Goal: Task Accomplishment & Management: Manage account settings

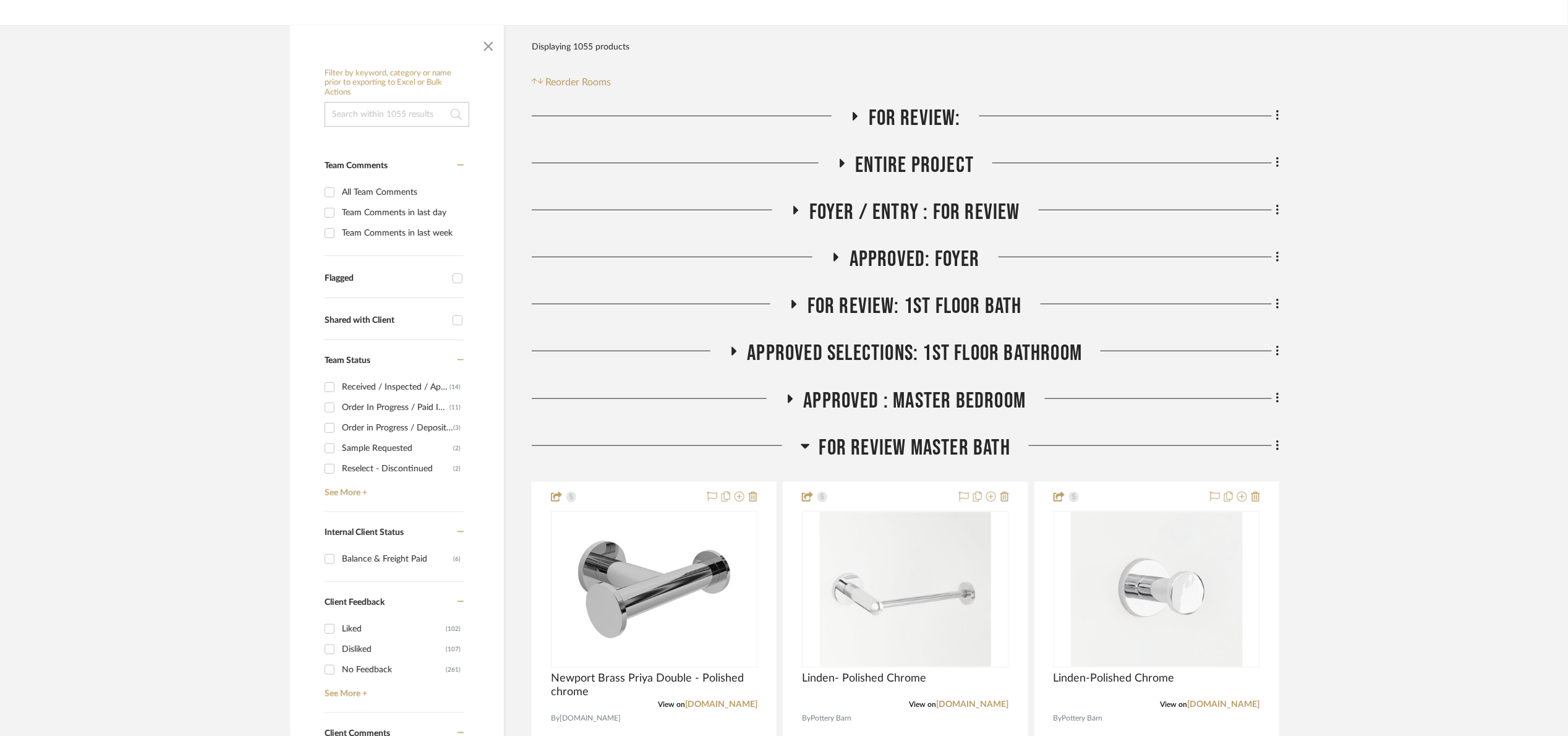
click at [908, 264] on span "Approved: Foyer" at bounding box center [914, 259] width 130 height 27
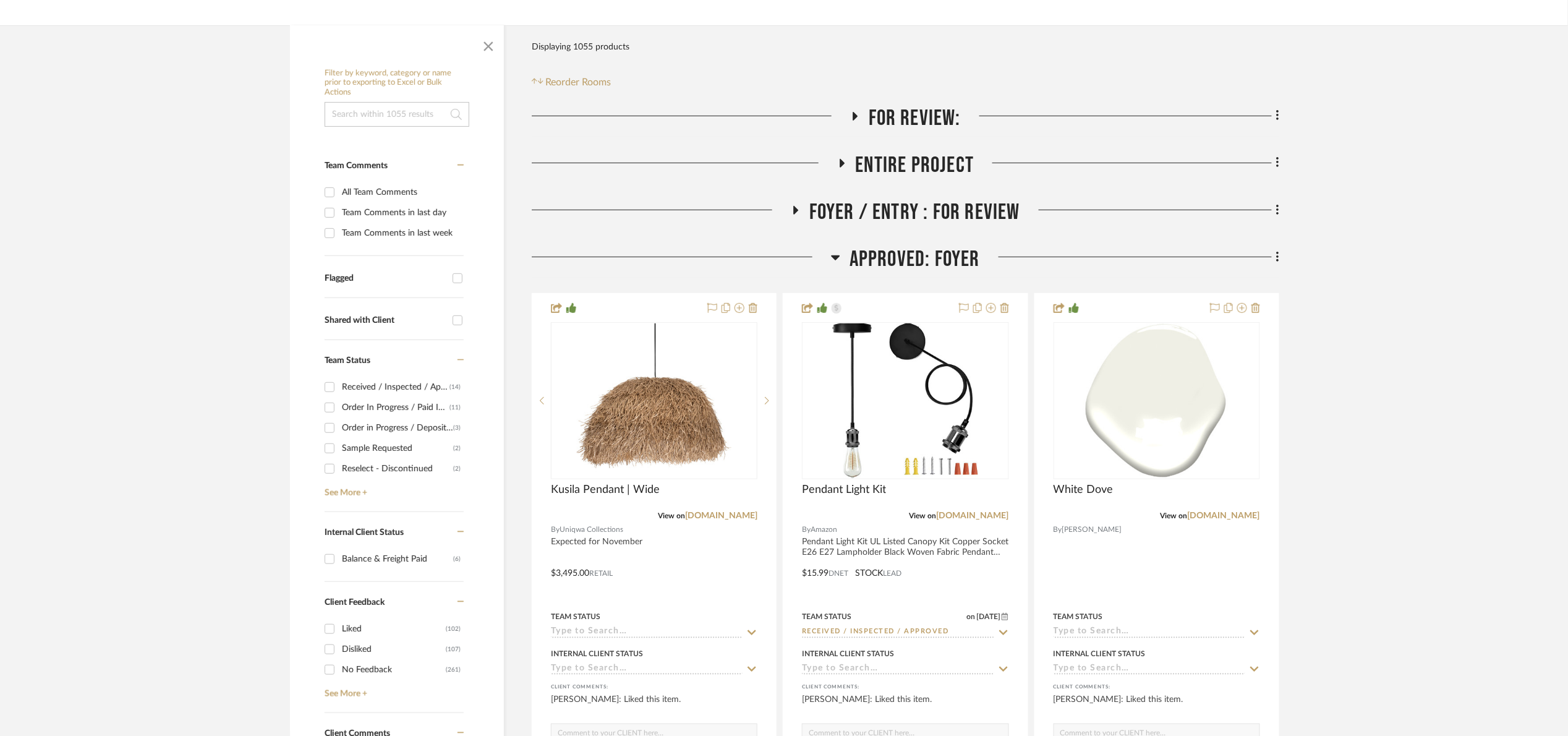
click at [908, 264] on span "Approved: Foyer" at bounding box center [914, 259] width 130 height 27
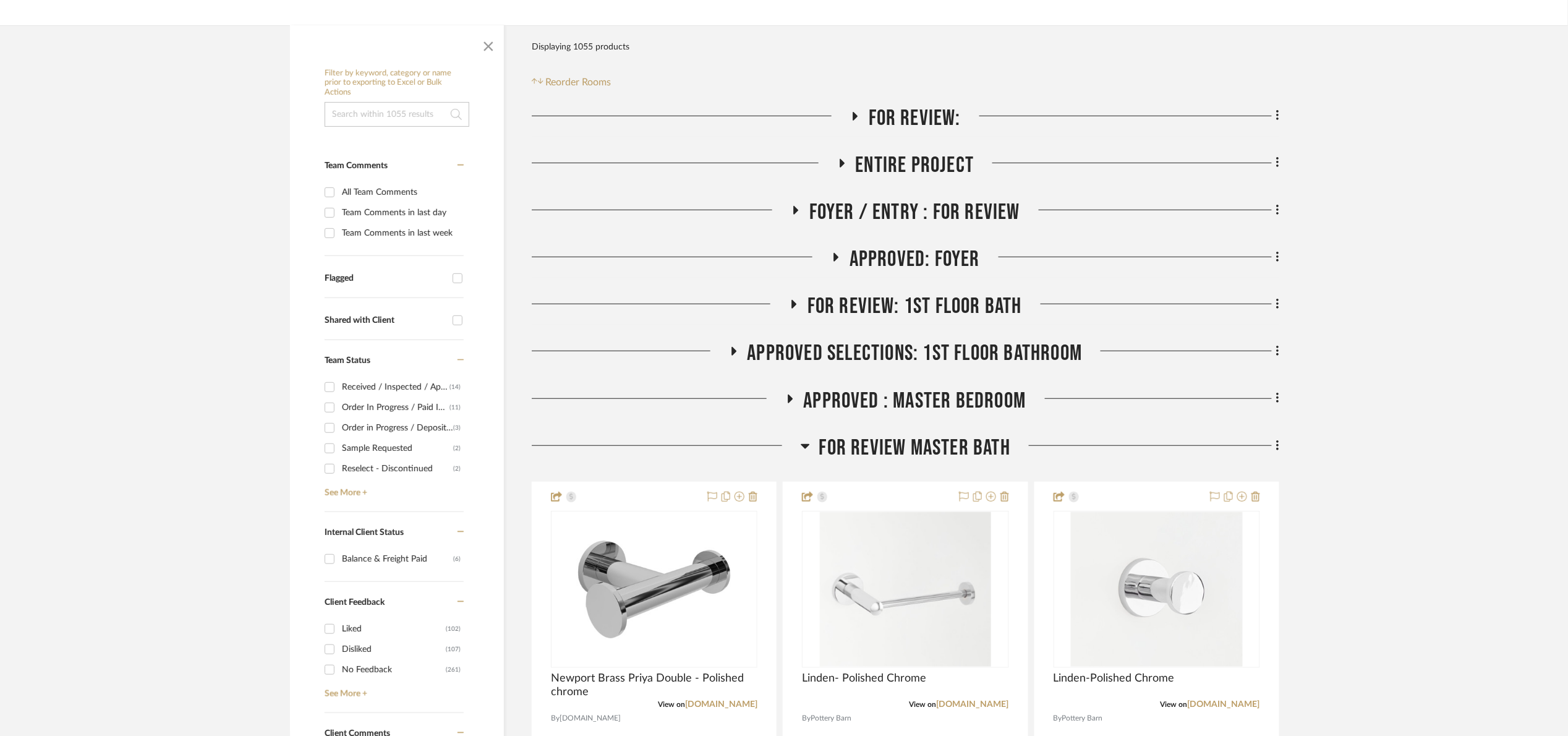
click at [939, 363] on span "Approved Selections: 1st Floor Bathroom" at bounding box center [915, 353] width 335 height 27
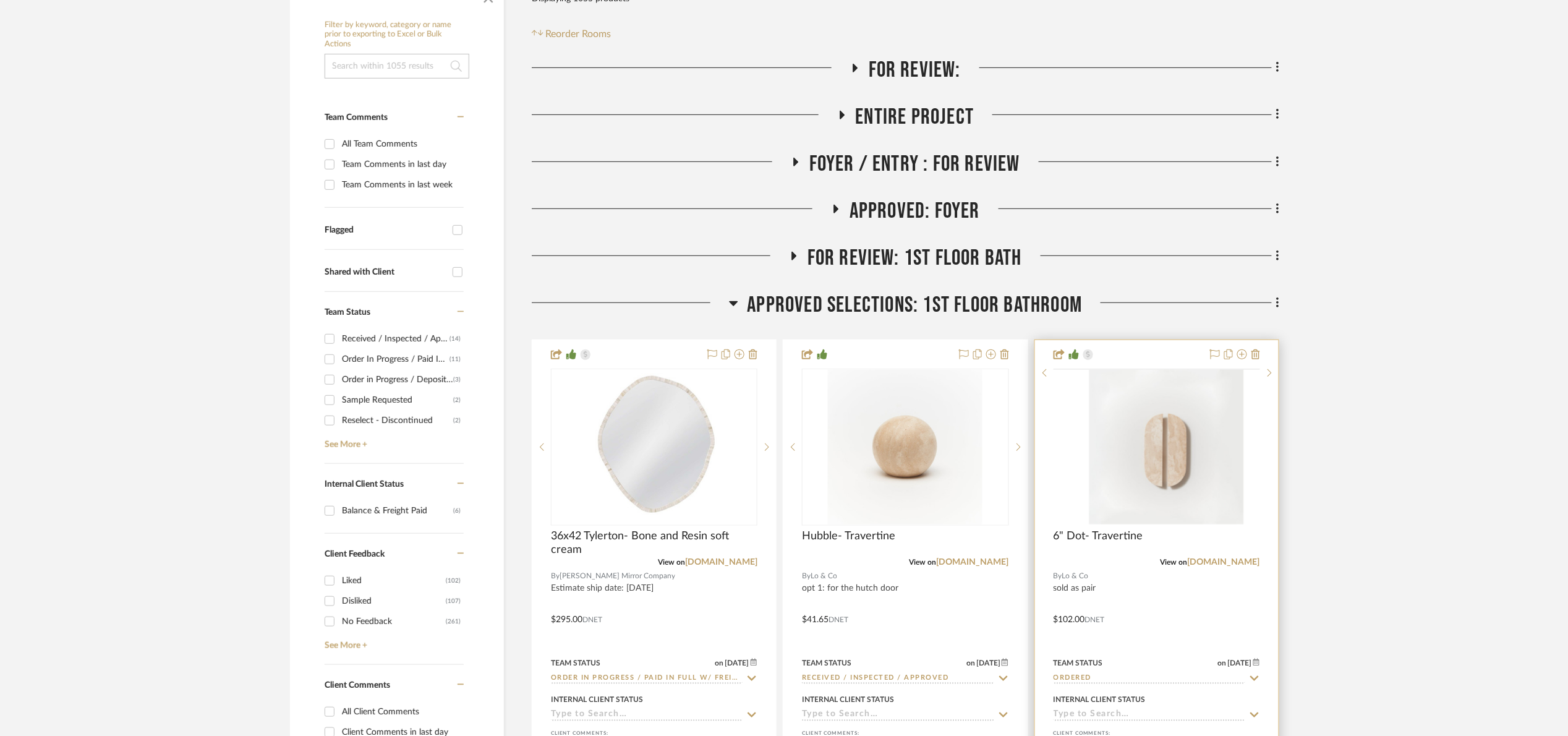
scroll to position [464, 0]
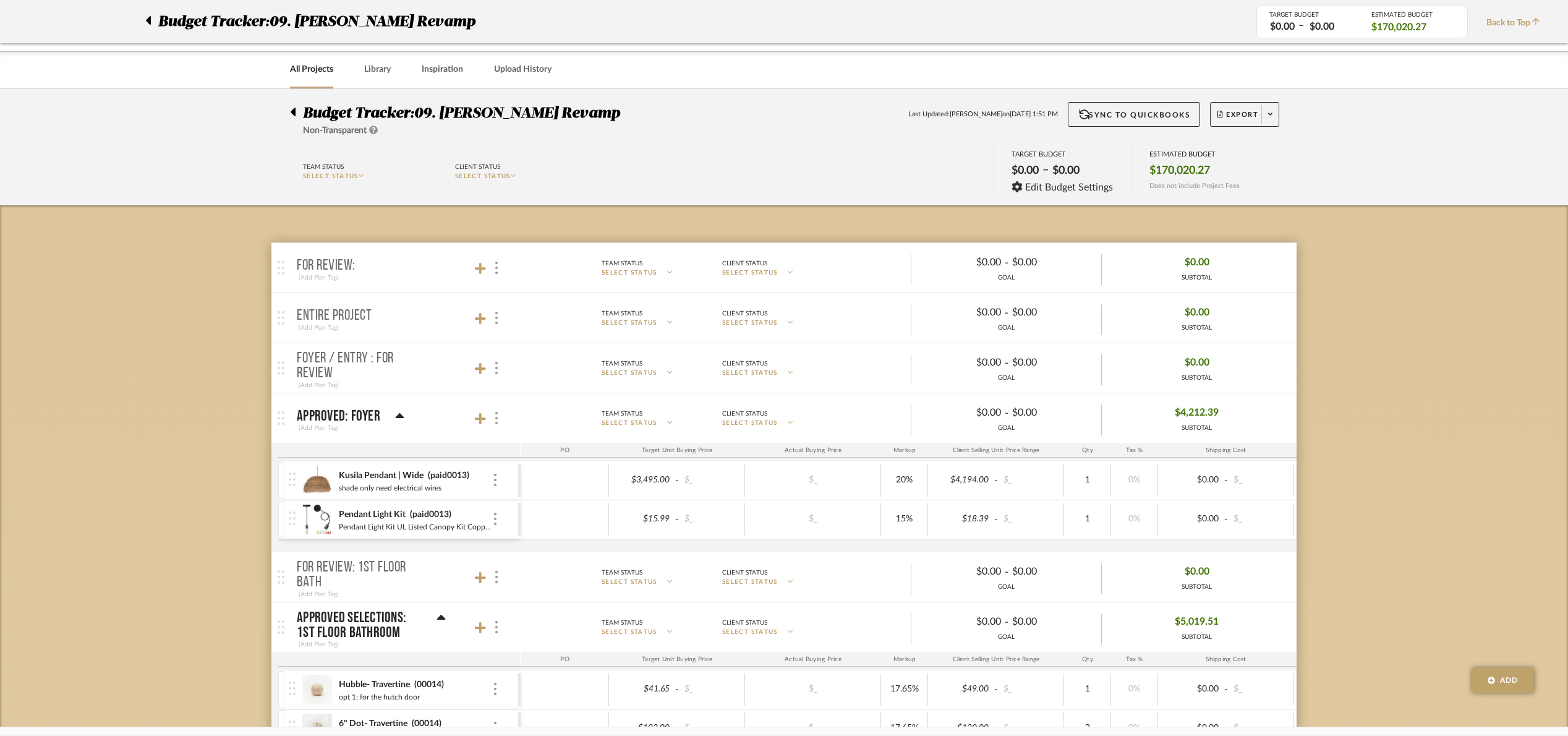
scroll to position [4541, 0]
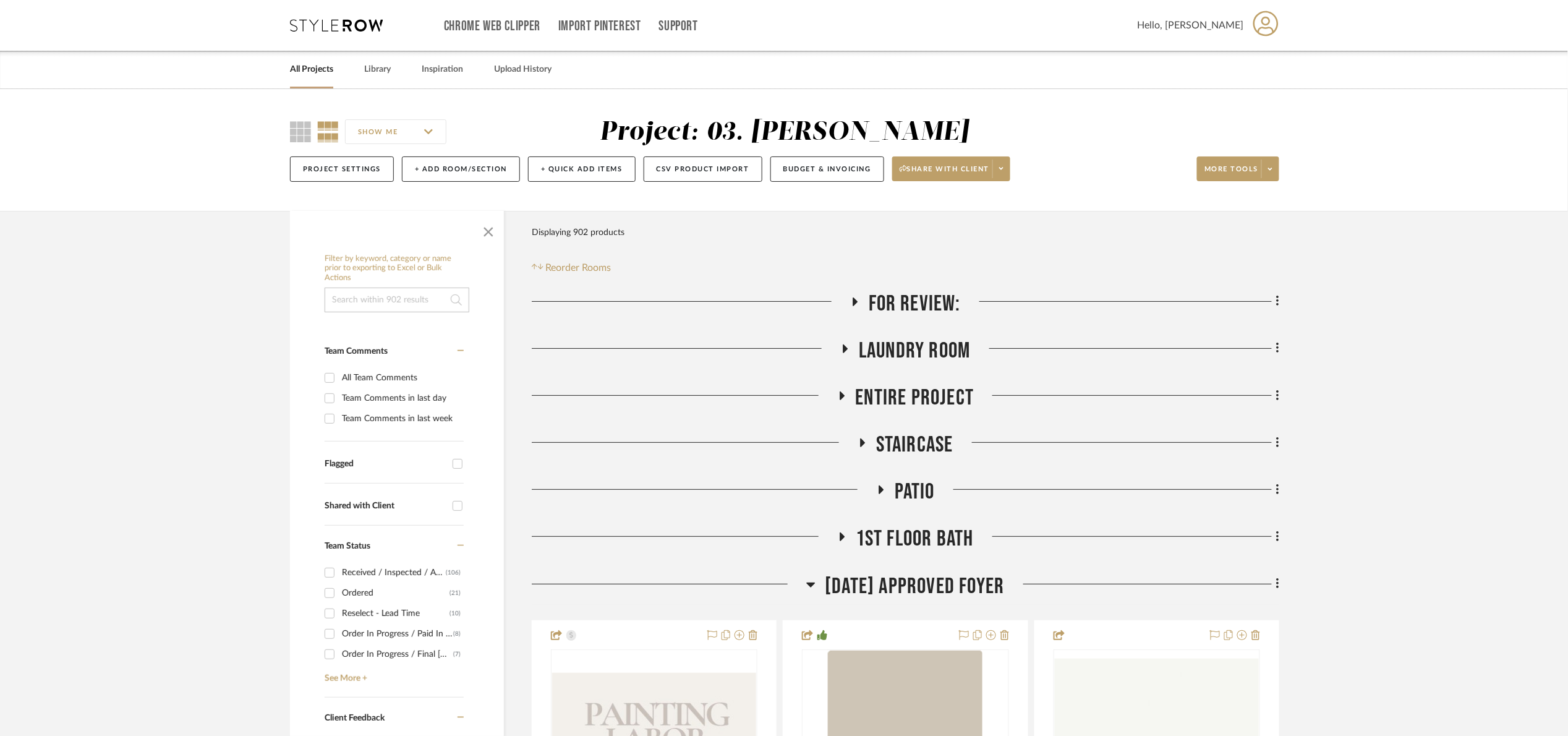
click at [891, 304] on span "For Review:" at bounding box center [914, 304] width 92 height 27
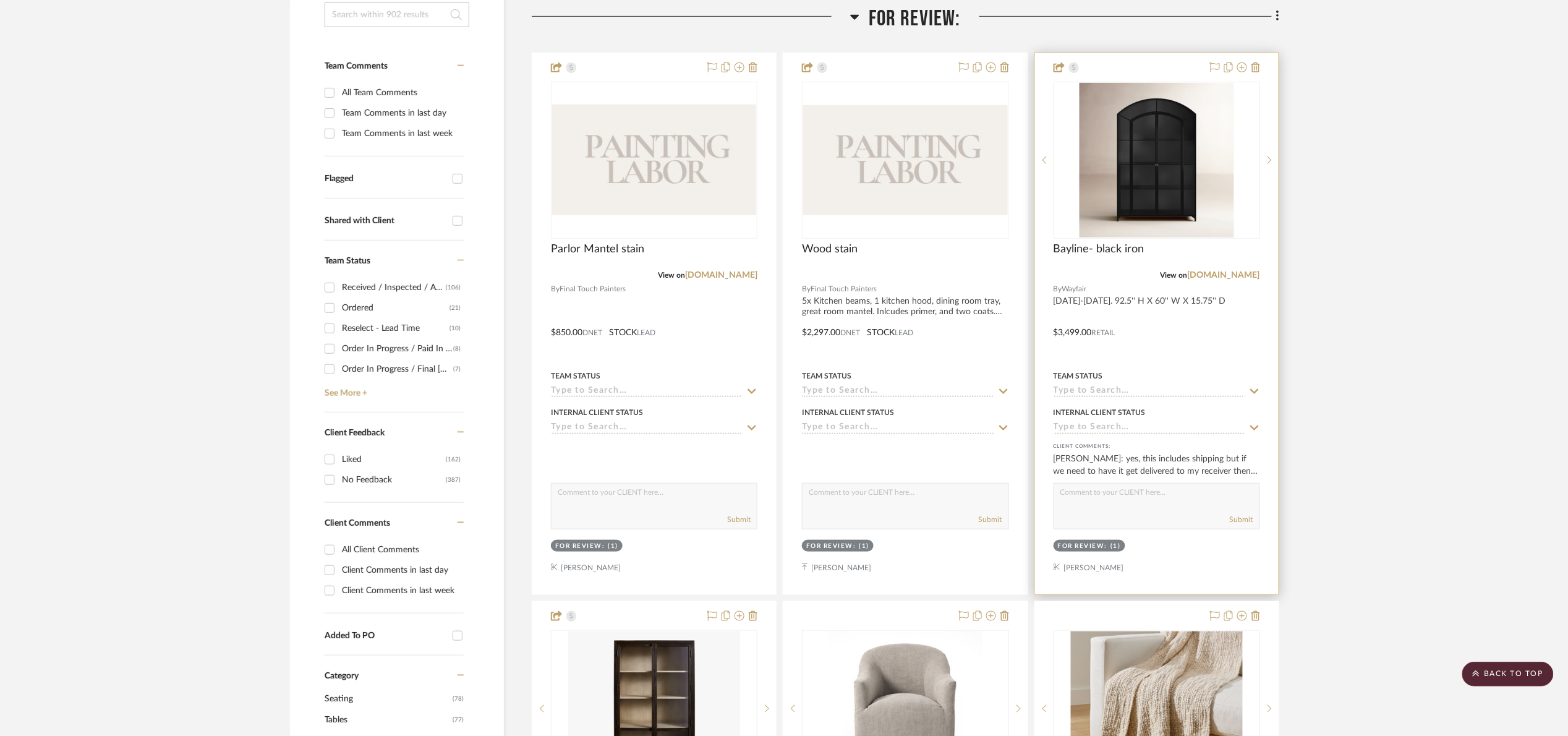
scroll to position [278, 0]
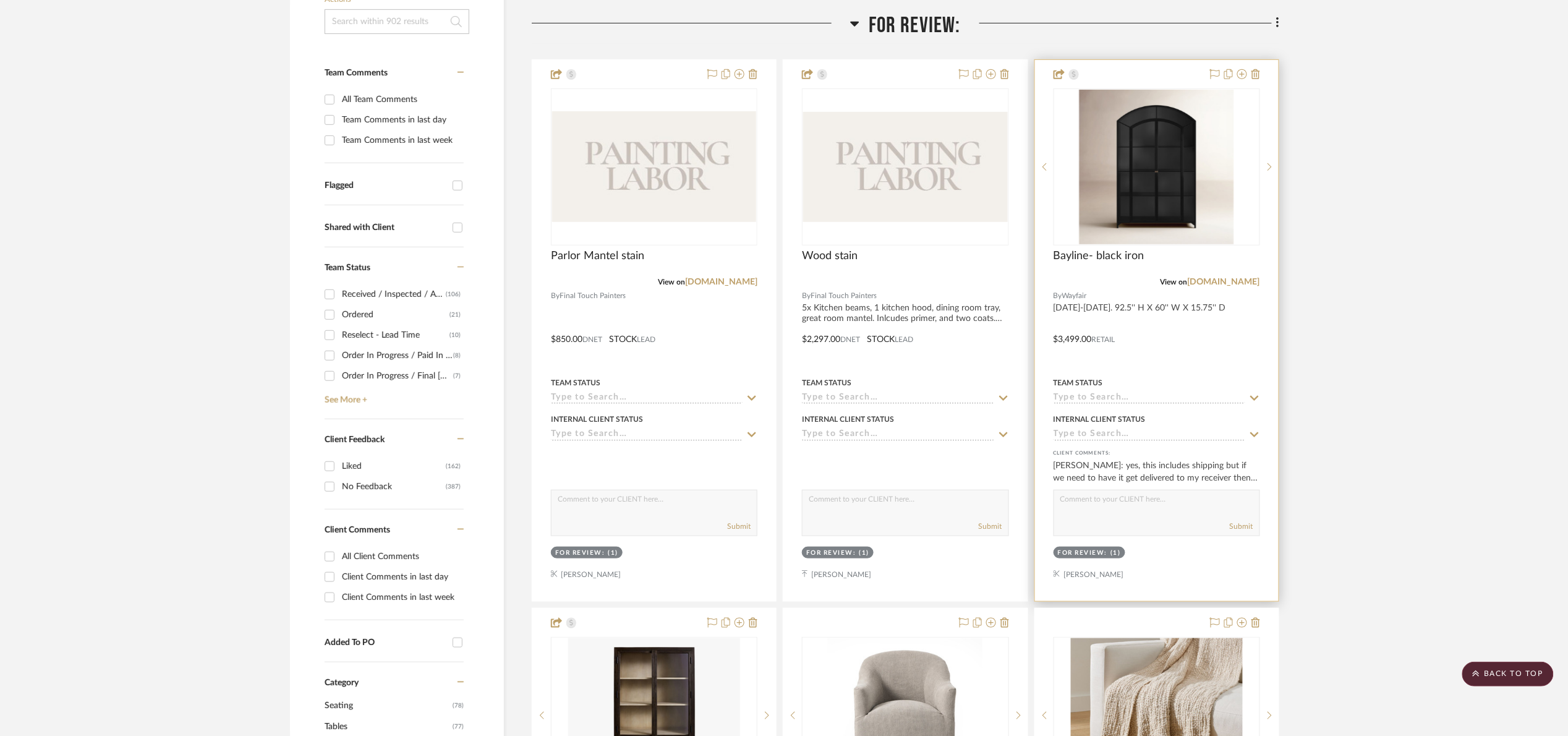
click at [0, 0] on img at bounding box center [0, 0] width 0 height 0
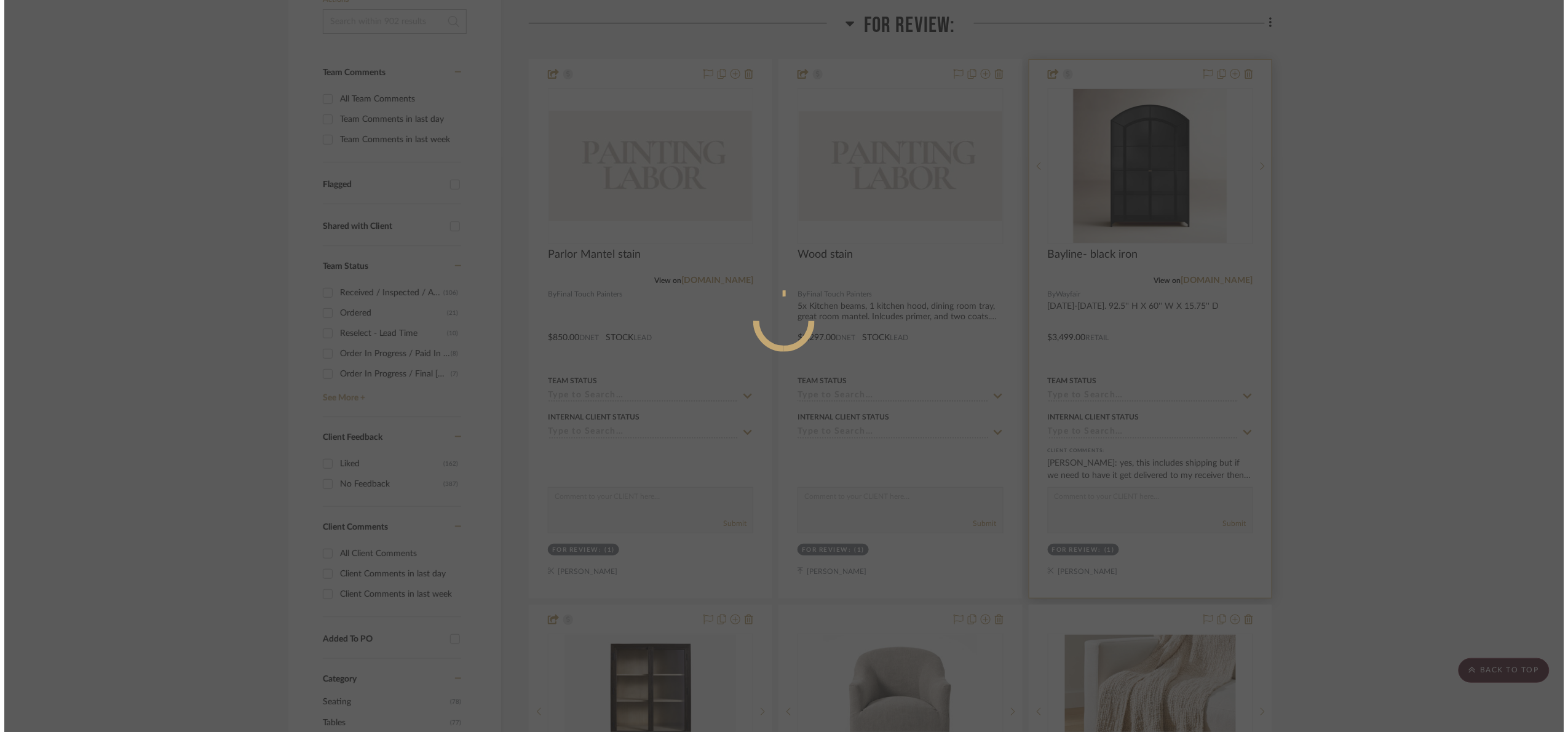
scroll to position [0, 0]
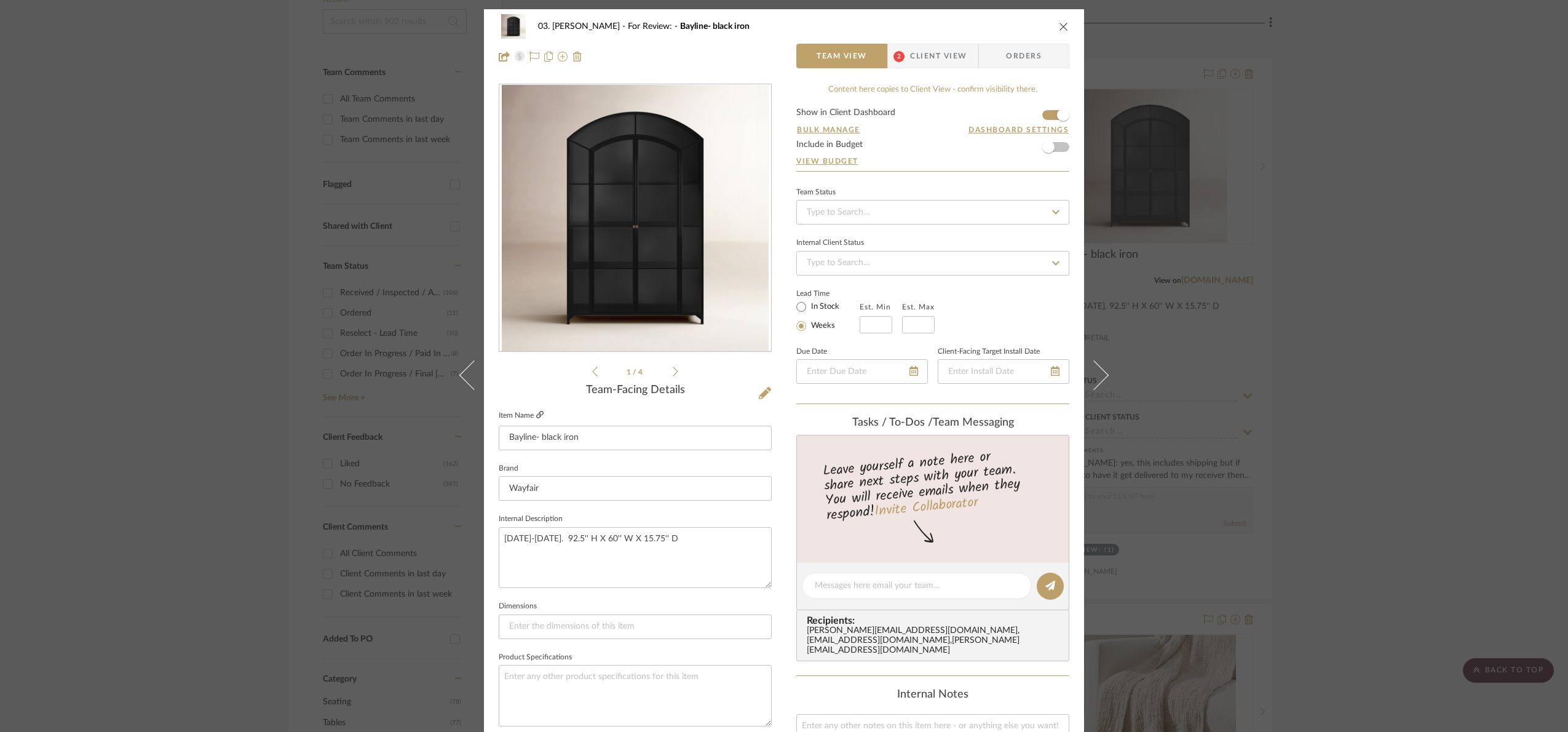
click at [536, 414] on icon at bounding box center [540, 415] width 7 height 7
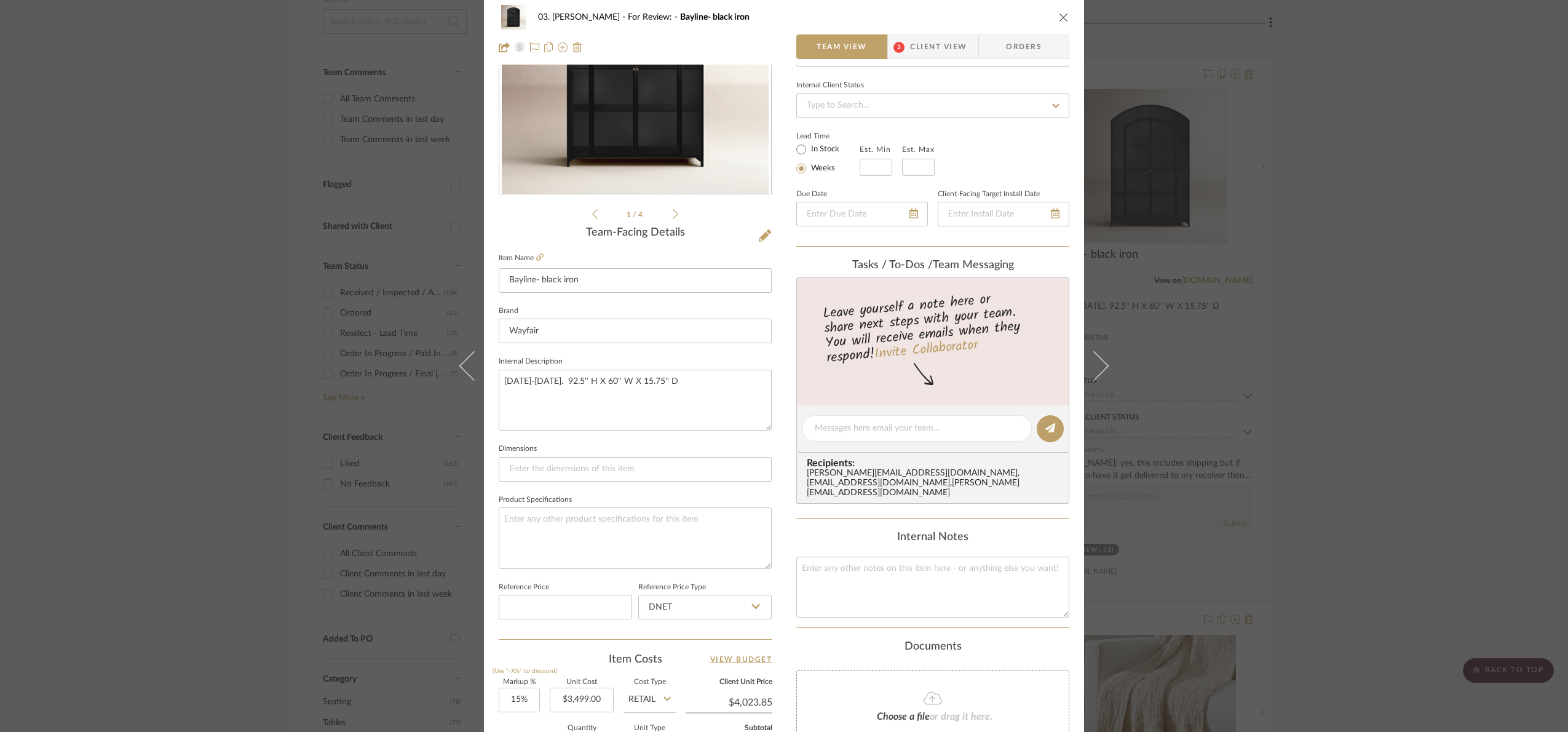
scroll to position [415, 0]
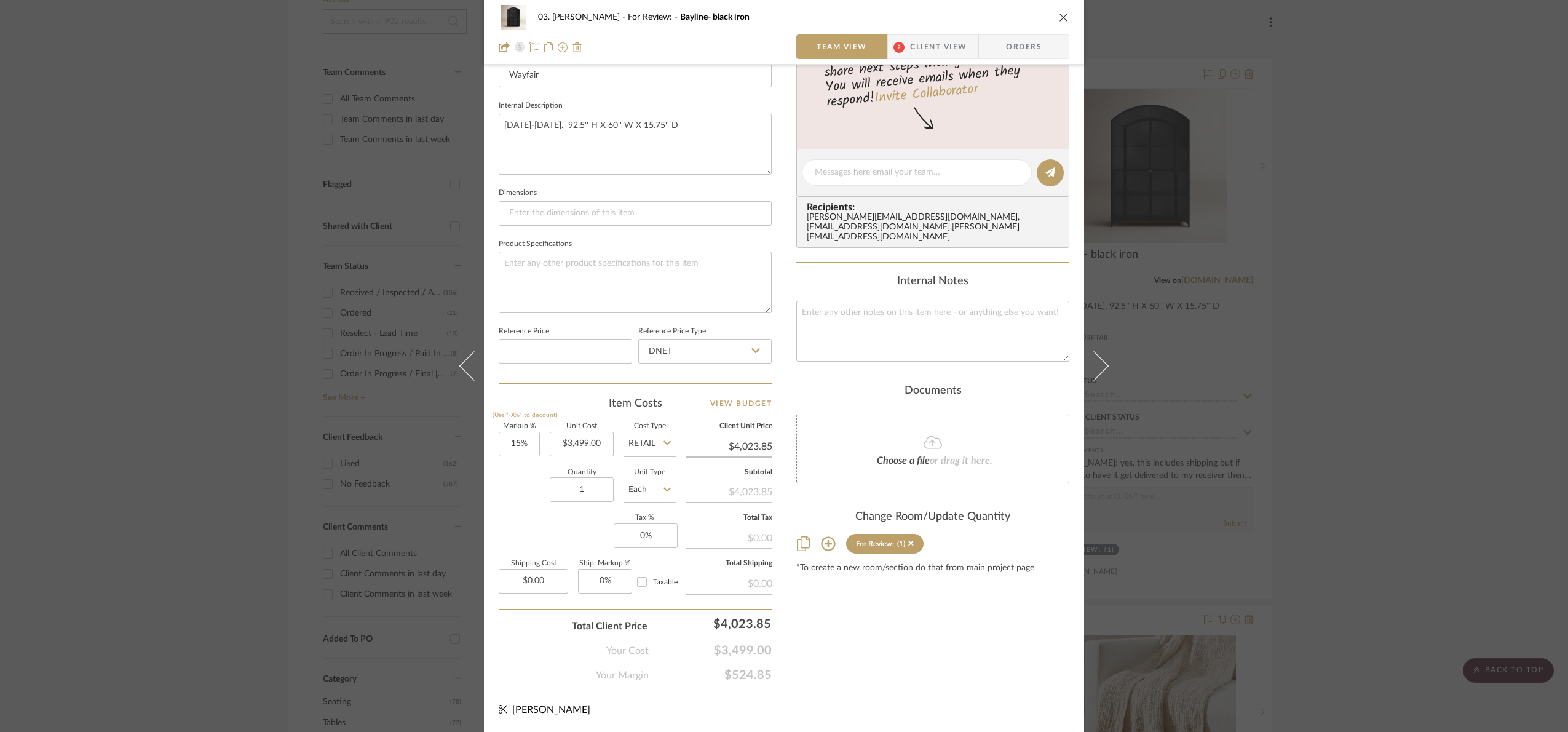
click at [1404, 333] on div "03. Jennifer For Review: Bayline- black iron Team View 2 Client View Orders 1 /…" at bounding box center [784, 366] width 1568 height 732
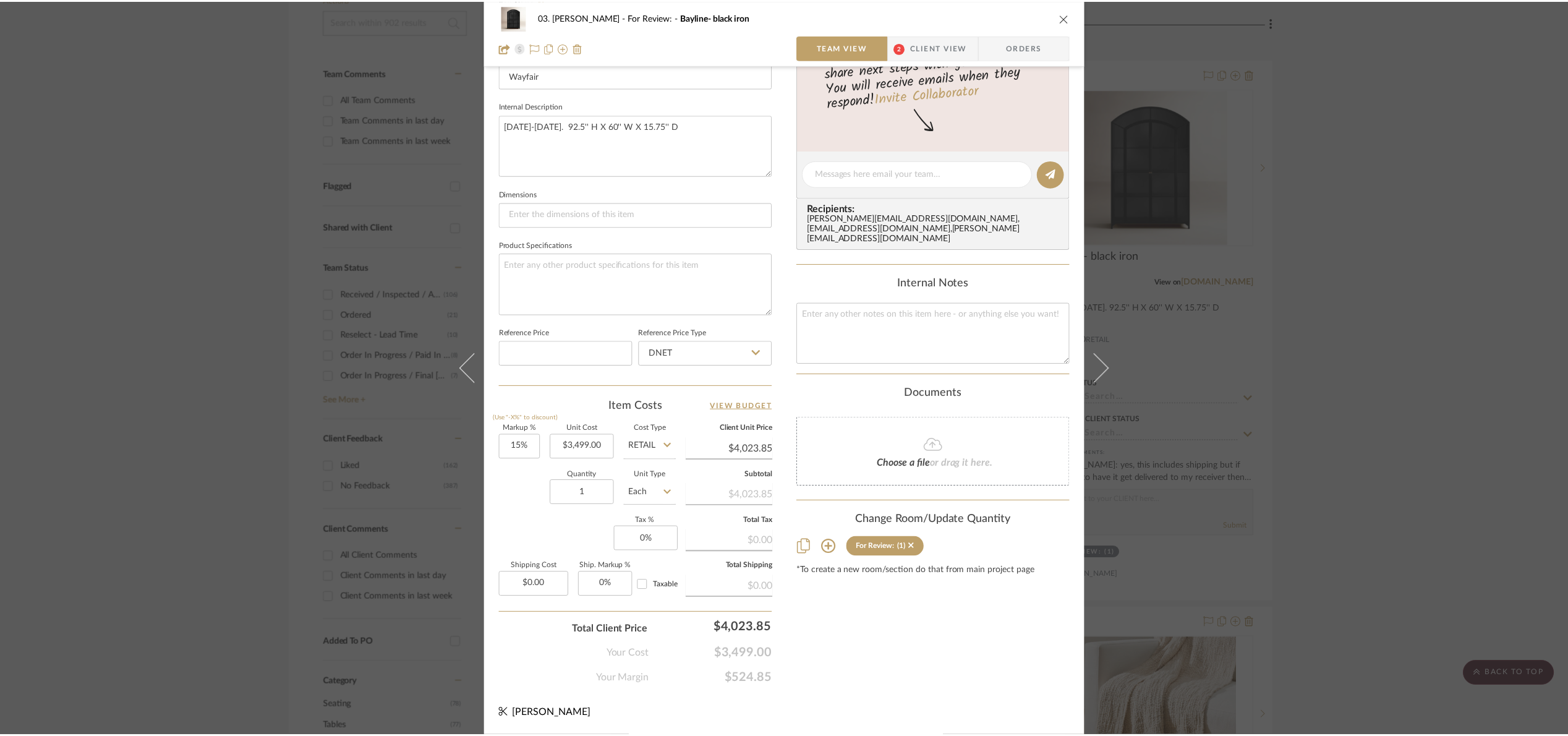
scroll to position [278, 0]
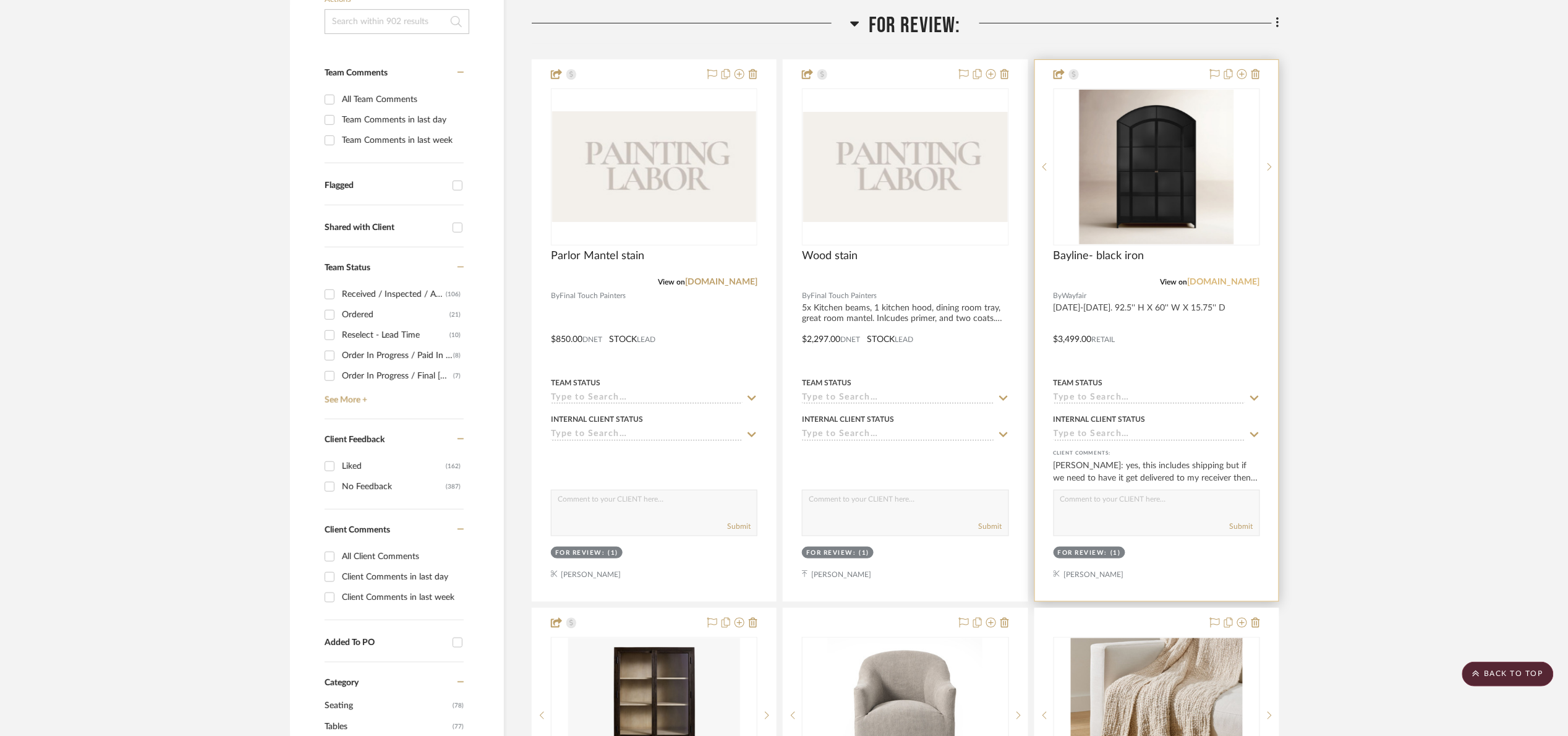
click at [1241, 279] on link "wayfair.com" at bounding box center [1224, 282] width 72 height 8
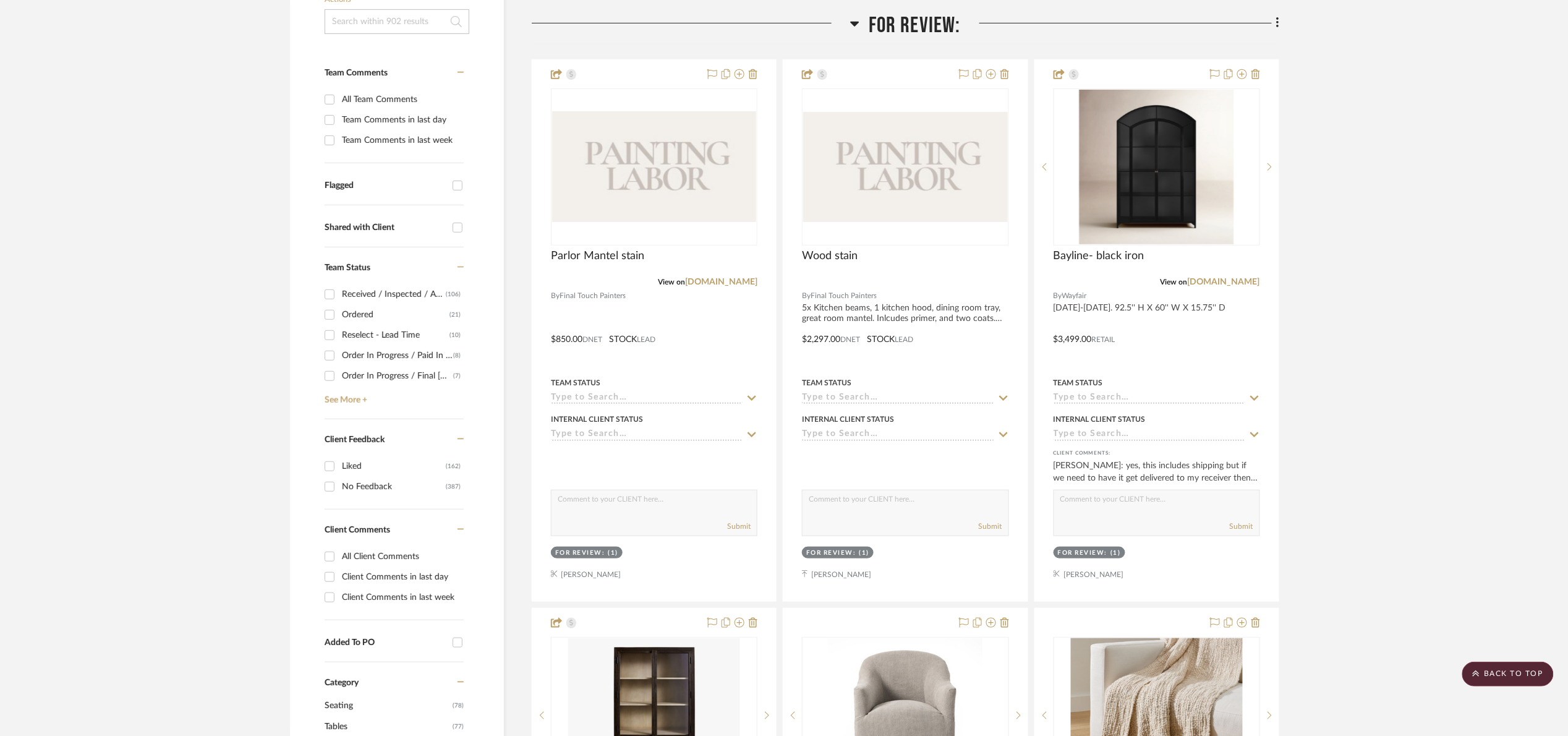
click at [878, 31] on span "For Review:" at bounding box center [914, 25] width 92 height 27
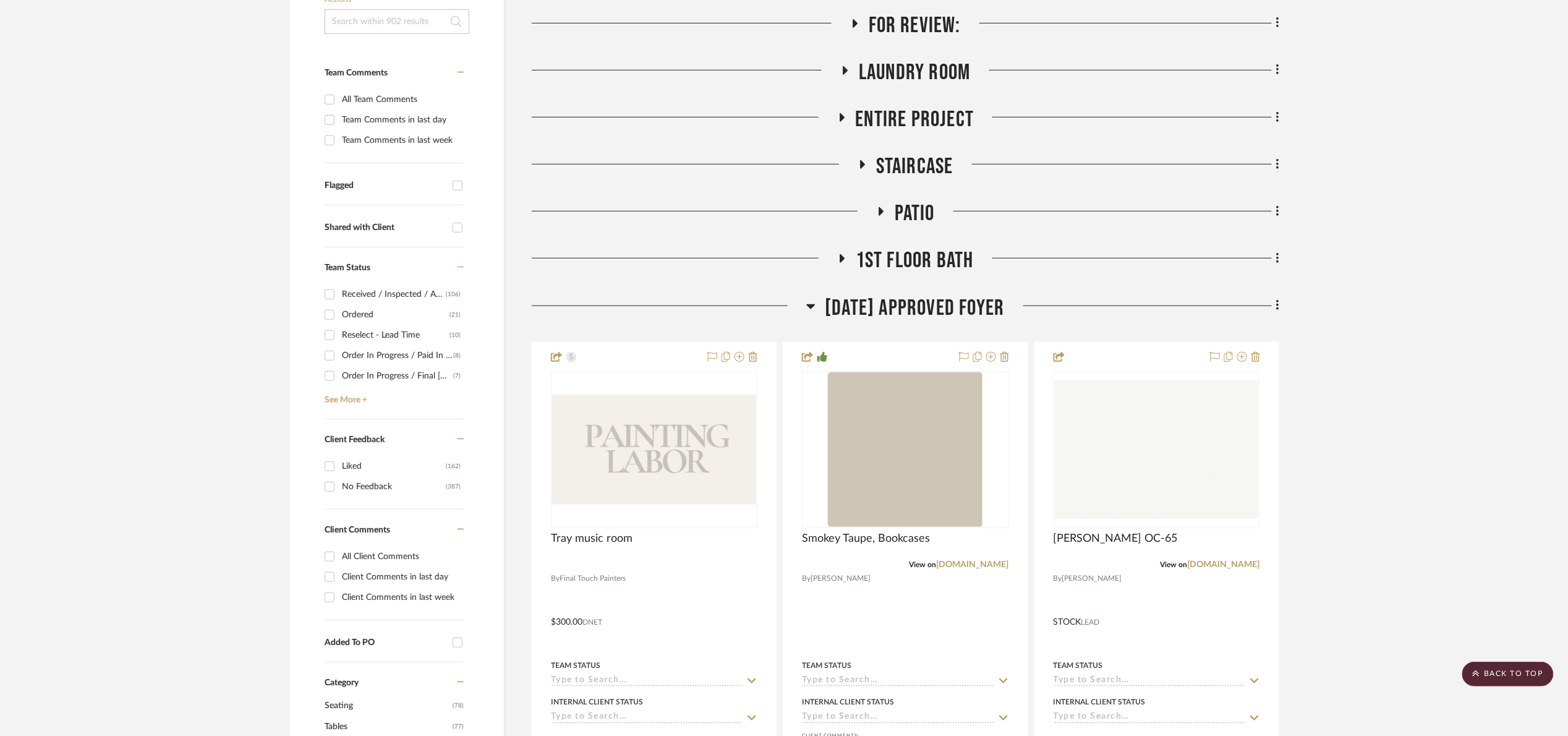
drag, startPoint x: 885, startPoint y: 282, endPoint x: 888, endPoint y: 300, distance: 18.2
click at [888, 300] on span "[DATE] Approved Foyer" at bounding box center [914, 308] width 179 height 27
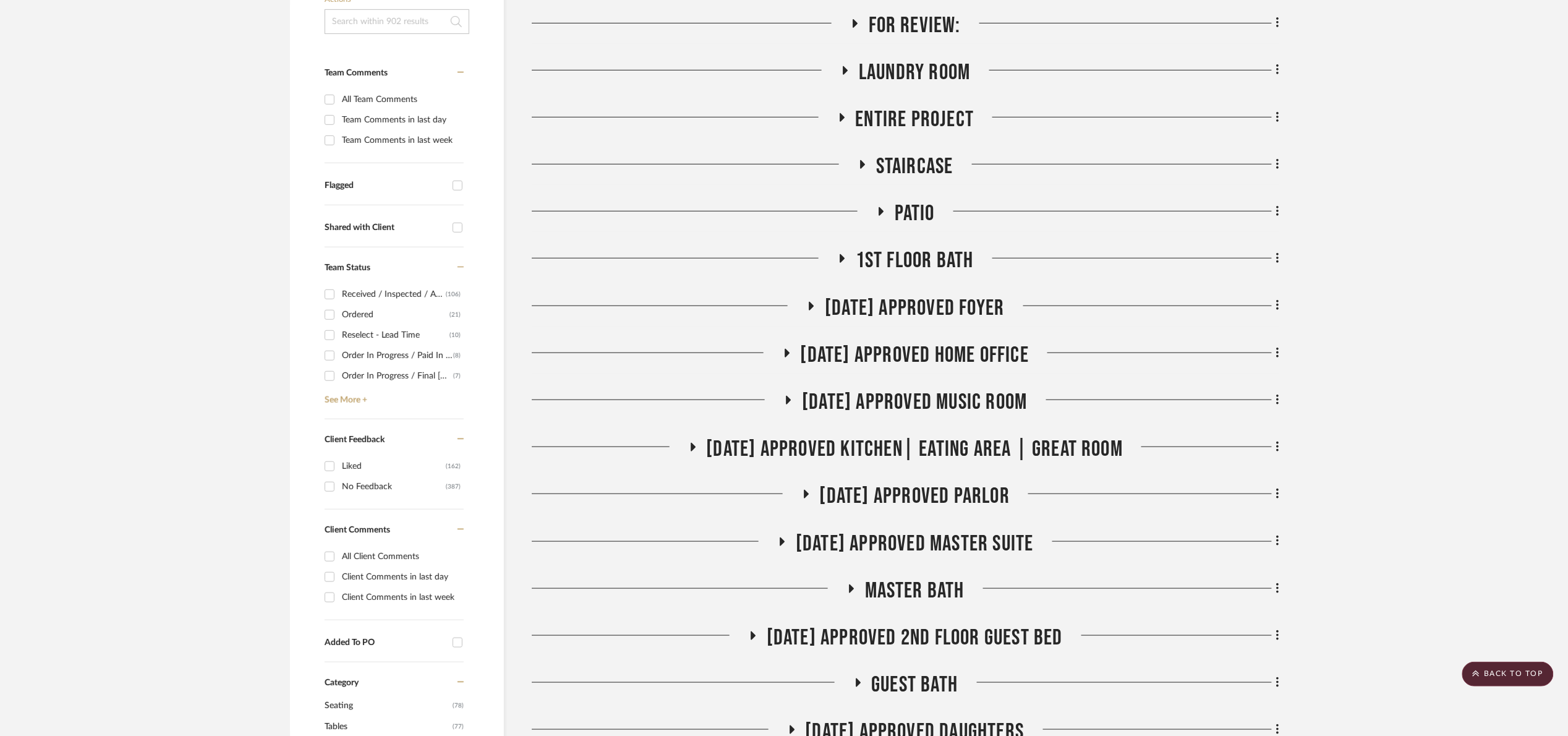
scroll to position [0, 0]
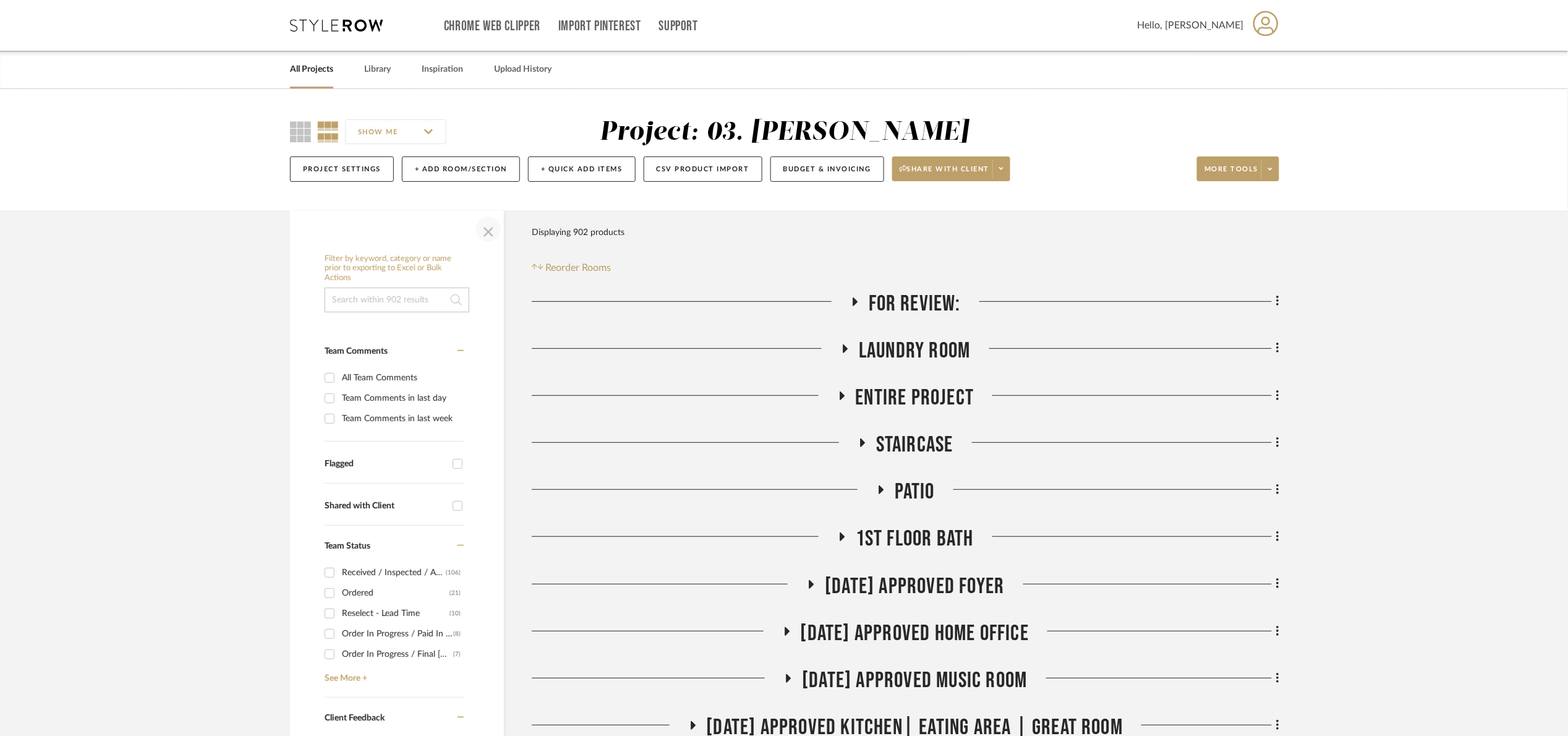
click at [494, 230] on span "button" at bounding box center [489, 230] width 30 height 30
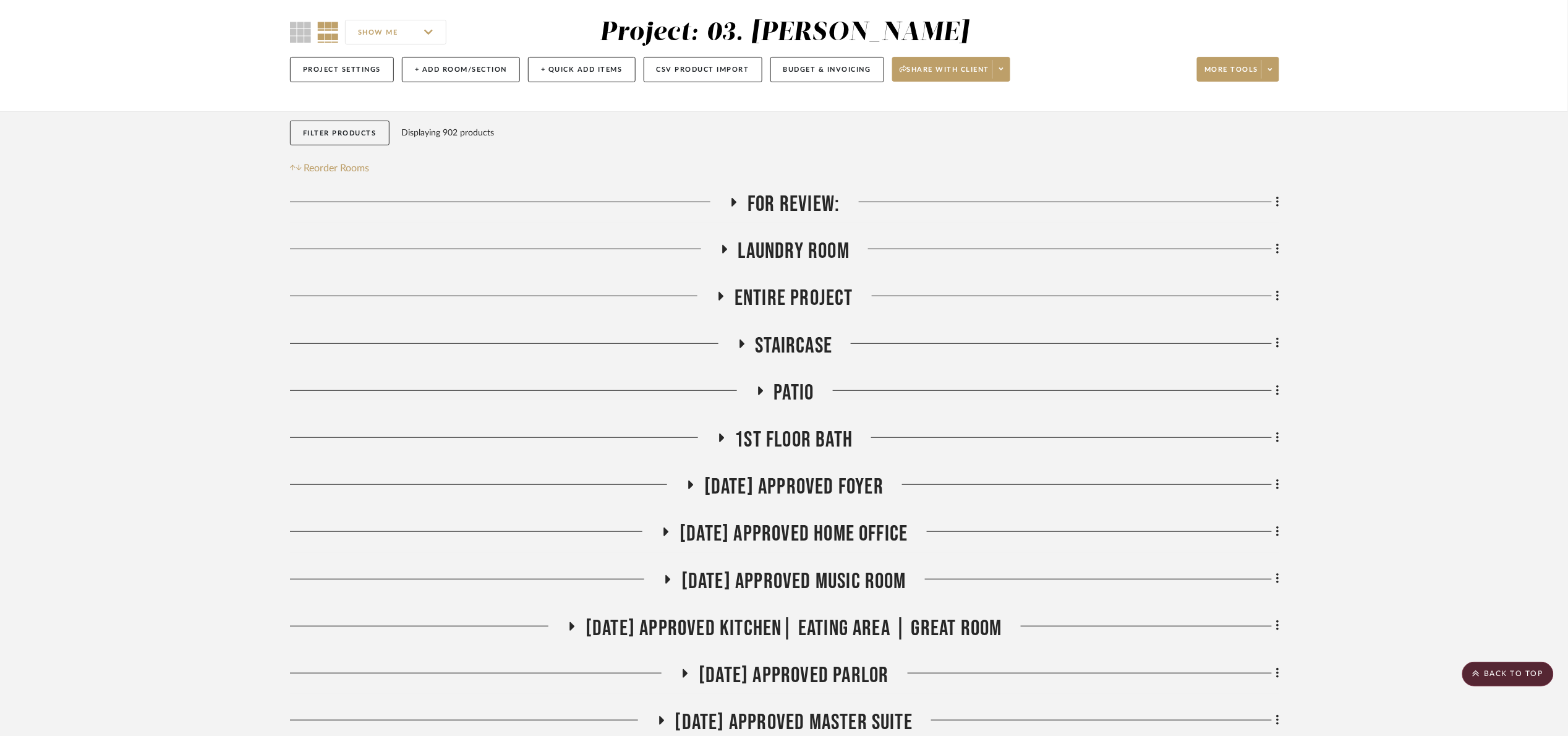
scroll to position [93, 0]
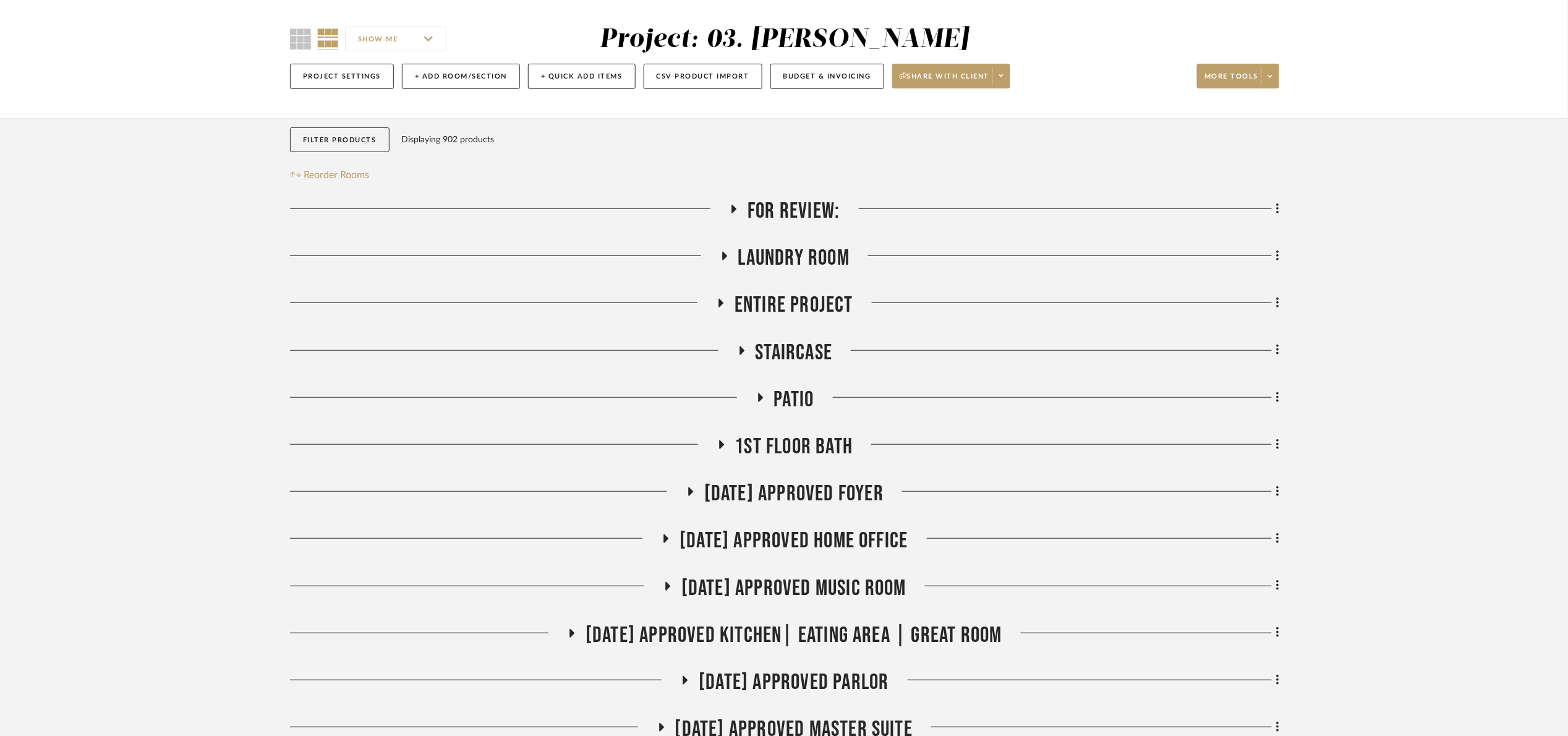
click at [778, 216] on span "For Review:" at bounding box center [793, 211] width 92 height 27
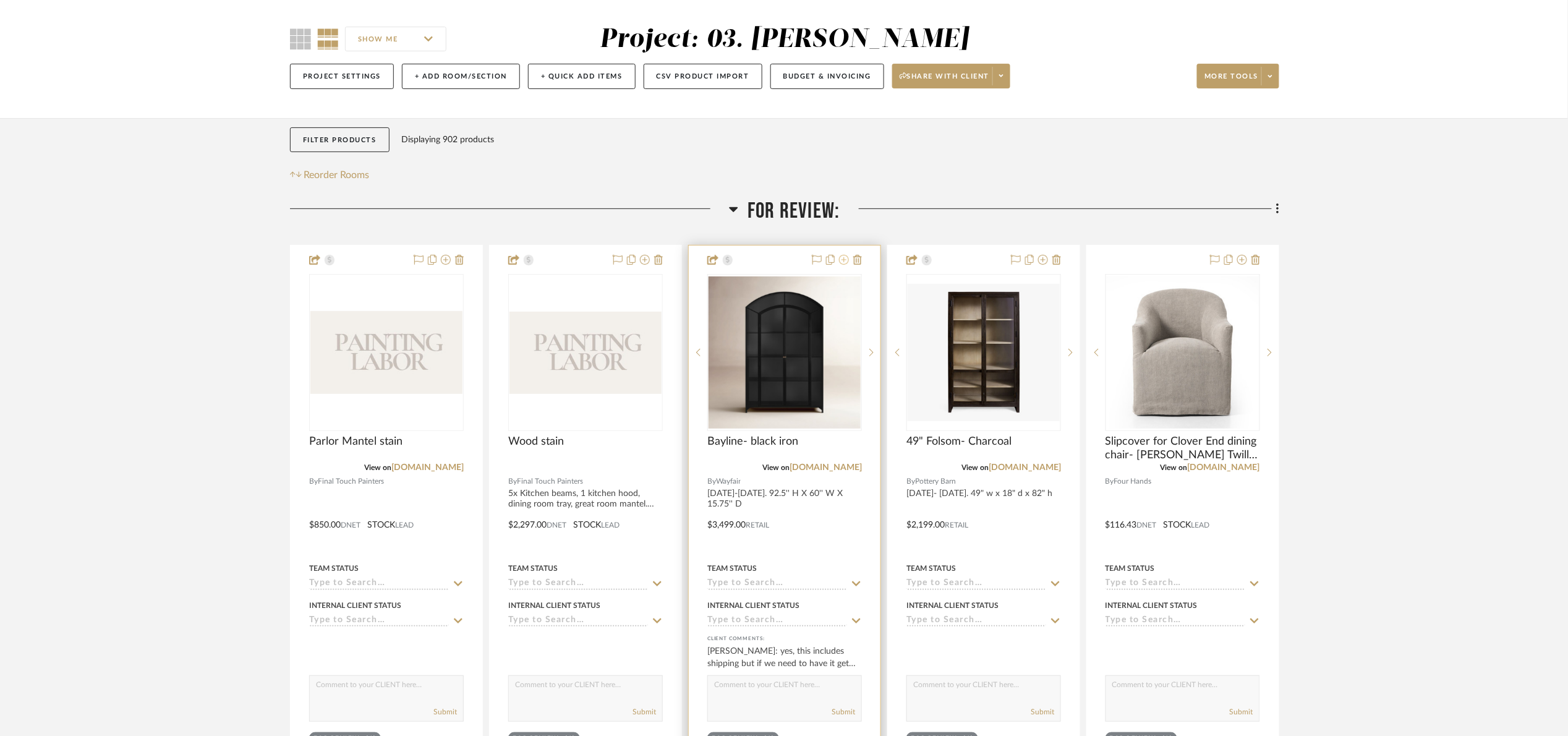
click at [842, 263] on icon at bounding box center [843, 259] width 10 height 10
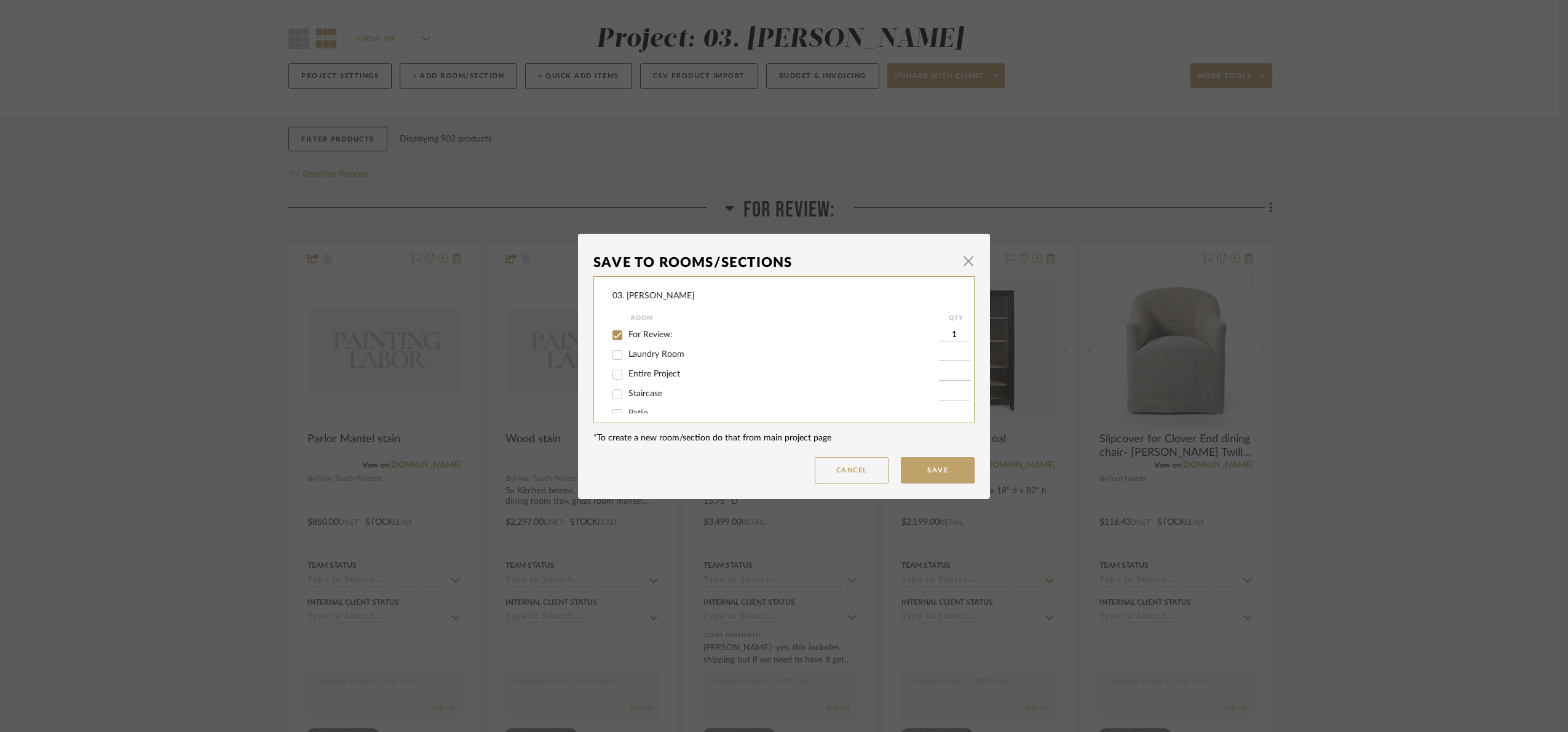
click at [643, 332] on span "For Review:" at bounding box center [650, 334] width 44 height 8
click at [627, 332] on input "For Review:" at bounding box center [617, 335] width 19 height 19
checkbox input "false"
click at [714, 399] on span "[DATE] Approved Music Room" at bounding box center [687, 399] width 116 height 8
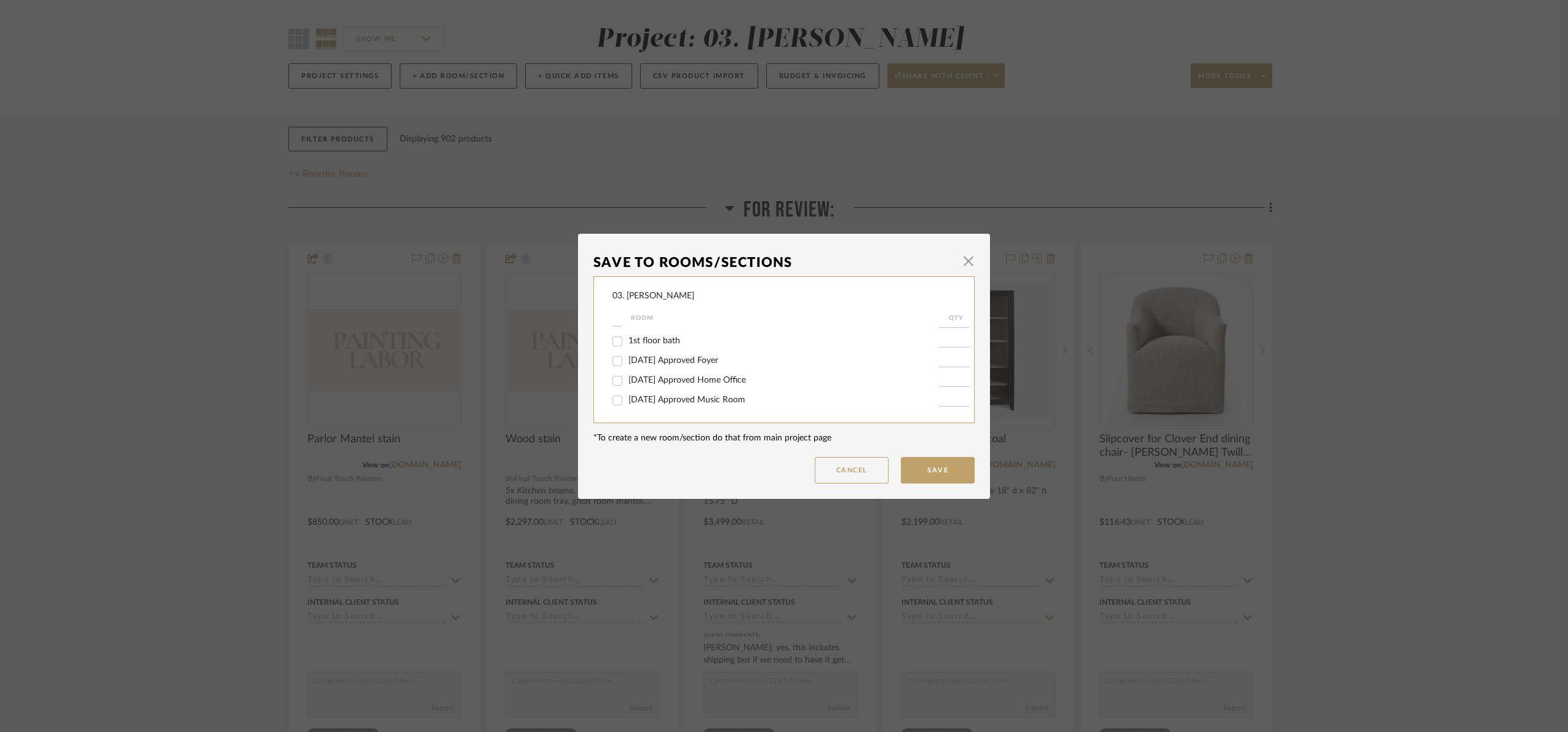
click at [627, 399] on input "[DATE] Approved Music Room" at bounding box center [617, 400] width 19 height 19
checkbox input "true"
type input "1"
click at [918, 466] on button "Save" at bounding box center [938, 470] width 74 height 27
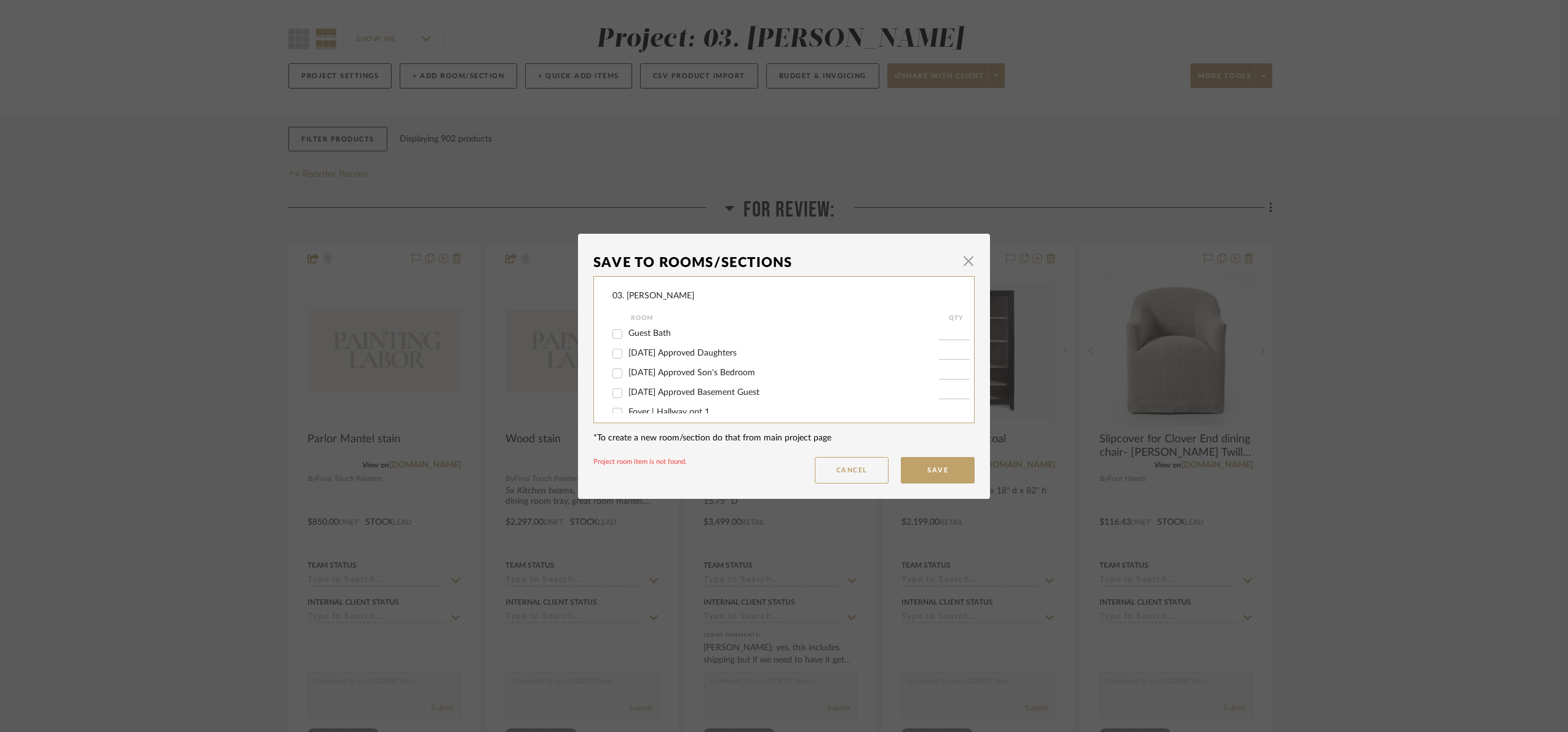
click at [1424, 339] on div "Save To Rooms/Sections × 03. Jennifer Room QTY For Review: Laundry Room Entire …" at bounding box center [784, 366] width 1568 height 732
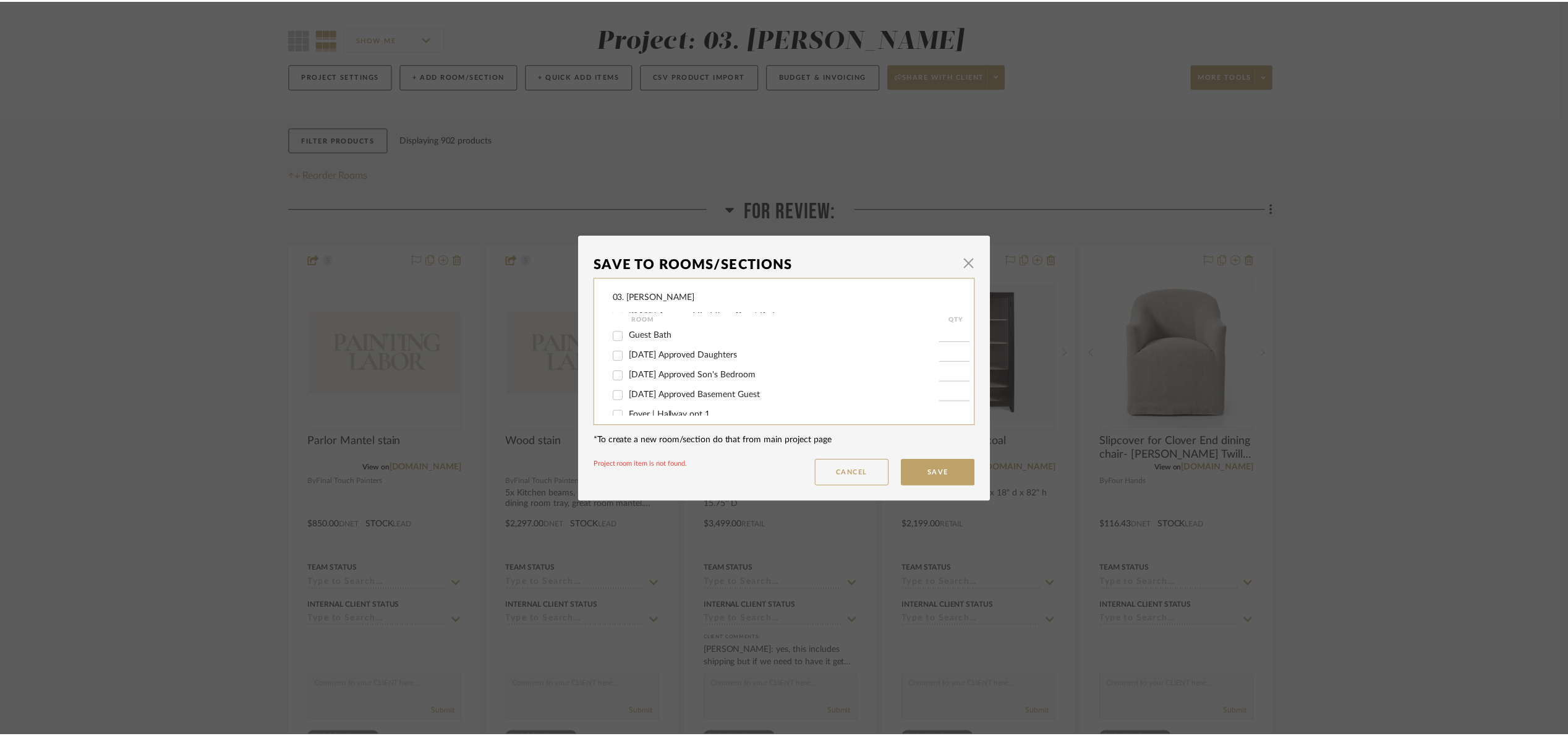
scroll to position [93, 0]
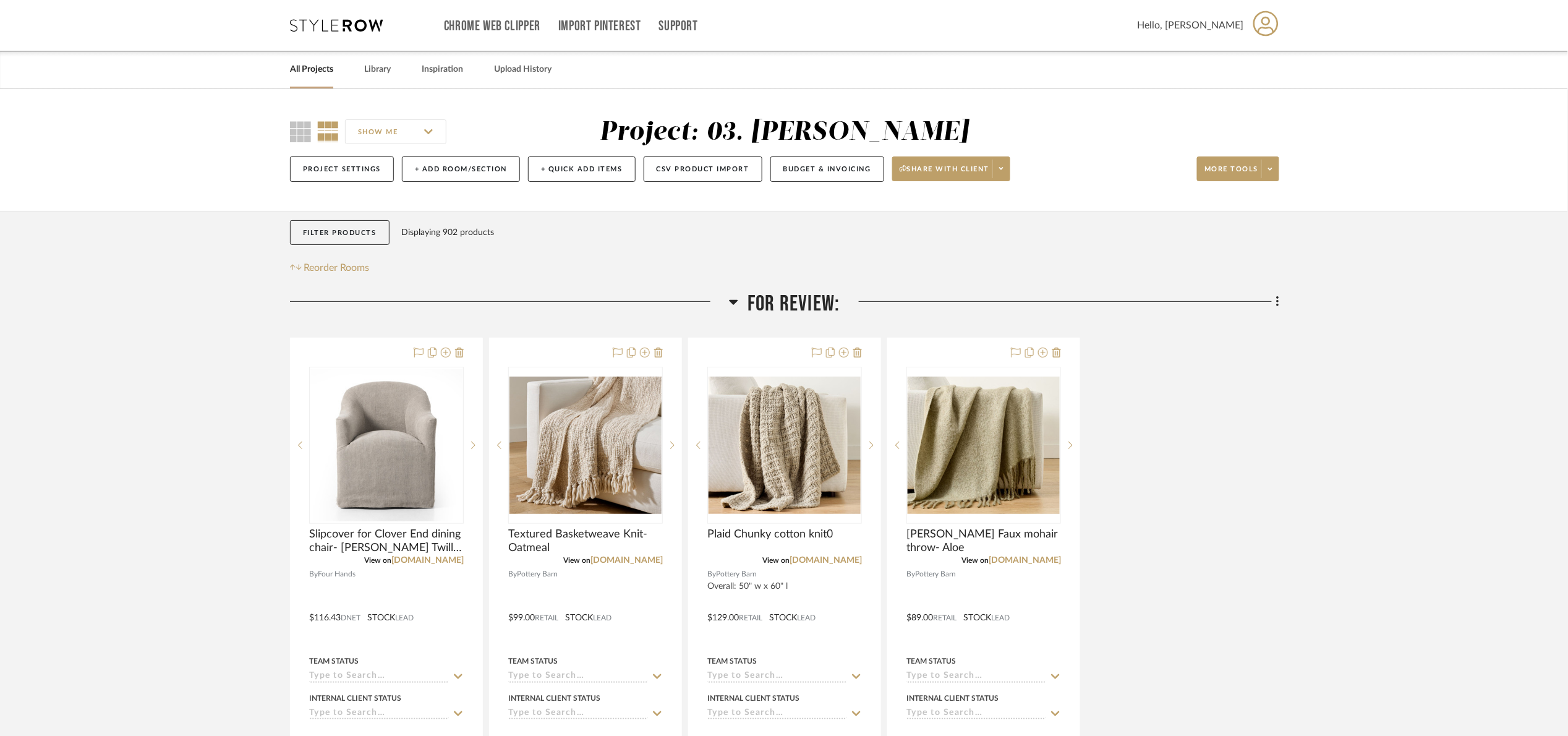
click at [770, 292] on span "For Review:" at bounding box center [793, 304] width 92 height 27
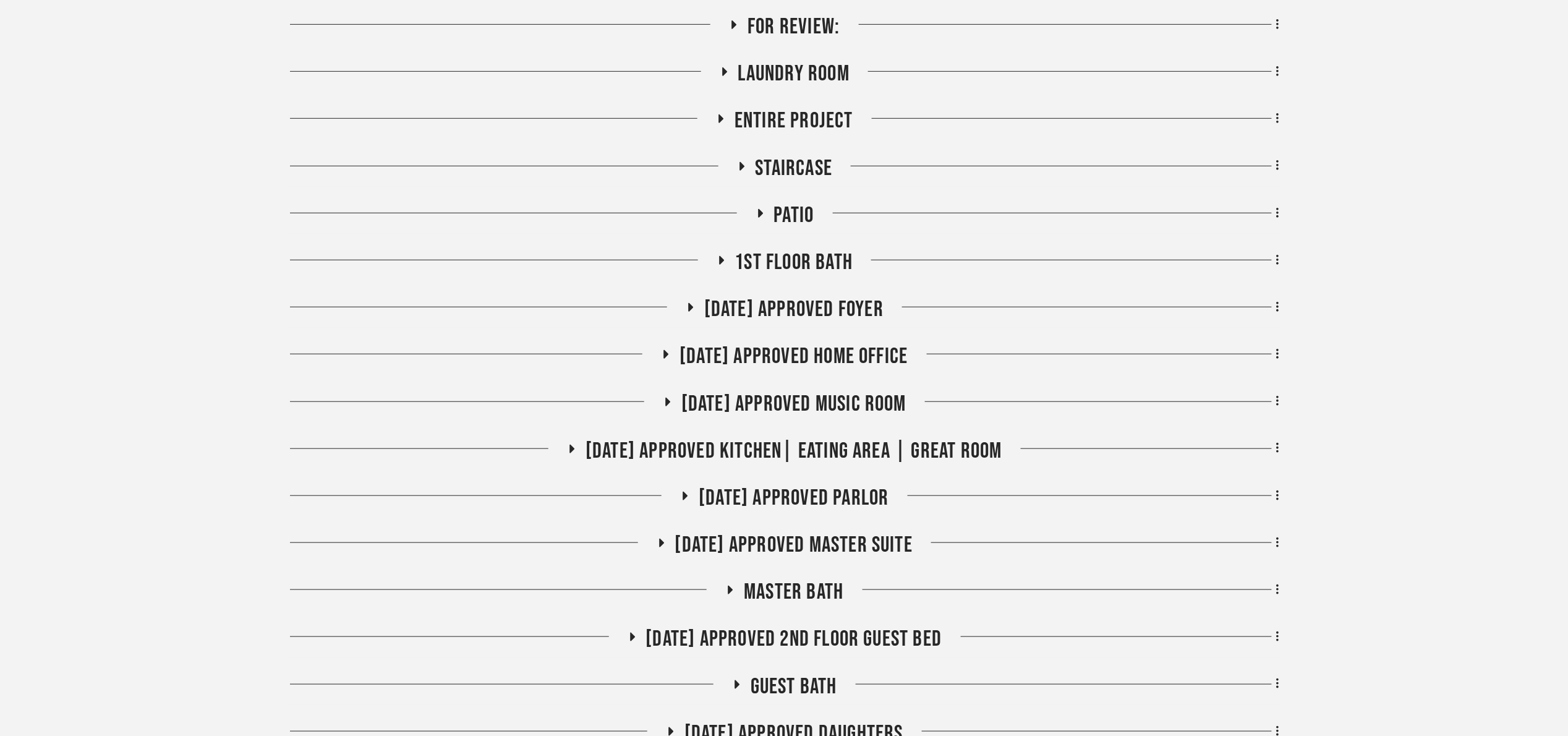
scroll to position [278, 0]
click at [834, 414] on span "[DATE] Approved Music Room" at bounding box center [793, 402] width 225 height 27
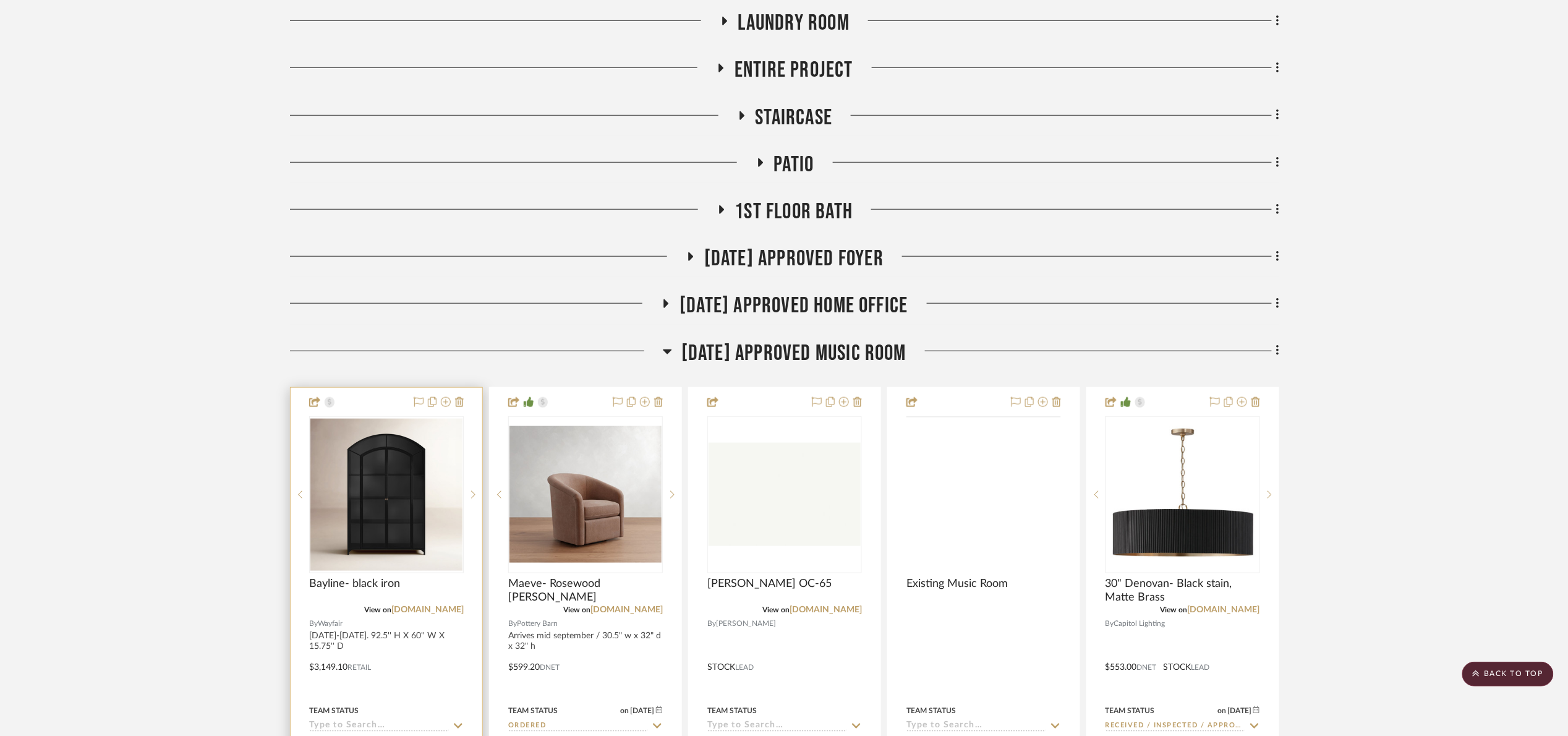
scroll to position [464, 0]
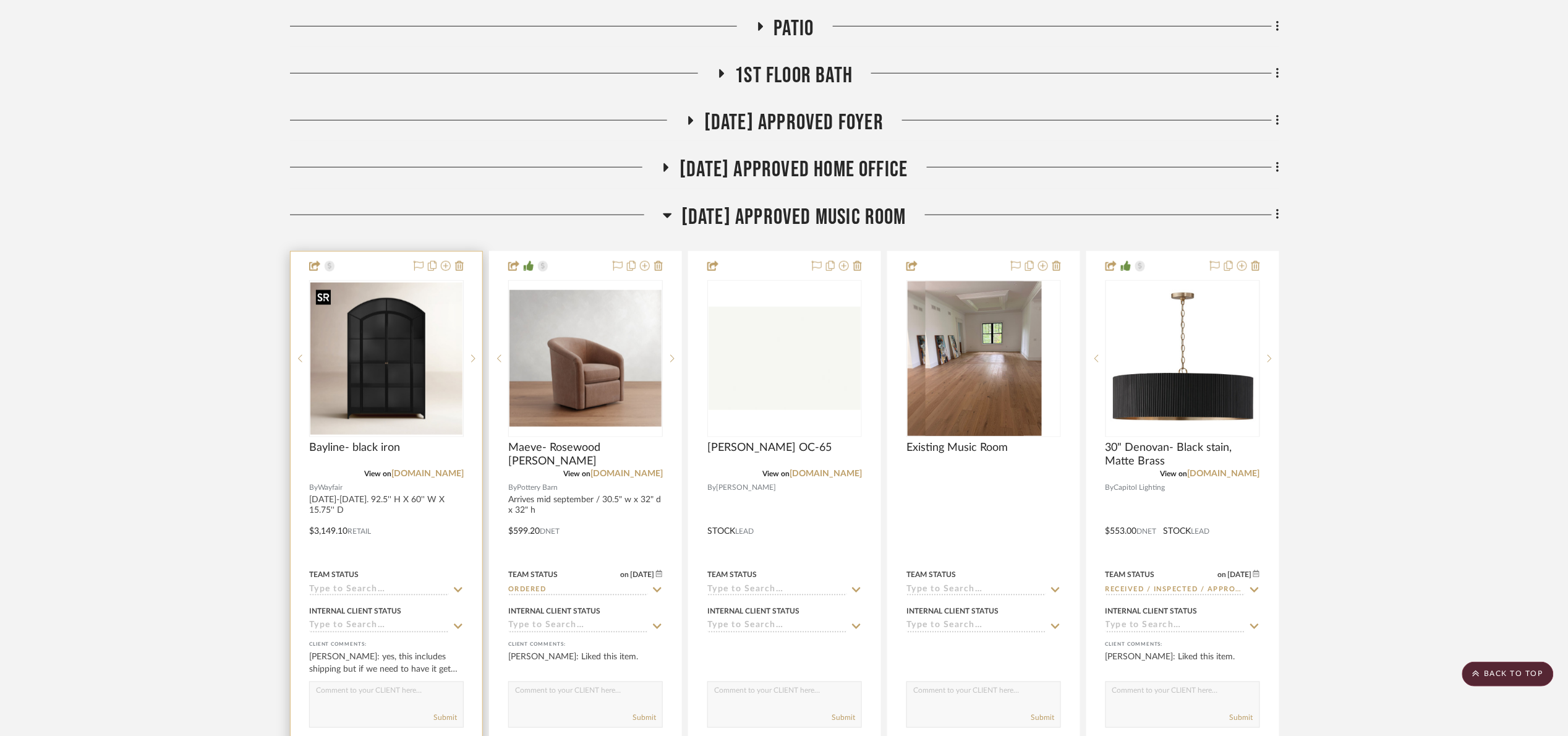
click at [0, 0] on img at bounding box center [0, 0] width 0 height 0
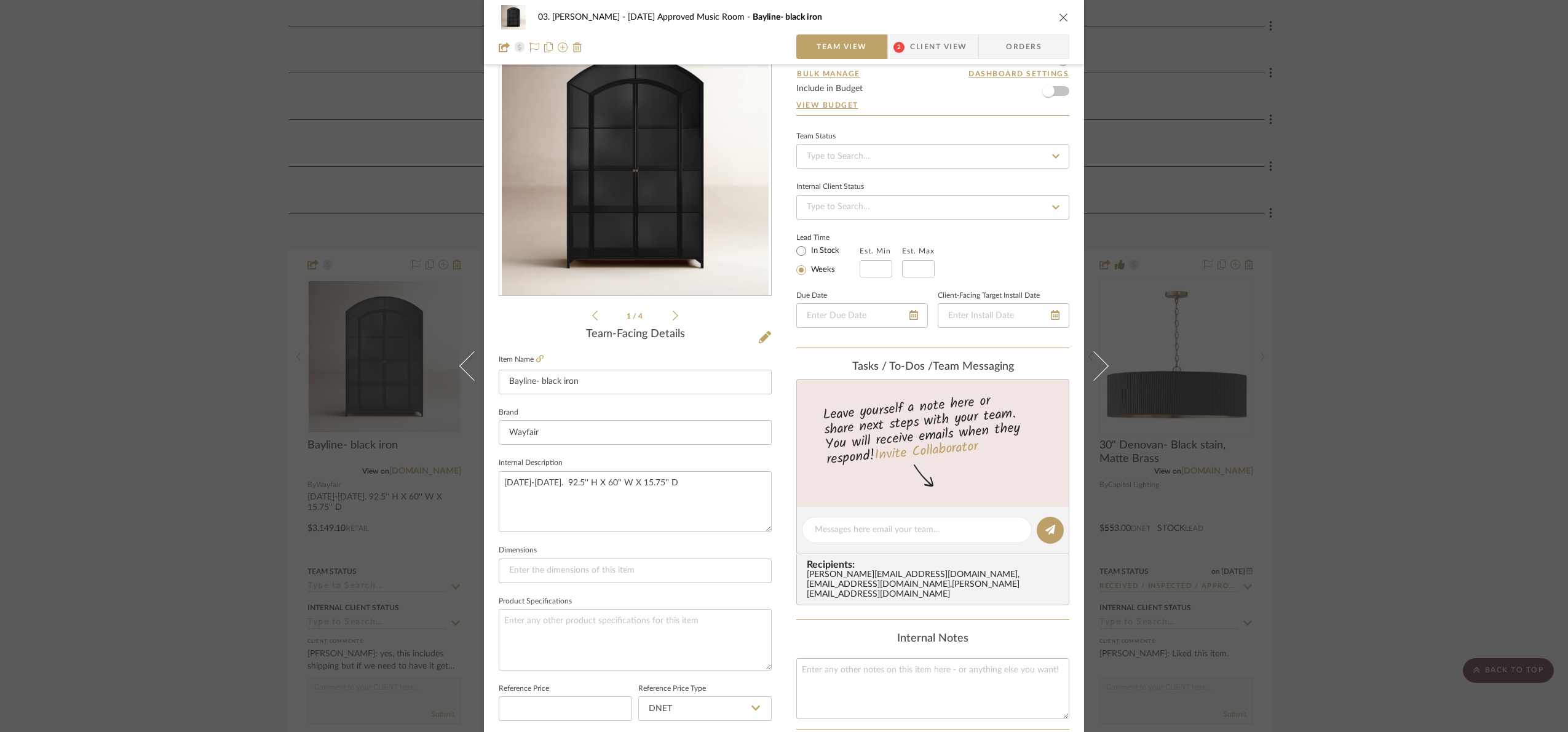
scroll to position [369, 0]
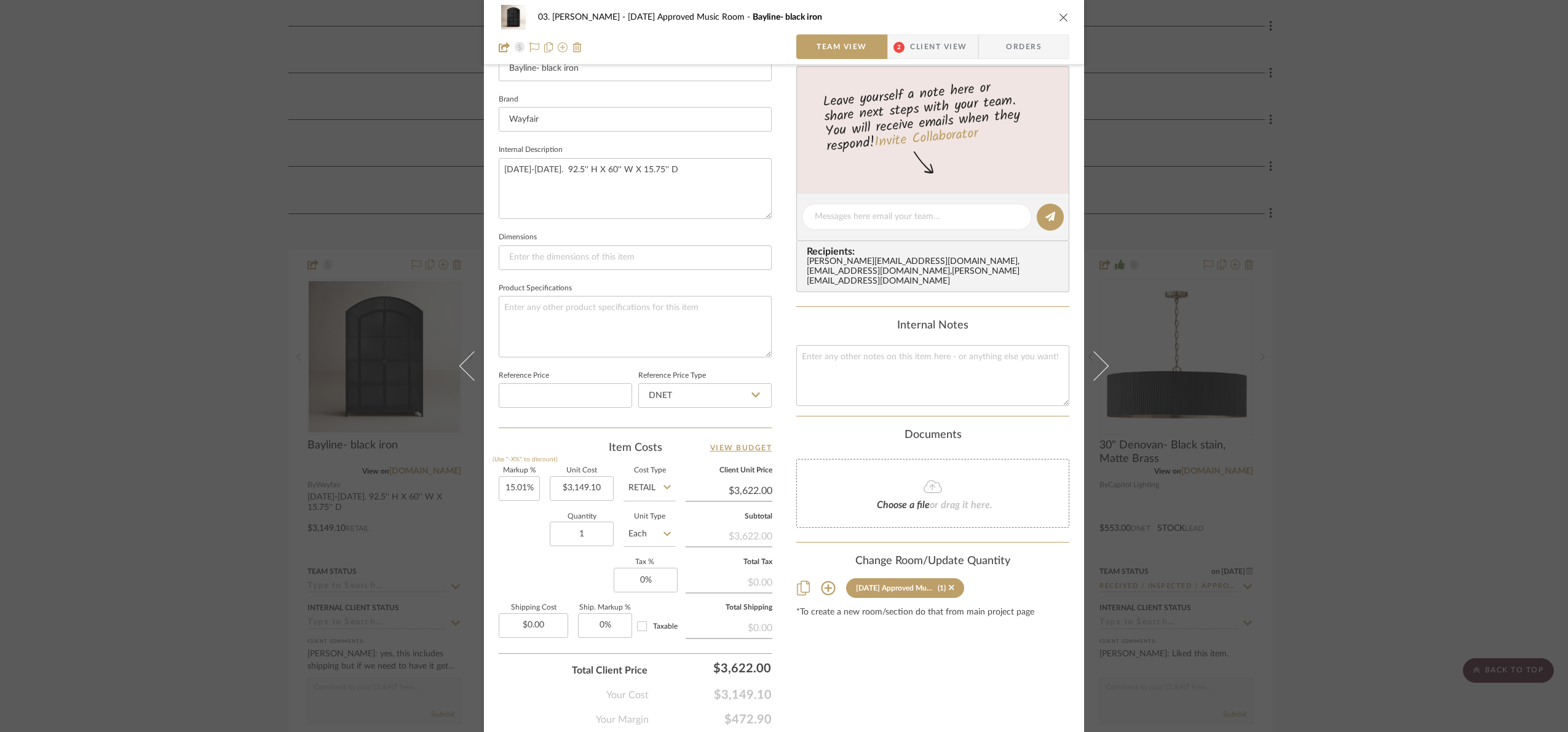
drag, startPoint x: 1433, startPoint y: 354, endPoint x: 508, endPoint y: 506, distance: 937.4
click at [1400, 342] on div "03. Jennifer 07.02.25 Approved Music Room Bayline- black iron Team View 2 Clien…" at bounding box center [784, 366] width 1568 height 732
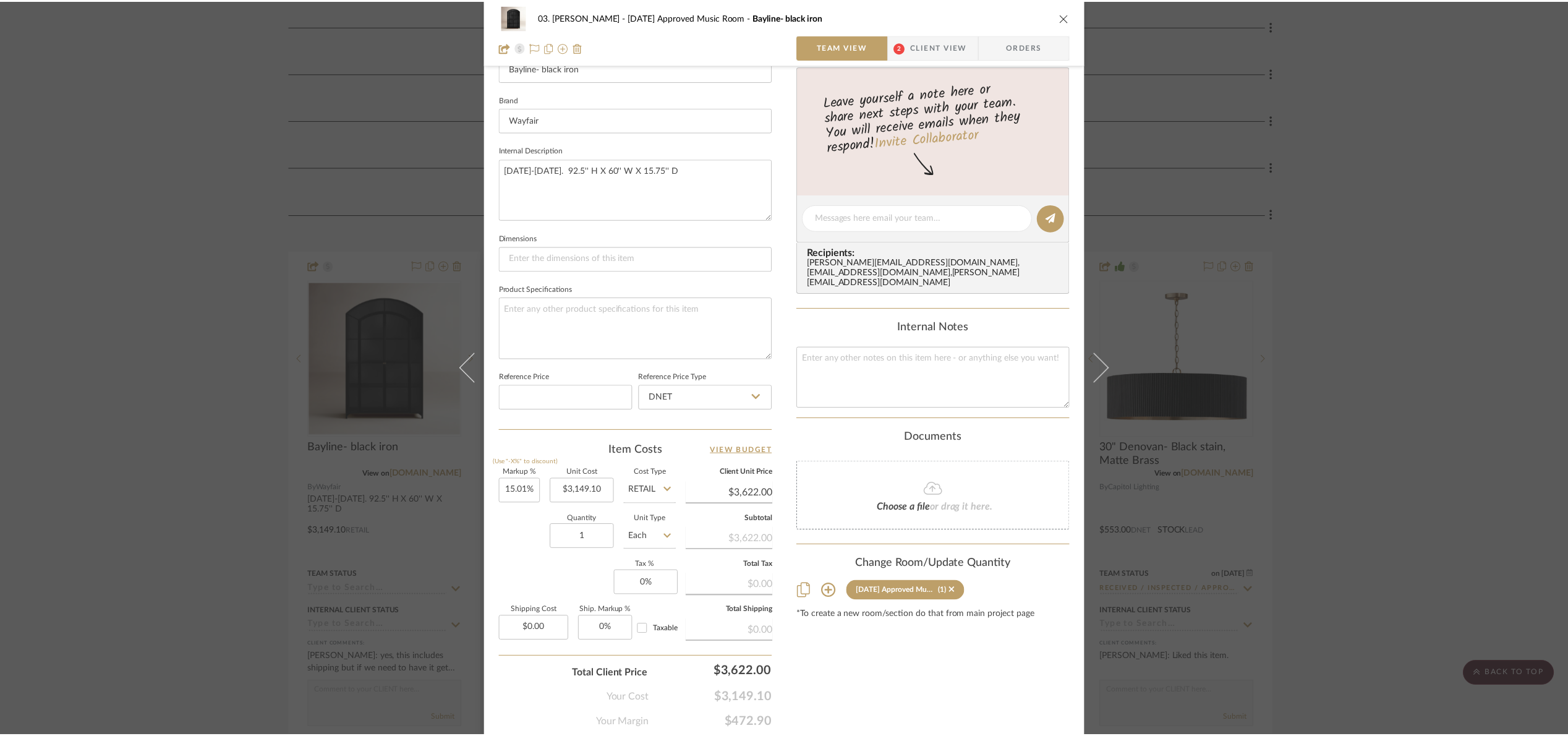
scroll to position [464, 0]
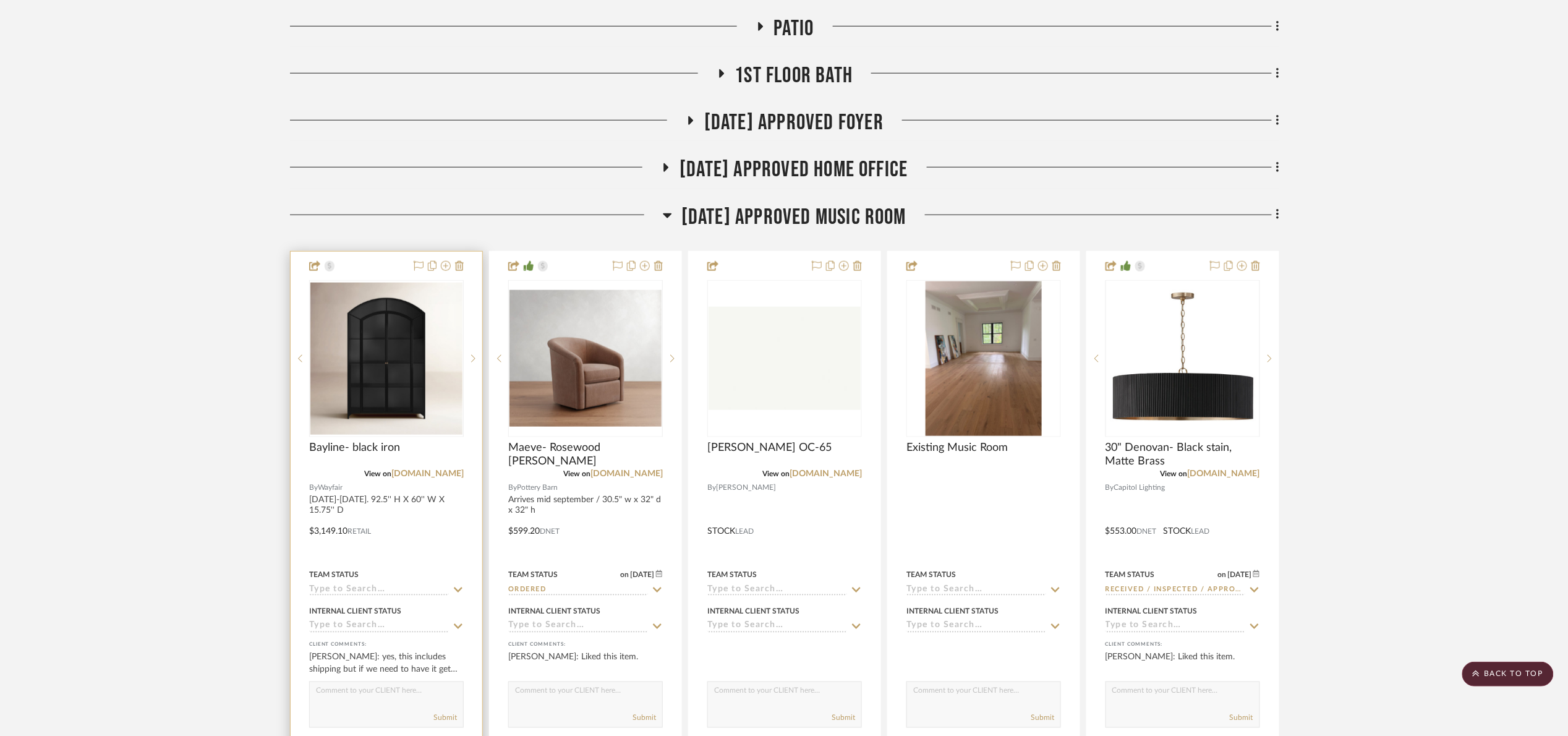
click at [389, 592] on input at bounding box center [379, 590] width 139 height 12
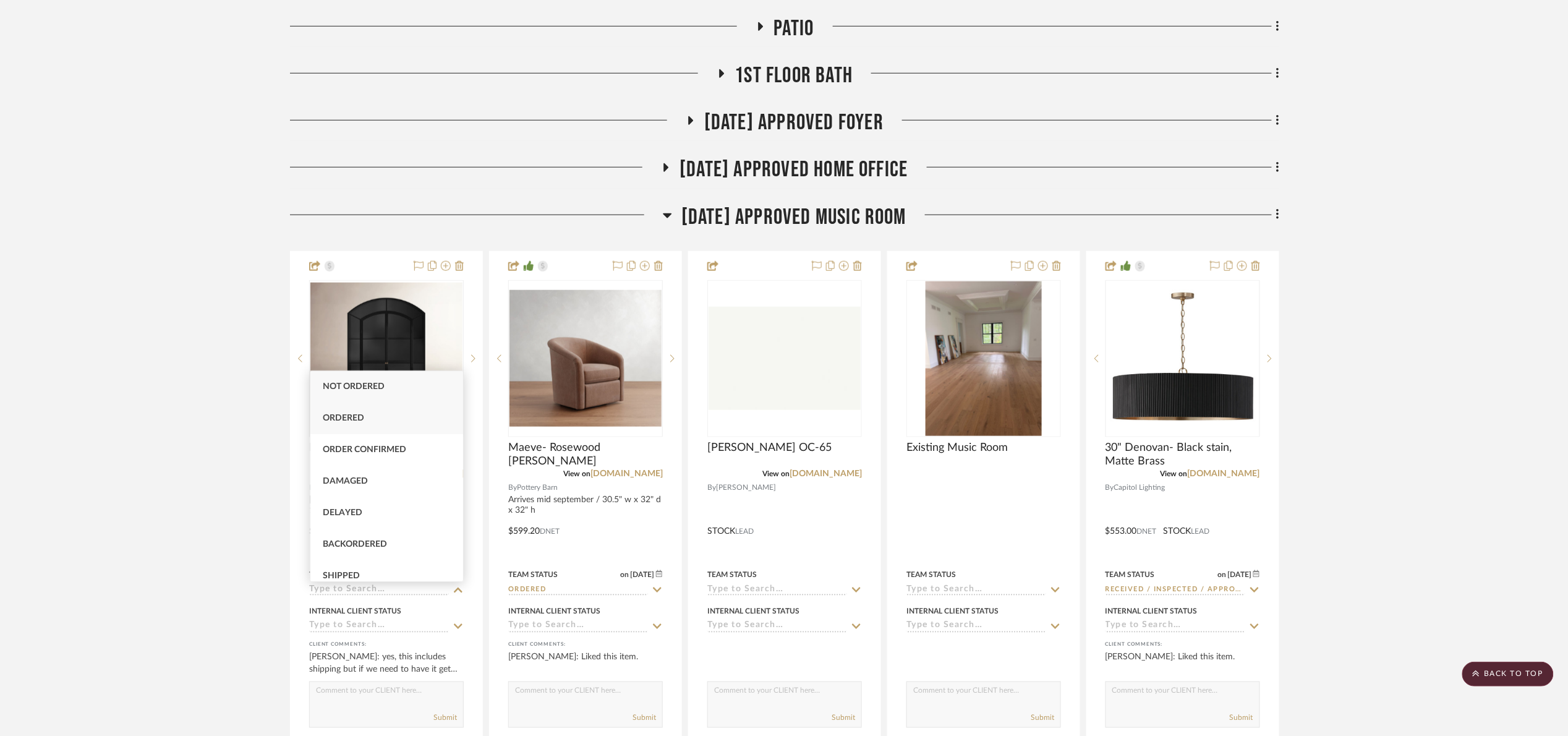
click at [382, 414] on div "Ordered" at bounding box center [386, 418] width 152 height 32
type input "10/1/2025"
type input "Ordered"
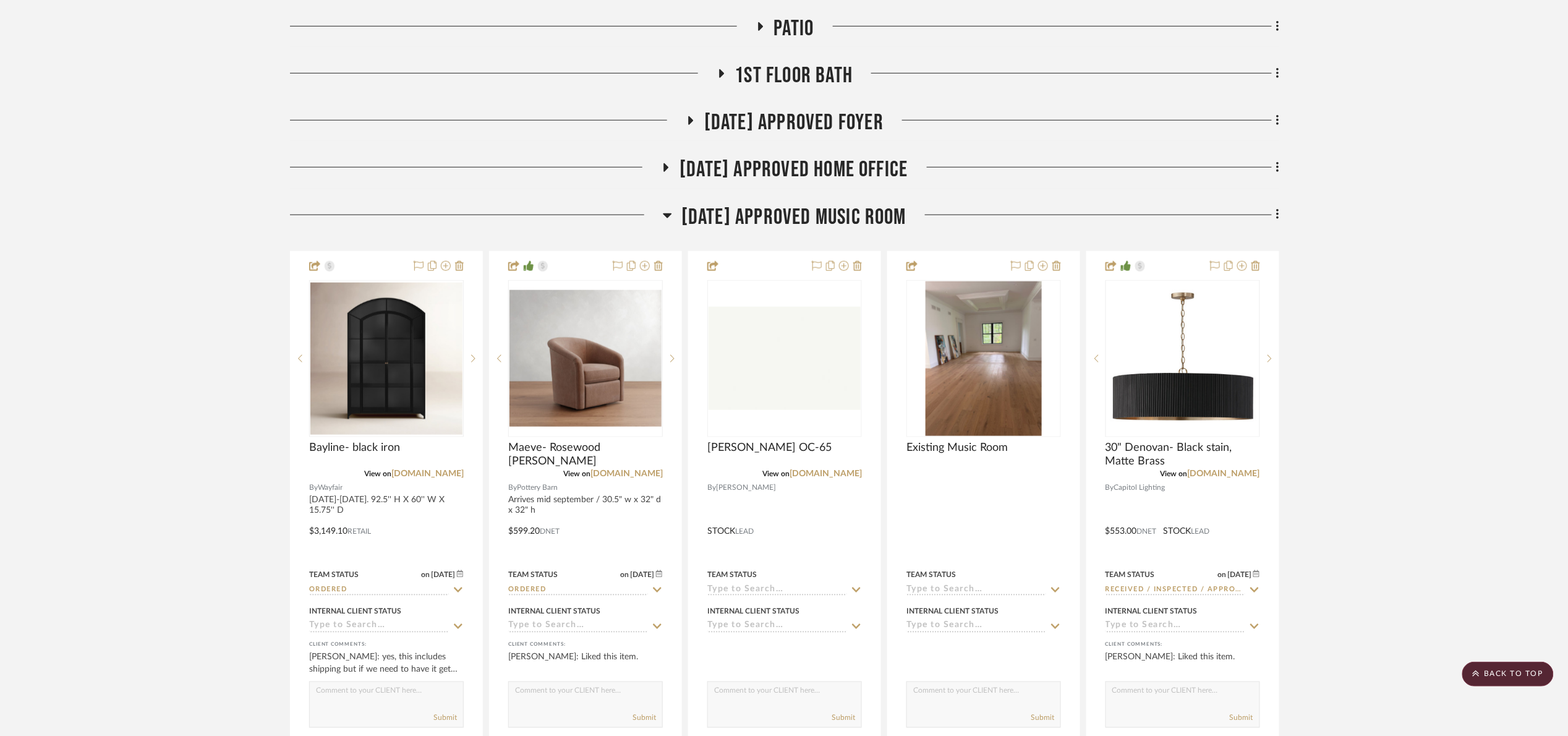
click at [738, 229] on span "07.02.25 Approved Music Room" at bounding box center [793, 217] width 225 height 27
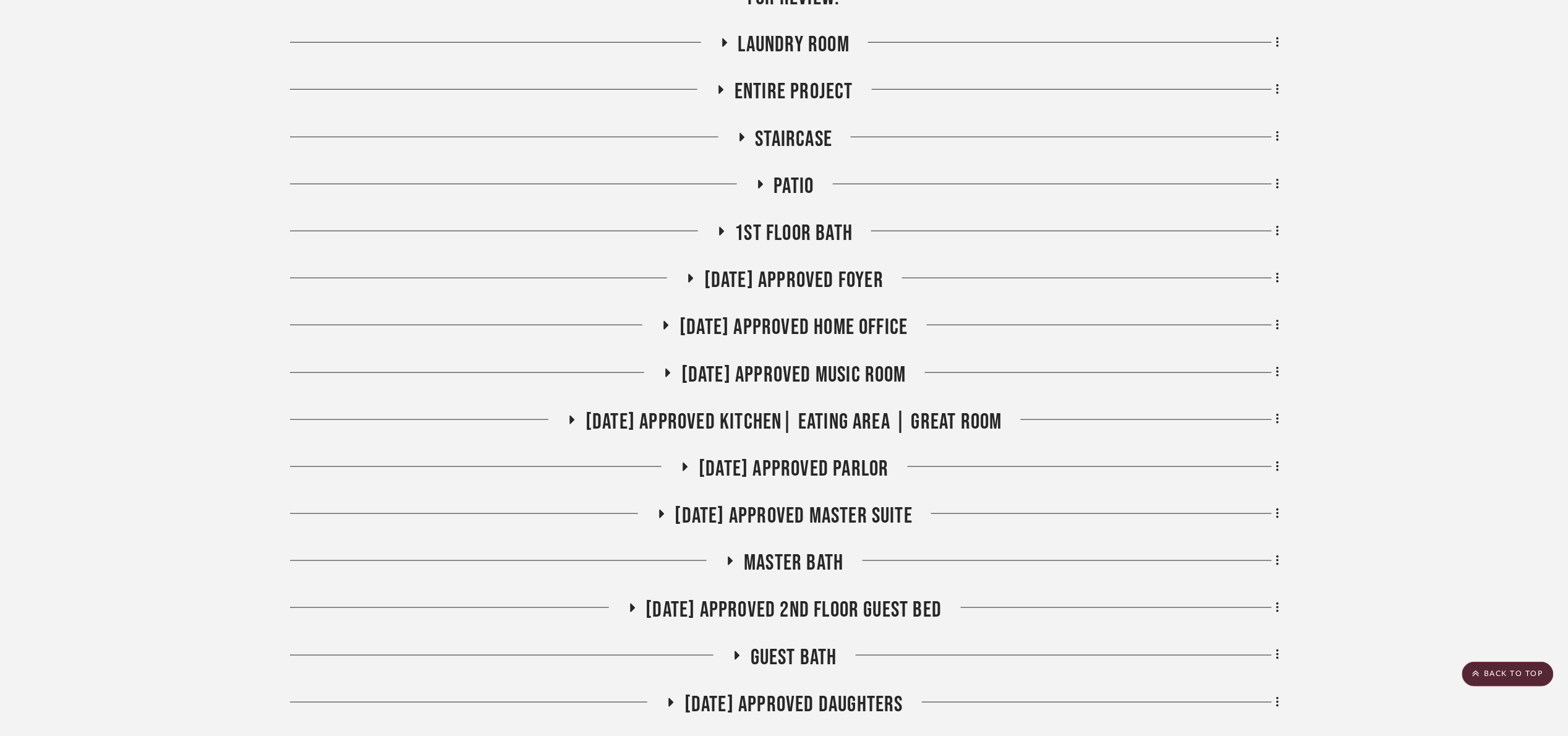
scroll to position [0, 0]
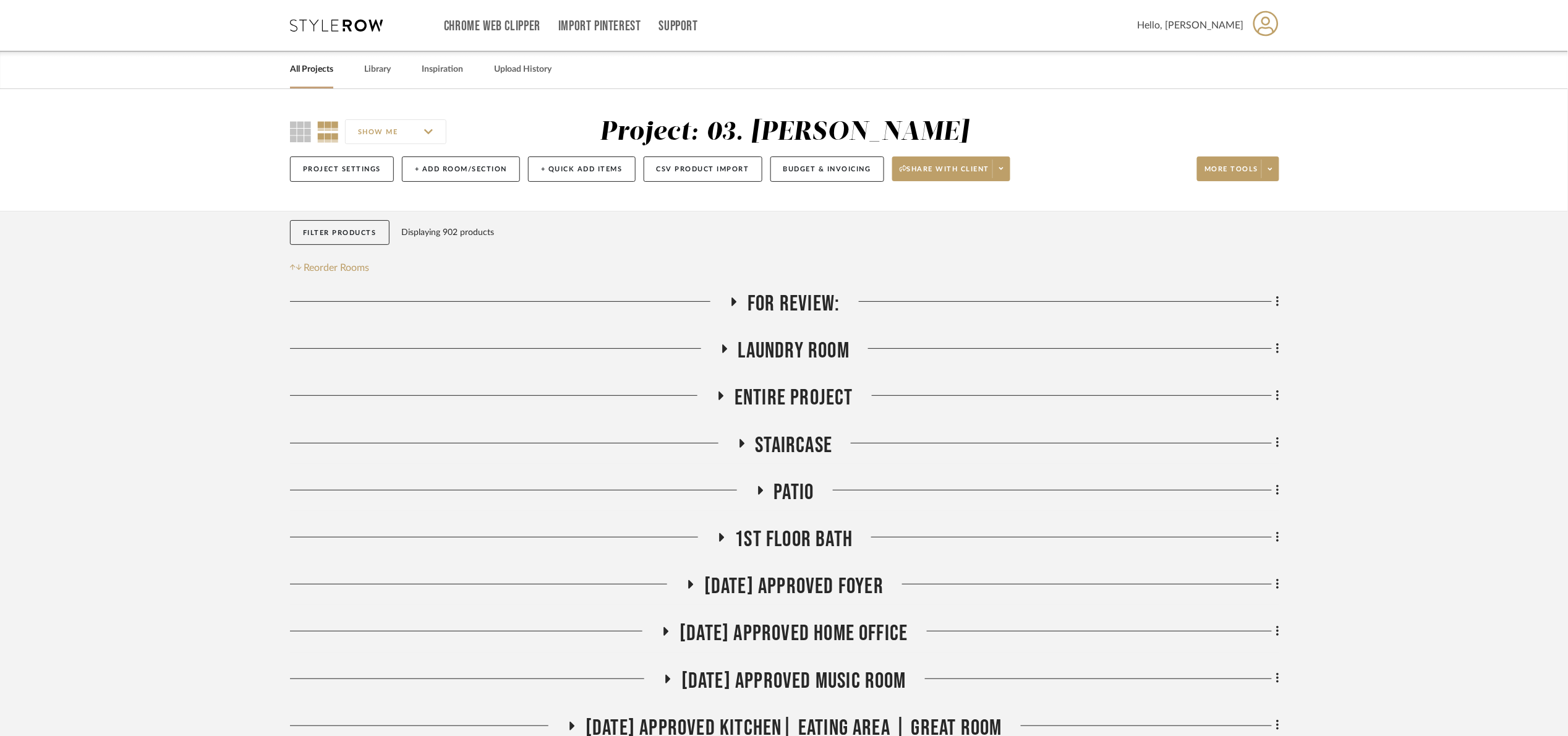
click at [821, 306] on span "For Review:" at bounding box center [793, 304] width 92 height 27
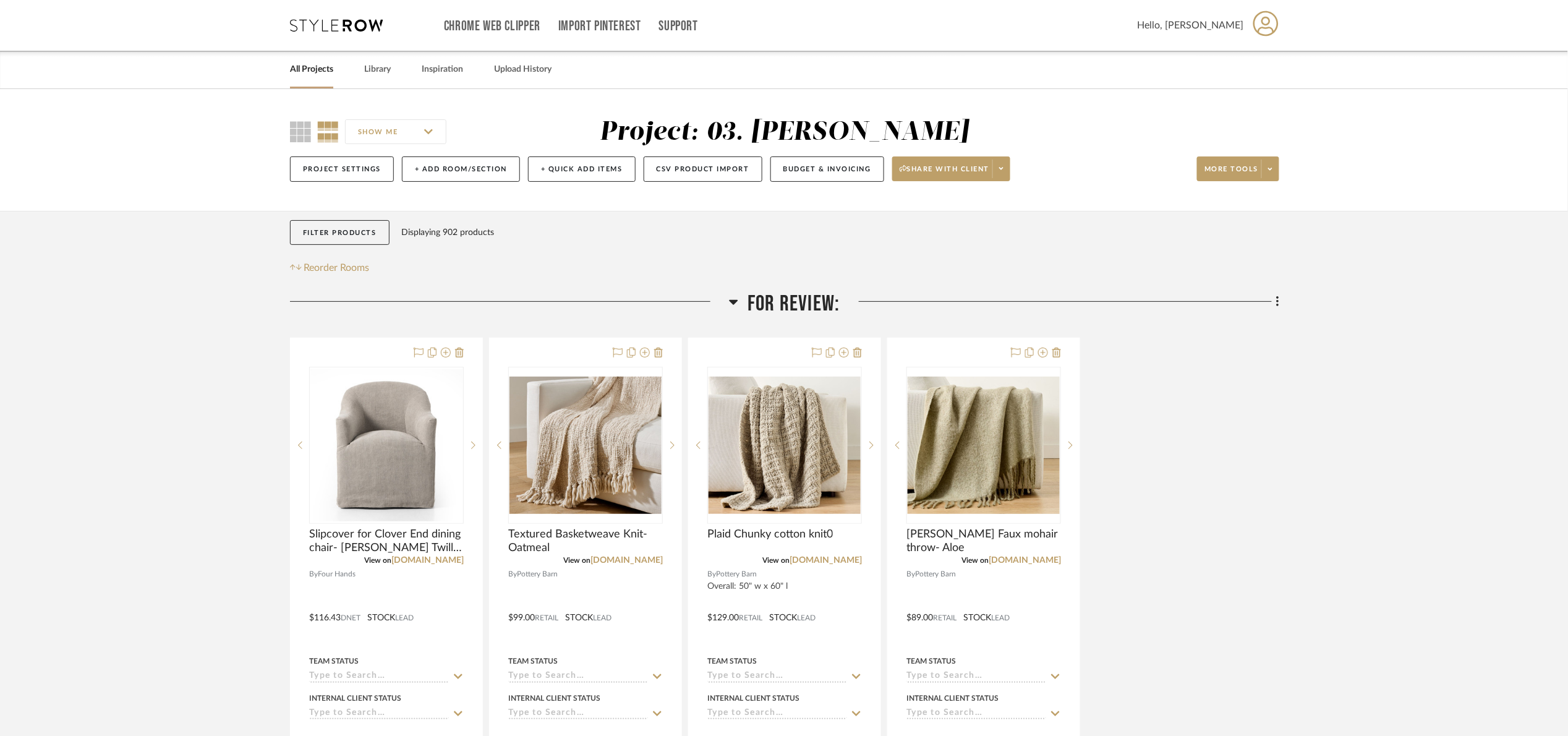
click at [826, 300] on span "For Review:" at bounding box center [793, 304] width 92 height 27
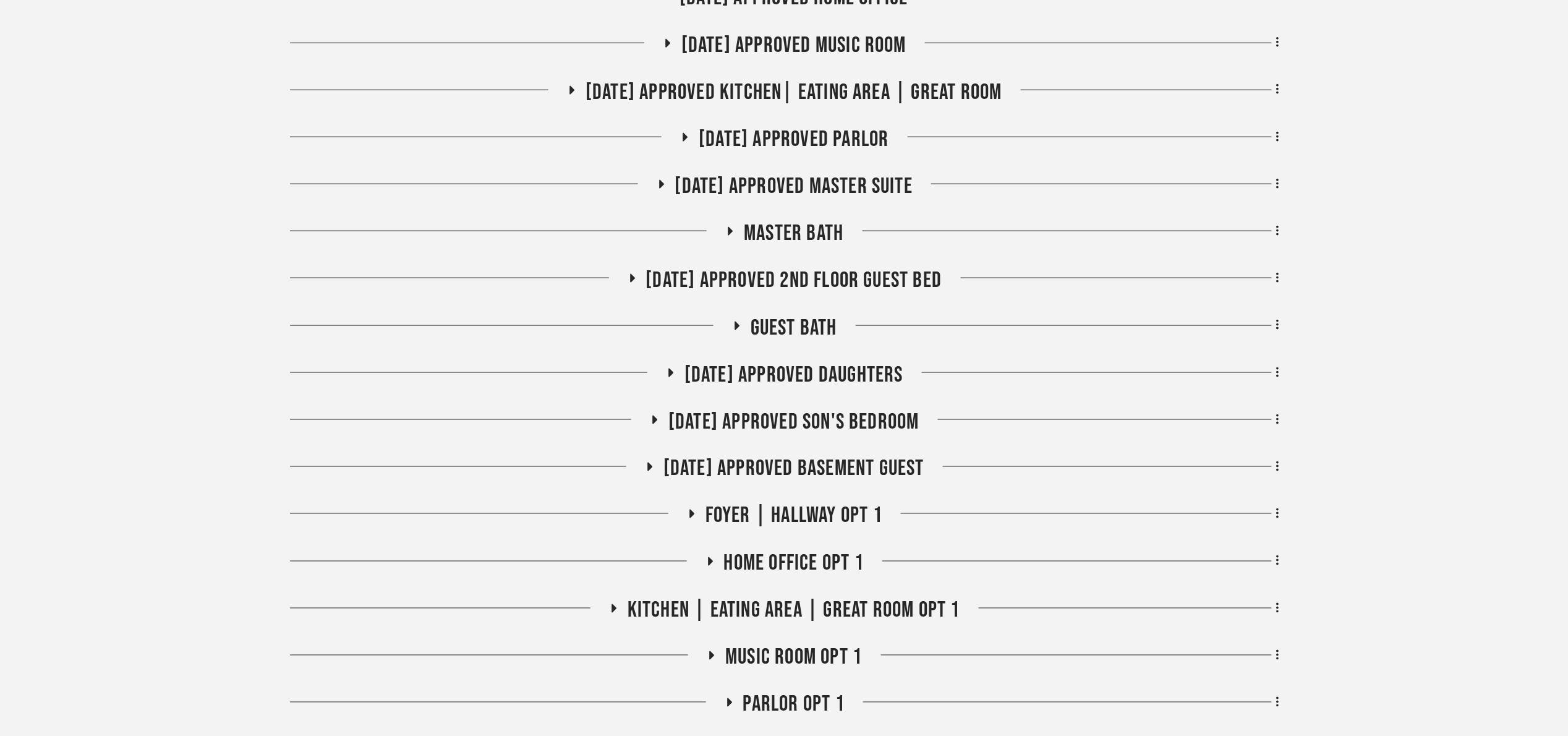
scroll to position [650, 0]
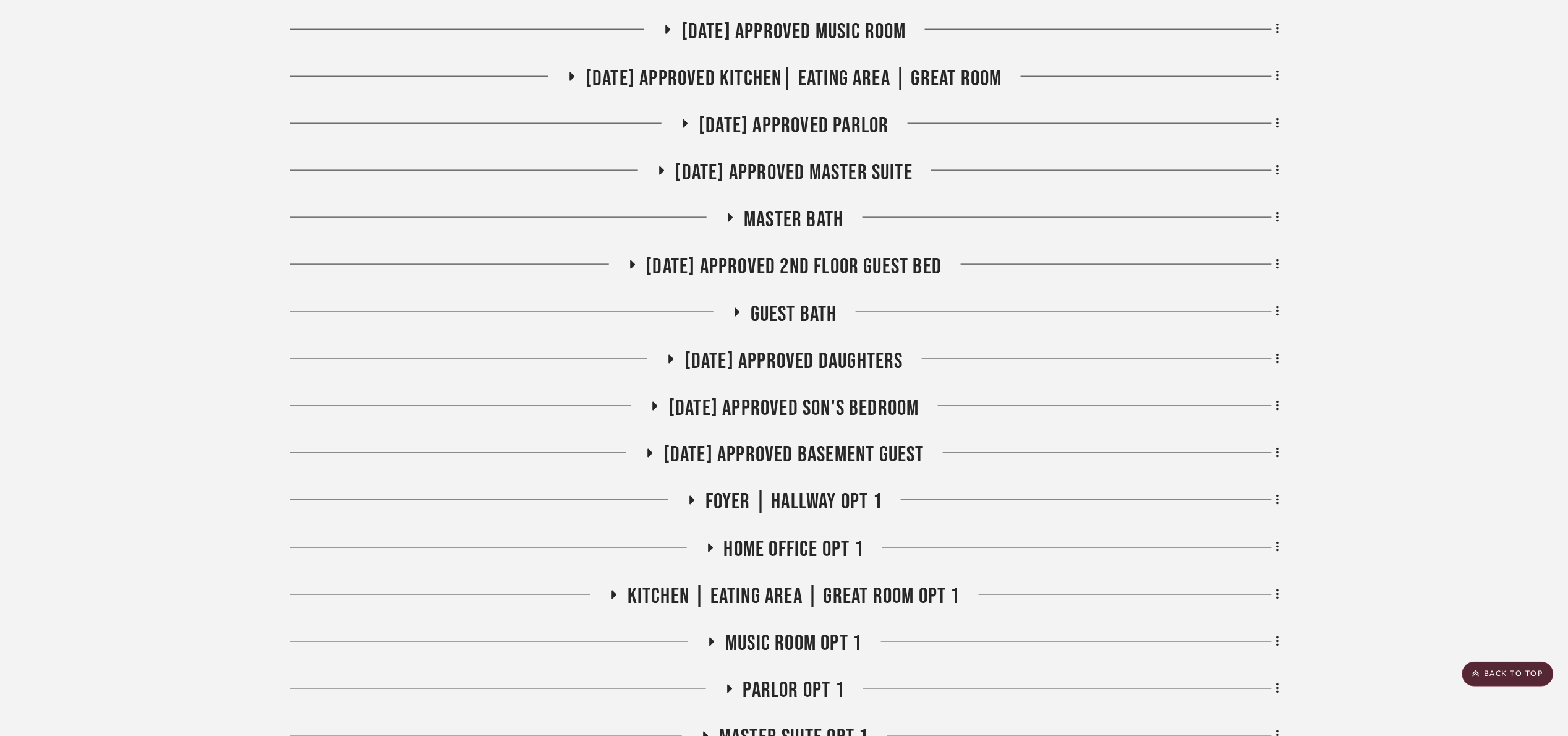
drag, startPoint x: 847, startPoint y: 409, endPoint x: 858, endPoint y: 409, distance: 11.0
click at [847, 410] on span "07.02.25 Approved Son's Bedroom" at bounding box center [793, 408] width 251 height 27
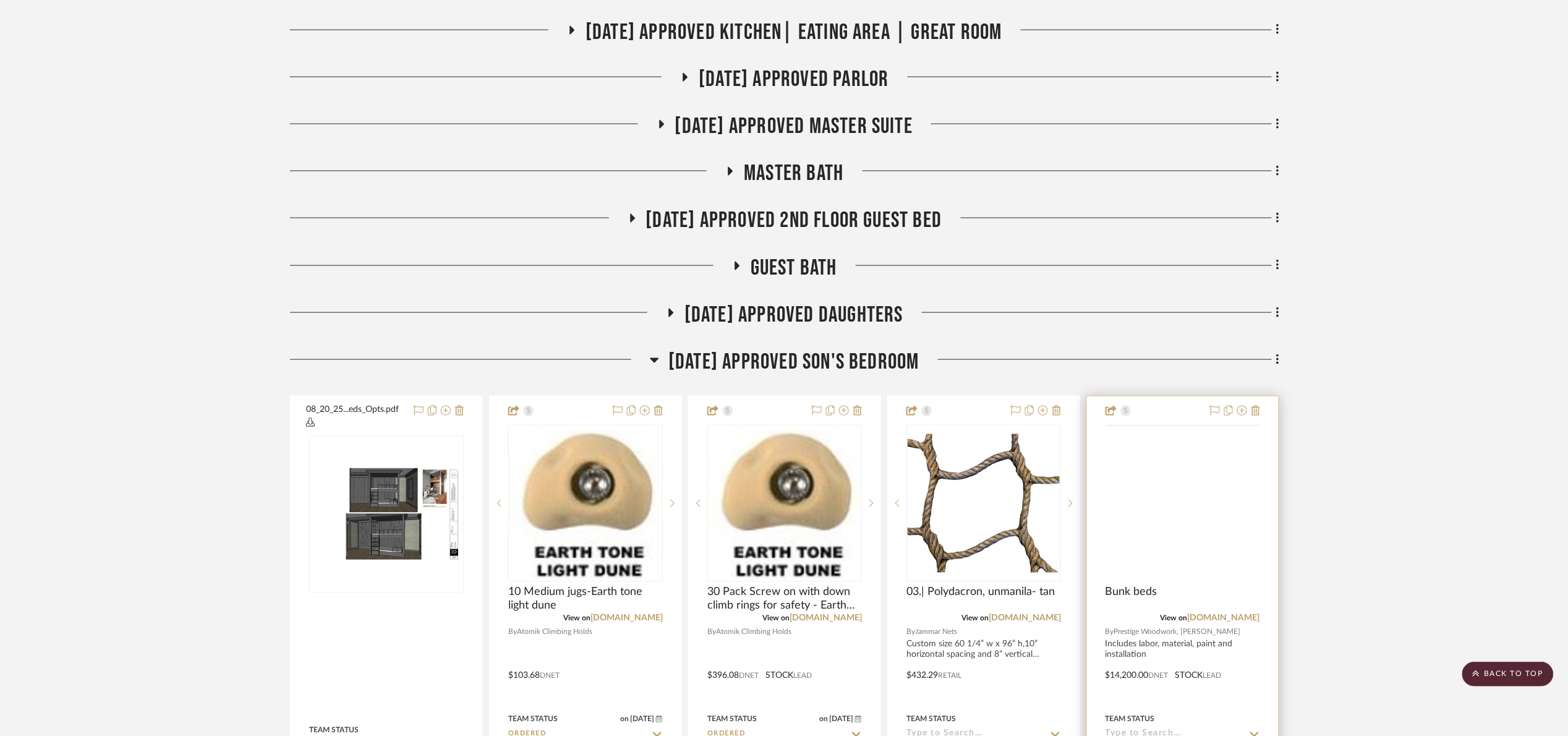
scroll to position [927, 0]
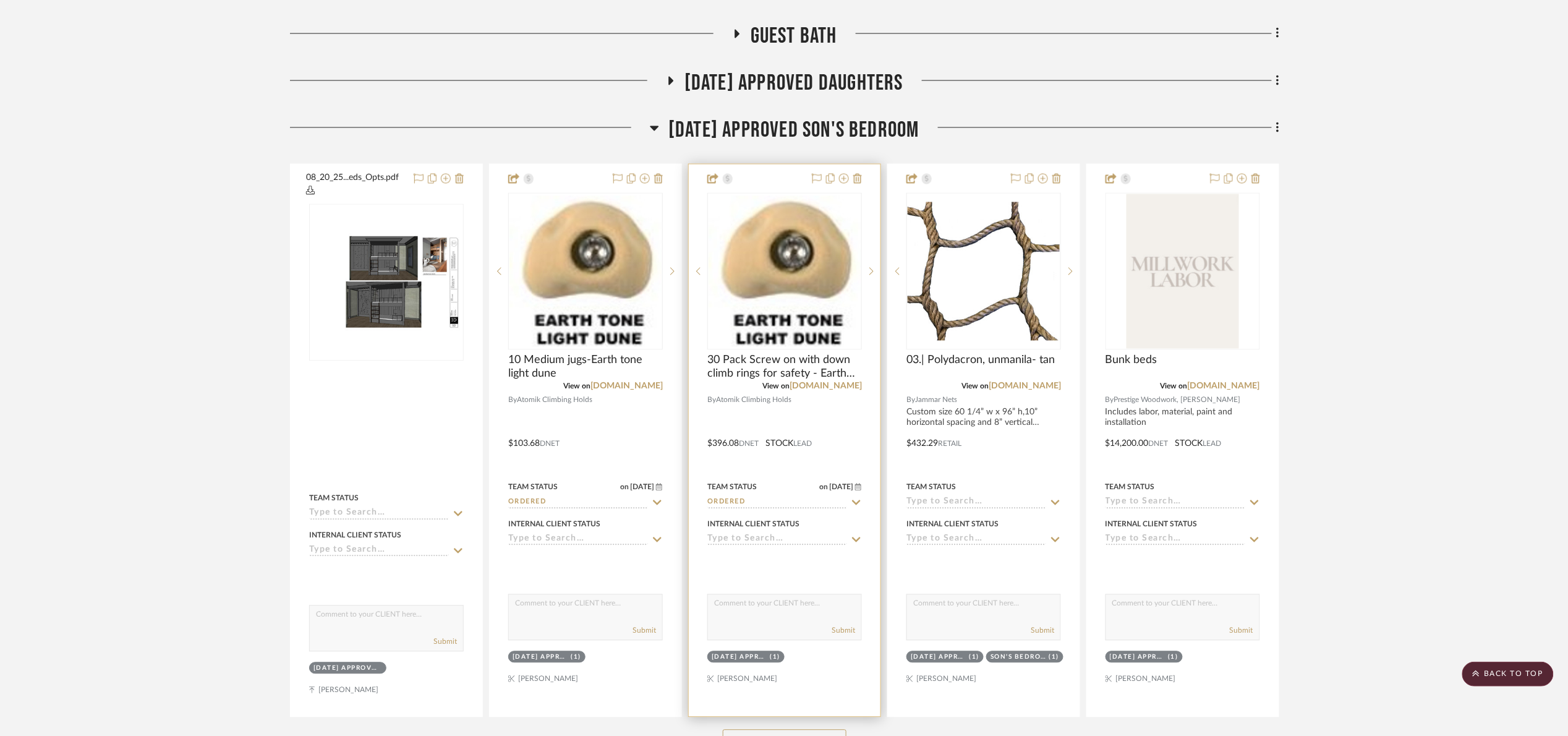
click at [846, 502] on input "Ordered" at bounding box center [777, 503] width 139 height 12
type input "rece"
click at [830, 679] on div "Received / Inspected / Approved" at bounding box center [785, 690] width 152 height 45
type input "10/1/2025"
type input "Received / Inspected / Approved"
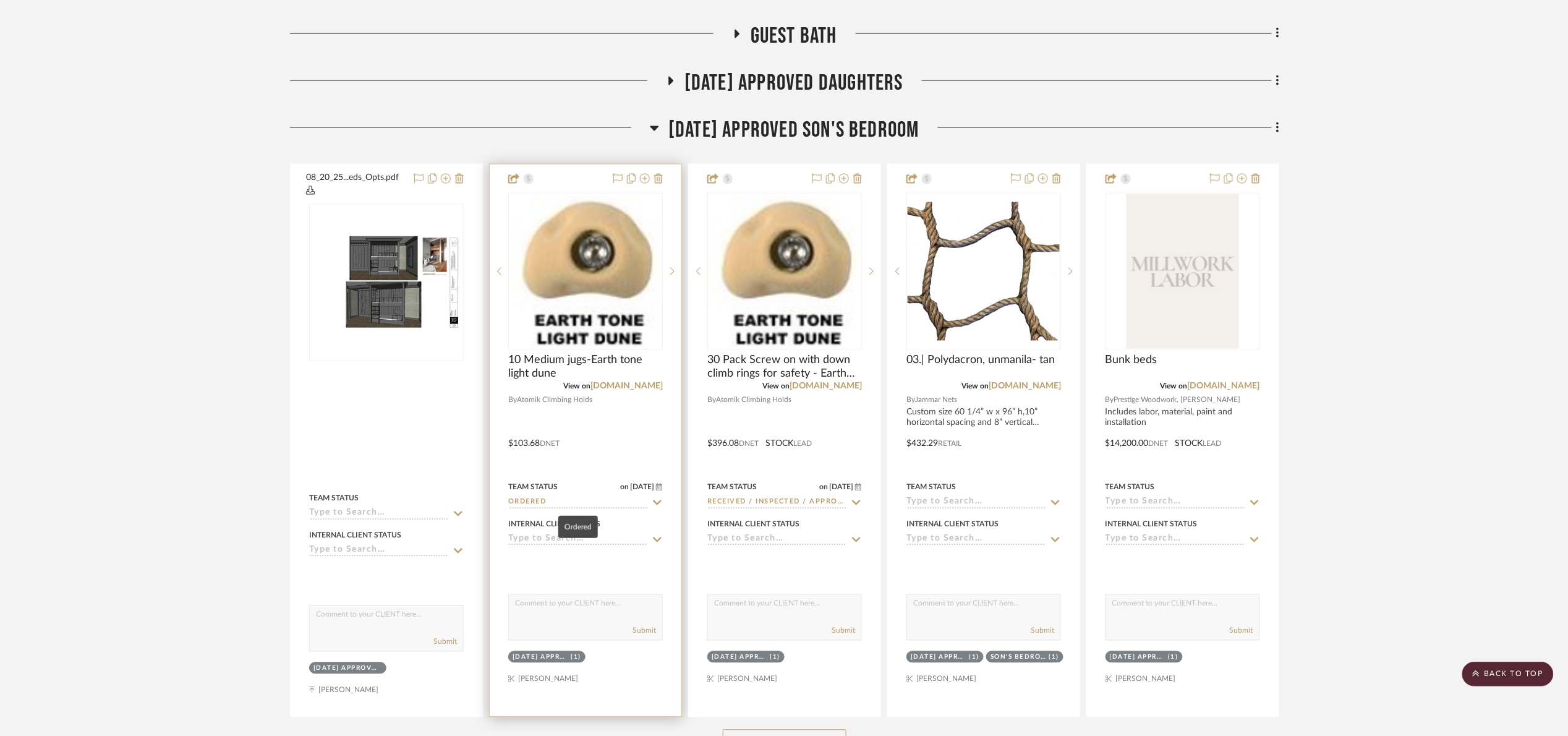
click at [577, 497] on div "Team Status on 9/19/2025 9/19/2025 Ordered" at bounding box center [585, 494] width 154 height 30
click at [552, 509] on input "Ordered" at bounding box center [578, 503] width 139 height 12
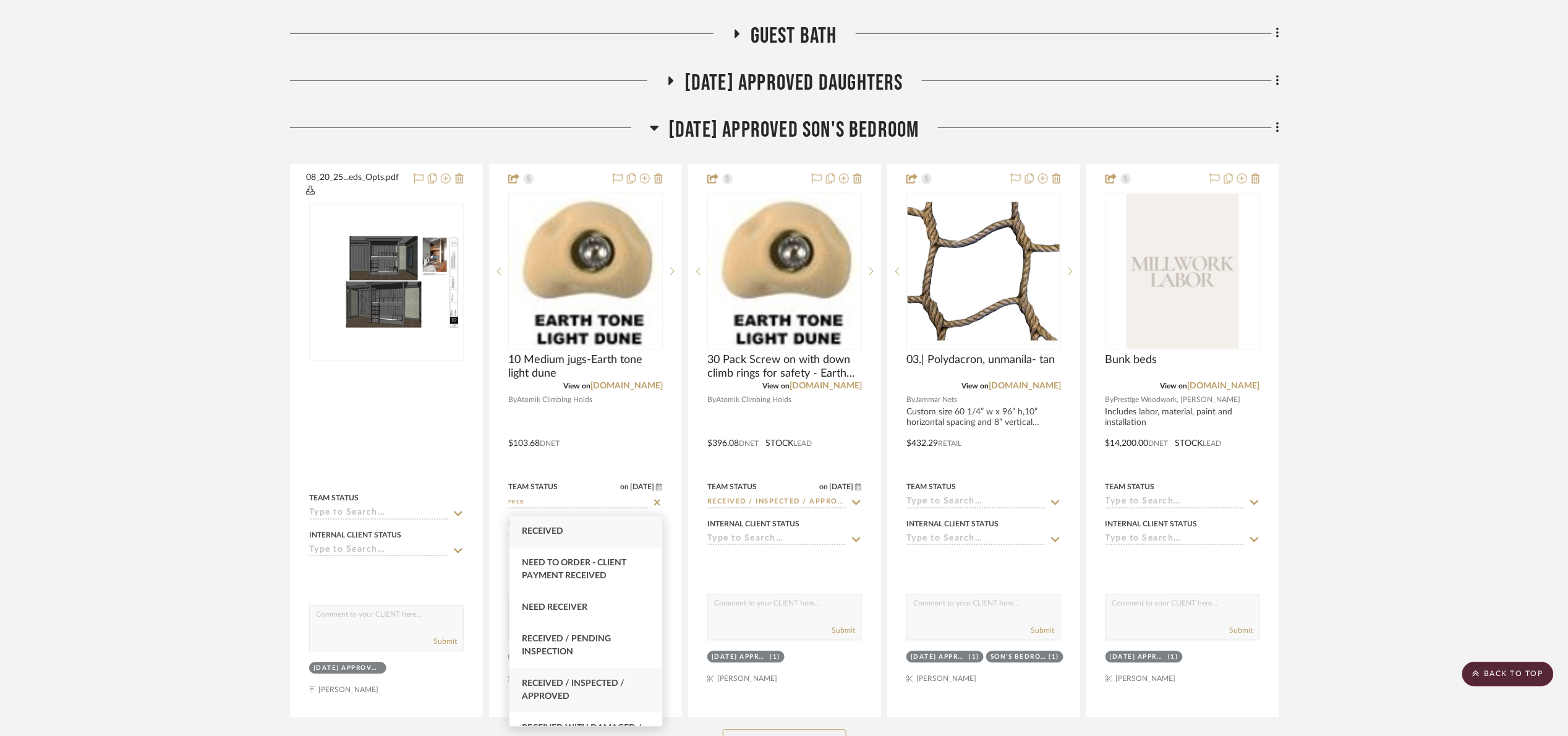
type input "rece"
click at [615, 676] on div "Received / Inspected / Approved" at bounding box center [585, 690] width 152 height 45
type input "[DATE]"
type input "Received / Inspected / Approved"
click at [1417, 447] on project-details-page "SHOW ME Project: 03. Jennifer Project Settings + Add Room/Section + Quick Add I…" at bounding box center [784, 559] width 1568 height 2795
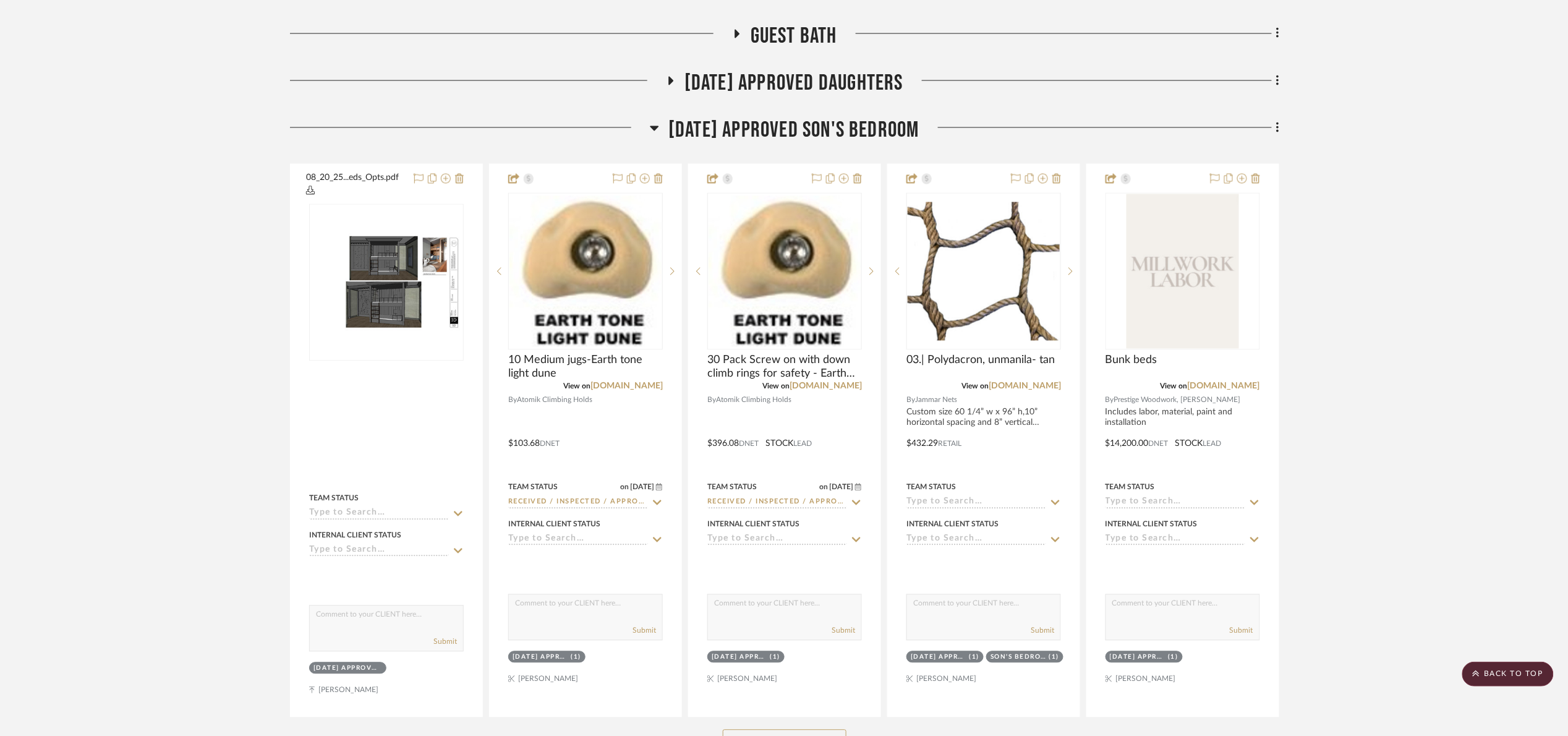
click at [707, 130] on span "07.02.25 Approved Son's Bedroom" at bounding box center [793, 130] width 251 height 27
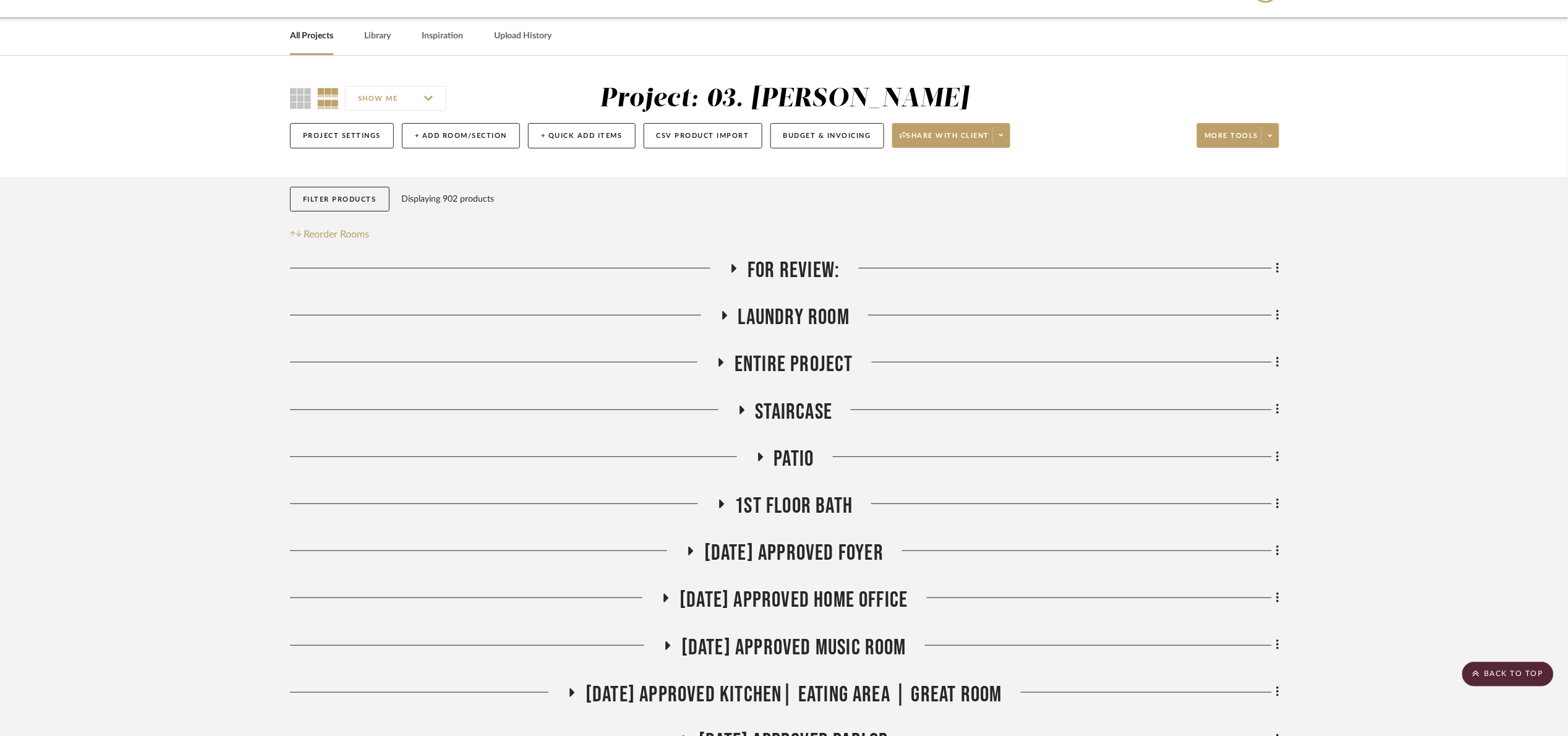
scroll to position [0, 0]
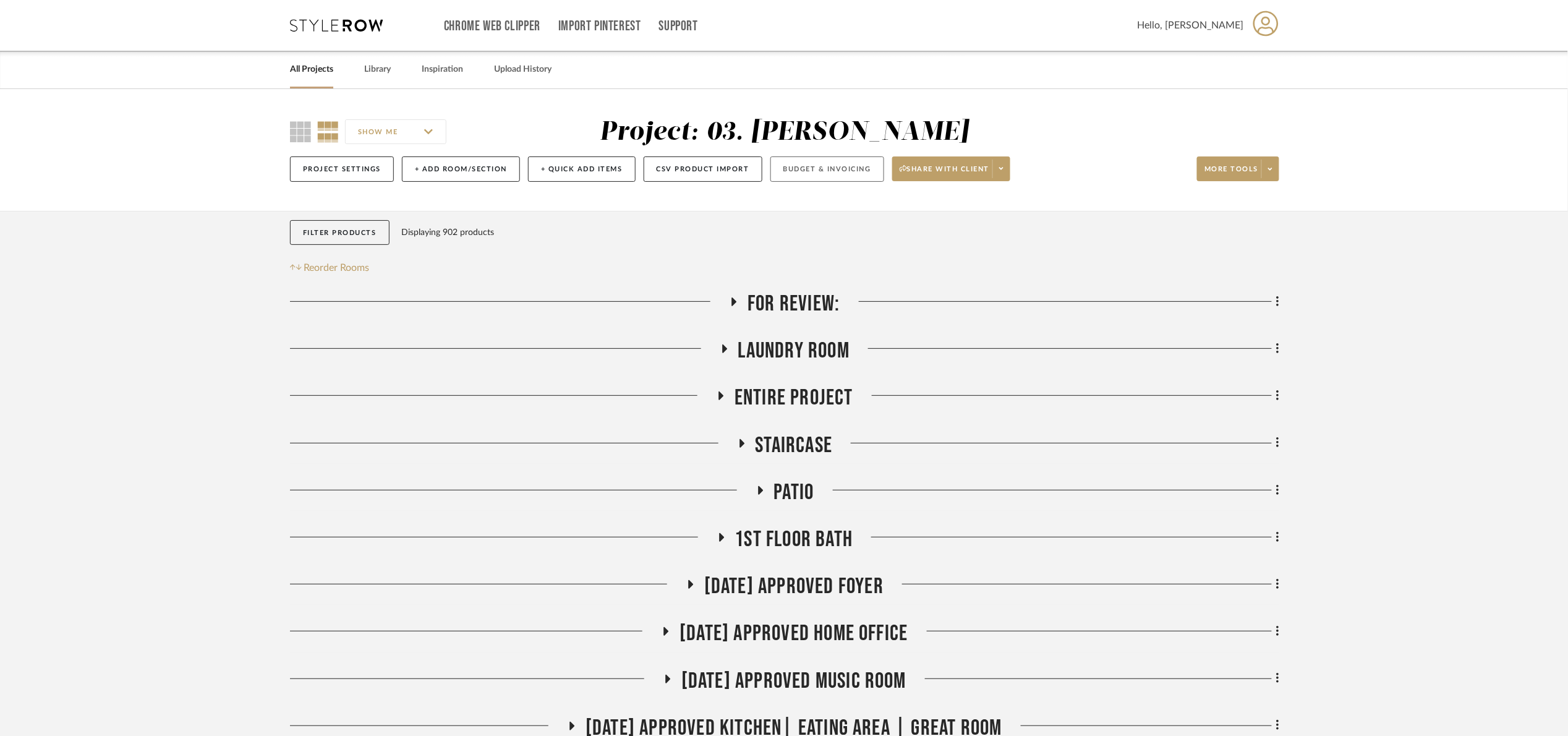
click at [817, 162] on button "Budget & Invoicing" at bounding box center [827, 168] width 113 height 25
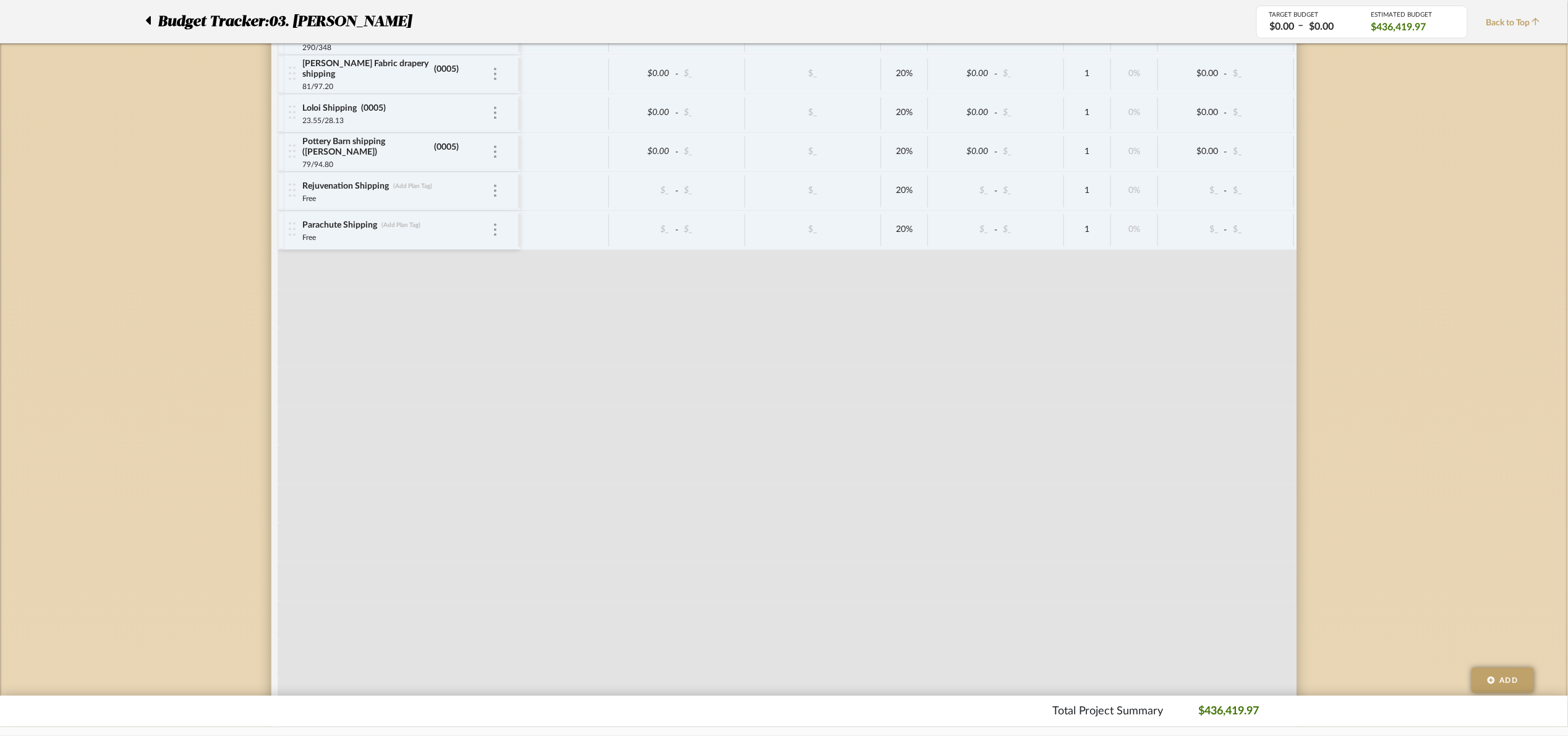
scroll to position [4230, 0]
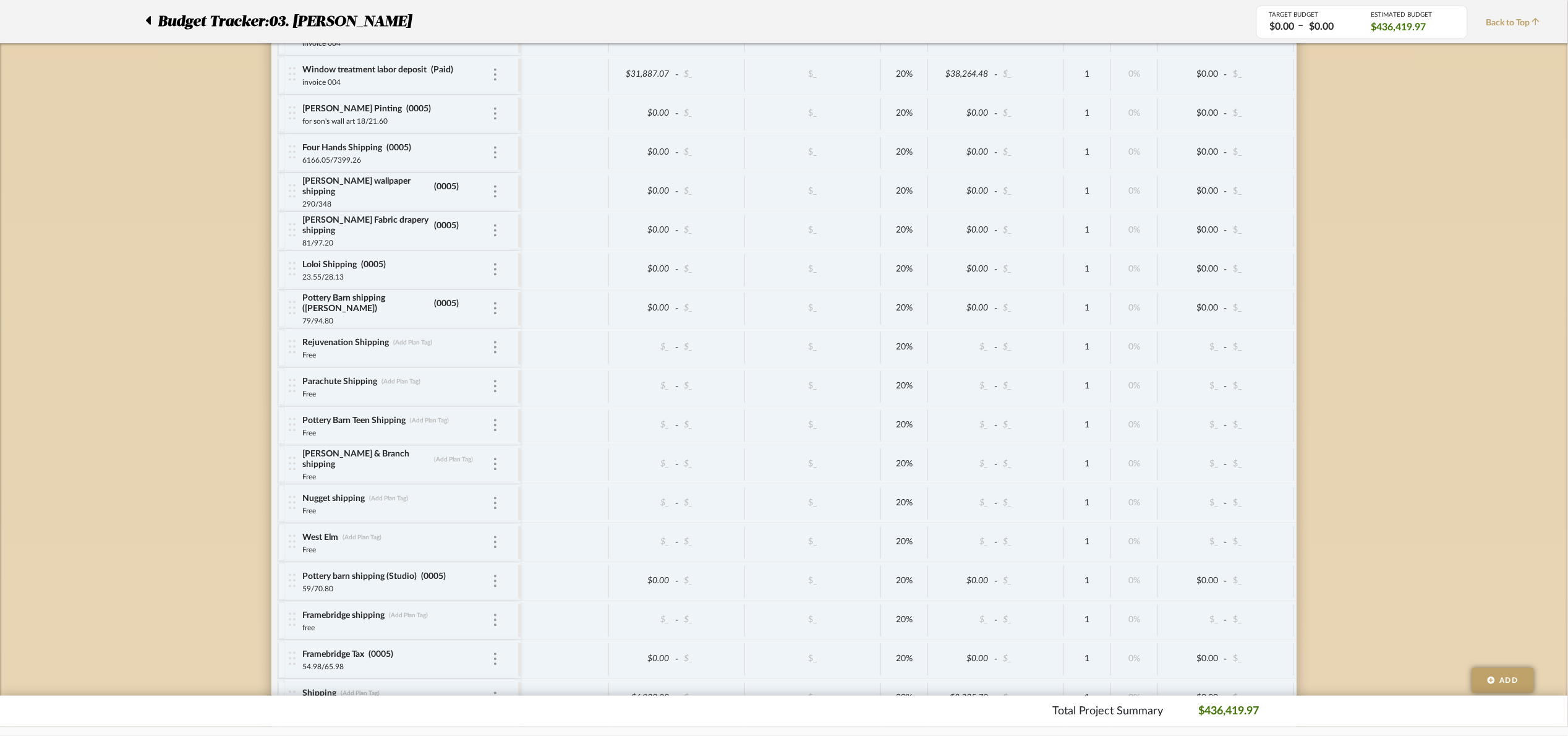
click at [151, 23] on div at bounding box center [151, 21] width 13 height 22
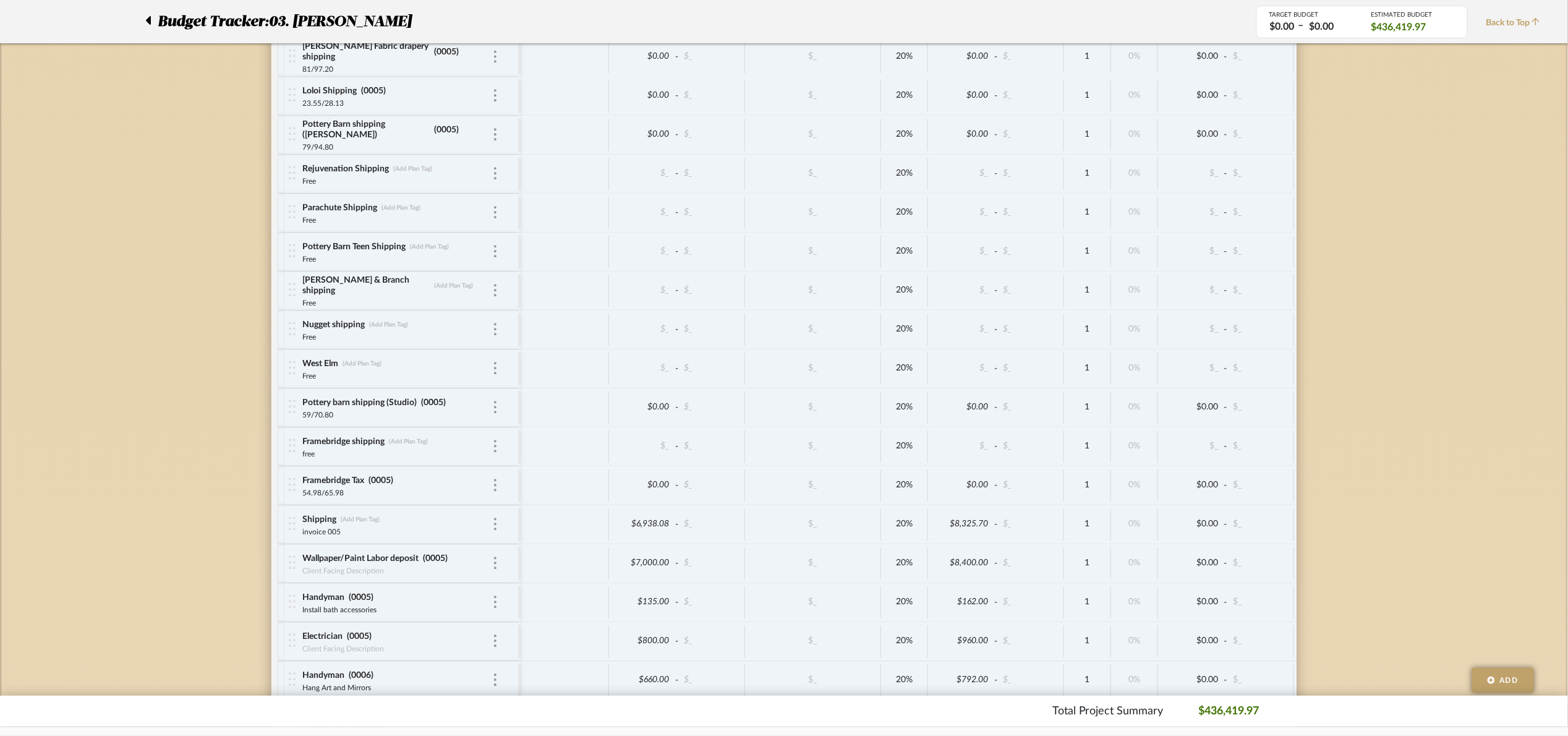
scroll to position [5066, 0]
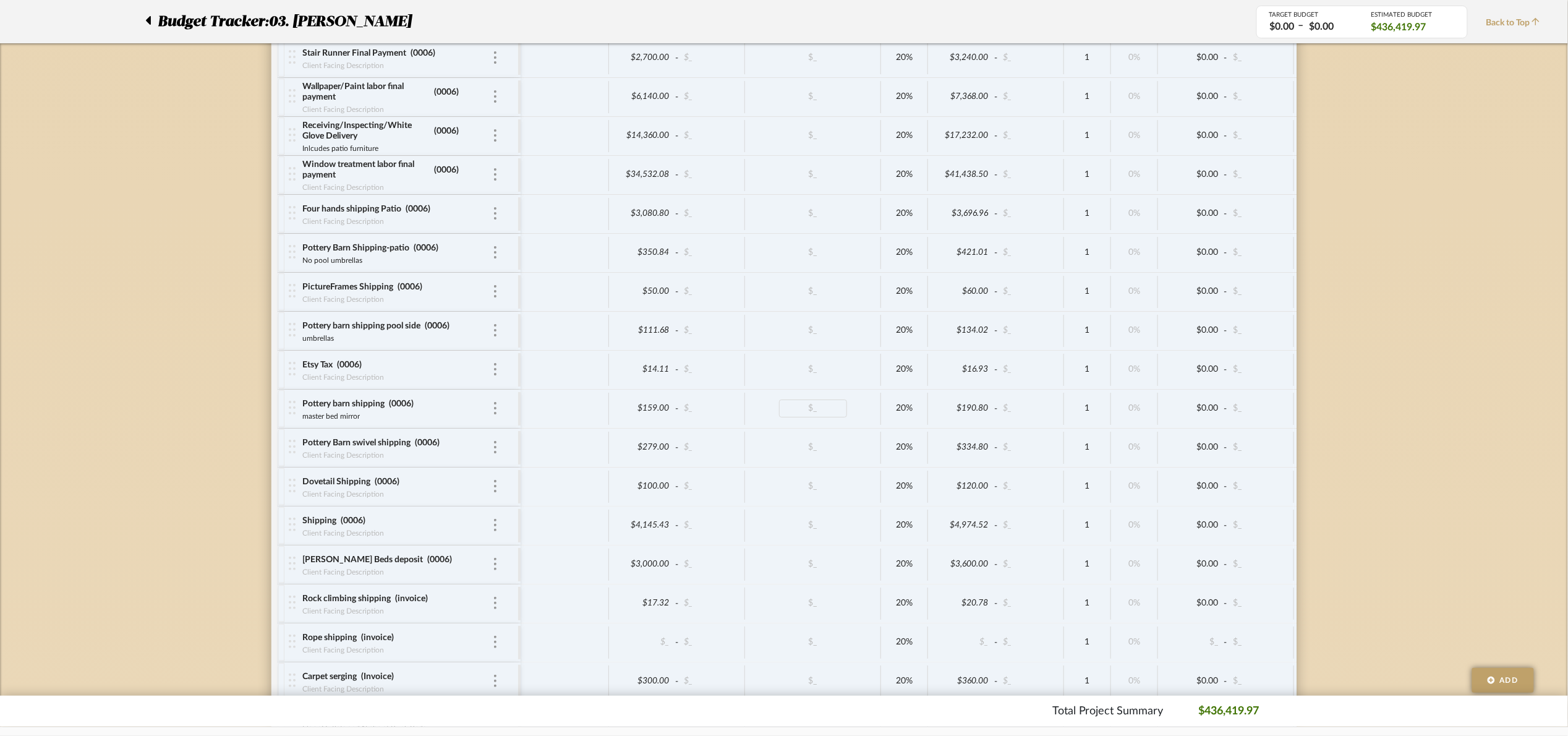
drag, startPoint x: 1407, startPoint y: 397, endPoint x: 832, endPoint y: 437, distance: 576.4
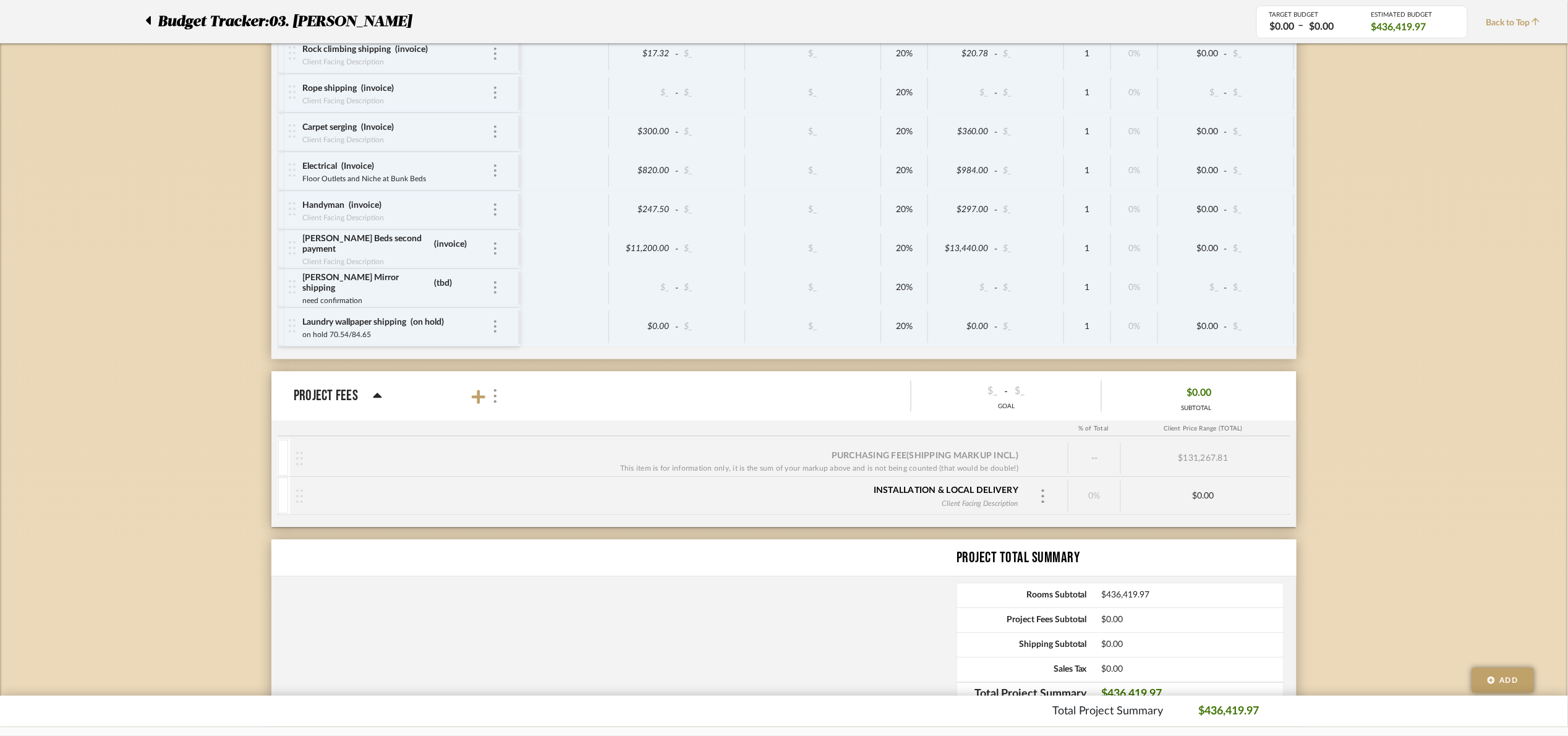
scroll to position [5523, 0]
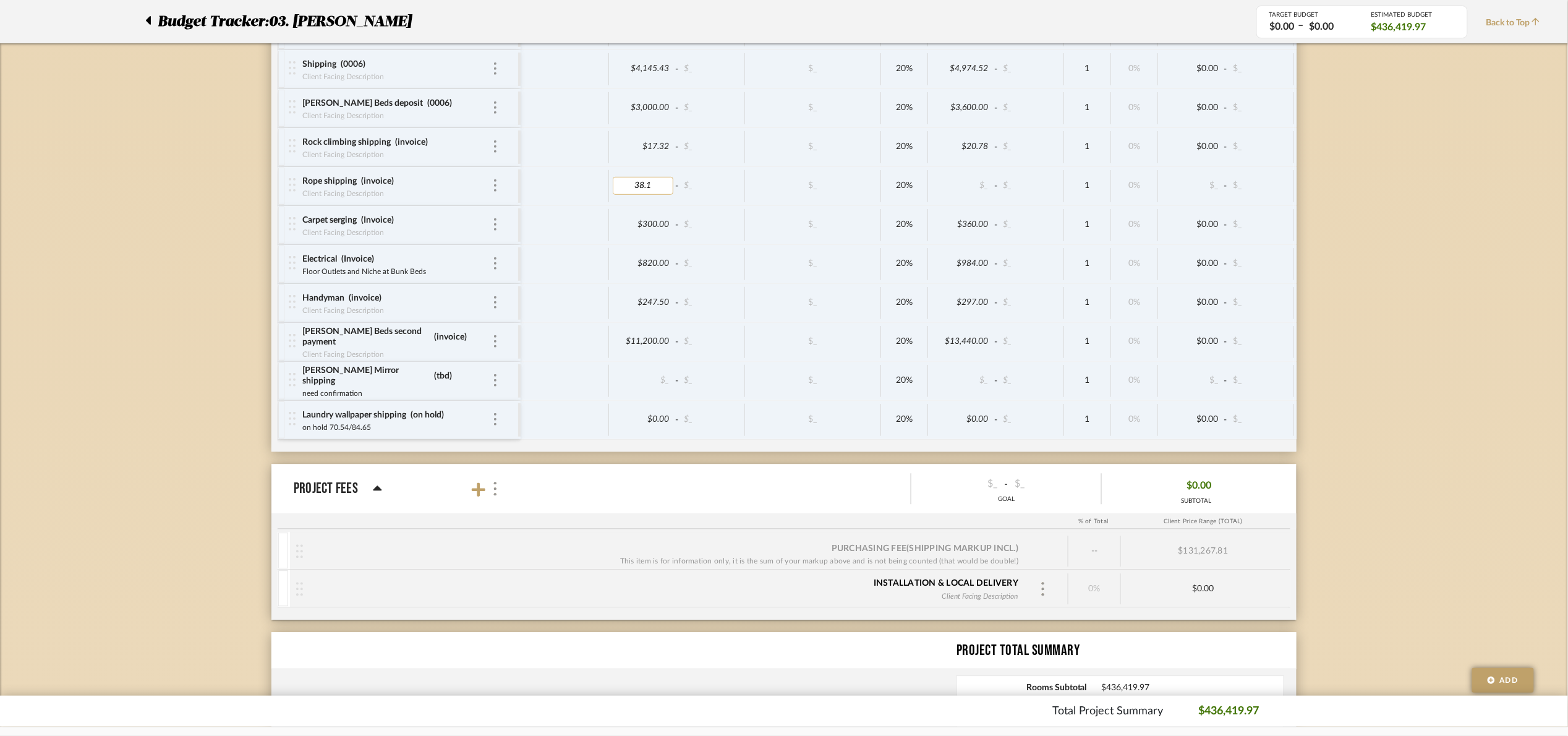
type input "38.15"
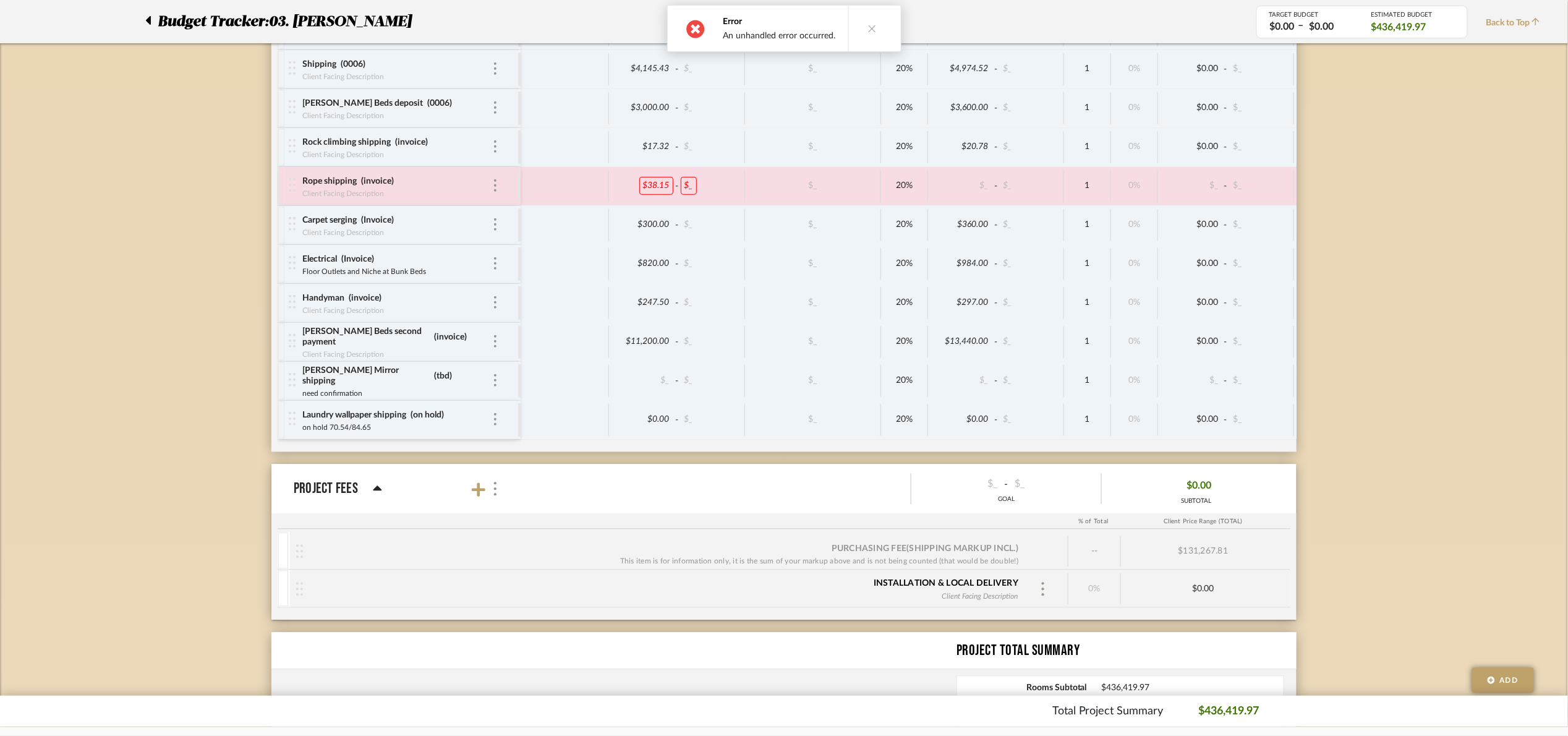
click at [868, 25] on icon at bounding box center [871, 28] width 8 height 8
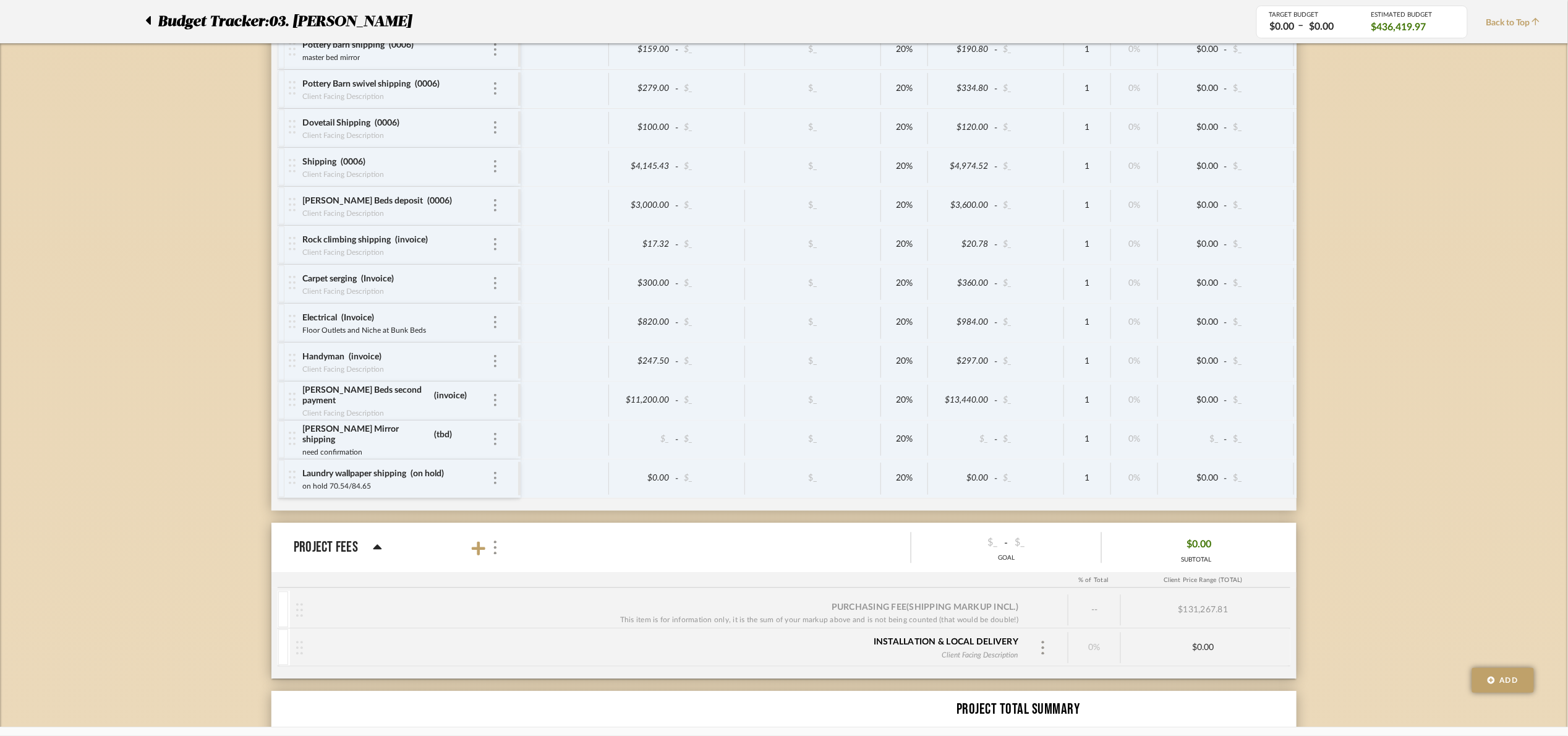
scroll to position [5113, 0]
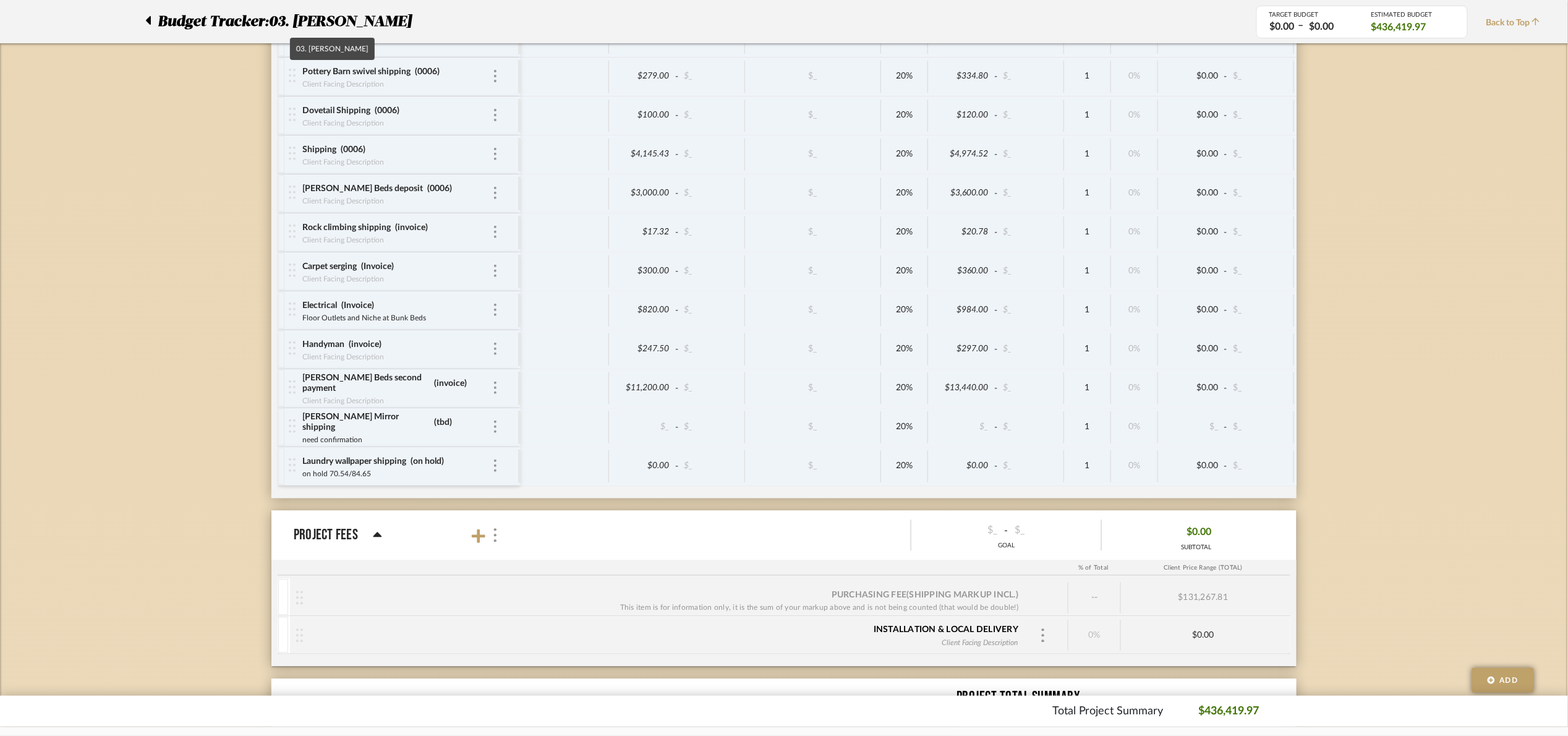
scroll to position [5344, 0]
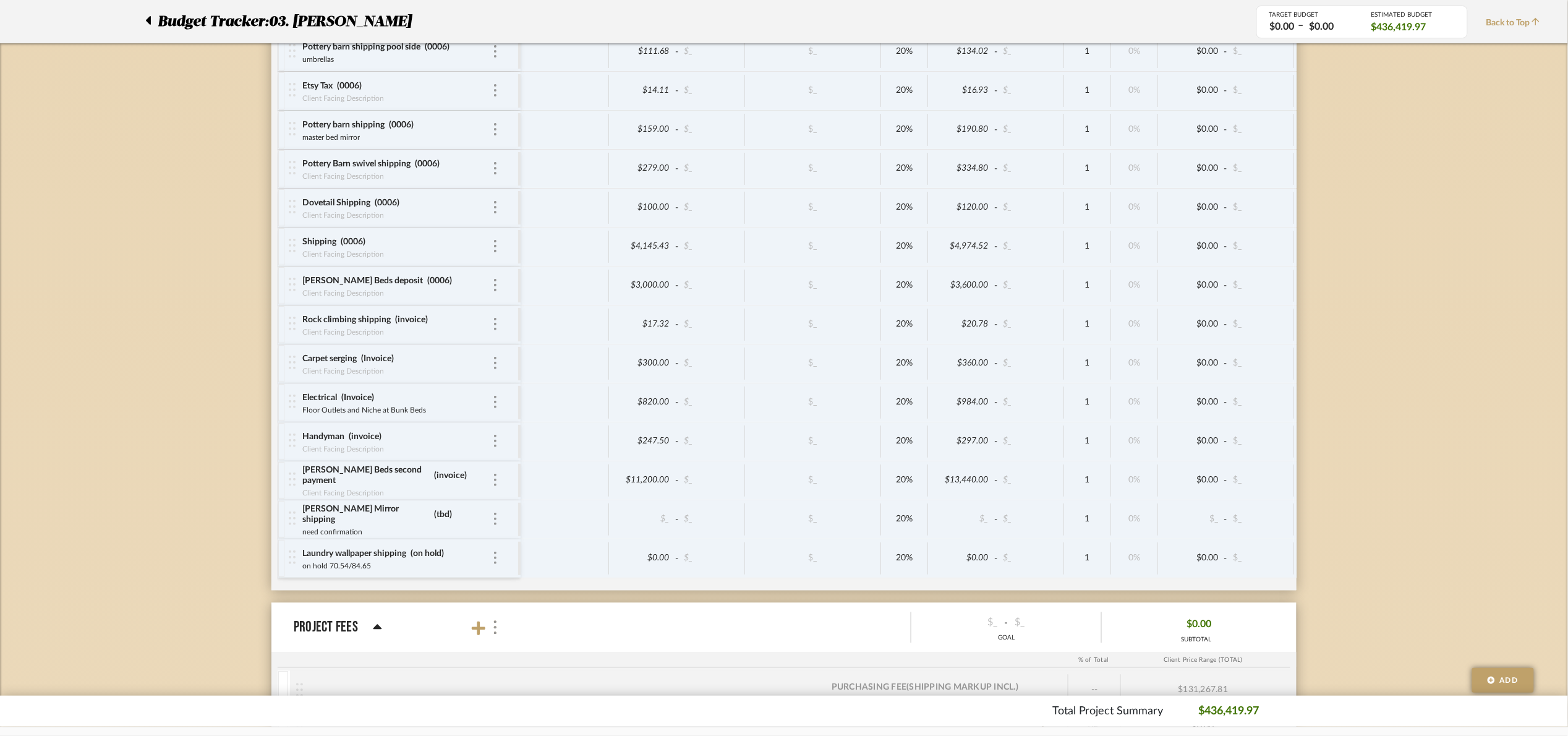
click at [154, 20] on div at bounding box center [151, 21] width 13 height 22
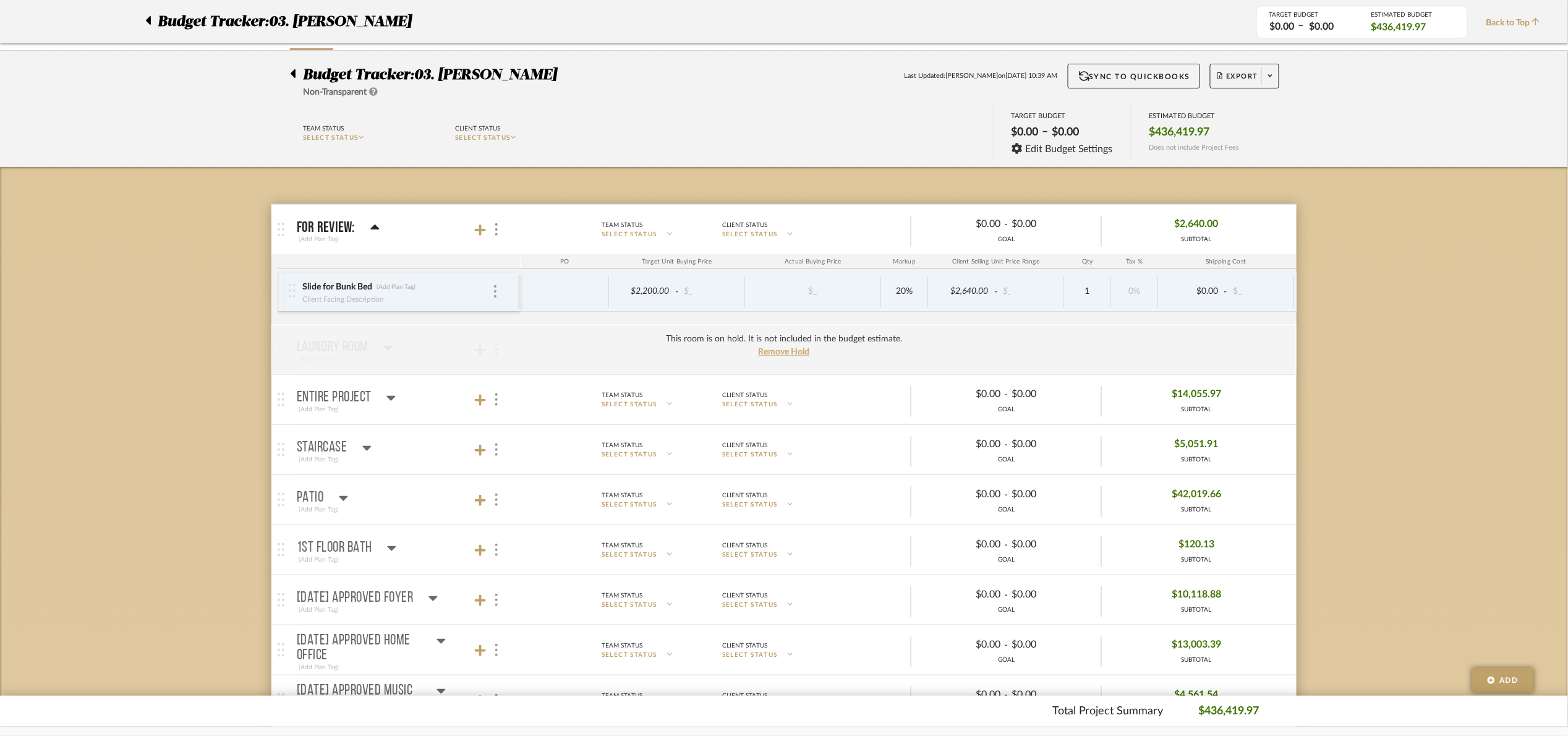
scroll to position [0, 0]
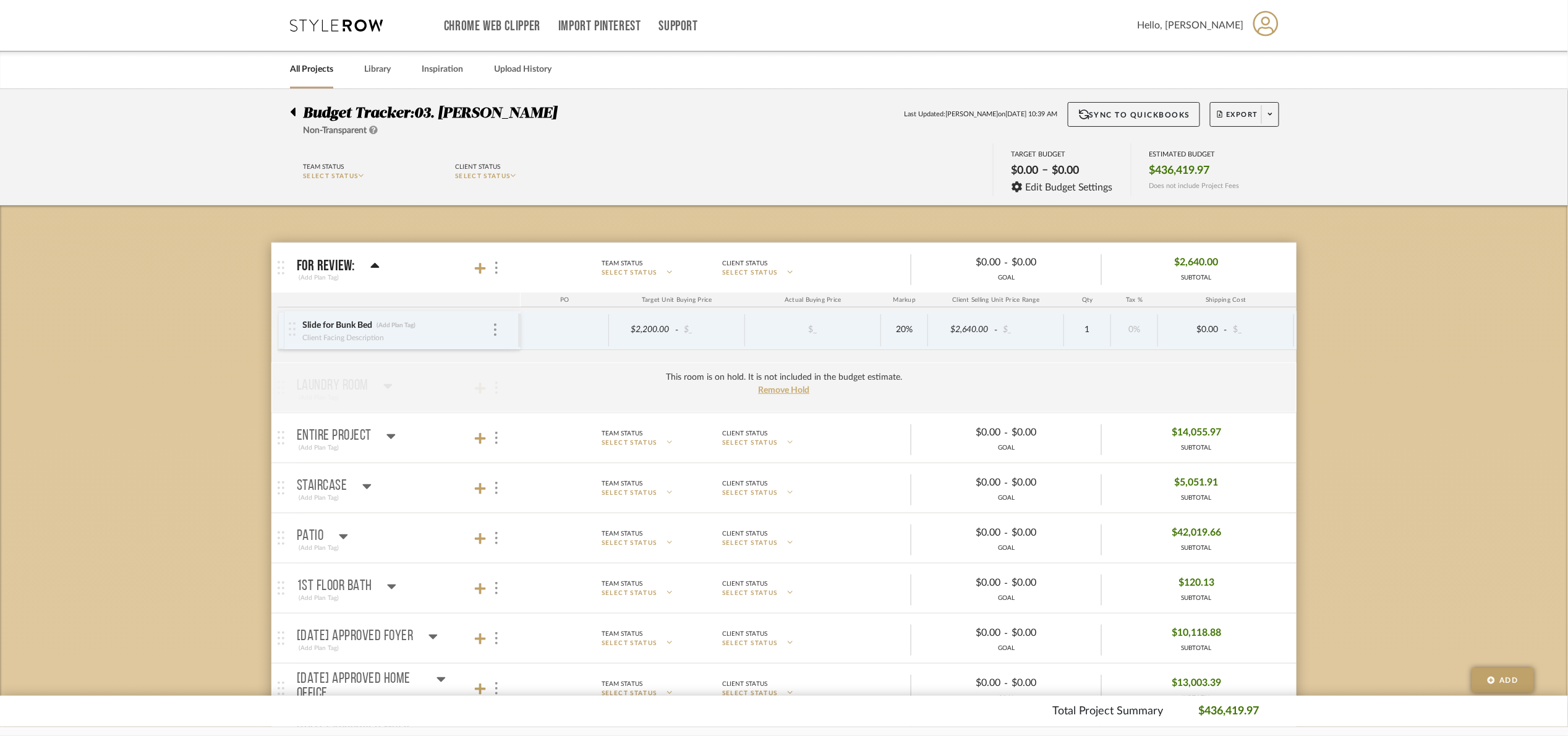
click at [309, 65] on link "All Projects" at bounding box center [311, 70] width 44 height 17
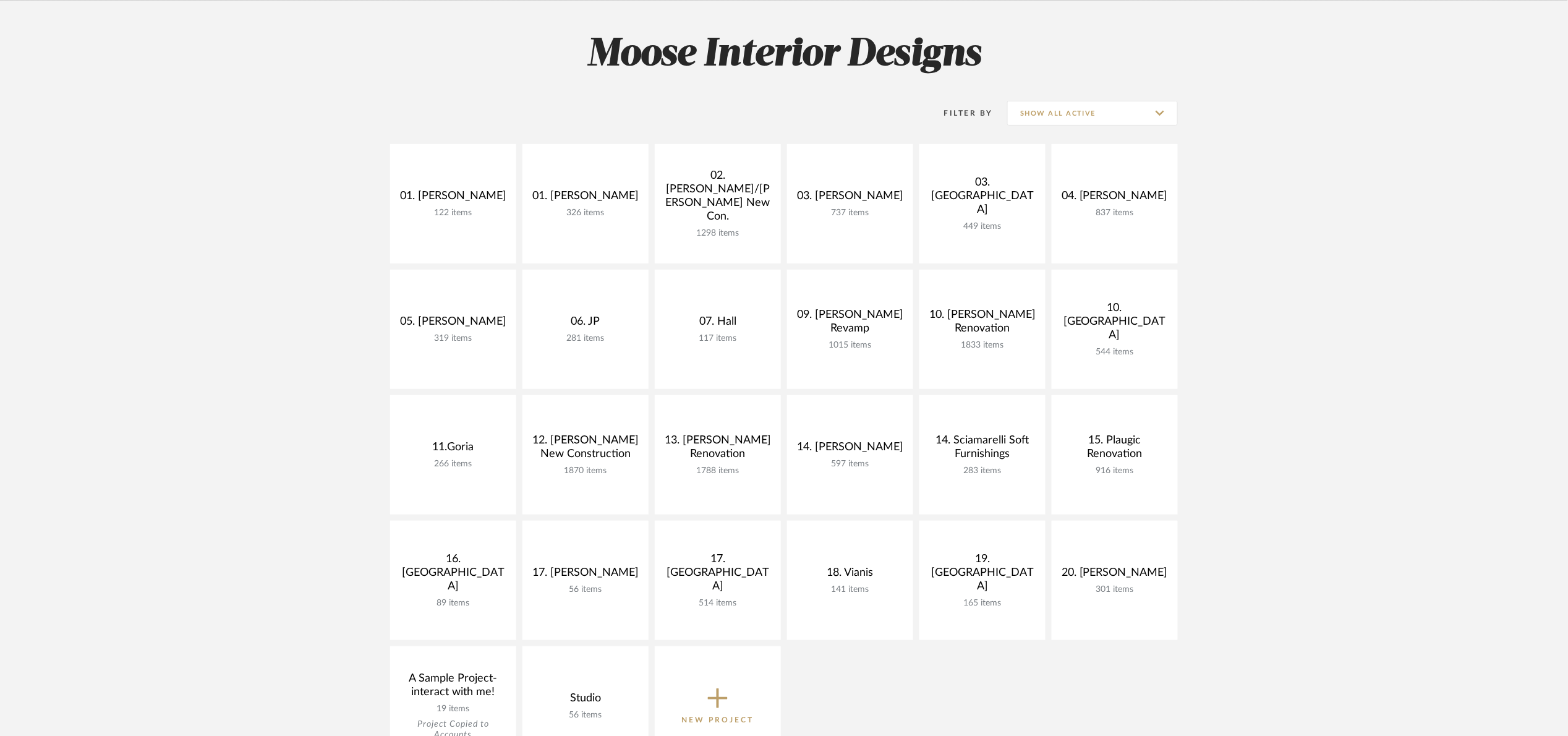
scroll to position [93, 0]
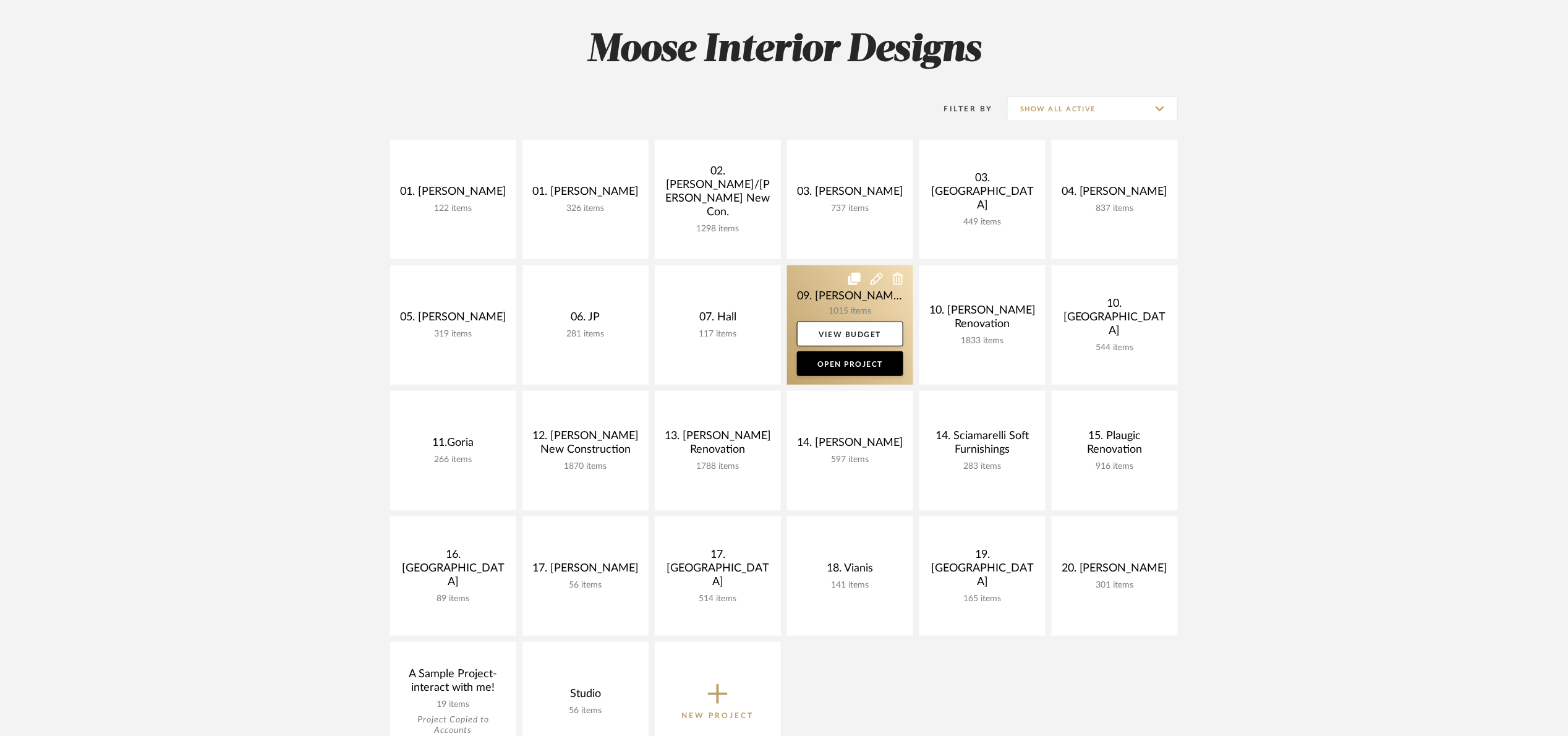
click at [821, 283] on link at bounding box center [850, 325] width 126 height 119
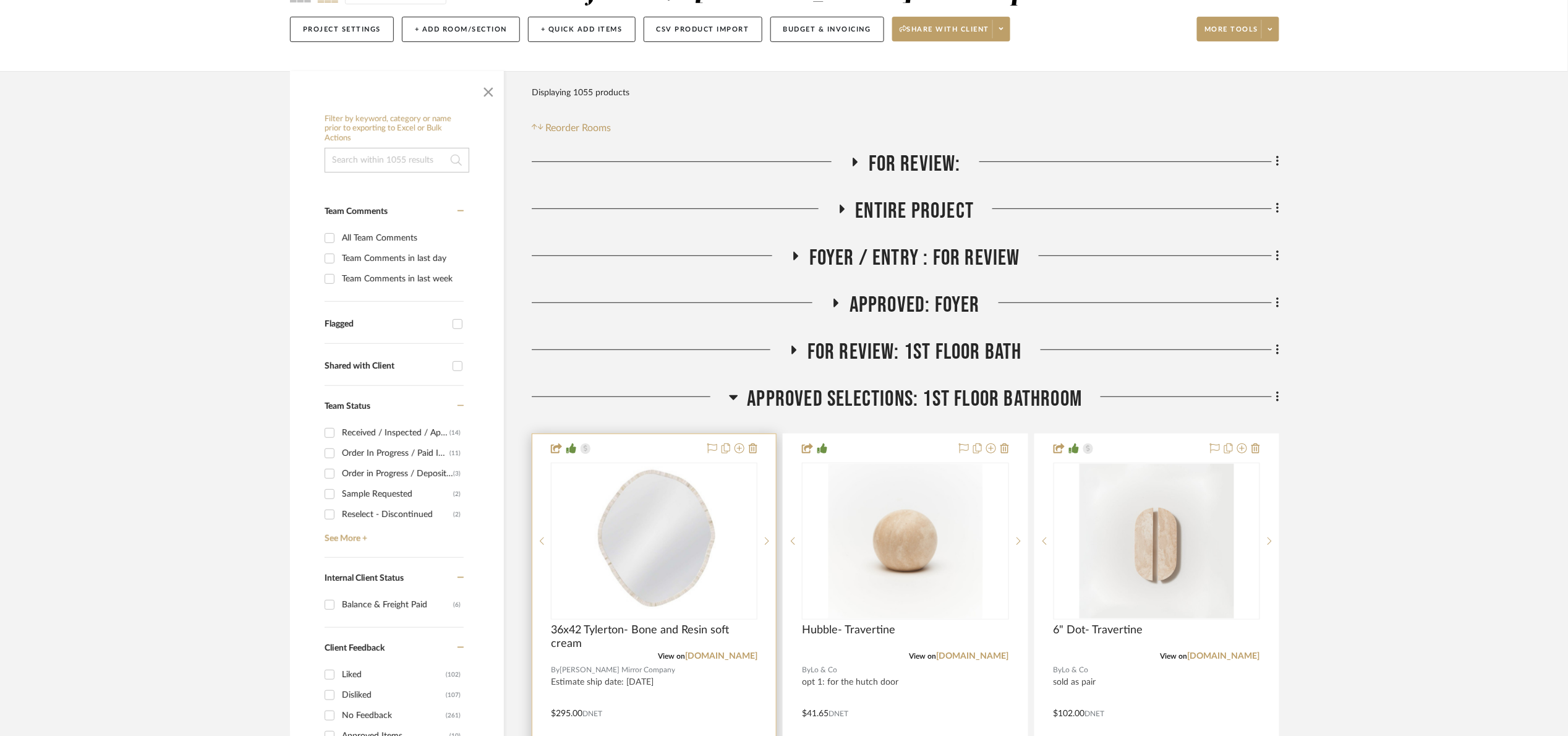
scroll to position [464, 0]
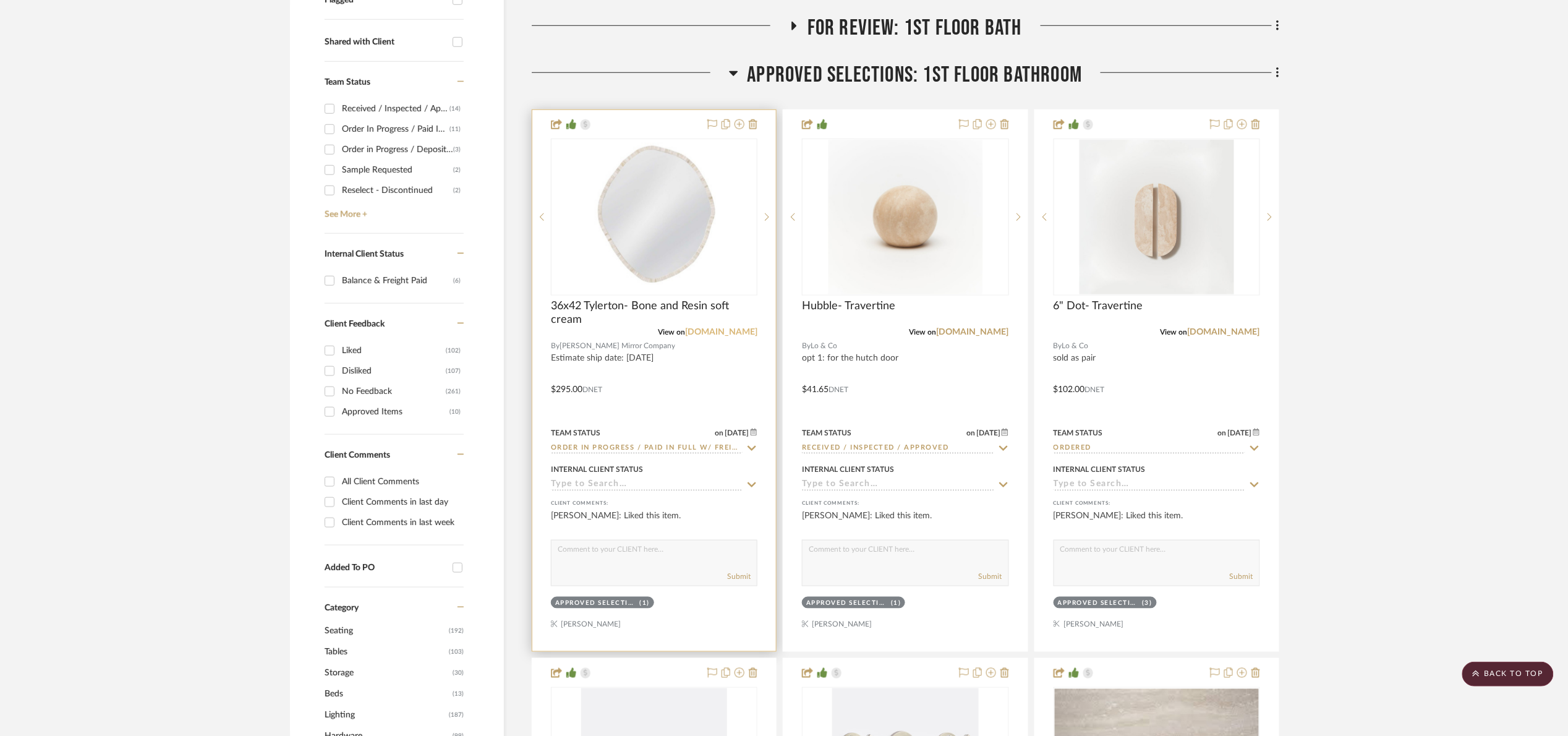
click at [703, 328] on link "bassettmirror.com" at bounding box center [721, 332] width 72 height 8
click at [738, 334] on link "bassettmirror.com" at bounding box center [721, 332] width 72 height 8
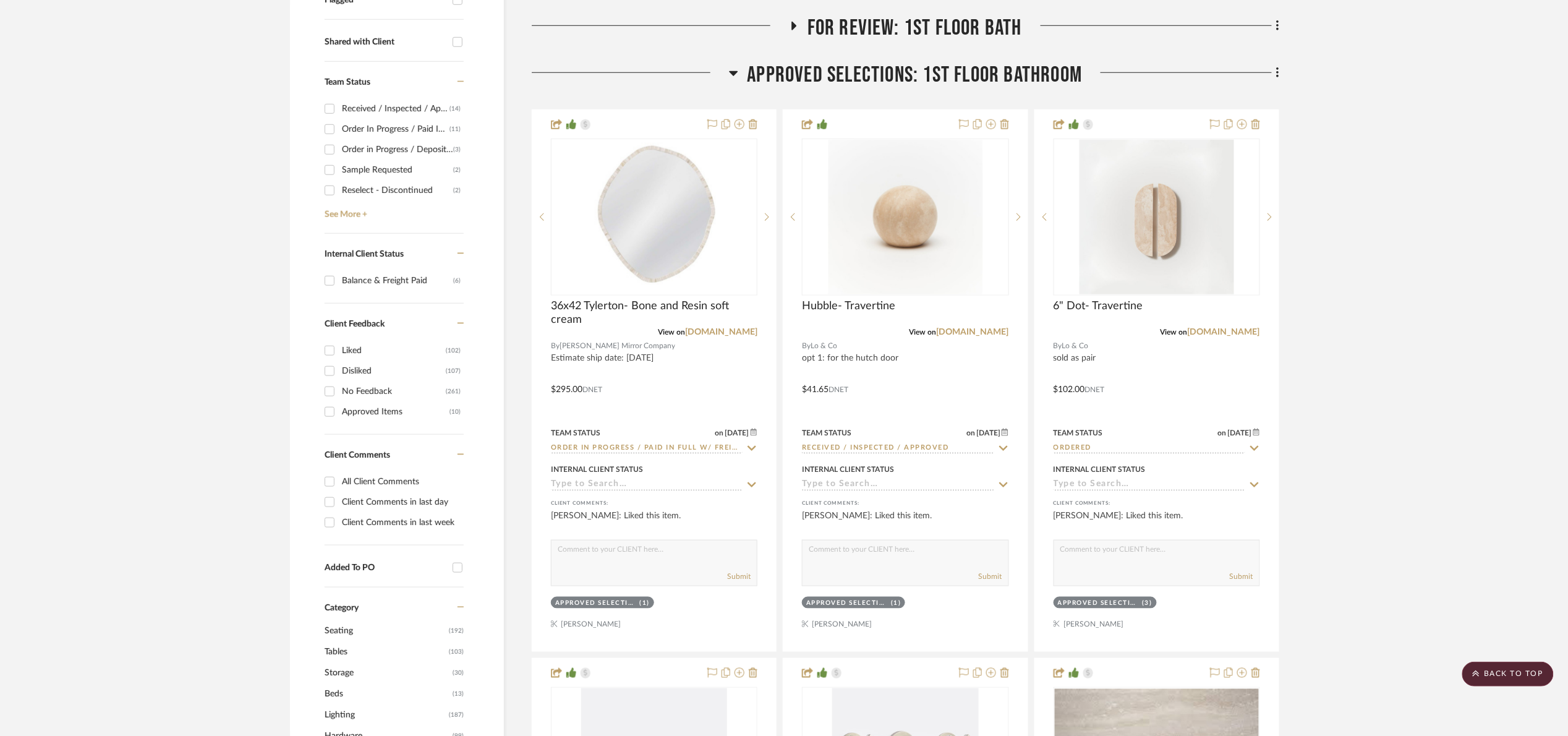
click at [755, 81] on span "Approved Selections: 1st Floor Bathroom" at bounding box center [915, 75] width 335 height 27
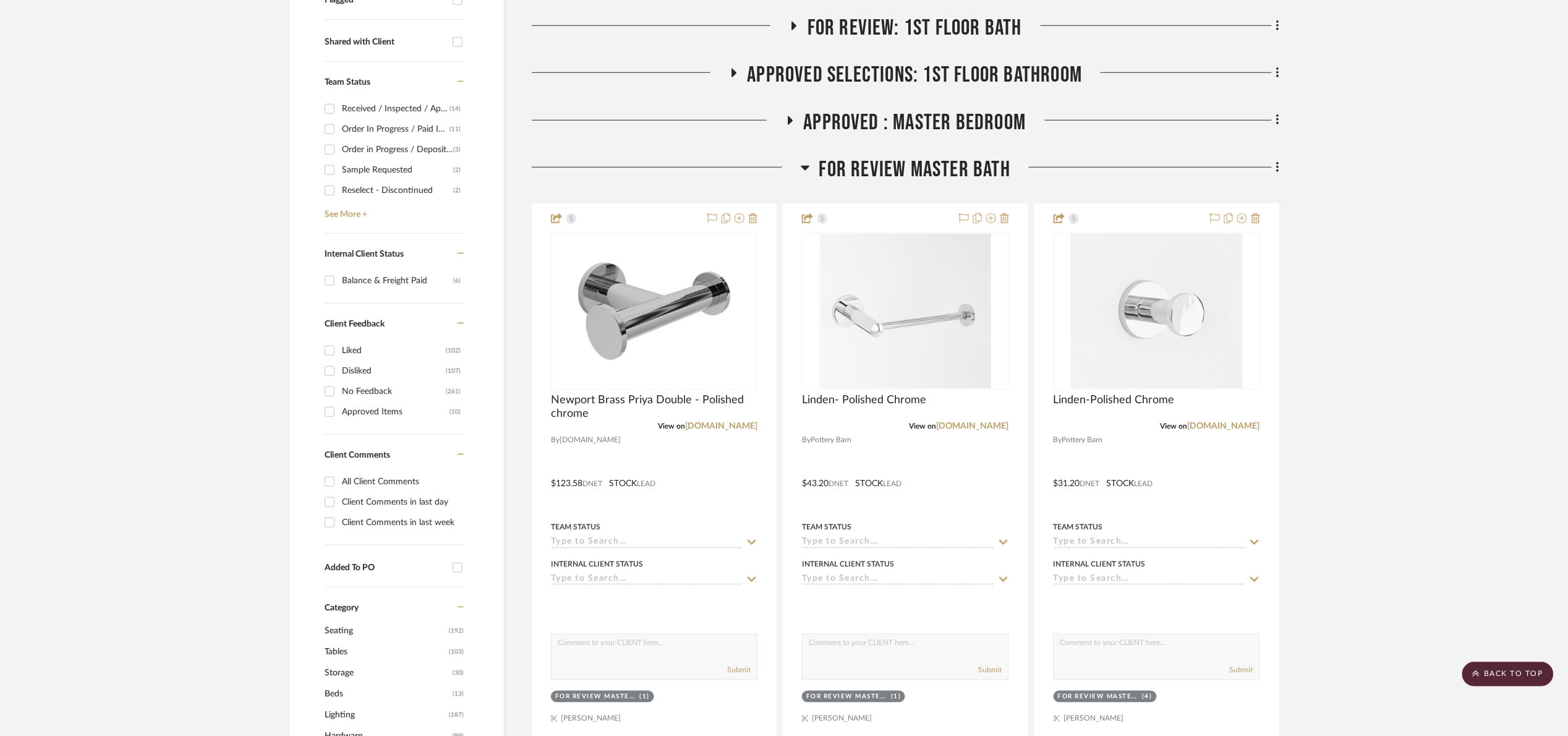
click at [835, 173] on span "FOR REVIEW Master Bath" at bounding box center [915, 169] width 191 height 27
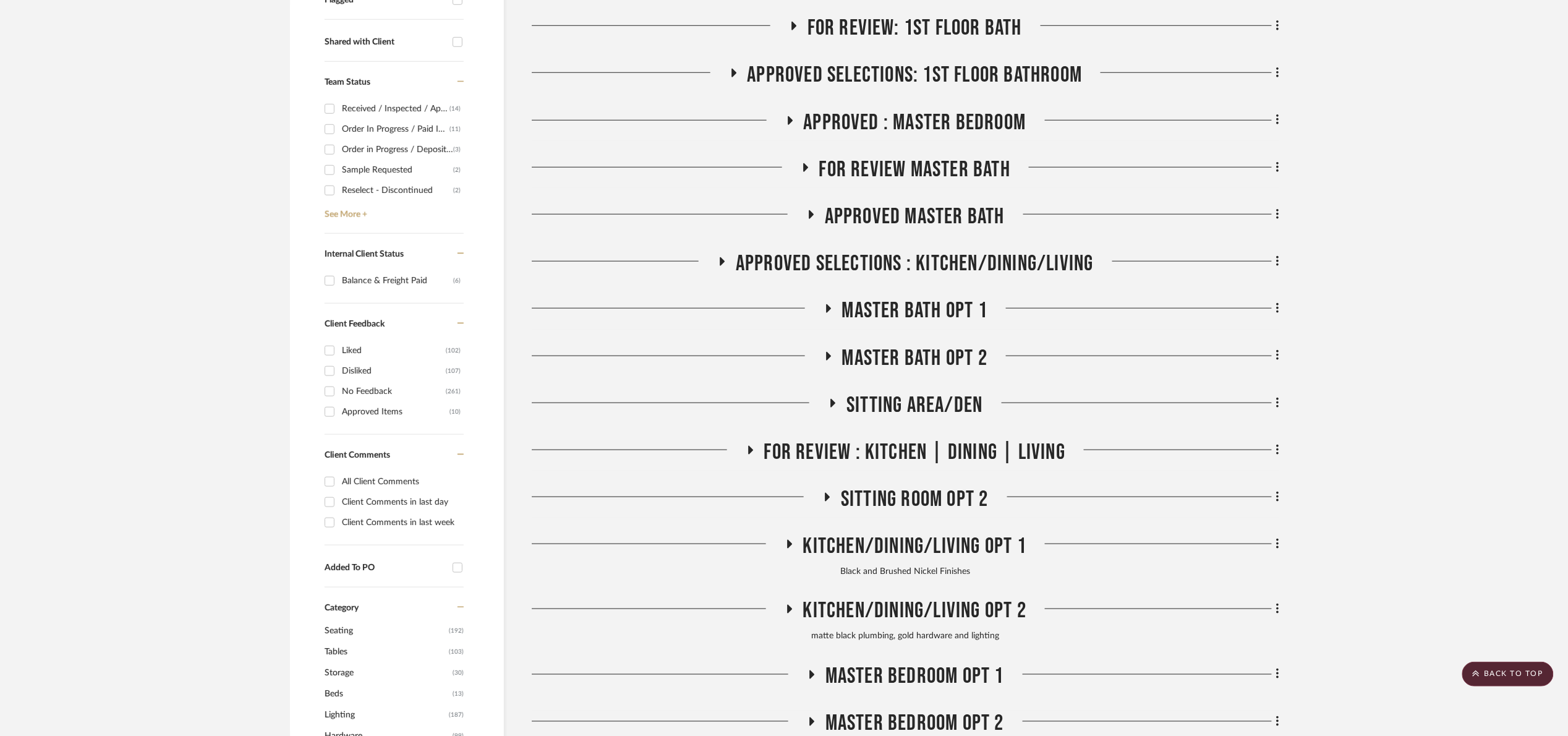
click at [830, 62] on span "Approved Selections: 1st Floor Bathroom" at bounding box center [915, 75] width 335 height 27
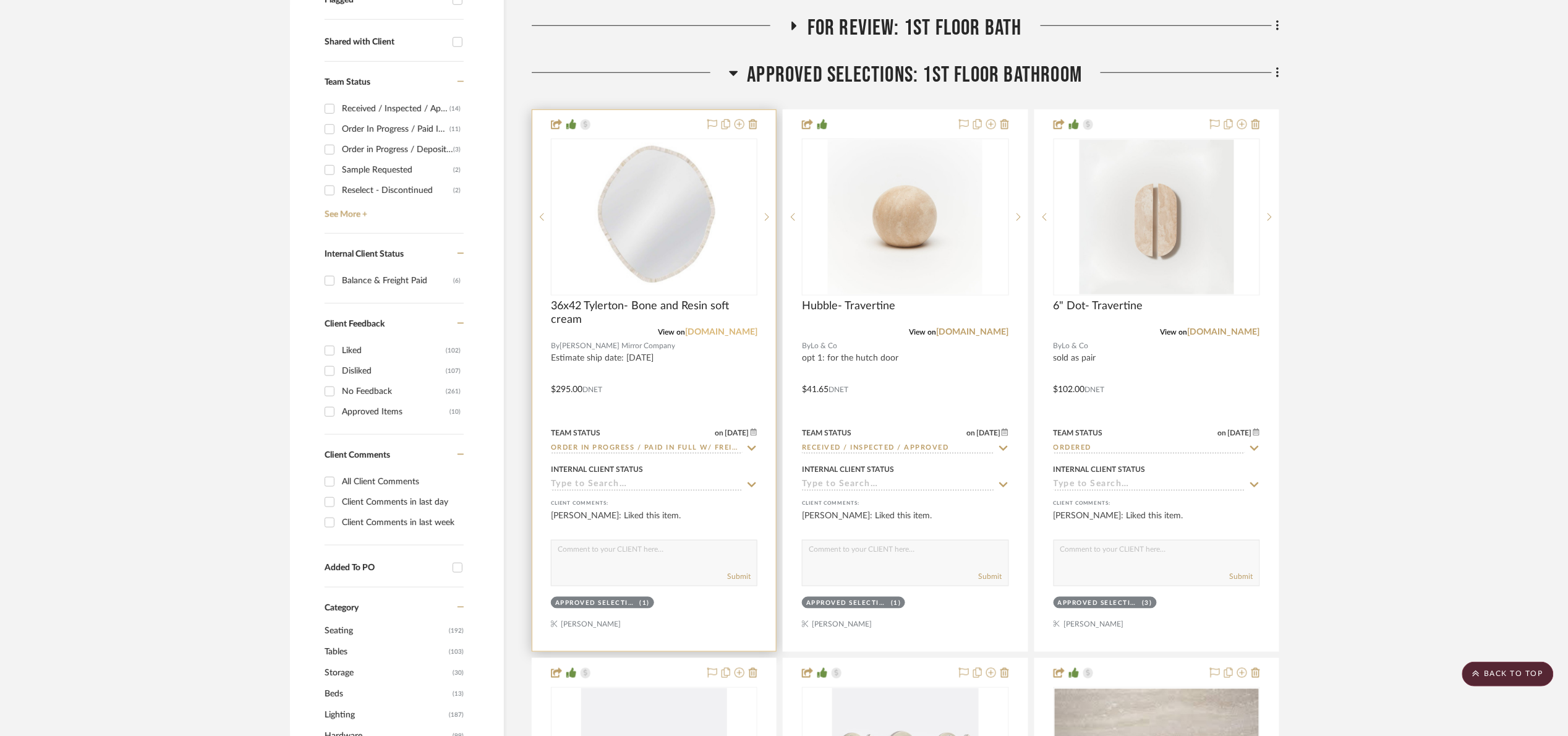
click at [727, 332] on link "bassettmirror.com" at bounding box center [721, 332] width 72 height 8
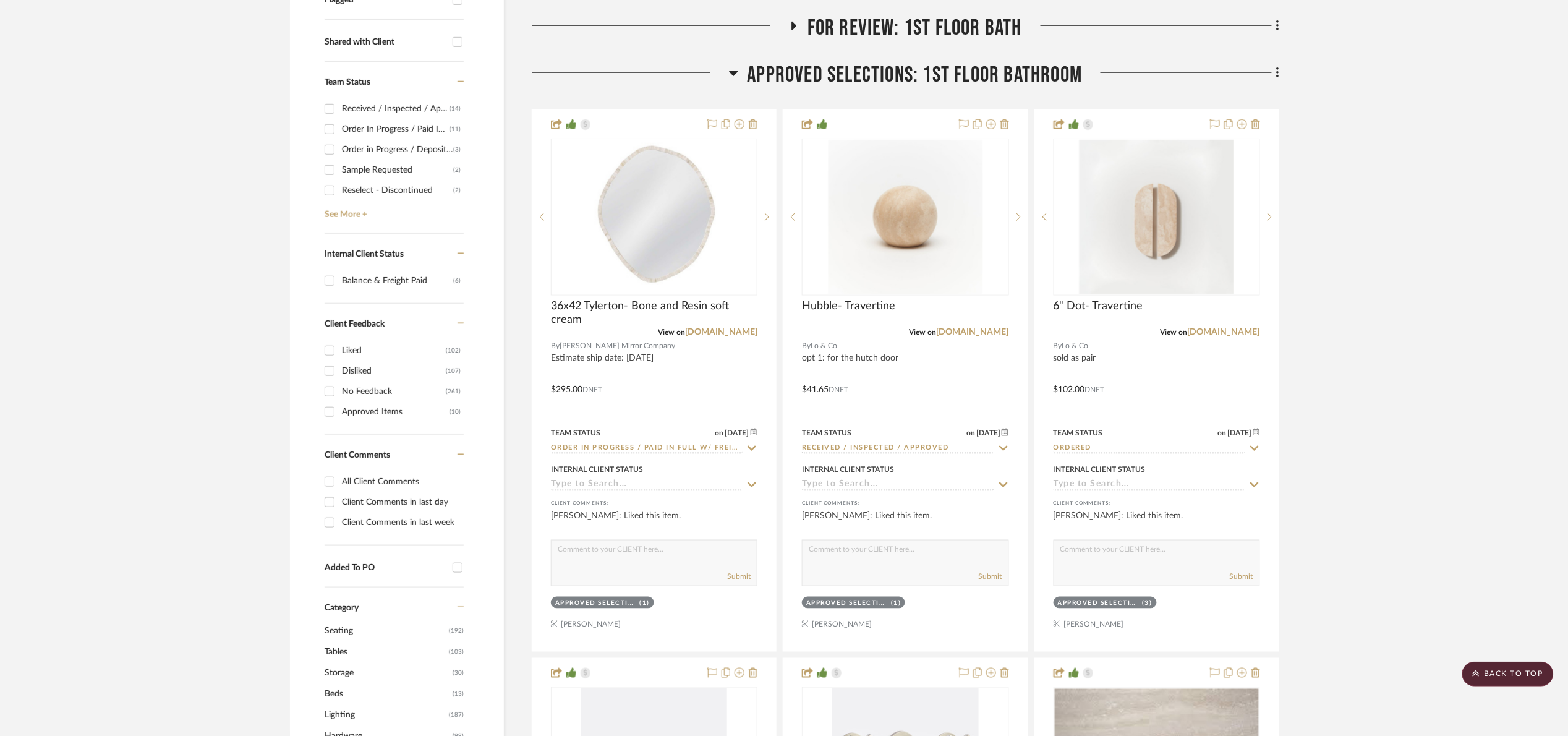
click at [860, 64] on span "Approved Selections: 1st Floor Bathroom" at bounding box center [915, 75] width 335 height 27
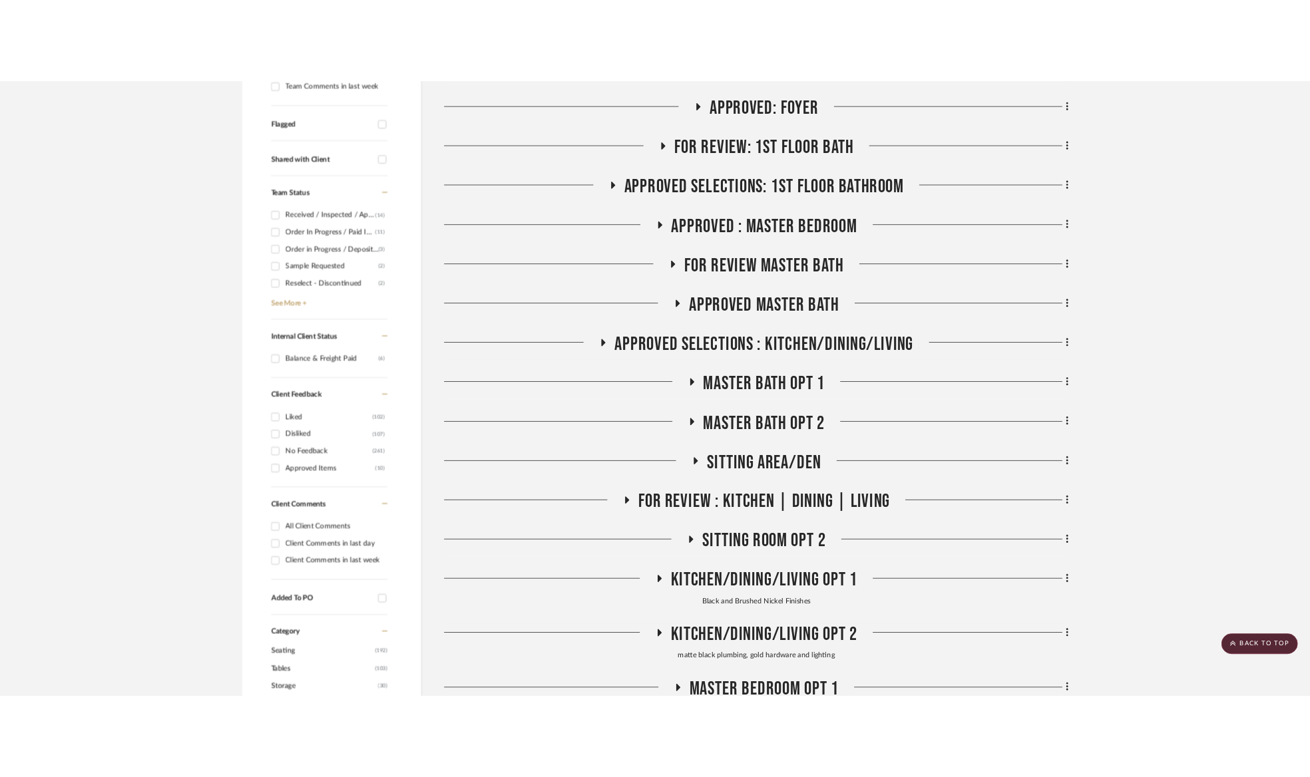
scroll to position [0, 0]
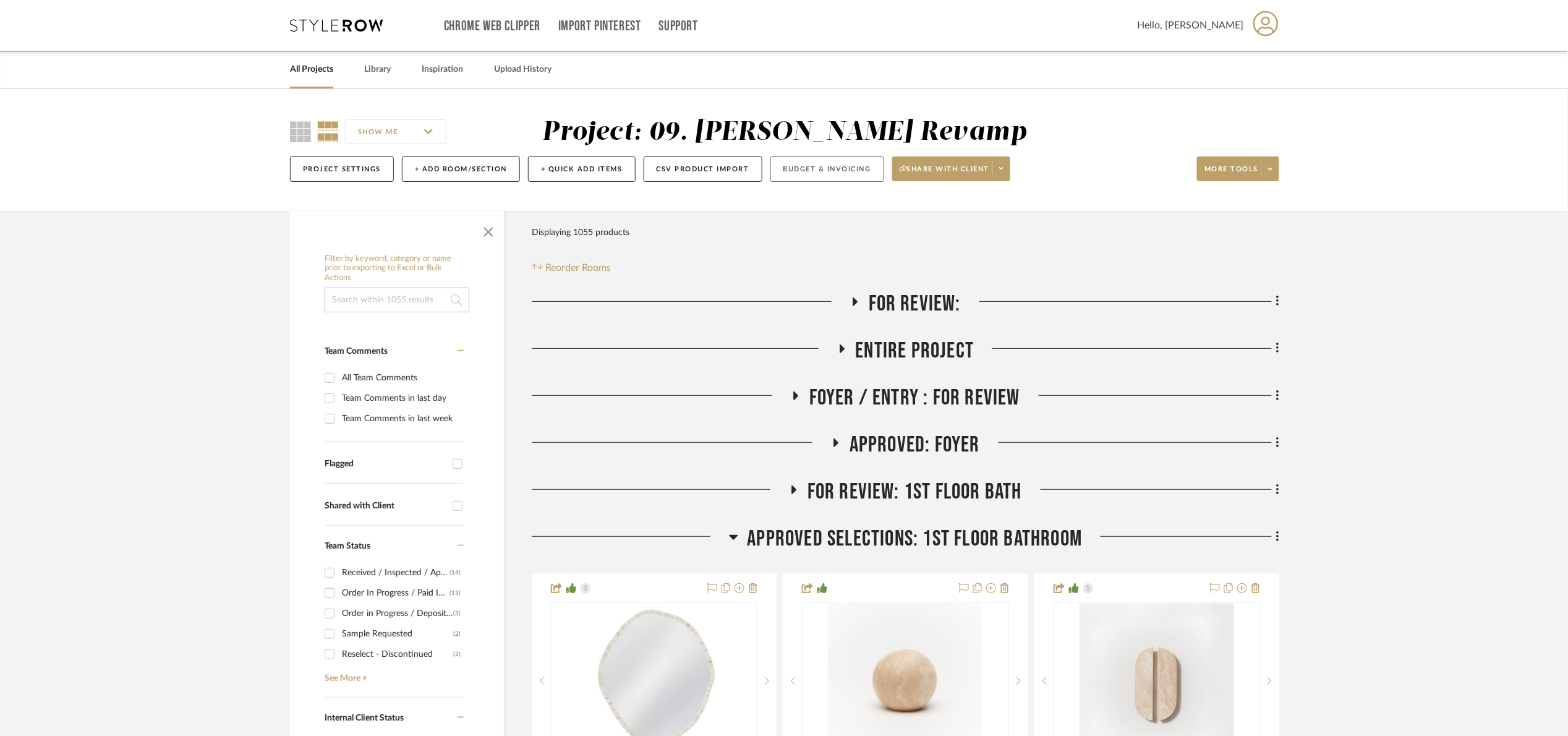
click at [838, 165] on button "Budget & Invoicing" at bounding box center [827, 168] width 113 height 25
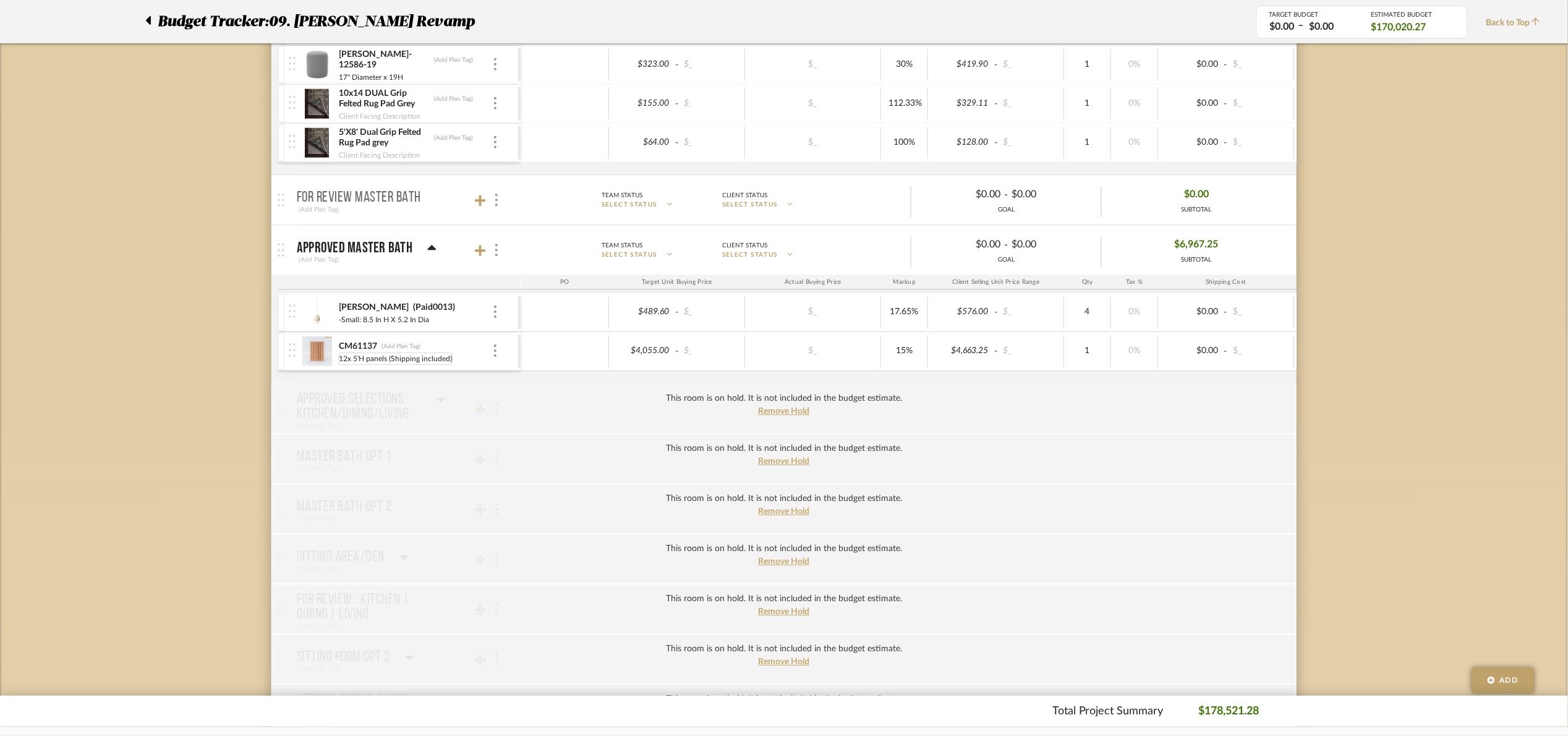
scroll to position [1670, 0]
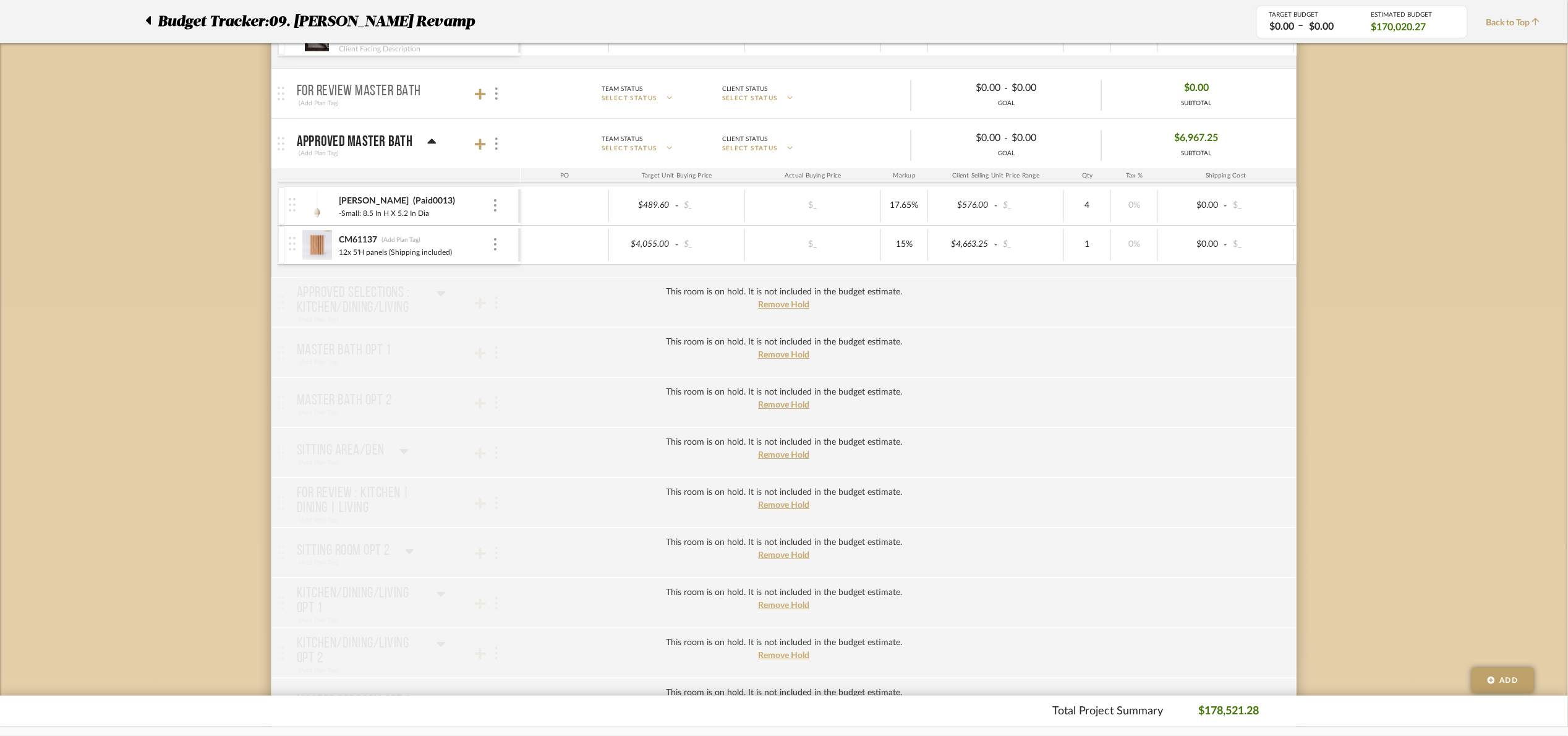
click at [428, 99] on mat-panel-title "FOR REVIEW Master Bath (Add Plan Tag)" at bounding box center [405, 94] width 217 height 31
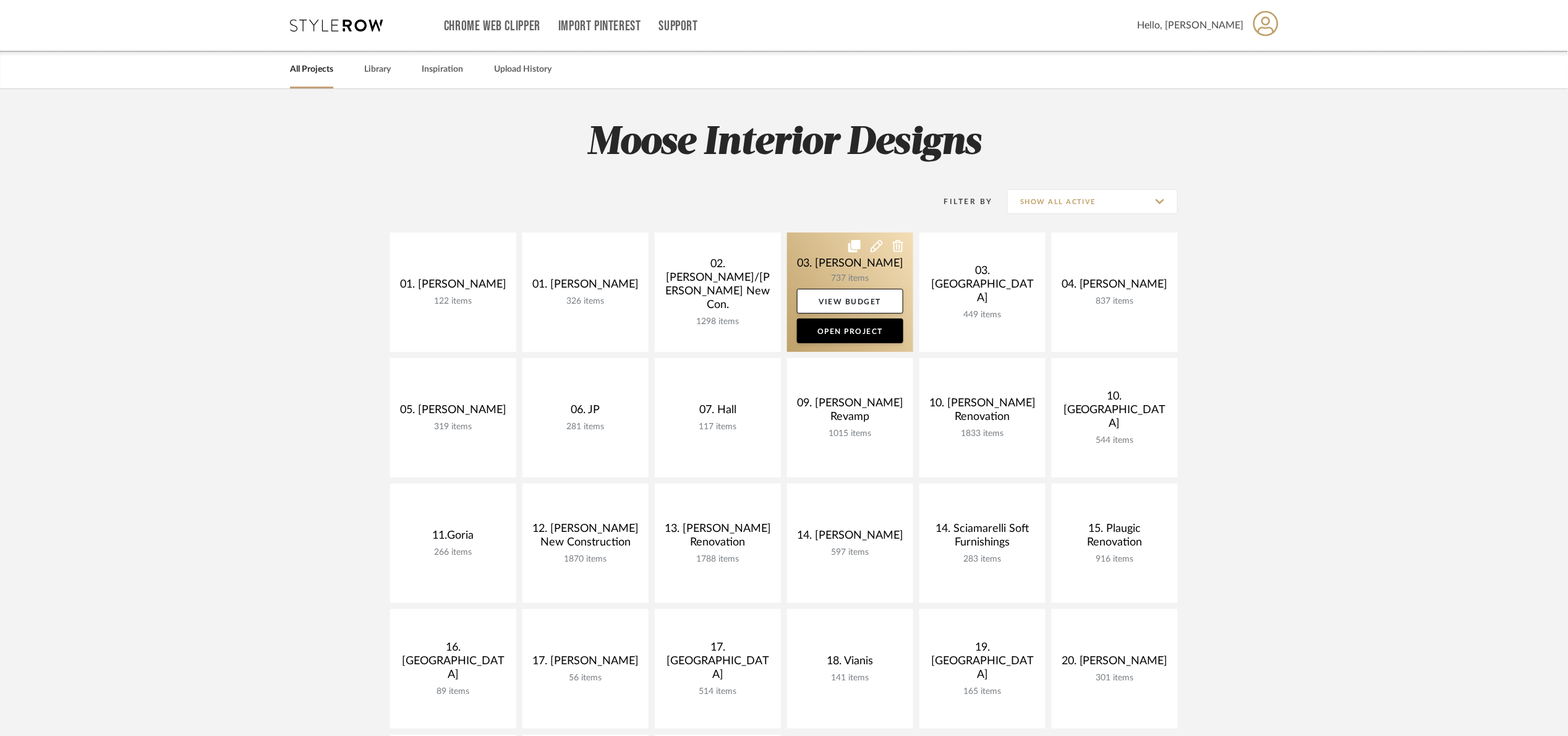
click at [830, 271] on link at bounding box center [850, 292] width 126 height 119
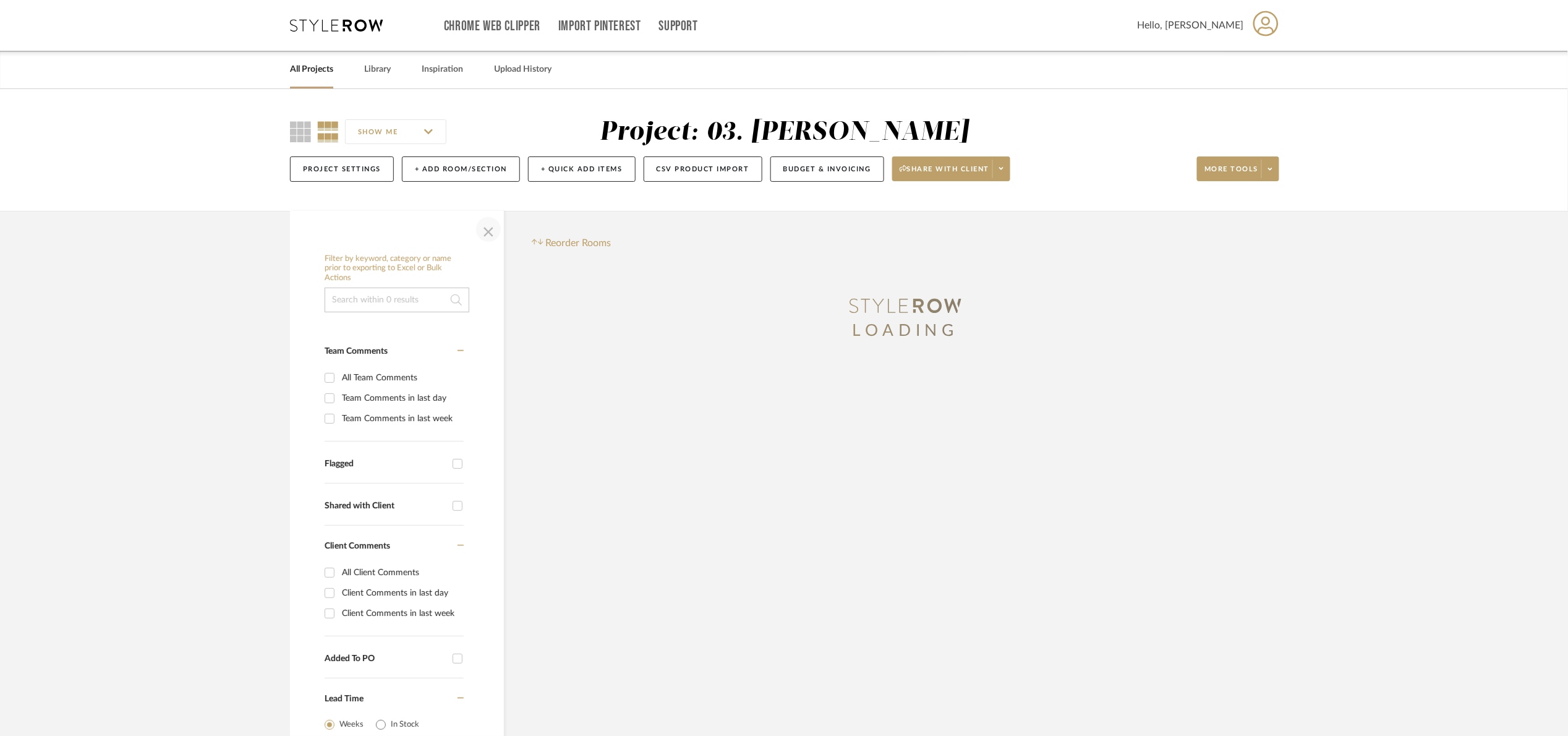
click at [484, 235] on span "button" at bounding box center [489, 230] width 30 height 30
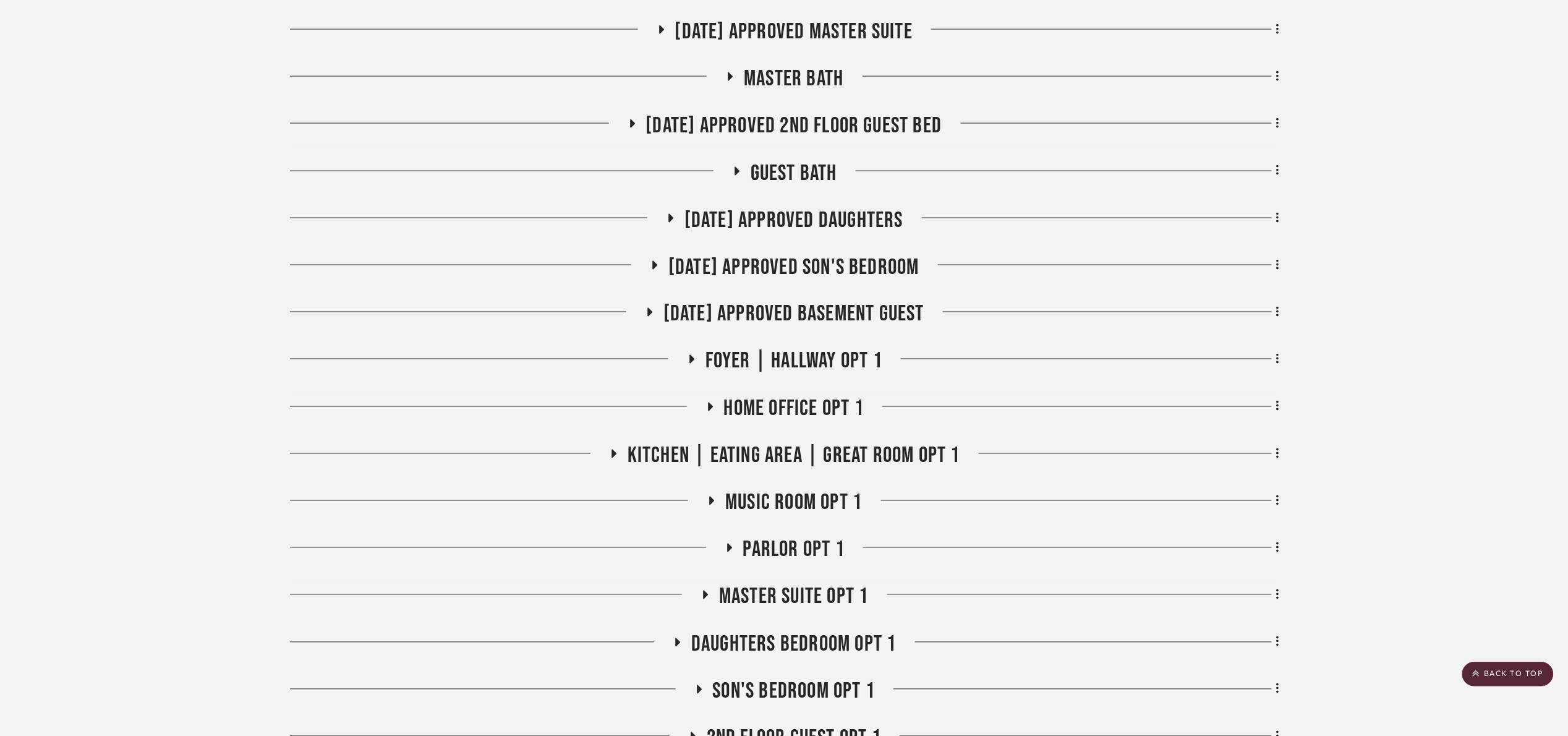
scroll to position [743, 0]
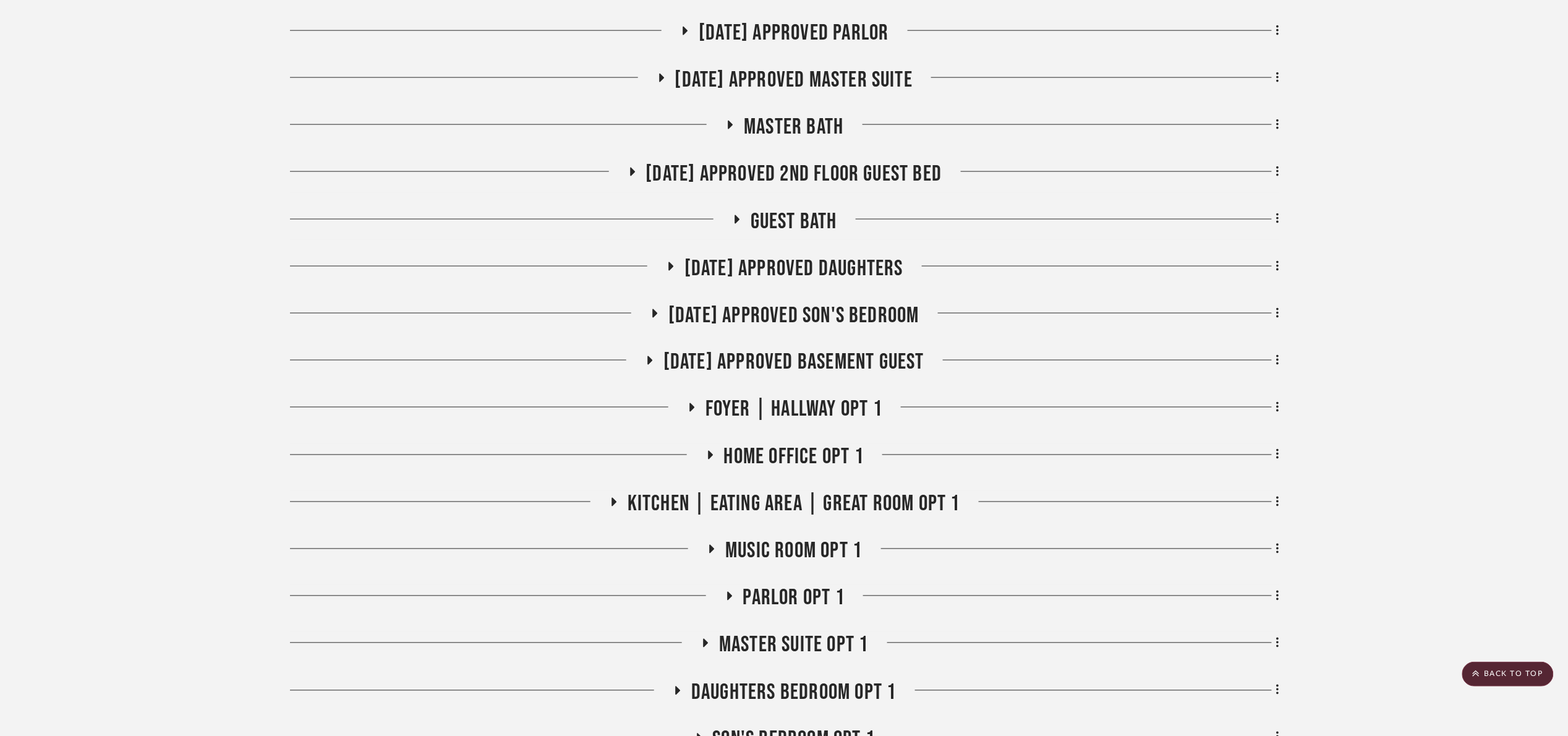
click at [843, 319] on span "07.02.25 Approved Son's Bedroom" at bounding box center [793, 315] width 251 height 27
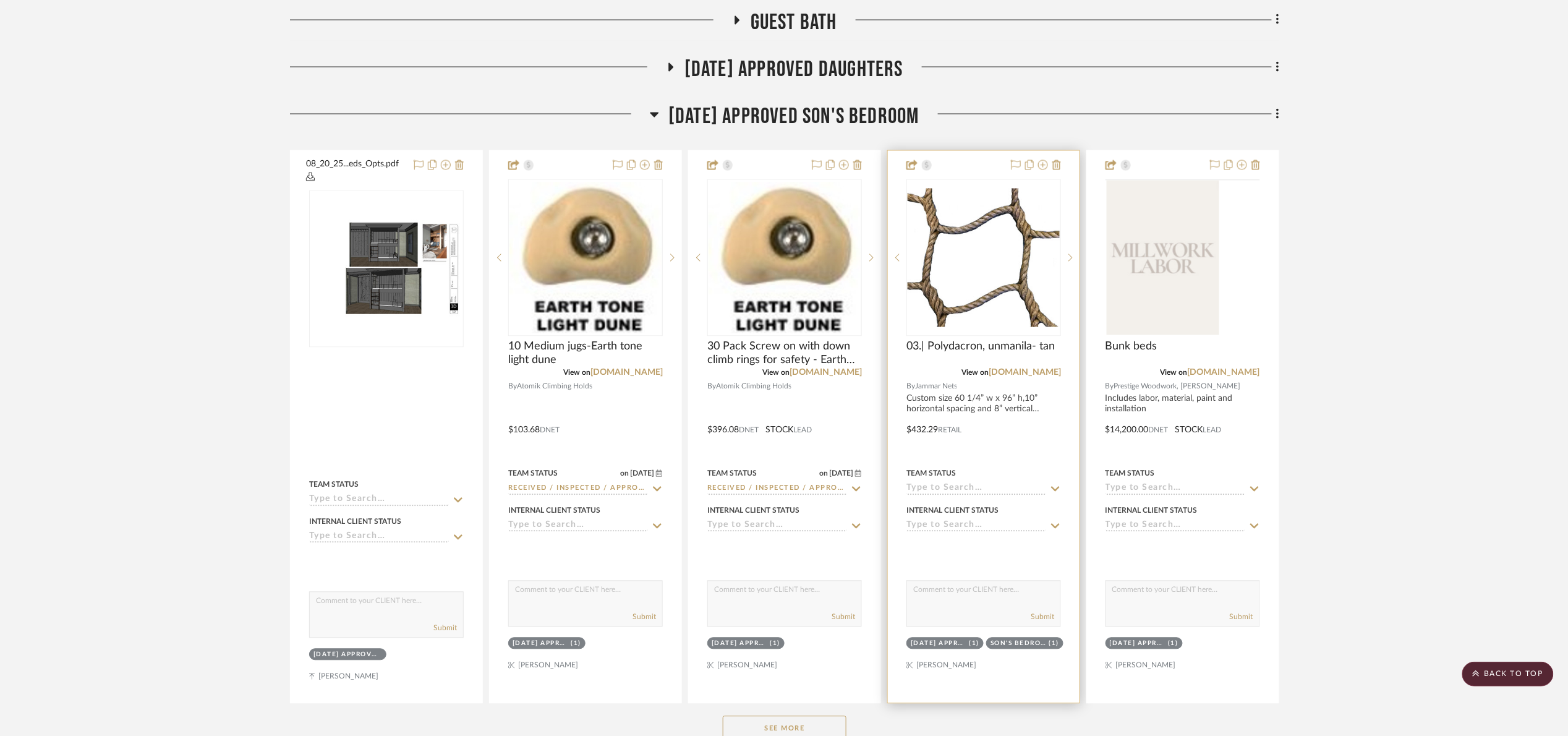
scroll to position [1020, 0]
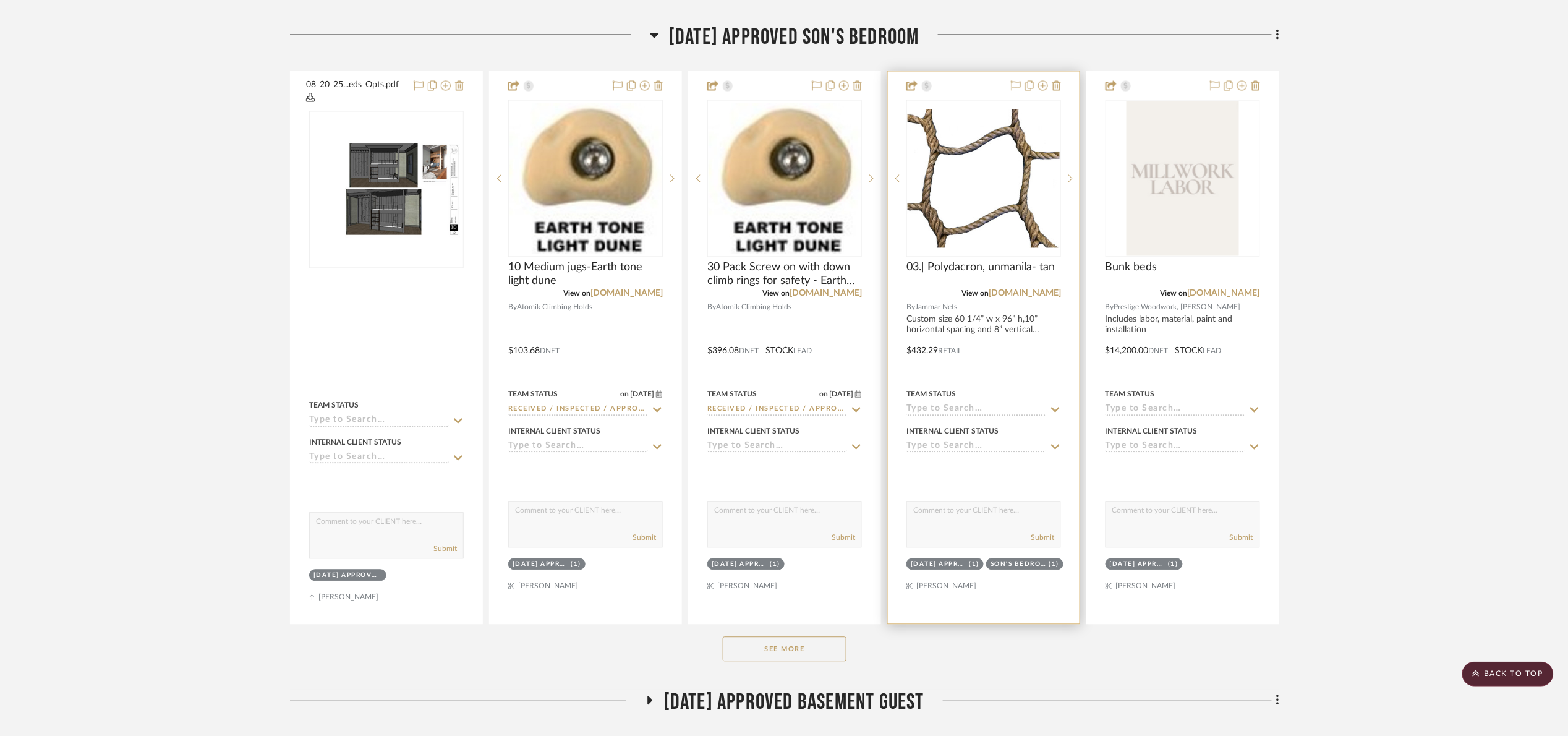
click at [962, 410] on input at bounding box center [976, 410] width 139 height 12
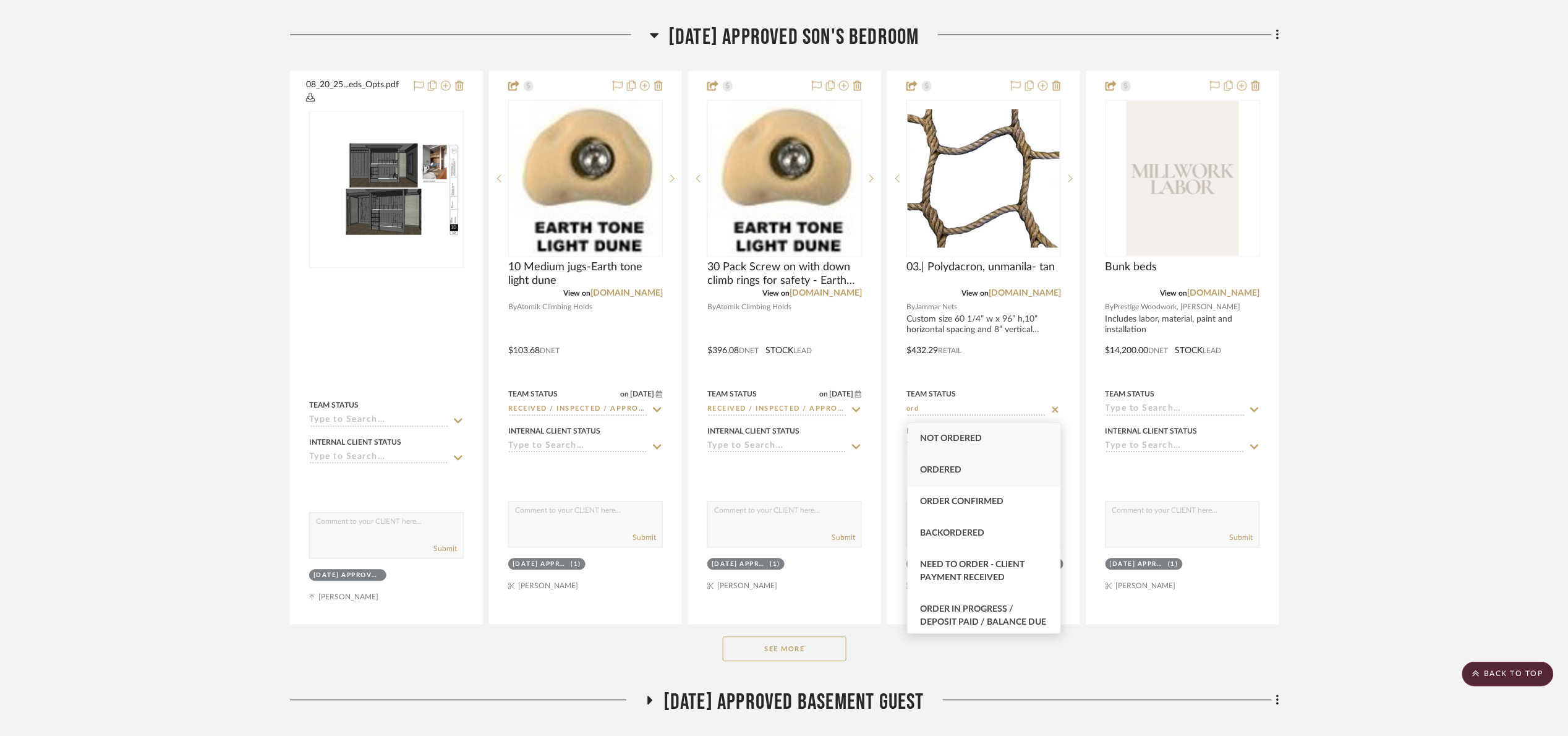
type input "ord"
click at [938, 478] on div "Ordered" at bounding box center [984, 470] width 152 height 32
type input "10/1/2025"
type input "Ordered"
click at [1453, 256] on project-details-page "SHOW ME Project: 03. Jennifer Project Settings + Add Room/Section + Quick Add I…" at bounding box center [784, 467] width 1568 height 2795
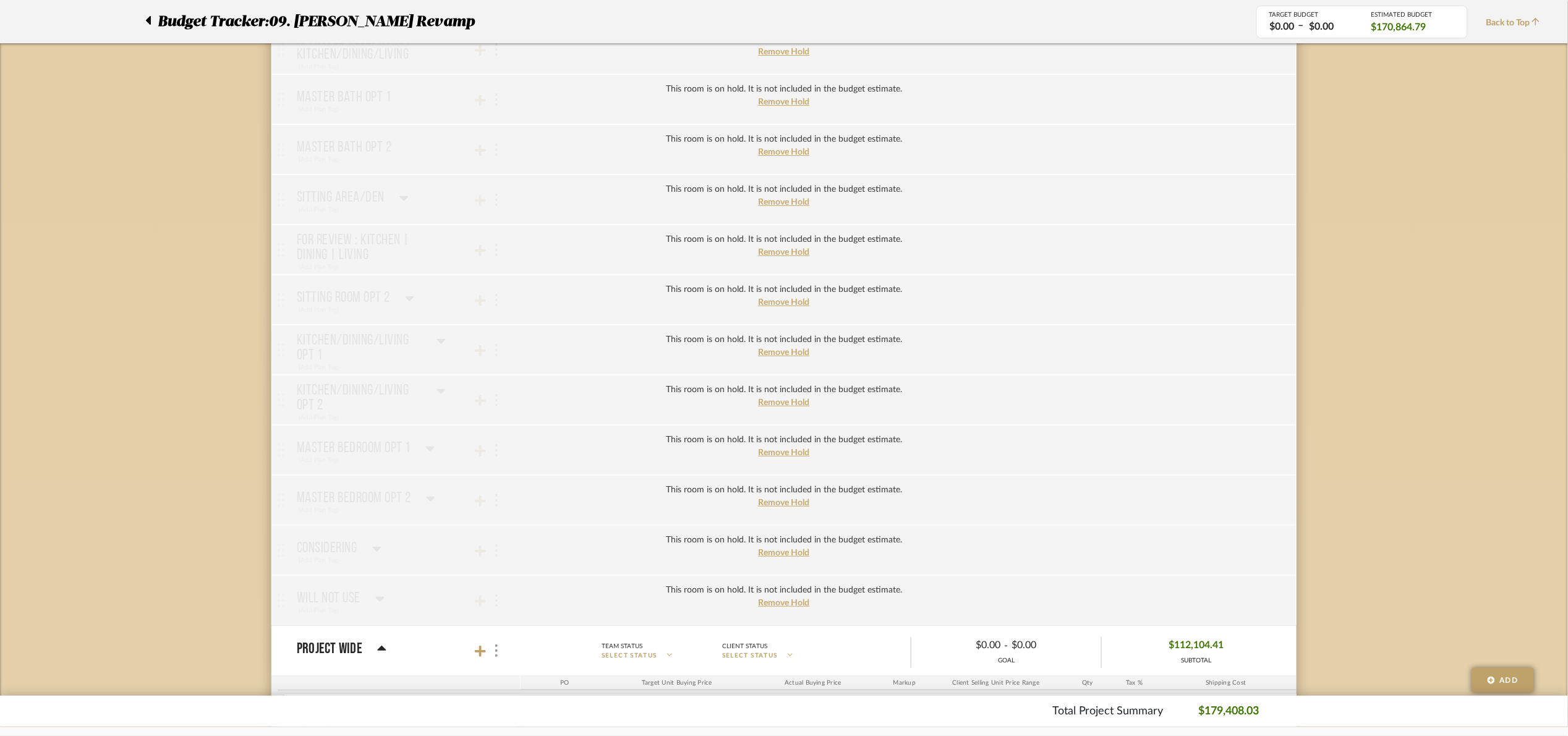
scroll to position [1647, 0]
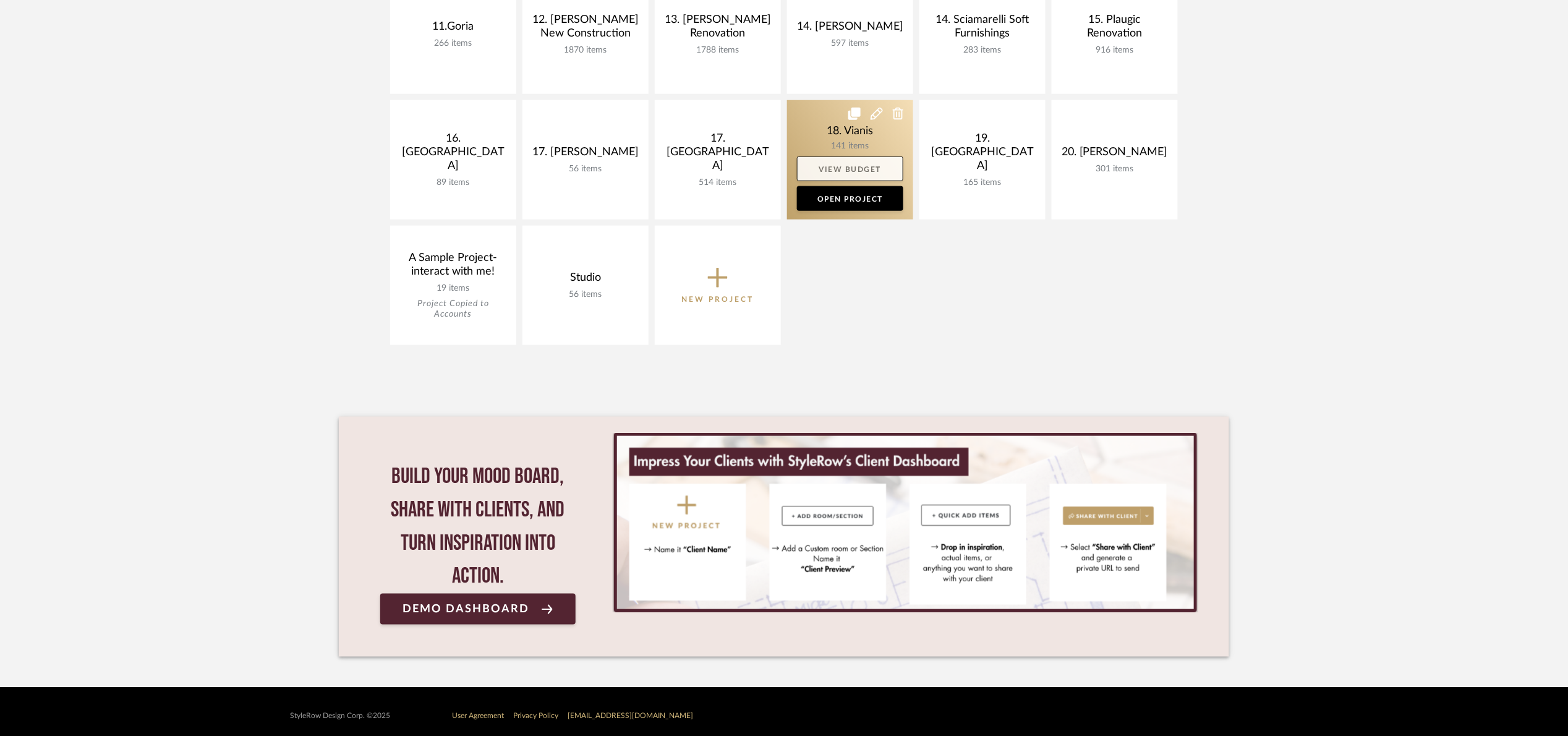
scroll to position [517, 0]
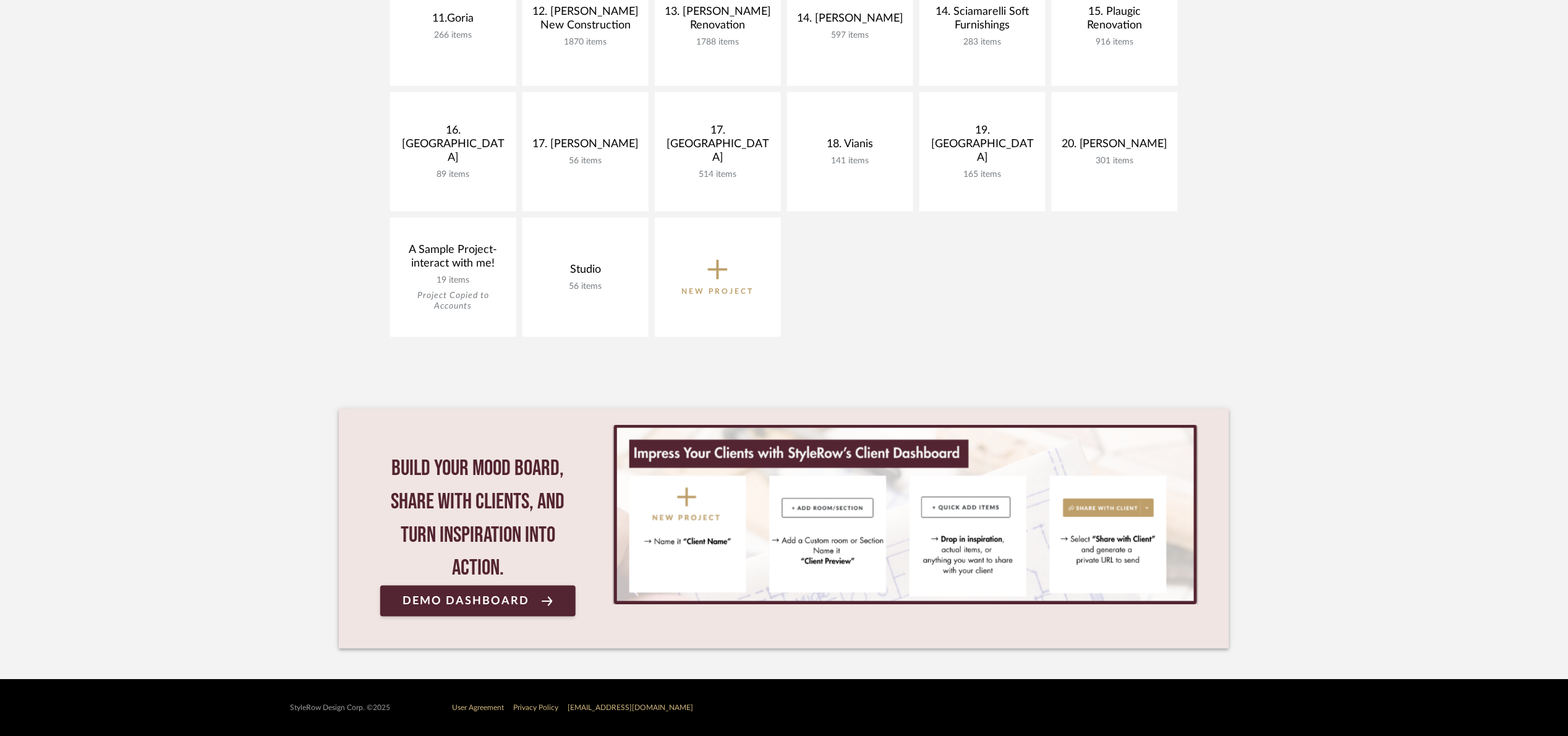
click at [706, 281] on span "New Project" at bounding box center [718, 277] width 72 height 41
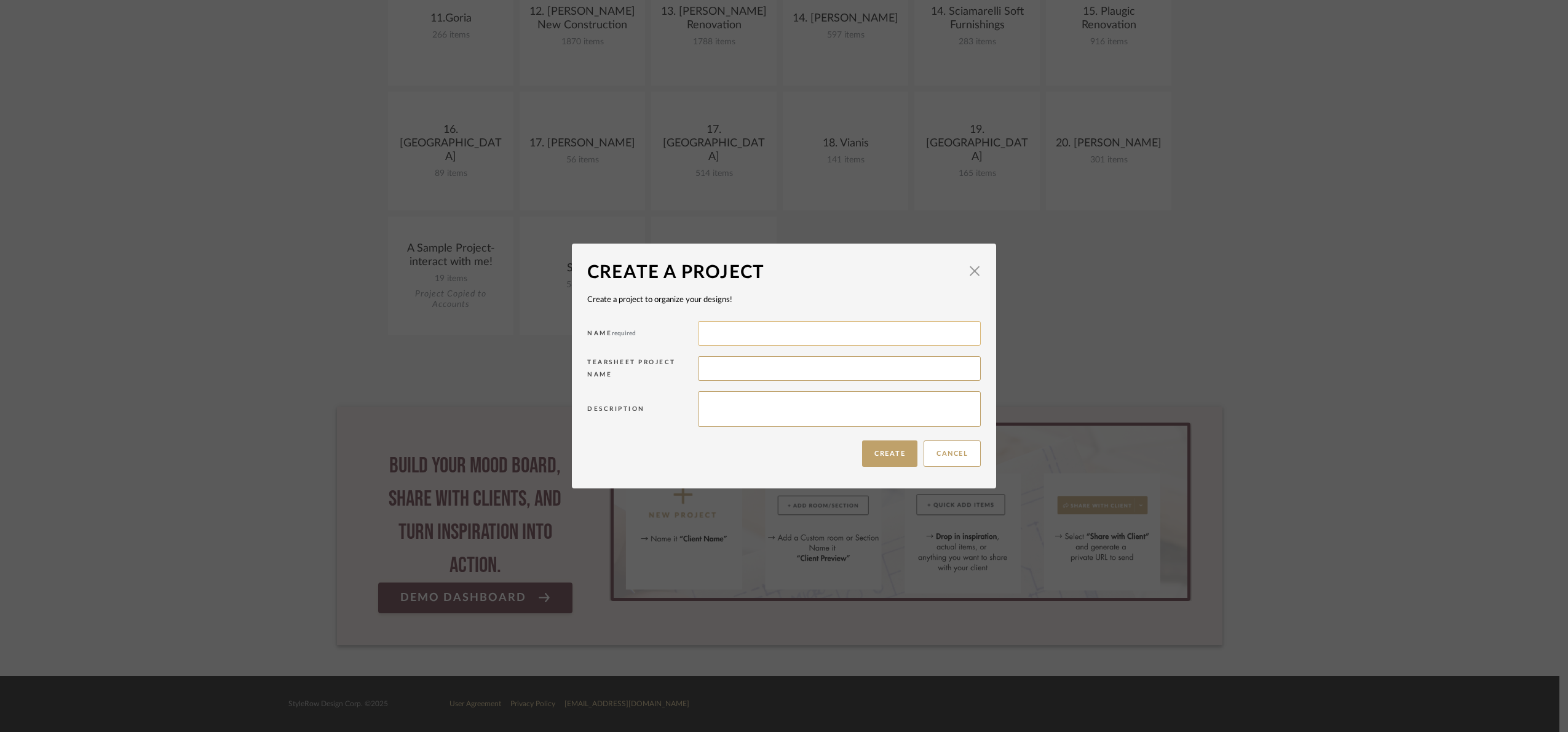
click at [741, 340] on input at bounding box center [839, 333] width 283 height 25
click at [749, 344] on input at bounding box center [839, 333] width 283 height 25
type input "08. Milgrom"
click at [891, 456] on button "Create" at bounding box center [890, 454] width 55 height 27
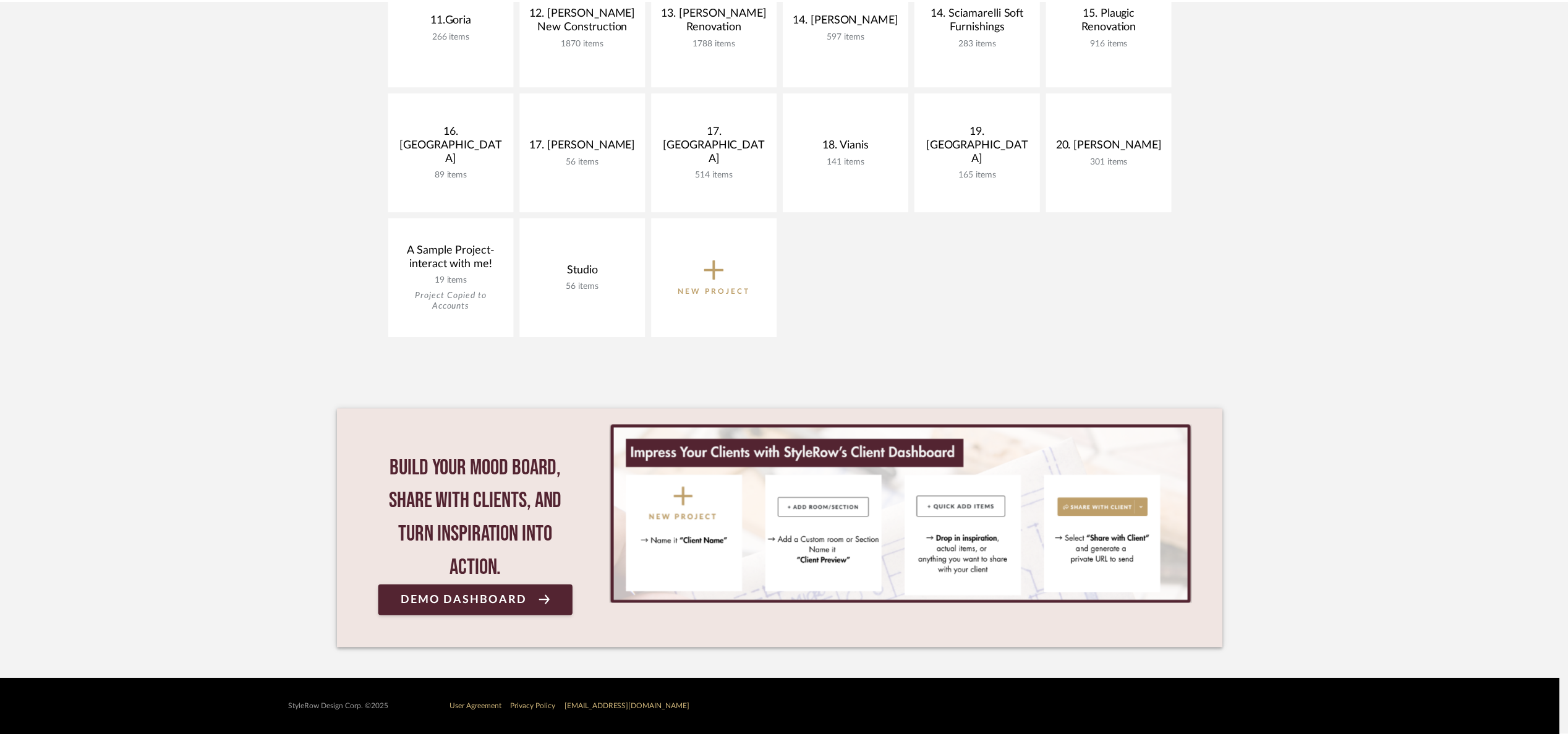
scroll to position [517, 0]
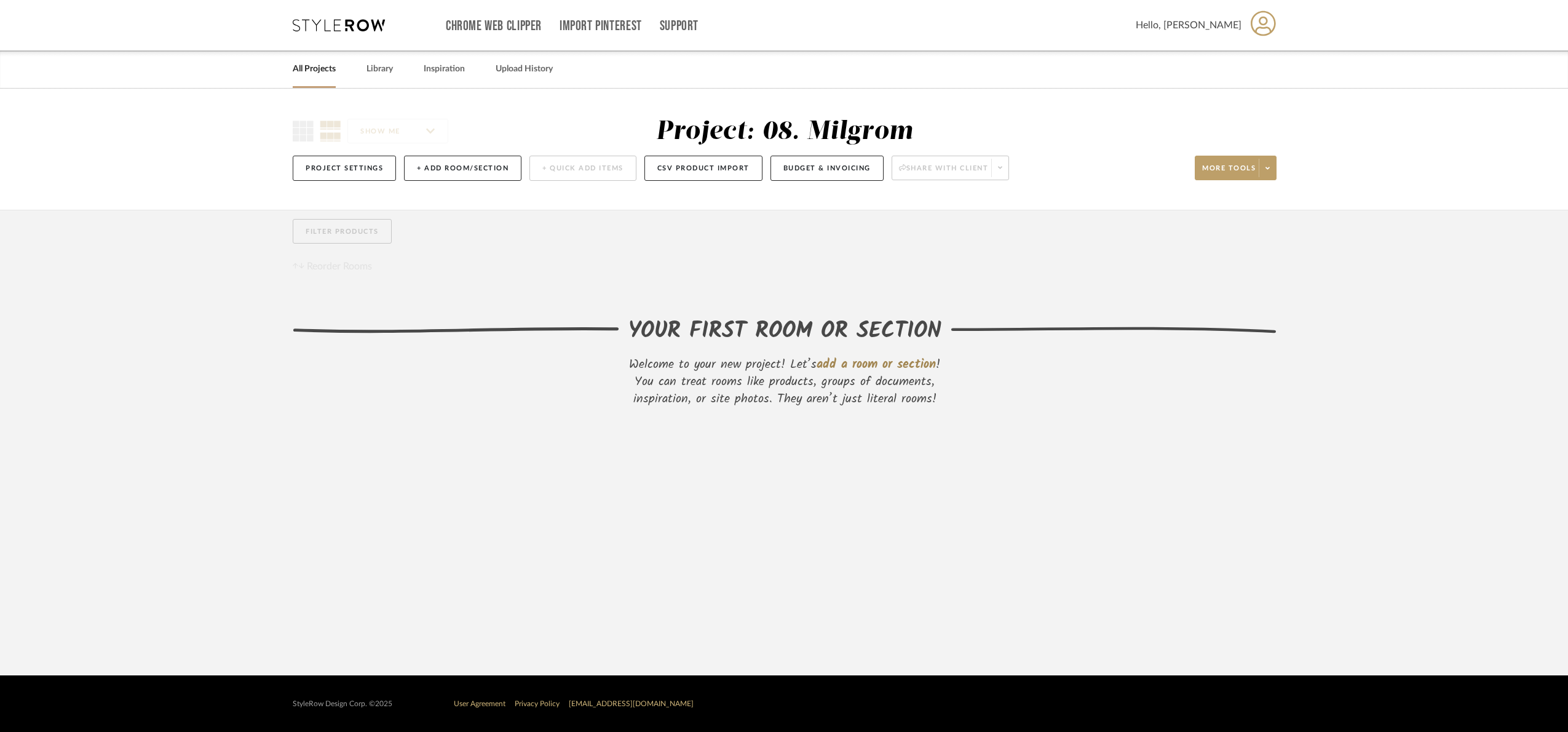
click at [311, 67] on link "All Projects" at bounding box center [314, 69] width 43 height 17
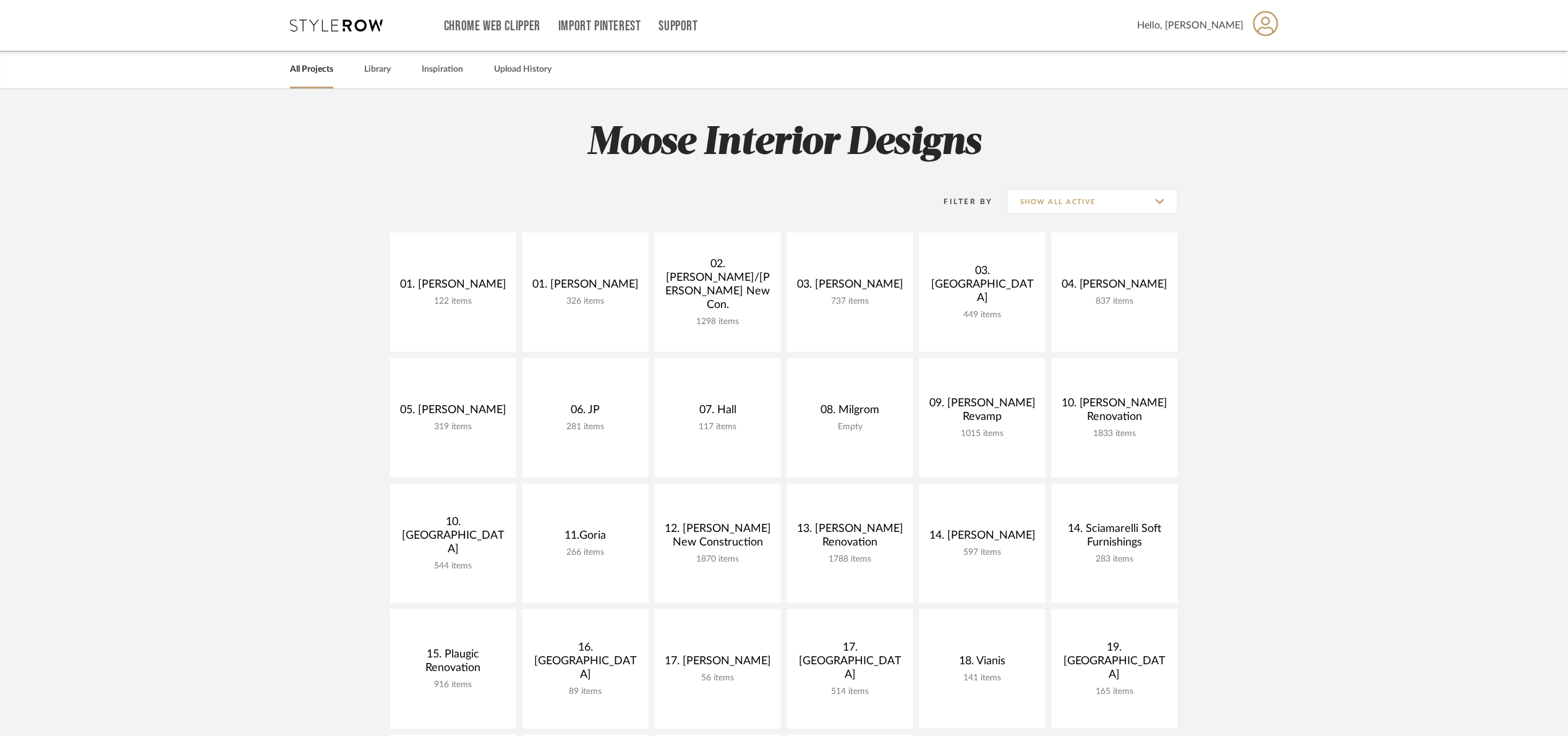
click at [1384, 310] on project-collections "Explore the Client Dashboard in Action! See how mood boards, project files, and…" at bounding box center [784, 643] width 1568 height 1108
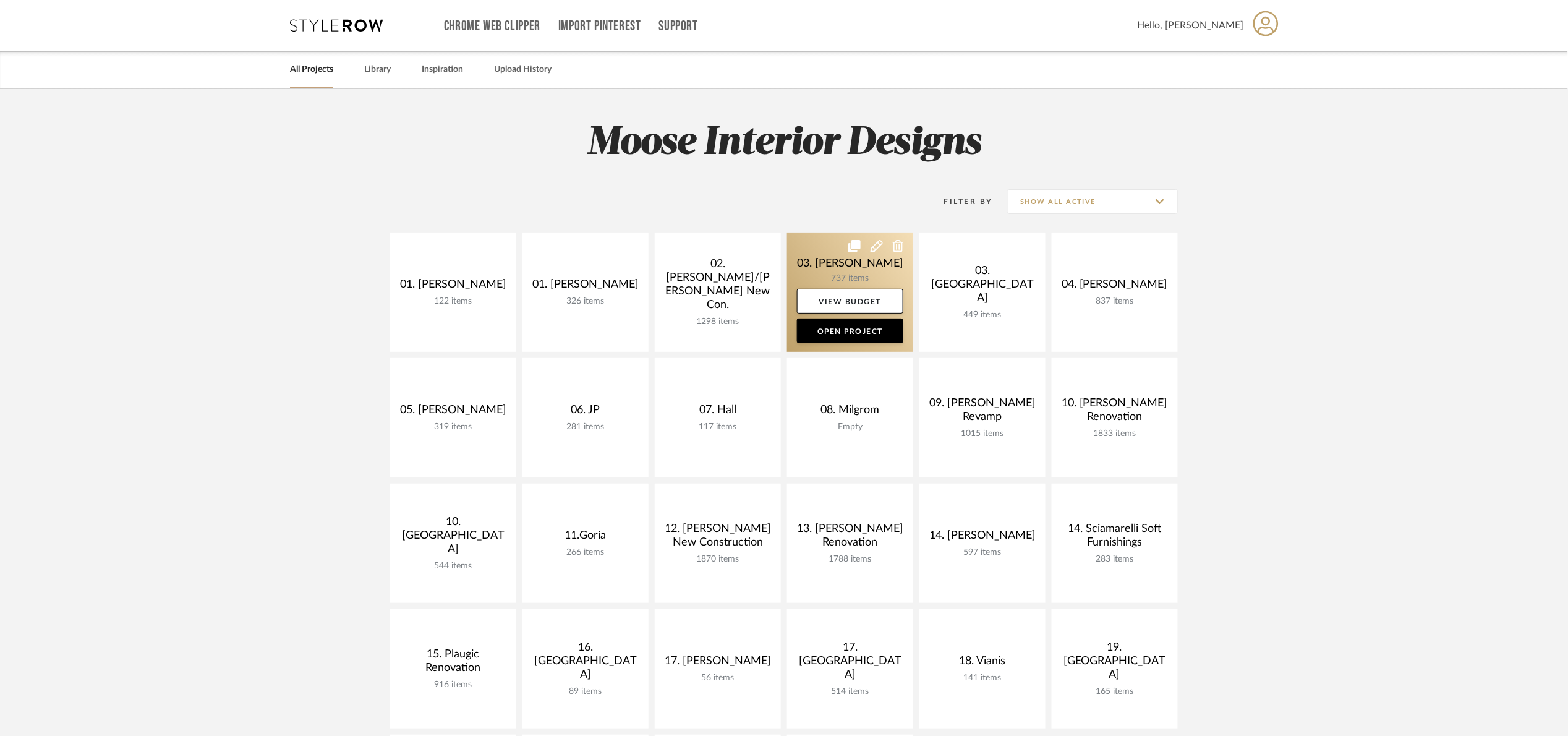
click at [807, 271] on link at bounding box center [850, 292] width 126 height 119
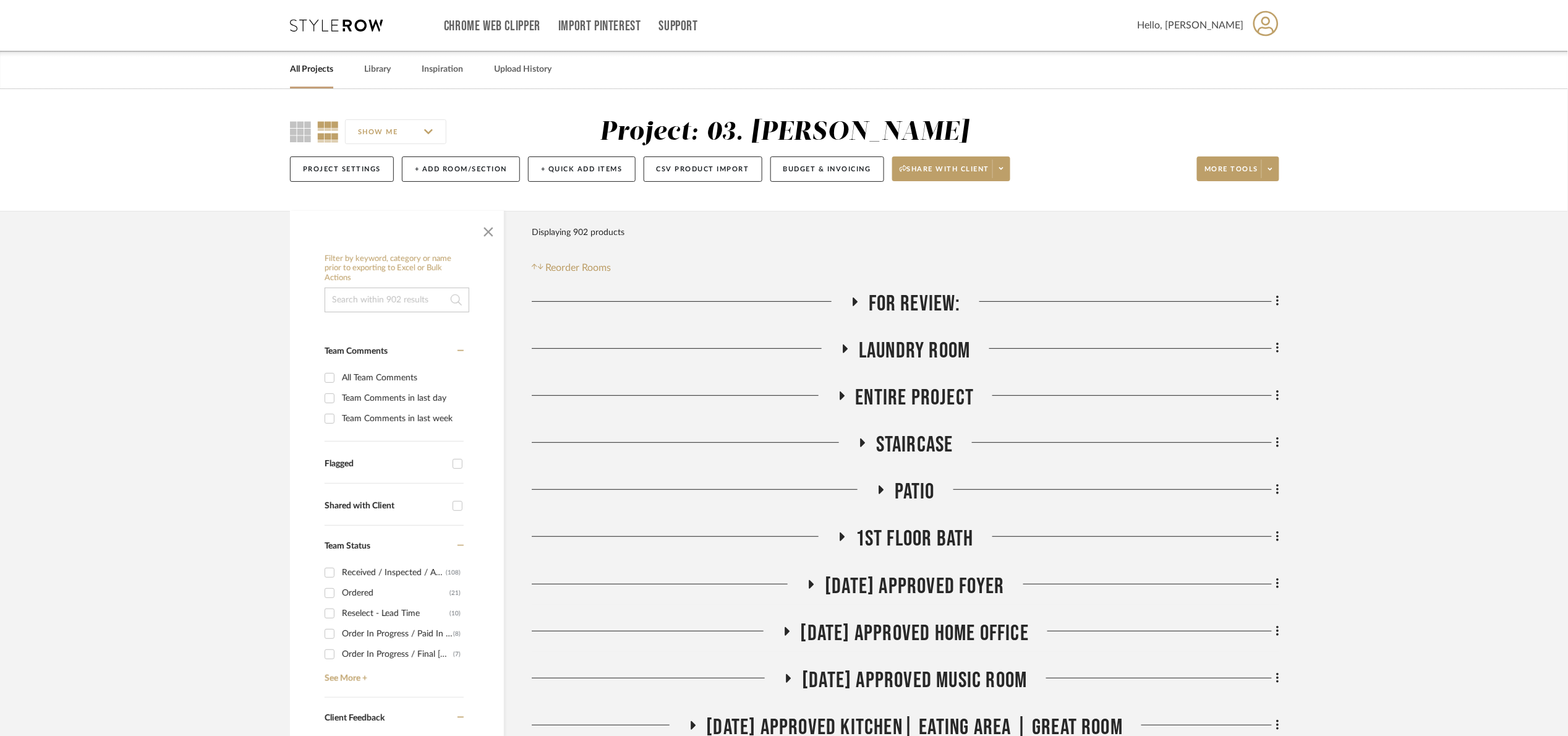
click at [908, 310] on span "For Review:" at bounding box center [914, 304] width 92 height 27
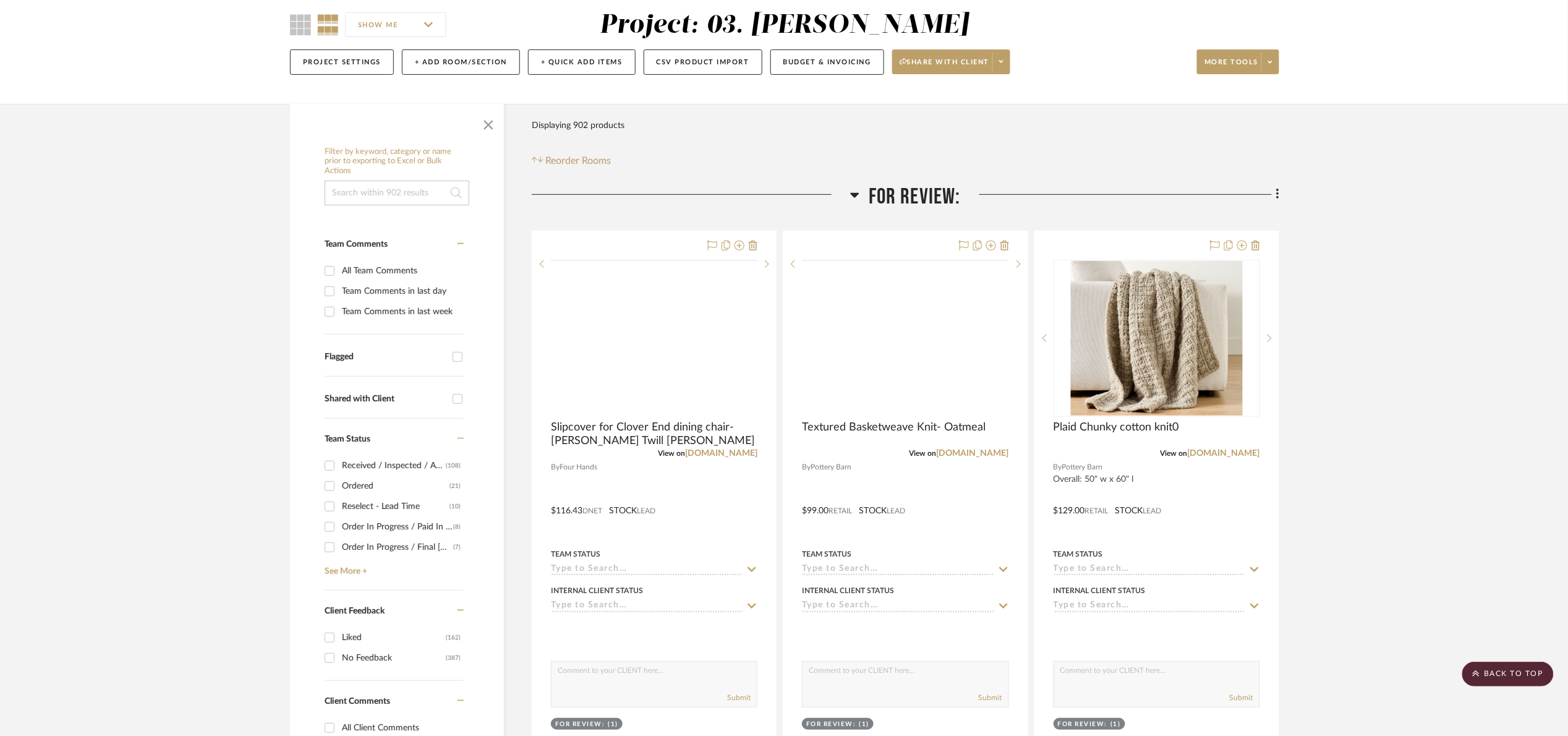
scroll to position [93, 0]
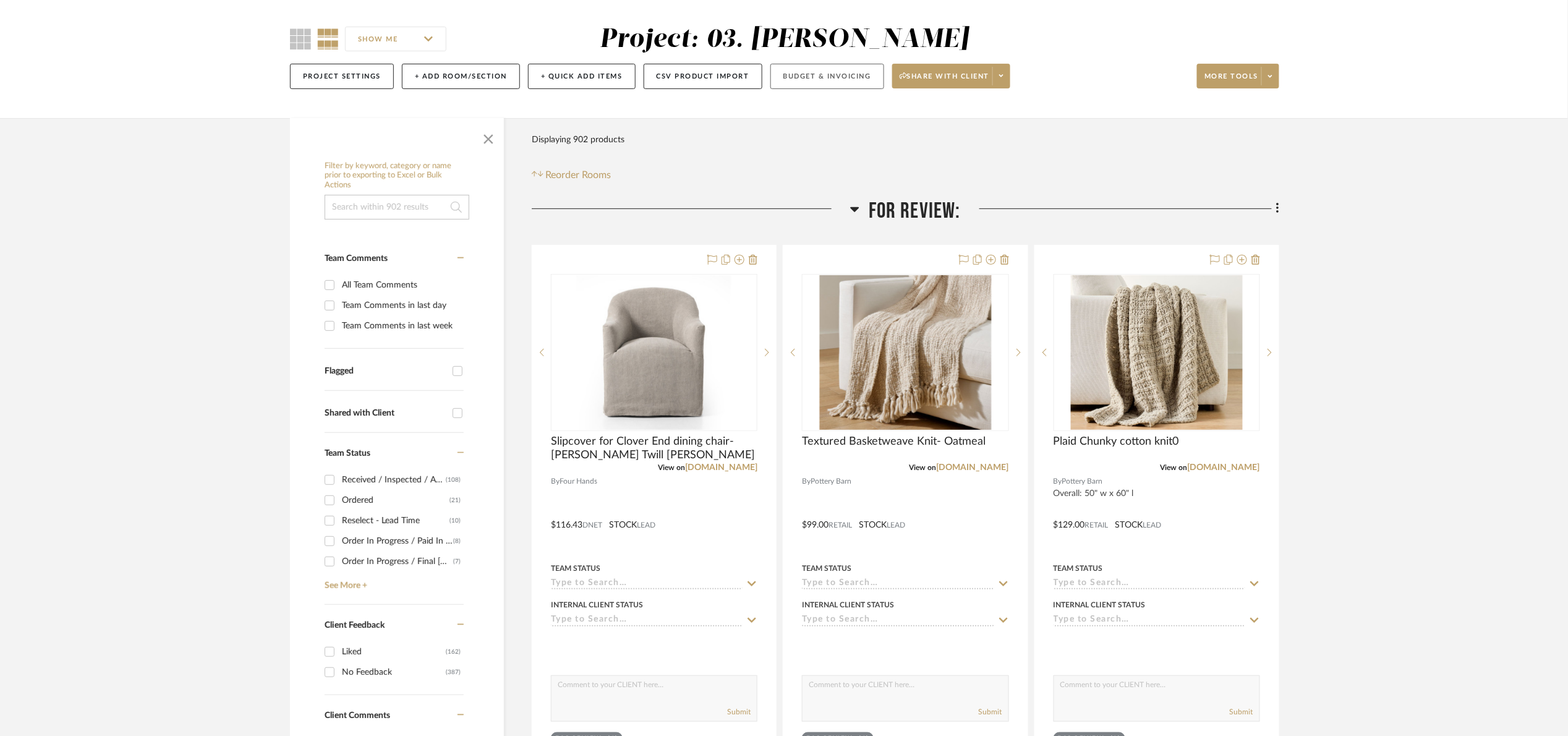
click at [835, 68] on button "Budget & Invoicing" at bounding box center [827, 76] width 113 height 25
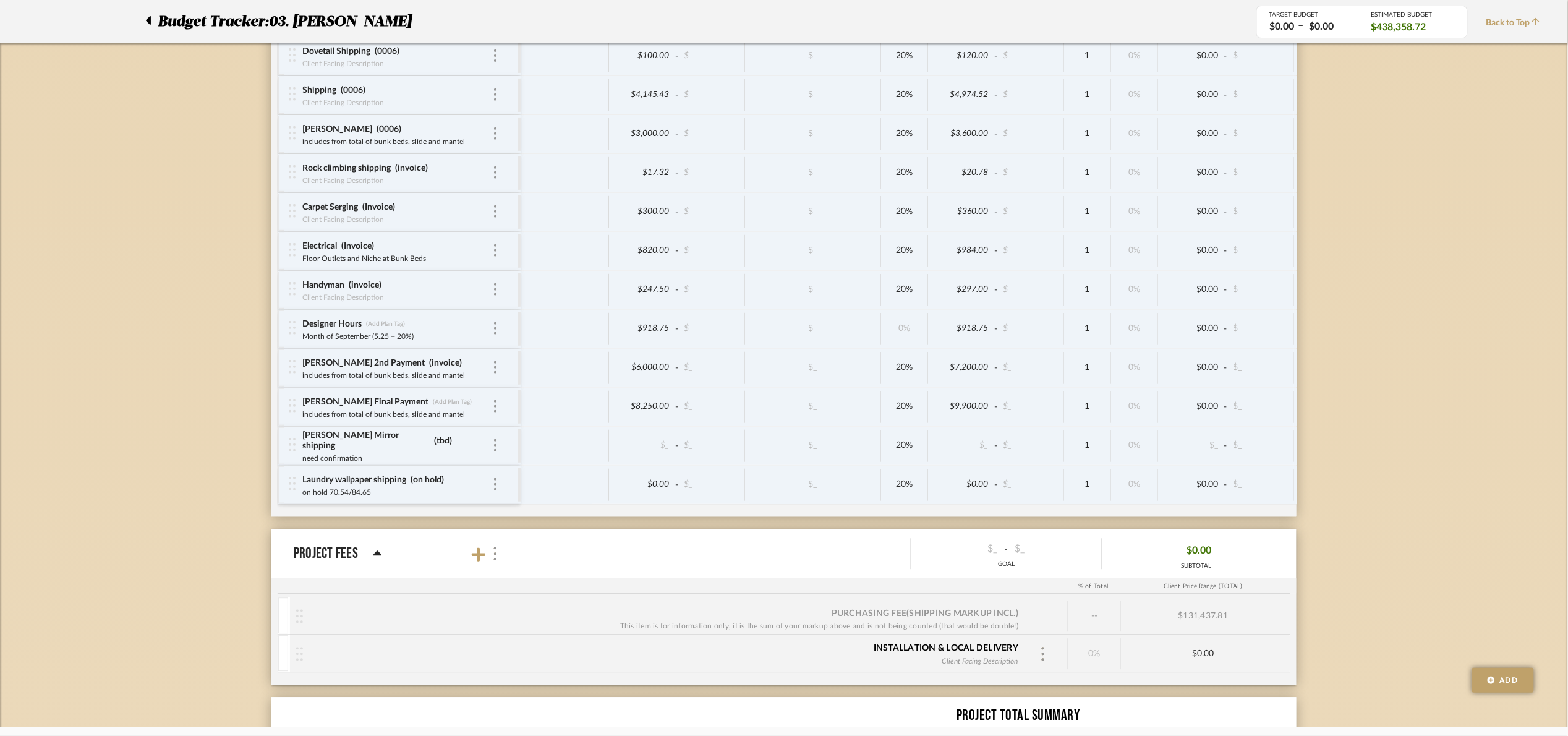
scroll to position [5399, 0]
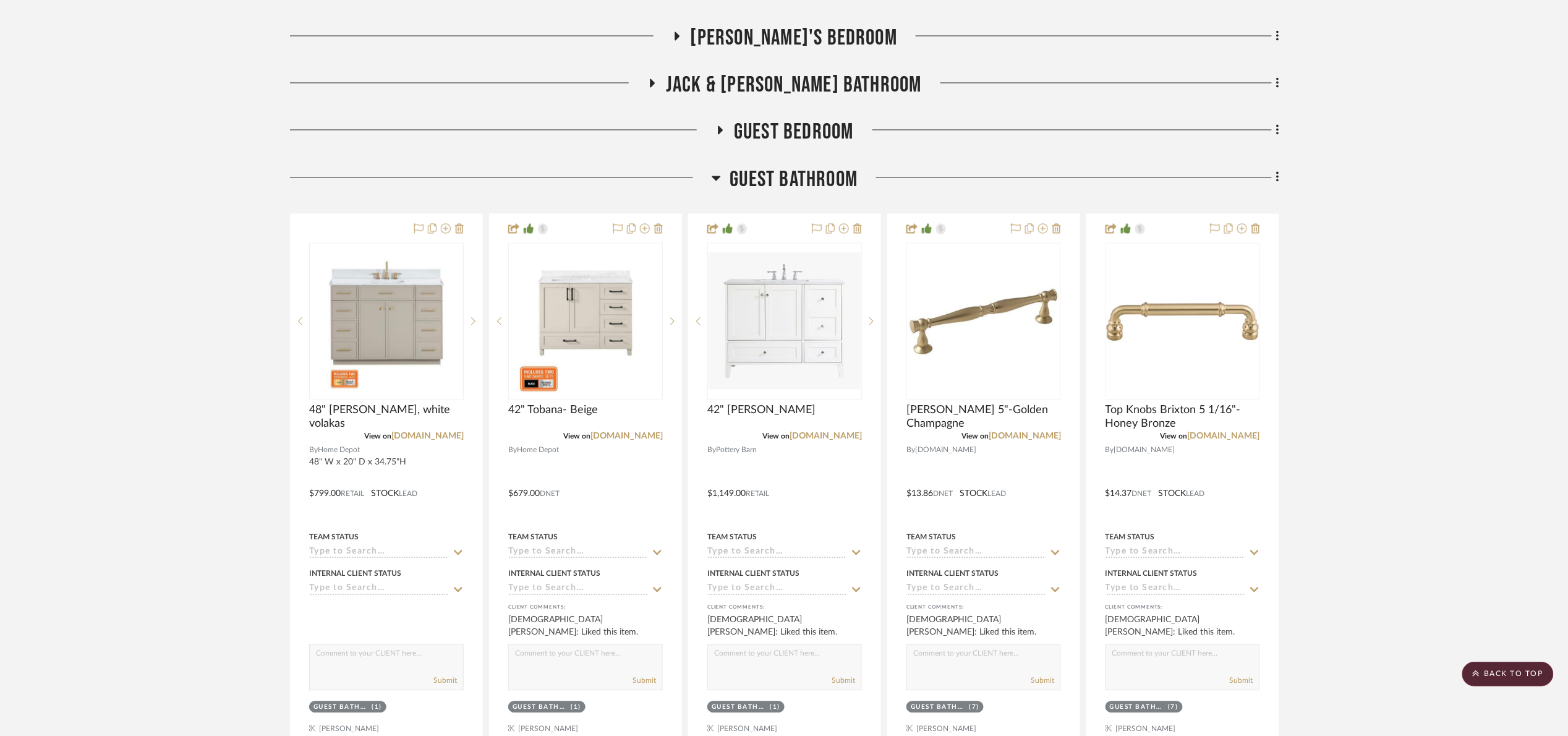
click at [751, 188] on span "Guest Bathroom" at bounding box center [794, 179] width 128 height 27
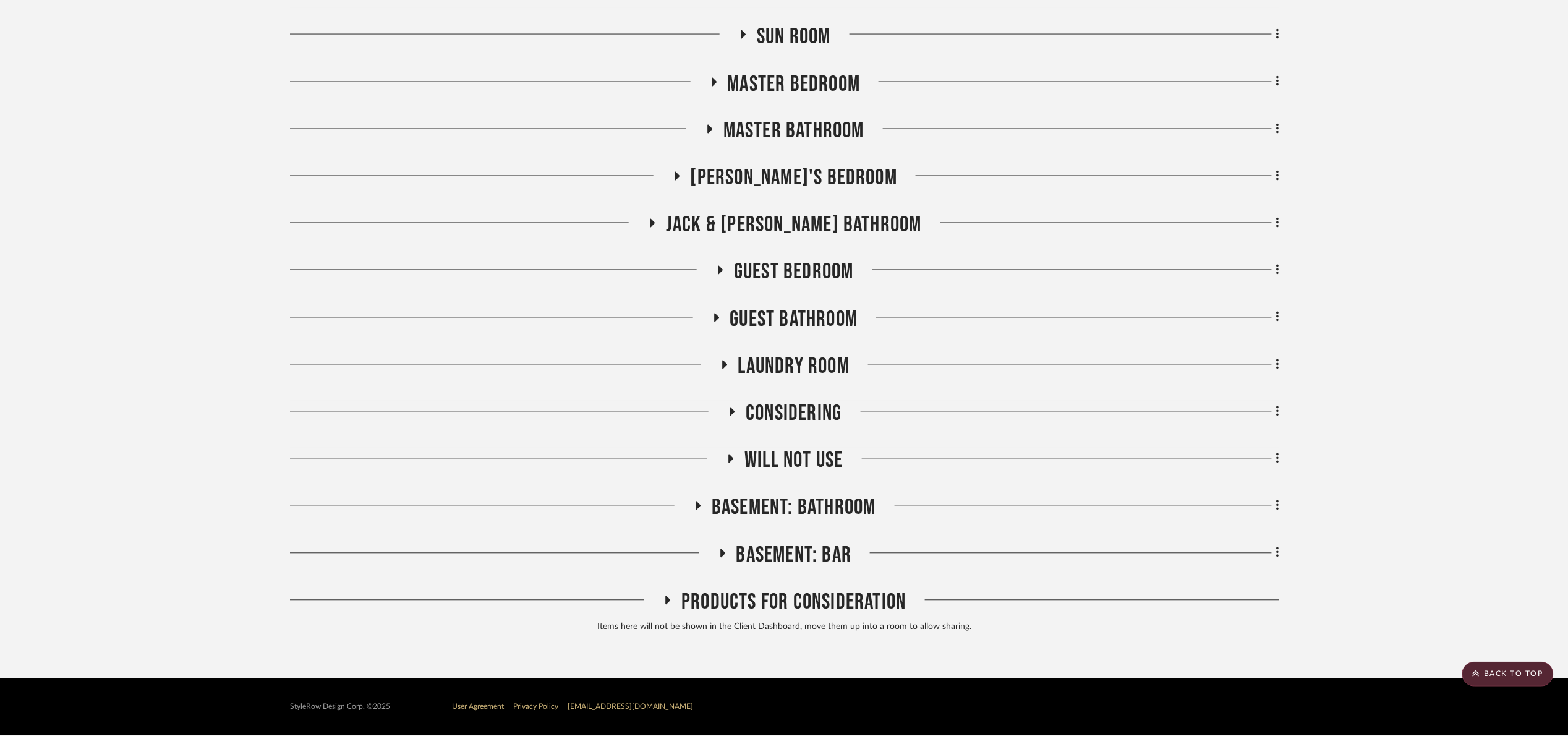
click at [791, 266] on span "Guest Bedroom" at bounding box center [793, 272] width 120 height 27
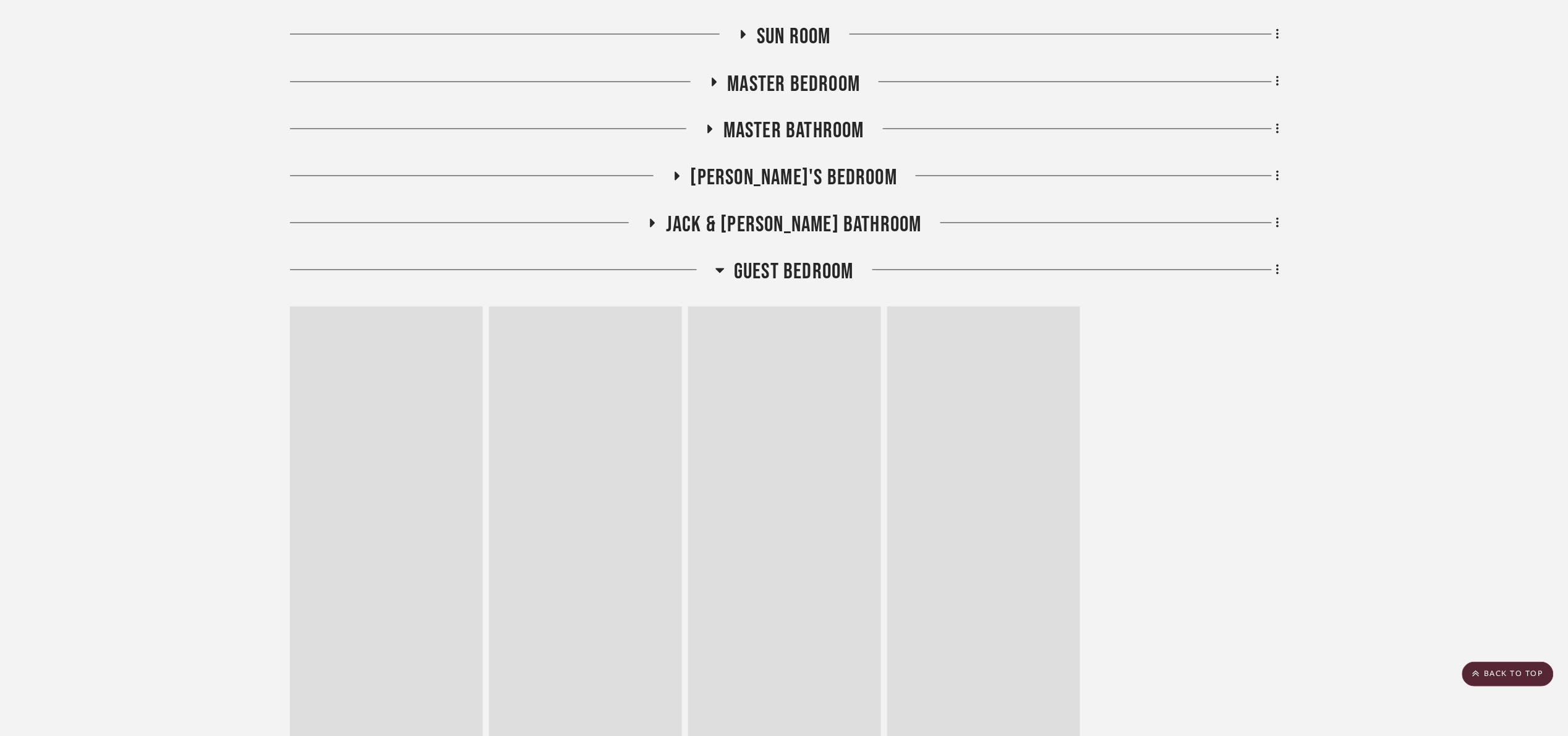
scroll to position [1097, 0]
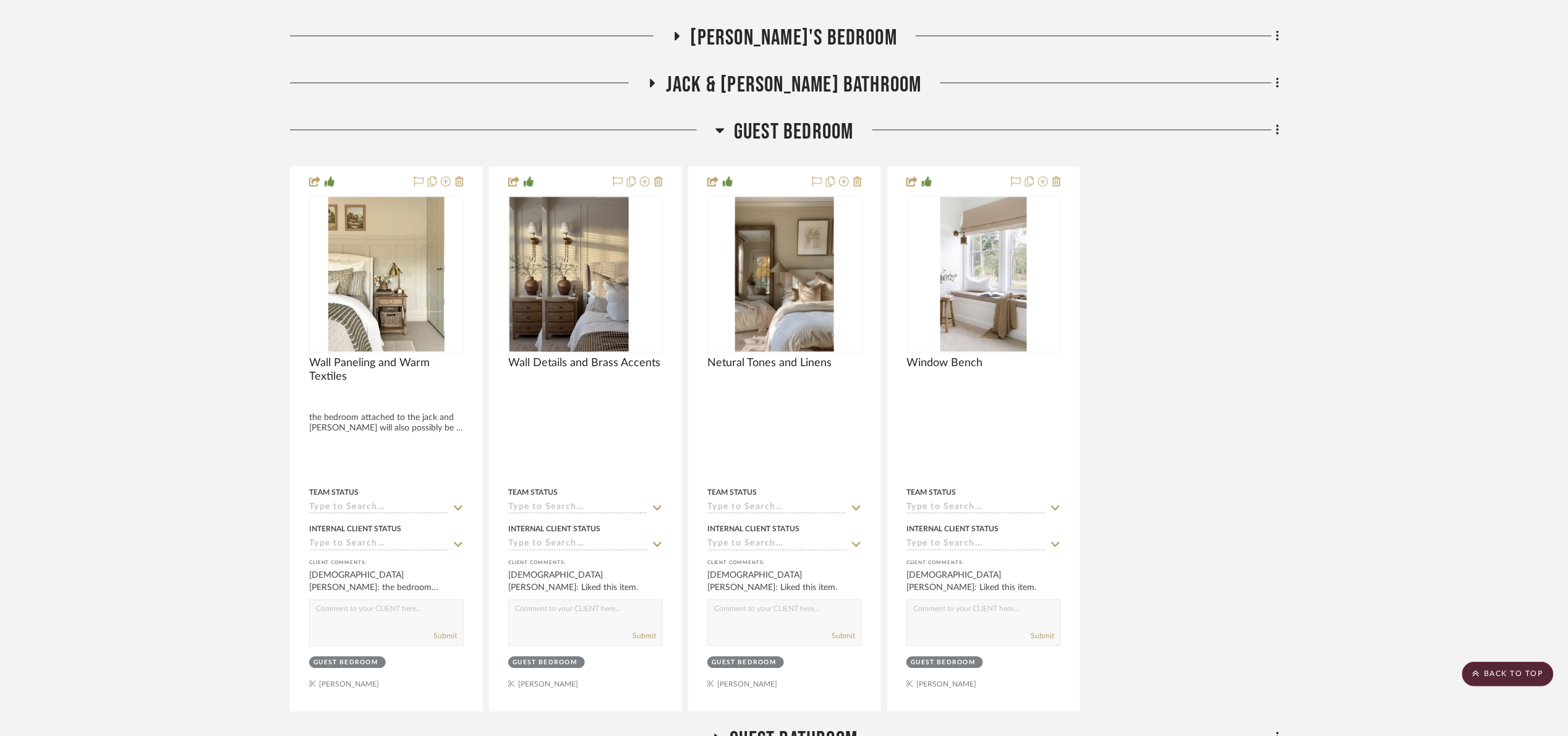
click at [816, 132] on span "Guest Bedroom" at bounding box center [793, 132] width 120 height 27
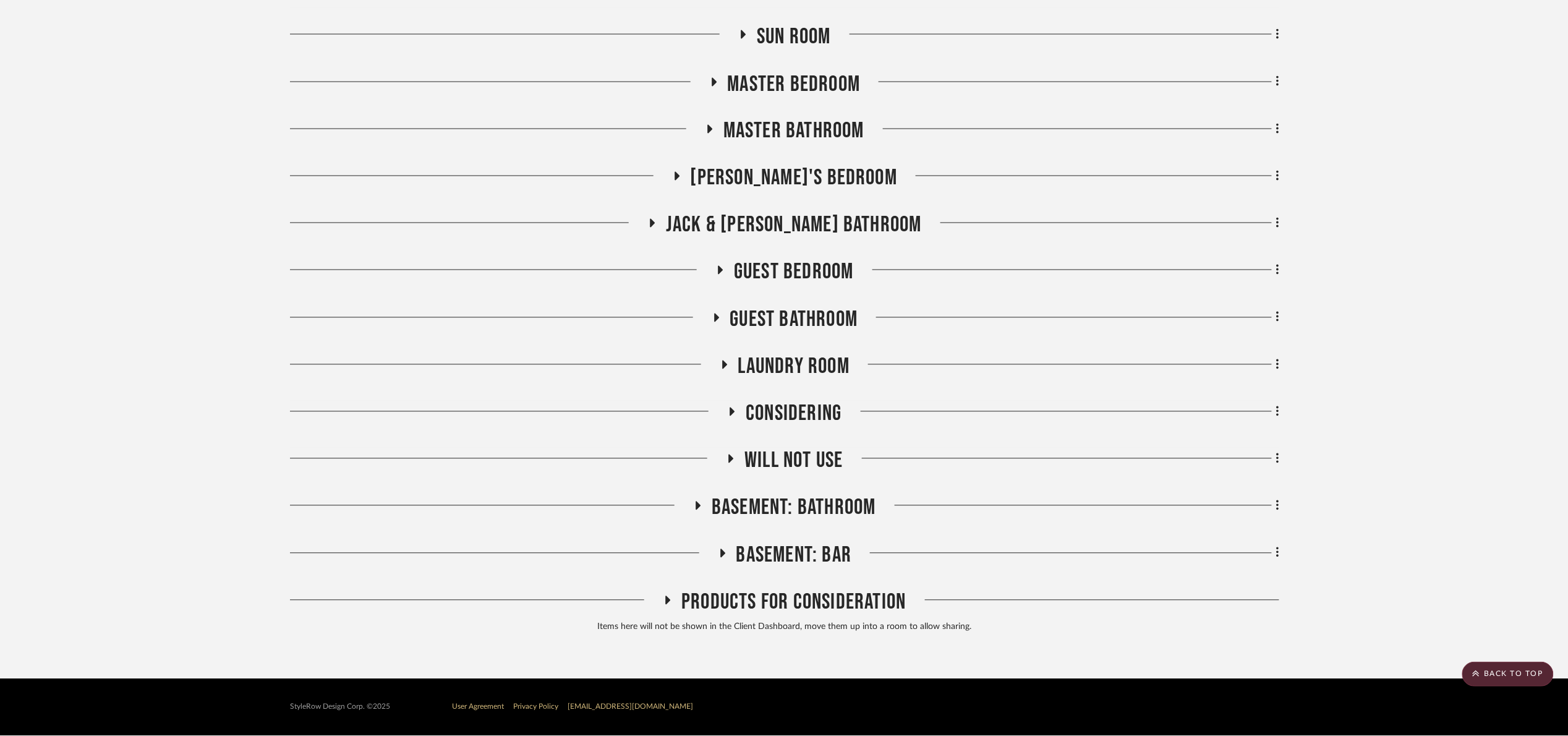
scroll to position [956, 0]
click at [813, 317] on span "Guest Bathroom" at bounding box center [794, 320] width 128 height 27
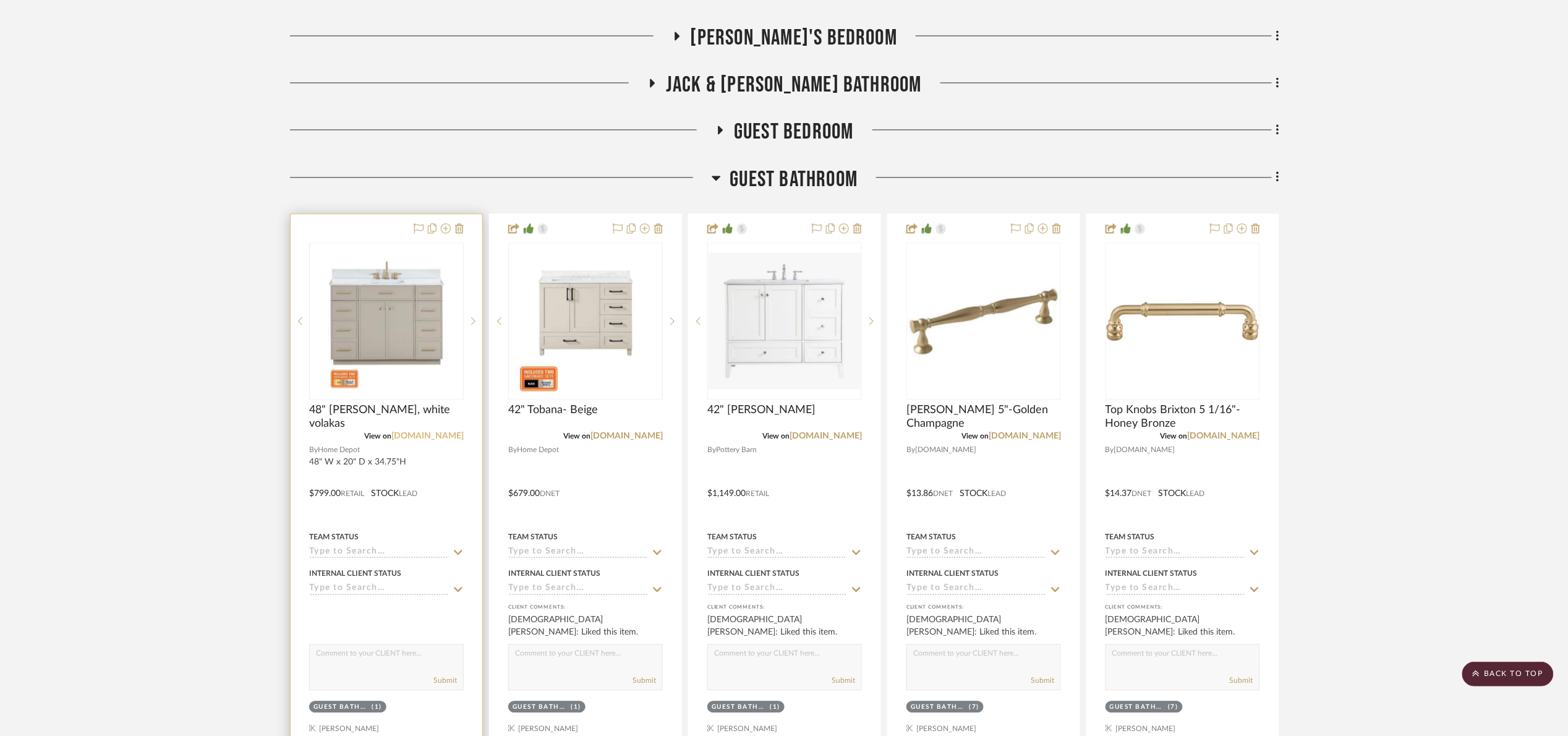
click at [449, 438] on link "[DOMAIN_NAME]" at bounding box center [427, 436] width 72 height 8
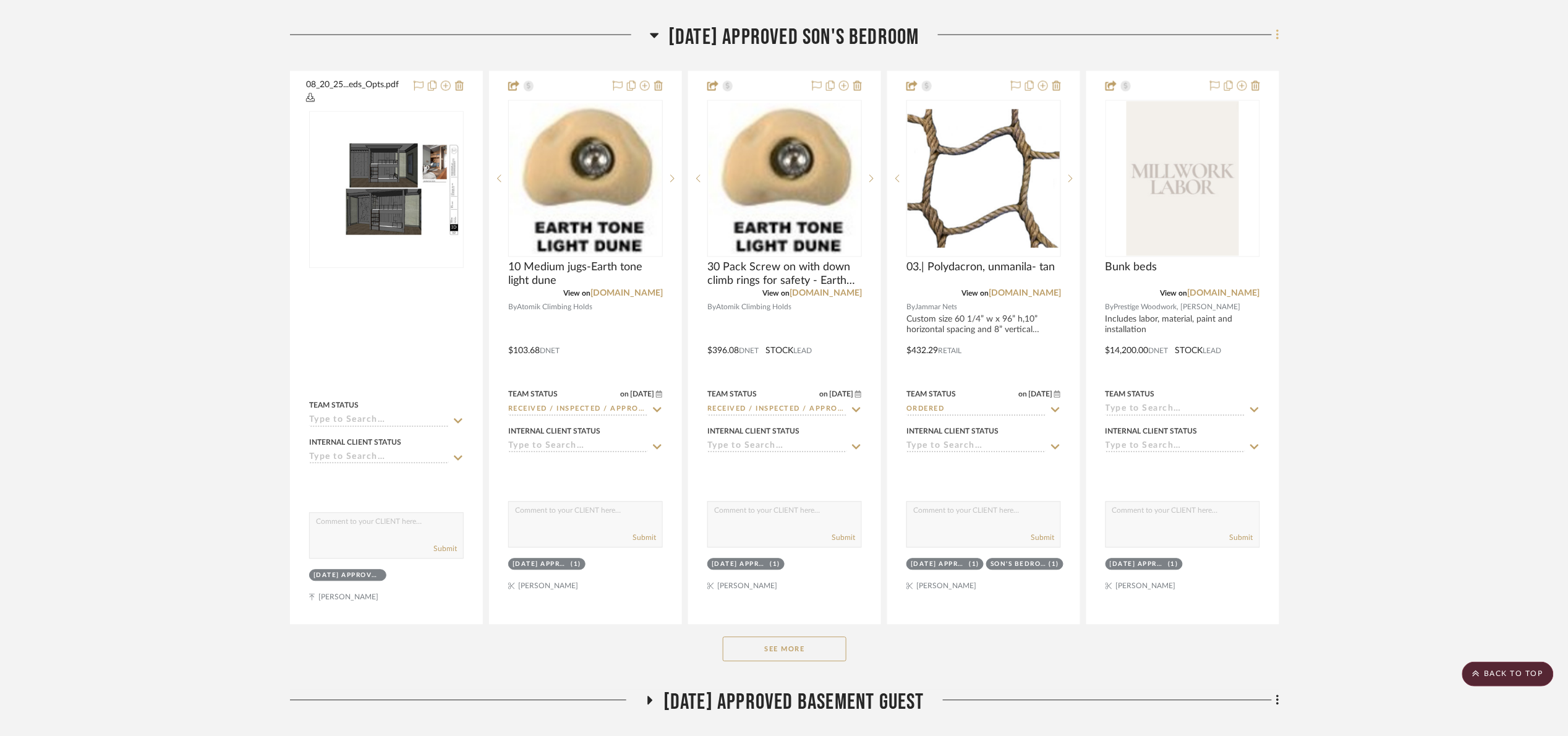
click at [1272, 45] on fa-icon at bounding box center [1275, 36] width 8 height 20
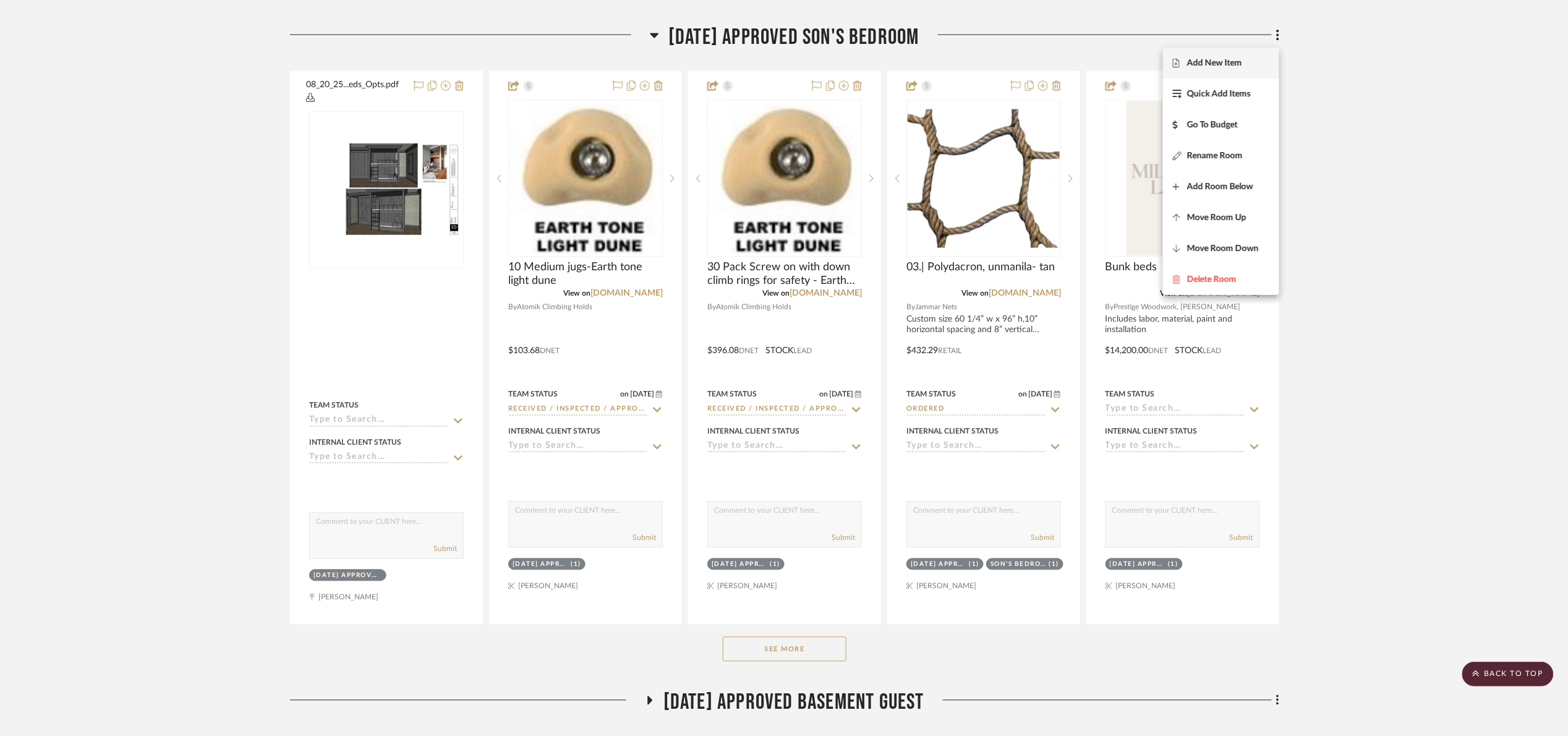
click at [1239, 63] on span "Add New Item" at bounding box center [1214, 62] width 55 height 10
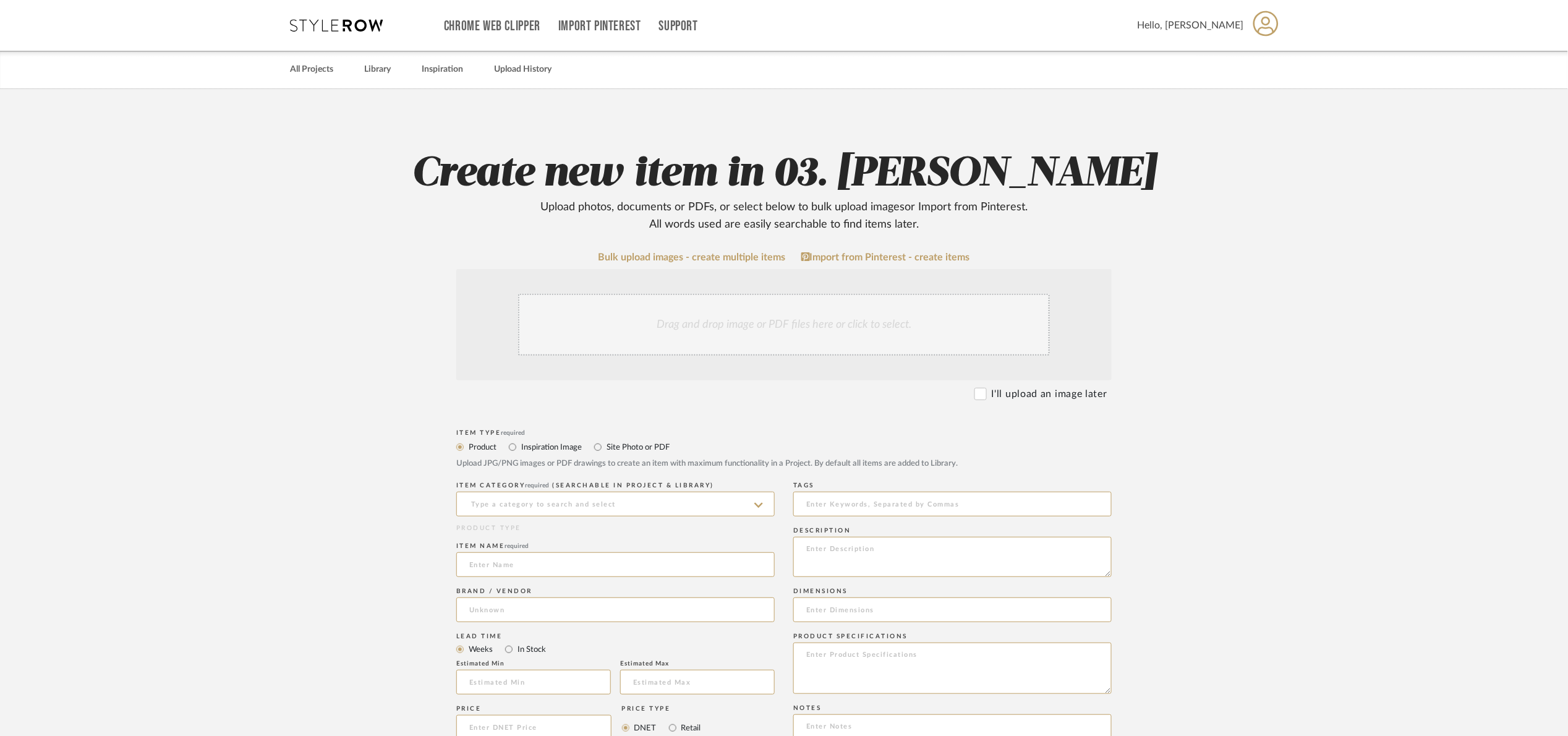
click at [840, 319] on div "Drag and drop image or PDF files here or click to select." at bounding box center [784, 324] width 531 height 62
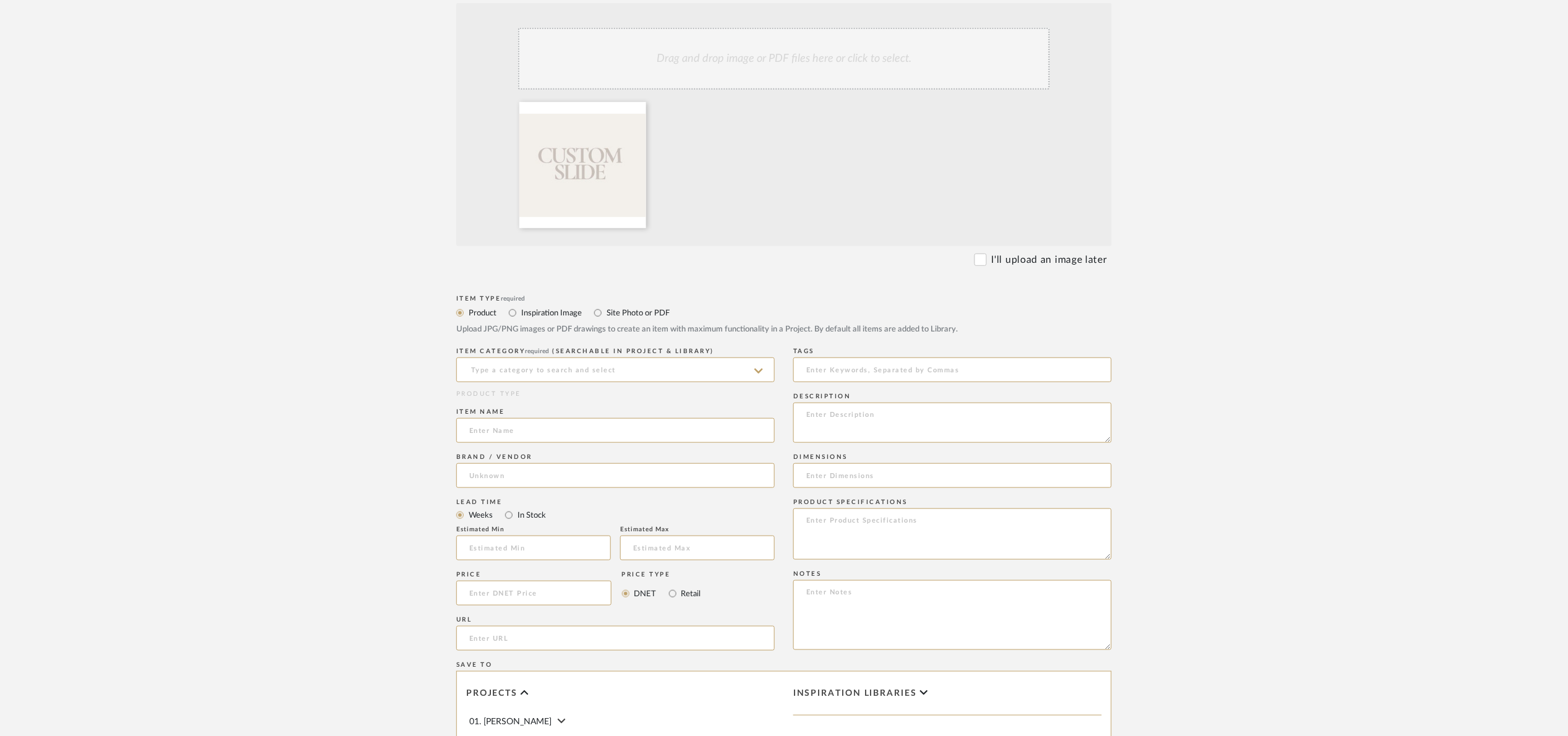
scroll to position [278, 0]
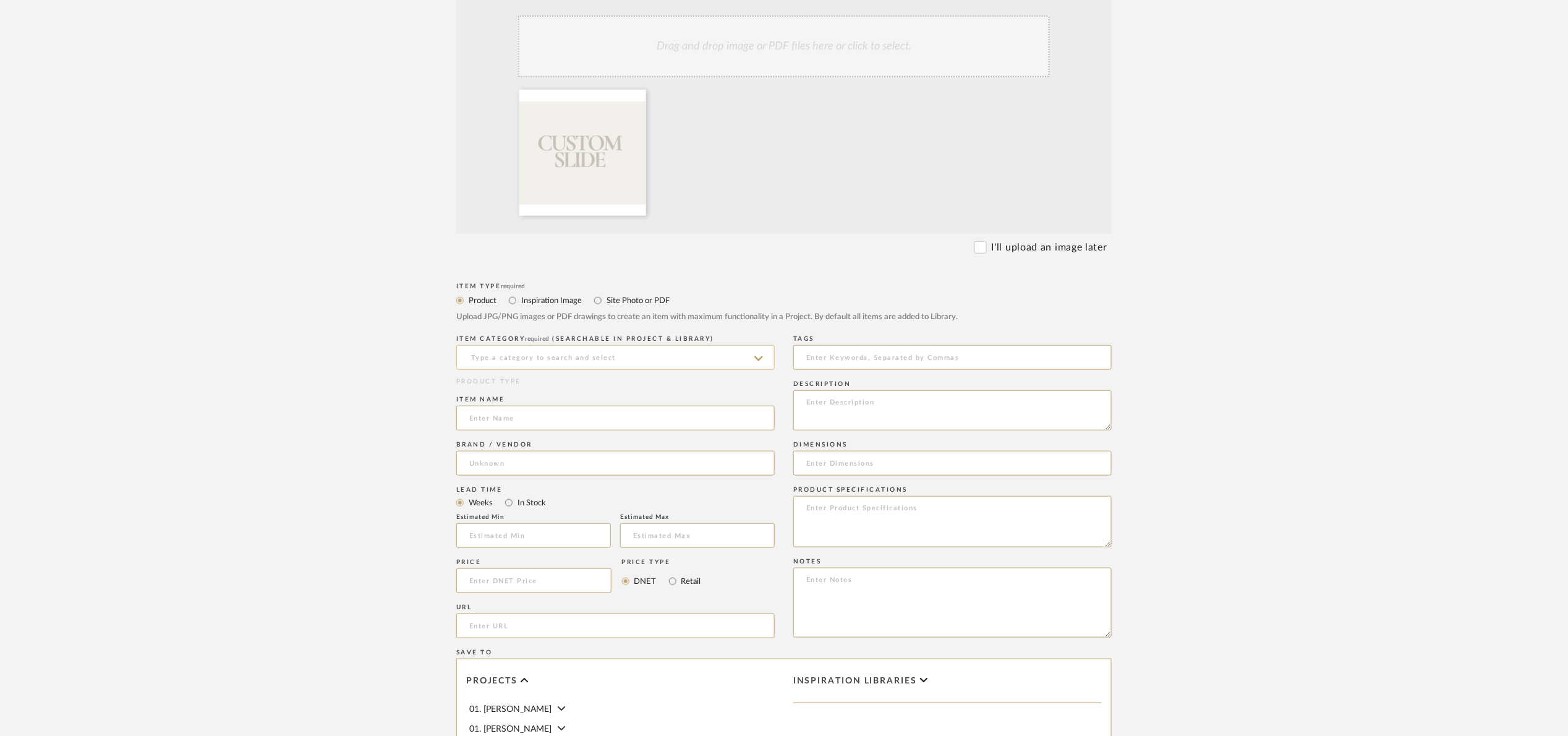
click at [509, 348] on input at bounding box center [615, 357] width 319 height 25
click at [513, 382] on div "Millwork" at bounding box center [615, 389] width 317 height 32
type input "Millwork"
click at [509, 414] on input at bounding box center [615, 418] width 319 height 25
type input "S"
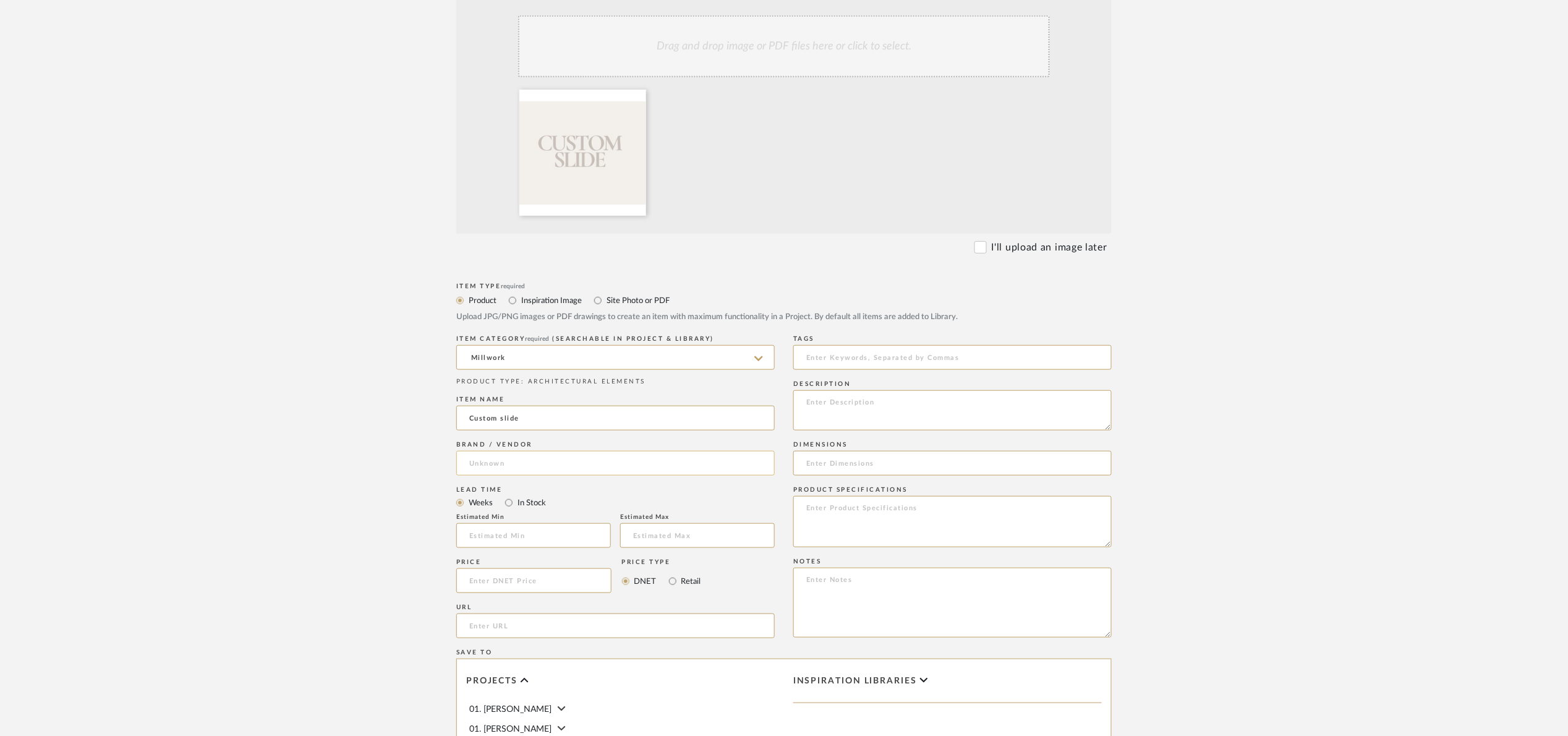
type input "Custom slide"
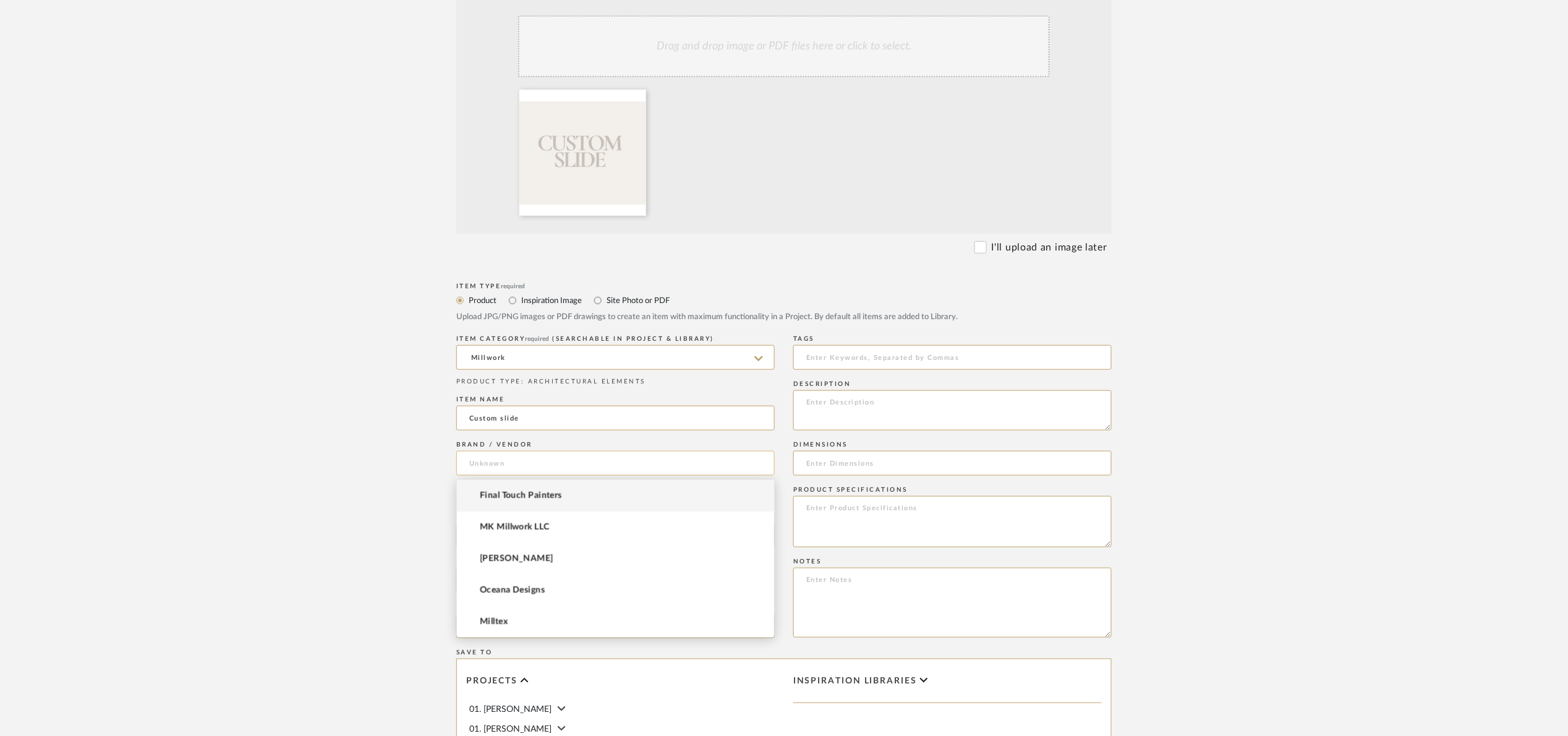
click at [504, 454] on input at bounding box center [615, 463] width 319 height 25
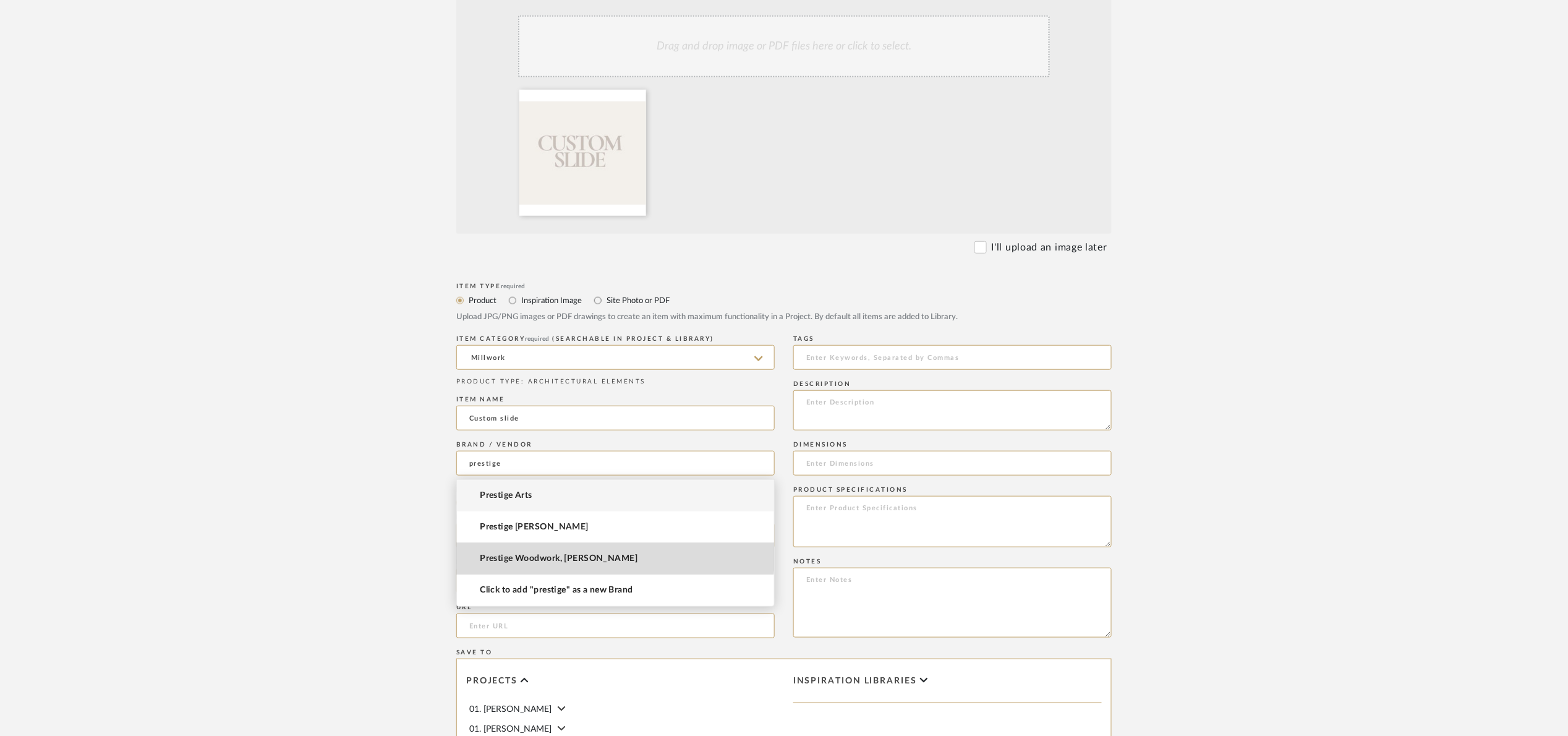
click at [609, 552] on mat-option "Prestige Woodwork, [PERSON_NAME]" at bounding box center [615, 559] width 317 height 32
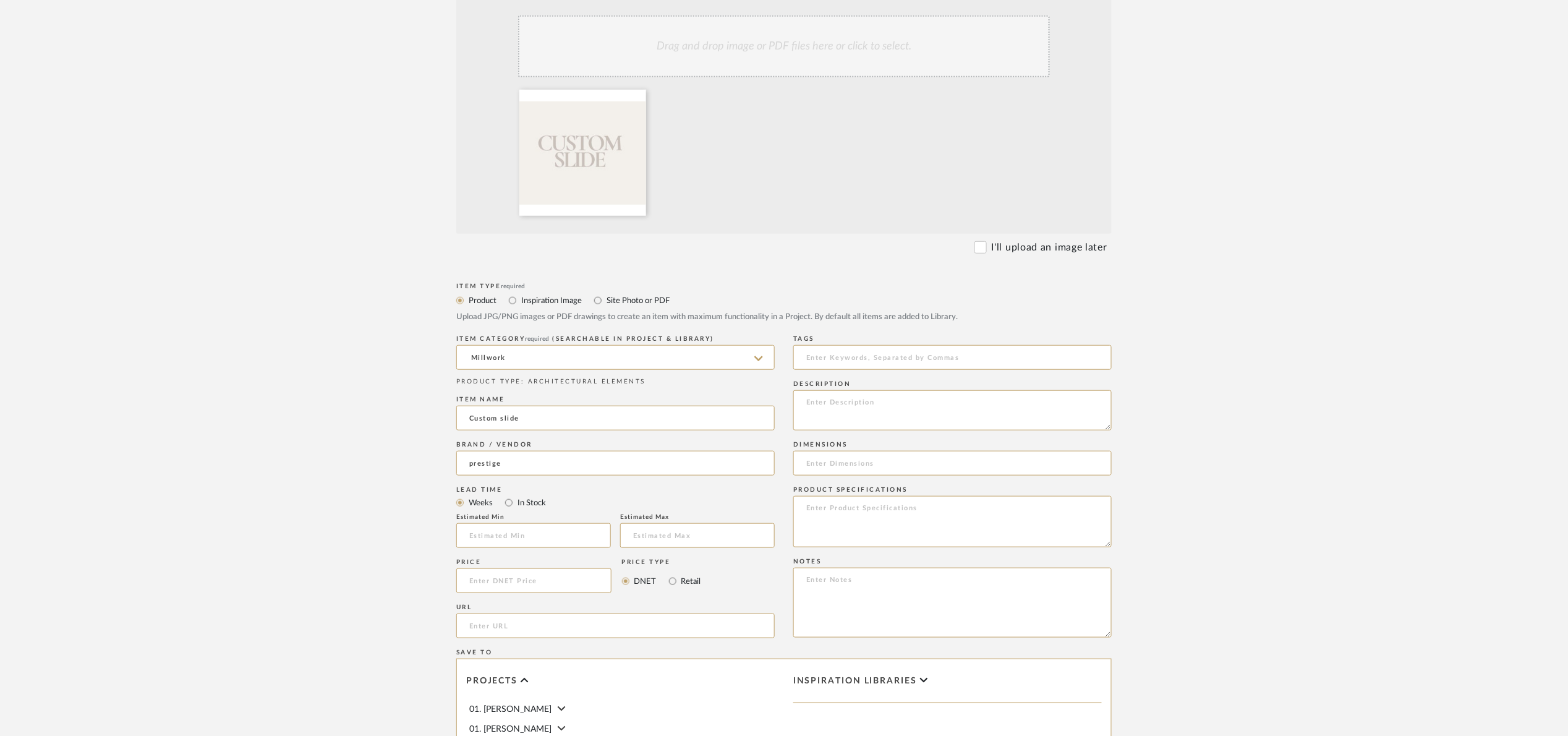
type input "Prestige Woodwork, [PERSON_NAME]"
click at [516, 499] on input "In Stock" at bounding box center [509, 503] width 15 height 15
radio input "true"
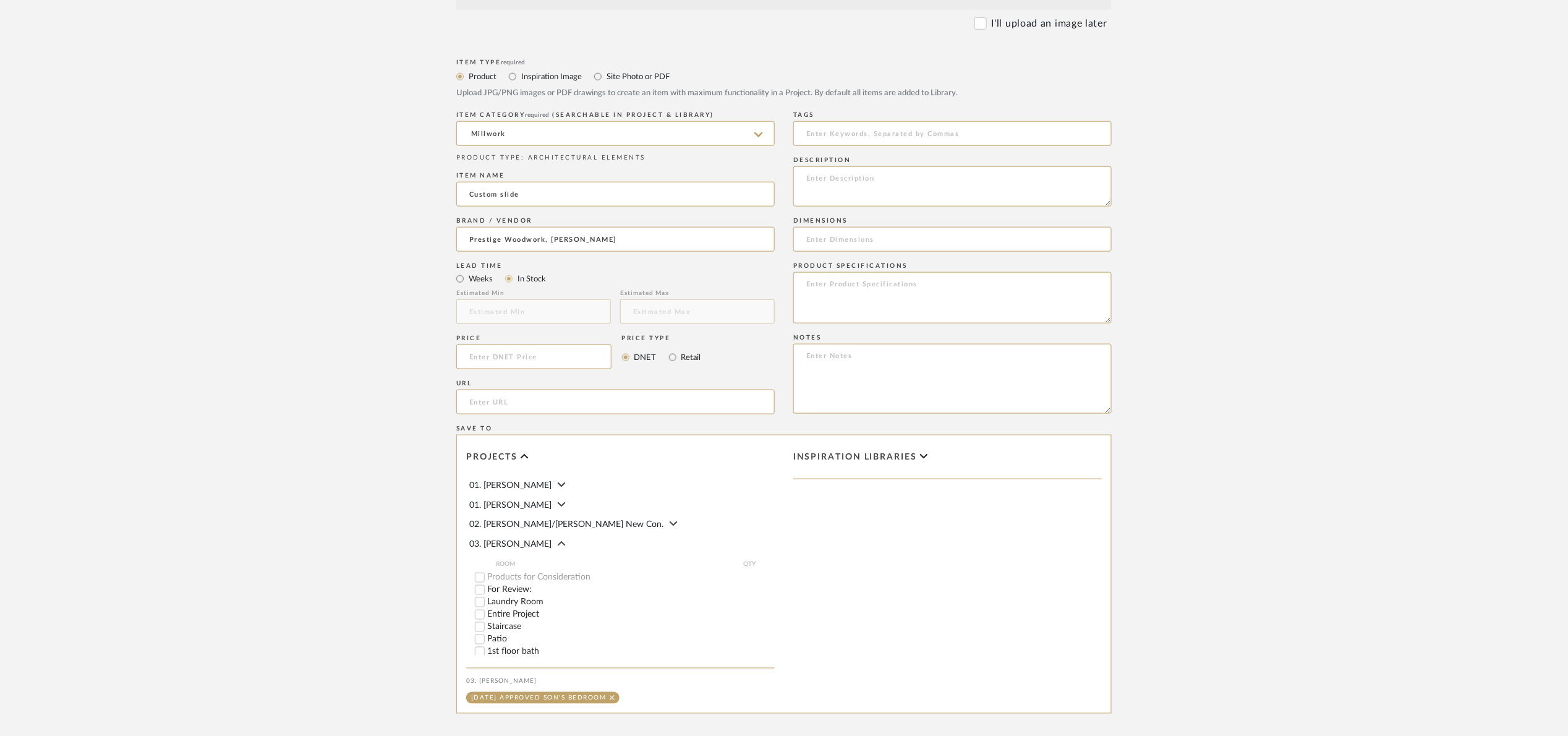
scroll to position [557, 0]
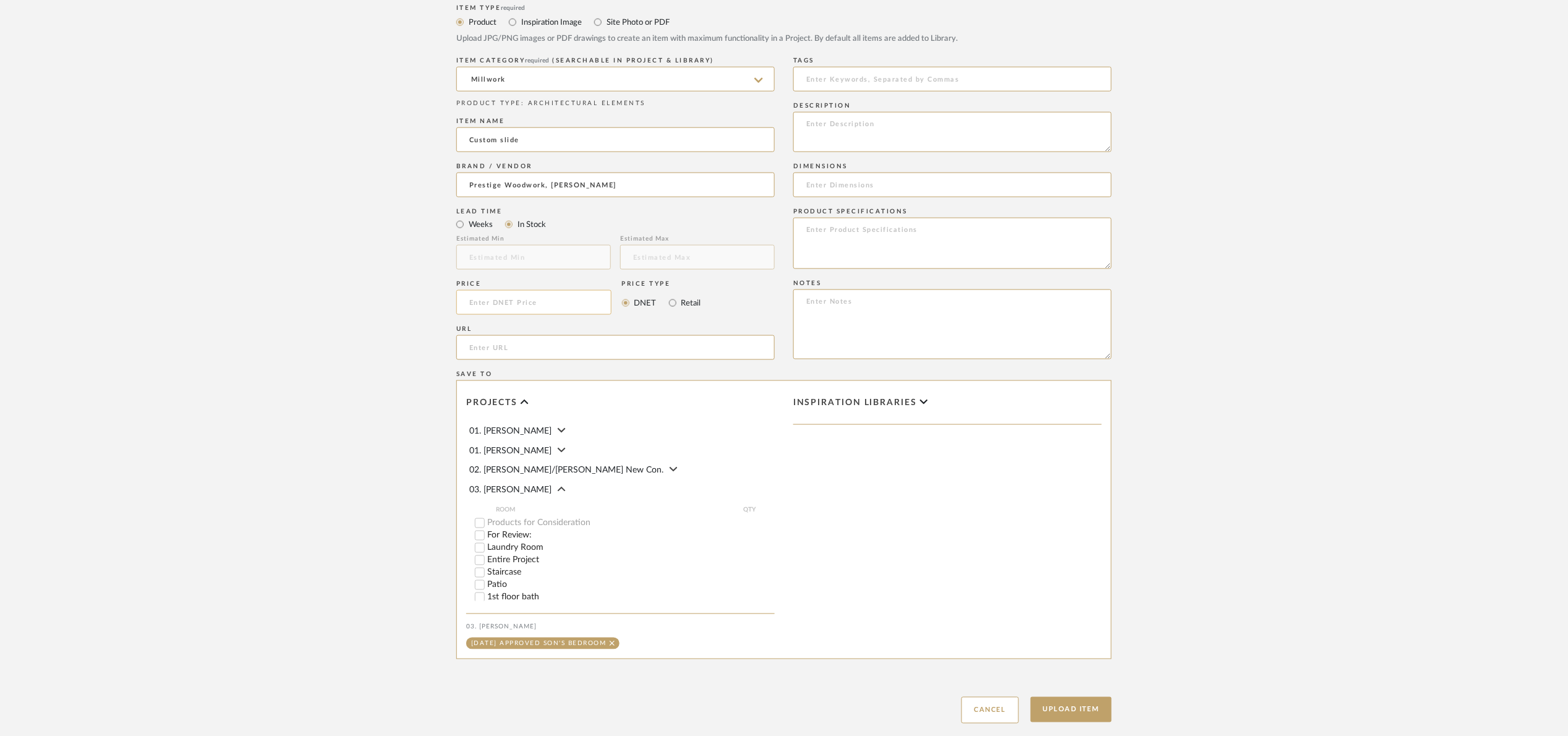
click at [485, 313] on input at bounding box center [533, 302] width 155 height 25
type input "$2,200.00"
click at [1285, 406] on upload-items "Create new item in 03. Jennifer Upload photos, documents or PDFs, or select bel…" at bounding box center [784, 143] width 1568 height 1222
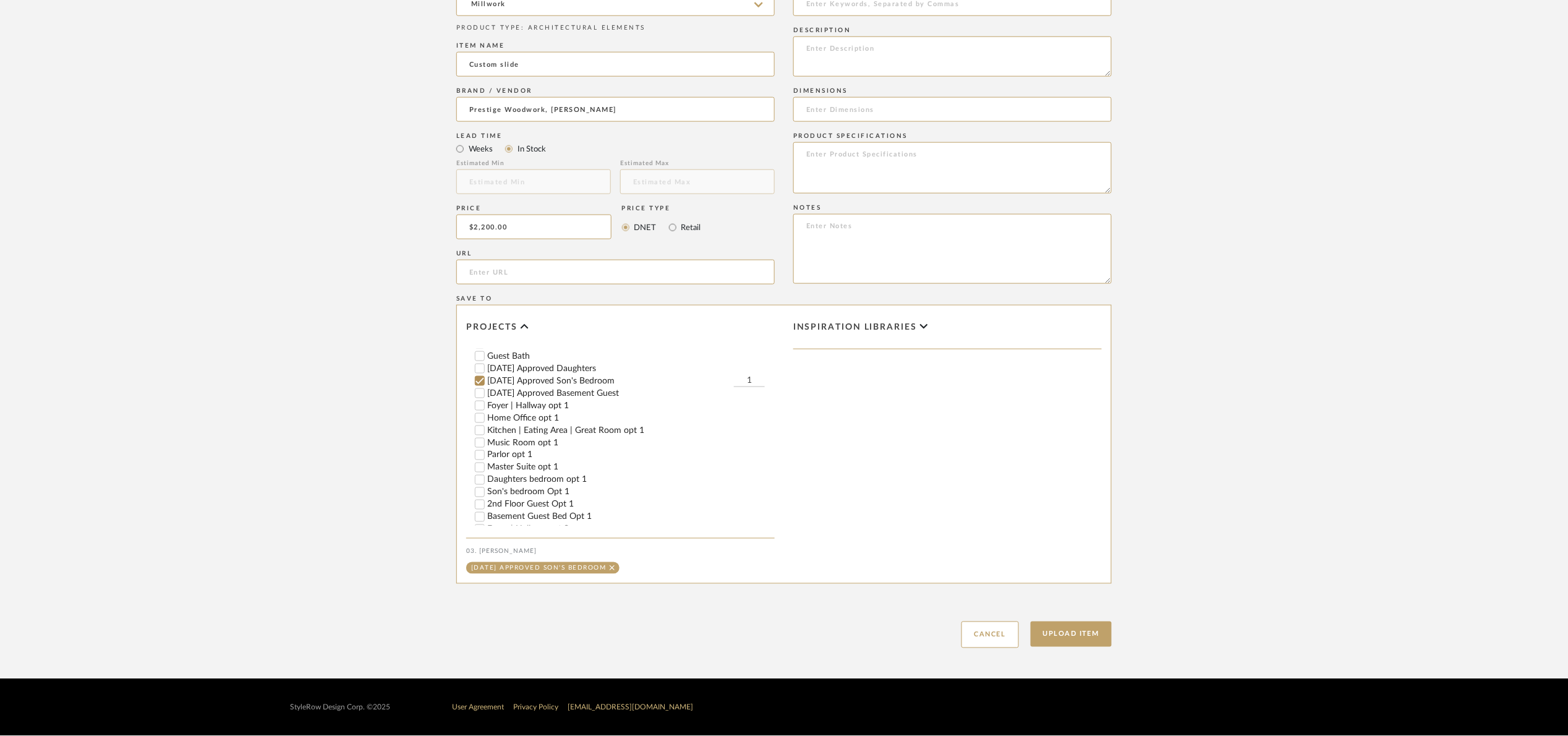
scroll to position [278, 0]
drag, startPoint x: 1073, startPoint y: 637, endPoint x: 1084, endPoint y: 635, distance: 11.2
click at [1074, 637] on button "Upload Item" at bounding box center [1071, 634] width 82 height 25
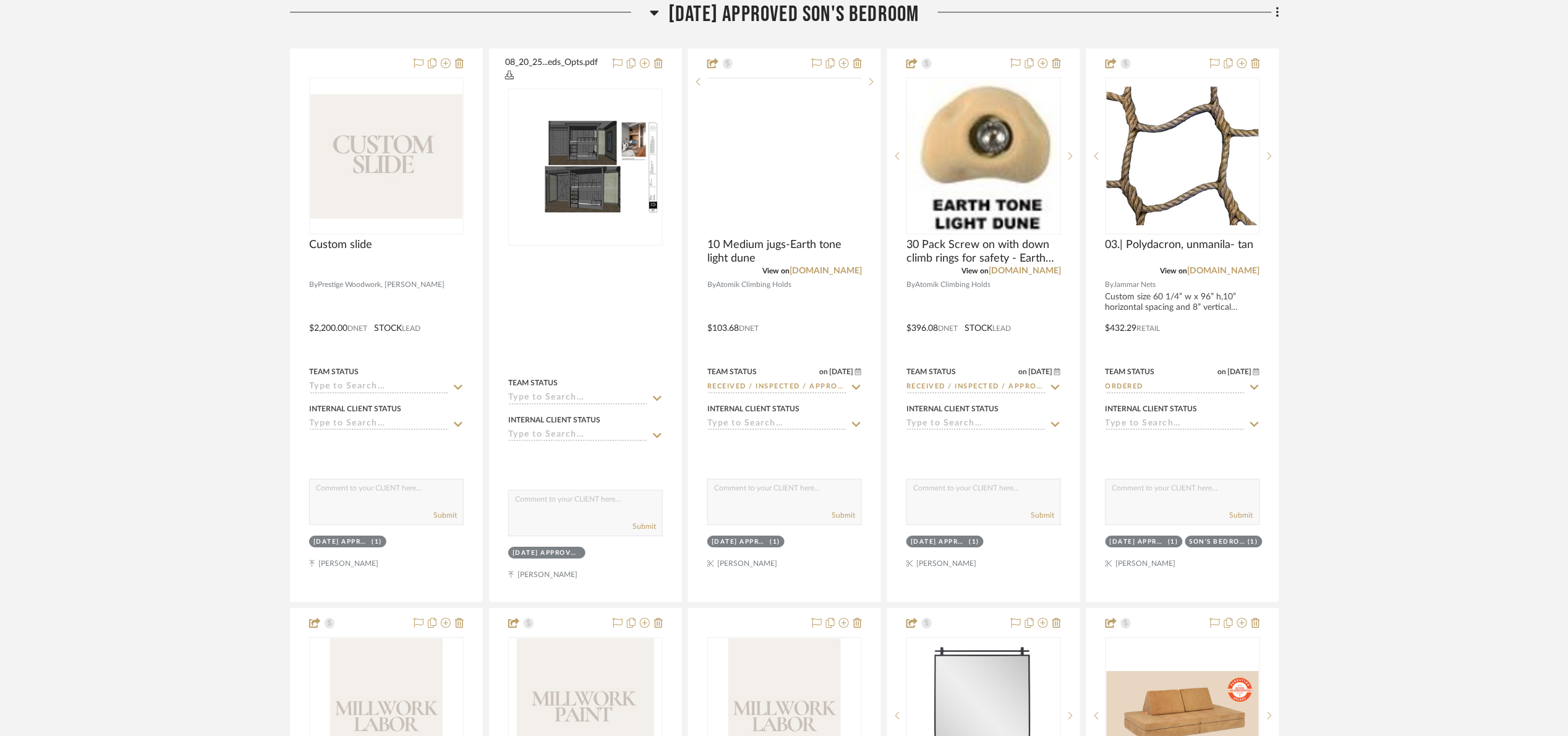
scroll to position [1605, 0]
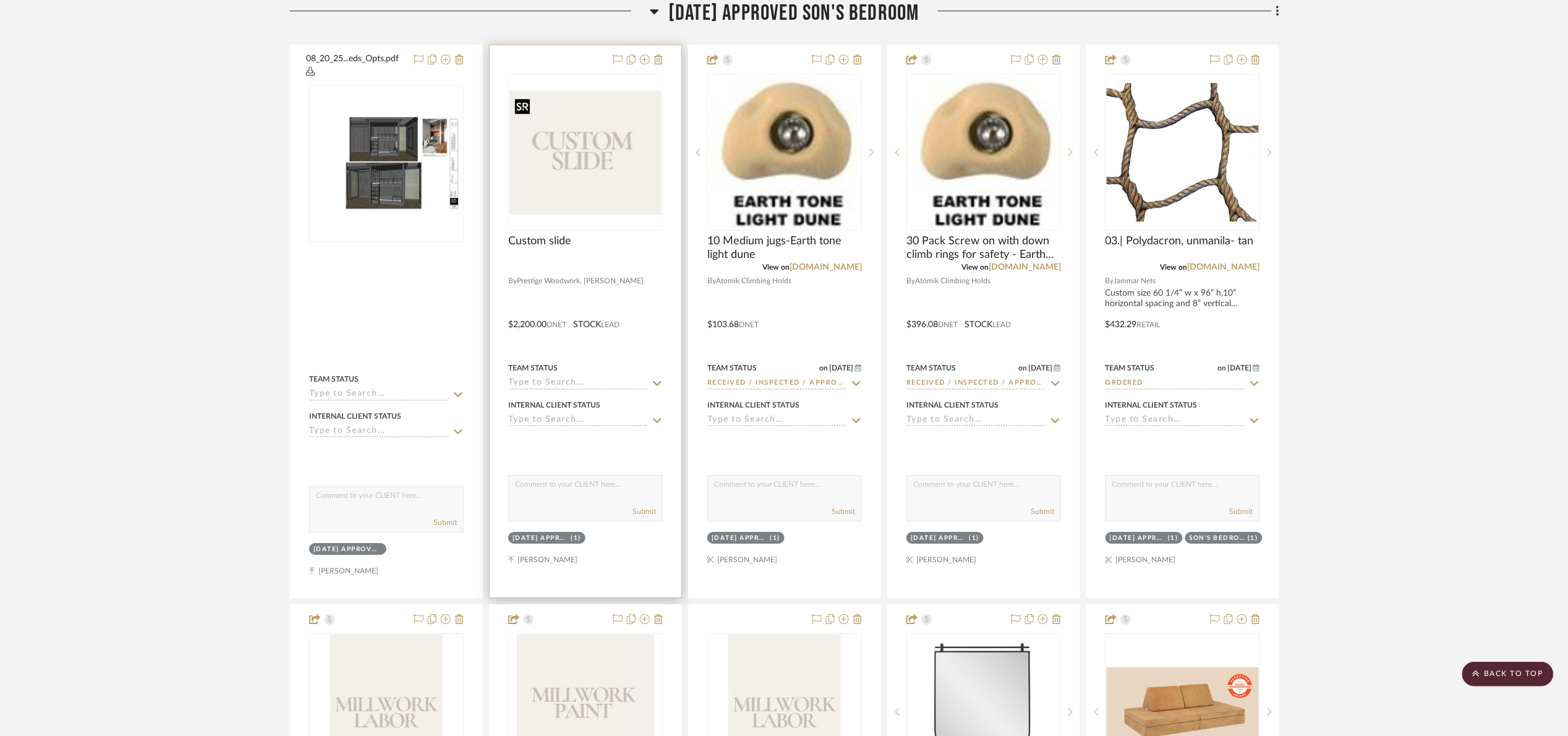
click at [549, 149] on img "0" at bounding box center [585, 152] width 152 height 125
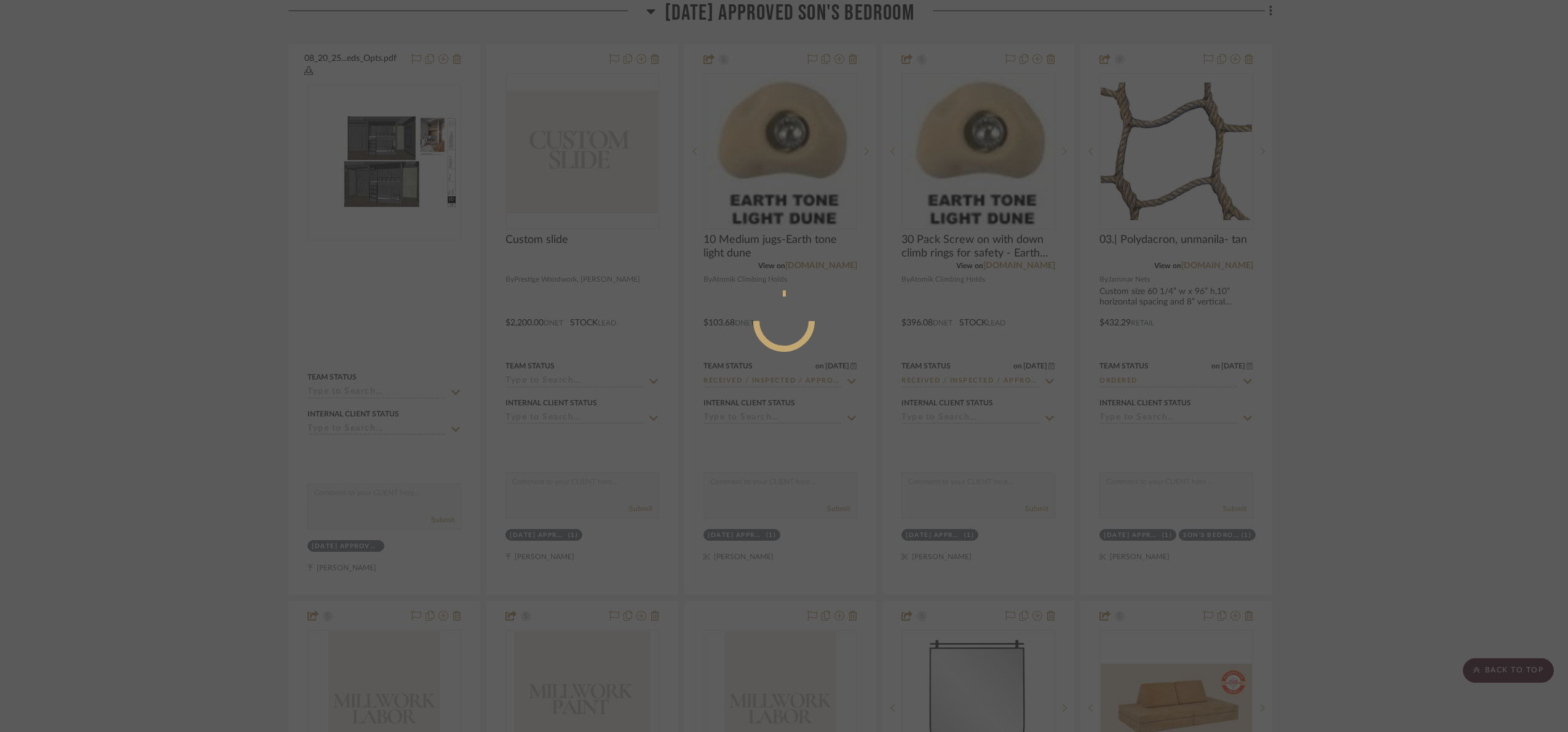
click at [1395, 276] on div at bounding box center [784, 366] width 1568 height 732
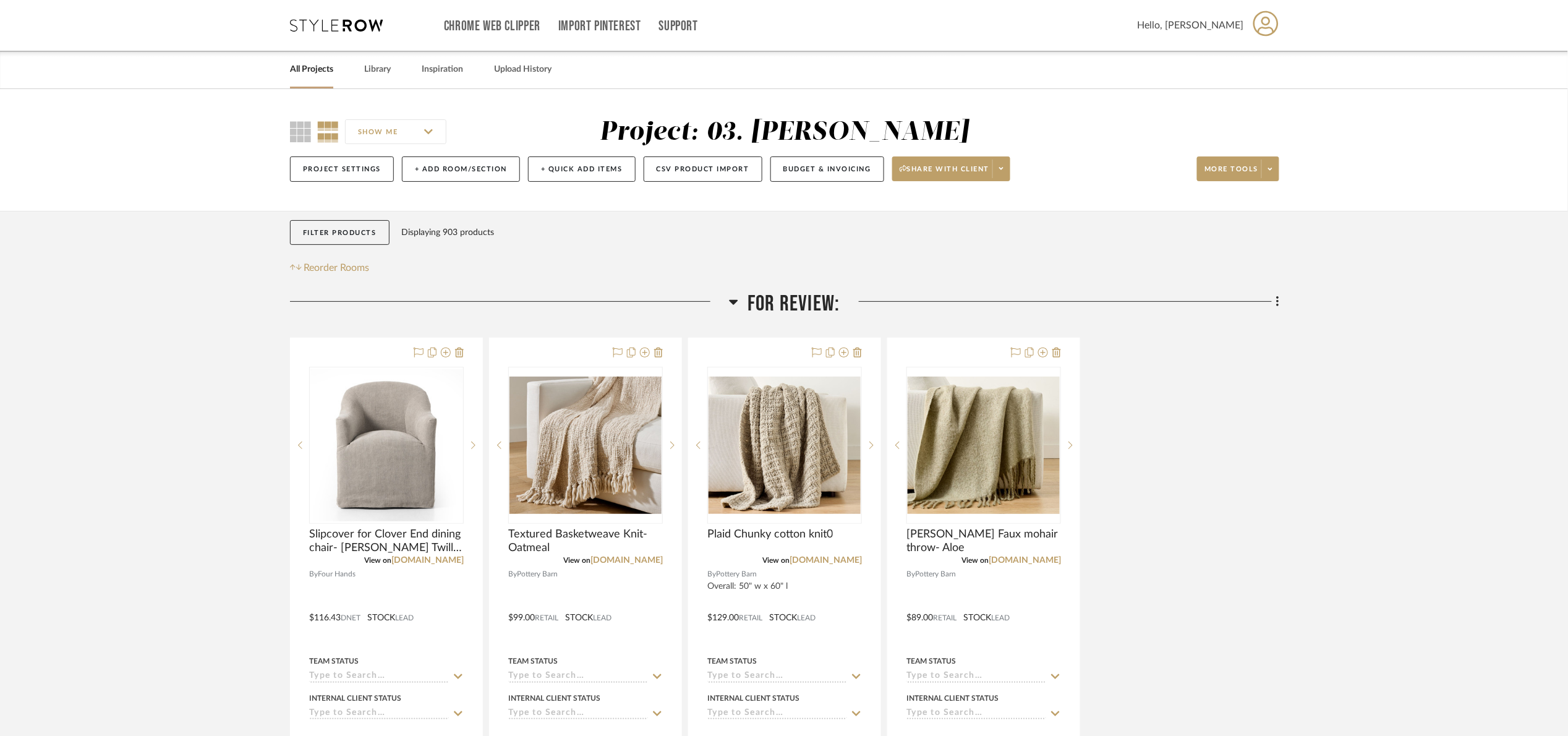
click at [333, 249] on div "Filter Products Displaying 903 products Reorder Rooms" at bounding box center [392, 248] width 204 height 56
click at [330, 234] on button "Filter Products" at bounding box center [339, 232] width 99 height 25
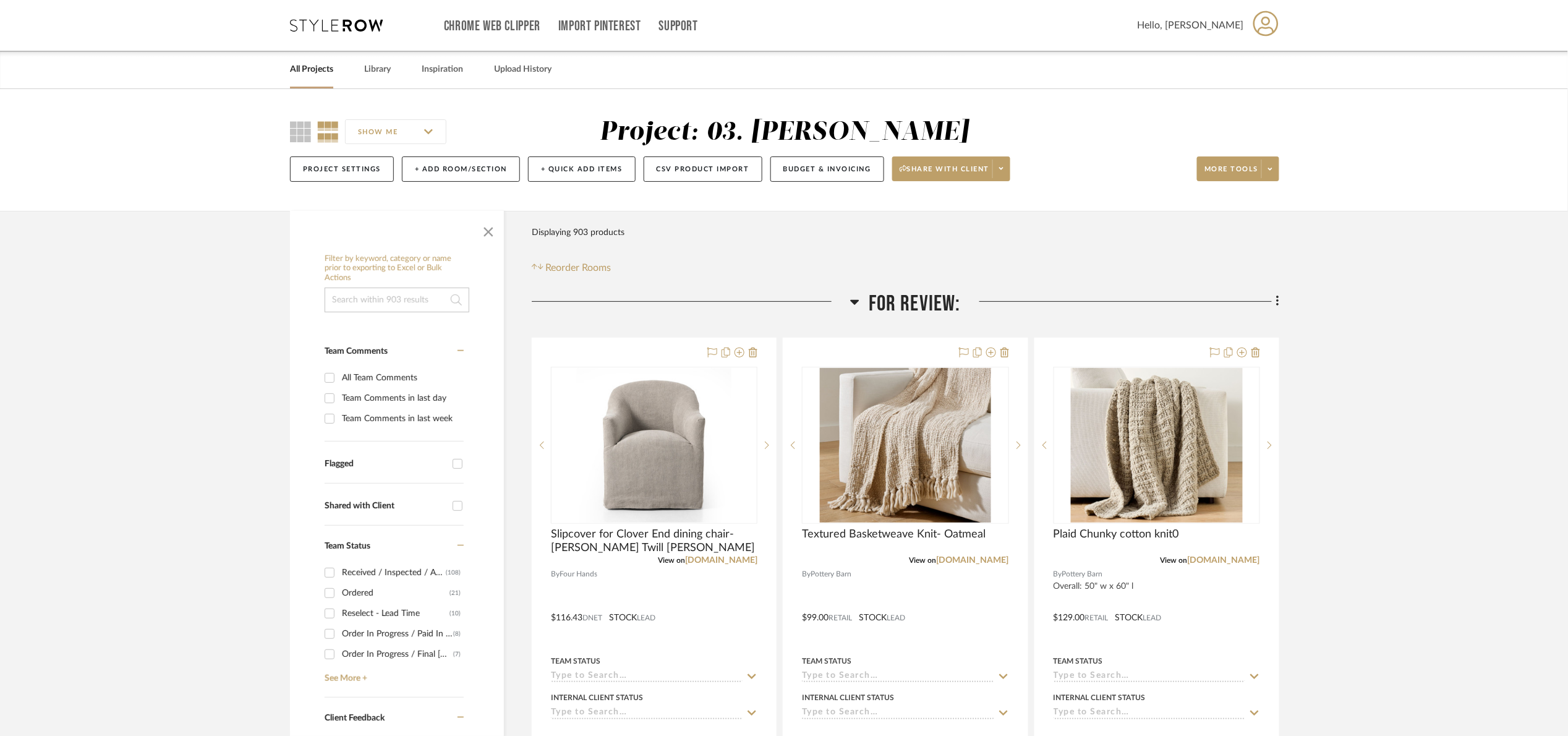
drag, startPoint x: 324, startPoint y: 295, endPoint x: 339, endPoint y: 304, distance: 17.5
drag, startPoint x: 339, startPoint y: 304, endPoint x: 348, endPoint y: 302, distance: 9.2
click at [340, 304] on input at bounding box center [397, 299] width 145 height 25
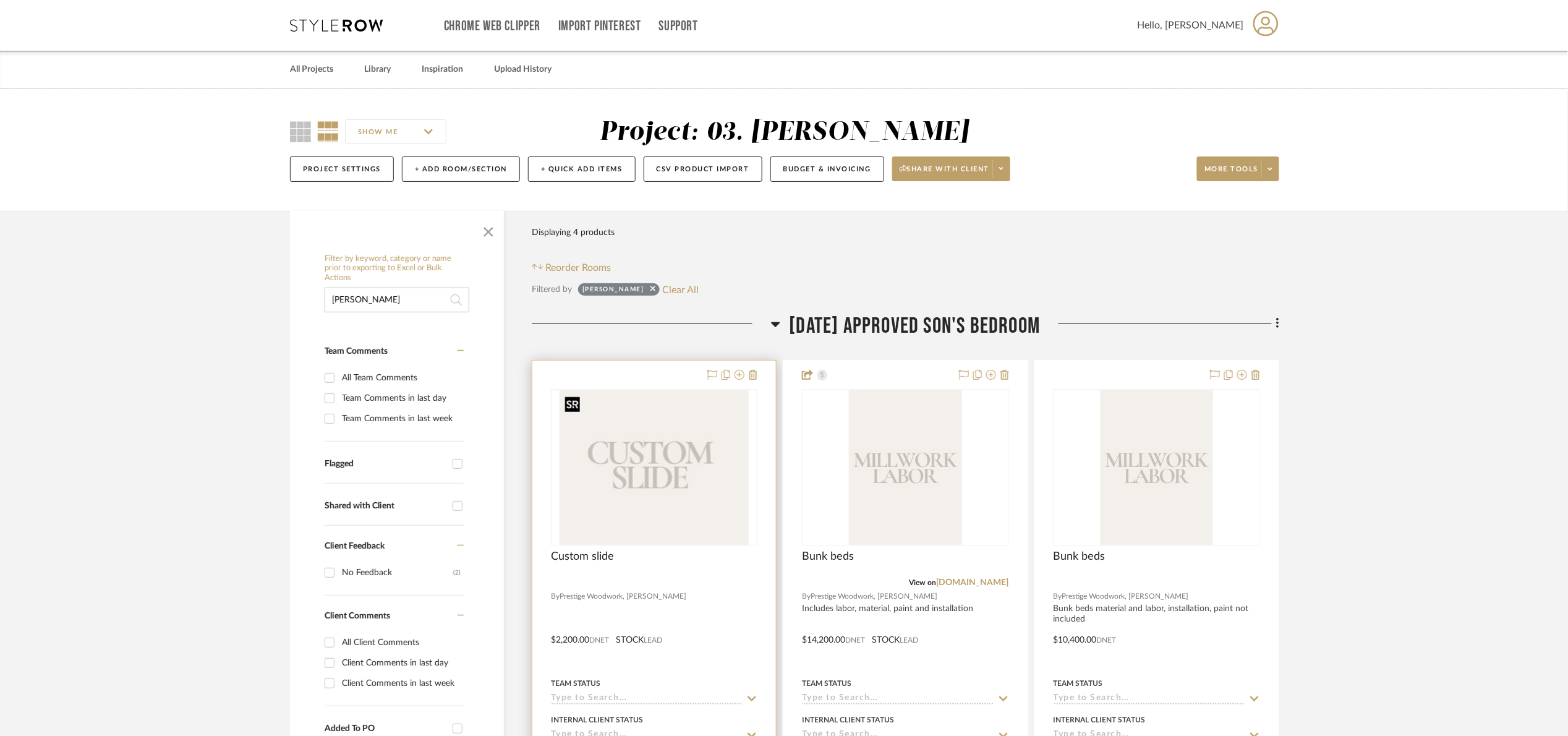
type input "presti"
click at [678, 467] on img "0" at bounding box center [654, 467] width 189 height 154
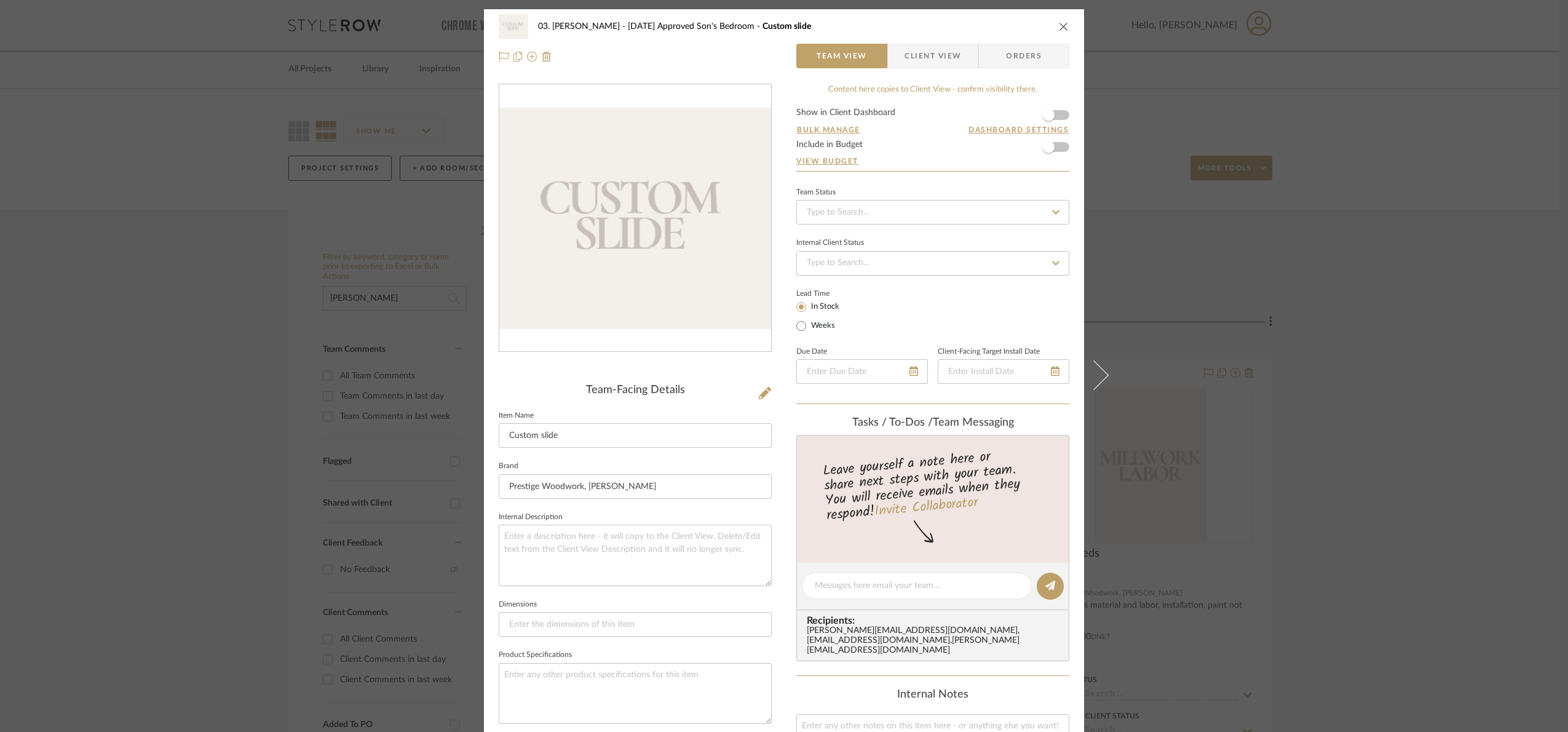
click at [1371, 482] on div "03. Jennifer 07.02.25 Approved Son's Bedroom Custom slide Team View Client View…" at bounding box center [784, 366] width 1568 height 732
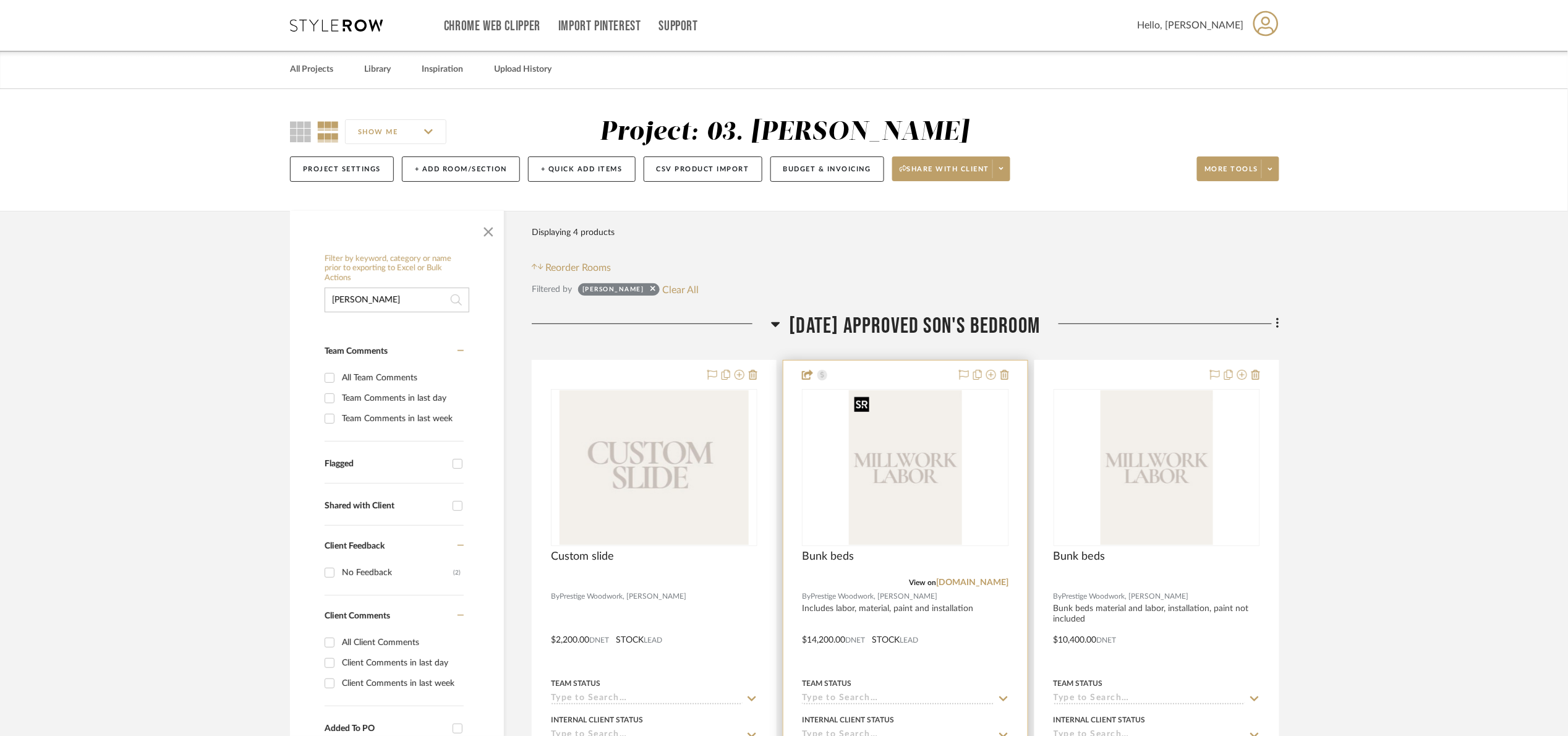
click at [0, 0] on img at bounding box center [0, 0] width 0 height 0
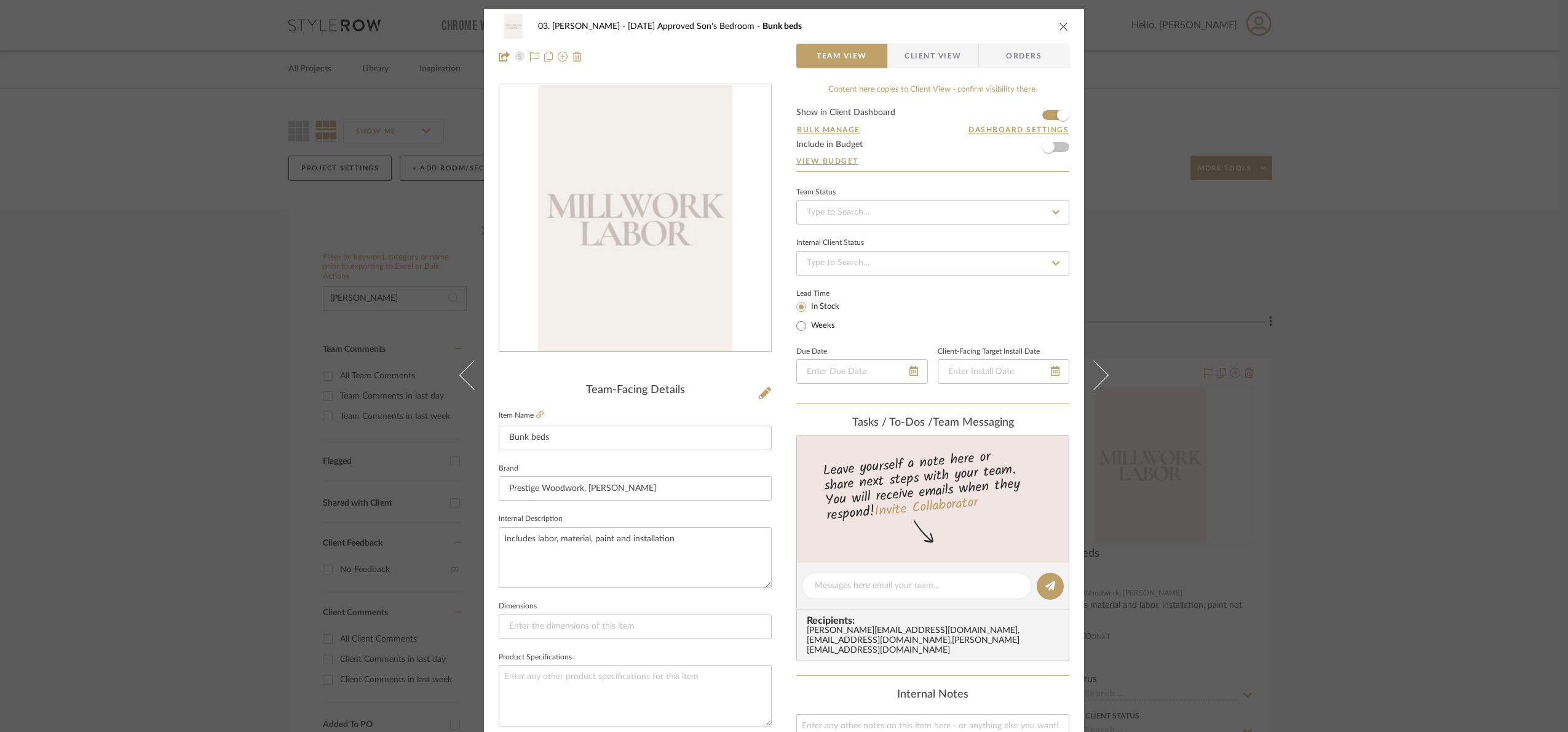
scroll to position [415, 0]
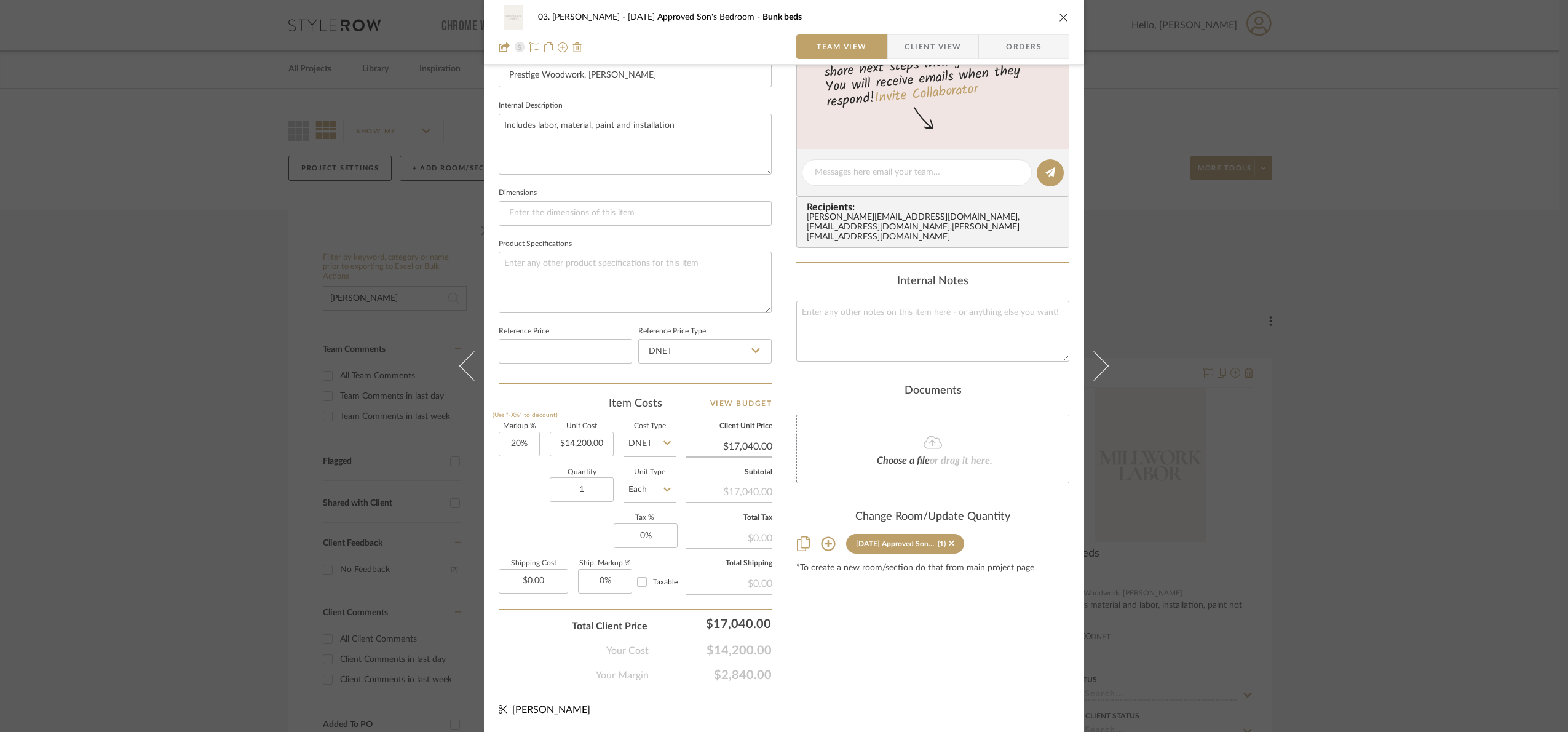
click at [1356, 486] on div "03. Jennifer 07.02.25 Approved Son's Bedroom Bunk beds Team View Client View Or…" at bounding box center [784, 366] width 1568 height 732
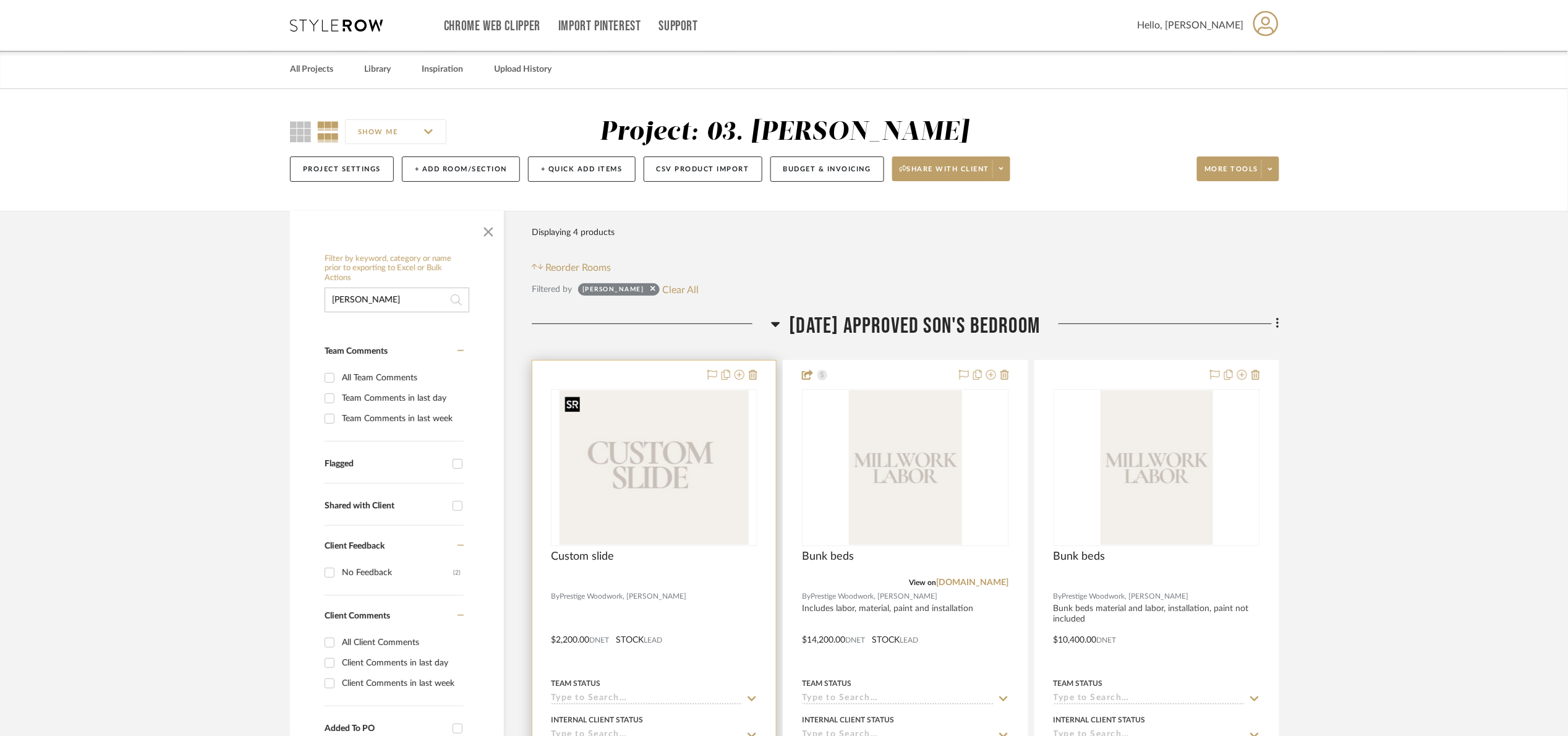
click at [658, 469] on img "0" at bounding box center [654, 467] width 189 height 154
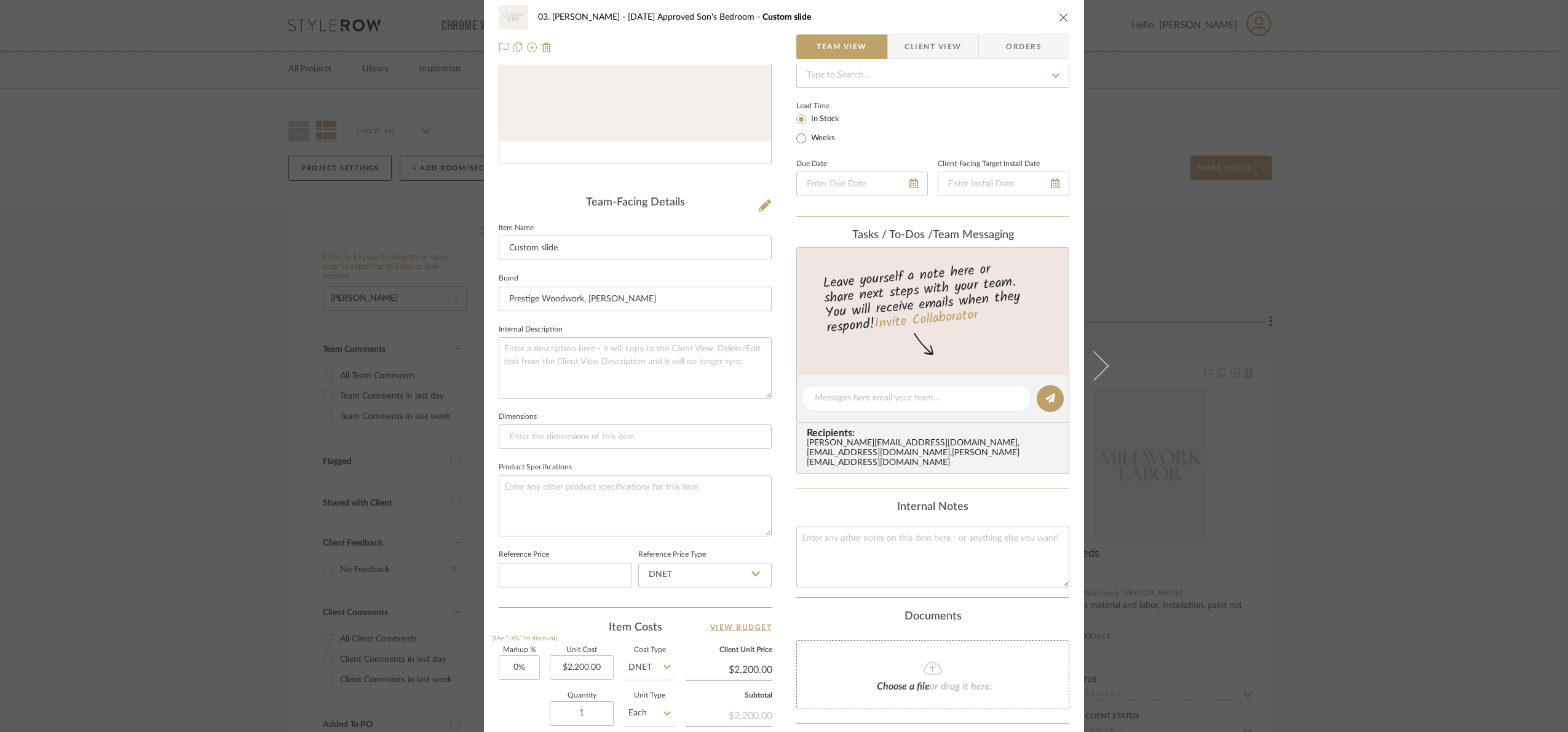
scroll to position [412, 0]
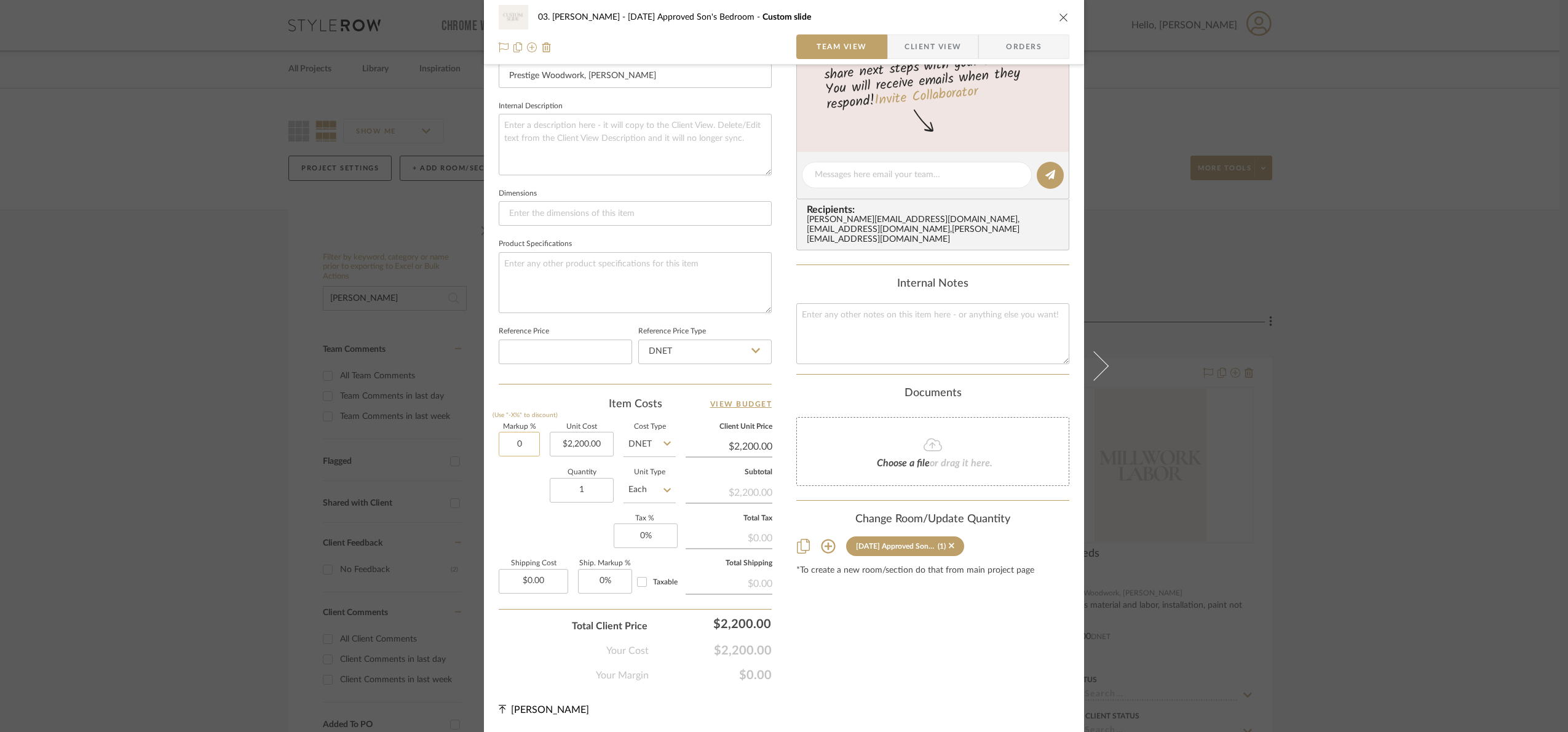
click at [525, 447] on input "0" at bounding box center [519, 444] width 42 height 25
type input "20%"
click at [515, 508] on div "Quantity 1 Unit Type Each" at bounding box center [588, 491] width 177 height 43
type input "$2,640.00"
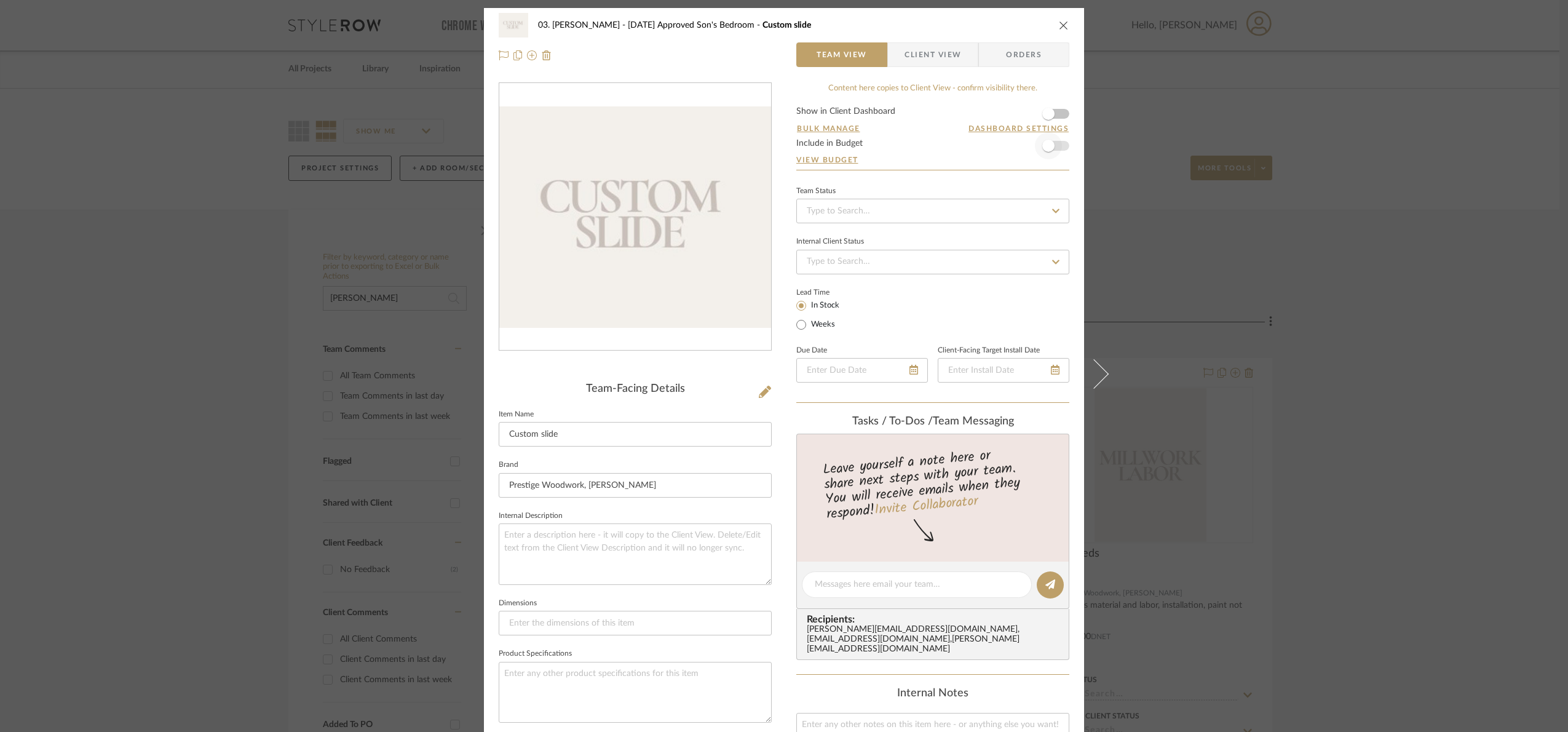
scroll to position [0, 0]
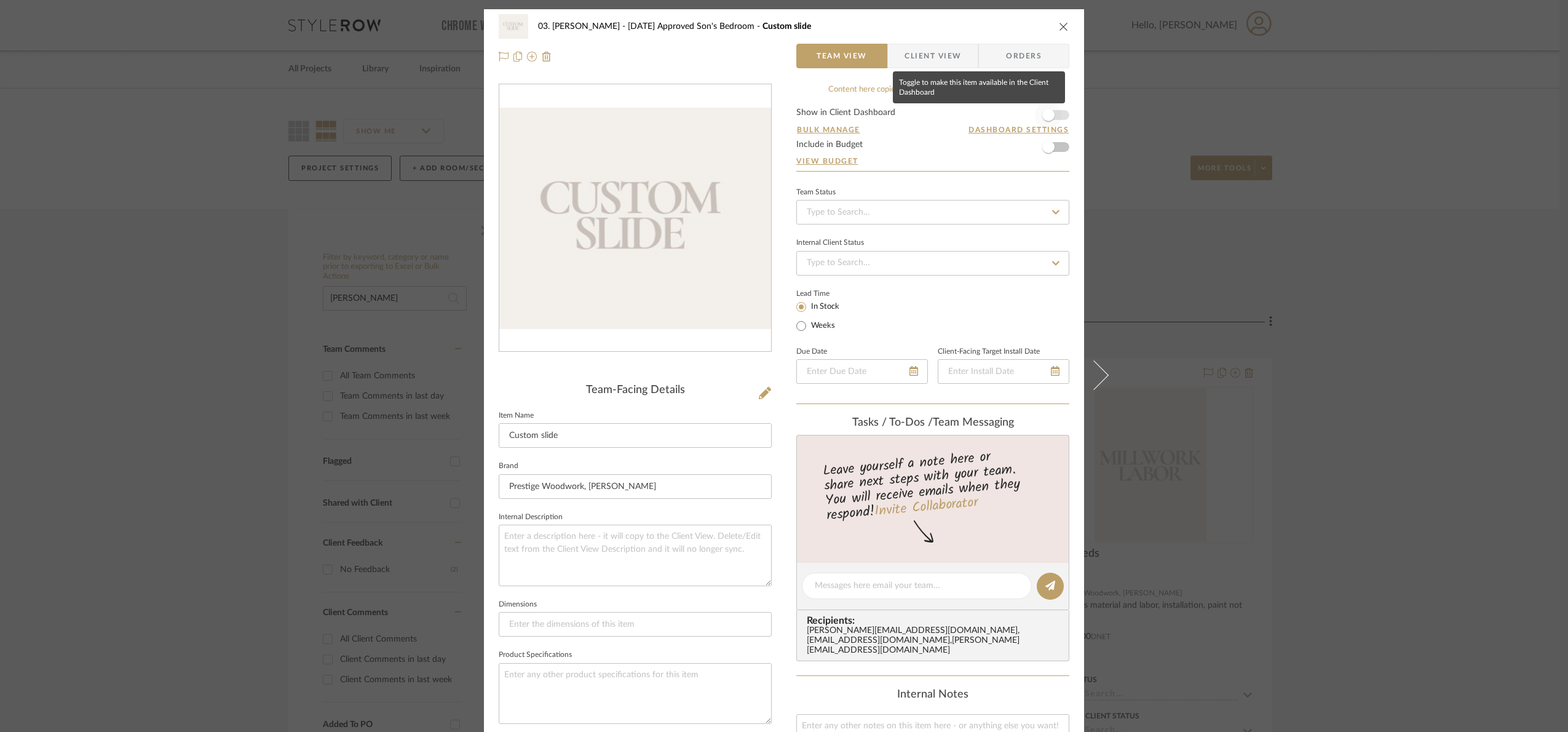
click at [1045, 113] on span "button" at bounding box center [1048, 115] width 12 height 12
click at [930, 49] on span "Client View" at bounding box center [932, 55] width 56 height 25
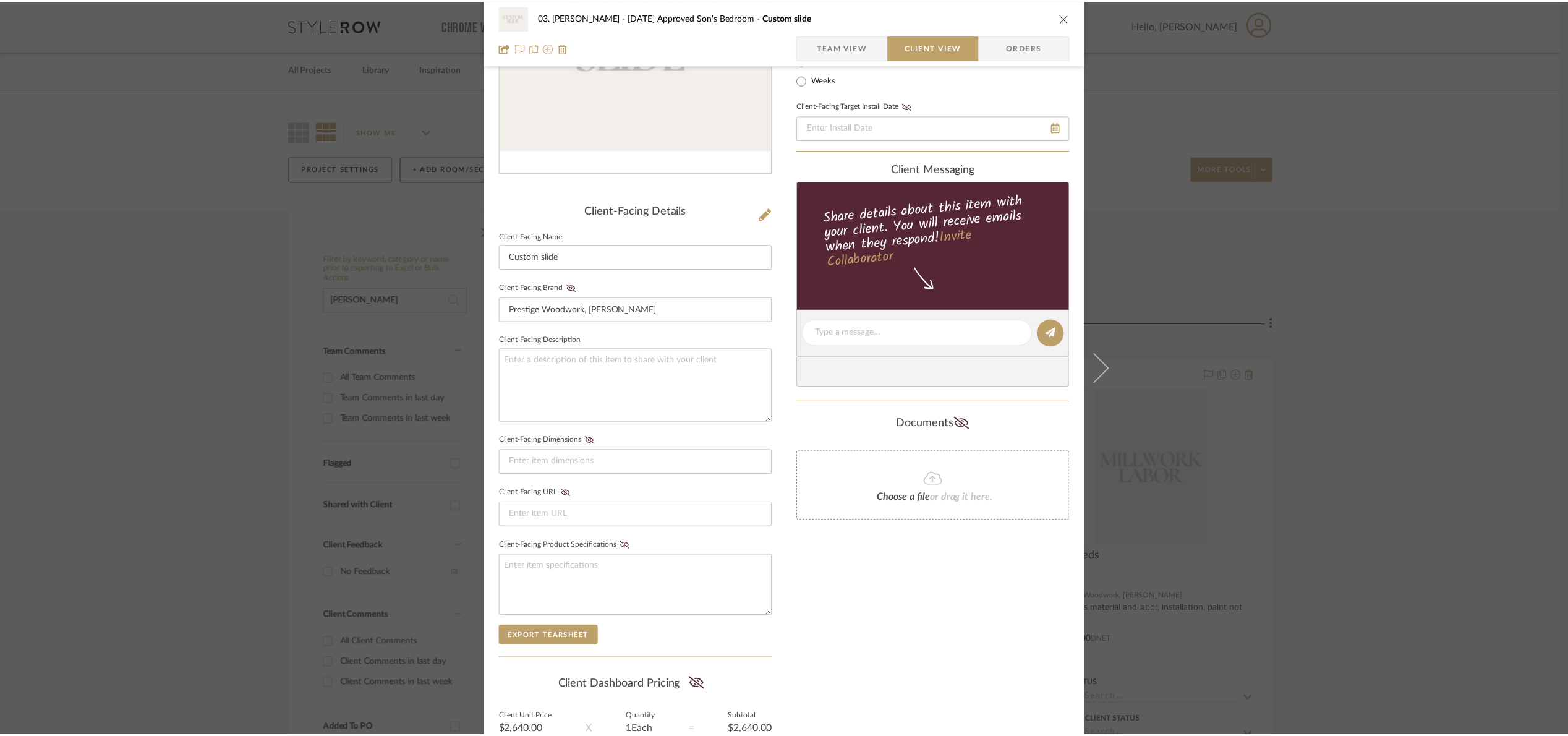
scroll to position [307, 0]
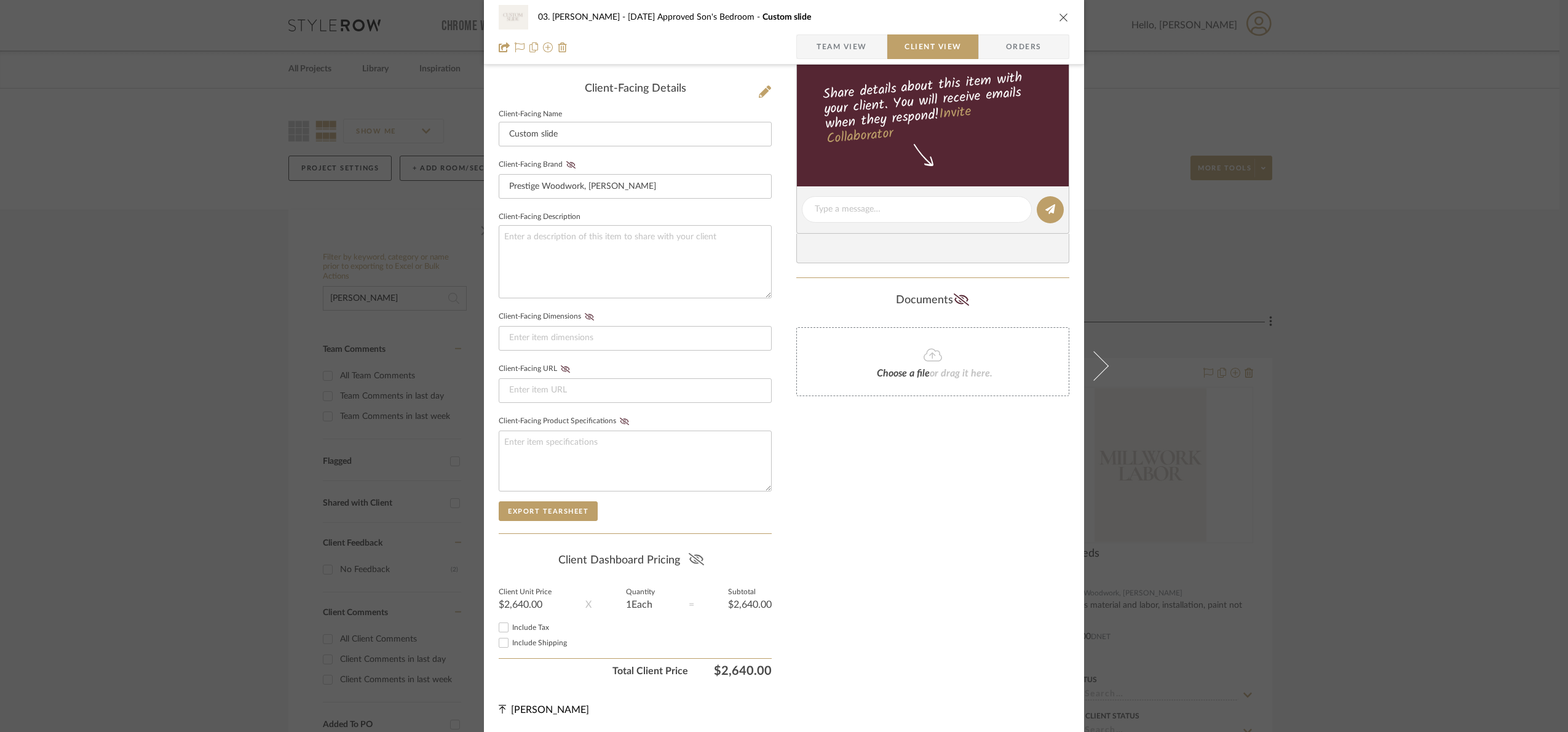
click at [697, 562] on icon at bounding box center [696, 558] width 16 height 12
click at [1442, 471] on div "03. Jennifer 07.02.25 Approved Son's Bedroom Custom slide Team View Client View…" at bounding box center [784, 366] width 1568 height 732
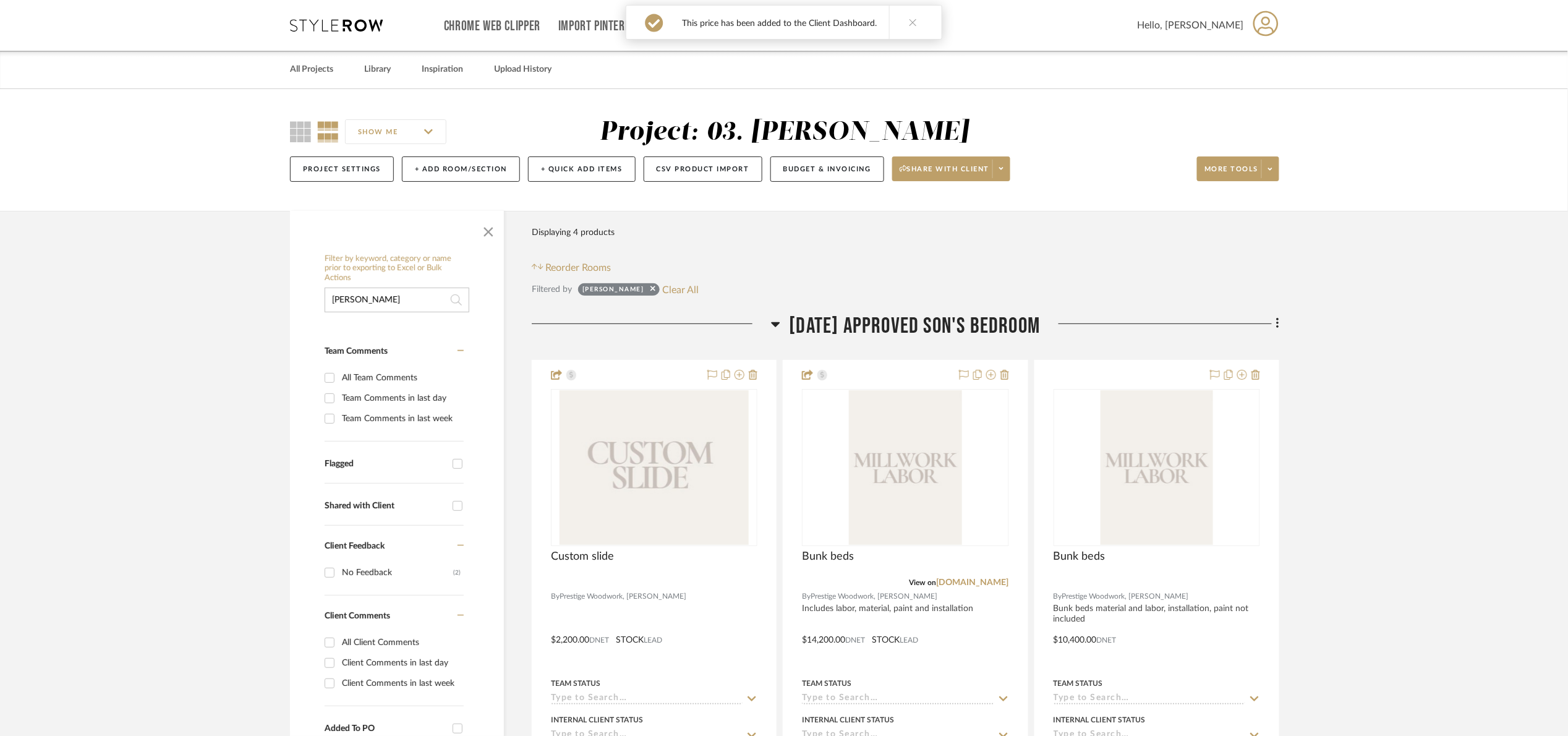
click at [903, 325] on span "07.02.25 Approved Son's Bedroom" at bounding box center [915, 326] width 251 height 27
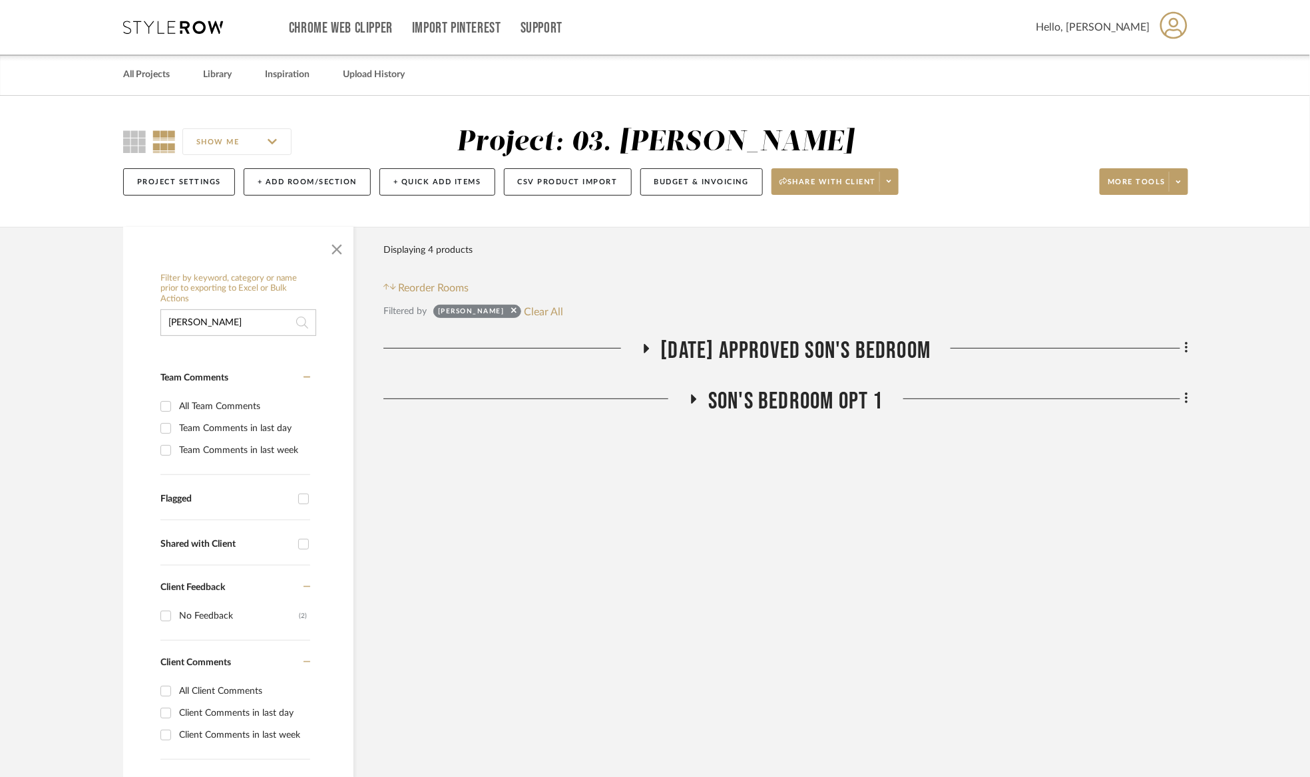
click at [754, 347] on span "07.02.25 Approved Son's Bedroom" at bounding box center [796, 351] width 270 height 29
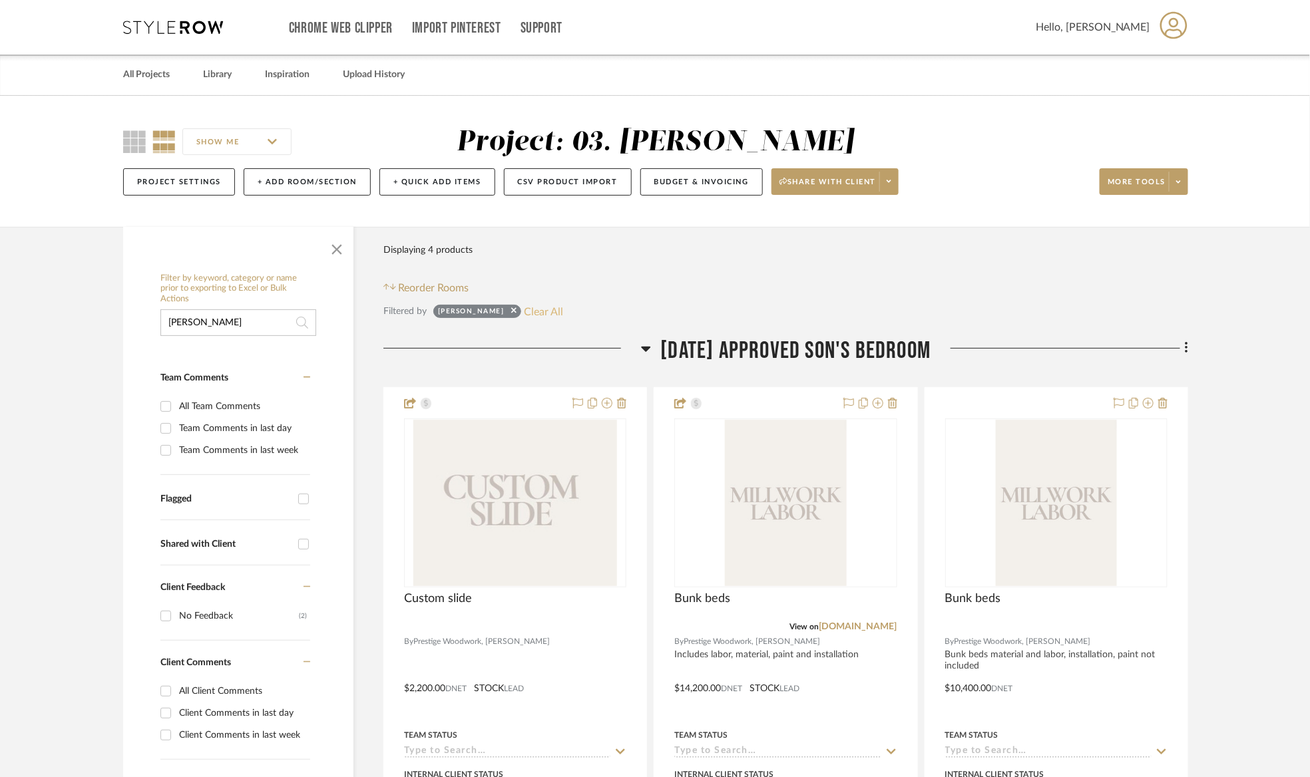
click at [524, 303] on button "Clear All" at bounding box center [543, 311] width 39 height 17
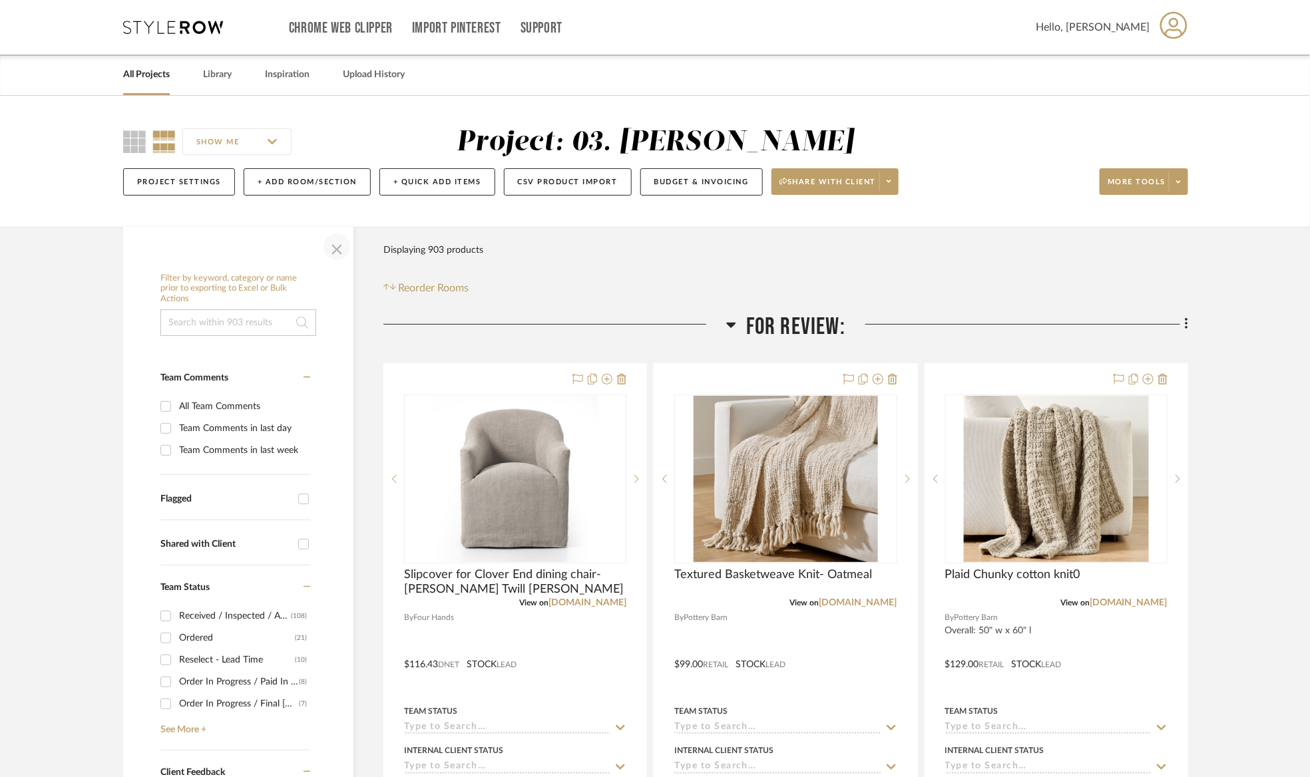
click at [346, 248] on span "button" at bounding box center [337, 247] width 32 height 32
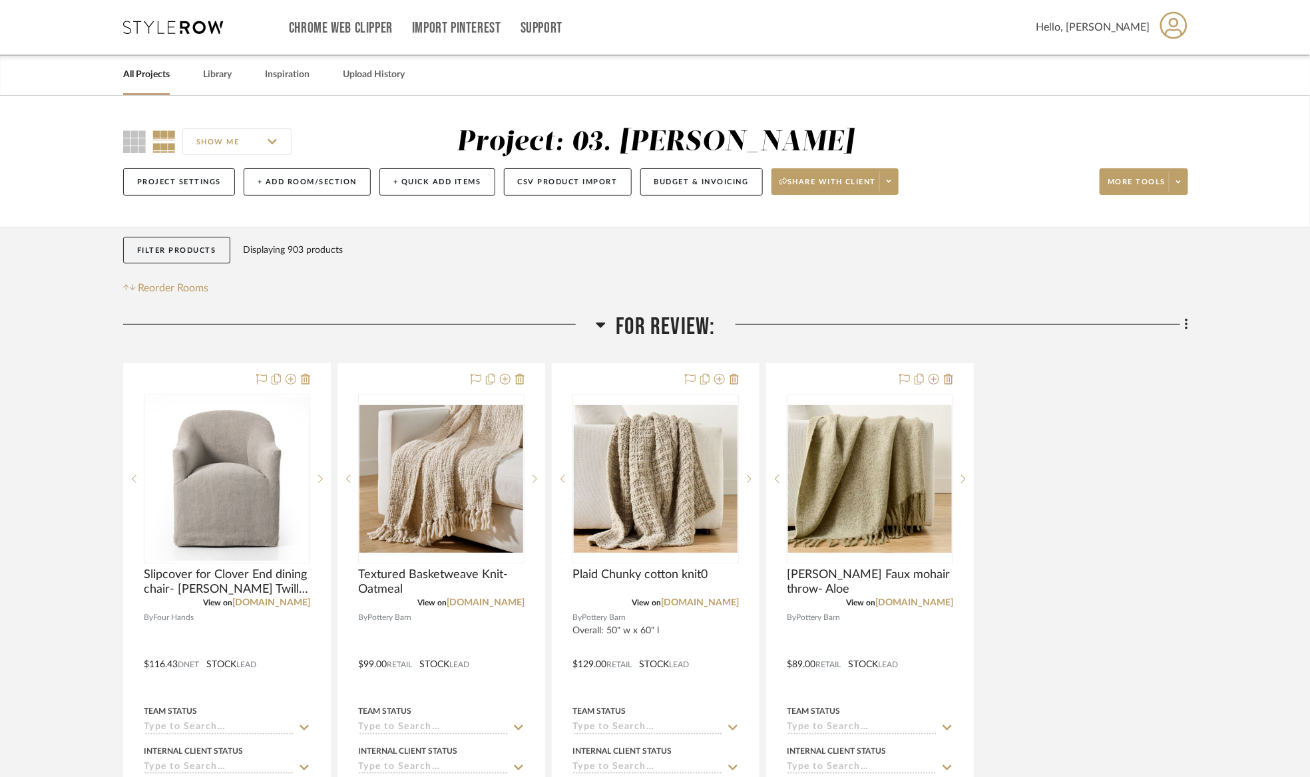
click at [676, 329] on span "For Review:" at bounding box center [665, 327] width 99 height 29
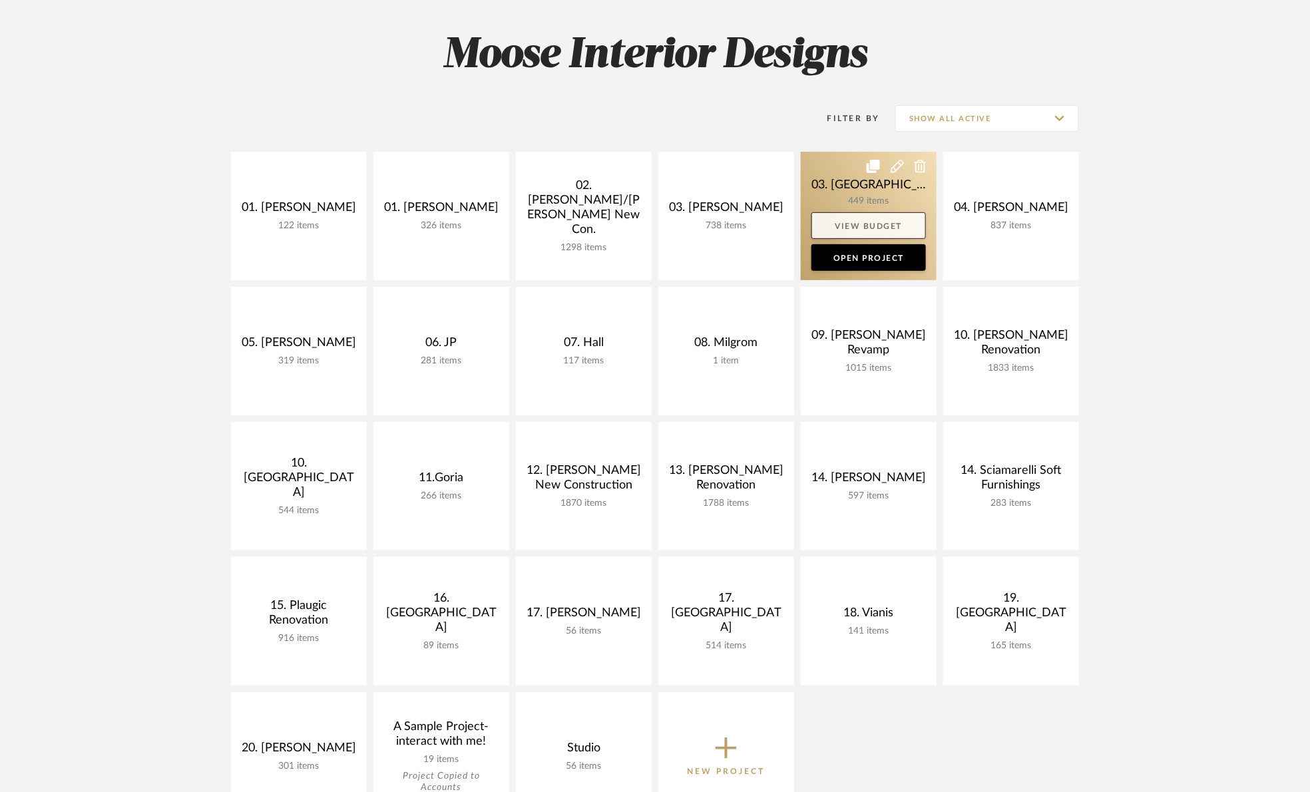
scroll to position [100, 0]
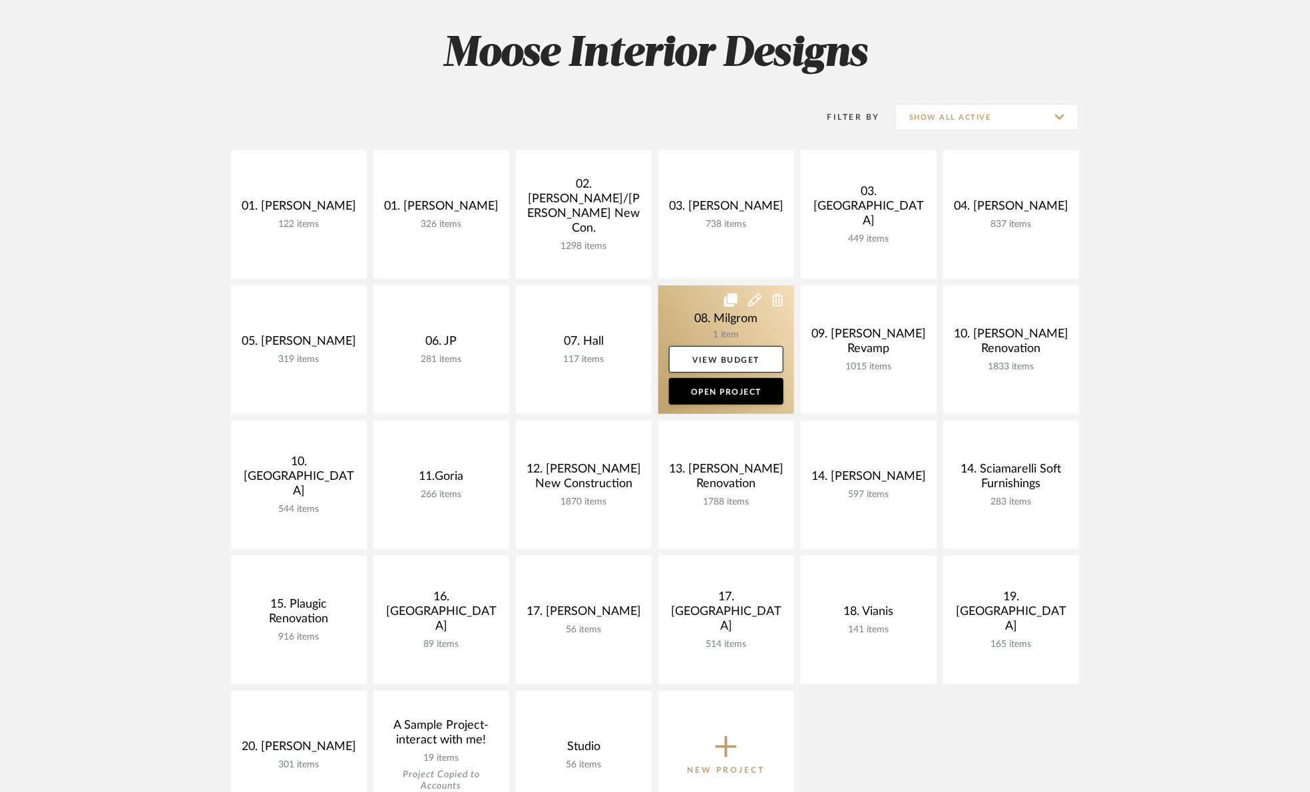
click at [699, 325] on link at bounding box center [726, 350] width 136 height 128
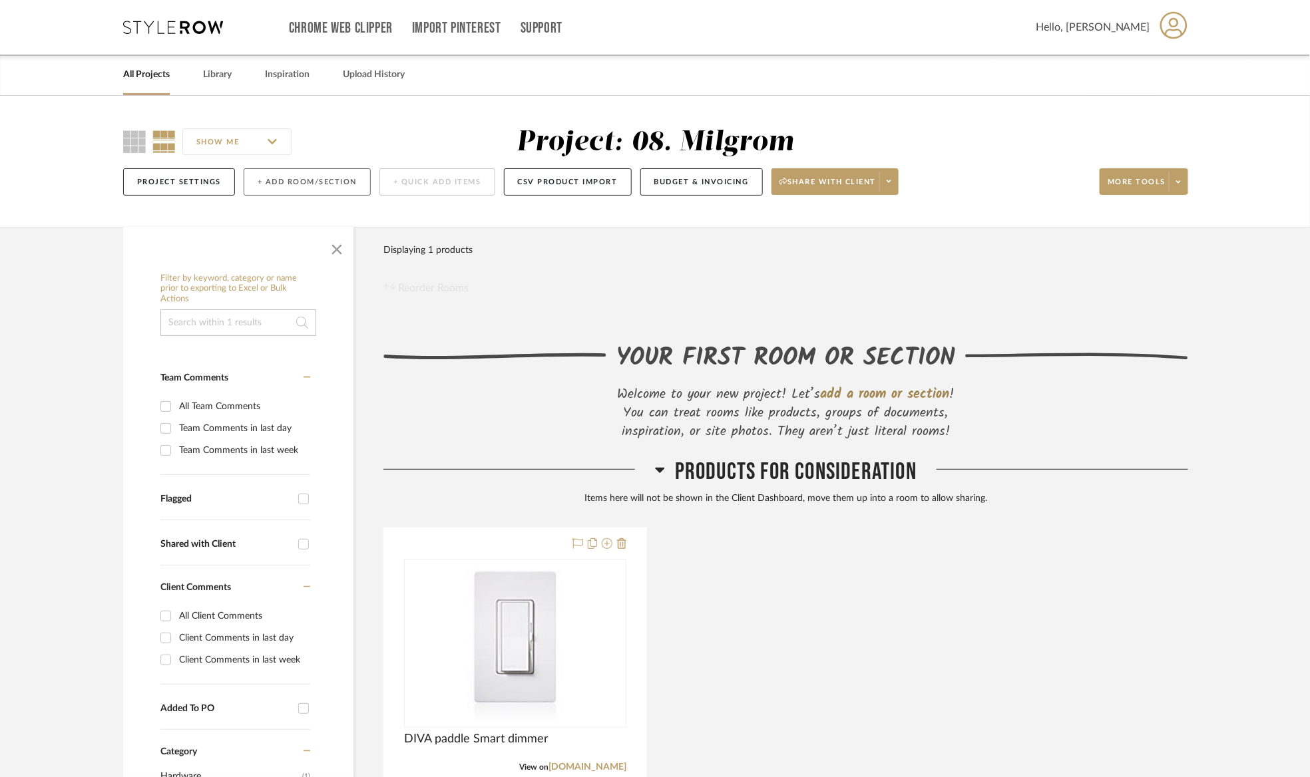
click at [303, 184] on button "+ Add Room/Section" at bounding box center [307, 181] width 127 height 27
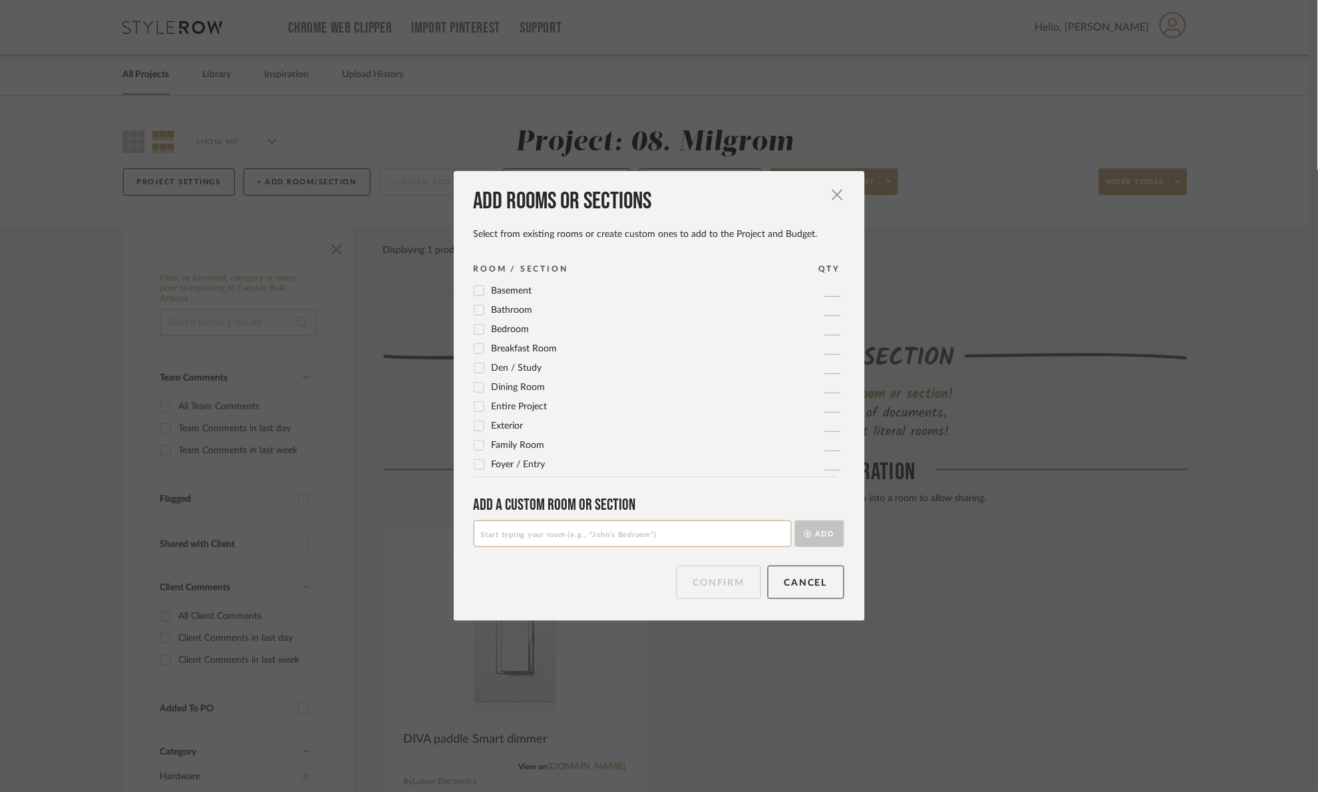
click at [556, 537] on input at bounding box center [633, 533] width 318 height 27
type input "Entire project"
click at [827, 515] on div "Add a Custom room or Section Entire project Add" at bounding box center [659, 521] width 371 height 52
click at [827, 516] on div "Add a Custom room or Section Entire project Add" at bounding box center [659, 521] width 371 height 52
click at [826, 524] on button "Add" at bounding box center [819, 533] width 49 height 27
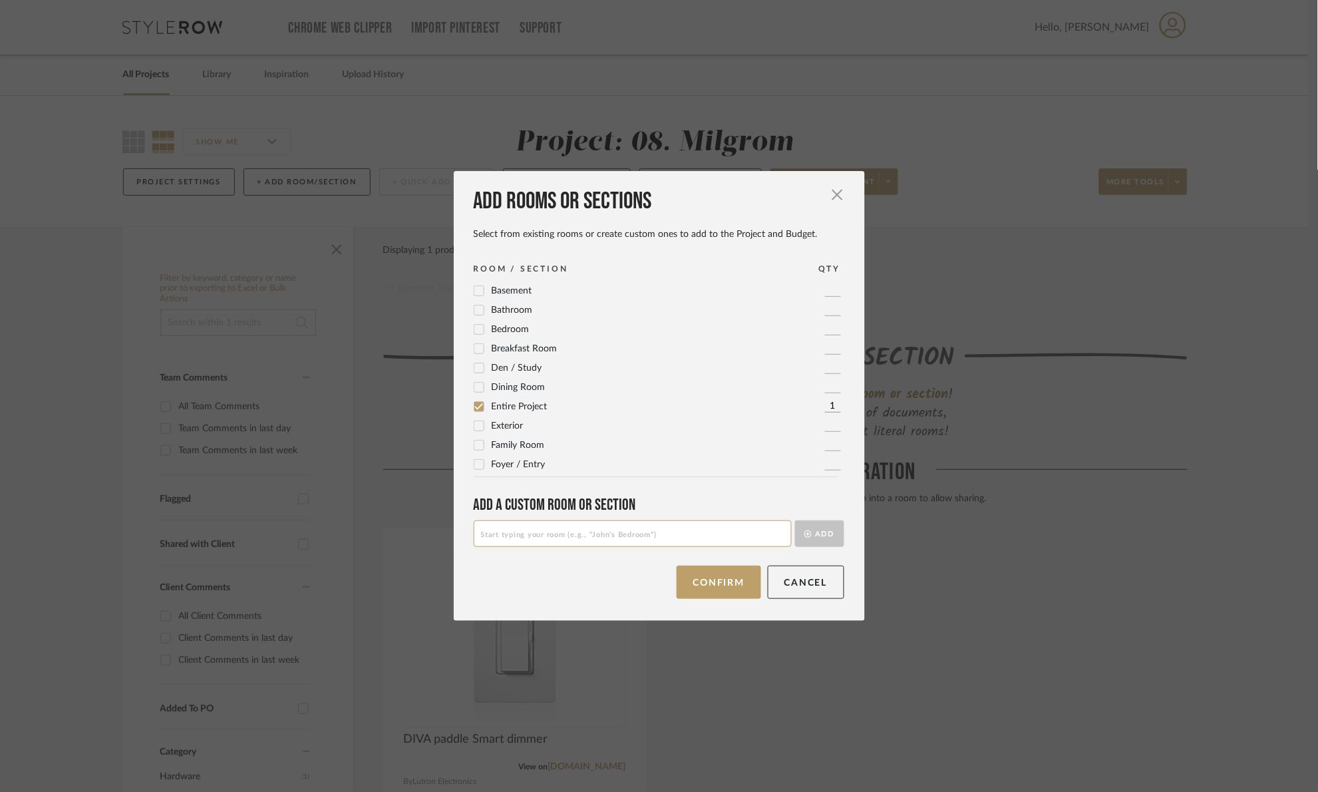
scroll to position [115, 0]
click at [724, 577] on button "Confirm" at bounding box center [719, 582] width 85 height 33
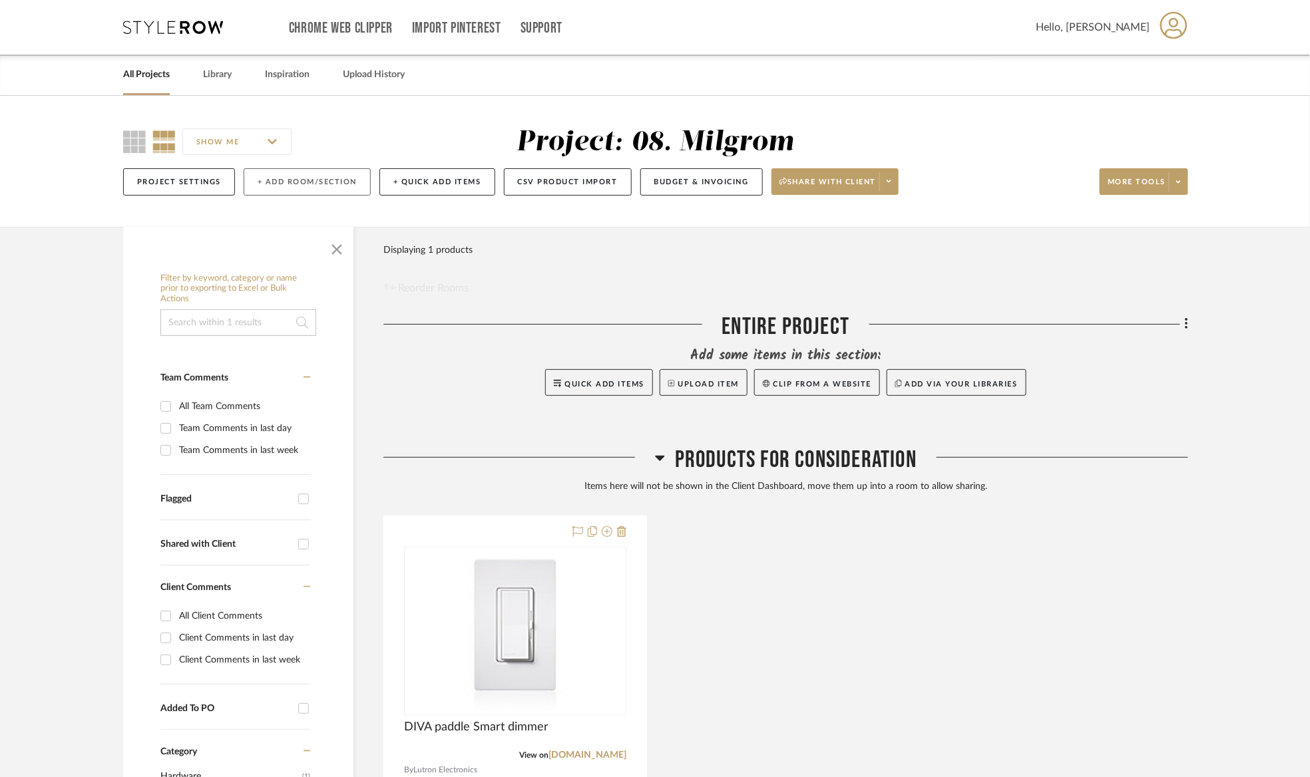
click at [286, 188] on button "+ Add Room/Section" at bounding box center [307, 181] width 127 height 27
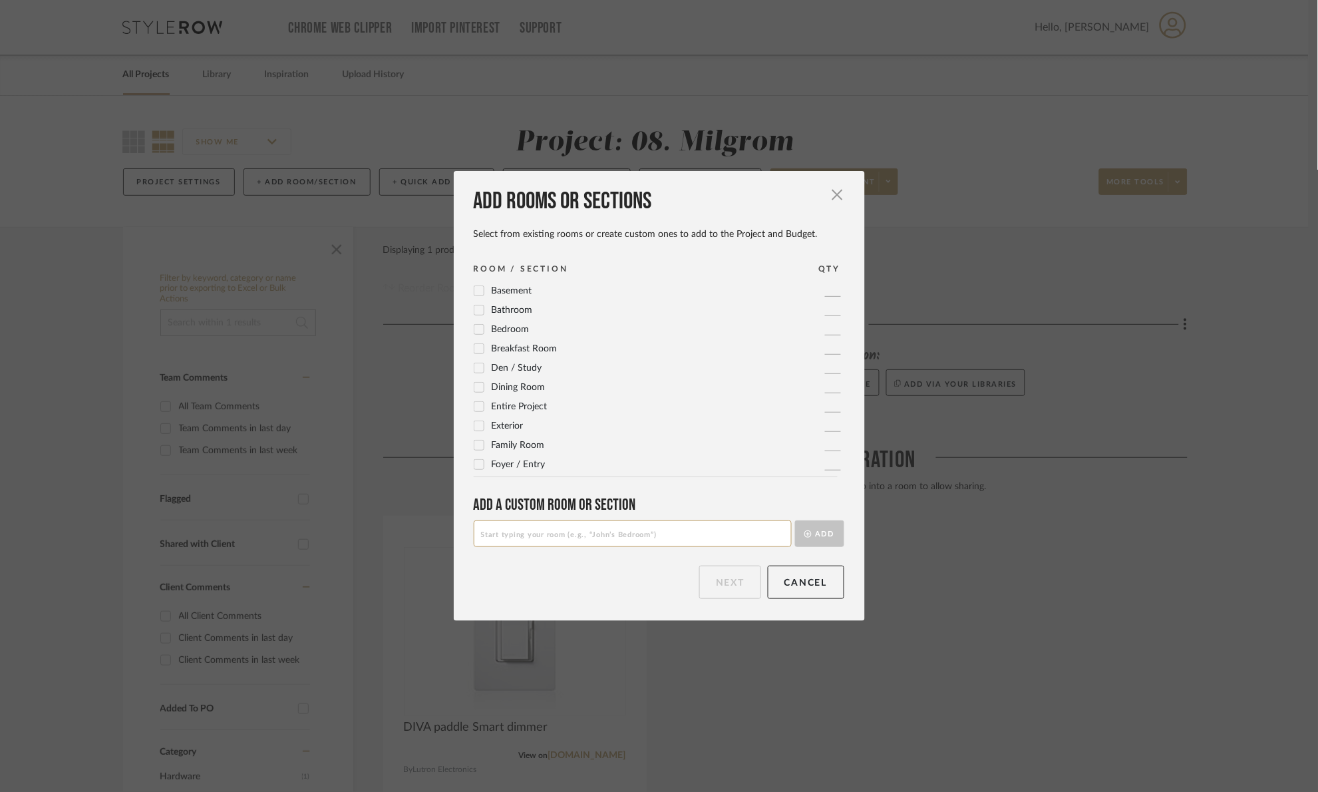
click at [571, 538] on input at bounding box center [633, 533] width 318 height 27
type input "Exterior"
click at [814, 531] on button "Add" at bounding box center [819, 533] width 49 height 27
click at [640, 526] on input at bounding box center [633, 533] width 318 height 27
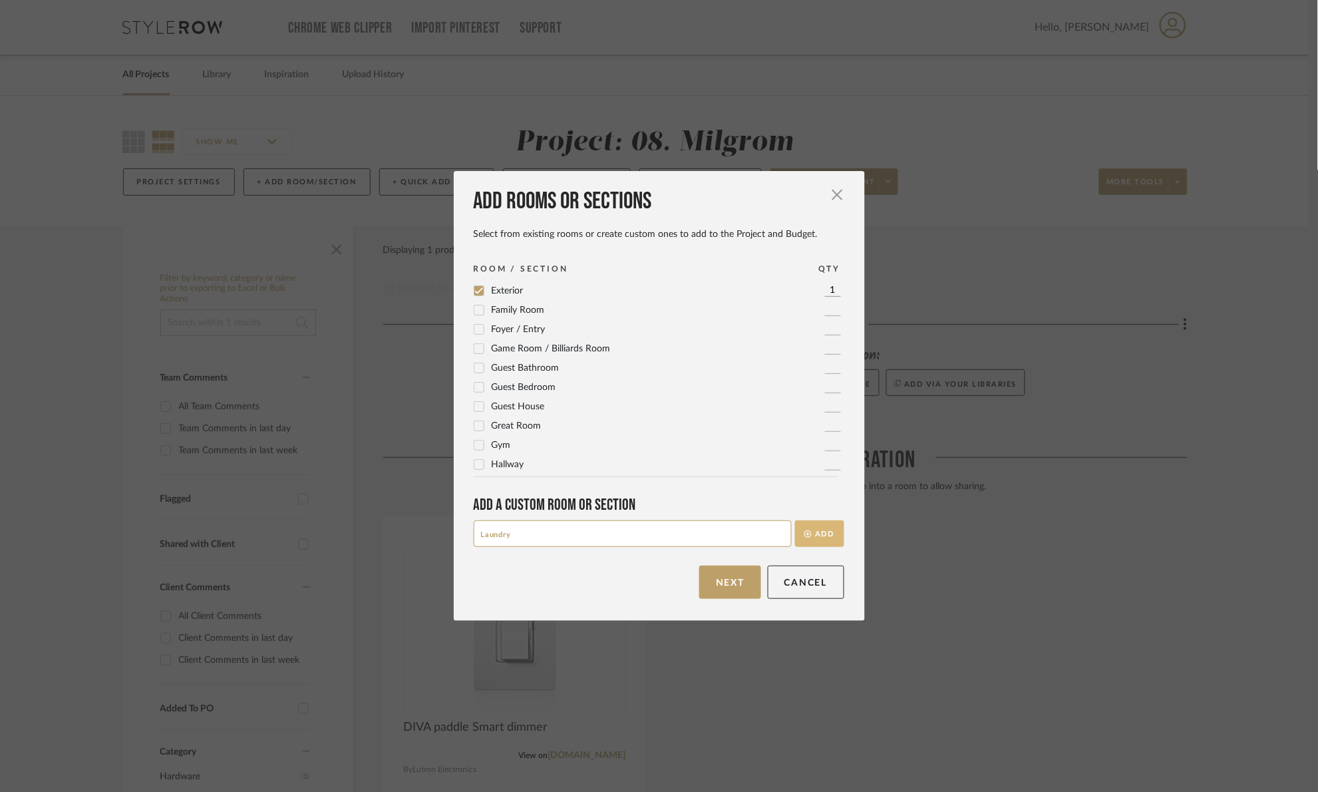
type input "Laundry"
click at [814, 526] on button "Add" at bounding box center [819, 533] width 49 height 27
click at [667, 540] on input at bounding box center [633, 533] width 318 height 27
type input "Powder Room"
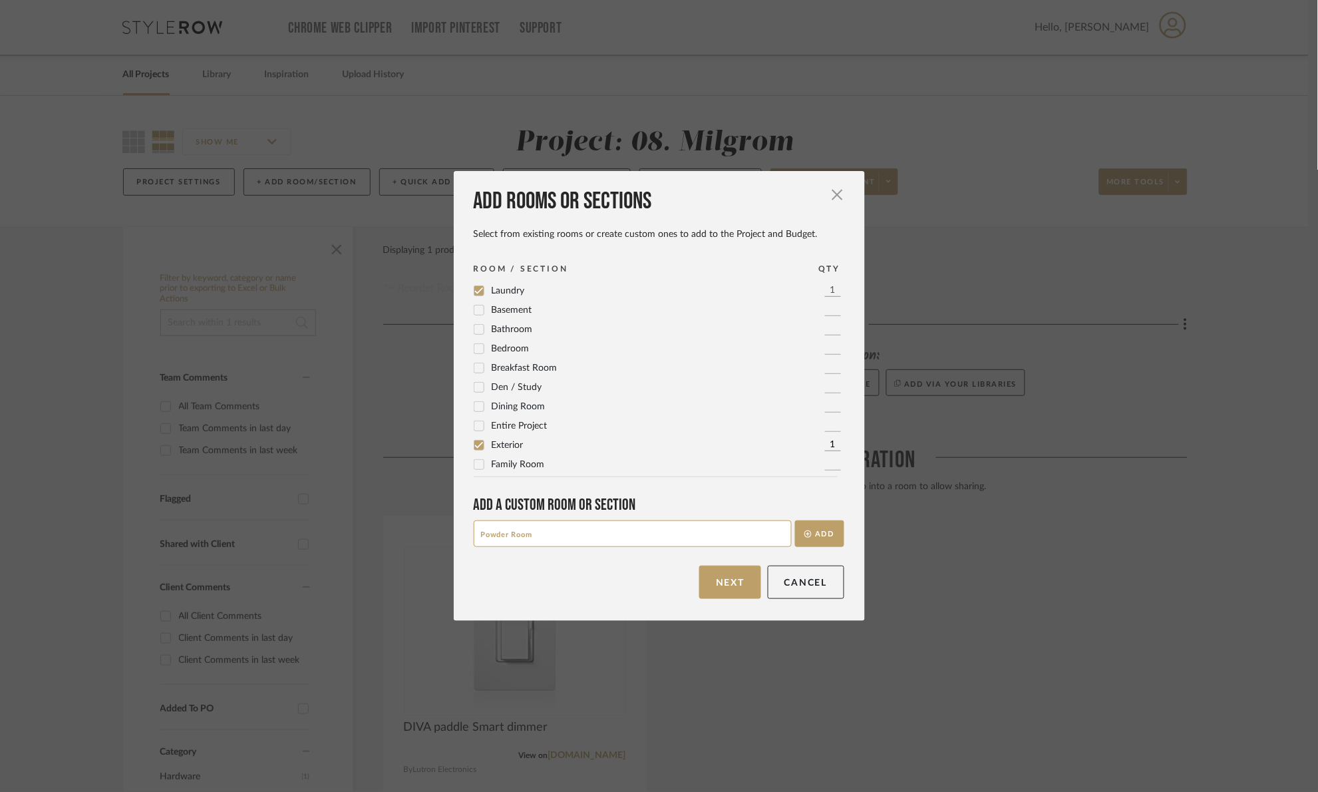
click at [839, 548] on div "Add rooms or sections Select from existing rooms or create custom ones to add t…" at bounding box center [659, 396] width 411 height 450
click at [825, 536] on button "Add" at bounding box center [819, 533] width 49 height 27
click at [713, 524] on input at bounding box center [633, 533] width 318 height 27
click at [627, 540] on input at bounding box center [633, 533] width 318 height 27
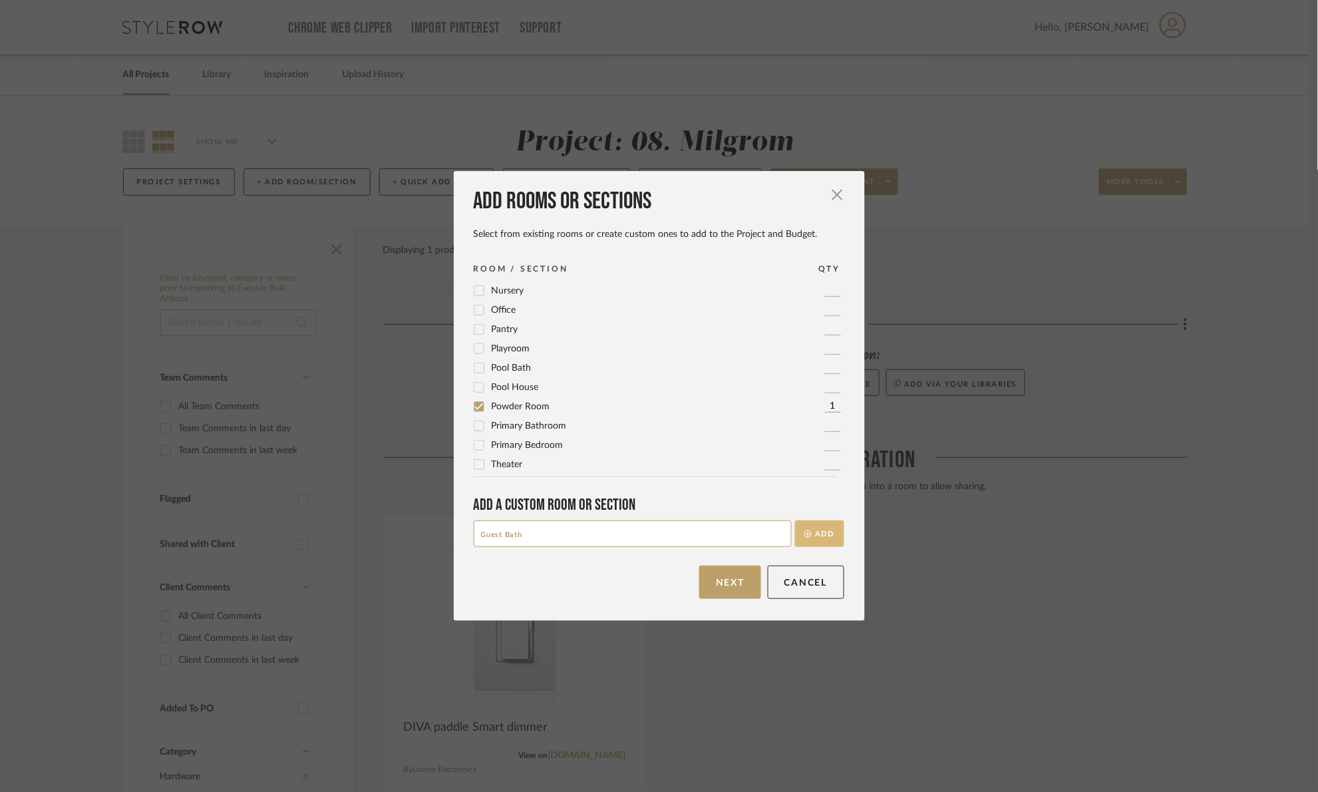
type input "Guest Bath"
click at [802, 538] on button "Add" at bounding box center [819, 533] width 49 height 27
click at [530, 532] on input at bounding box center [633, 533] width 318 height 27
type input "Kitchen"
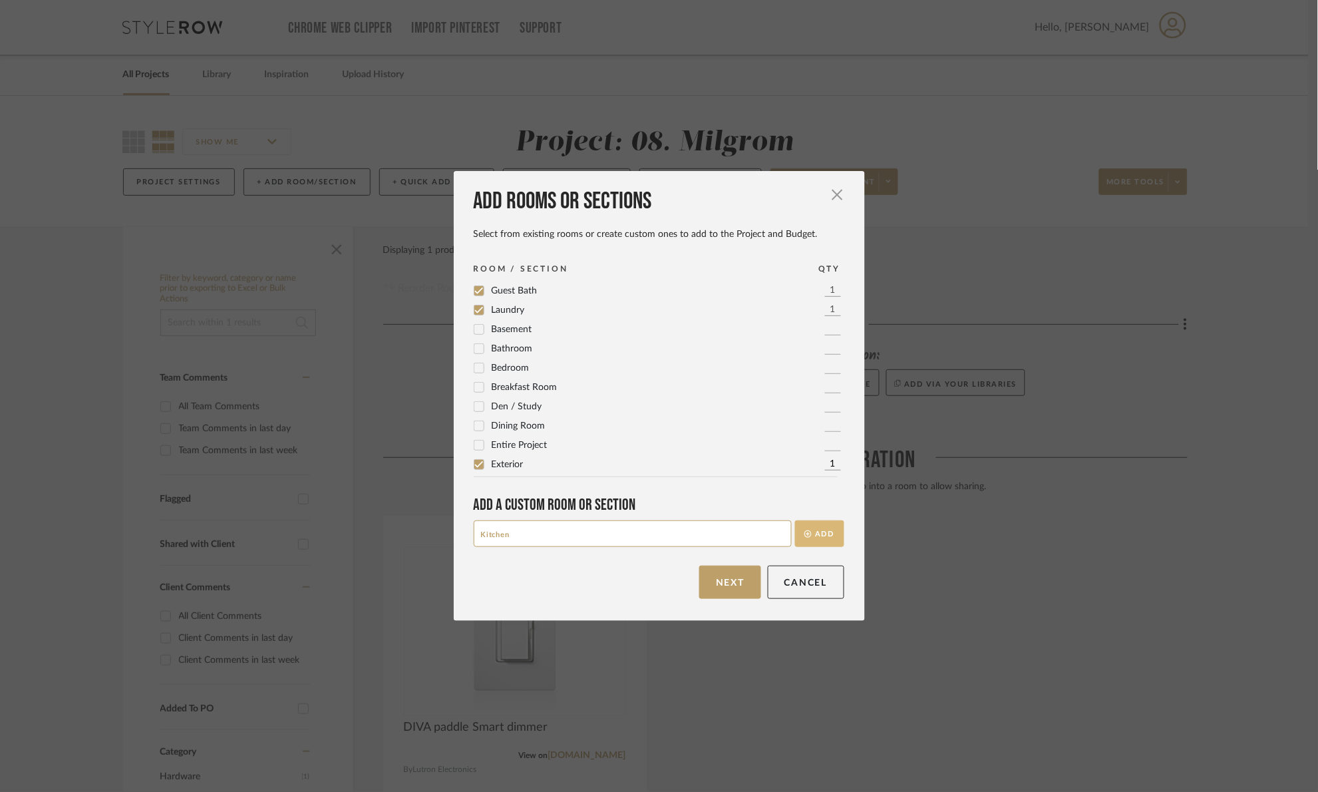
click at [802, 526] on button "Add" at bounding box center [819, 533] width 49 height 27
click at [528, 550] on div "Add rooms or sections Select from existing rooms or create custom ones to add t…" at bounding box center [659, 396] width 411 height 450
click at [526, 534] on input at bounding box center [633, 533] width 318 height 27
type input "Master Suite"
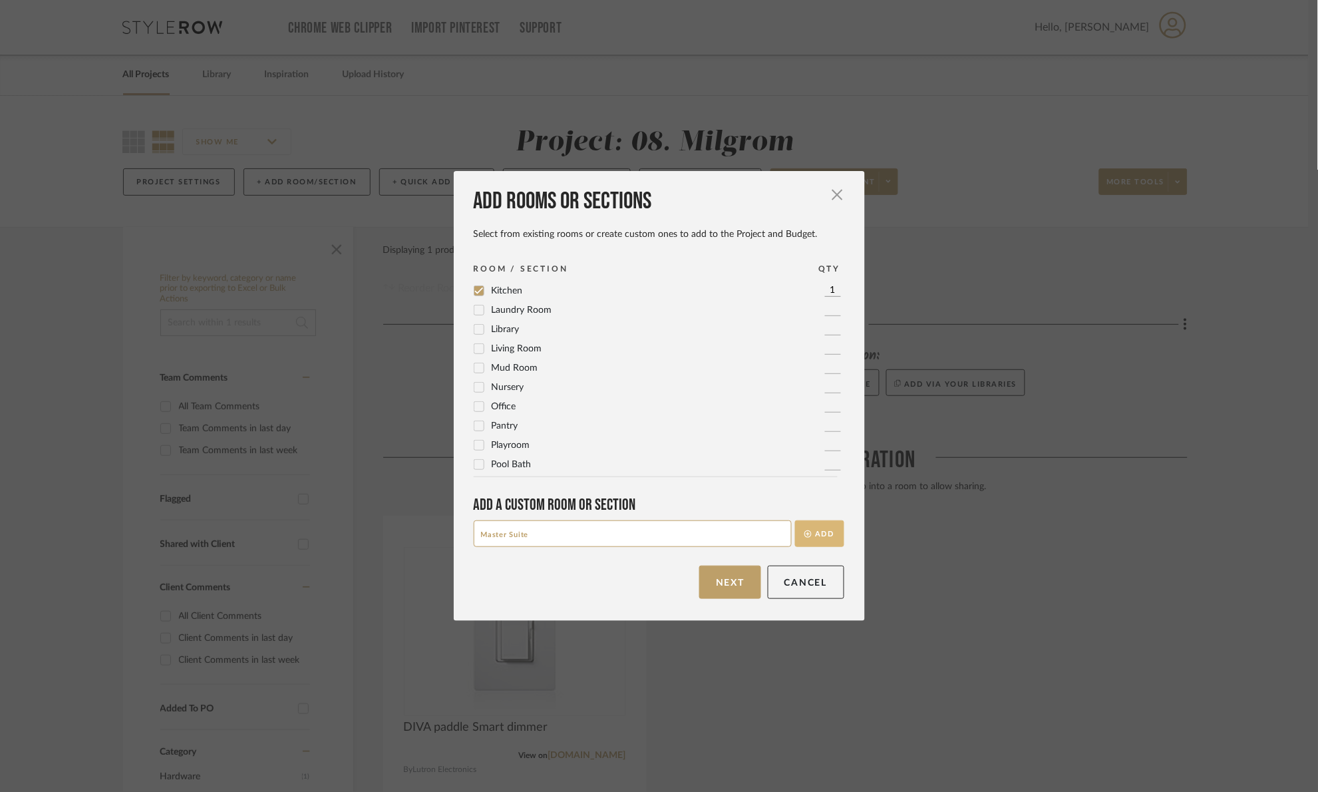
click at [821, 535] on button "Add" at bounding box center [819, 533] width 49 height 27
click at [705, 572] on button "Next" at bounding box center [730, 582] width 62 height 33
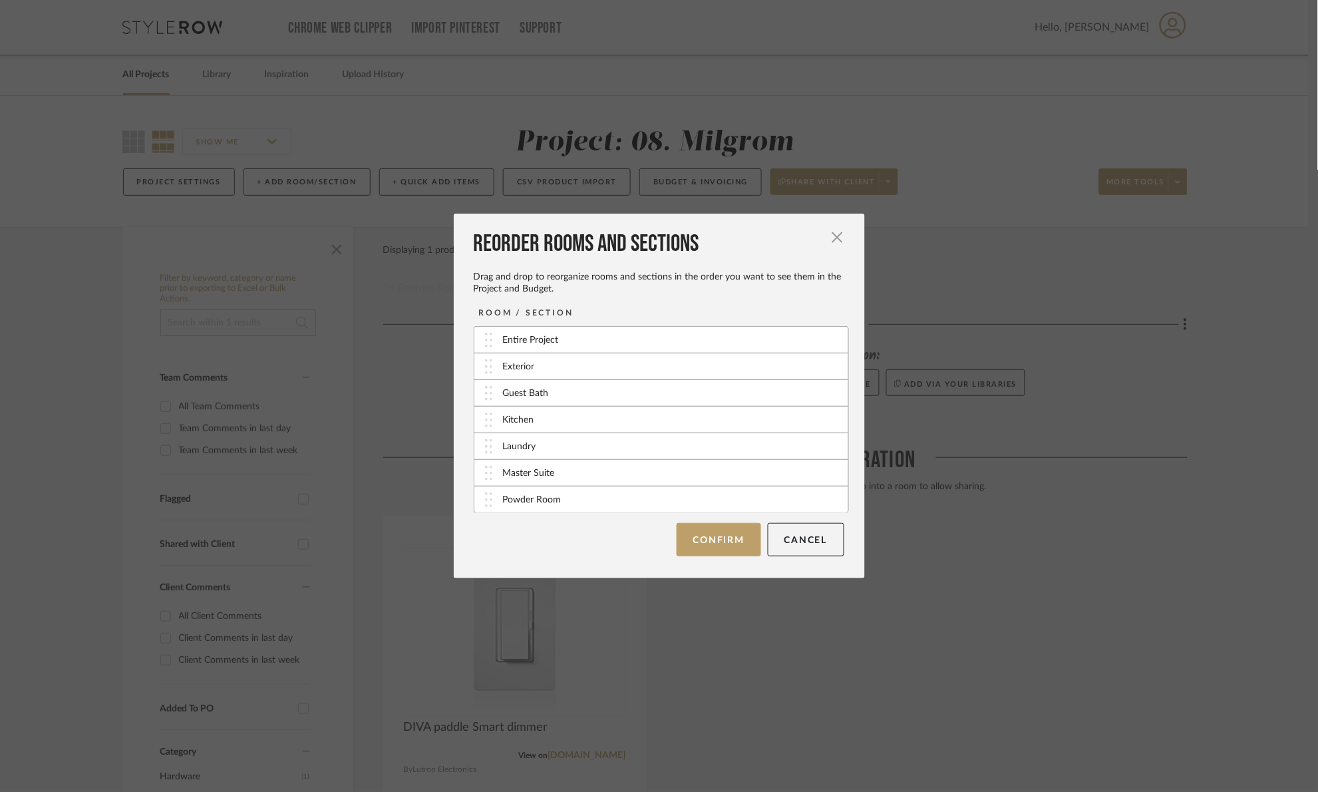
click at [485, 373] on img at bounding box center [488, 366] width 7 height 15
drag, startPoint x: 475, startPoint y: 425, endPoint x: 475, endPoint y: 397, distance: 27.3
drag, startPoint x: 486, startPoint y: 500, endPoint x: 473, endPoint y: 413, distance: 88.2
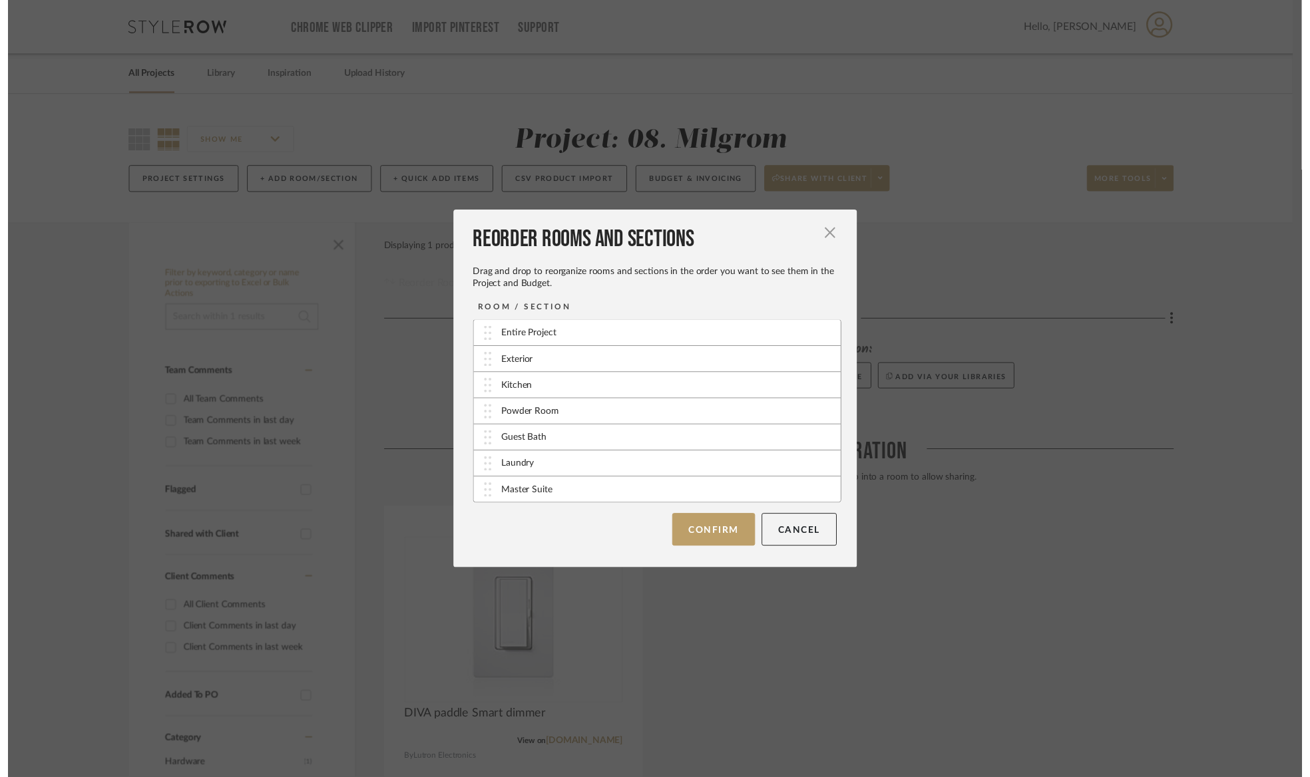
scroll to position [1, 0]
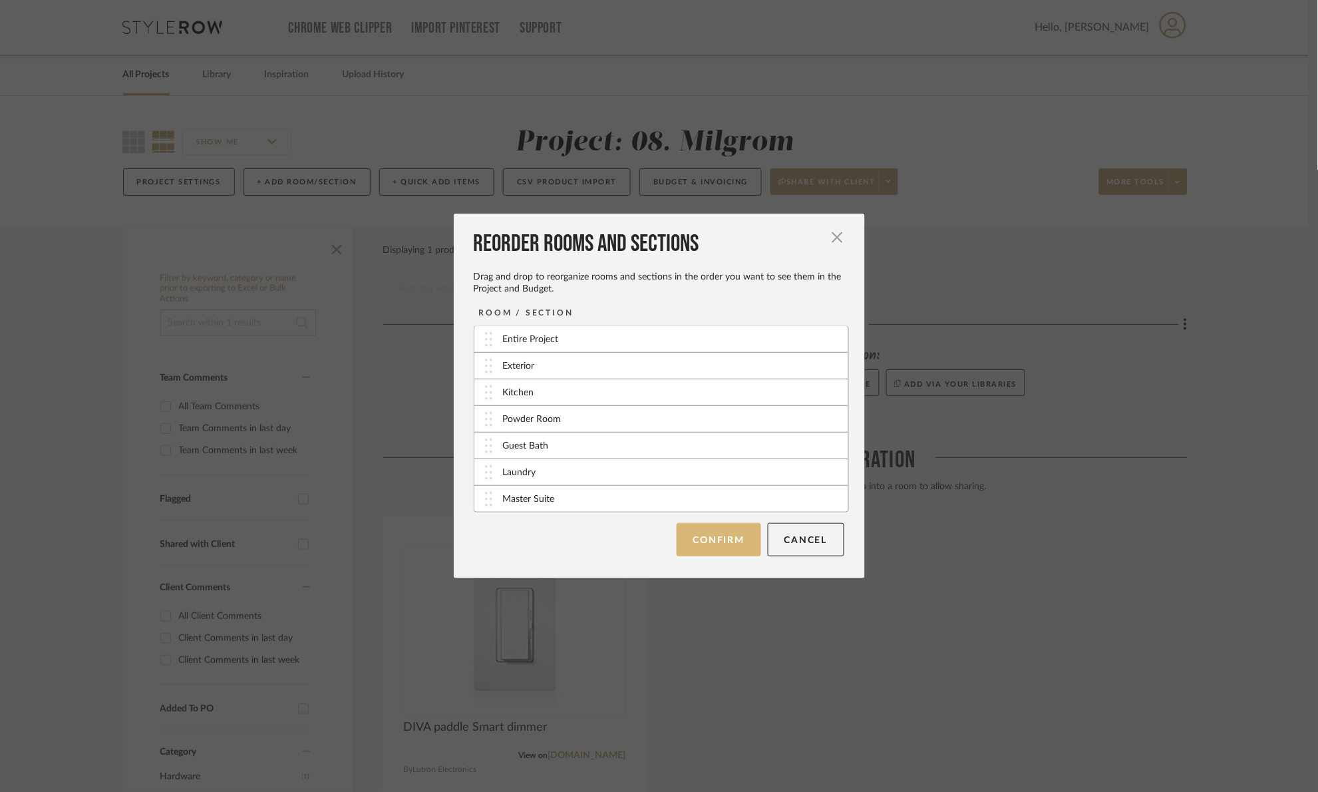
click at [708, 534] on button "Confirm" at bounding box center [719, 539] width 85 height 33
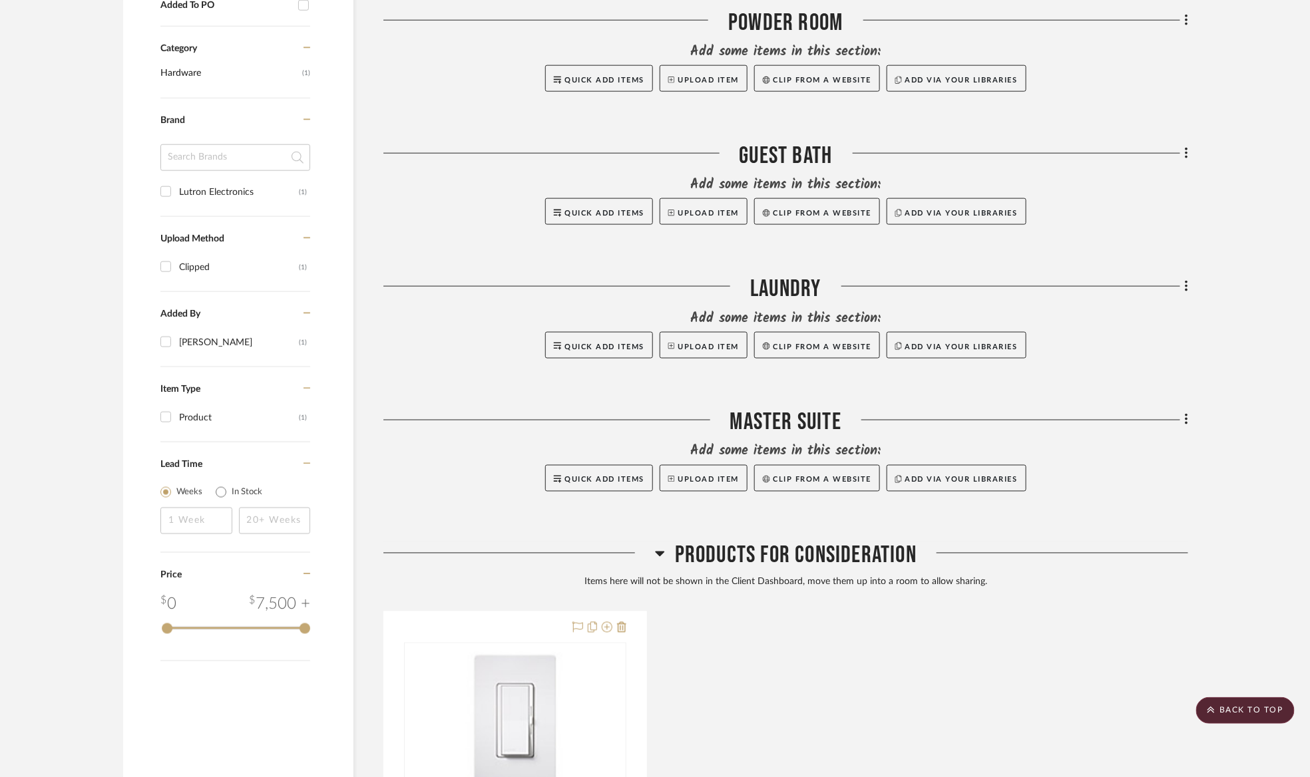
scroll to position [699, 0]
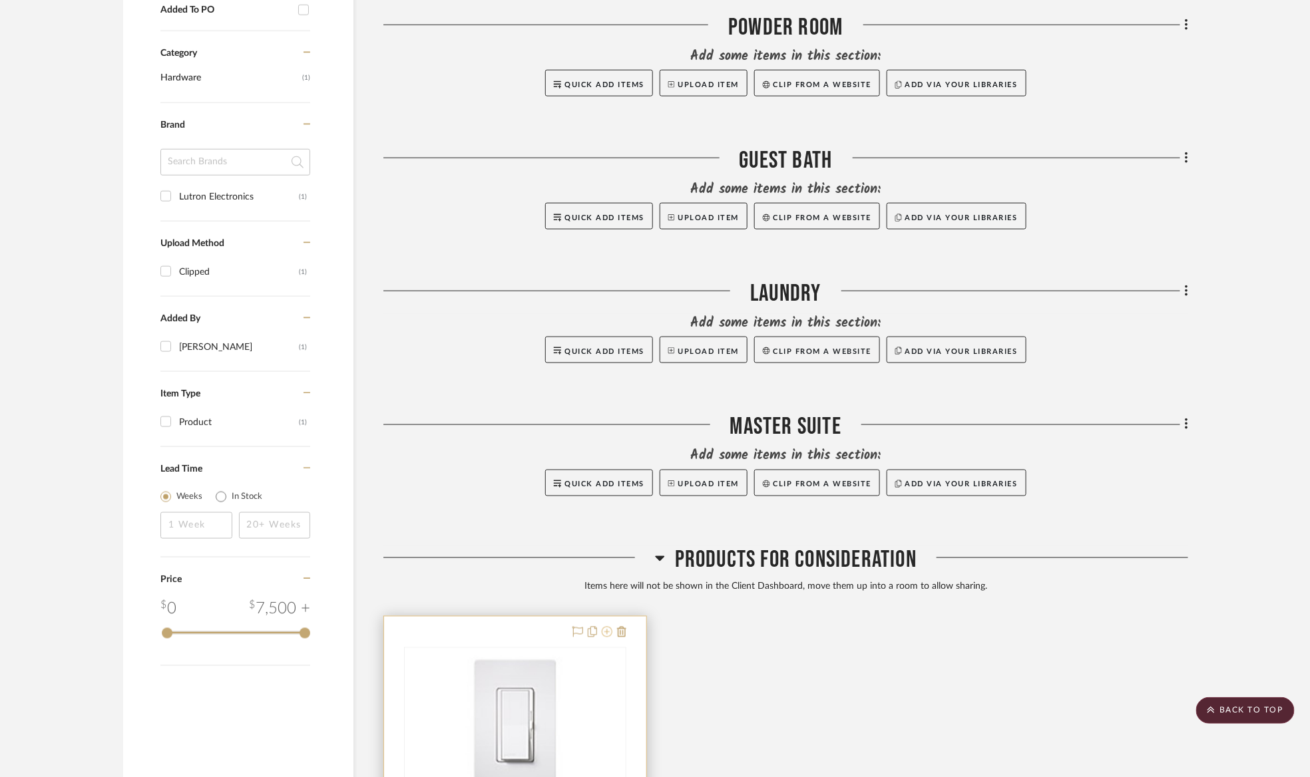
click at [603, 634] on icon at bounding box center [607, 632] width 11 height 11
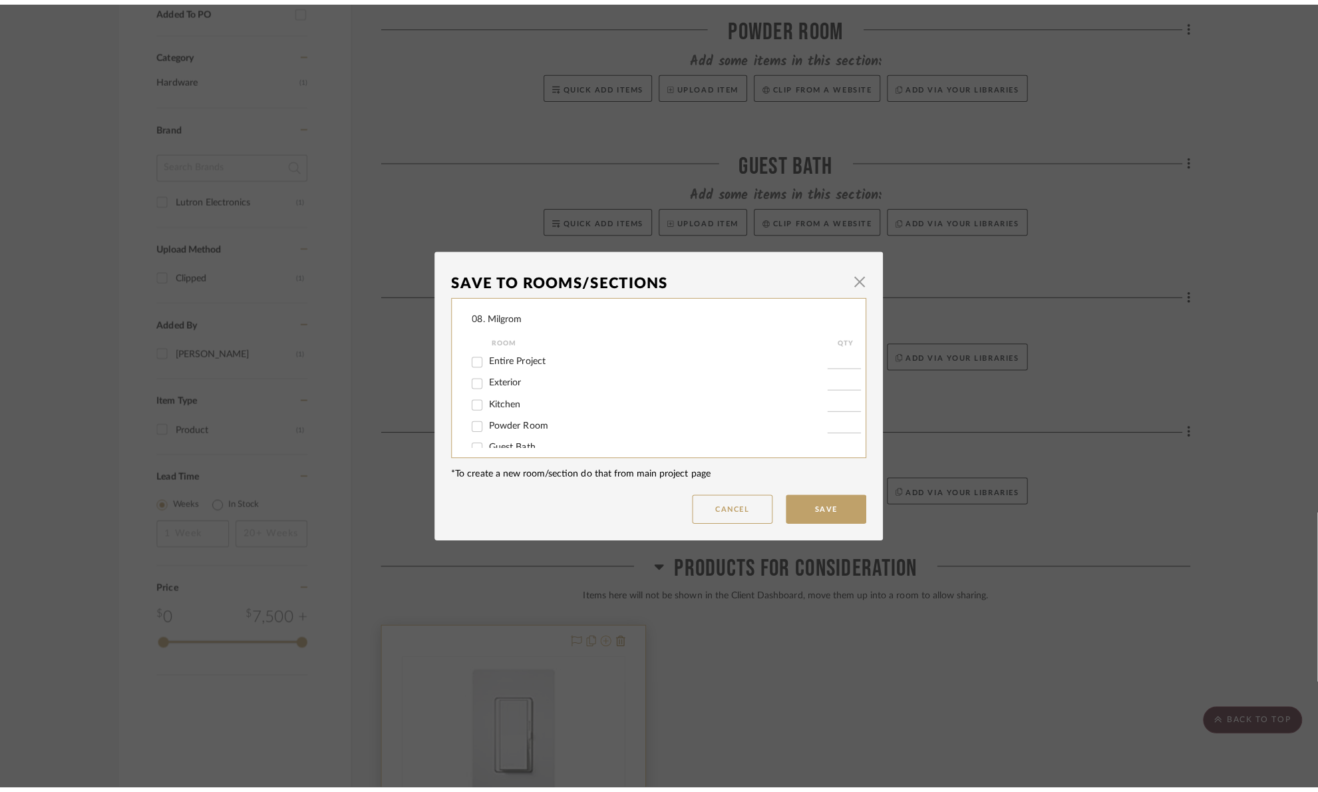
scroll to position [0, 0]
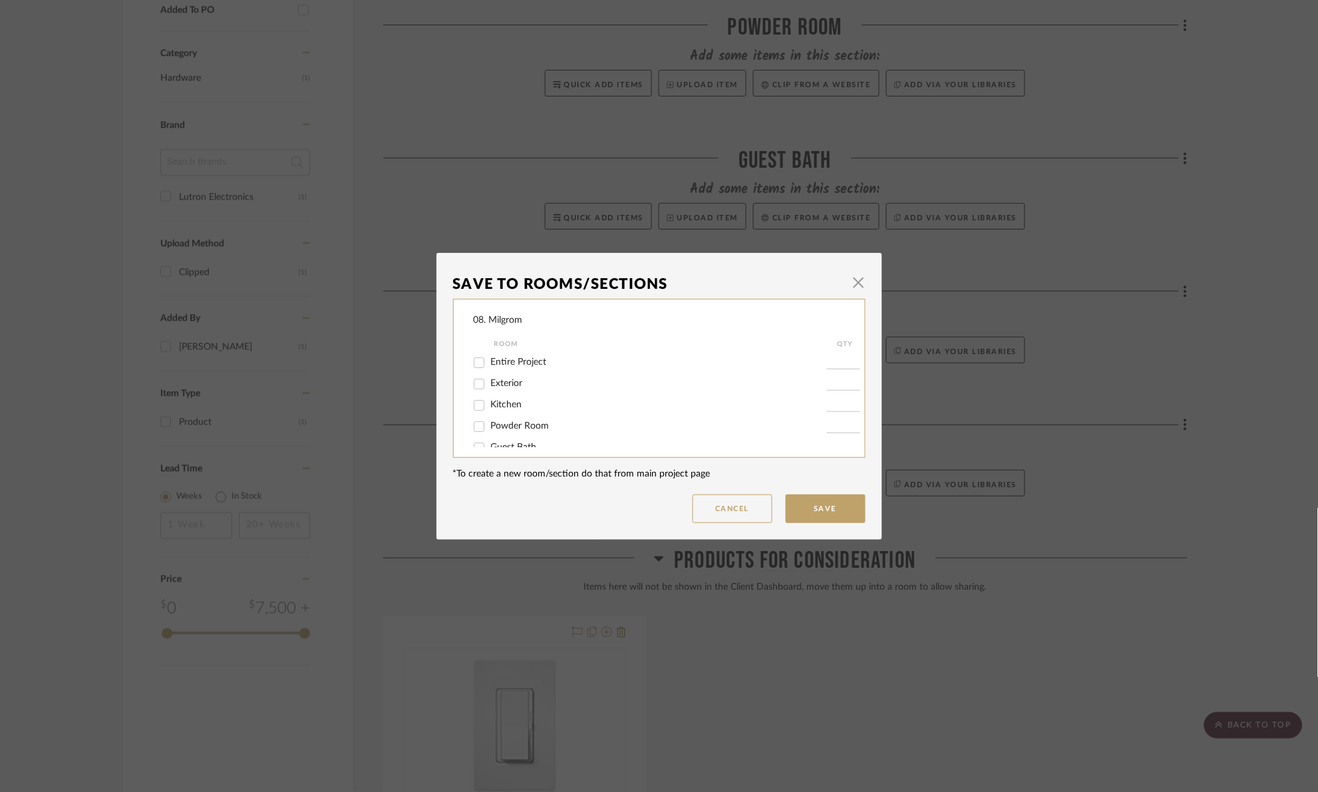
click at [504, 359] on span "Entire Project" at bounding box center [519, 361] width 56 height 9
click at [490, 359] on input "Entire Project" at bounding box center [479, 362] width 21 height 21
checkbox input "true"
type input "1"
click at [827, 506] on button "Save" at bounding box center [826, 509] width 80 height 29
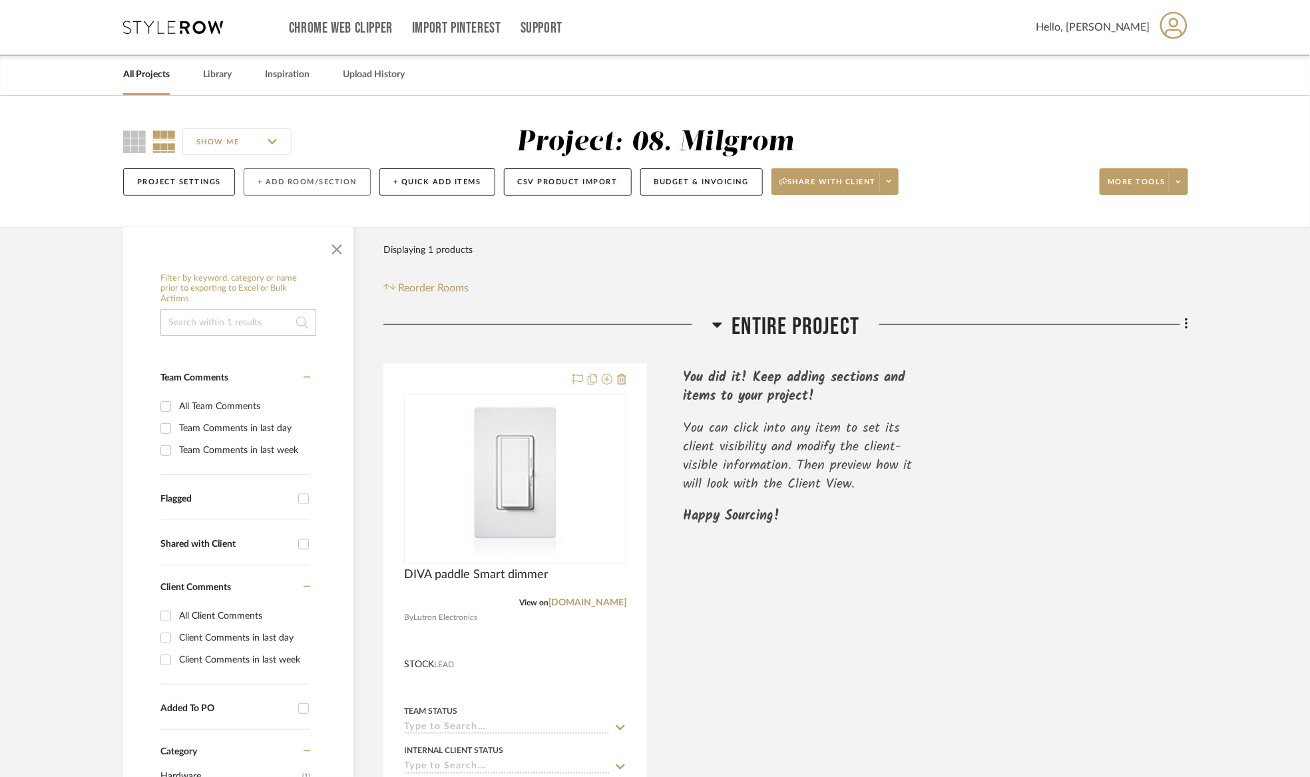
click at [298, 184] on button "+ Add Room/Section" at bounding box center [307, 181] width 127 height 27
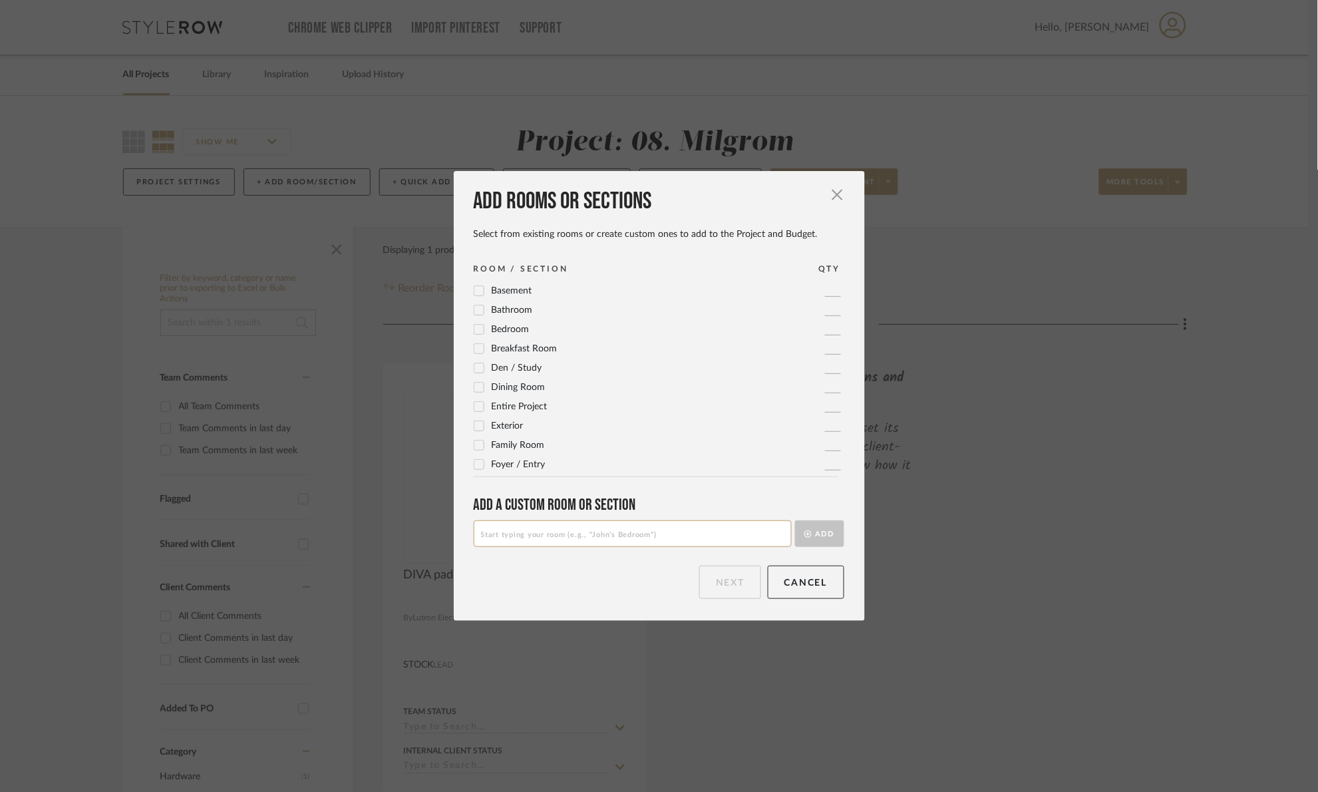
click at [578, 536] on input at bounding box center [633, 533] width 318 height 27
type input "will NOT use"
click at [821, 528] on button "Add" at bounding box center [819, 533] width 49 height 27
click at [723, 570] on button "Next" at bounding box center [730, 582] width 62 height 33
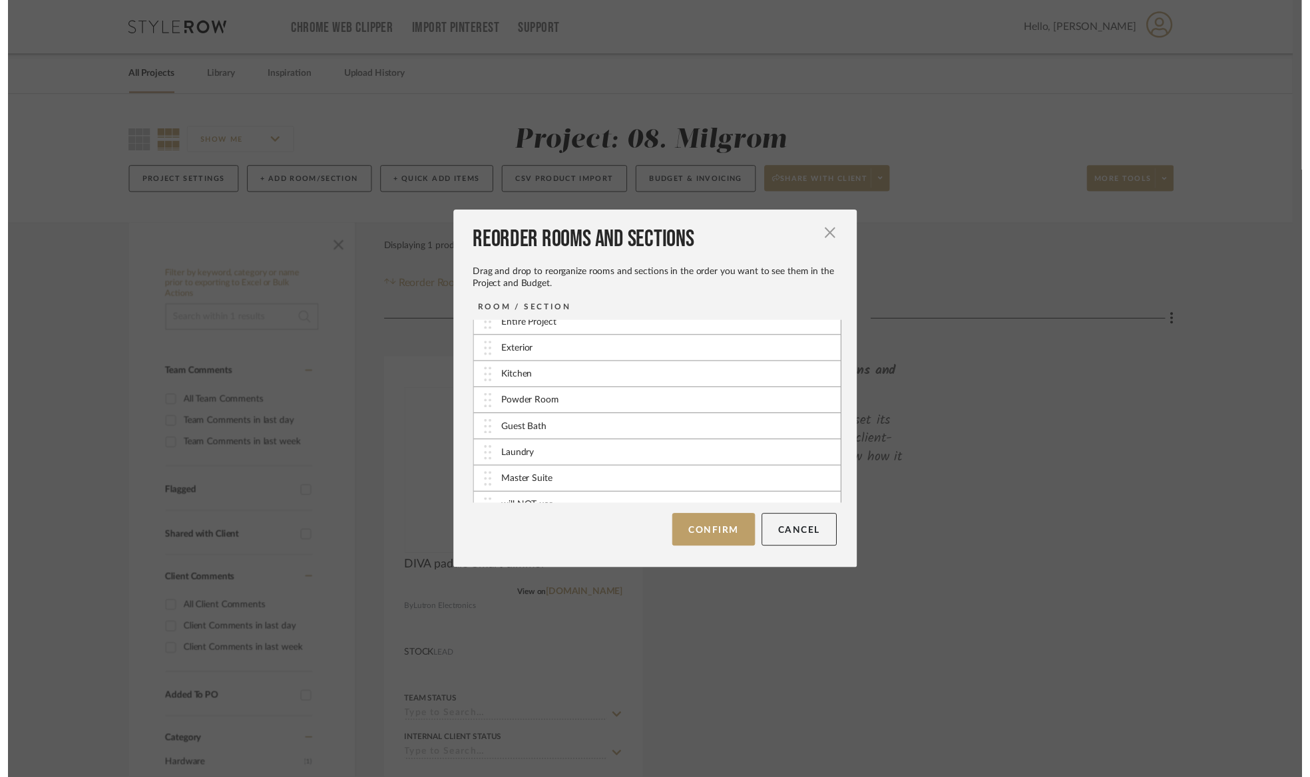
scroll to position [29, 0]
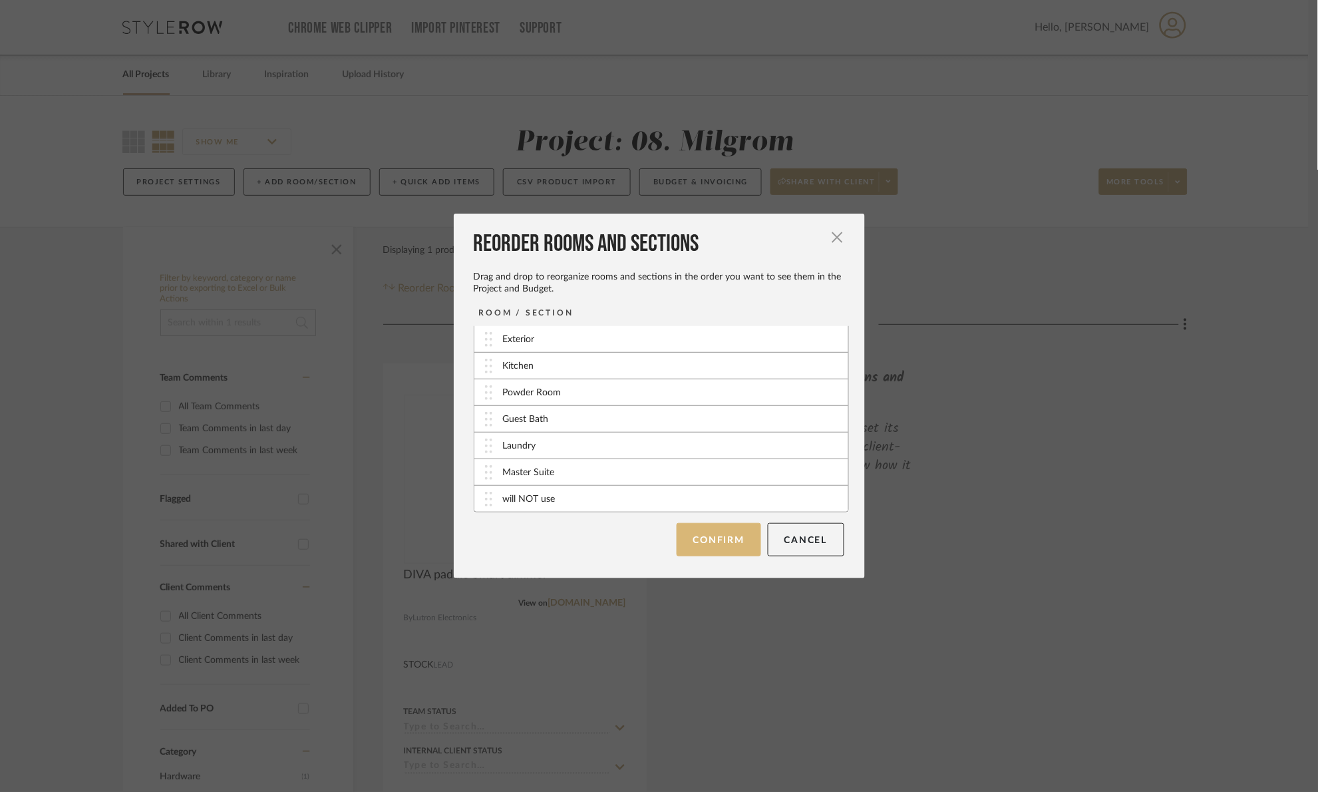
click at [697, 539] on button "Confirm" at bounding box center [719, 539] width 85 height 33
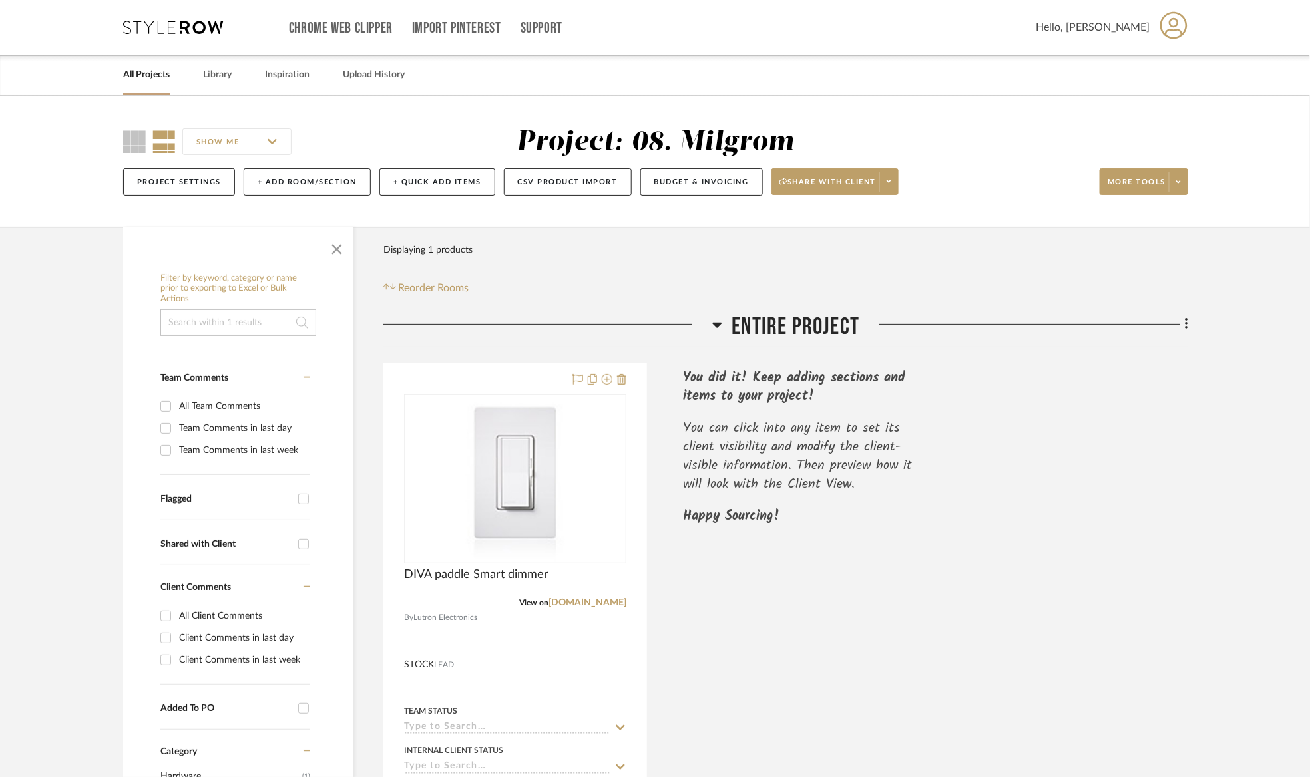
click at [768, 324] on span "Entire Project" at bounding box center [796, 327] width 128 height 29
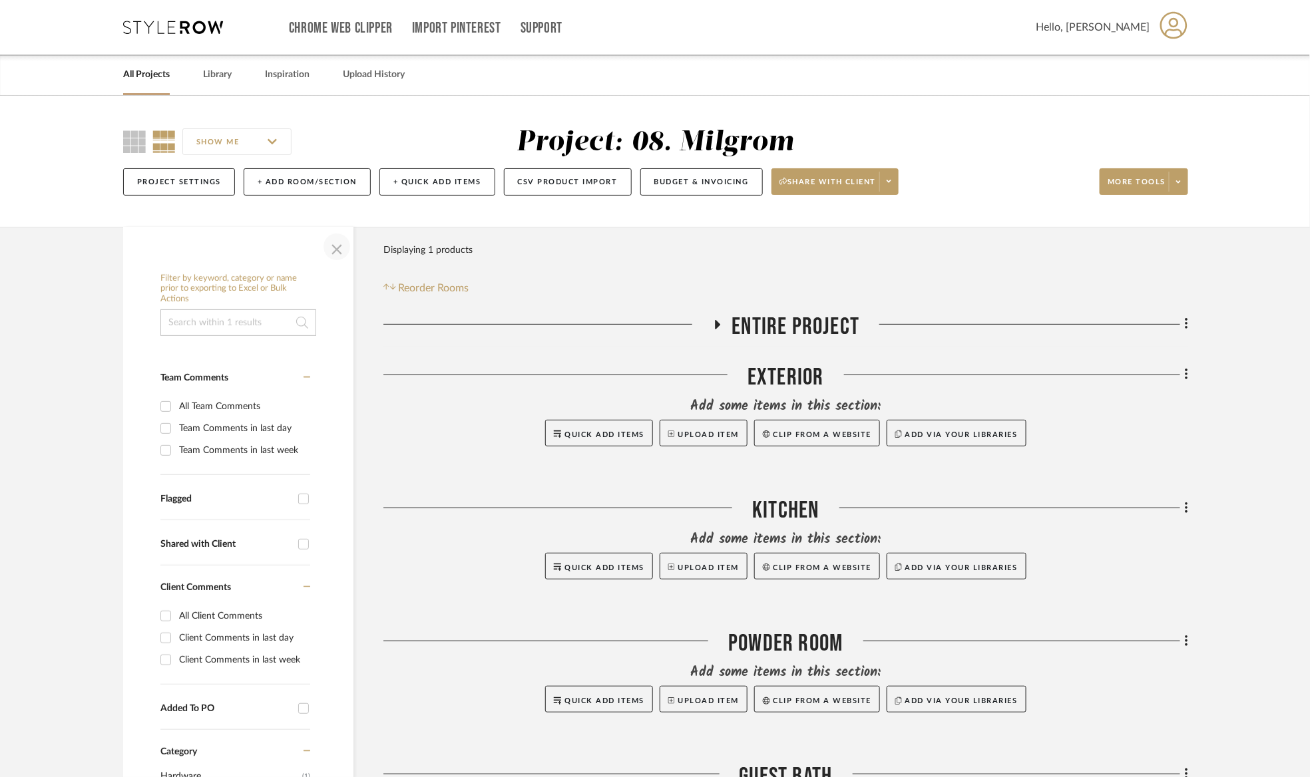
click at [350, 248] on span "button" at bounding box center [337, 247] width 32 height 32
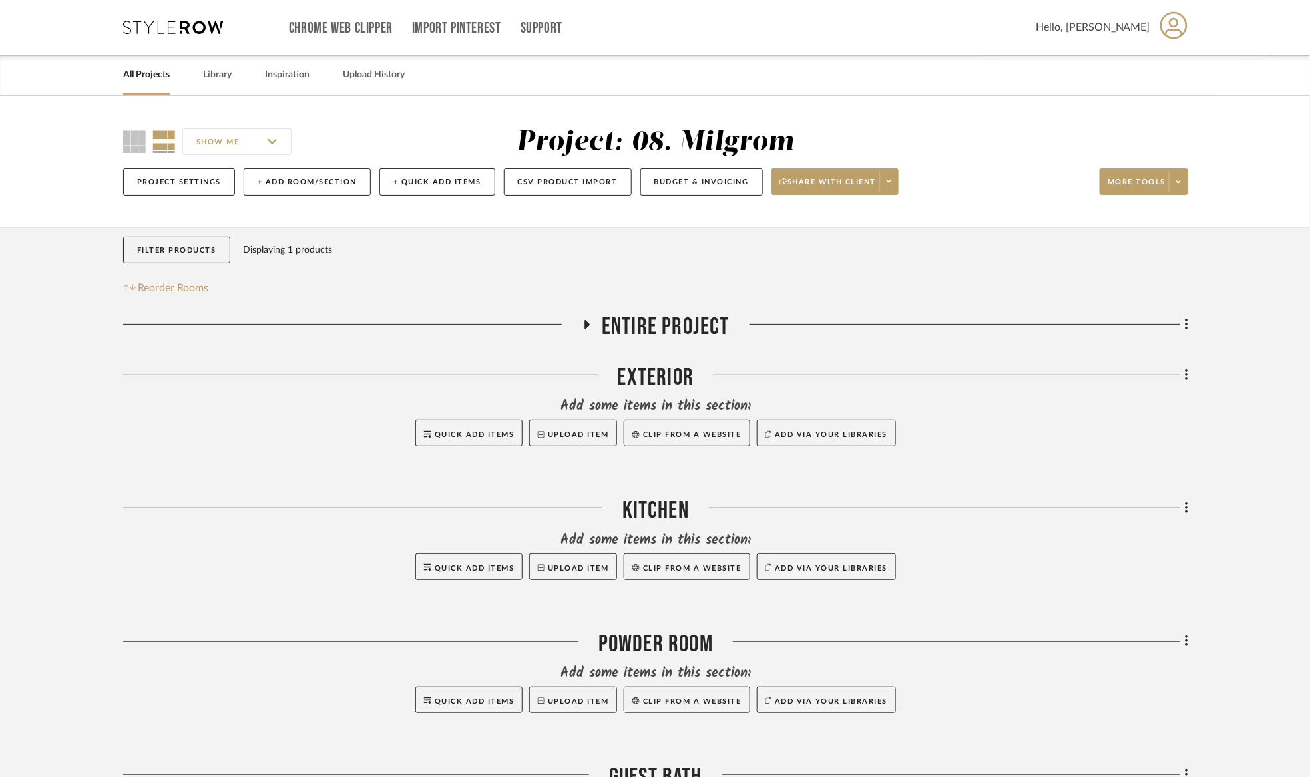
scroll to position [591, 0]
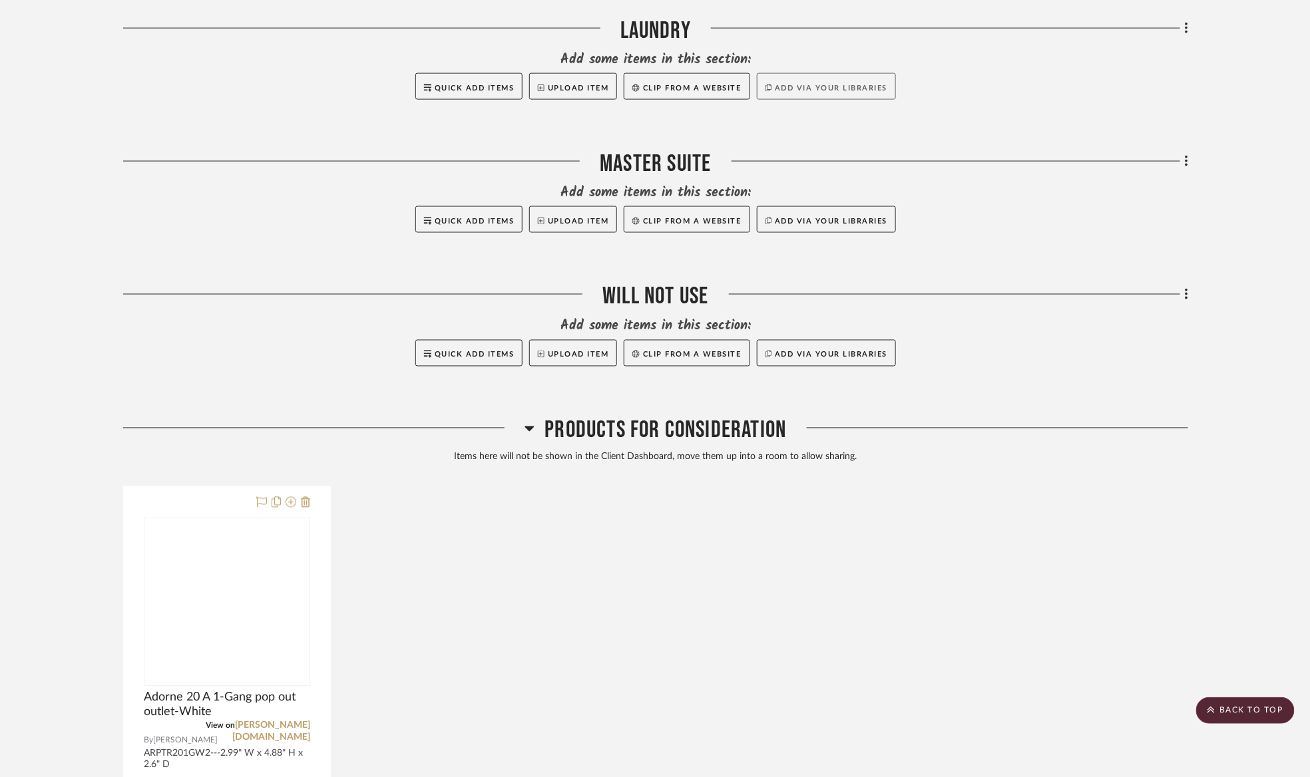
scroll to position [898, 0]
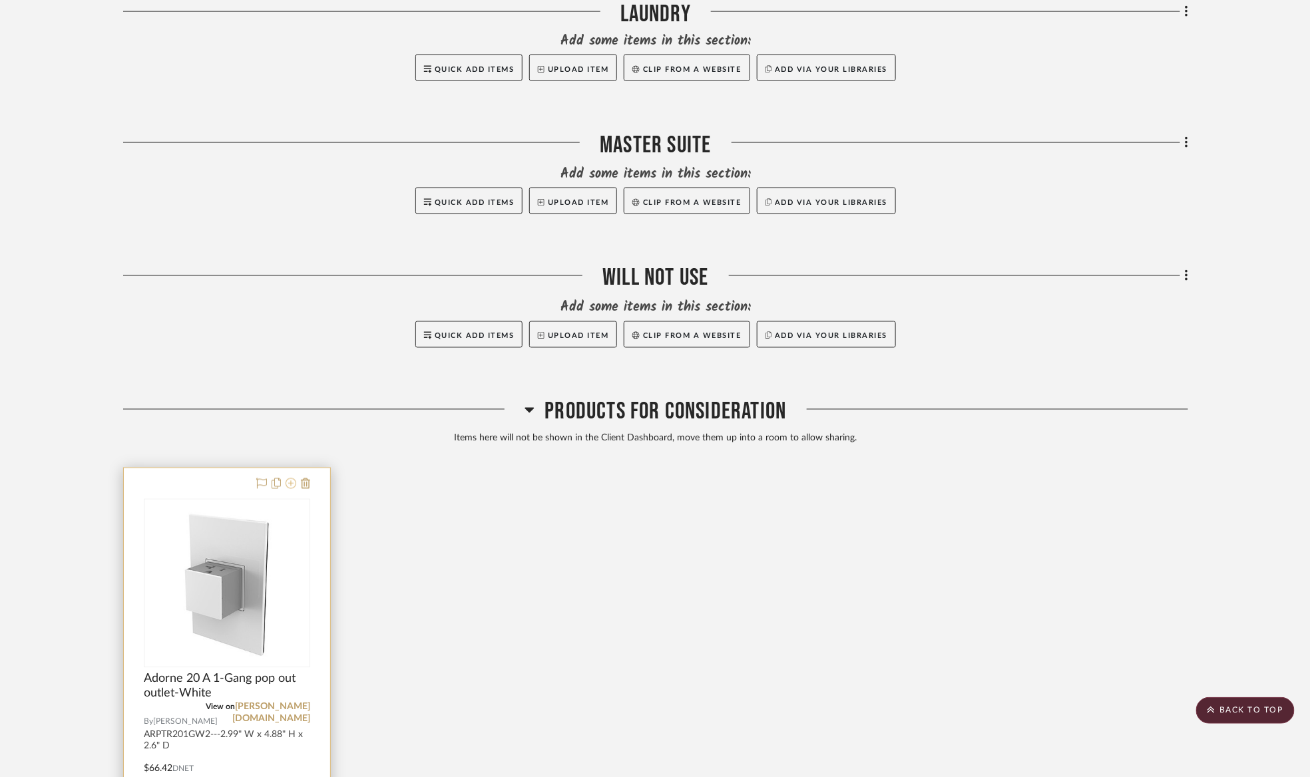
click at [295, 488] on icon at bounding box center [291, 484] width 11 height 11
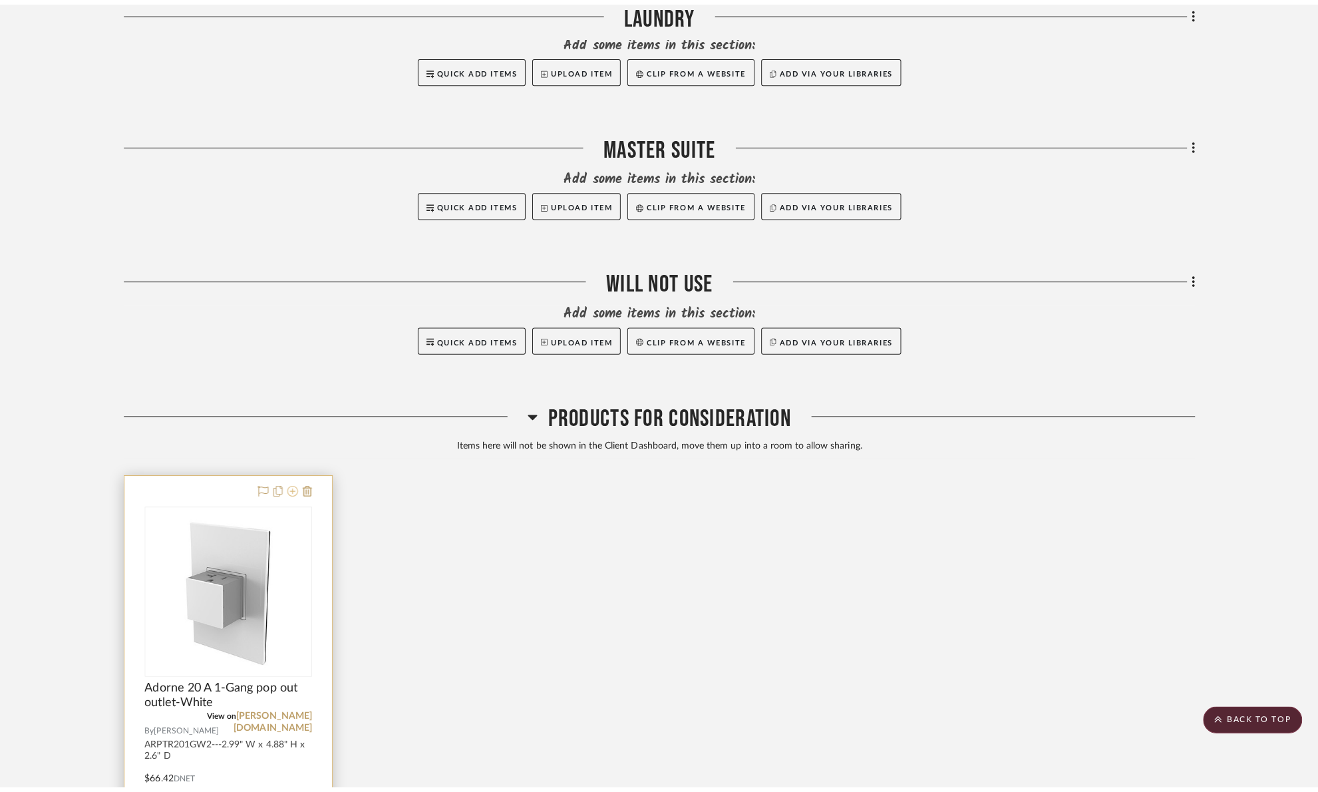
scroll to position [0, 0]
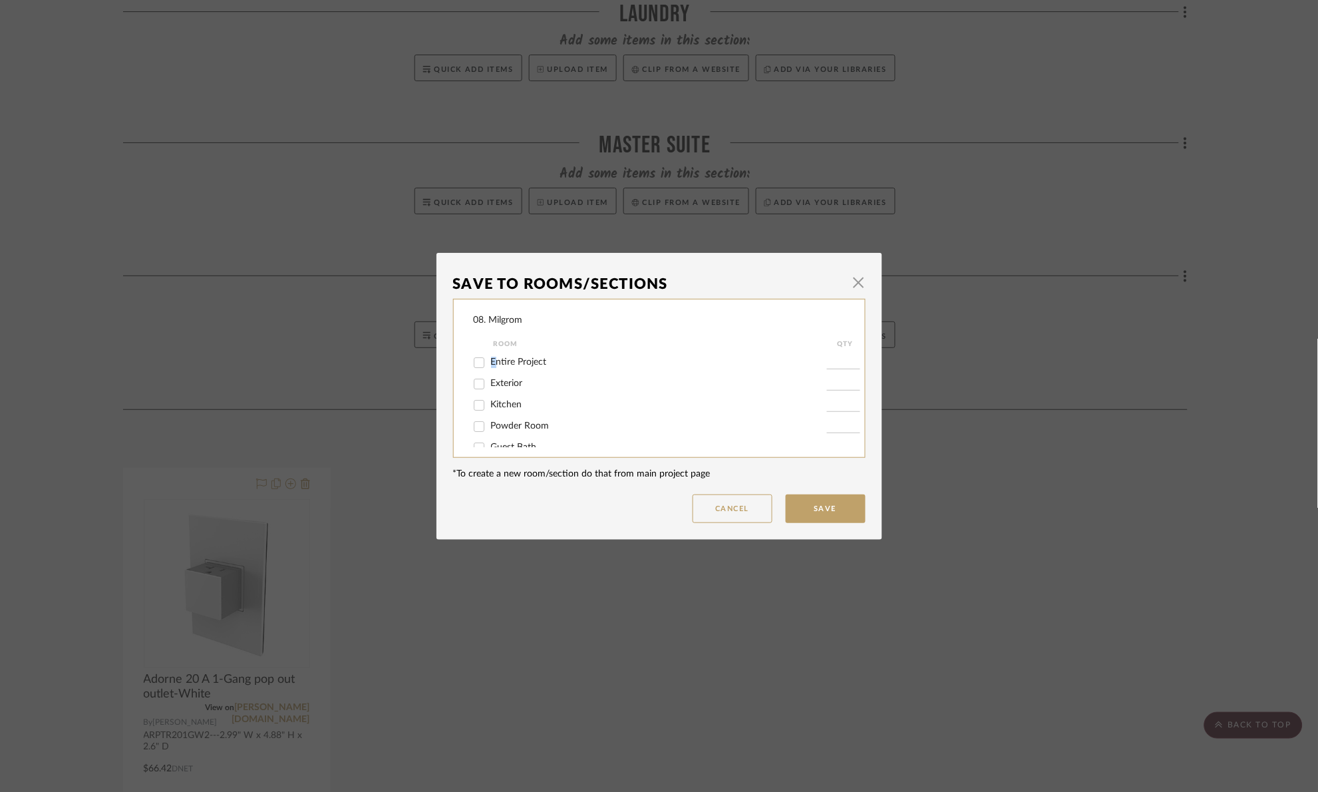
click at [491, 360] on span "Entire Project" at bounding box center [519, 361] width 56 height 9
click at [545, 354] on div "Entire Project" at bounding box center [650, 362] width 353 height 21
click at [524, 365] on span "Entire Project" at bounding box center [519, 361] width 56 height 9
click at [490, 365] on input "Entire Project" at bounding box center [479, 362] width 21 height 21
checkbox input "true"
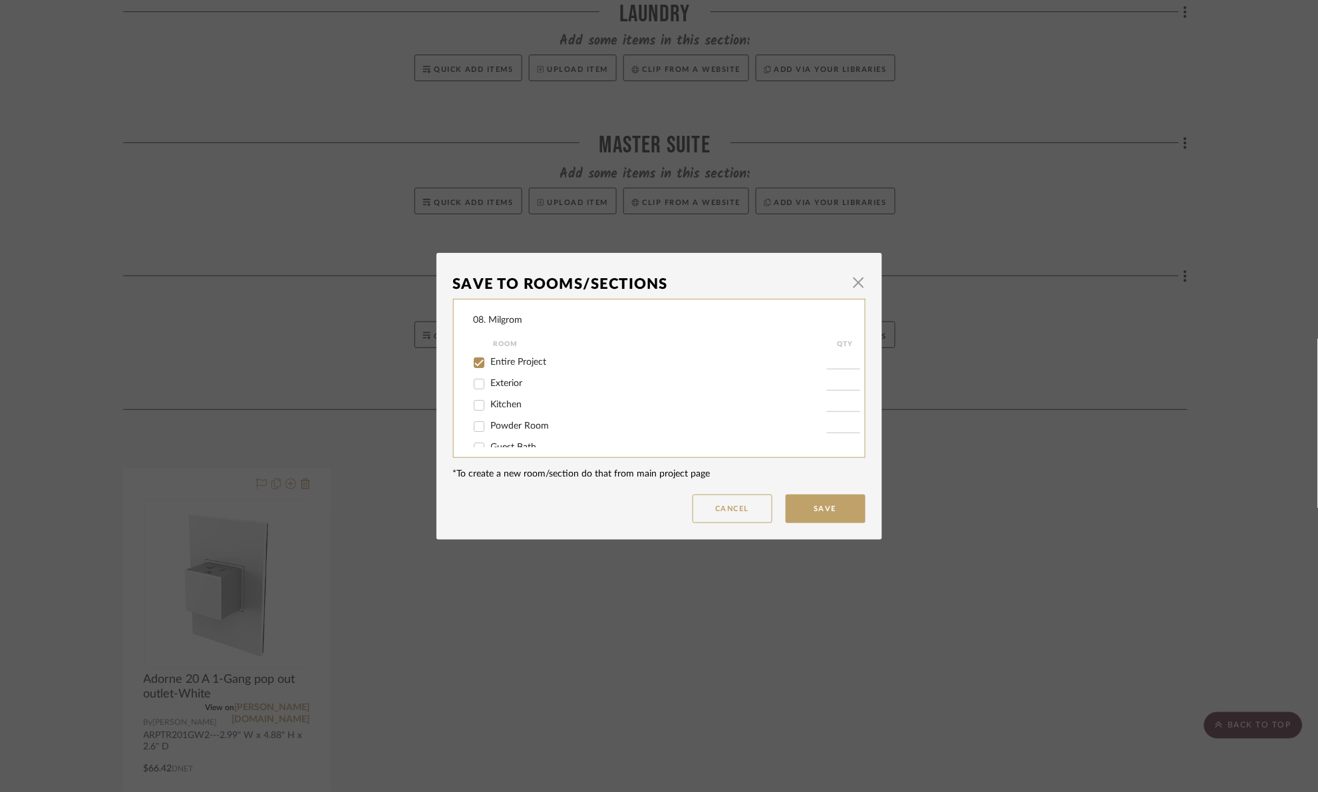
type input "1"
click at [841, 513] on button "Save" at bounding box center [826, 509] width 80 height 29
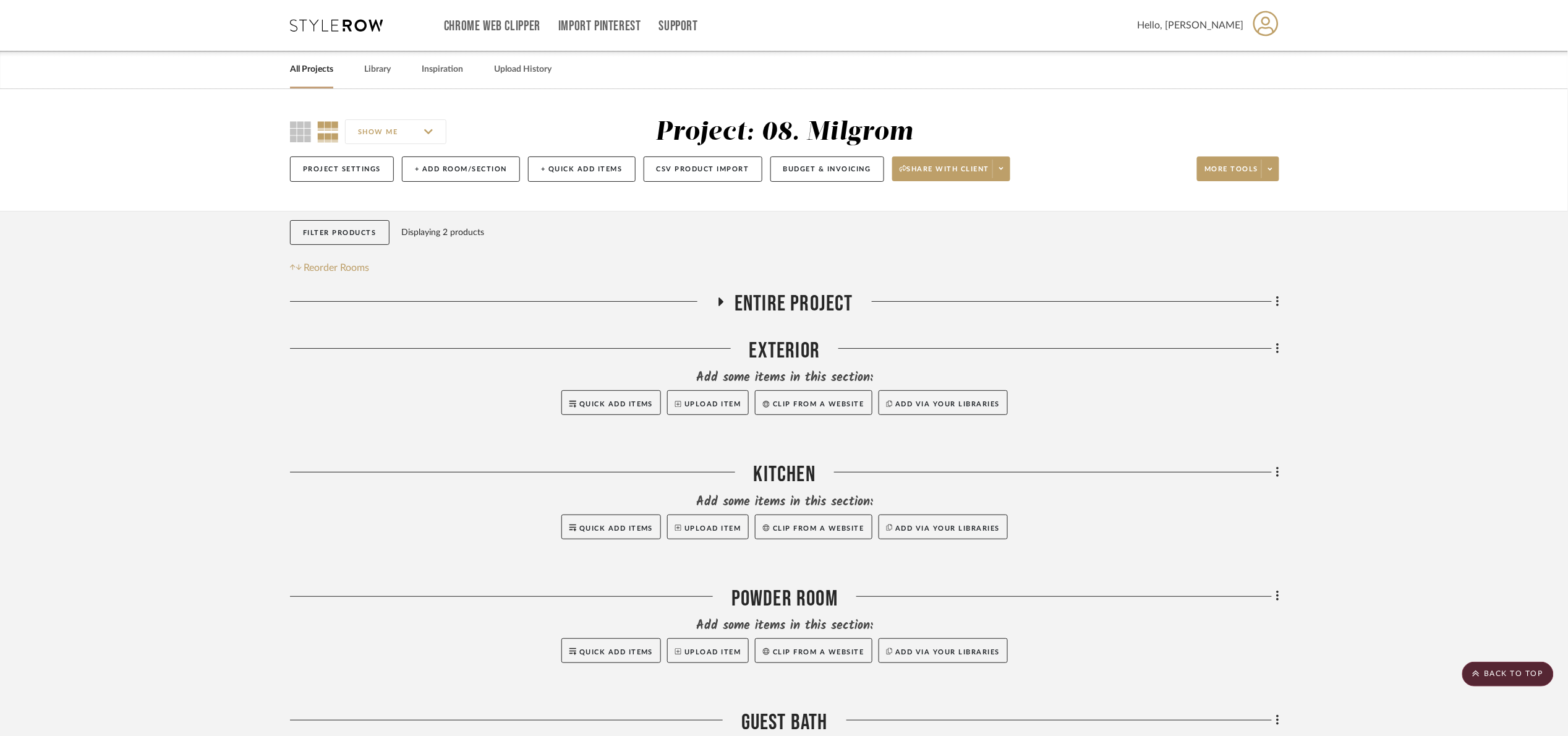
click at [791, 301] on span "Entire Project" at bounding box center [794, 304] width 119 height 27
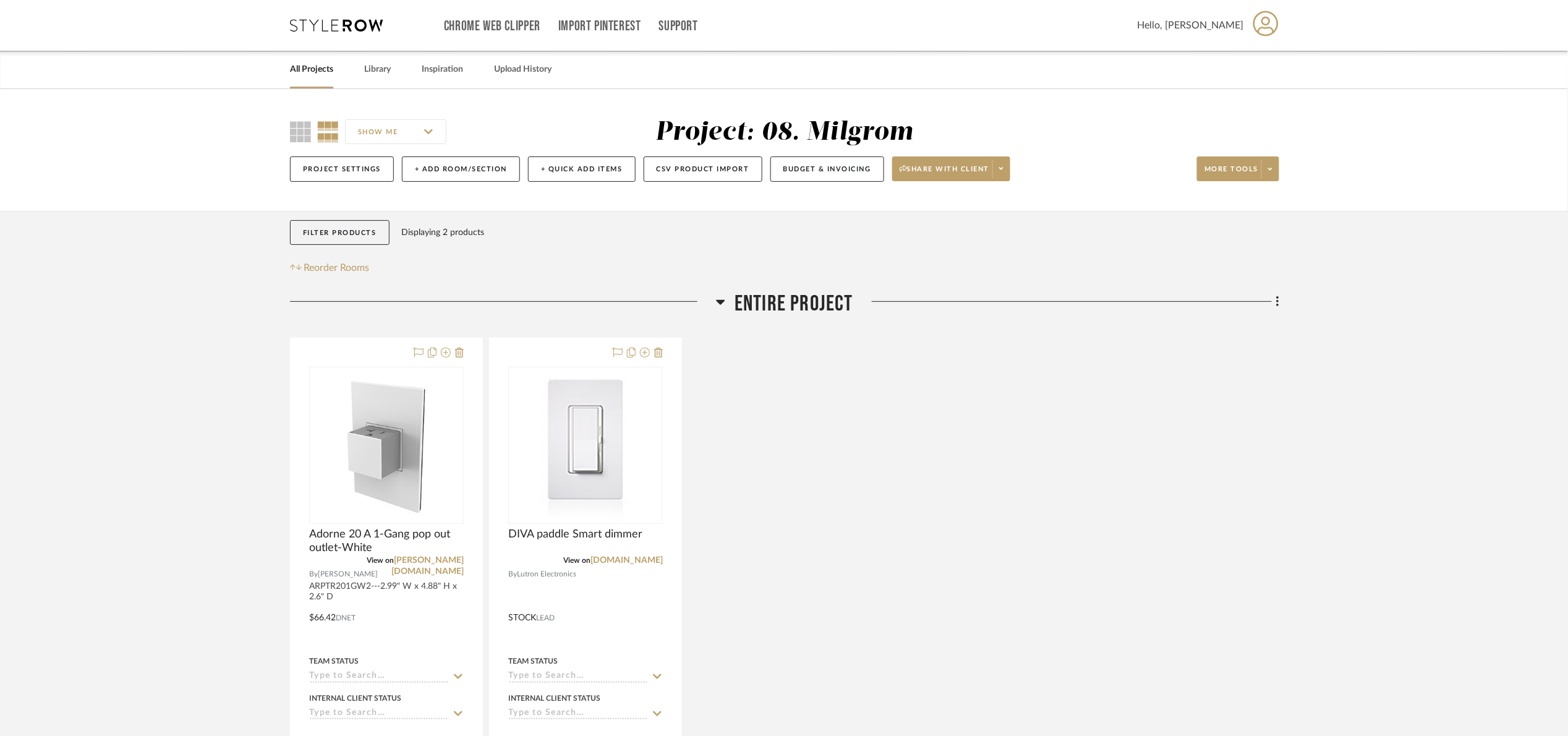
click at [791, 301] on span "Entire Project" at bounding box center [794, 304] width 119 height 27
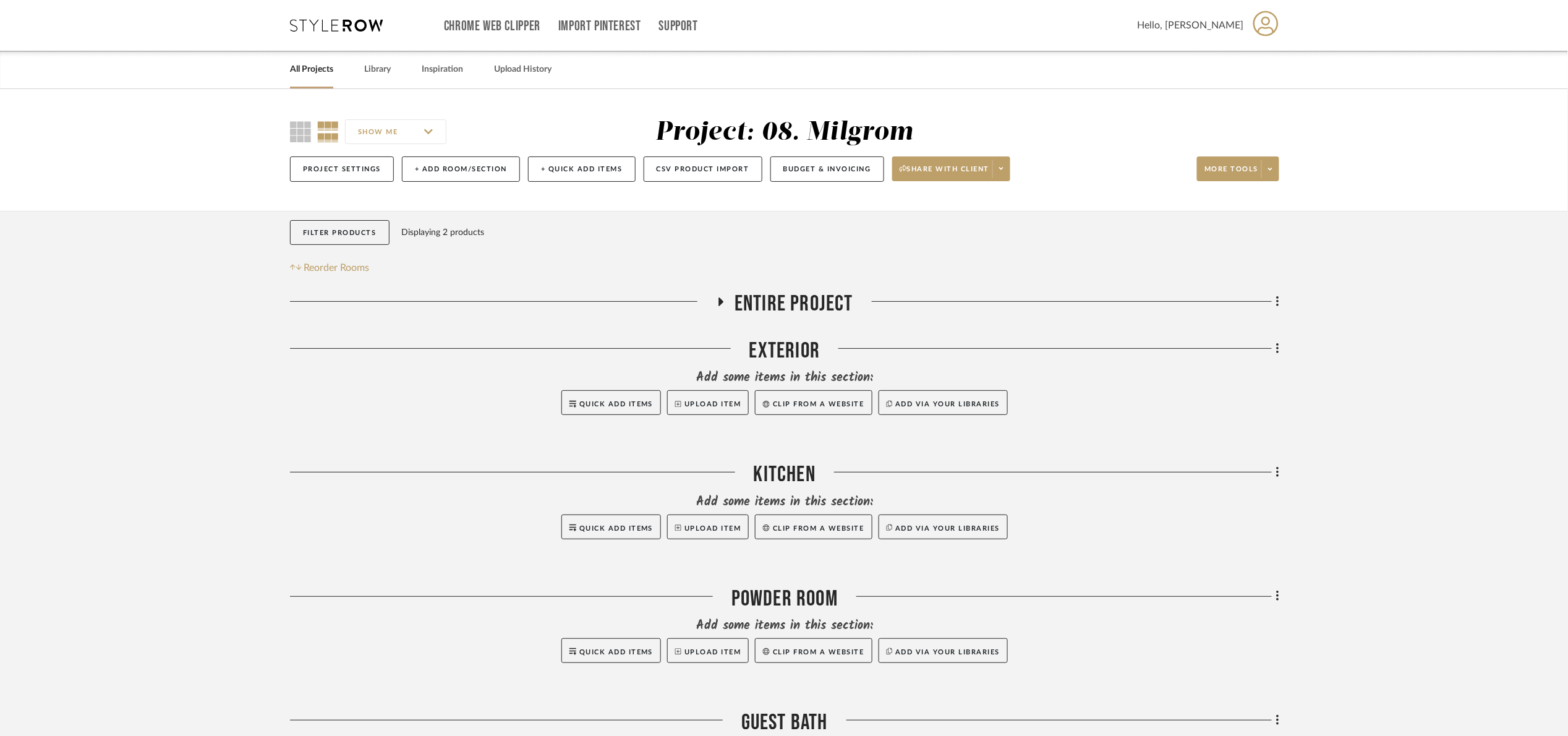
click at [830, 299] on span "Entire Project" at bounding box center [794, 304] width 119 height 27
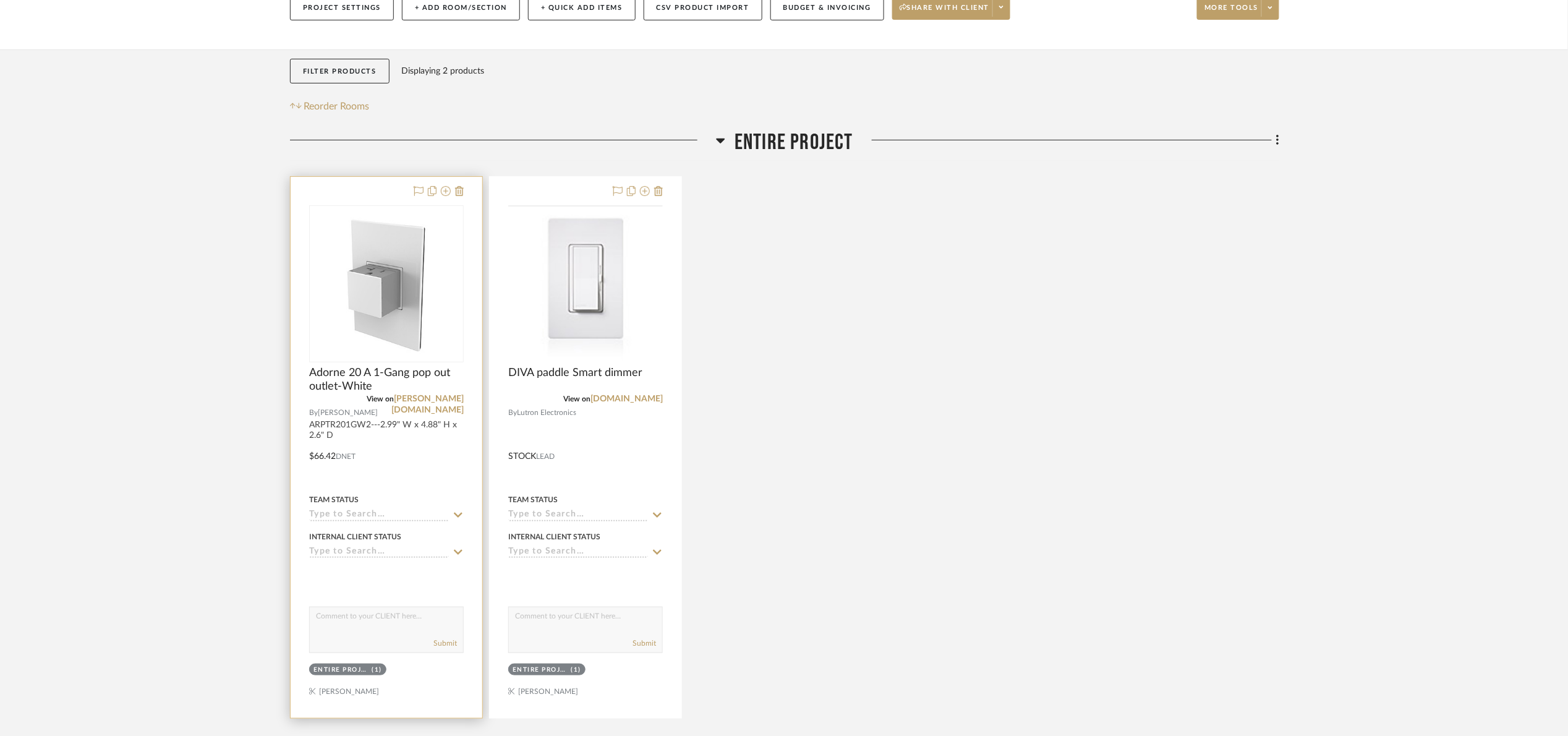
scroll to position [186, 0]
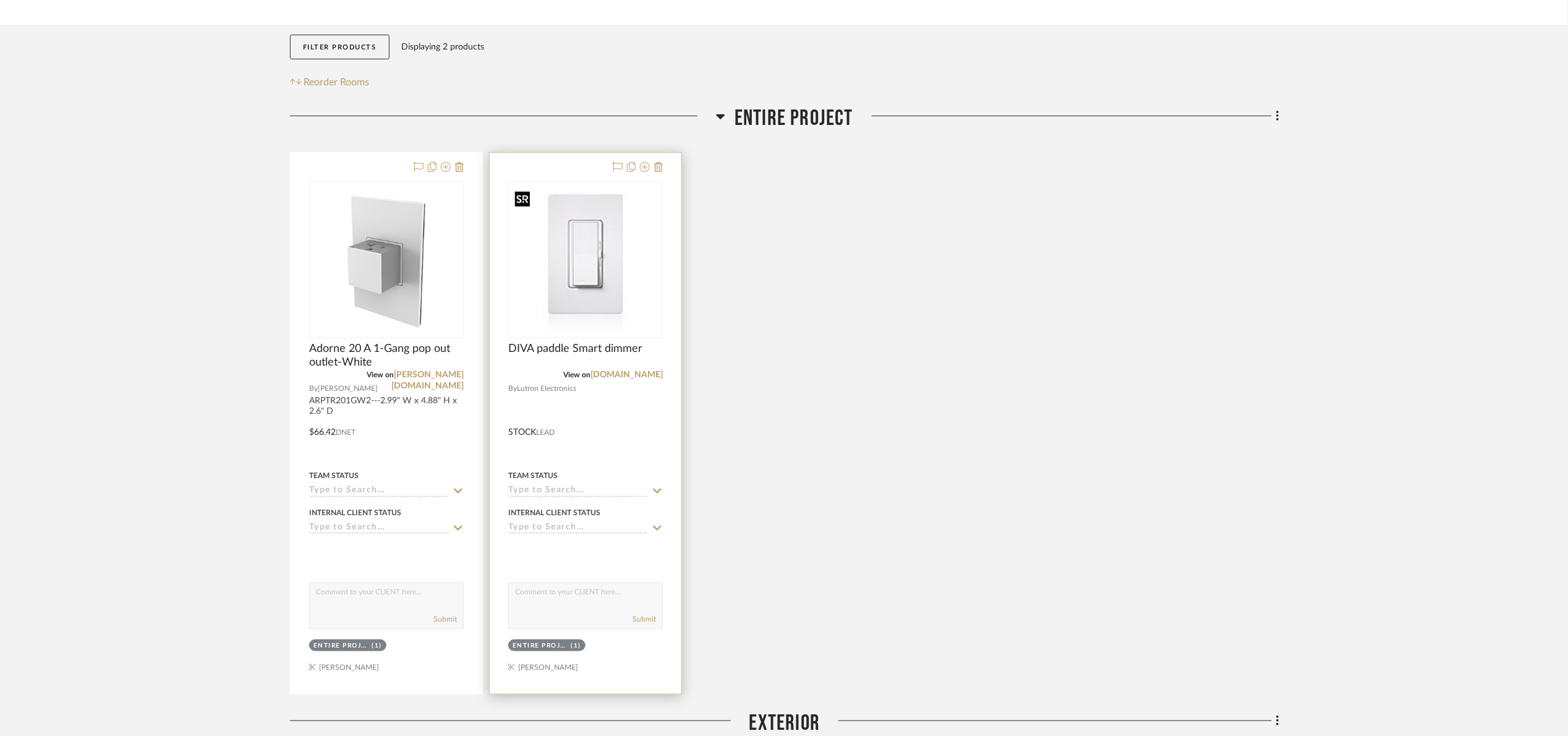
click at [556, 300] on img "0" at bounding box center [585, 260] width 152 height 152
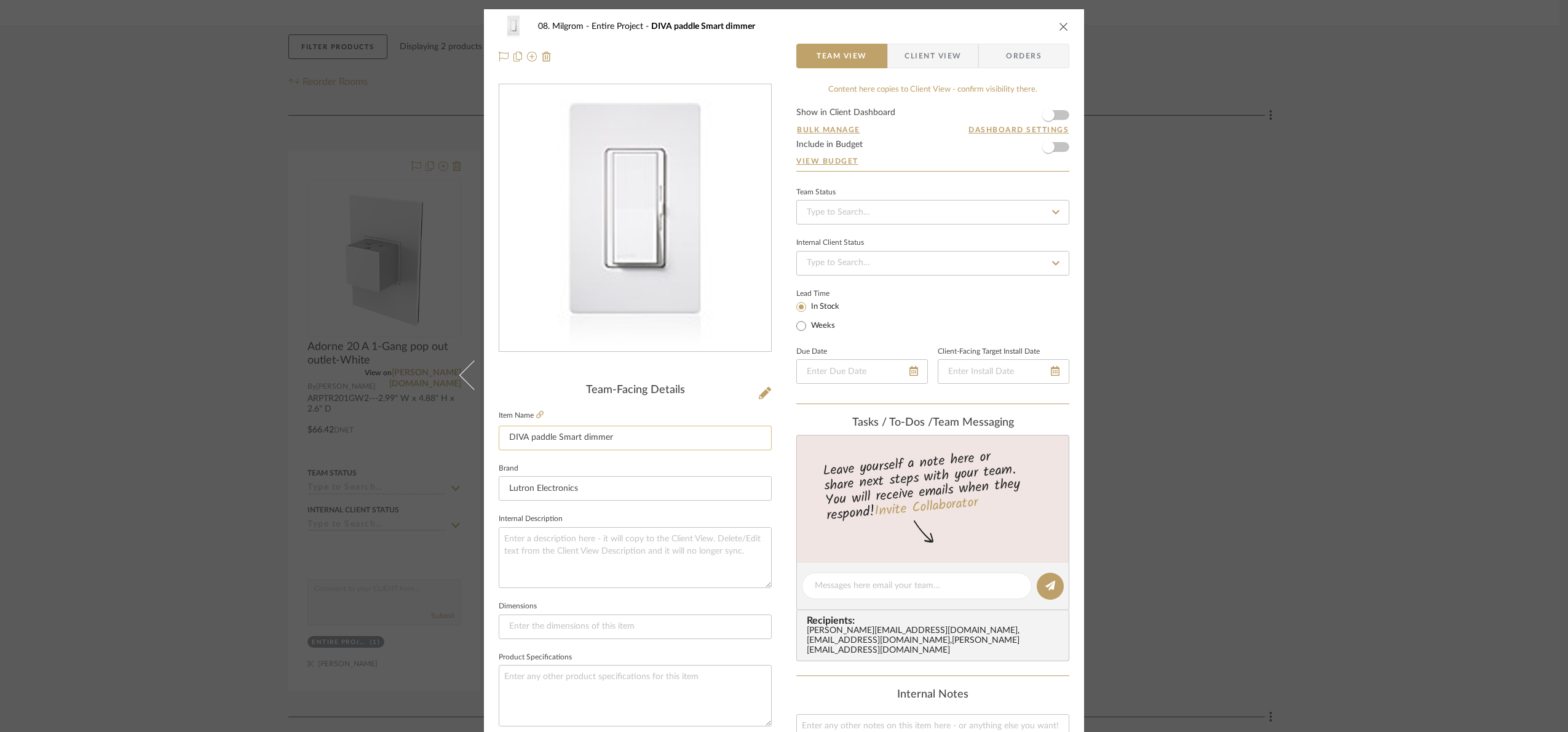
click at [657, 436] on input "DIVA paddle Smart dimmer" at bounding box center [636, 438] width 273 height 25
type input "DIVA paddle Smart dimmer- White"
click at [722, 404] on div "Team-Facing Details Item Name DIVA paddle Smart dimmer- White Brand Lutron Elec…" at bounding box center [636, 590] width 273 height 413
click at [1218, 475] on div "08. Milgrom Entire Project DIVA paddle Smart dimmer- White Team View Client Vie…" at bounding box center [784, 366] width 1568 height 732
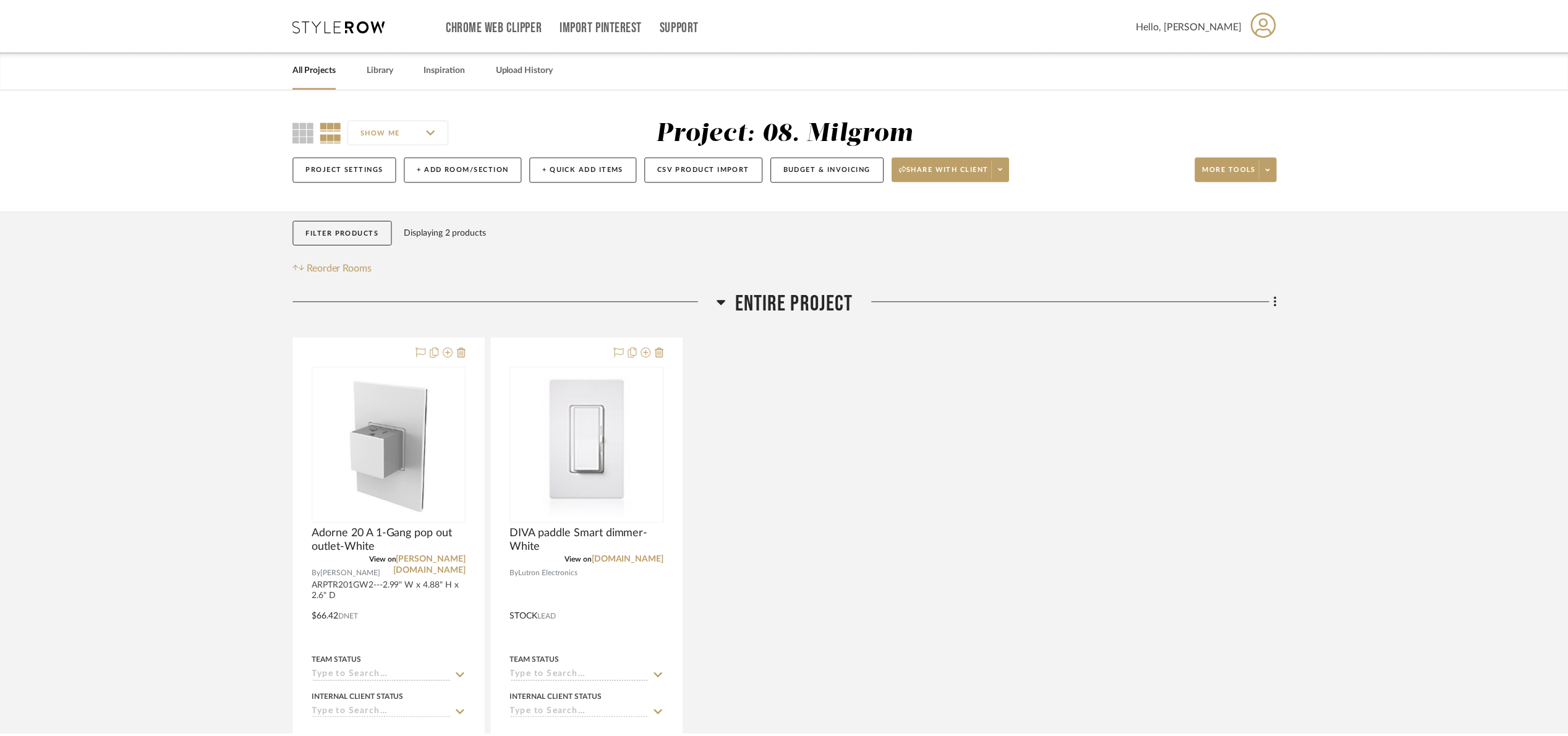
scroll to position [186, 0]
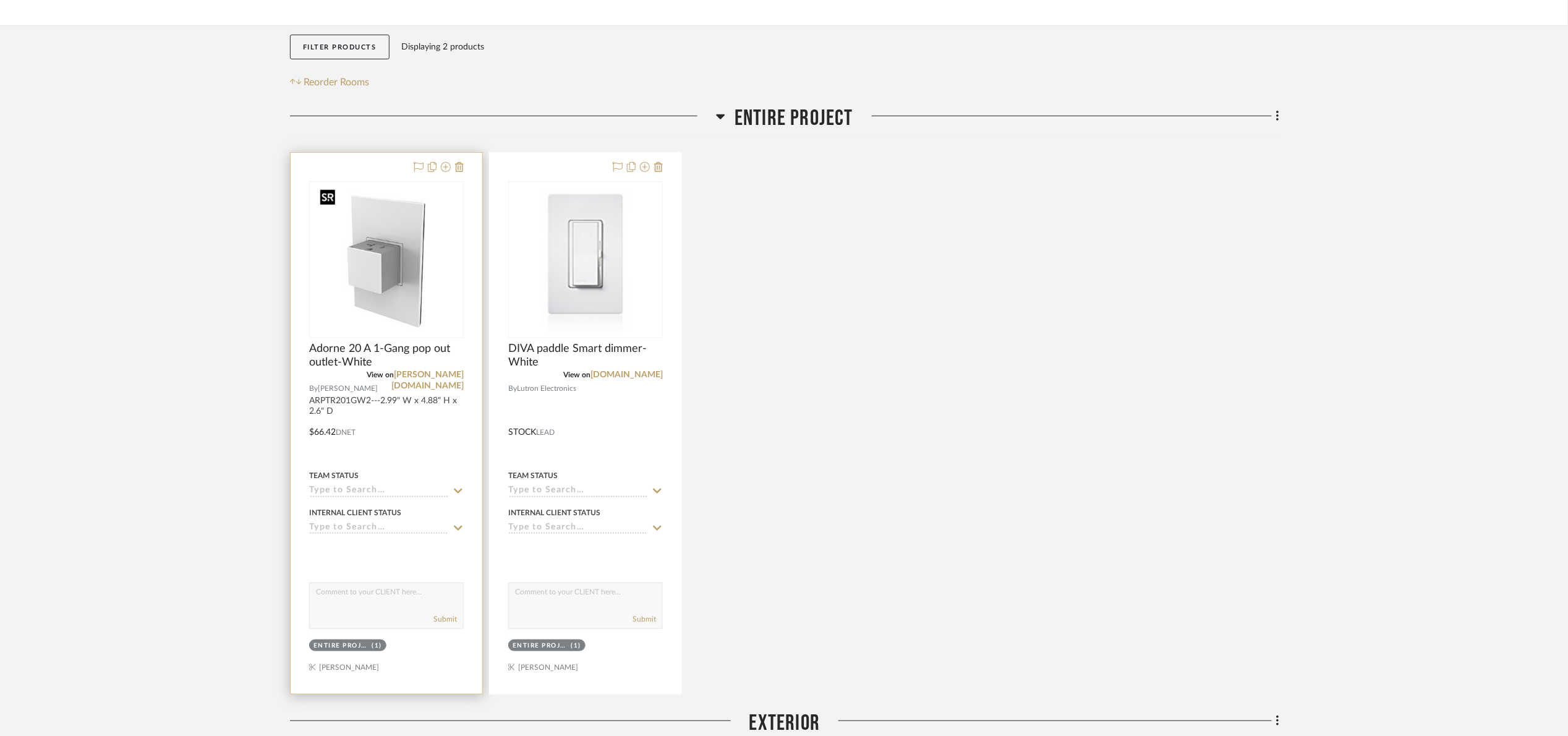
click at [392, 258] on img "0" at bounding box center [386, 259] width 143 height 154
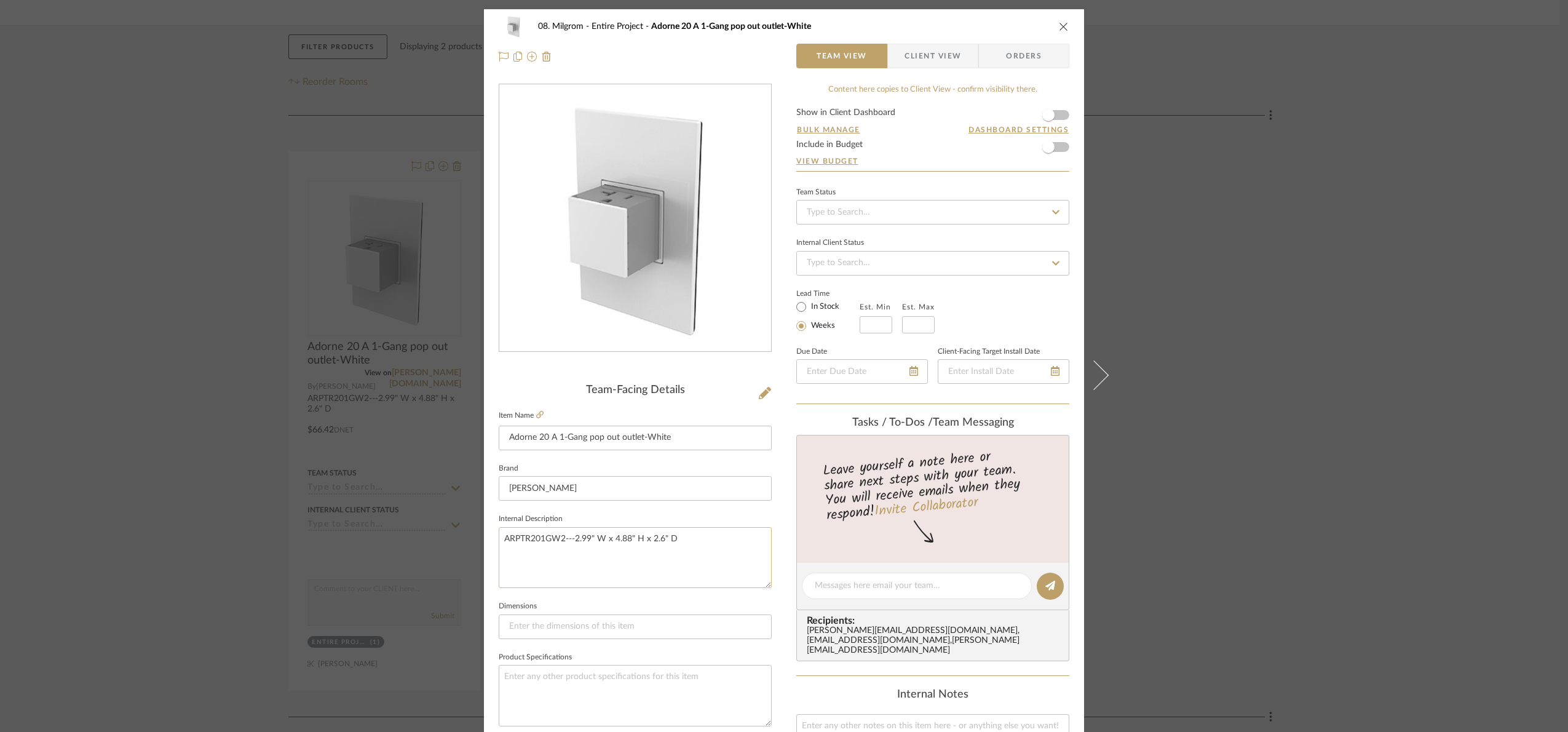
click at [499, 538] on textarea "ARPTR201GW2---2.99" W x 4.88" H x 2.6" D" at bounding box center [636, 557] width 273 height 61
type textarea "Island outlets , ARPTR201GW2---2.99" W x 4.88" H x 2.6" D"
click at [675, 512] on fieldset "Internal Description Island outlets , ARPTR201GW2---2.99" W x 4.88" H x 2.6" D" at bounding box center [636, 549] width 273 height 78
click at [1218, 391] on div "08. Milgrom Entire Project Adorne 20 A 1-Gang pop out outlet-White Team View Cl…" at bounding box center [784, 366] width 1568 height 732
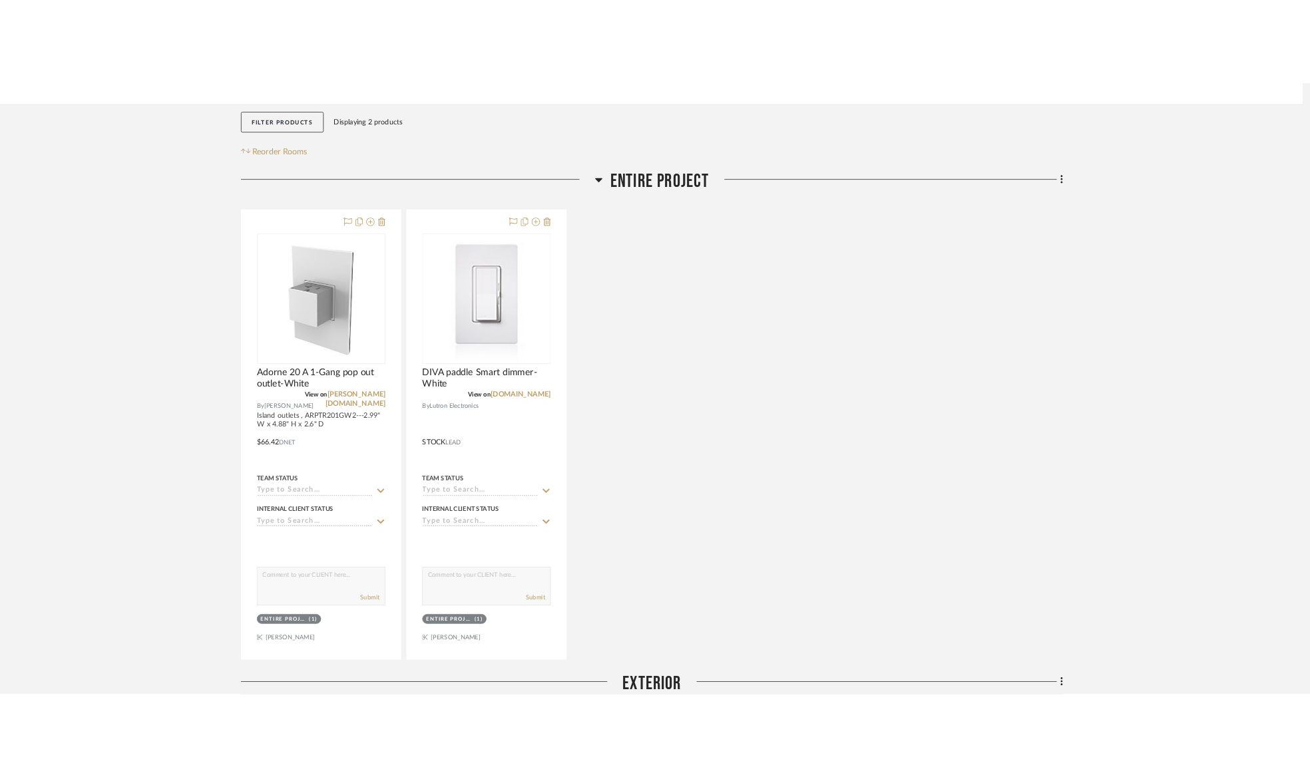
scroll to position [200, 0]
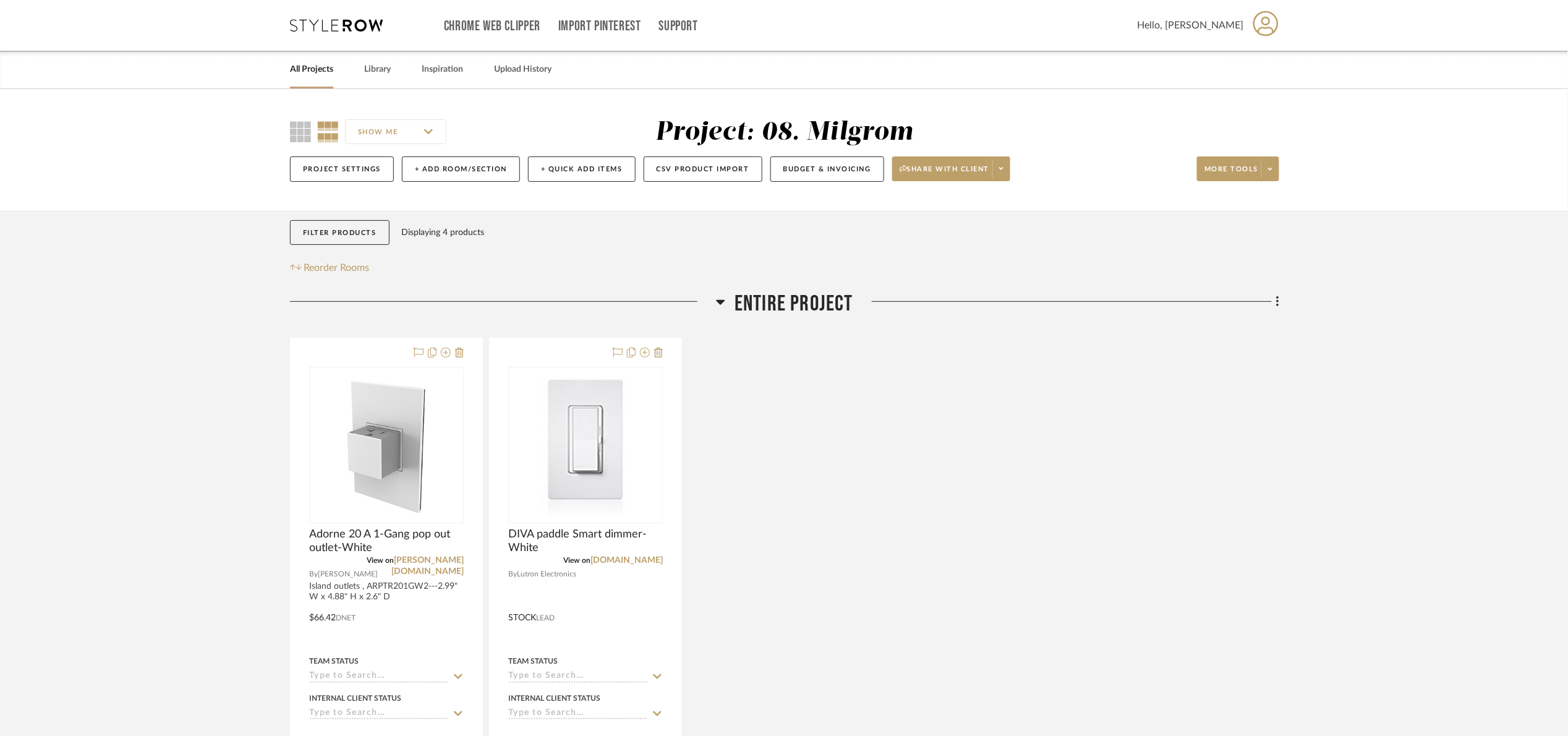
click at [314, 72] on link "All Projects" at bounding box center [311, 70] width 44 height 17
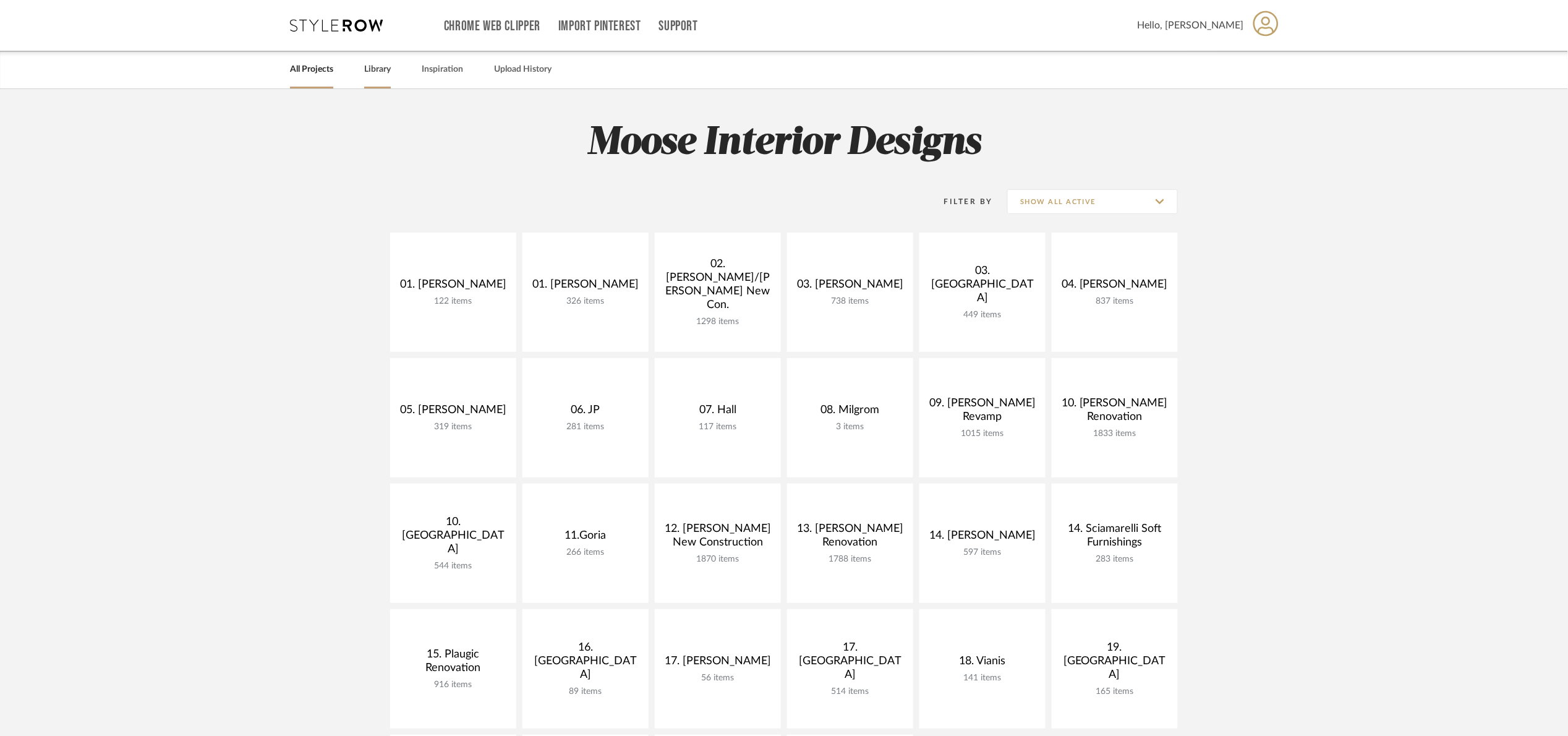
click at [382, 72] on link "Library" at bounding box center [377, 70] width 27 height 17
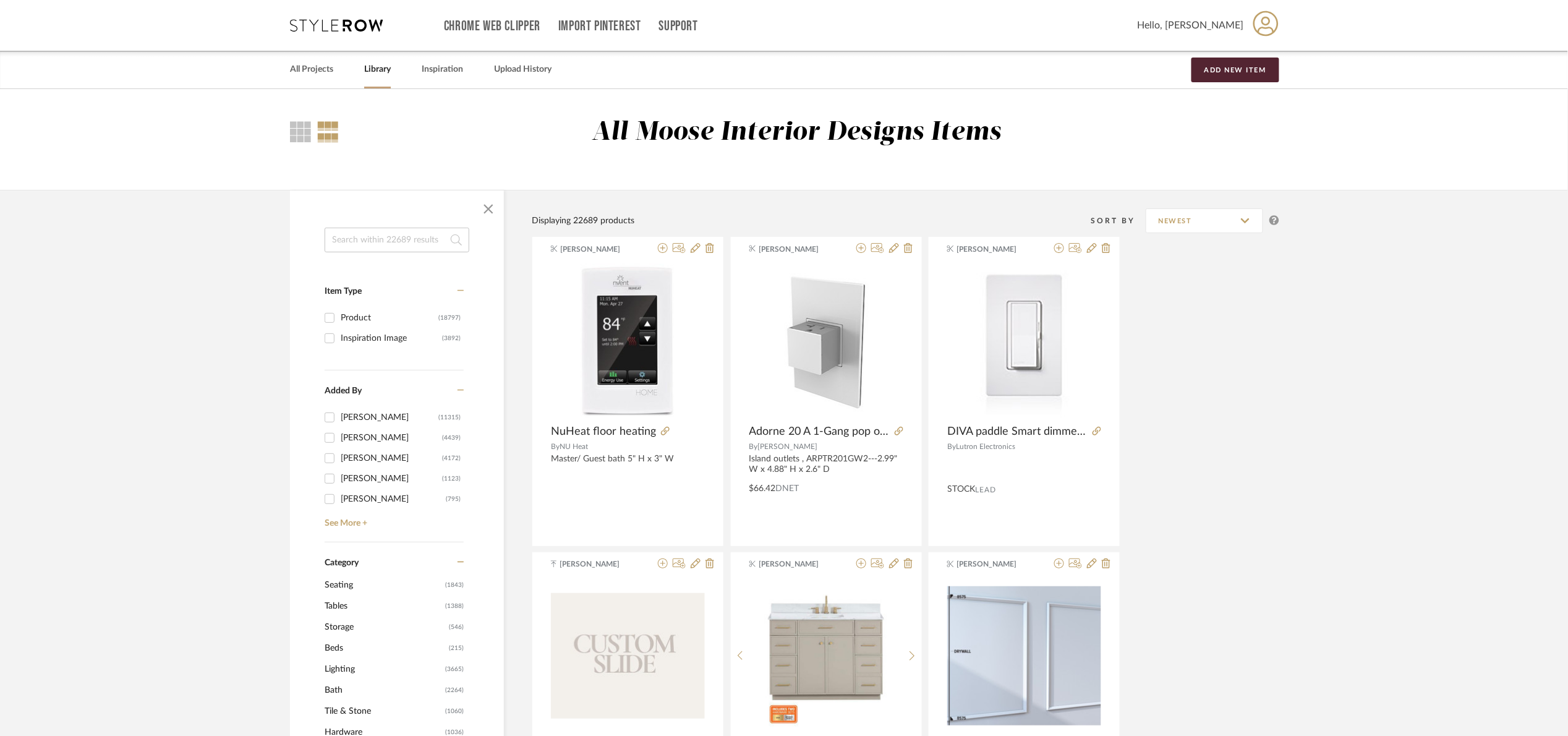
click at [405, 242] on input at bounding box center [397, 240] width 145 height 25
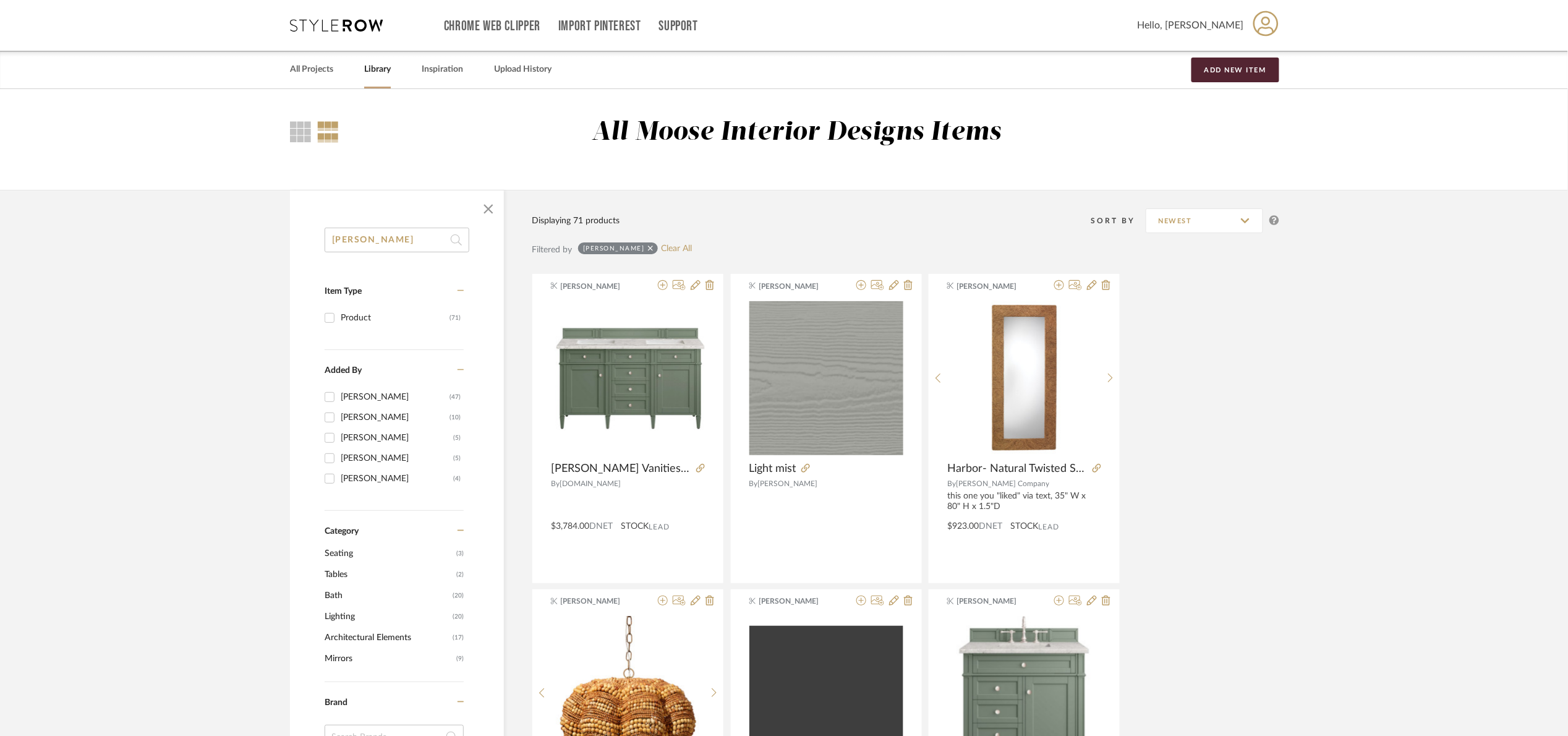
drag, startPoint x: 345, startPoint y: 249, endPoint x: 293, endPoint y: 255, distance: 52.3
type input "masonite"
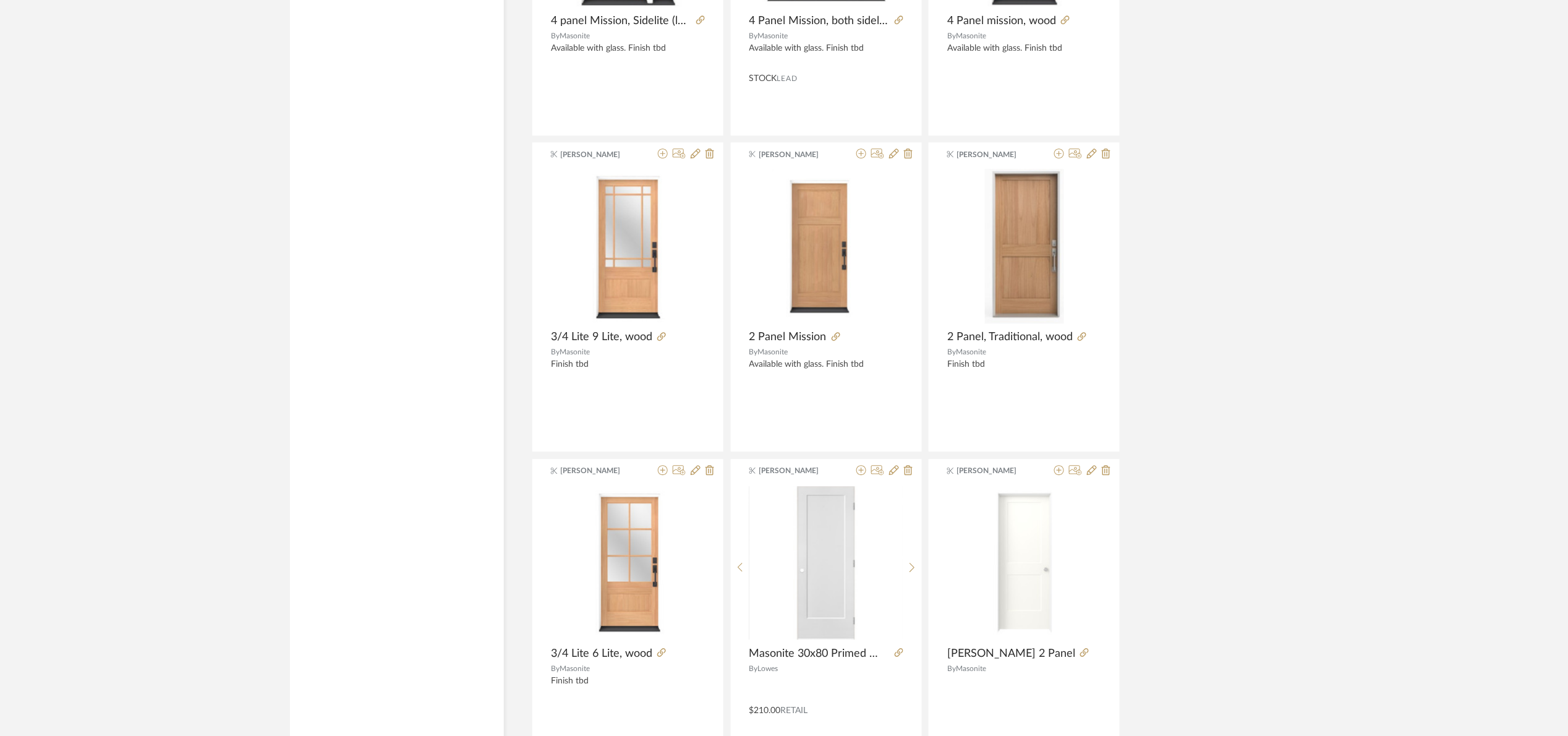
scroll to position [1391, 0]
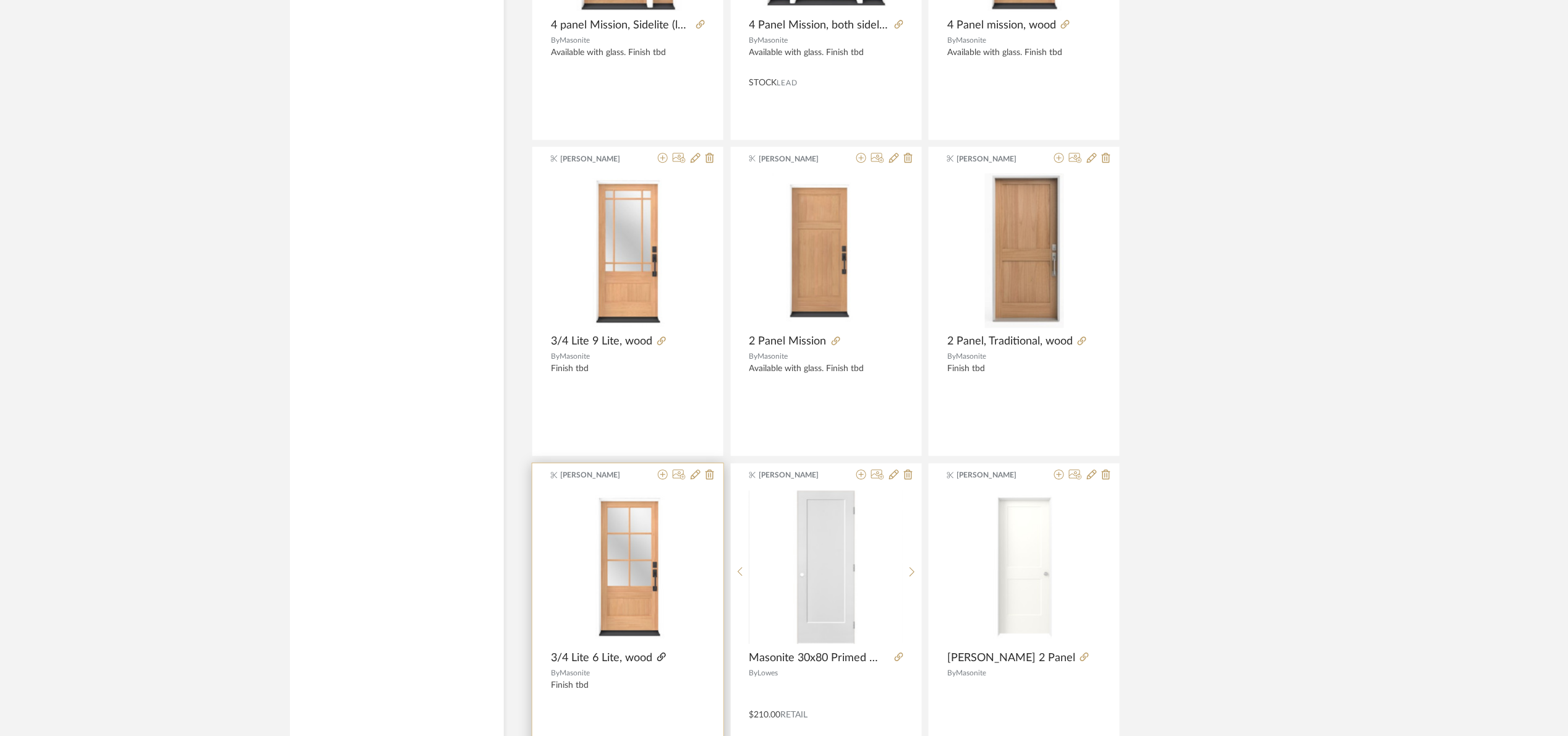
click at [662, 655] on icon at bounding box center [660, 656] width 8 height 8
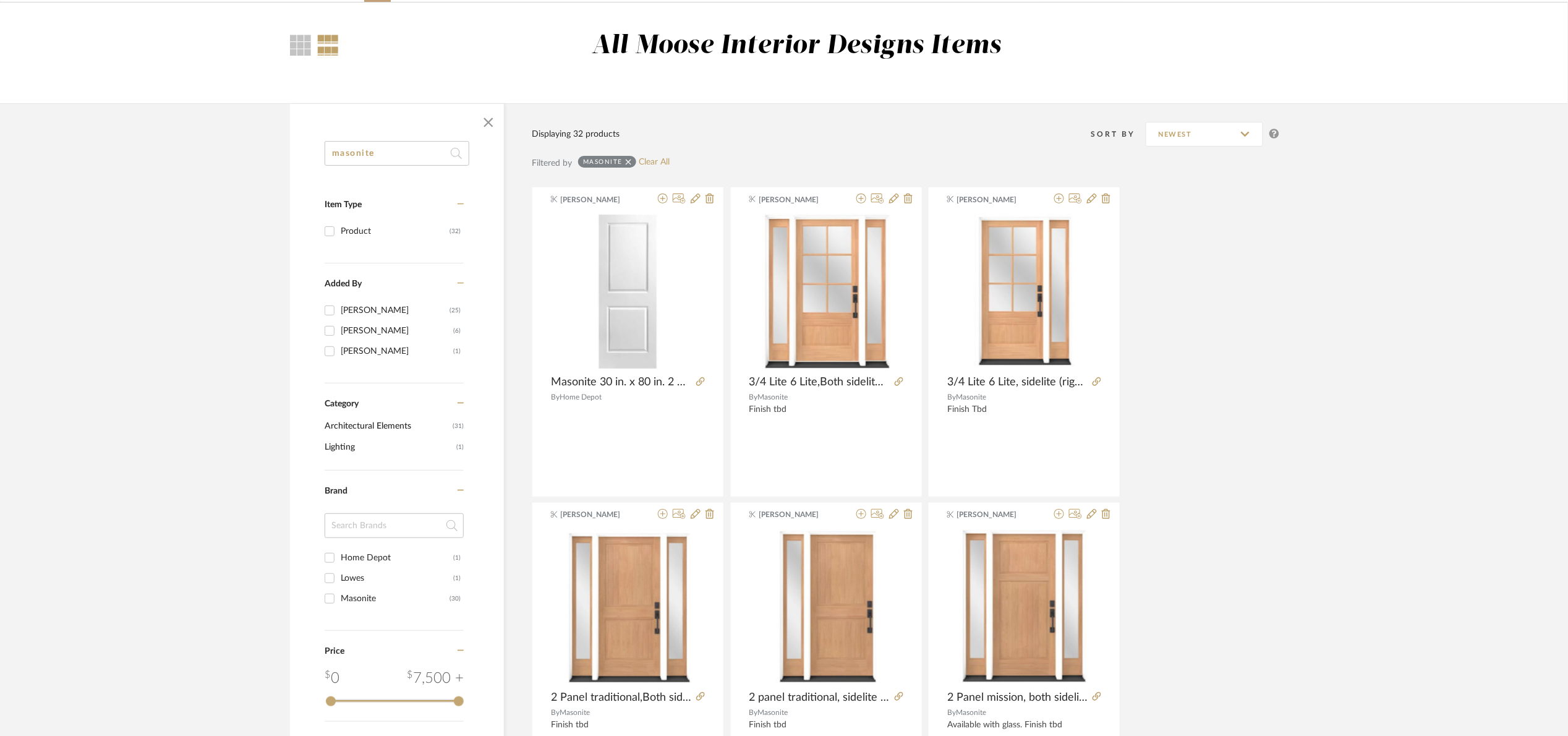
scroll to position [93, 0]
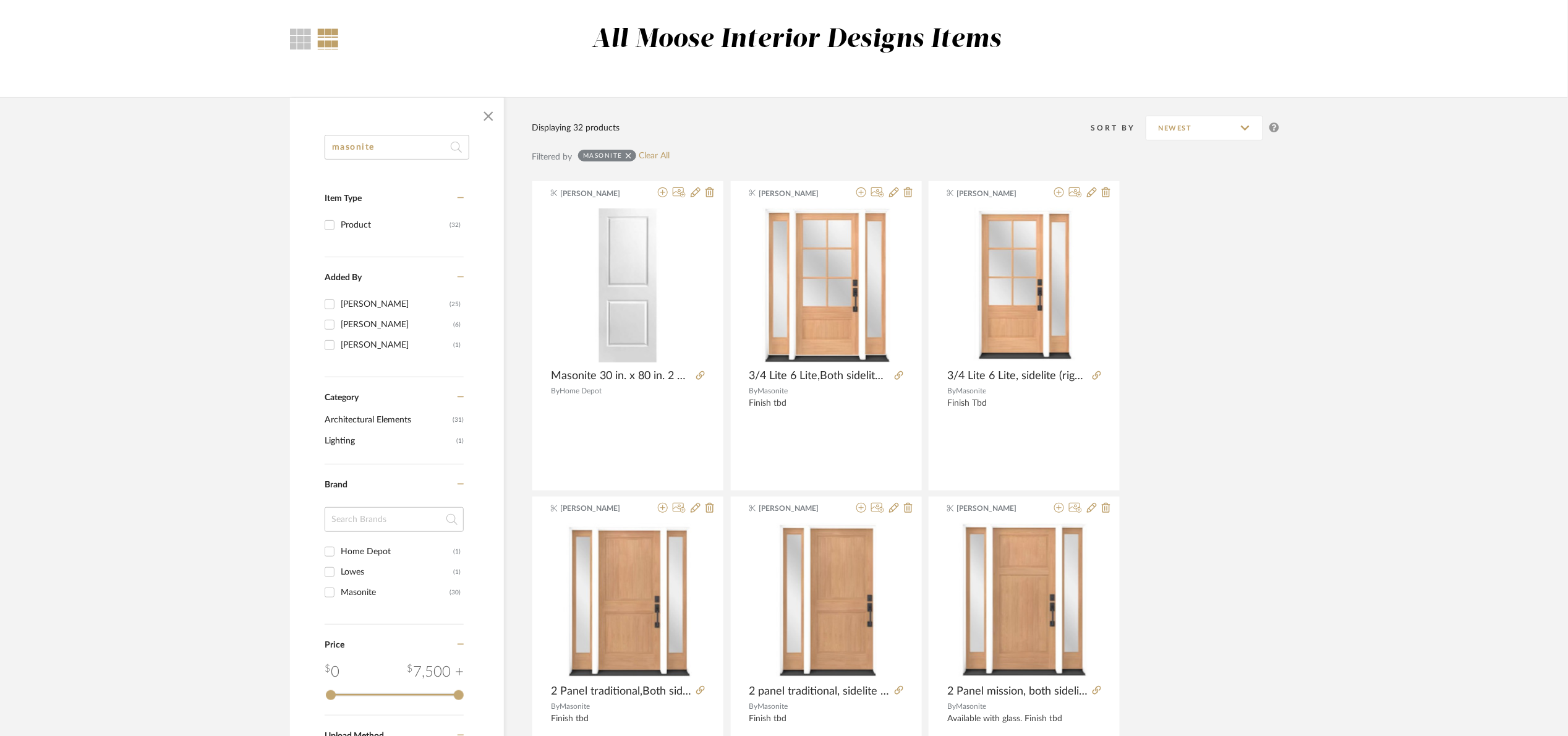
drag, startPoint x: 404, startPoint y: 147, endPoint x: 252, endPoint y: 173, distance: 154.2
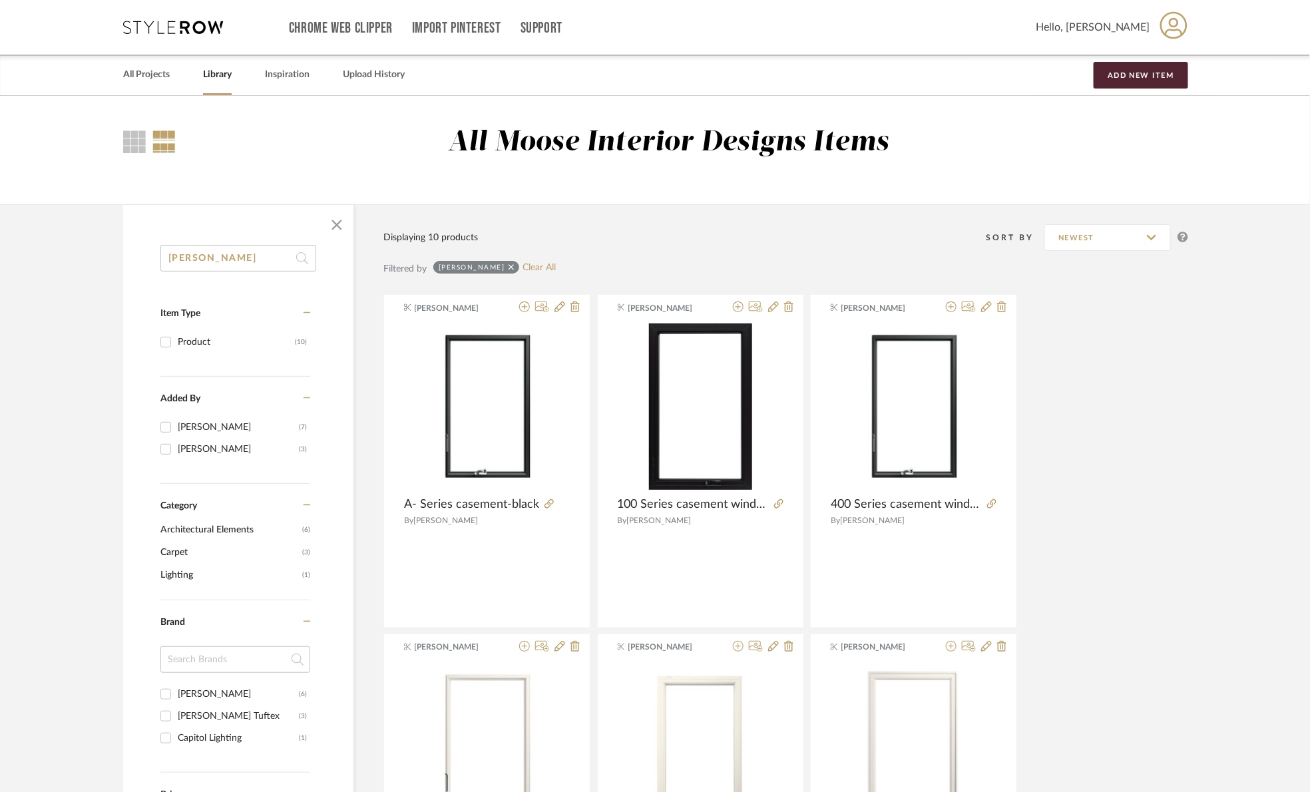
drag, startPoint x: 246, startPoint y: 256, endPoint x: 0, endPoint y: 263, distance: 246.3
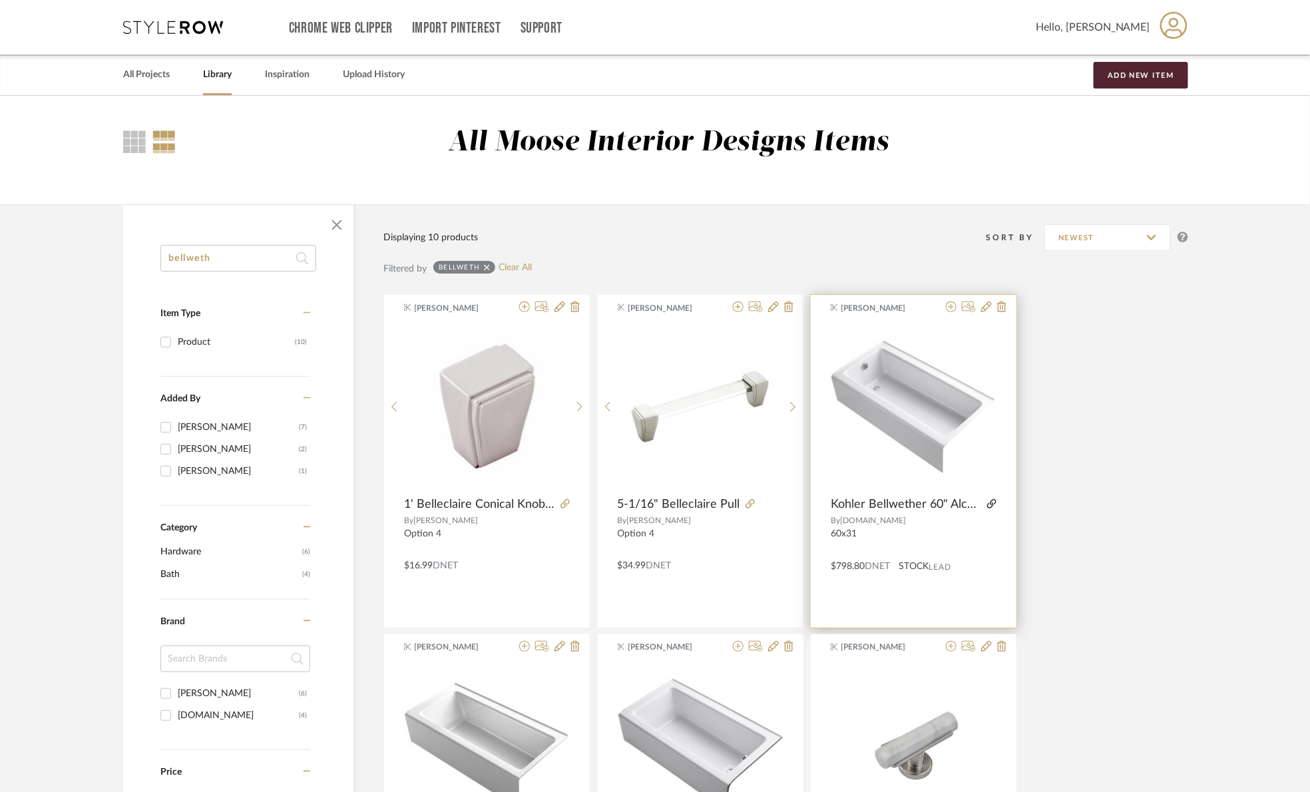
click at [991, 503] on icon at bounding box center [991, 503] width 9 height 9
click at [951, 307] on icon at bounding box center [951, 306] width 11 height 11
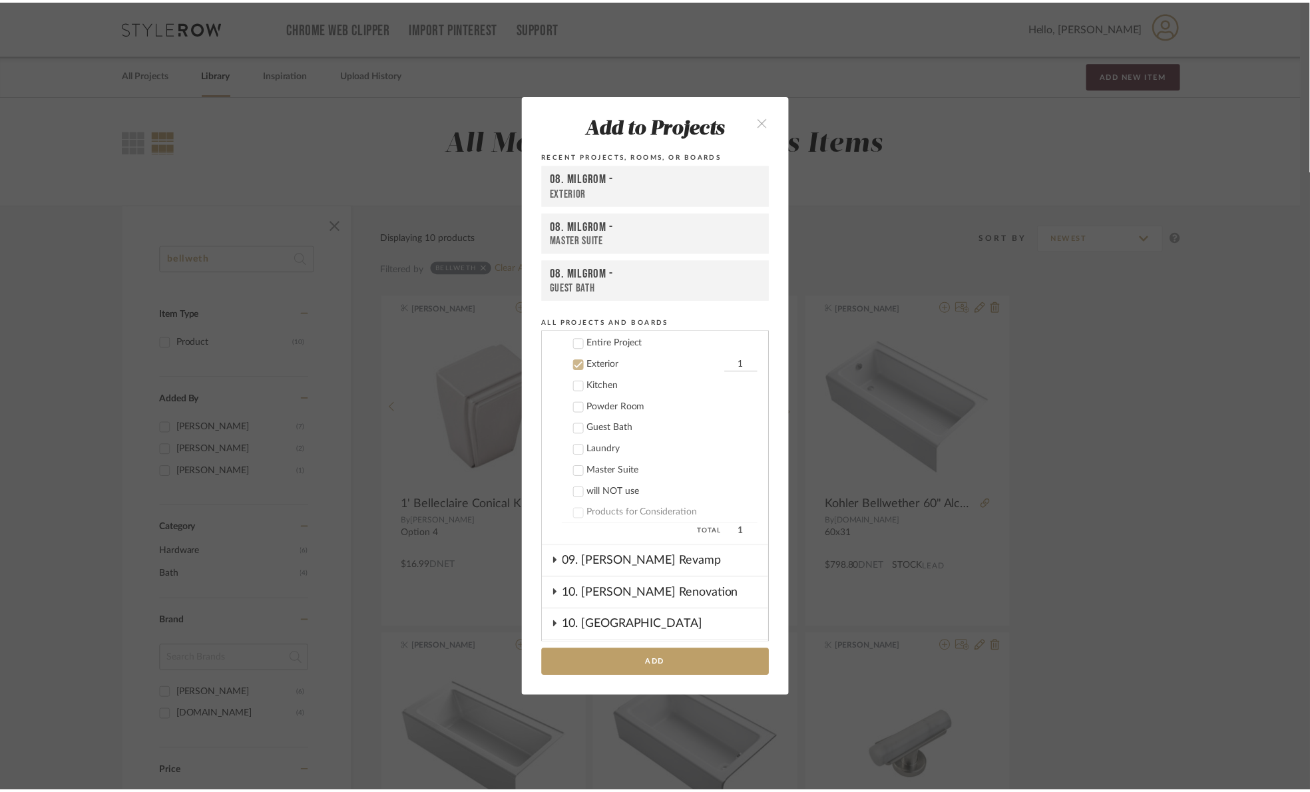
scroll to position [358, 0]
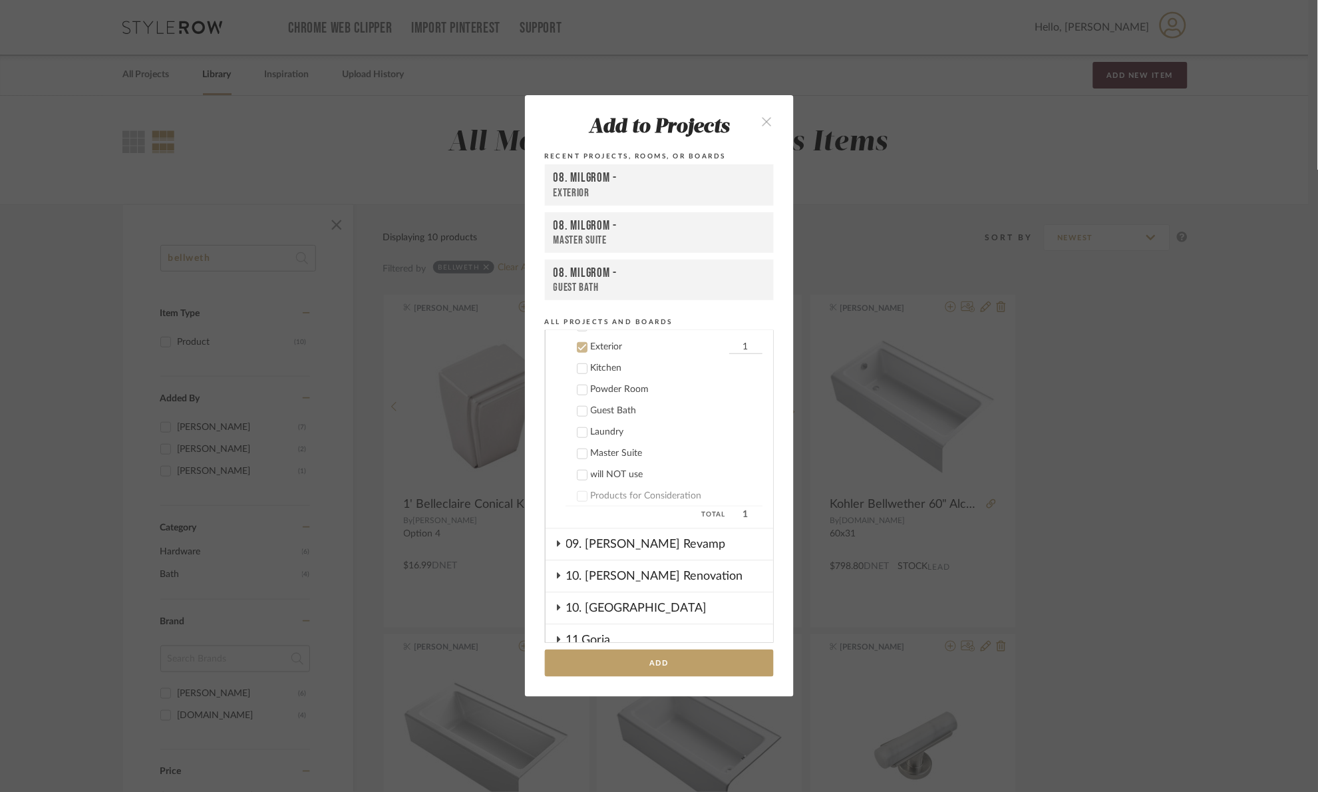
click at [584, 341] on label "Exterior 1" at bounding box center [664, 347] width 197 height 13
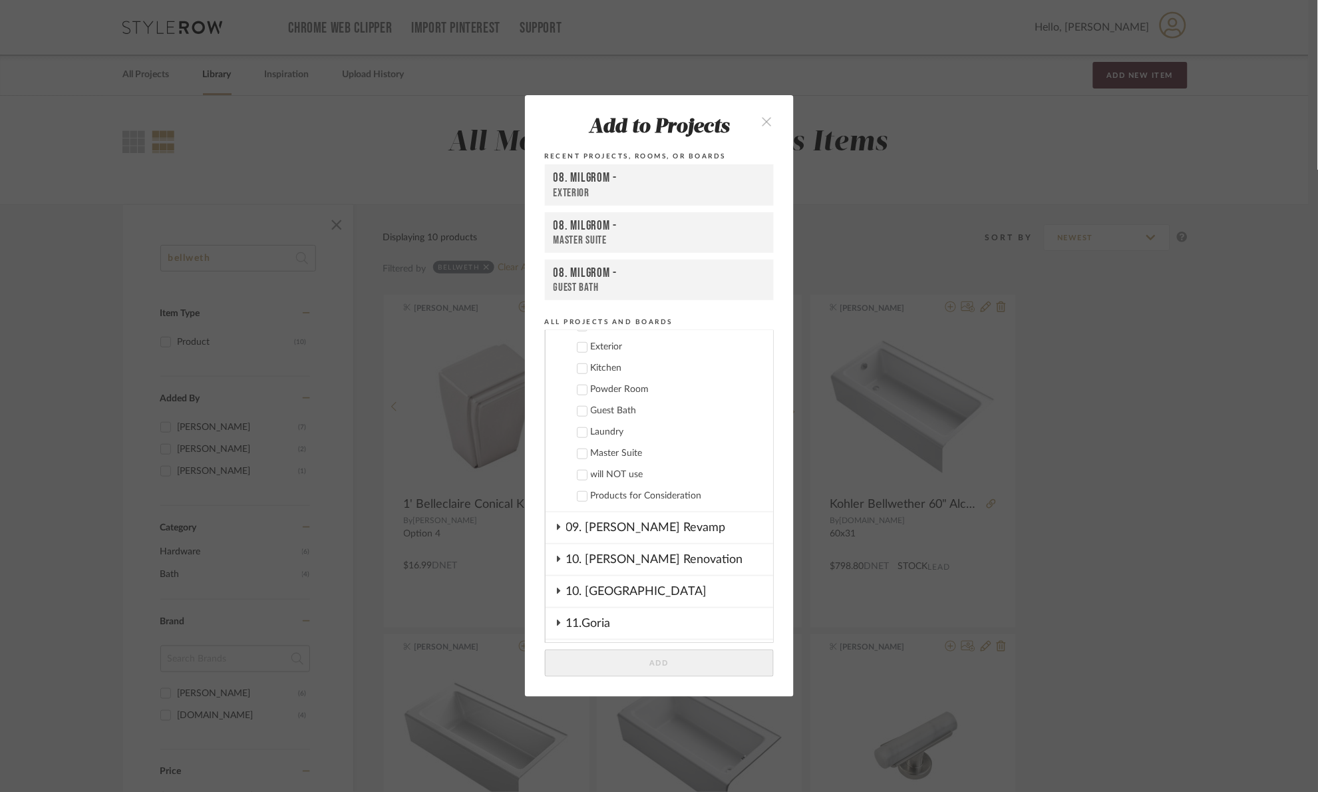
click at [594, 411] on div "Guest Bath" at bounding box center [677, 410] width 172 height 11
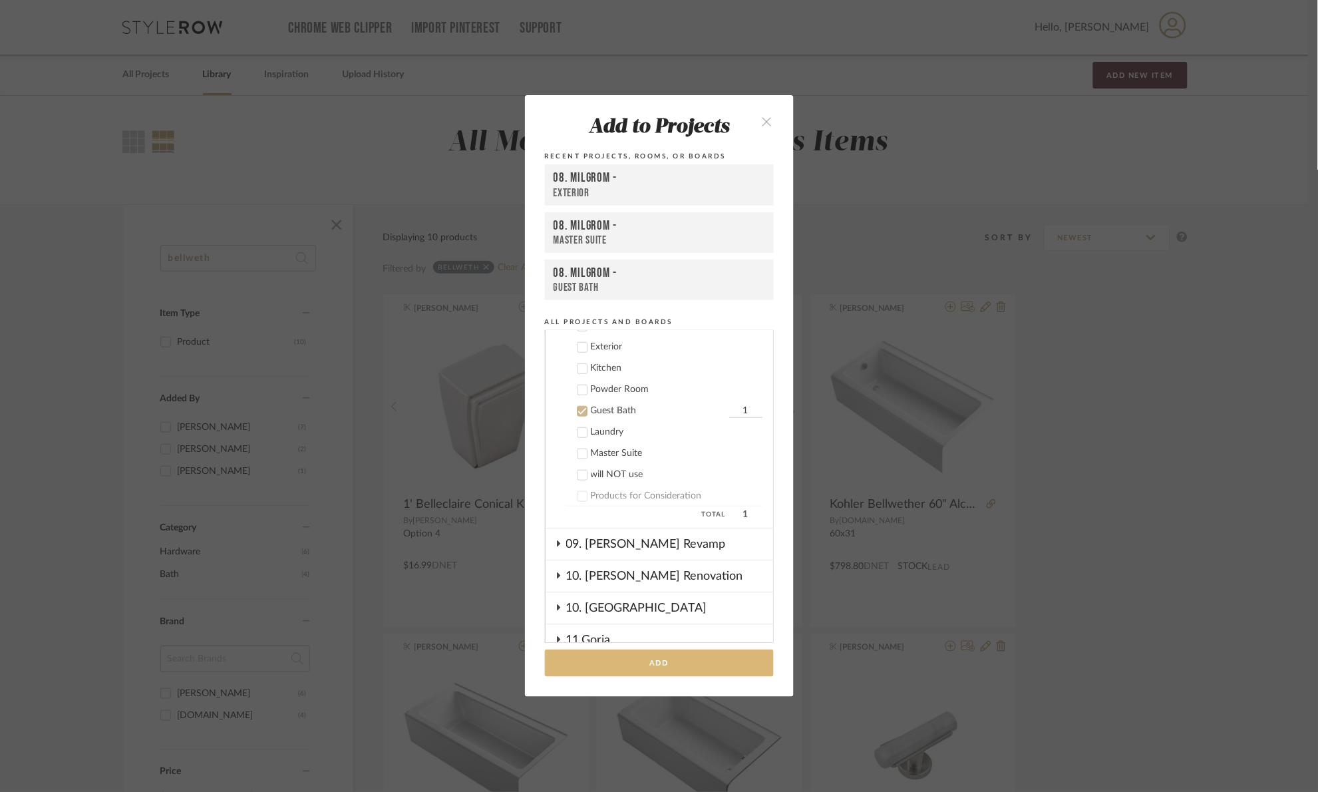
click at [684, 665] on button "Add" at bounding box center [659, 663] width 229 height 27
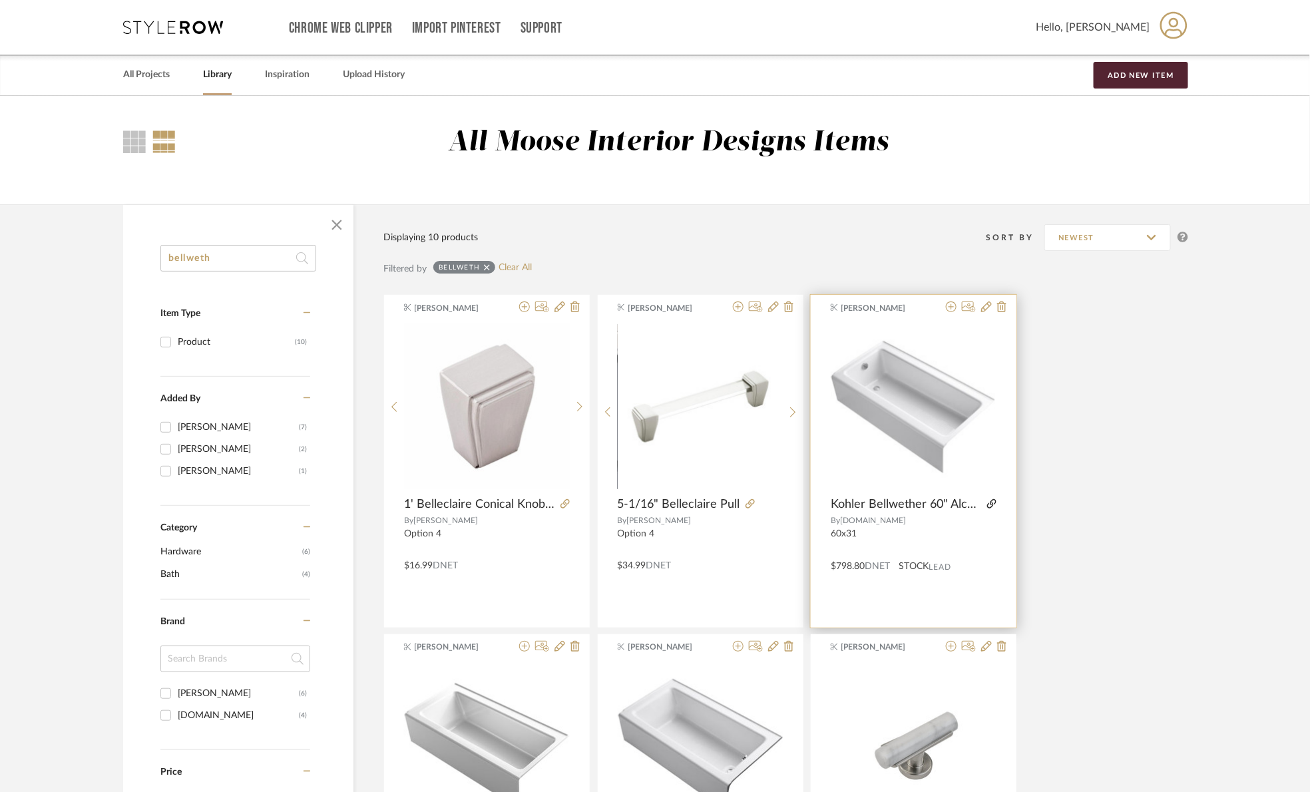
click at [993, 499] on icon at bounding box center [991, 503] width 9 height 9
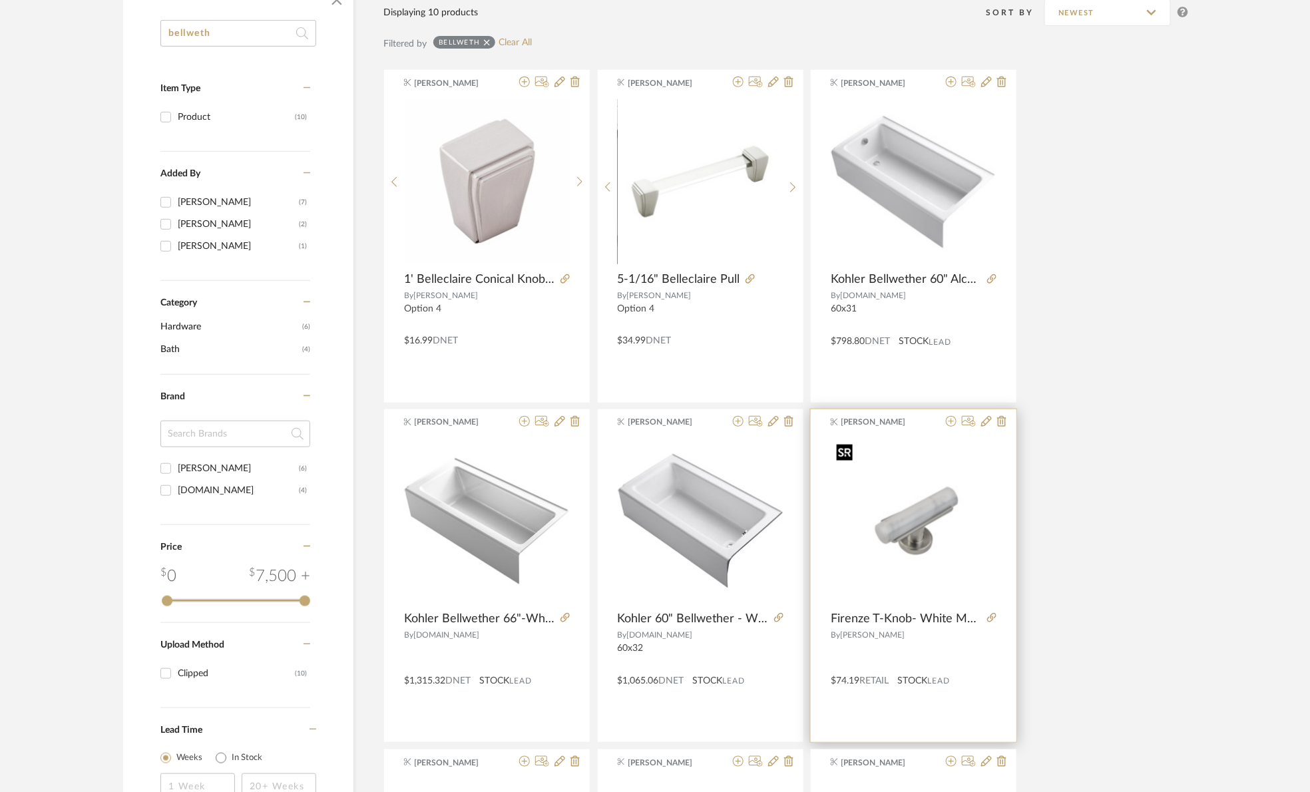
scroll to position [299, 0]
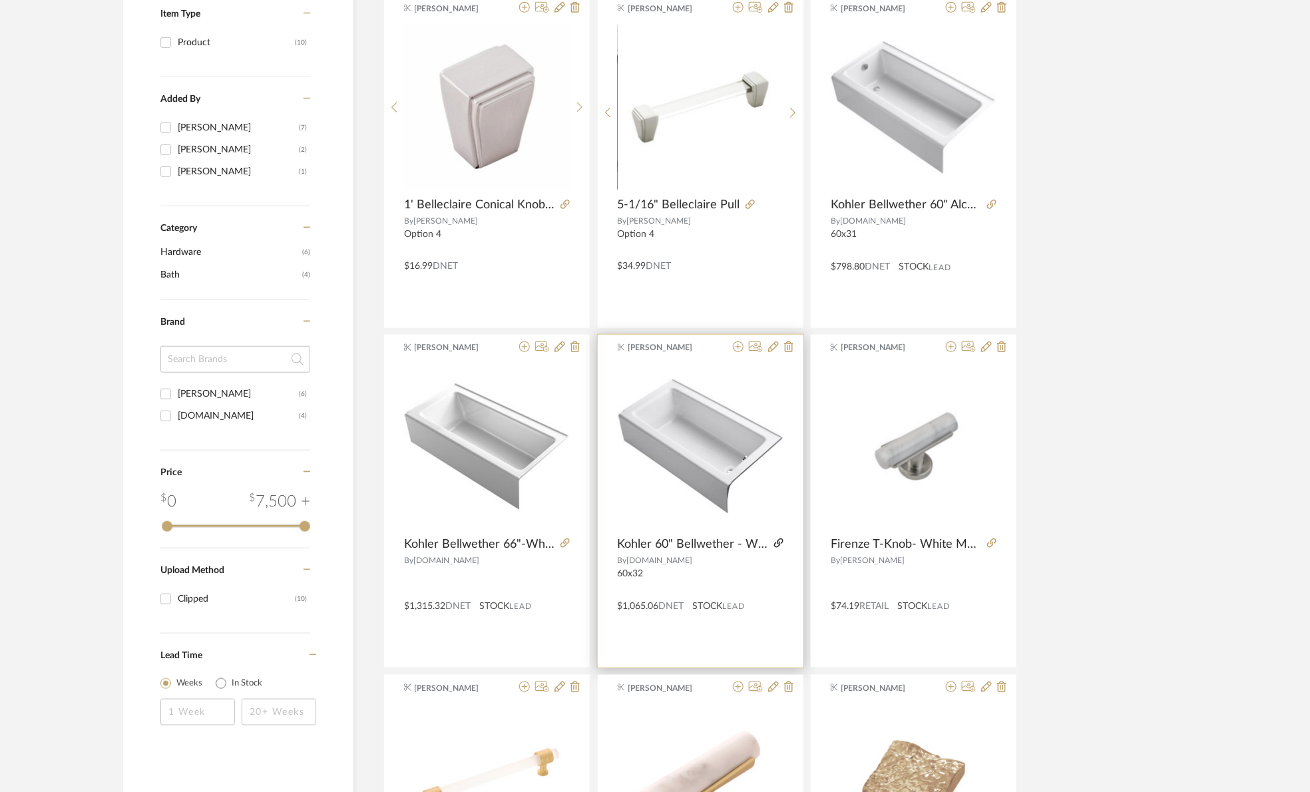
click at [780, 543] on icon at bounding box center [778, 542] width 9 height 9
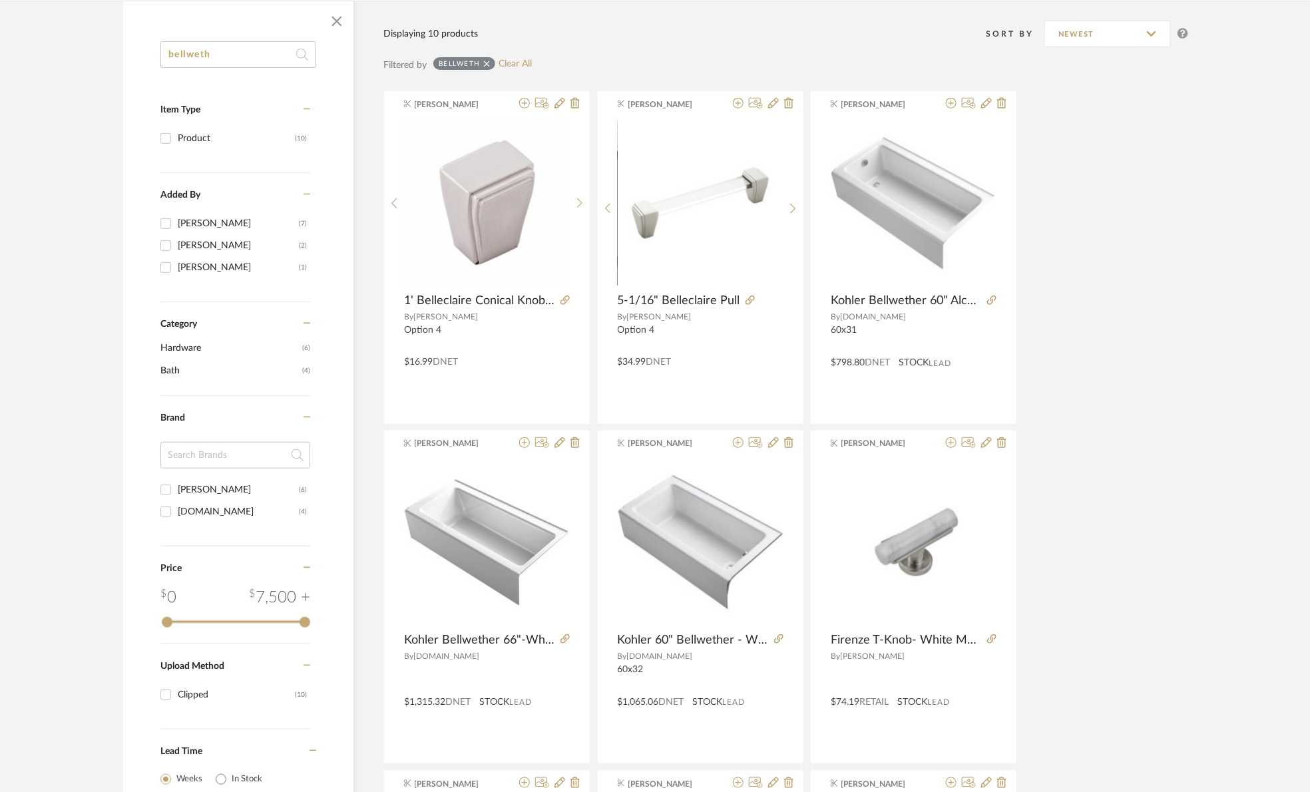
scroll to position [200, 0]
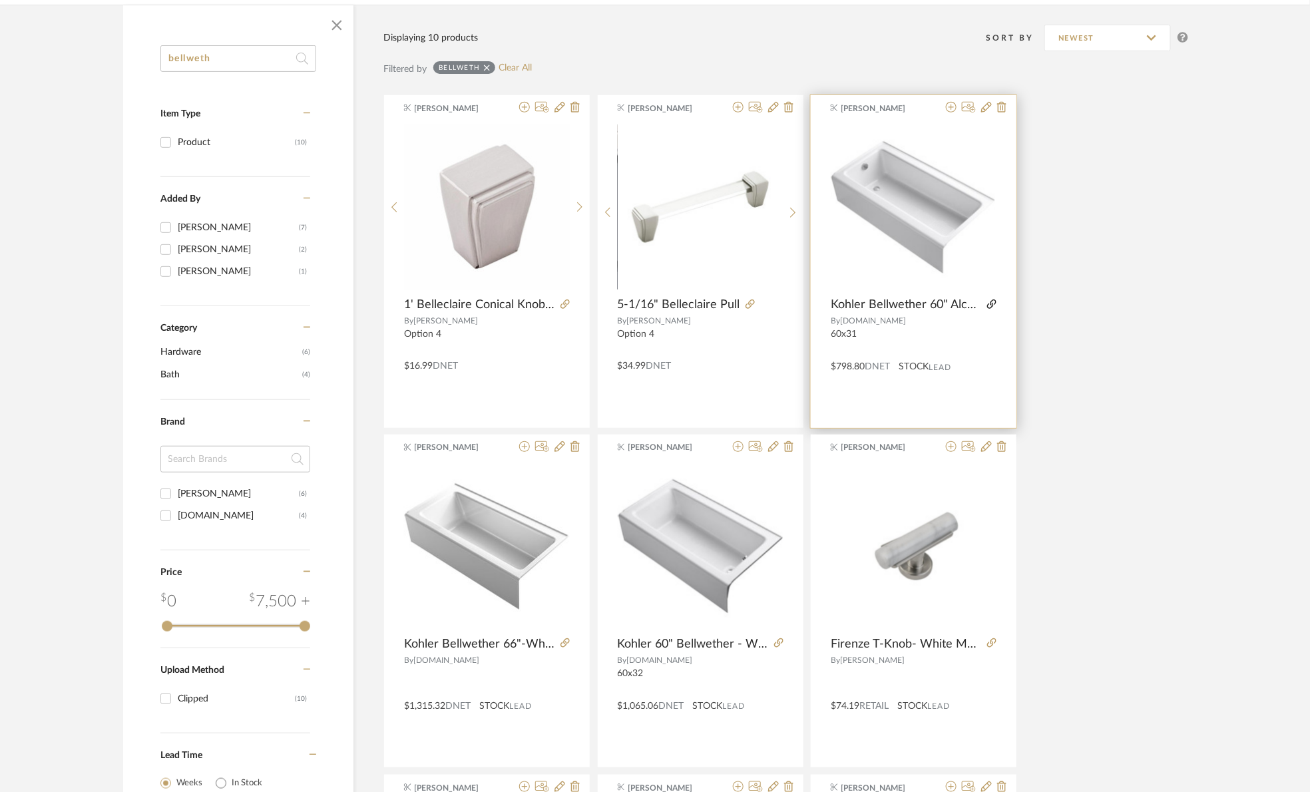
click at [994, 303] on icon at bounding box center [991, 303] width 9 height 9
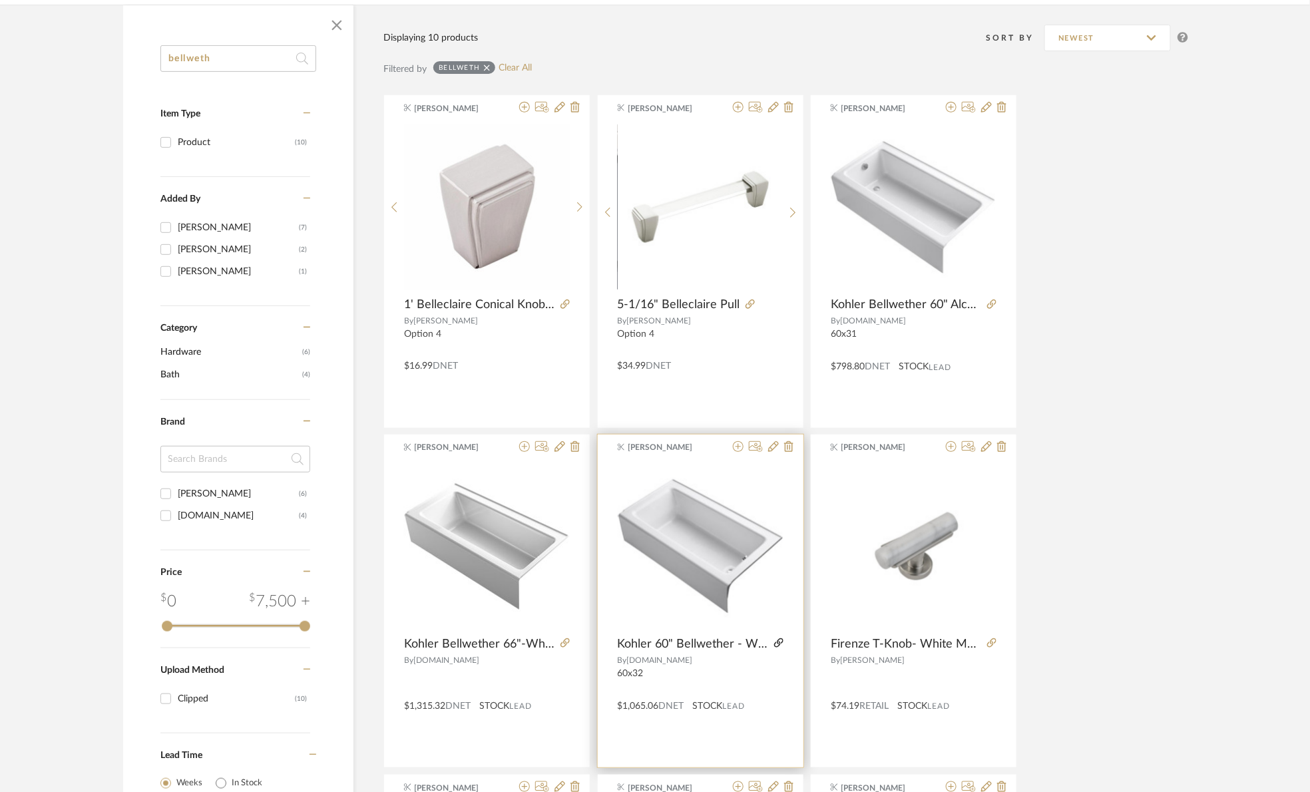
click at [779, 639] on icon at bounding box center [778, 642] width 9 height 9
click at [737, 448] on icon at bounding box center [738, 446] width 11 height 11
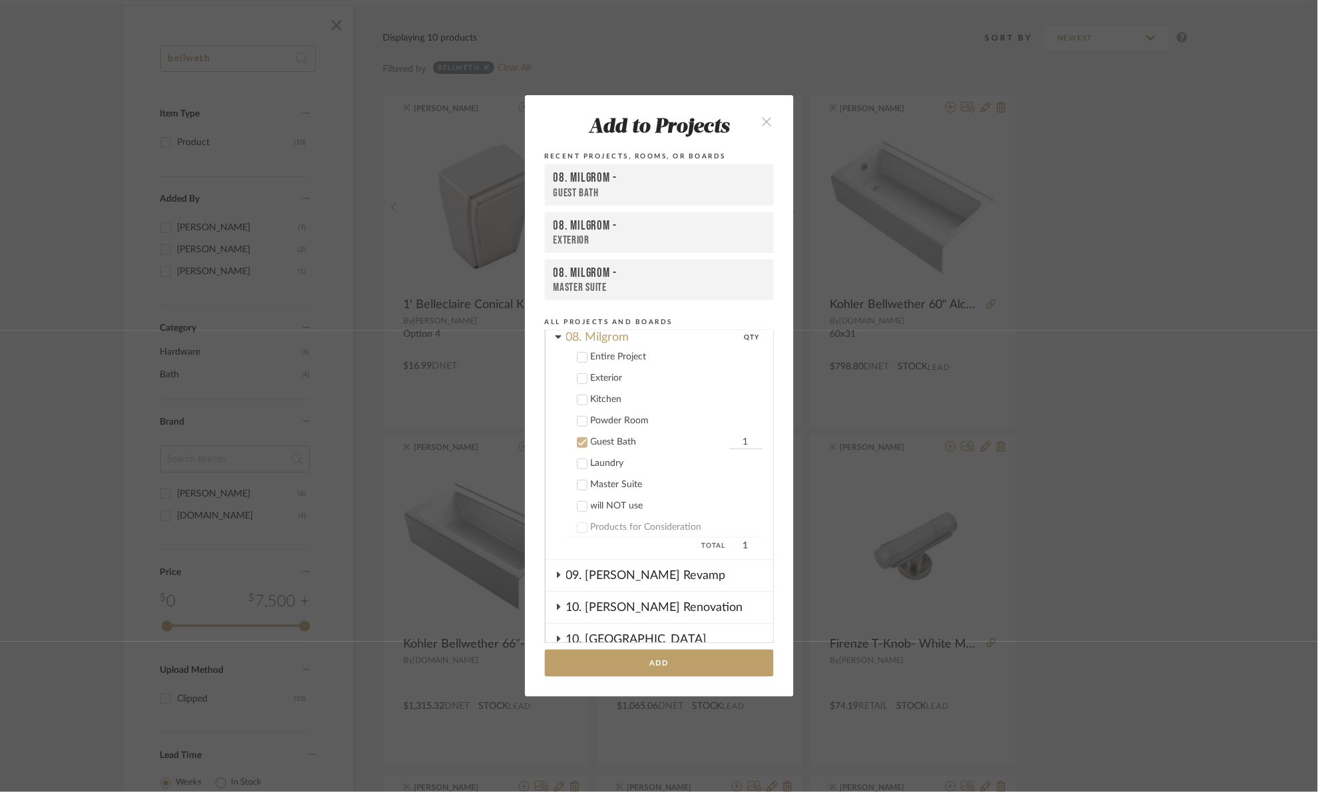
scroll to position [322, 0]
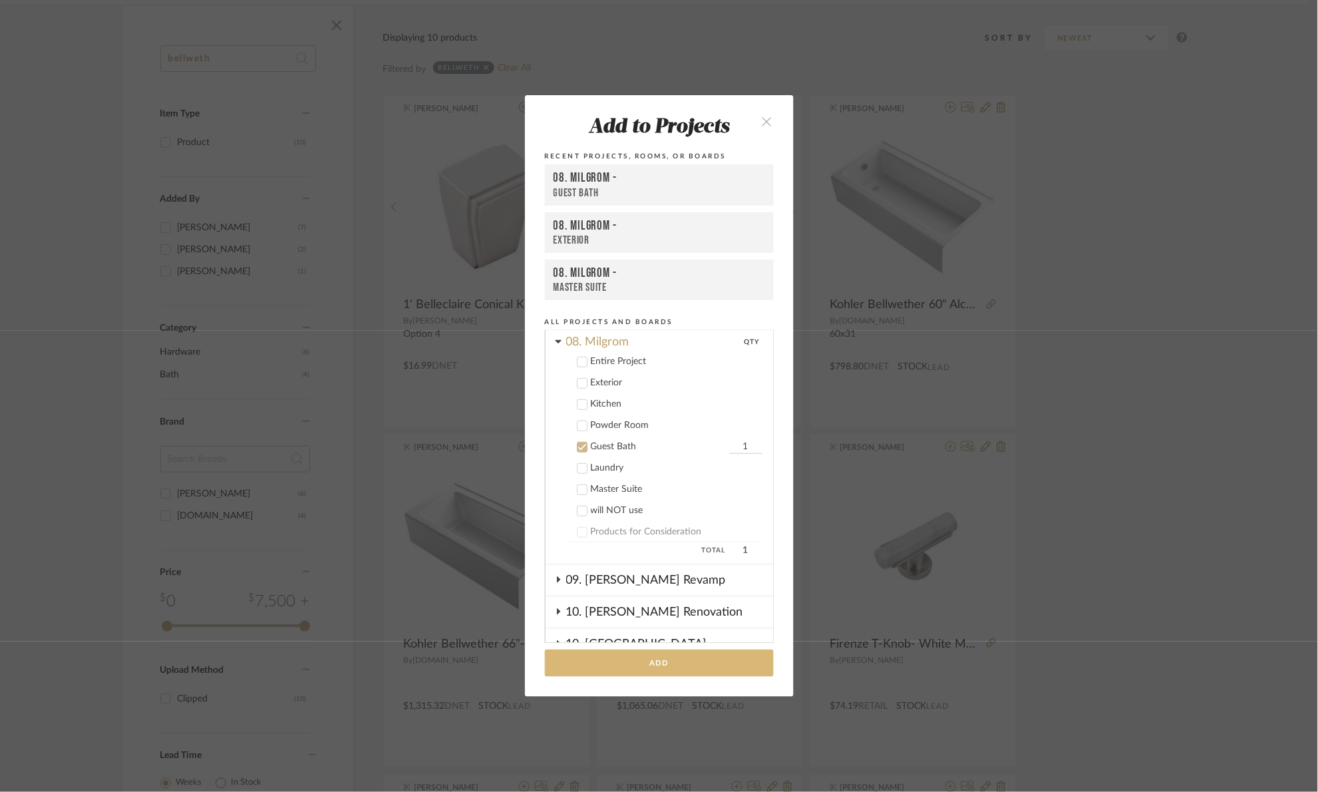
click at [663, 664] on button "Add" at bounding box center [659, 663] width 229 height 27
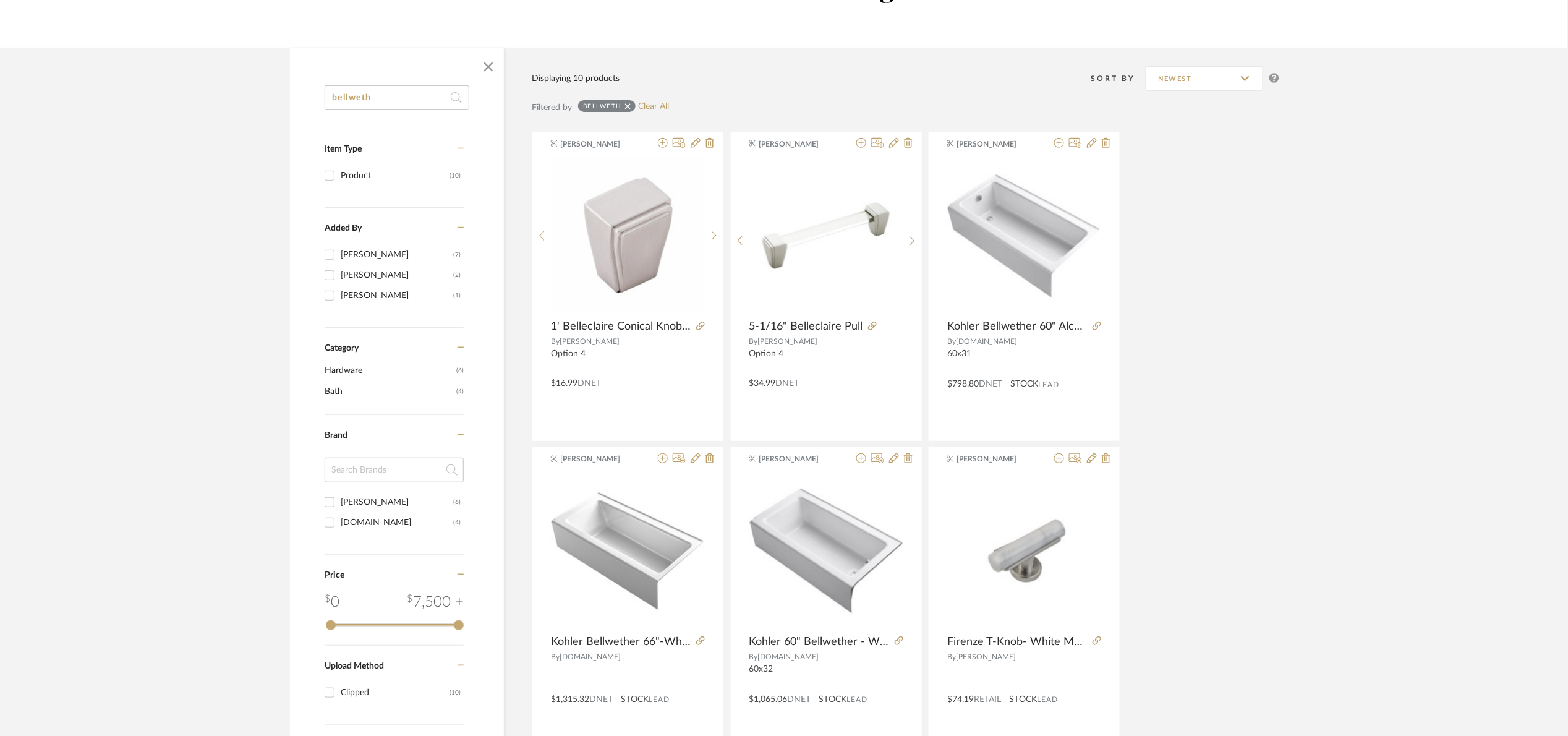
scroll to position [0, 0]
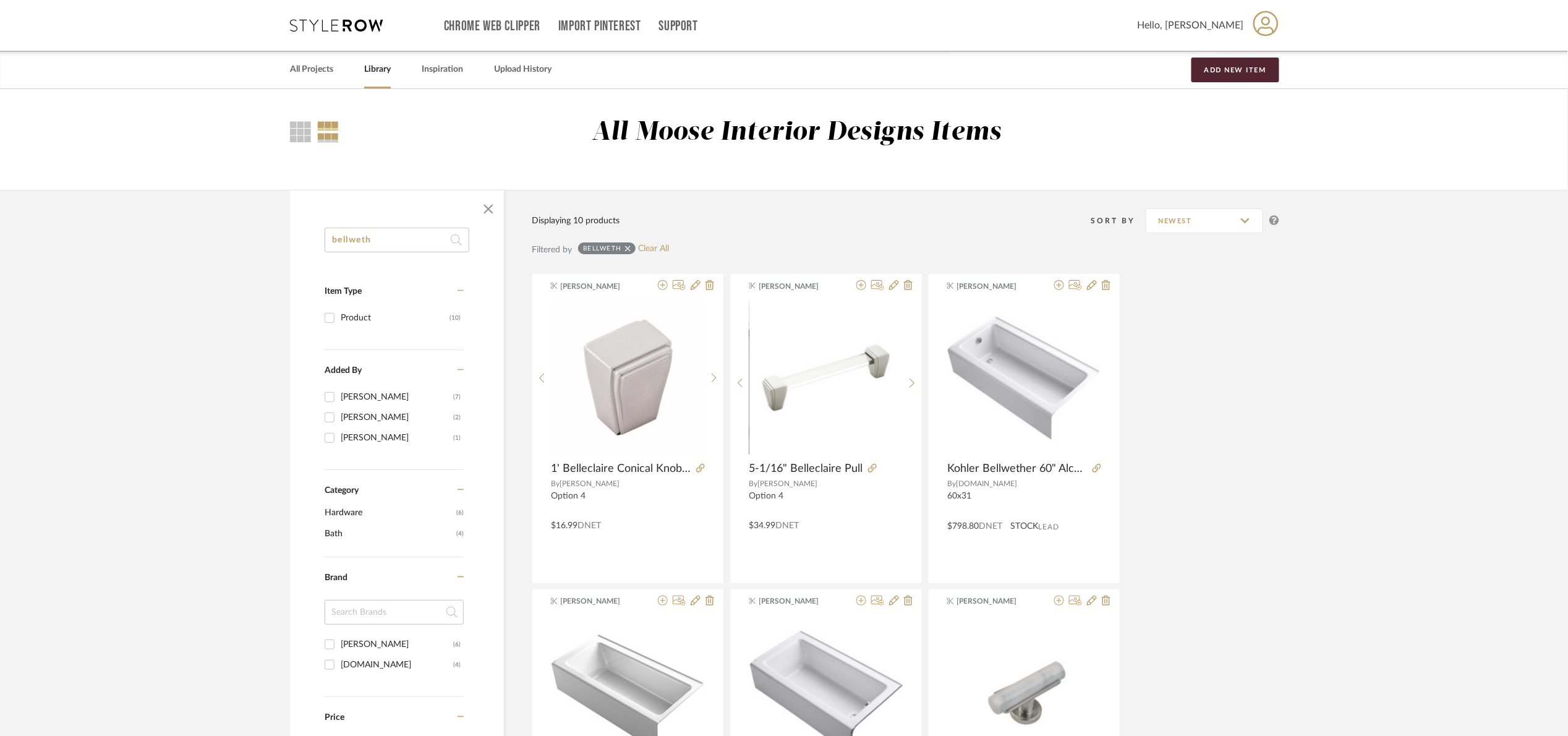
drag, startPoint x: 420, startPoint y: 235, endPoint x: 216, endPoint y: 236, distance: 204.0
type input "toto"
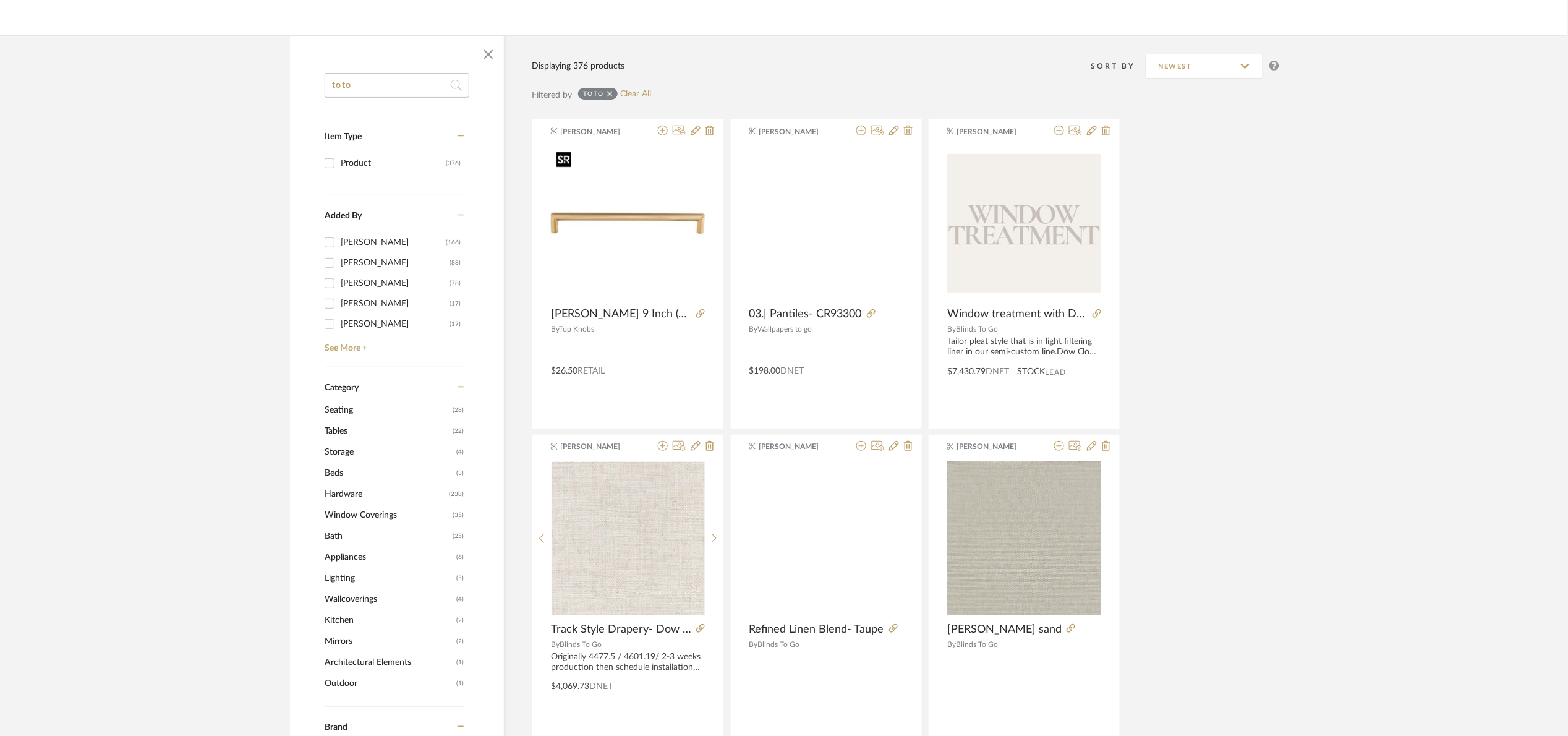
scroll to position [557, 0]
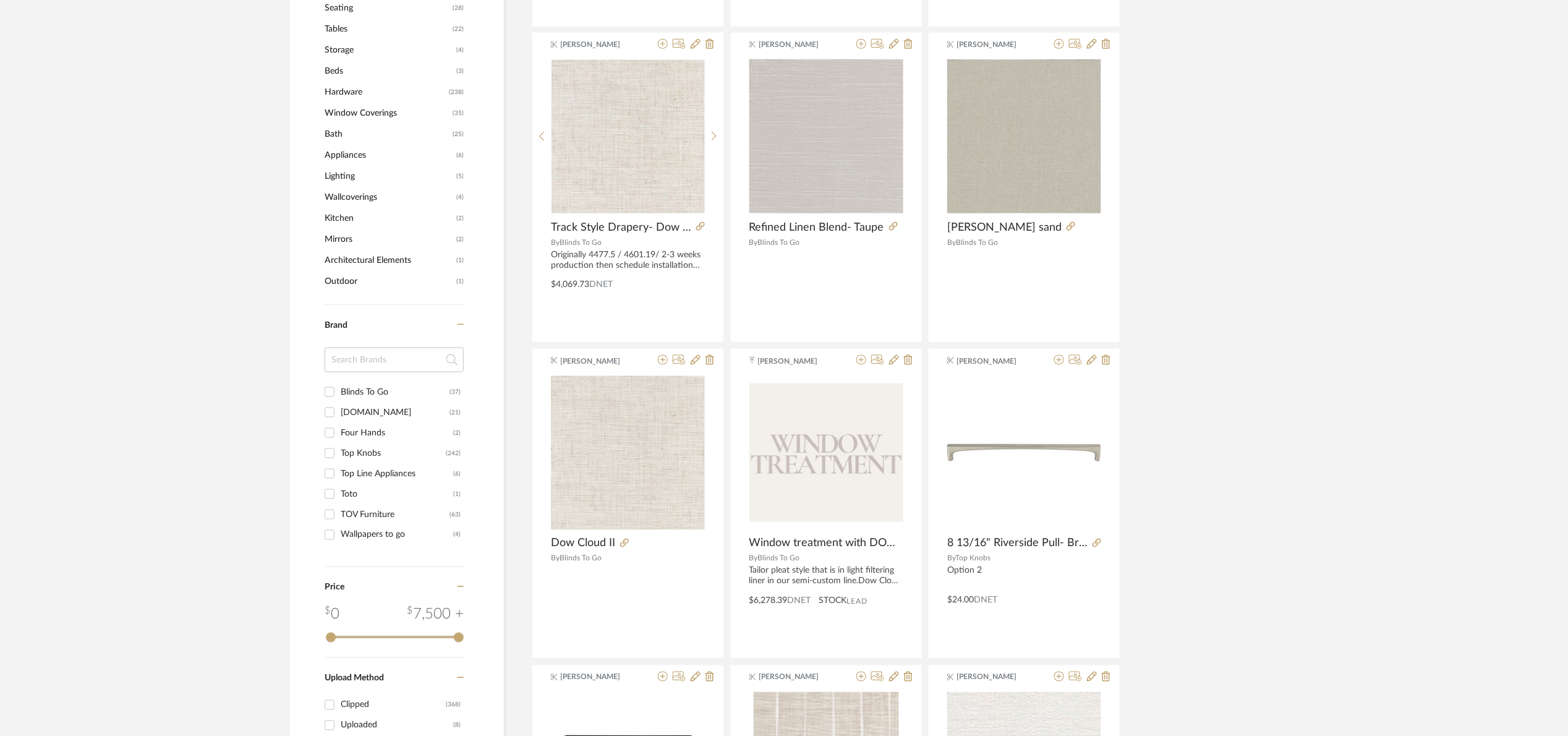
click at [342, 127] on span "Bath" at bounding box center [386, 134] width 124 height 21
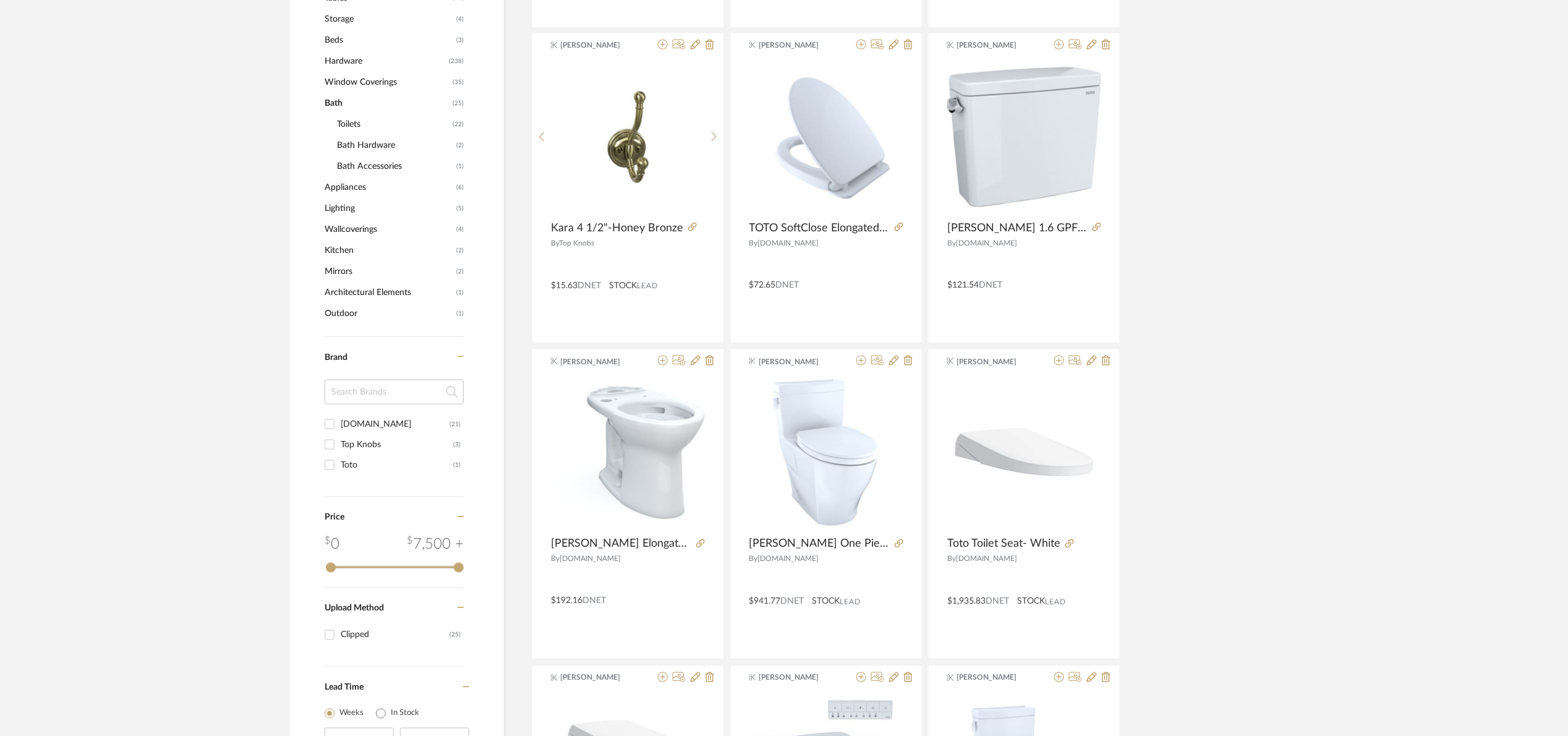
scroll to position [543, 0]
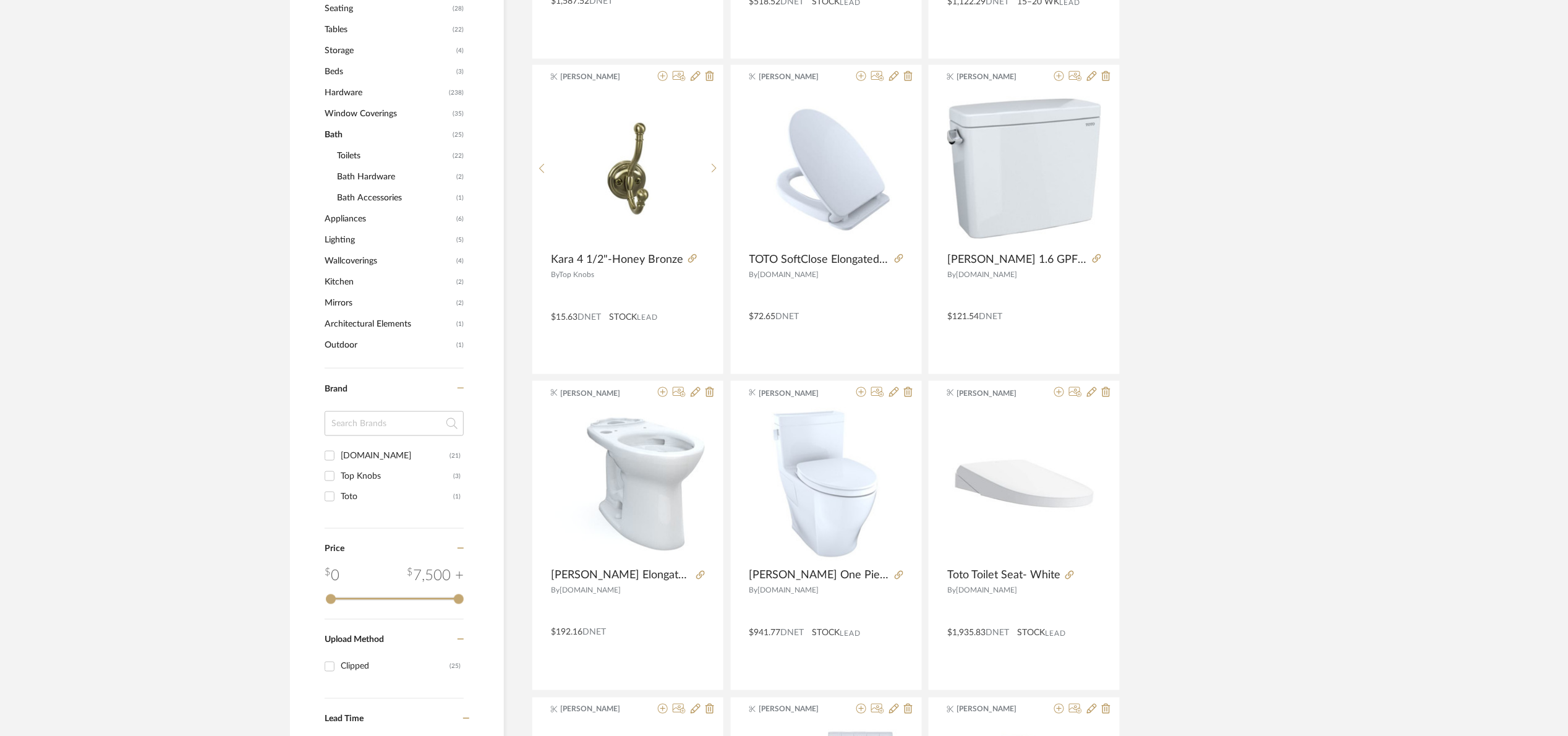
click at [358, 154] on span "Toilets" at bounding box center [393, 155] width 112 height 21
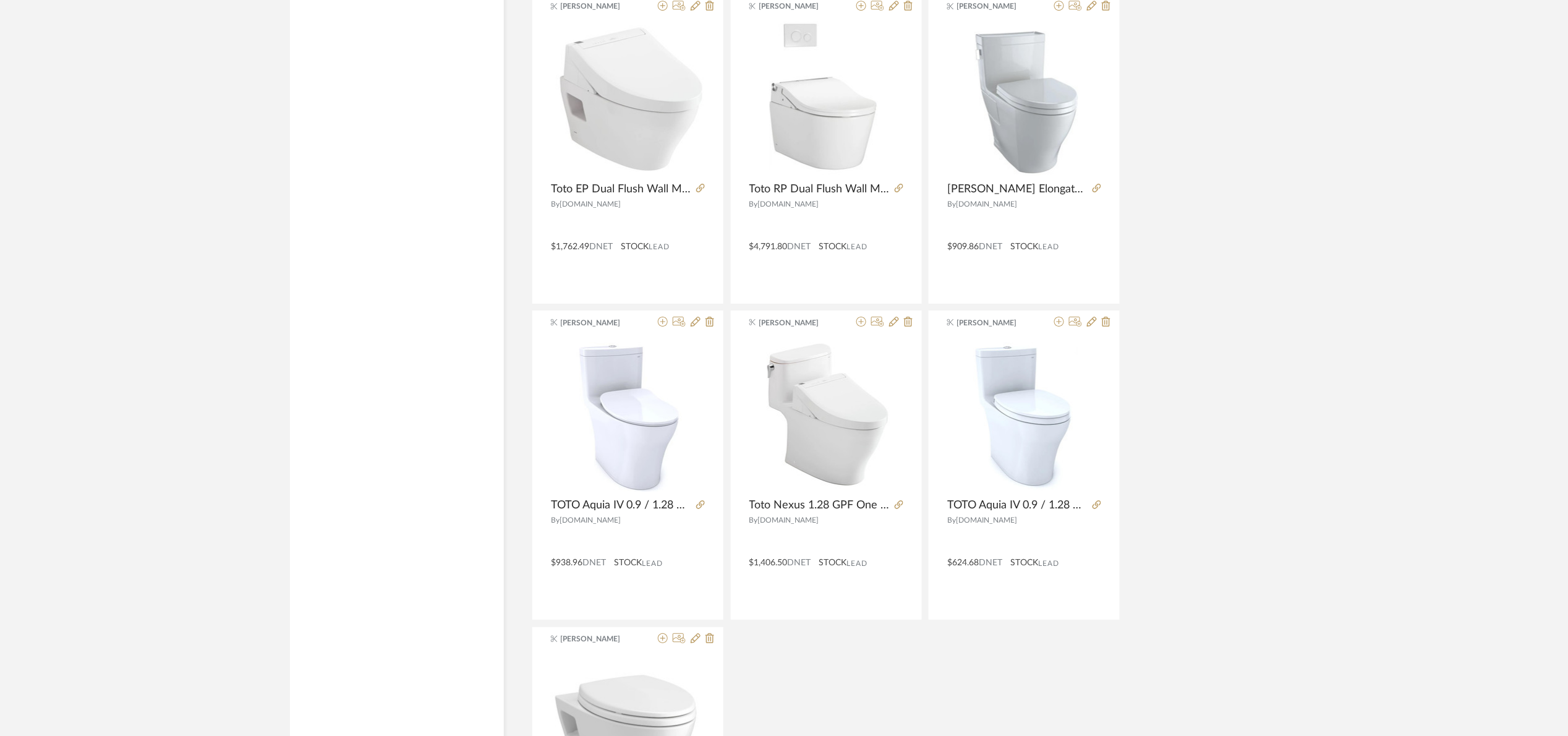
scroll to position [1935, 0]
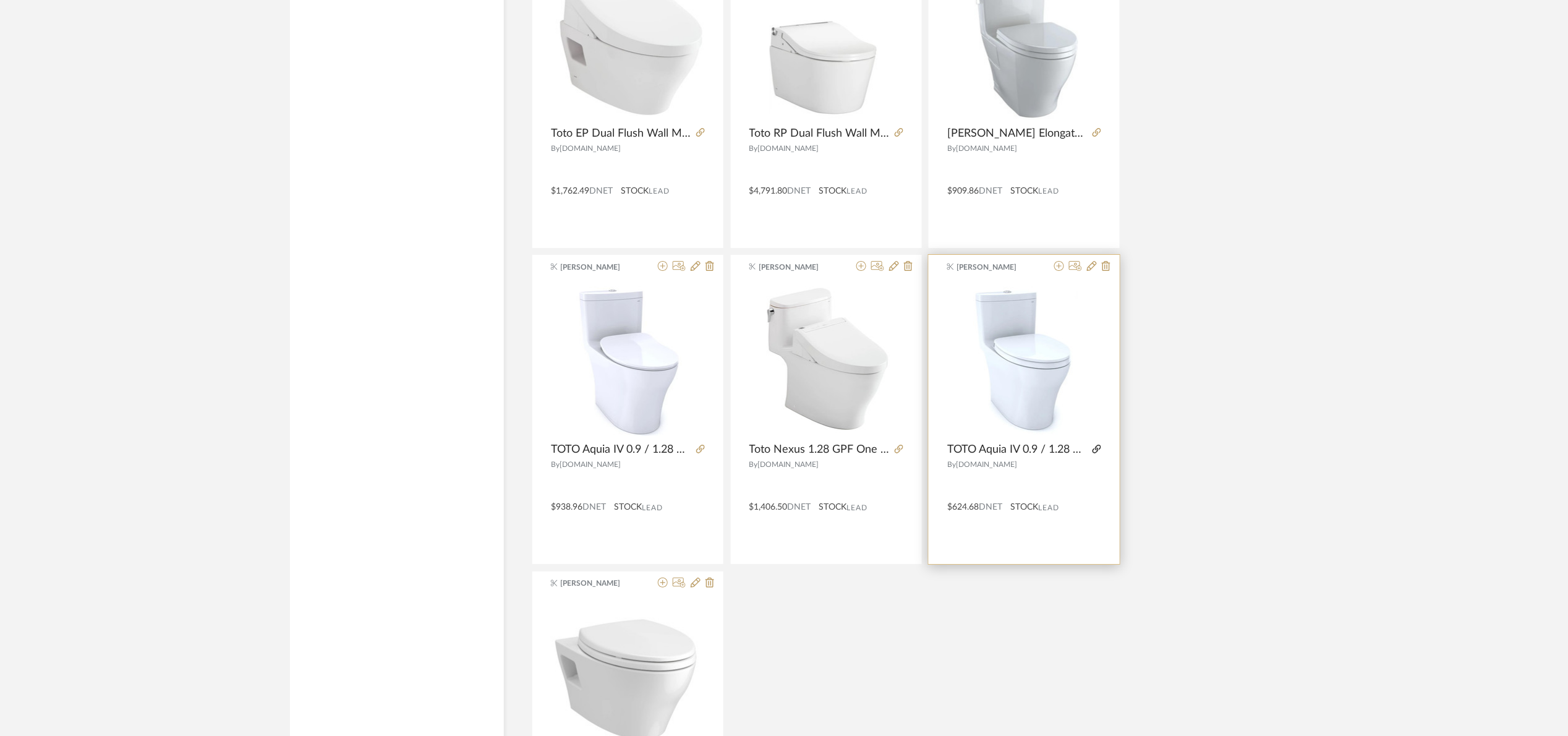
click at [1099, 447] on icon at bounding box center [1096, 449] width 8 height 8
click at [978, 361] on img "0" at bounding box center [1025, 359] width 121 height 154
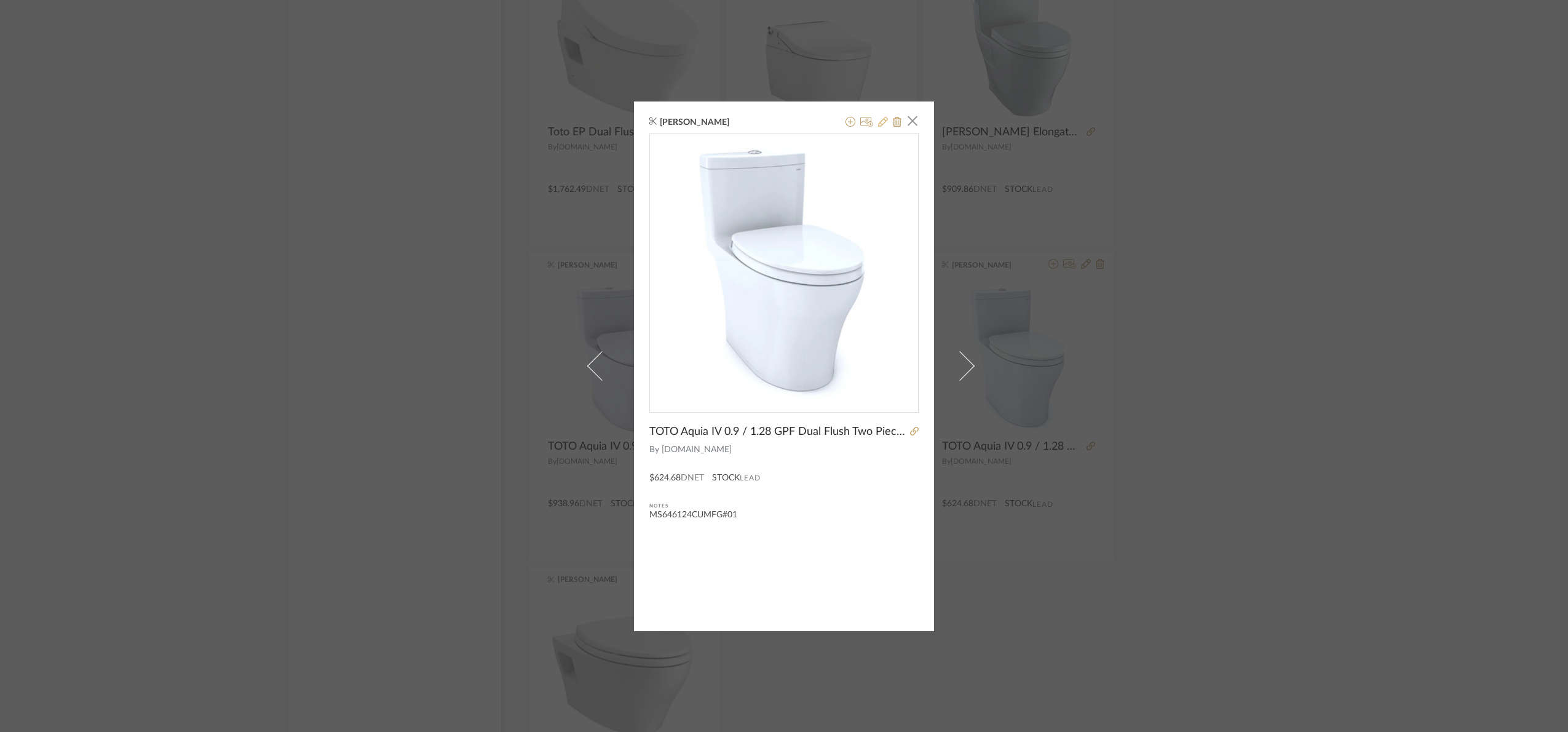
click at [883, 118] on icon at bounding box center [882, 121] width 10 height 10
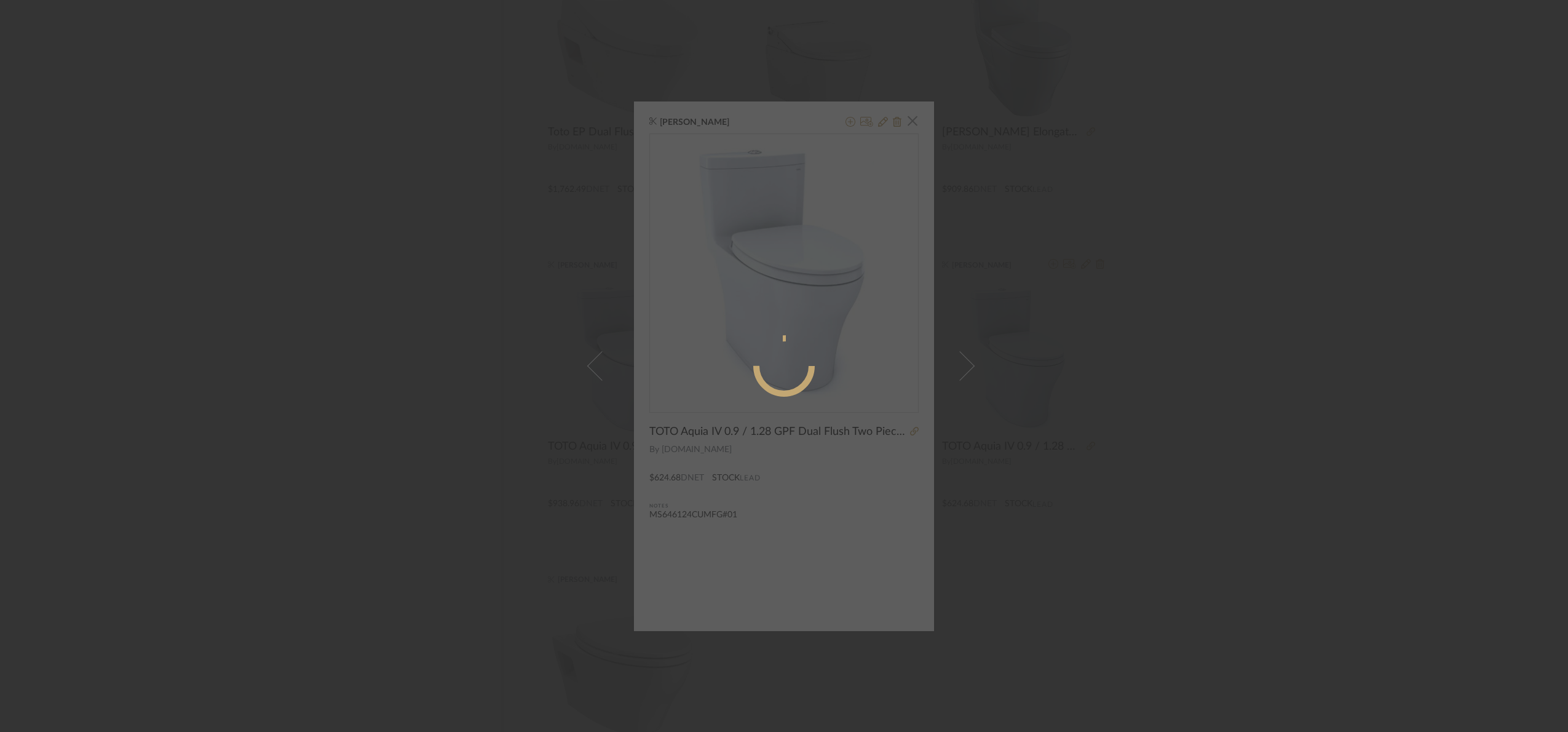
radio input "true"
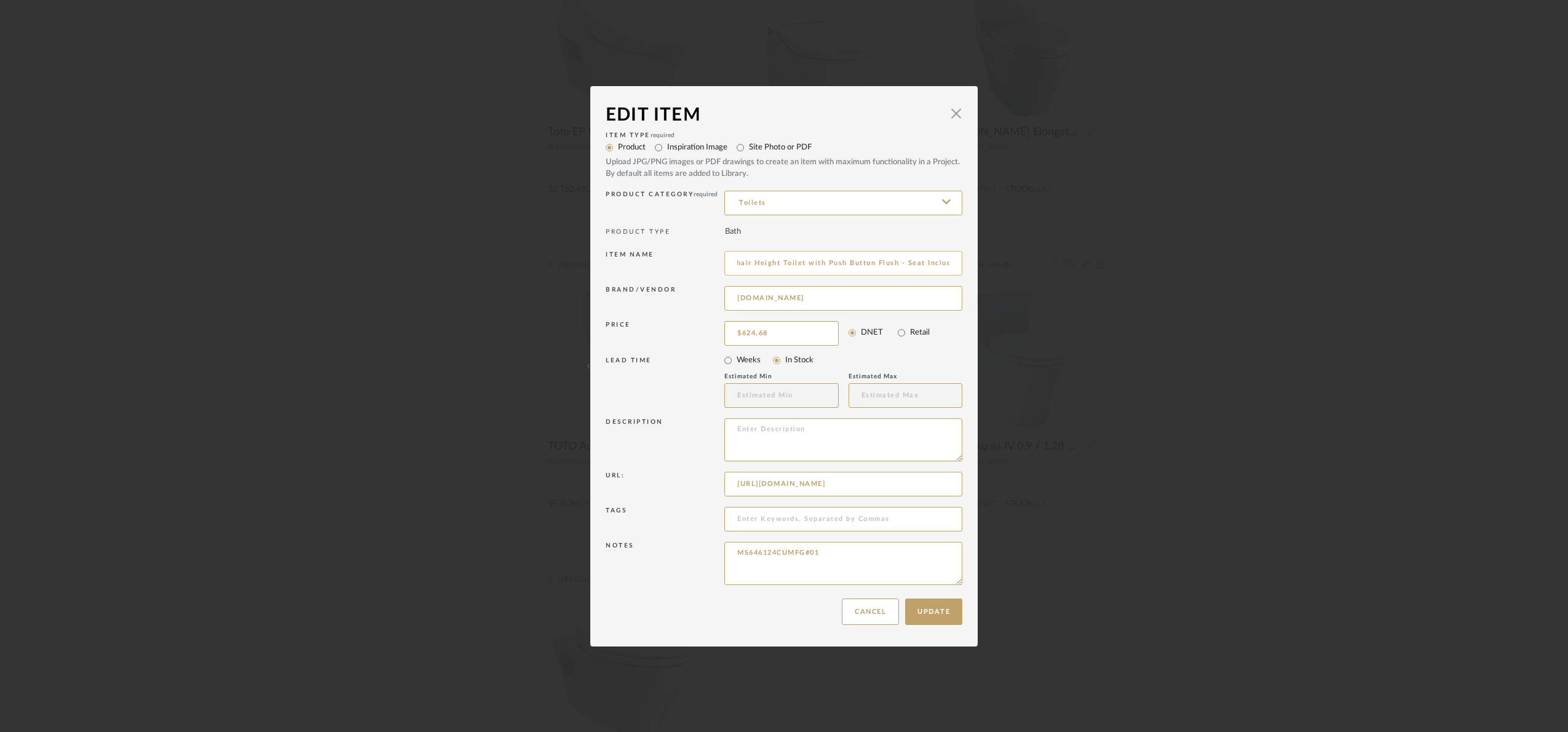
scroll to position [0, 261]
drag, startPoint x: 875, startPoint y: 257, endPoint x: 951, endPoint y: 272, distance: 77.5
click at [951, 272] on input "TOTO Aquia IV 0.9 / 1.28 GPF Dual Flush Two Piece Elongated Chair Height Toilet…" at bounding box center [844, 263] width 238 height 25
click at [950, 262] on input "TOTO Aquia IV 0.9 / 1.28 GPF Dual Flush Two Piece Elongated Chair Height Toilet…" at bounding box center [844, 263] width 238 height 25
drag, startPoint x: 950, startPoint y: 262, endPoint x: 889, endPoint y: 261, distance: 61.0
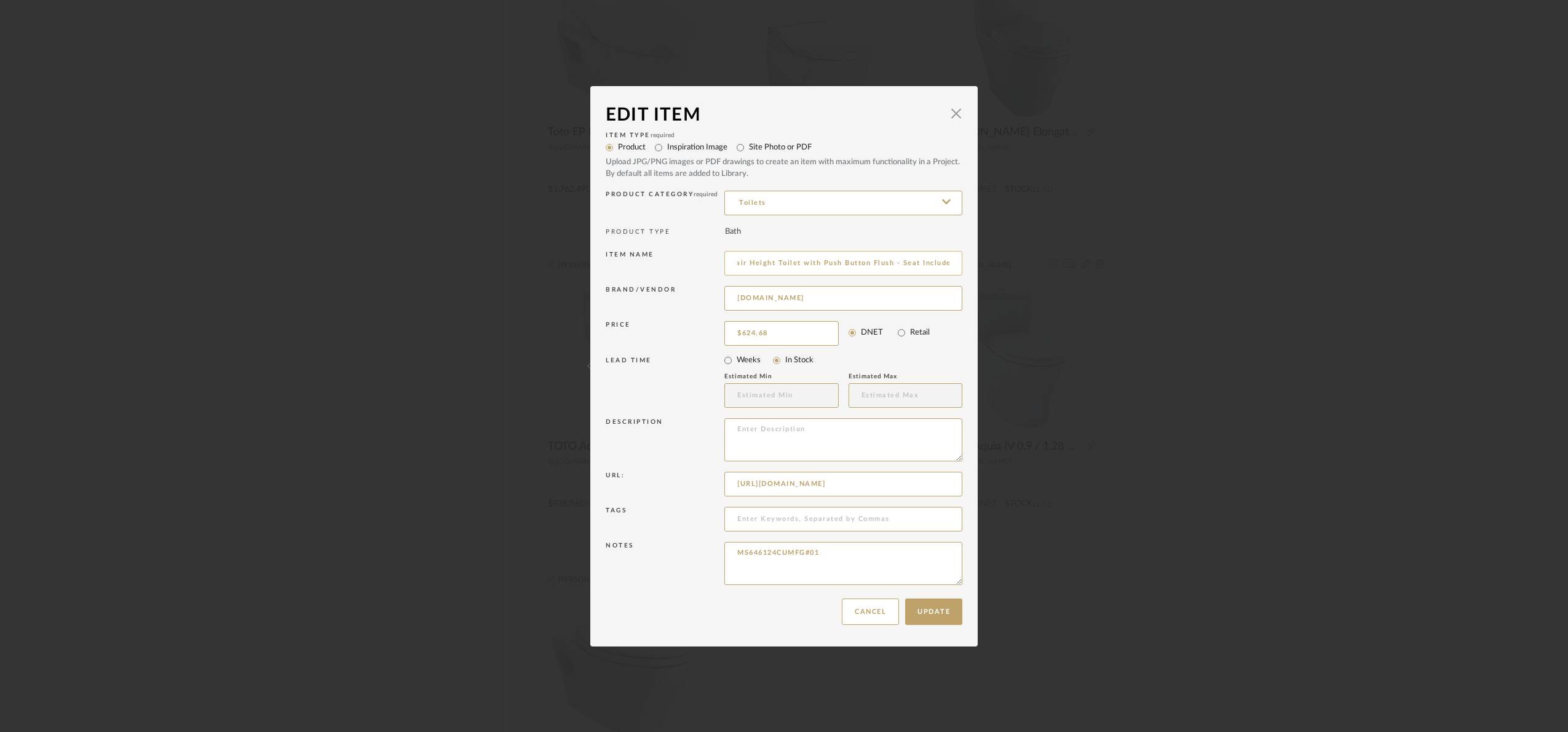
click at [889, 261] on input "TOTO Aquia IV 0.9 / 1.28 GPF Dual Flush Two Piece Elongated Chair Height Toilet…" at bounding box center [844, 263] width 238 height 25
type input "TOTO Aquia IV 0.9 / 1.28 GPF Dual Flush Two Piece Elongated Chair Height Toilet…"
click at [812, 328] on input "624.68" at bounding box center [782, 333] width 115 height 25
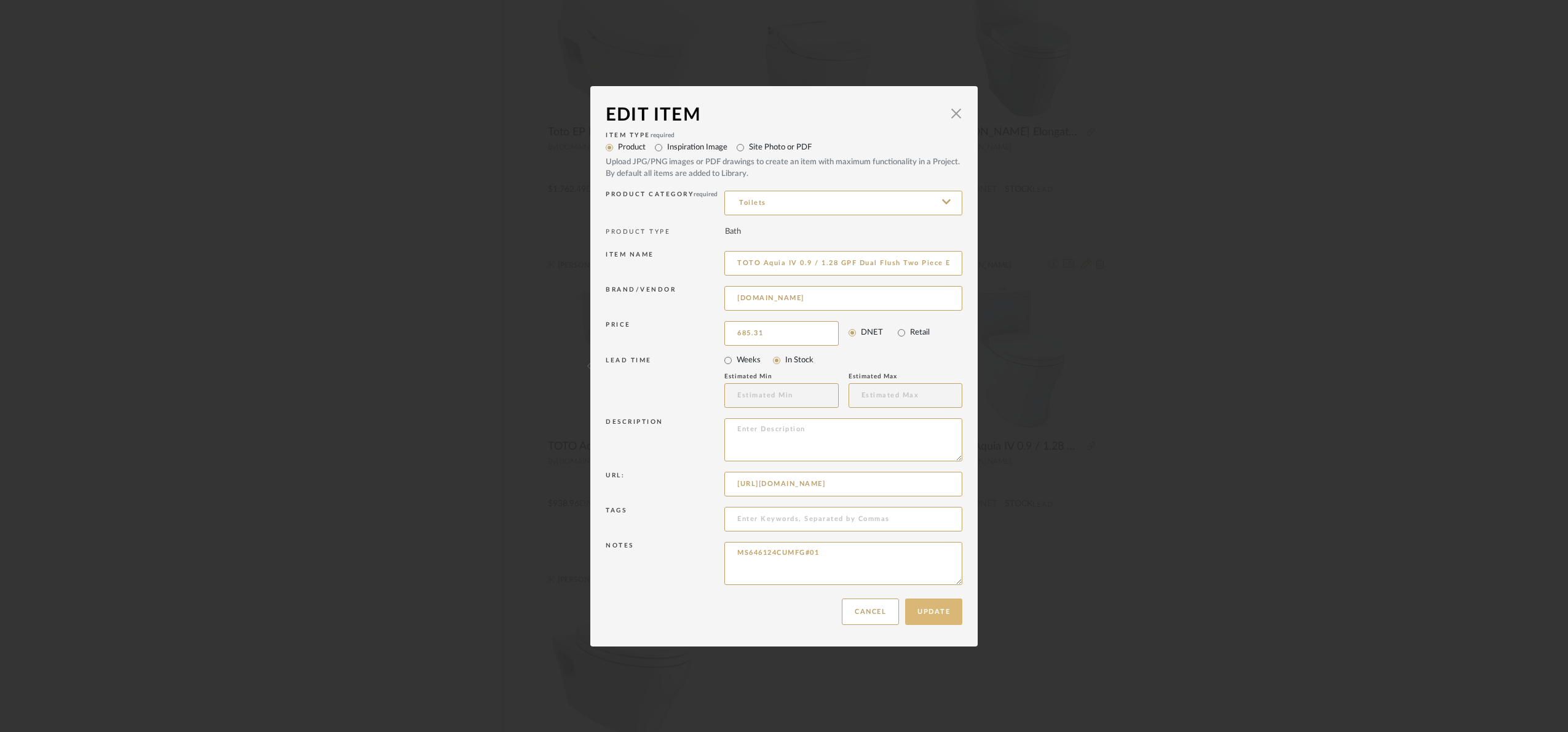
type input "$685.31"
click at [935, 606] on button "Update" at bounding box center [934, 612] width 57 height 27
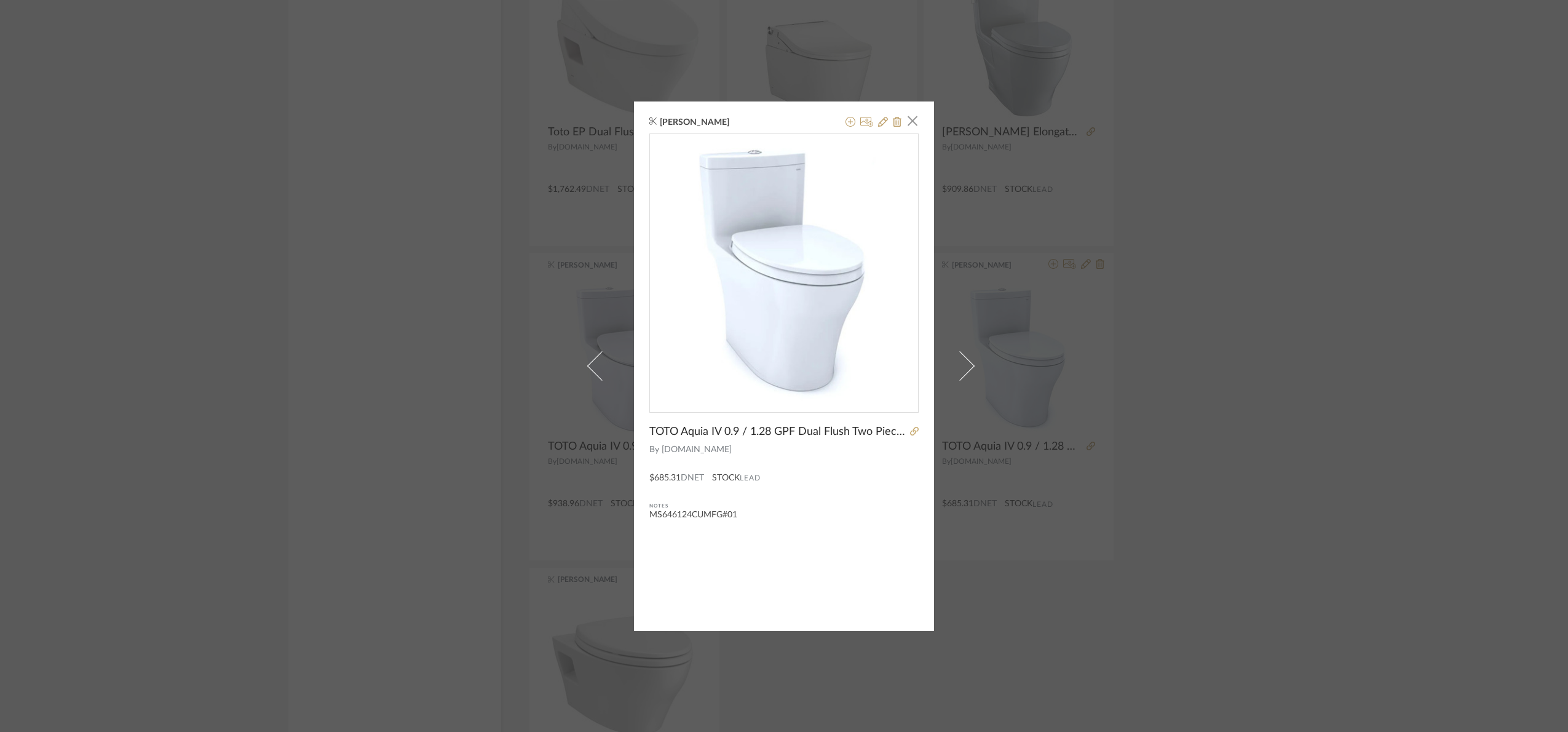
click at [1218, 323] on div "Devorah Spiegel × TOTO Aquia IV 0.9 / 1.28 GPF Dual Flush Two Piece Elongated C…" at bounding box center [784, 366] width 1568 height 732
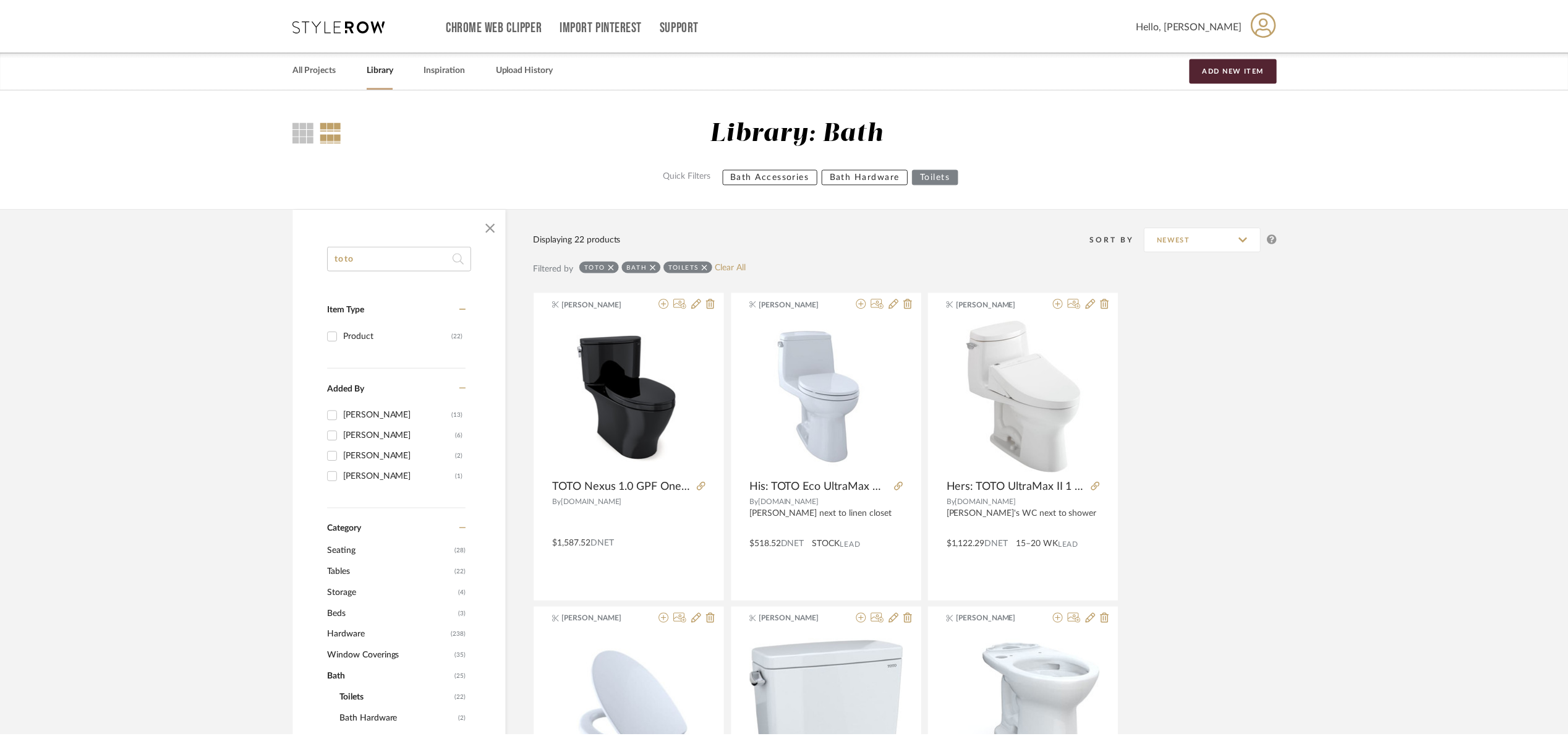
scroll to position [1935, 0]
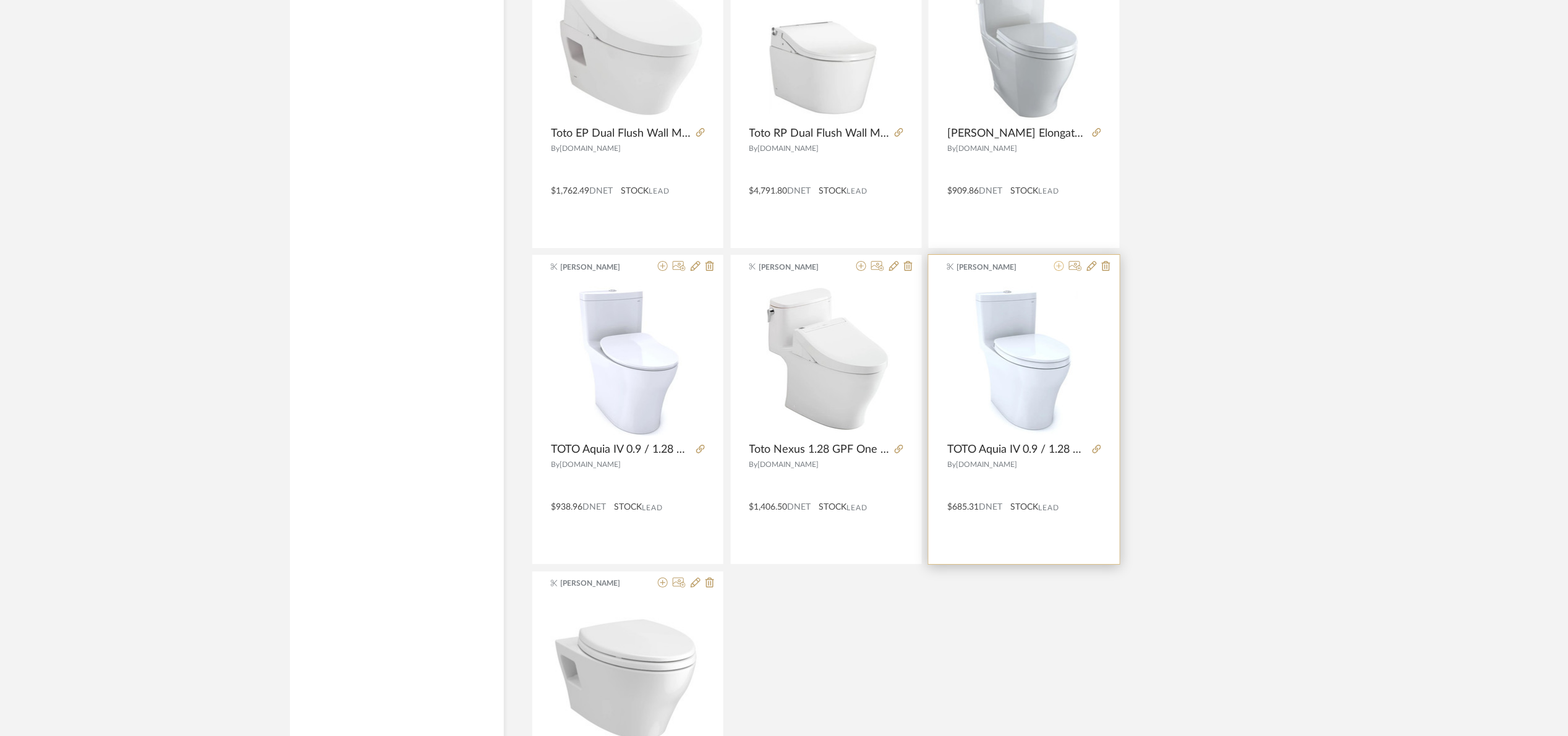
click at [1056, 269] on icon at bounding box center [1059, 266] width 10 height 10
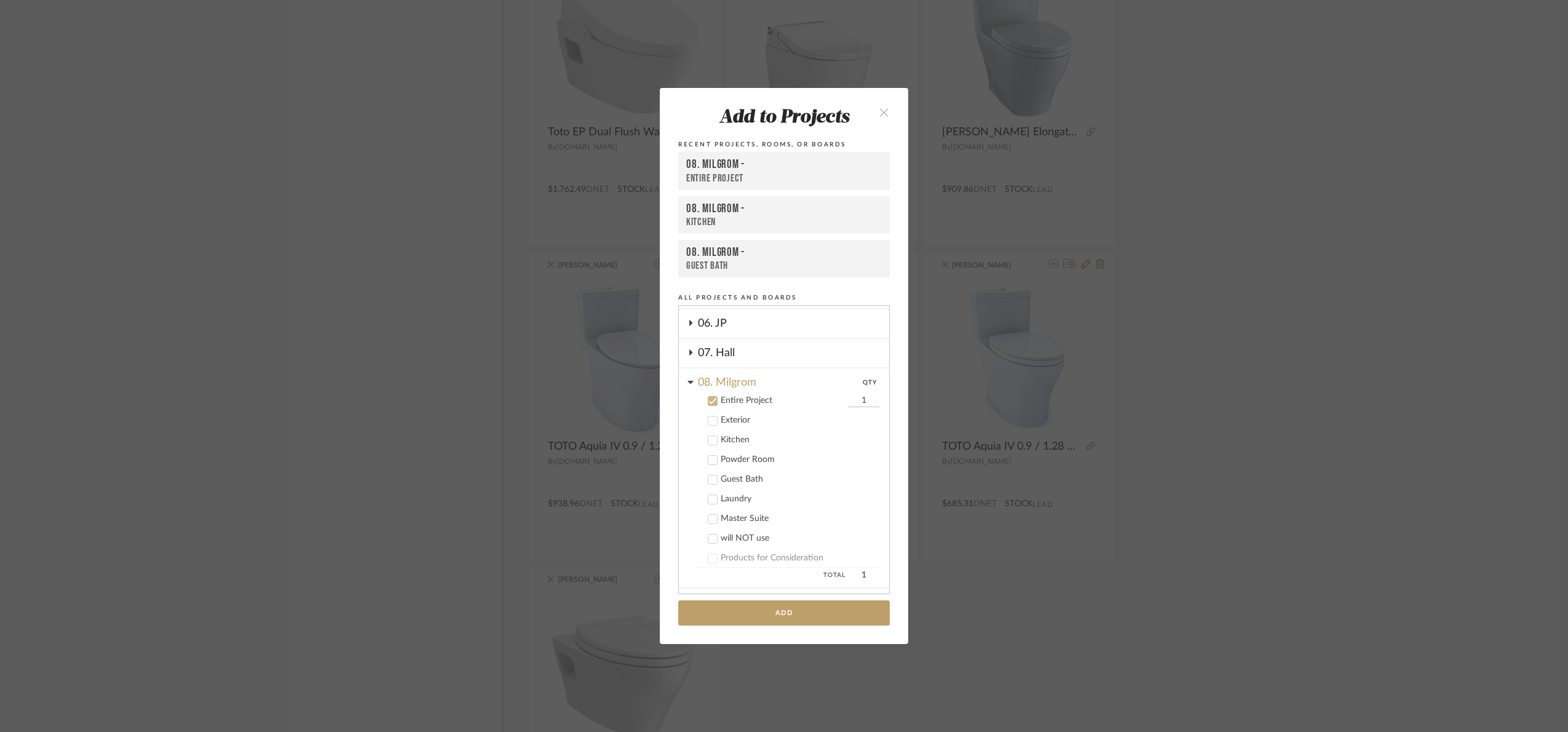
scroll to position [220, 0]
click at [723, 409] on div "Entire Project" at bounding box center [783, 412] width 125 height 10
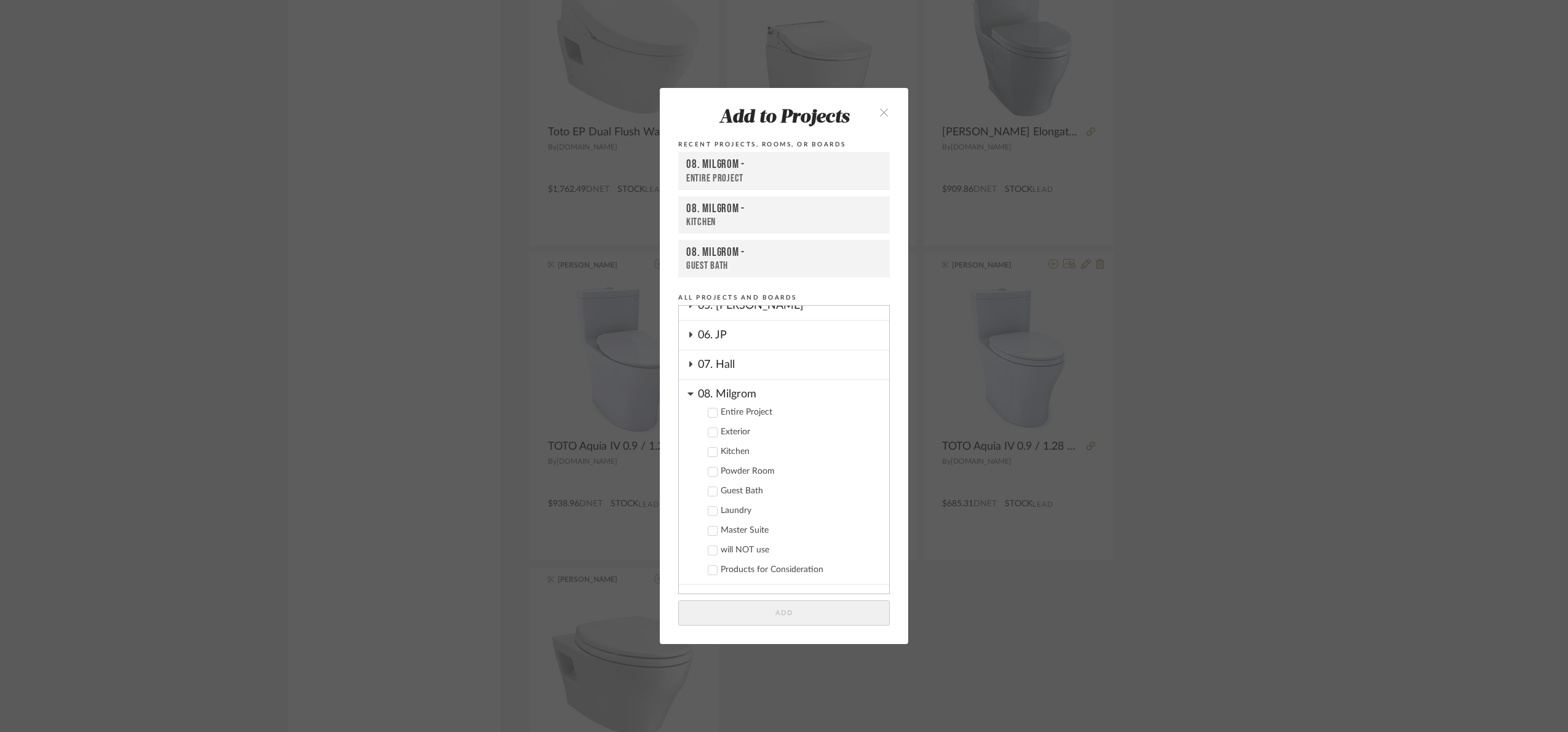
click at [744, 487] on div "Guest Bath" at bounding box center [800, 491] width 159 height 10
click at [746, 530] on div "Master Suite" at bounding box center [800, 530] width 159 height 10
click at [754, 473] on label "Powder Room" at bounding box center [788, 471] width 182 height 12
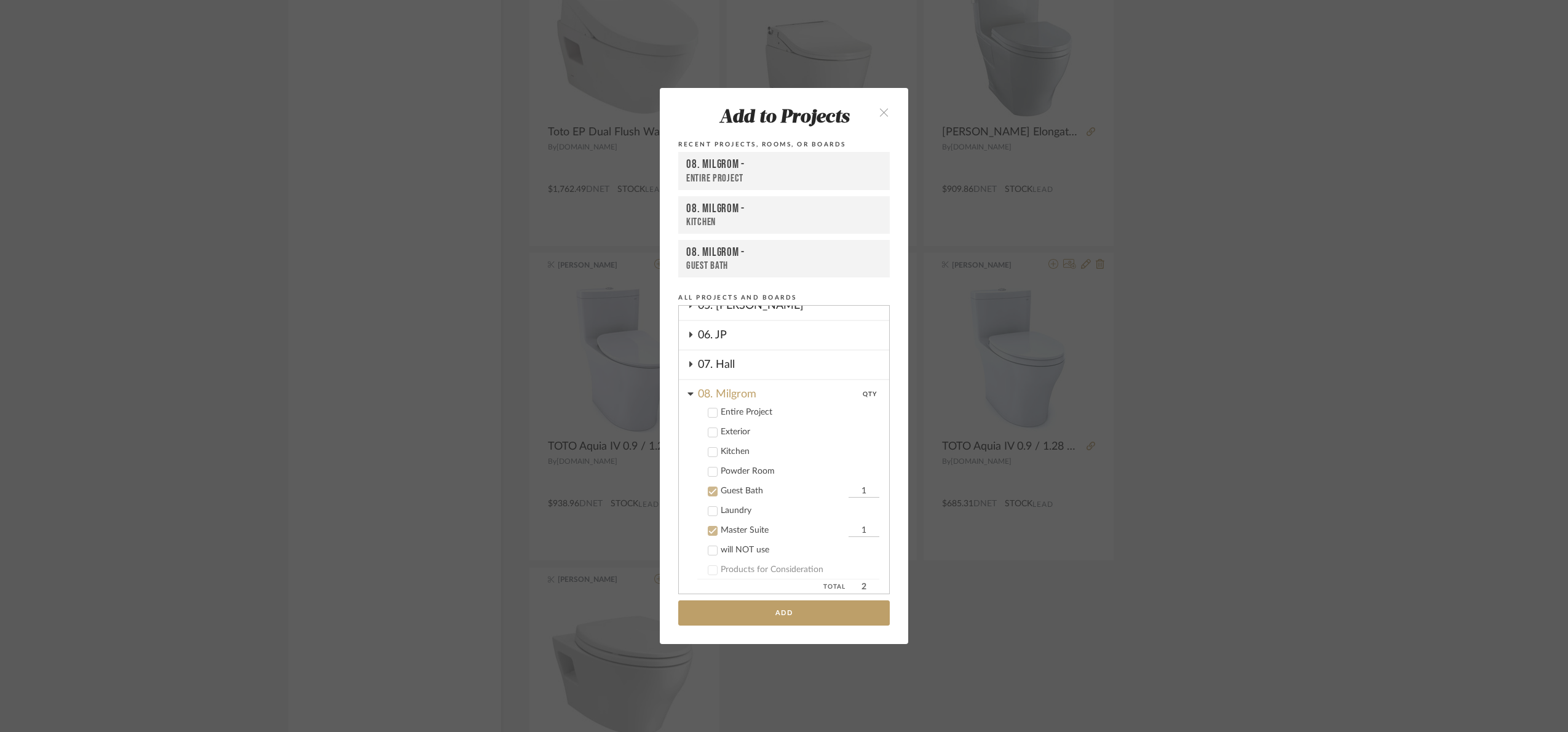
click at [811, 612] on button "Add" at bounding box center [784, 613] width 212 height 25
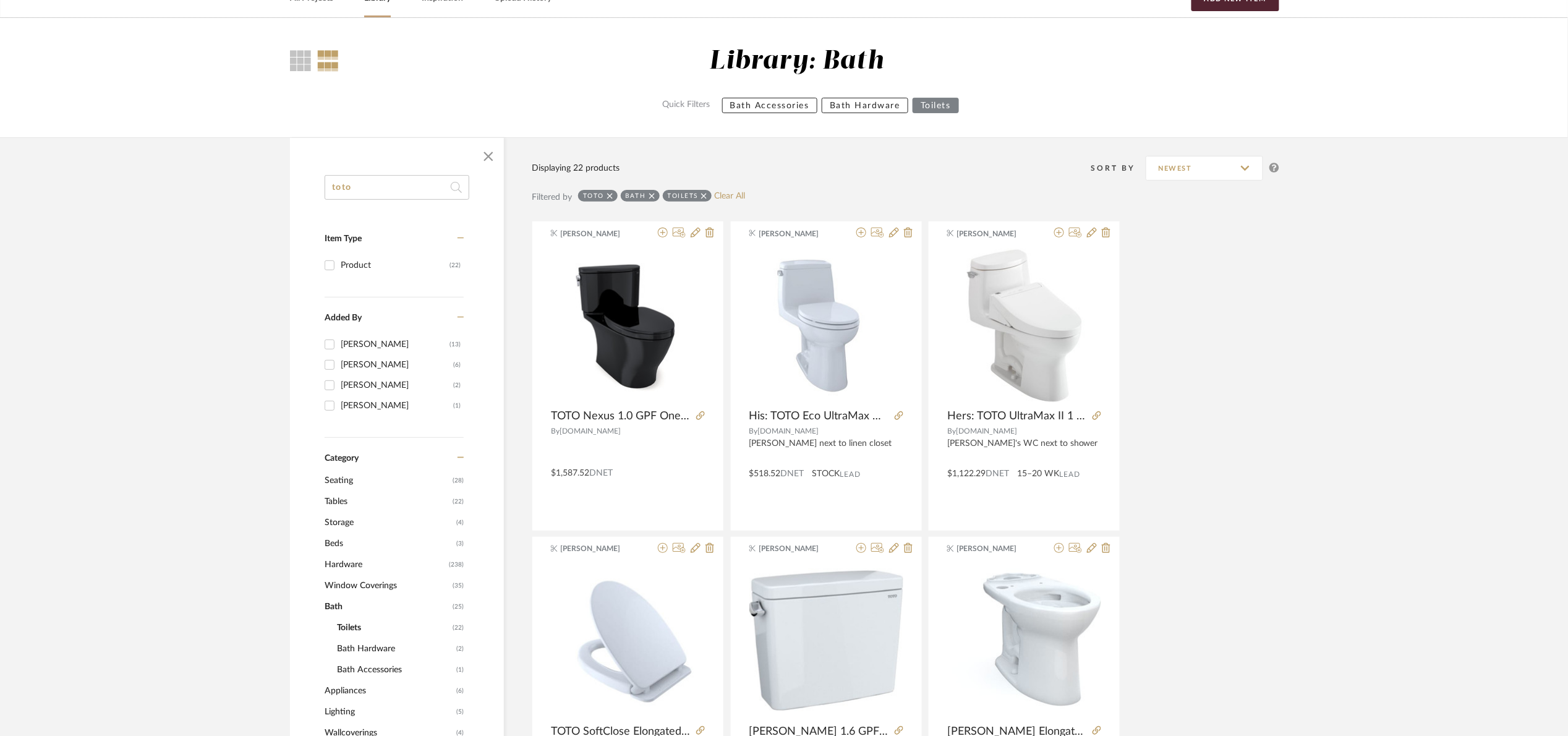
scroll to position [0, 0]
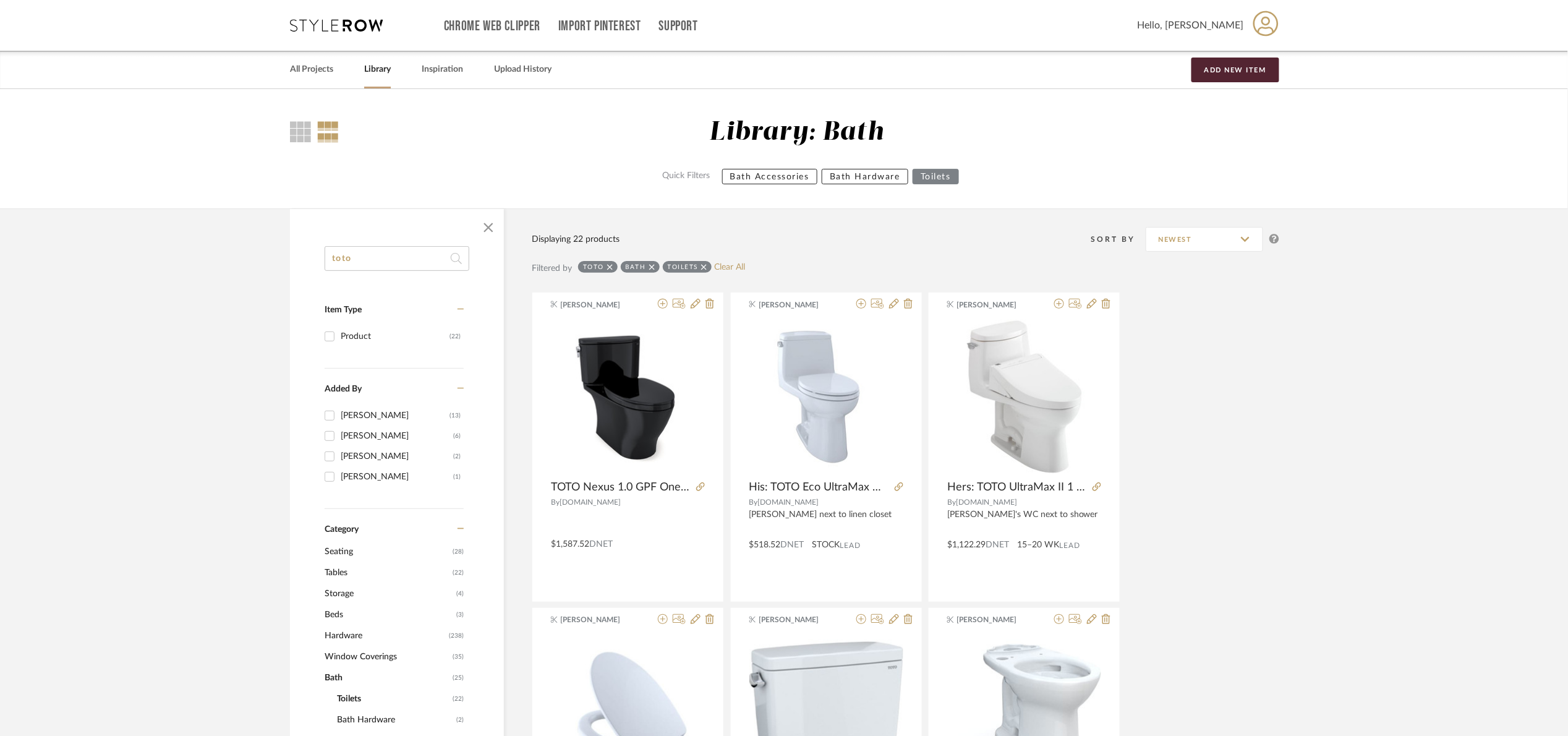
drag, startPoint x: 399, startPoint y: 268, endPoint x: 243, endPoint y: 260, distance: 156.2
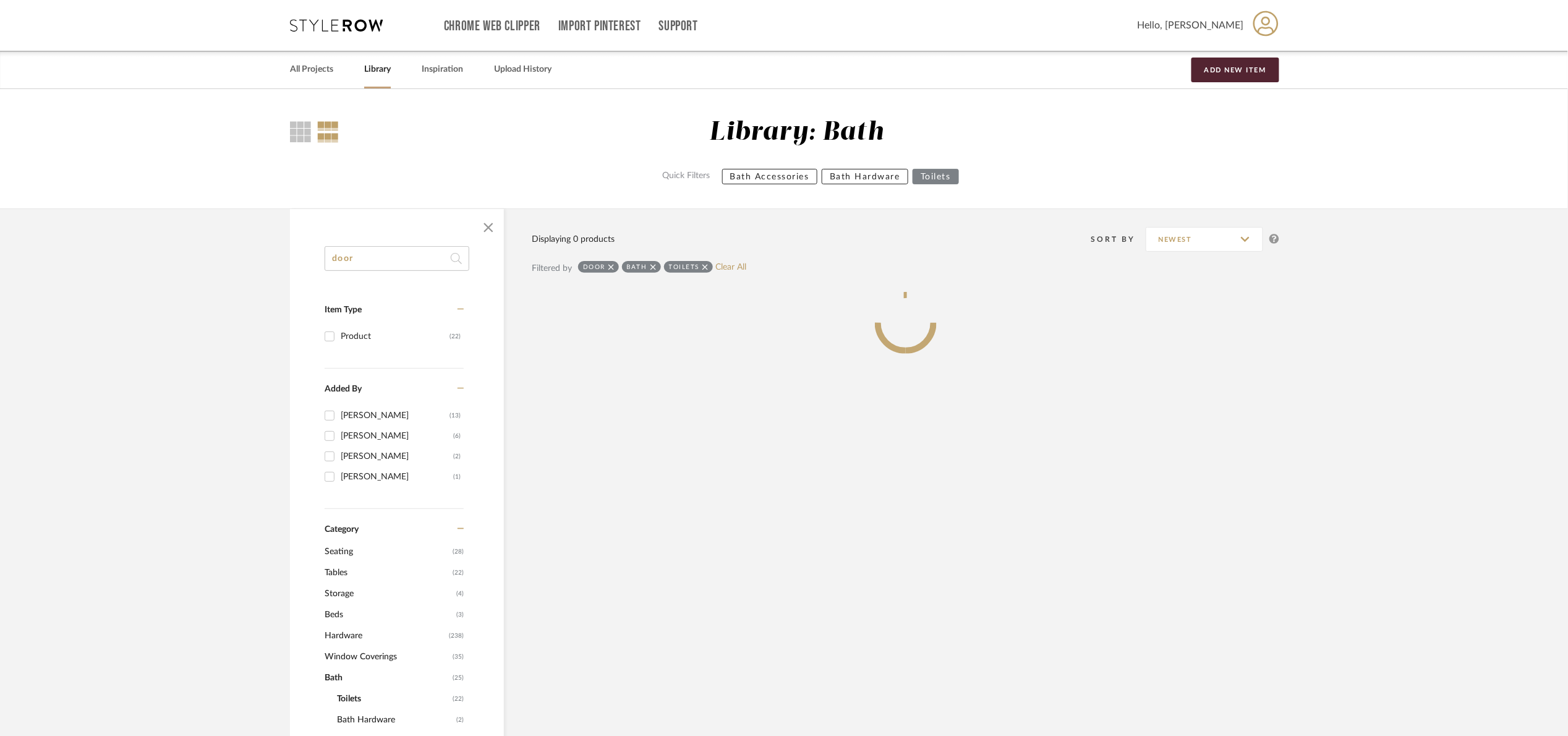
click at [653, 268] on icon at bounding box center [653, 267] width 6 height 6
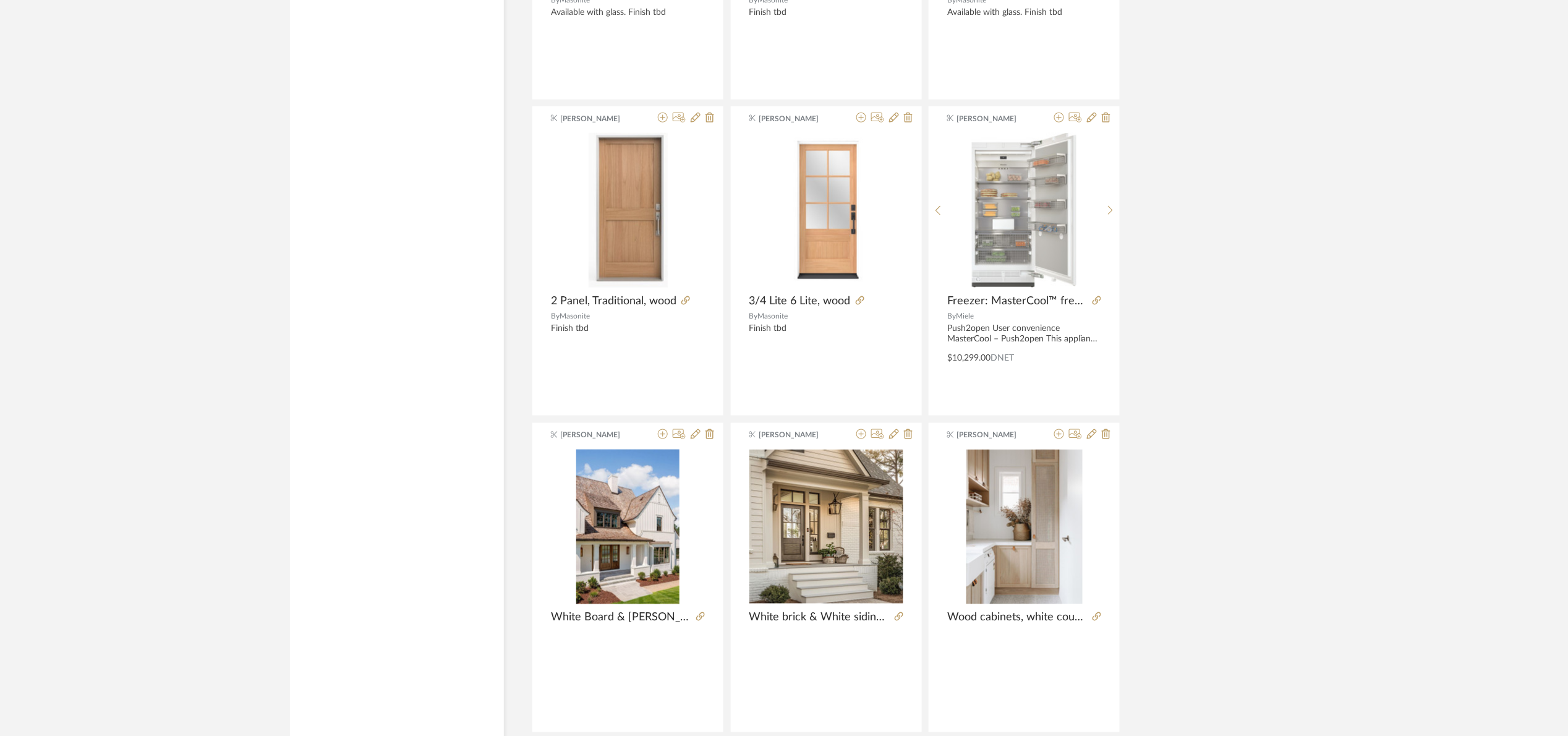
scroll to position [2690, 0]
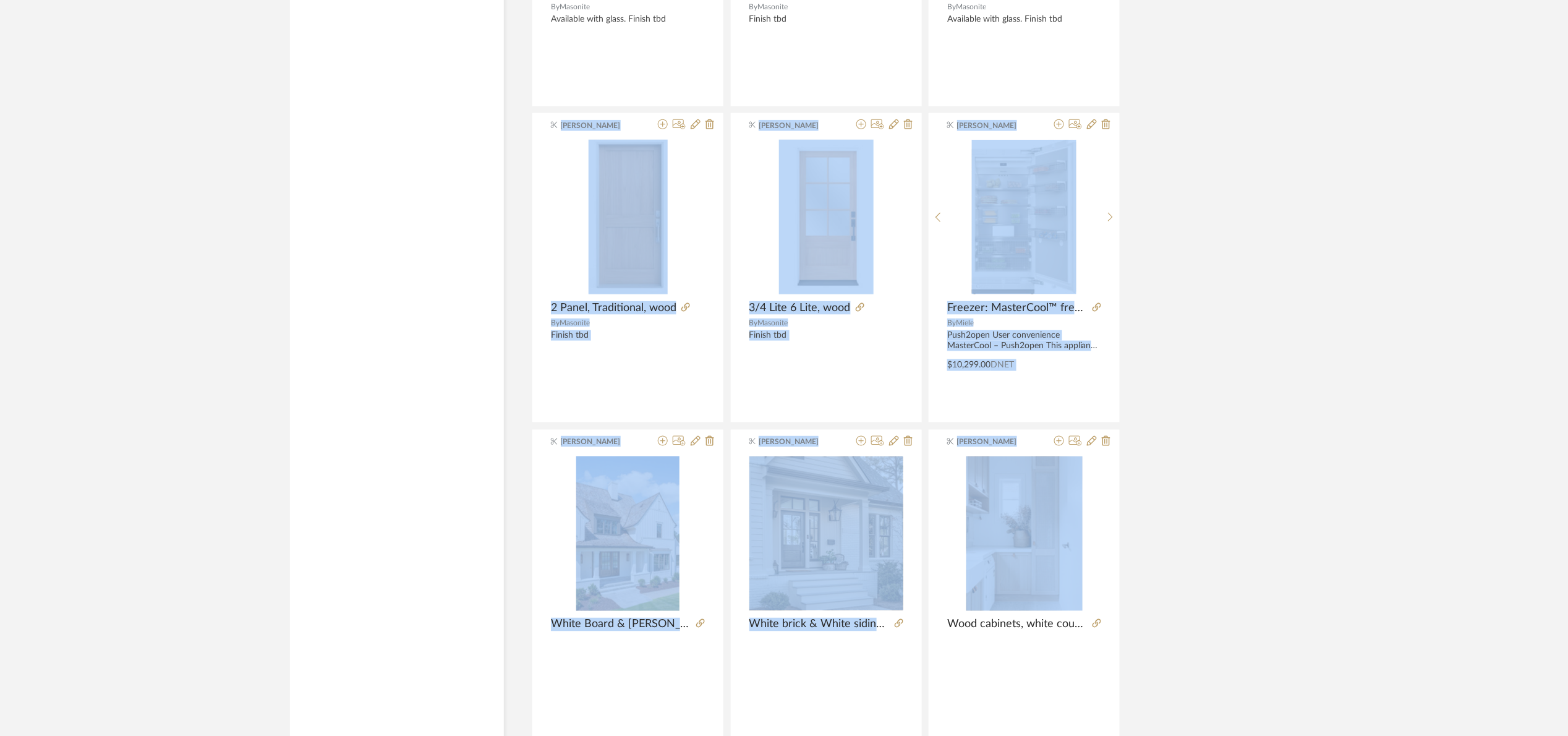
drag, startPoint x: 1567, startPoint y: 528, endPoint x: 1560, endPoint y: 68, distance: 460.1
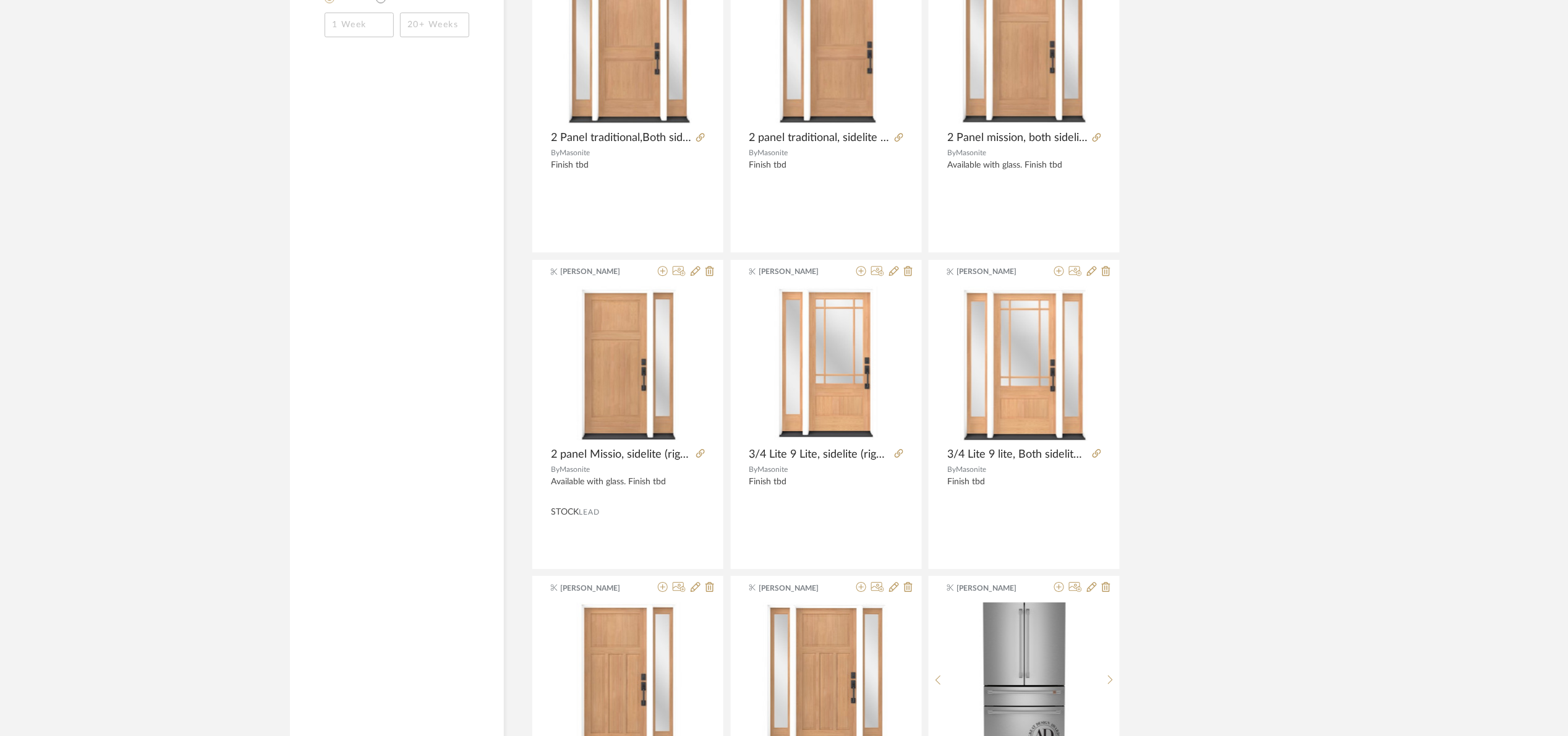
scroll to position [0, 0]
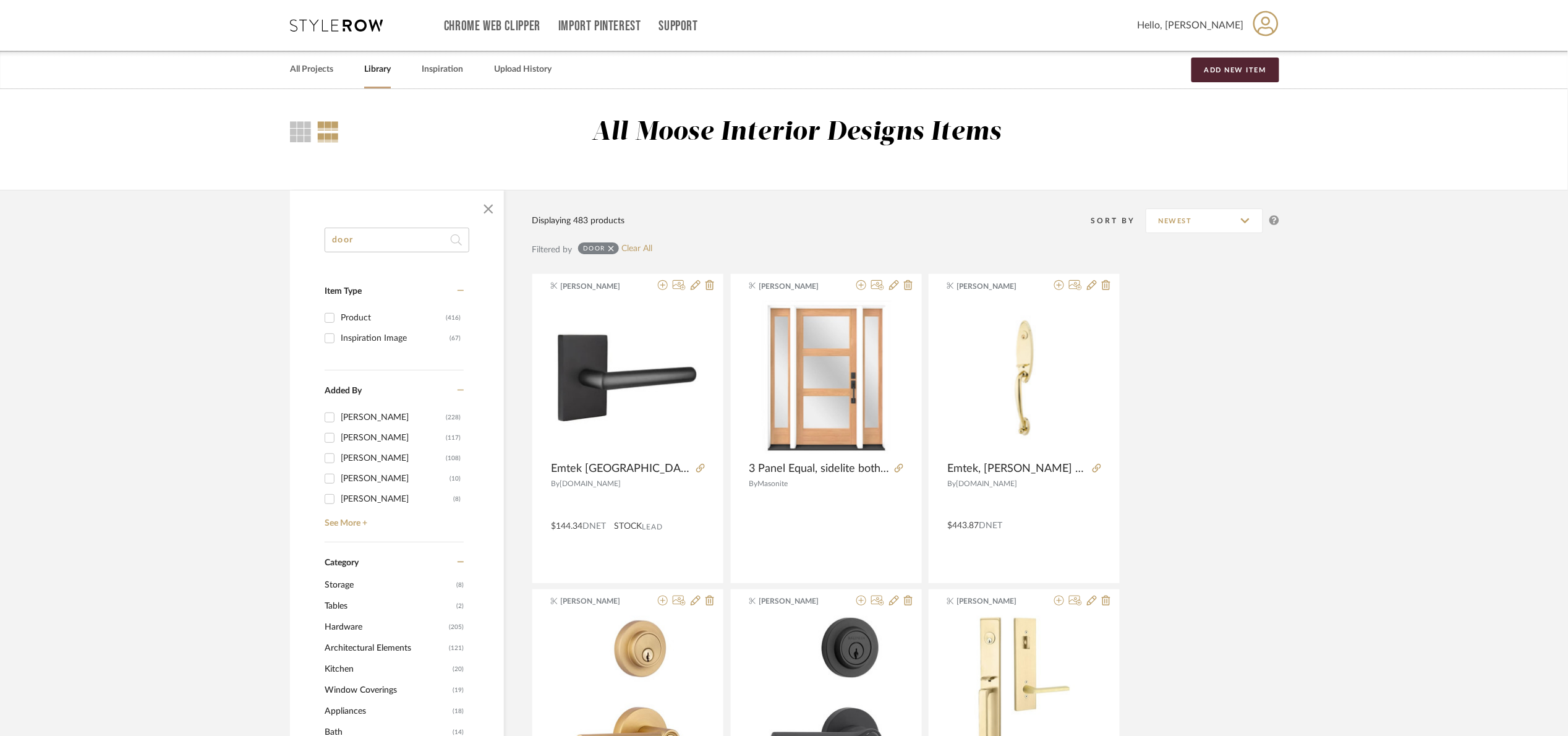
click at [383, 242] on input "door" at bounding box center [397, 240] width 145 height 25
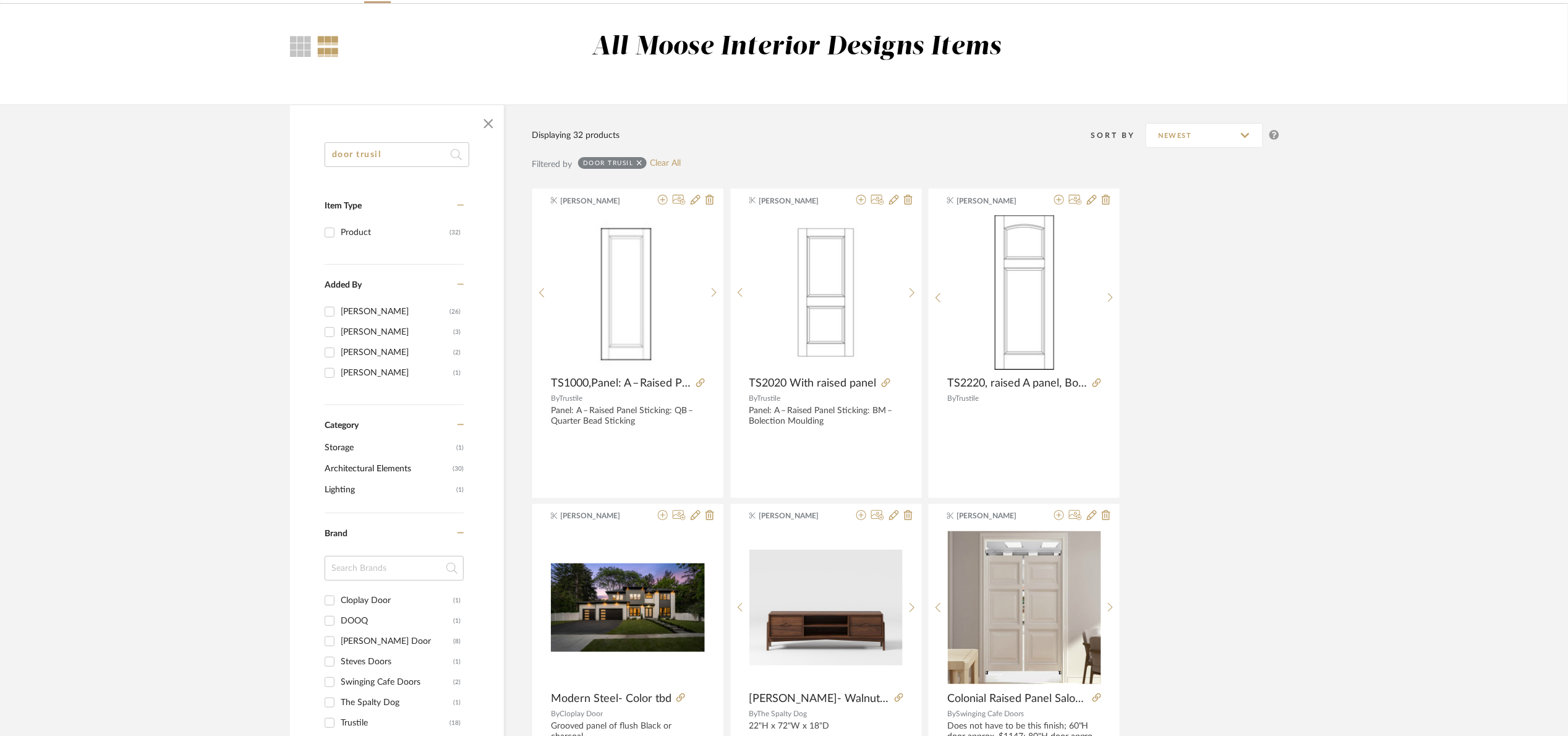
scroll to position [93, 0]
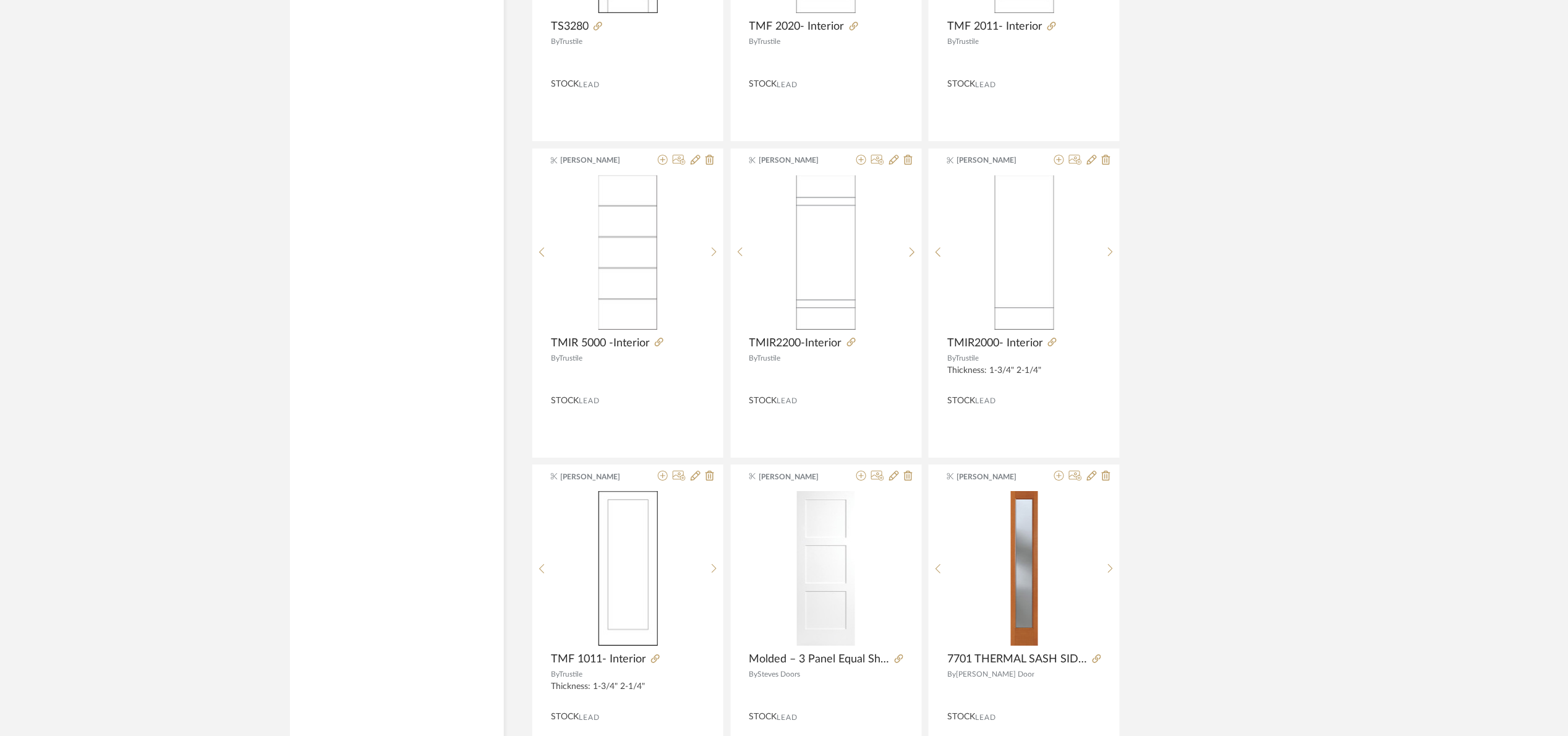
scroll to position [1856, 0]
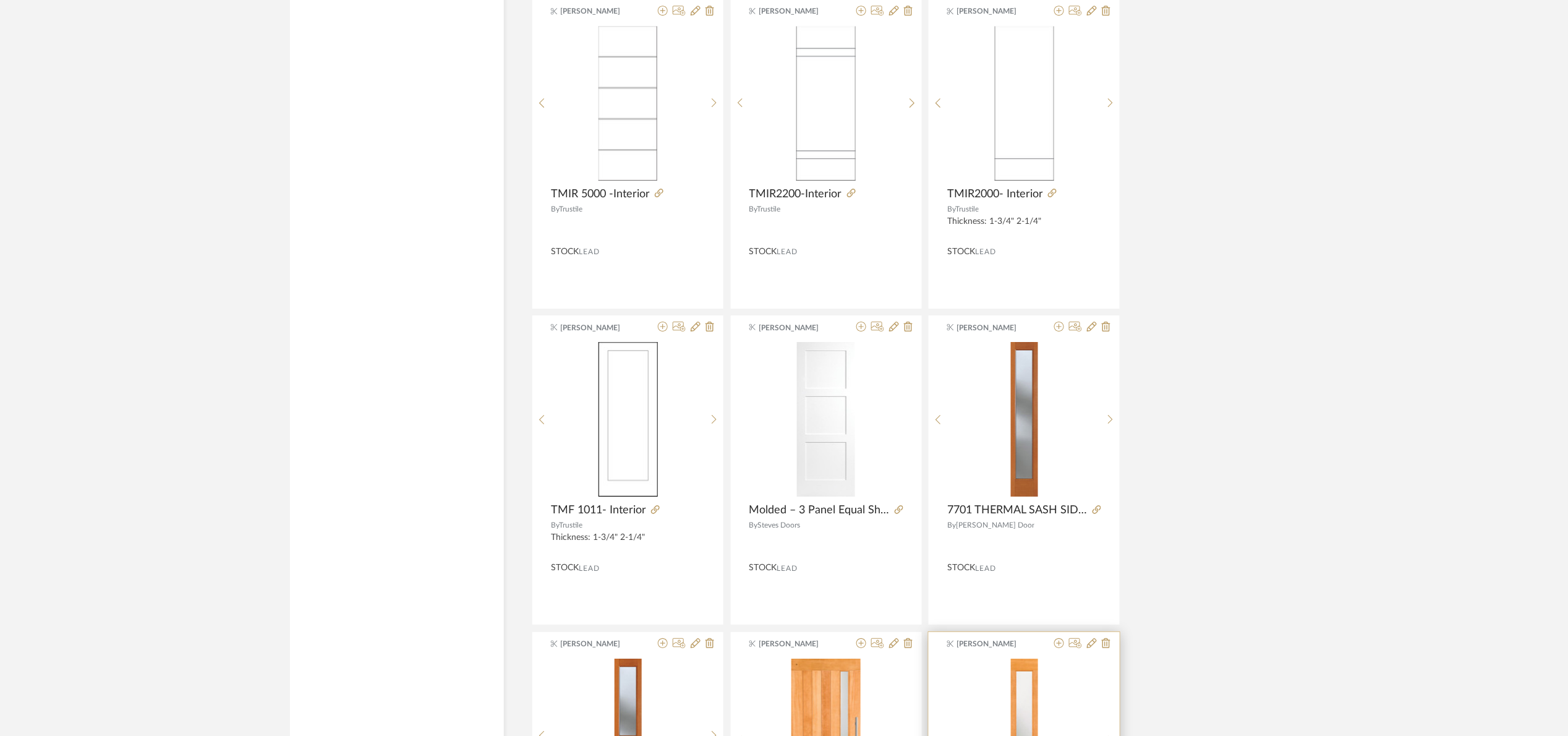
type input "door trusile"
click at [1224, 249] on library-search-items "door trusile Item Type Product (32) Added By Maria Ortega (26) Devorah Spiegel …" at bounding box center [784, 125] width 1568 height 3581
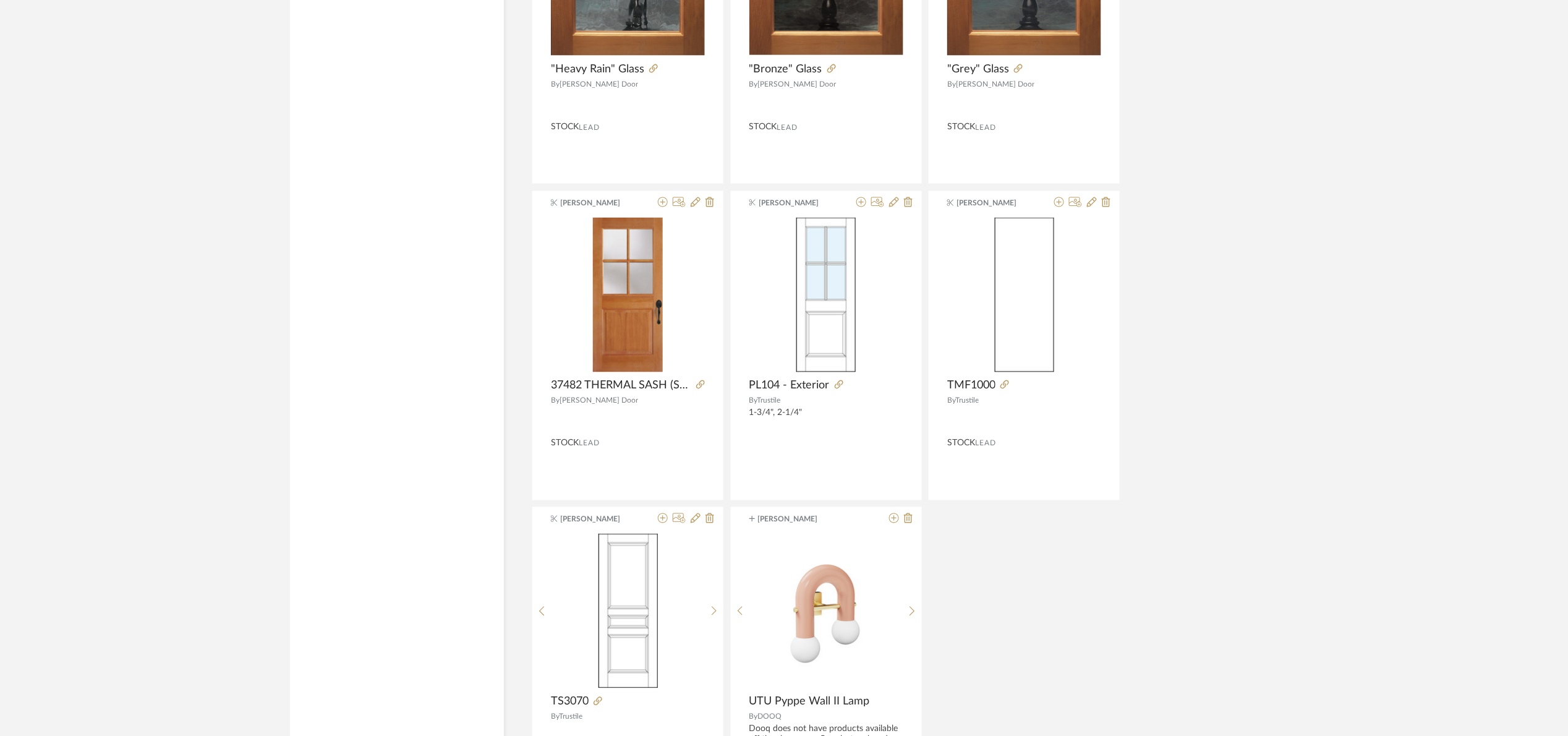
scroll to position [2969, 0]
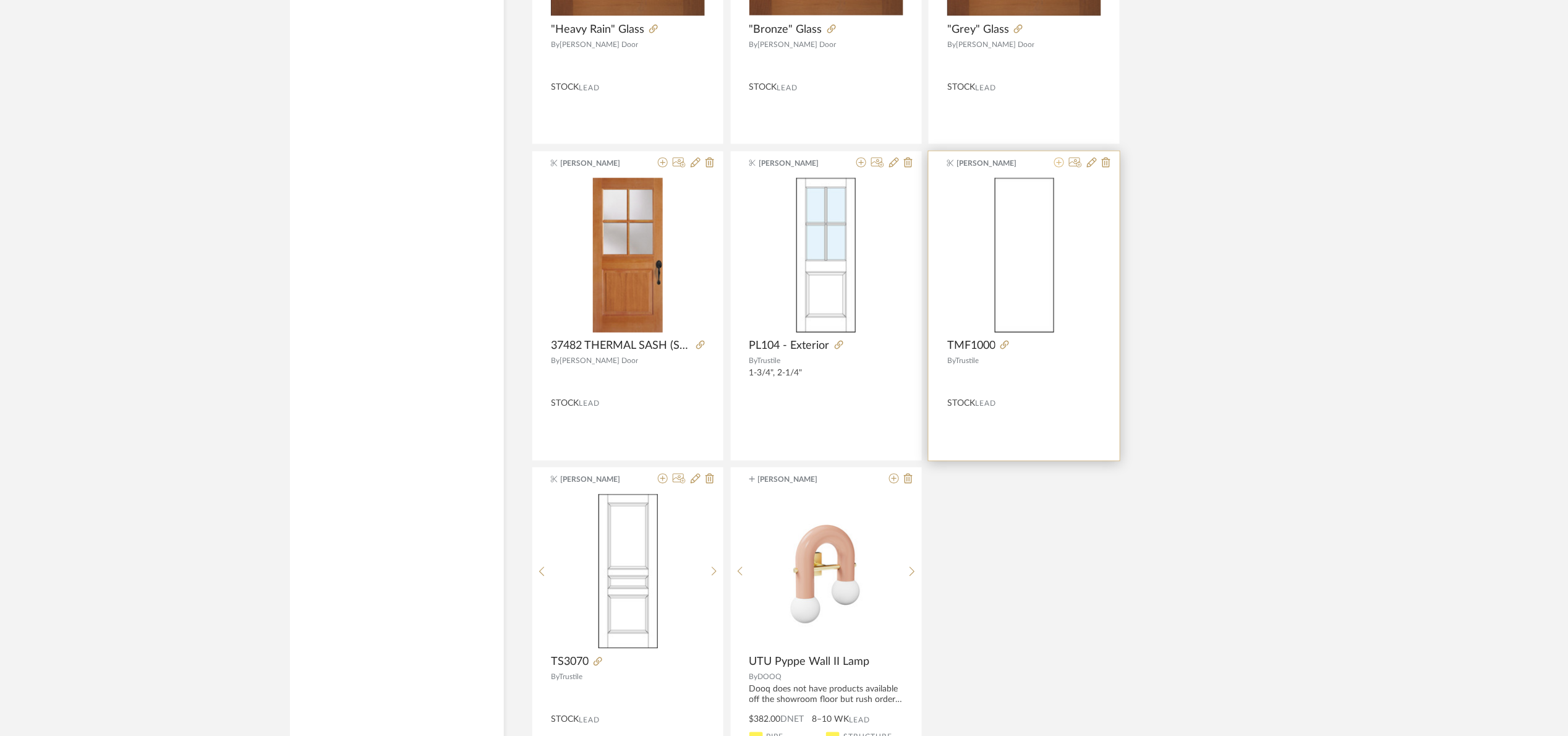
click at [1060, 167] on icon at bounding box center [1059, 163] width 10 height 10
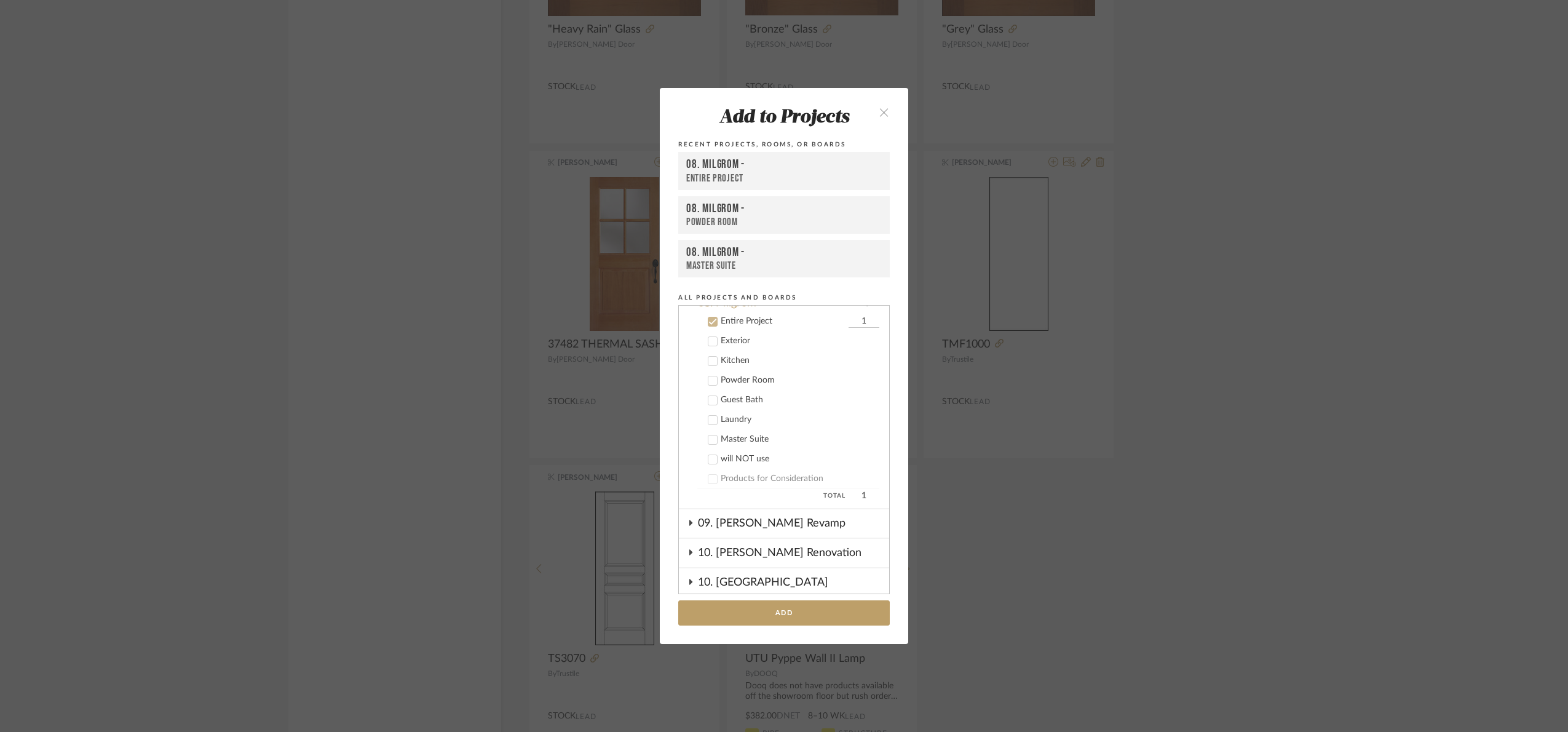
scroll to position [311, 0]
click at [814, 604] on button "Add" at bounding box center [784, 613] width 212 height 25
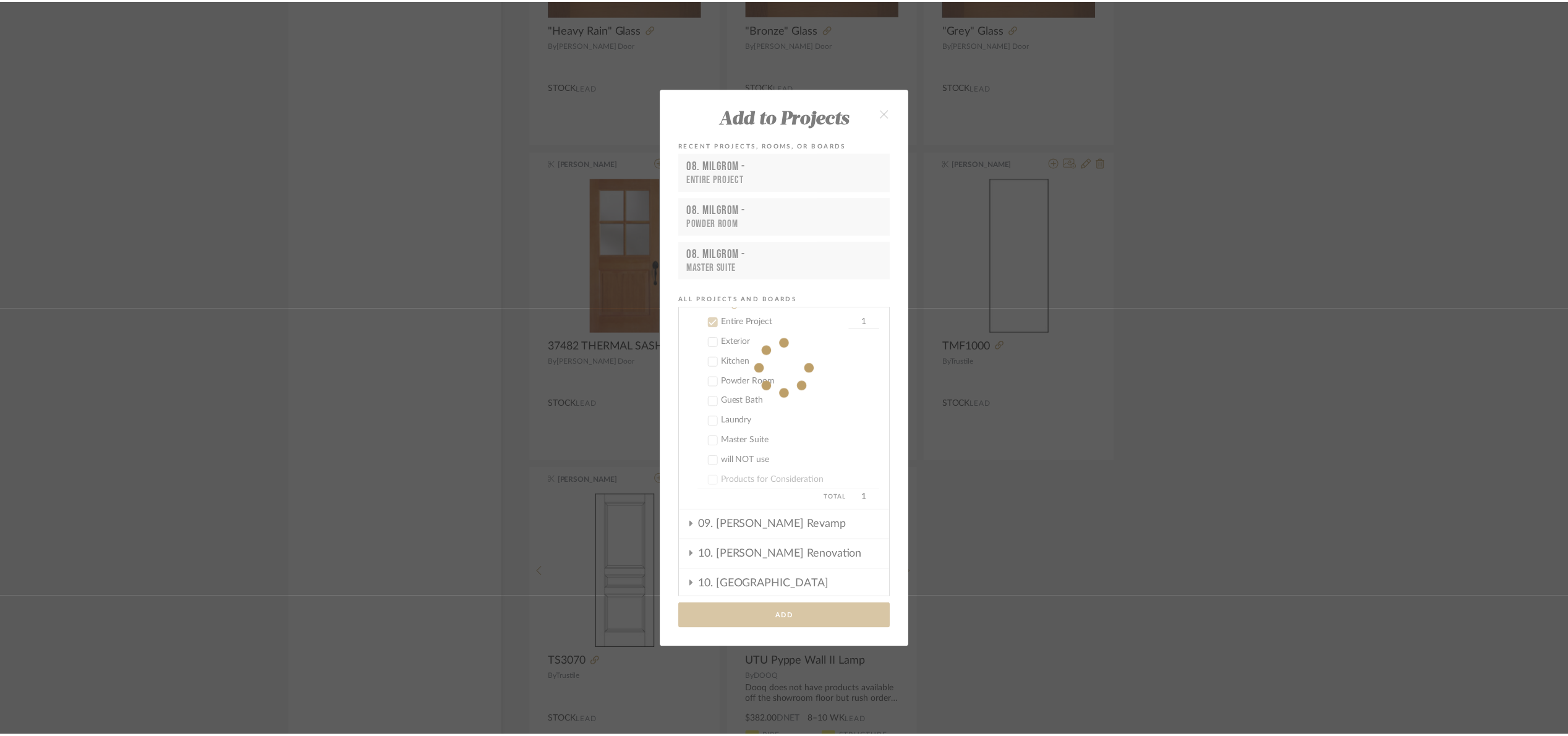
scroll to position [2969, 0]
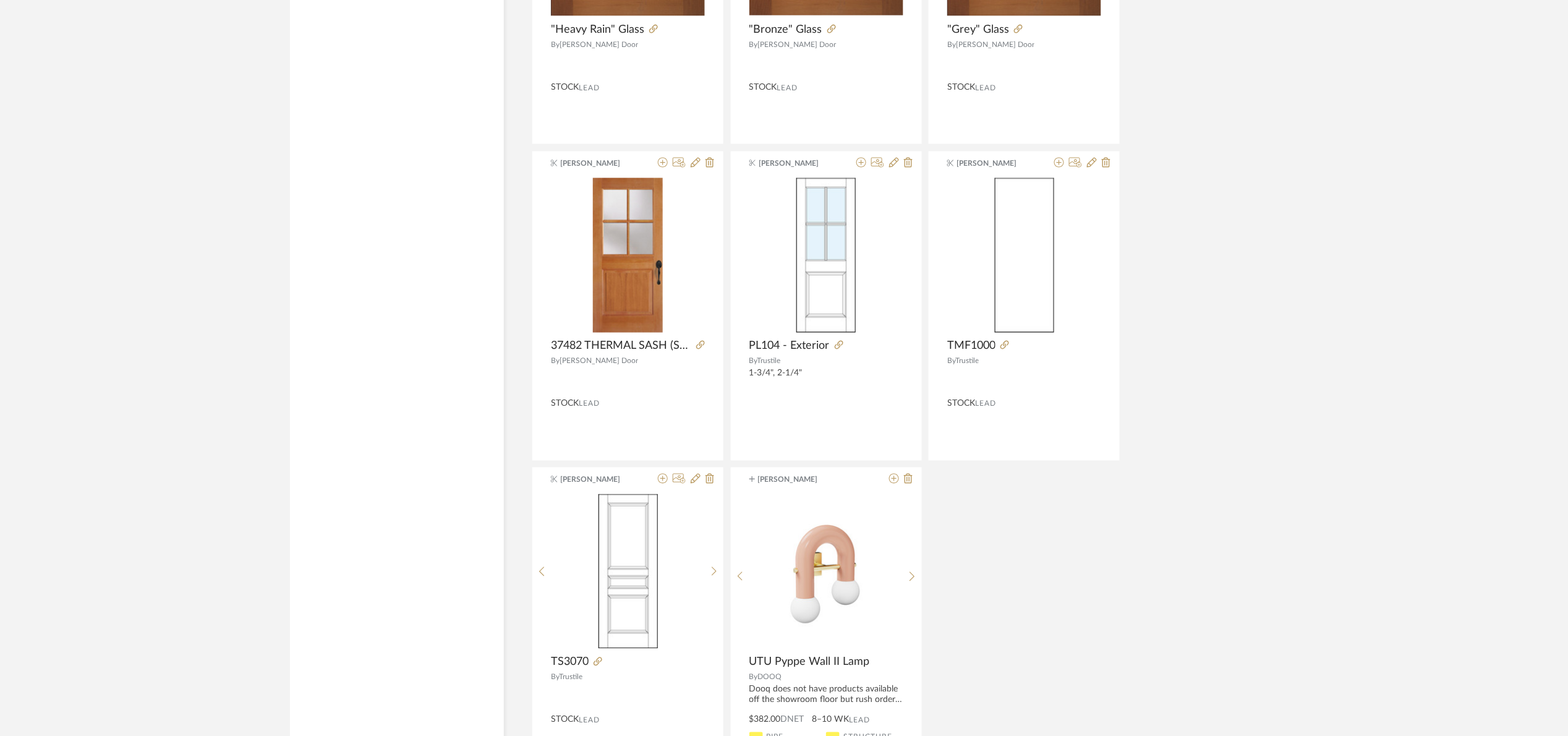
drag, startPoint x: 1293, startPoint y: 539, endPoint x: 1168, endPoint y: 715, distance: 215.9
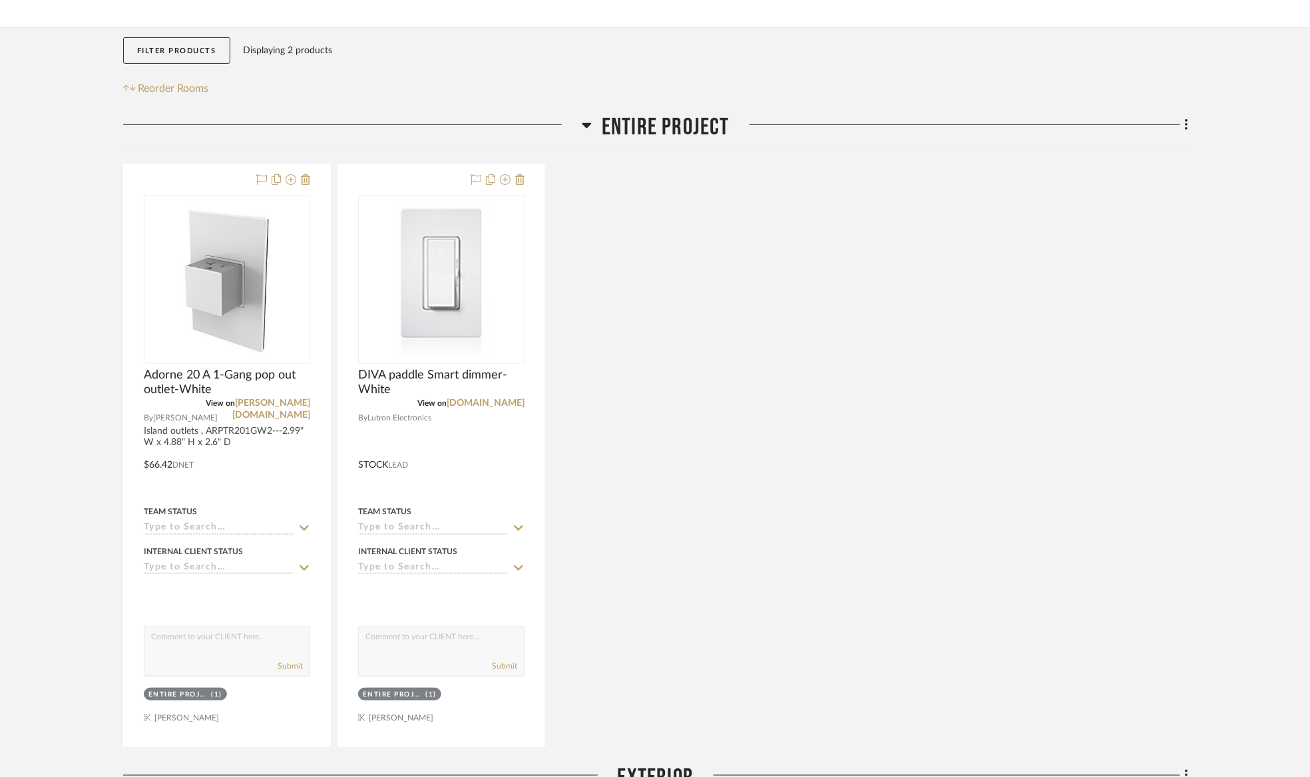
drag, startPoint x: 657, startPoint y: 126, endPoint x: 674, endPoint y: 103, distance: 28.6
click at [657, 128] on span "Entire Project" at bounding box center [666, 127] width 128 height 29
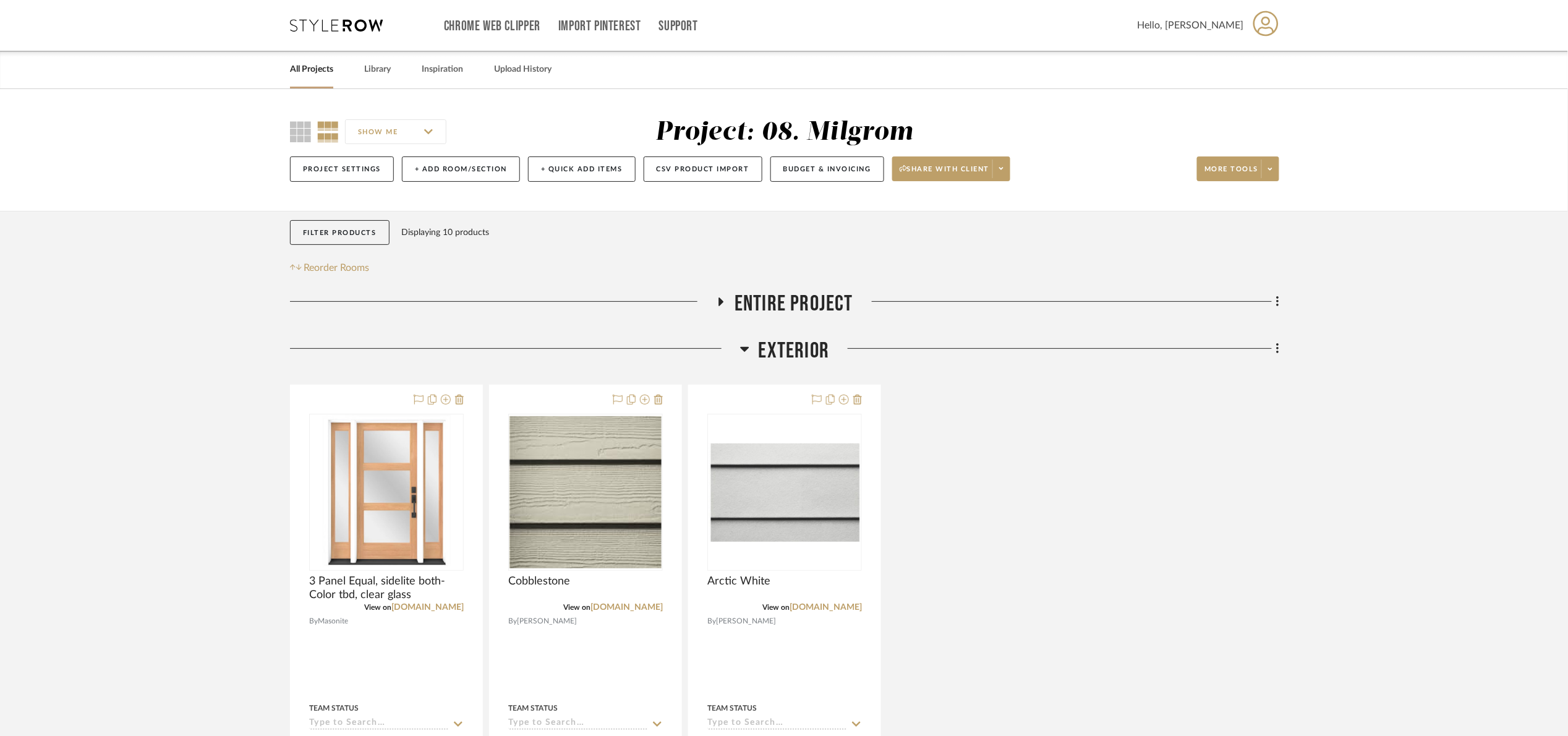
click at [771, 354] on span "Exterior" at bounding box center [794, 350] width 72 height 27
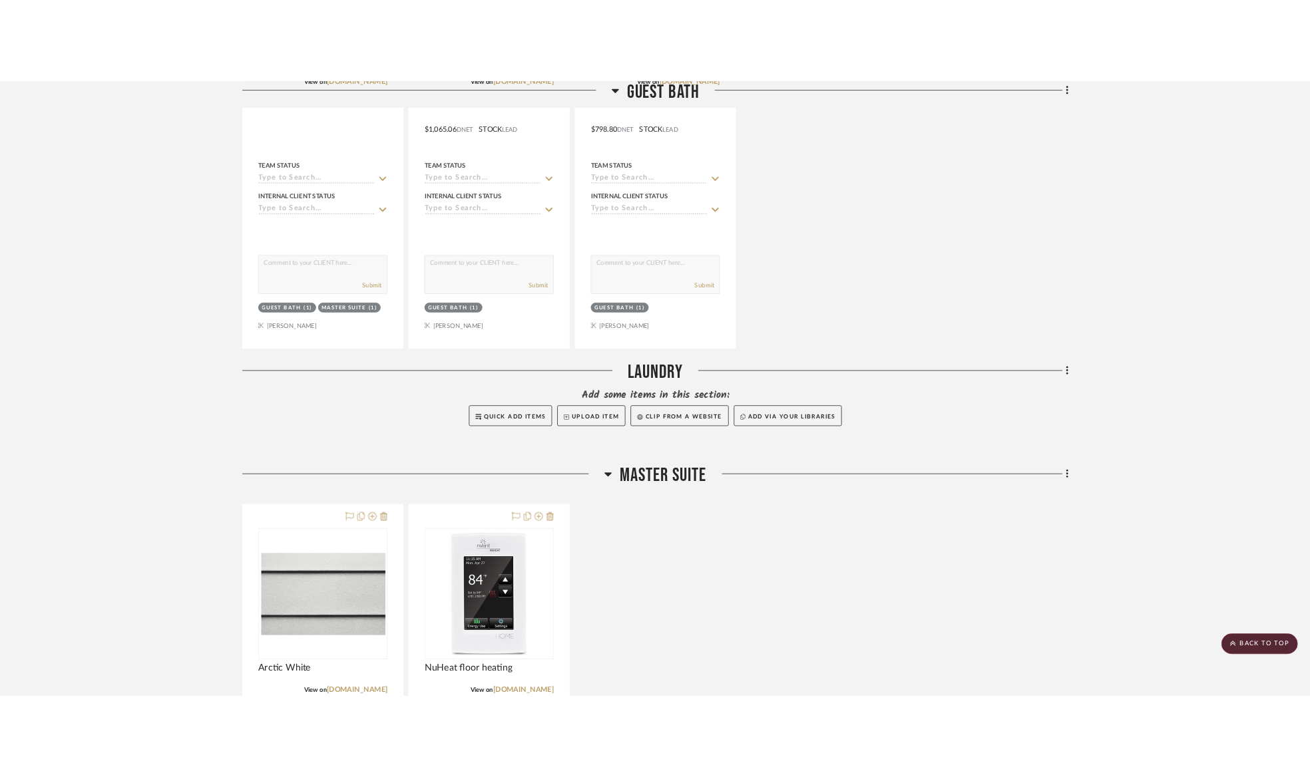
scroll to position [998, 0]
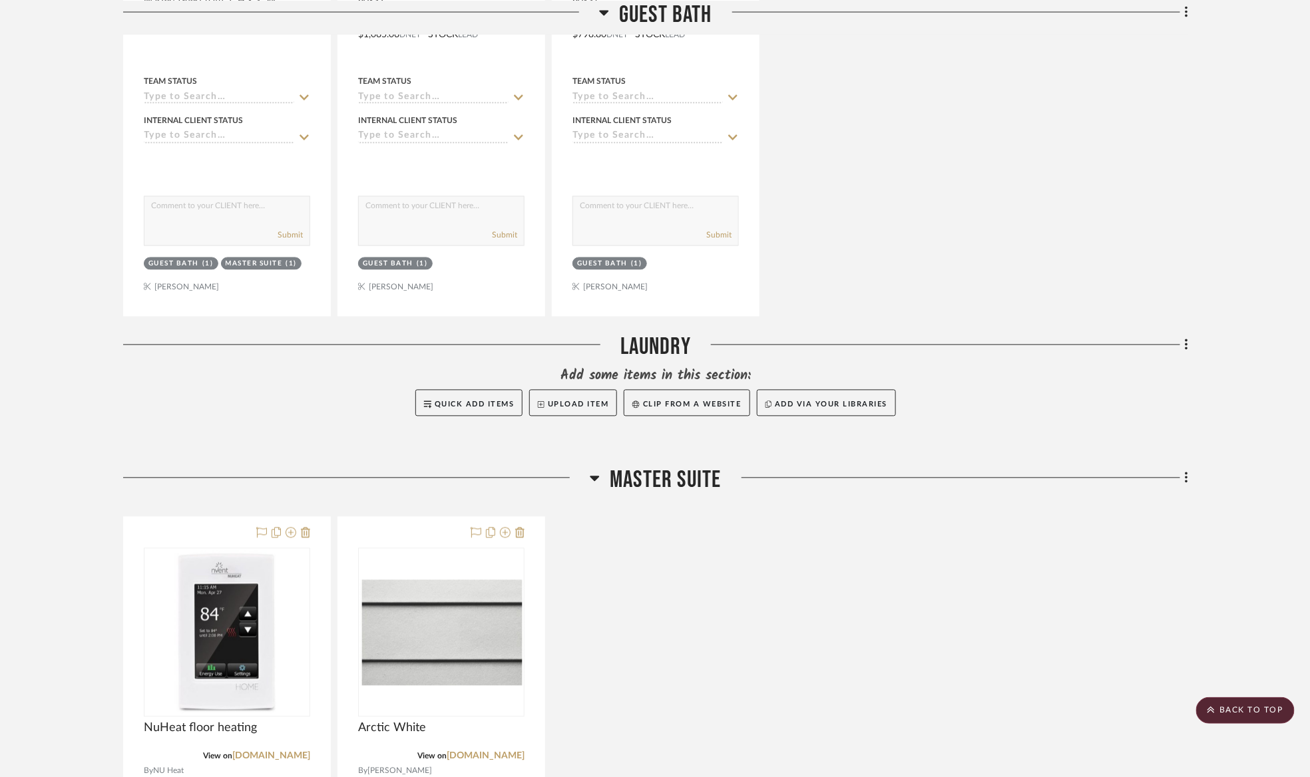
click at [658, 492] on span "Master Suite" at bounding box center [665, 481] width 111 height 29
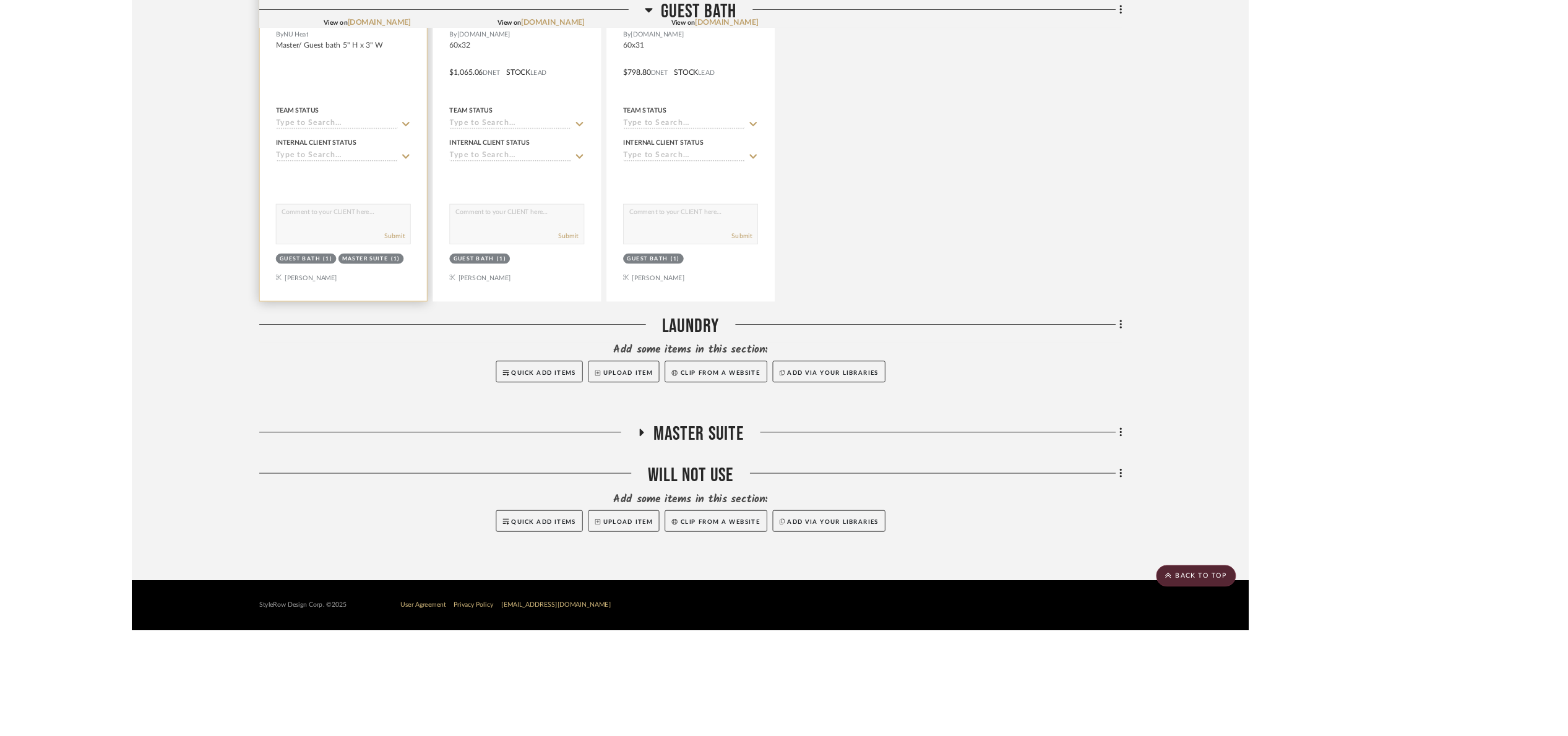
scroll to position [864, 0]
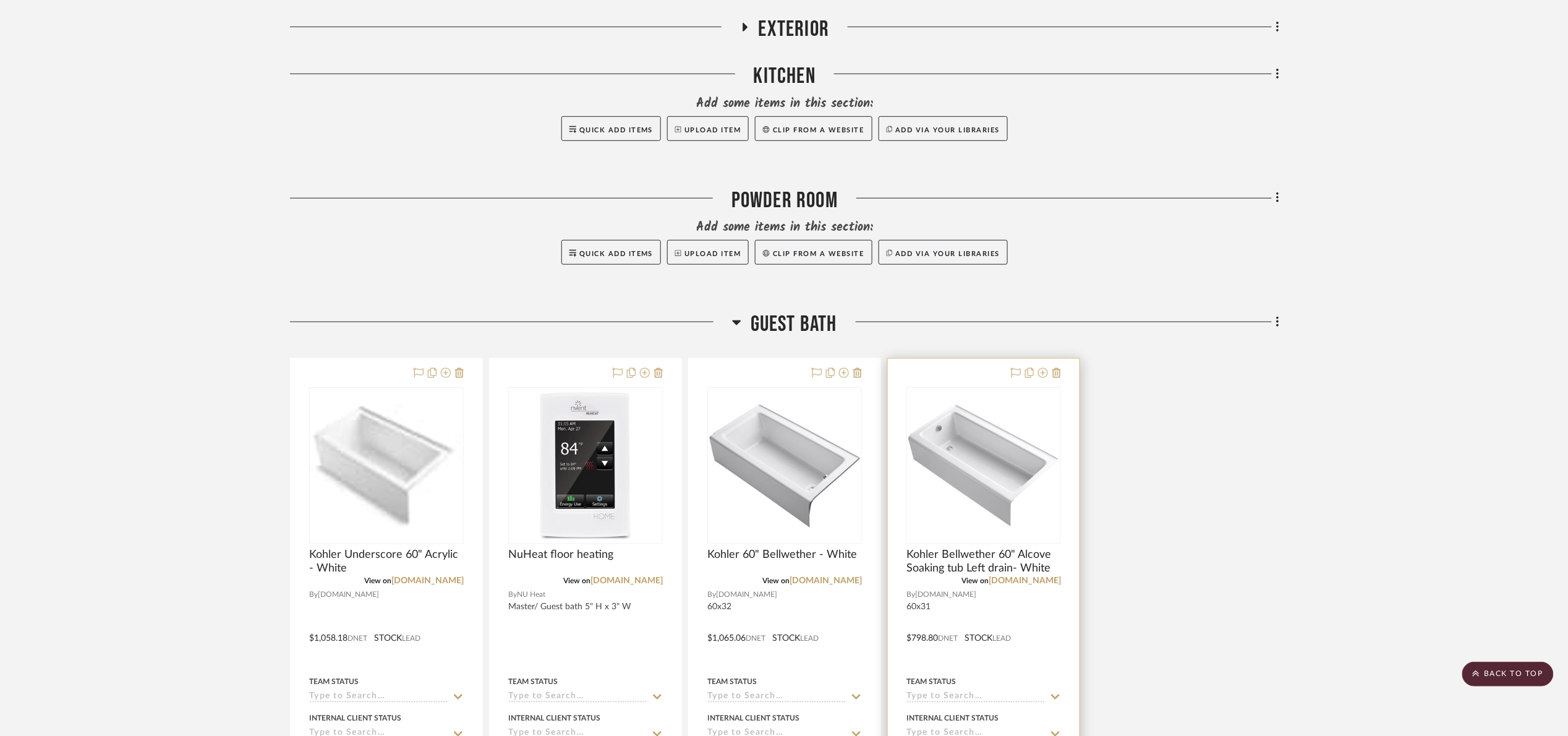
scroll to position [371, 0]
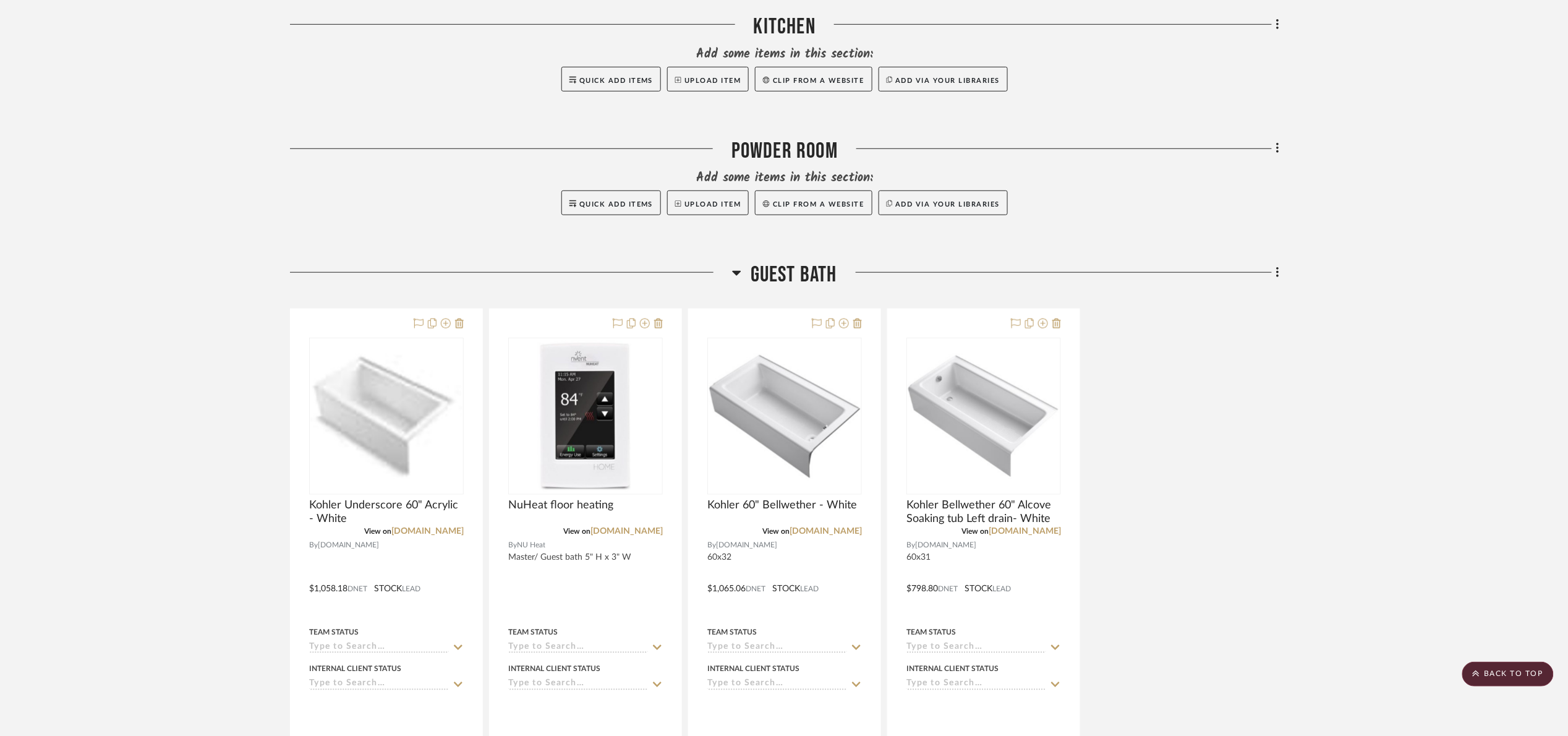
click at [751, 274] on span "Guest Bath" at bounding box center [793, 275] width 86 height 27
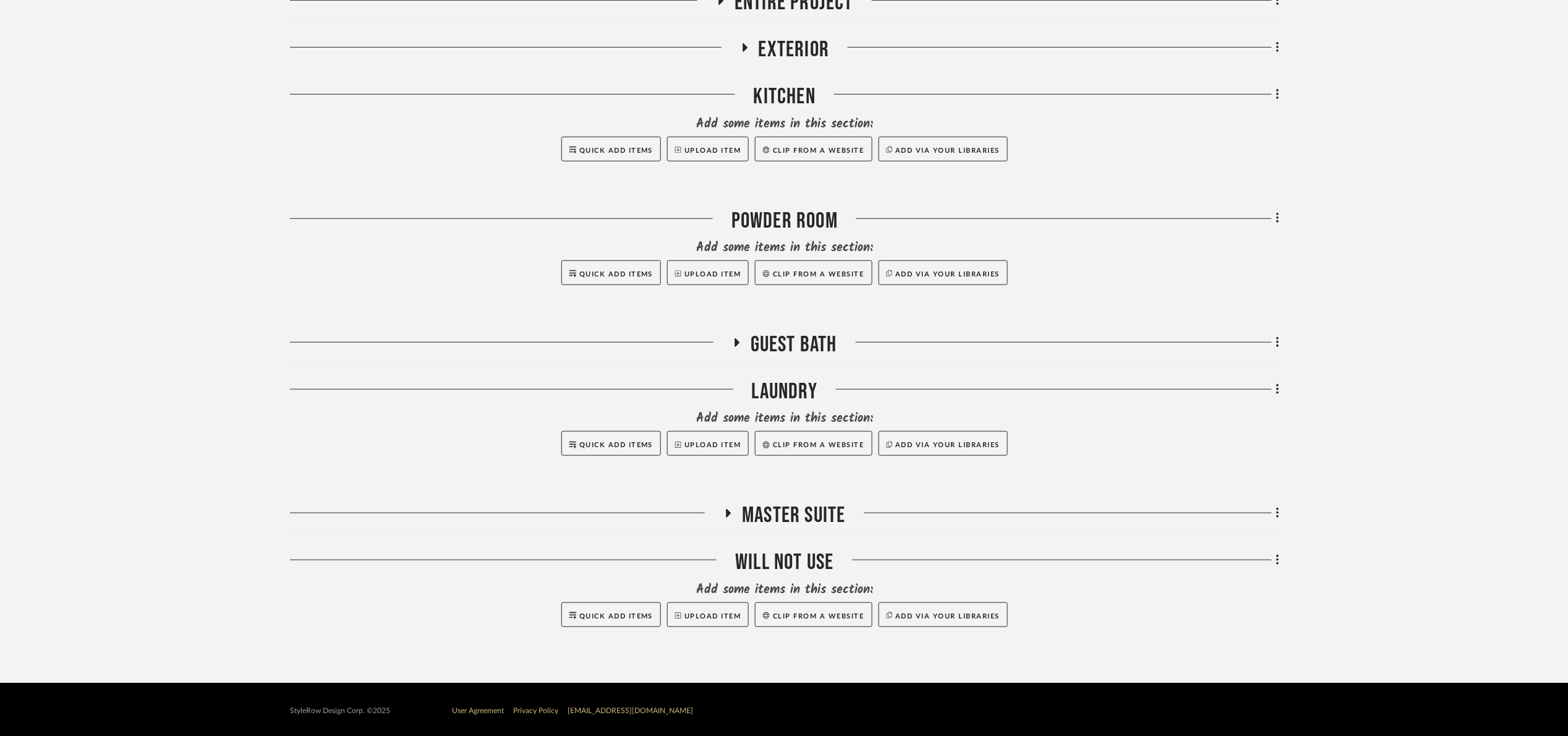
scroll to position [305, 0]
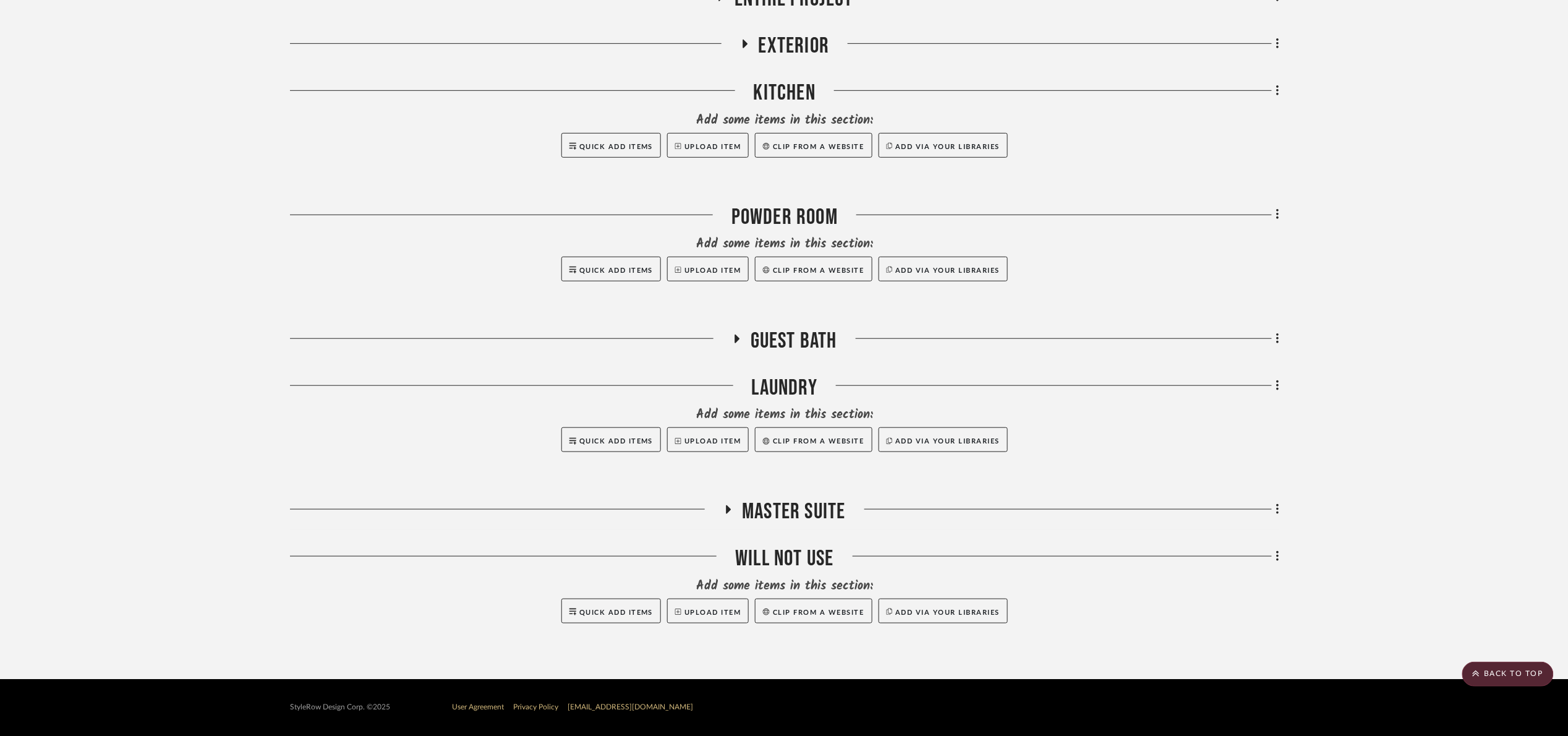
click at [788, 348] on span "Guest Bath" at bounding box center [793, 341] width 86 height 27
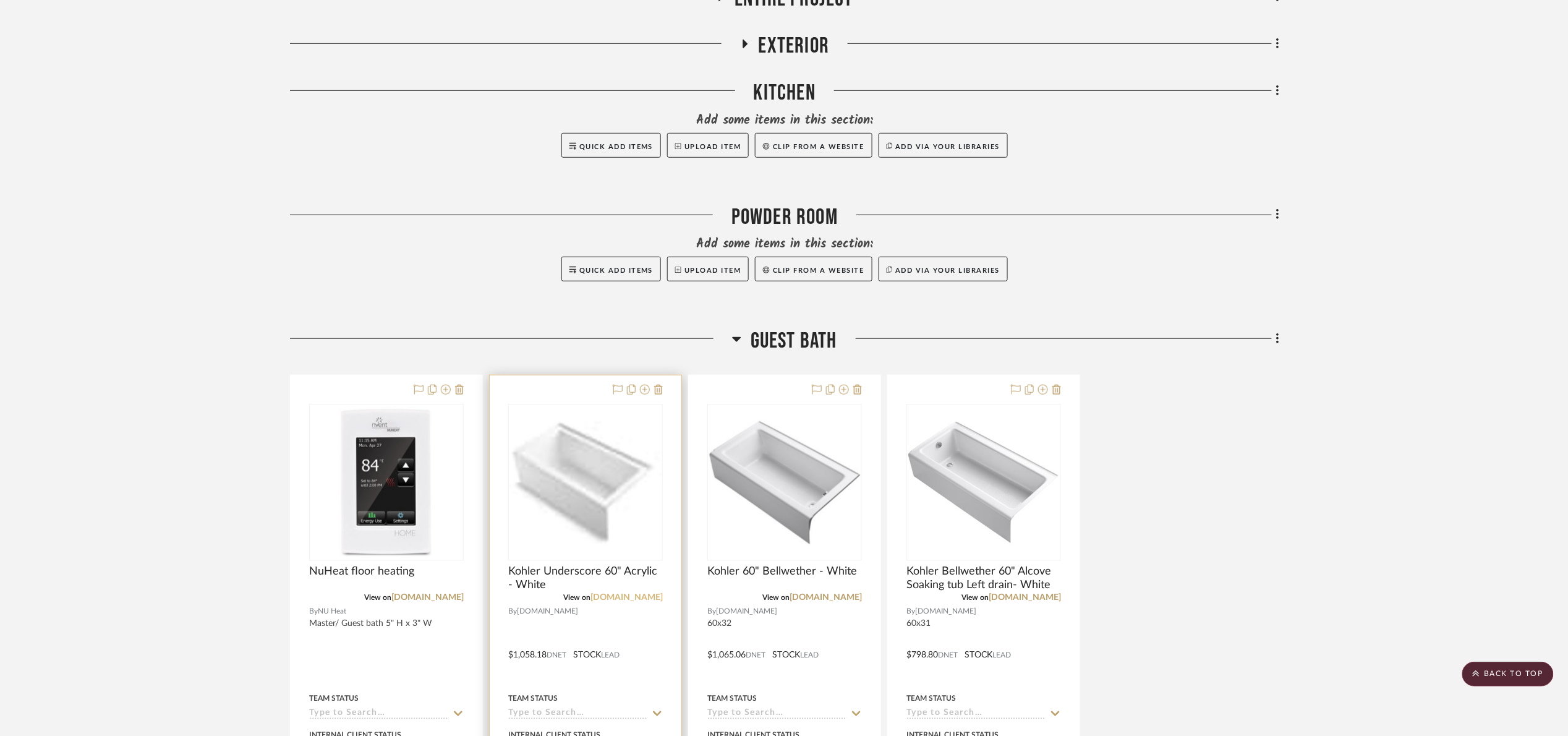
click at [652, 598] on link "[DOMAIN_NAME]" at bounding box center [627, 597] width 72 height 8
drag, startPoint x: 1426, startPoint y: 198, endPoint x: 1385, endPoint y: 193, distance: 41.3
click at [1425, 196] on project-details-page "SHOW ME Project: 08. Milgrom Project Settings + Add Room/Section + Quick Add It…" at bounding box center [784, 510] width 1568 height 1452
click at [593, 502] on img "0" at bounding box center [585, 482] width 152 height 152
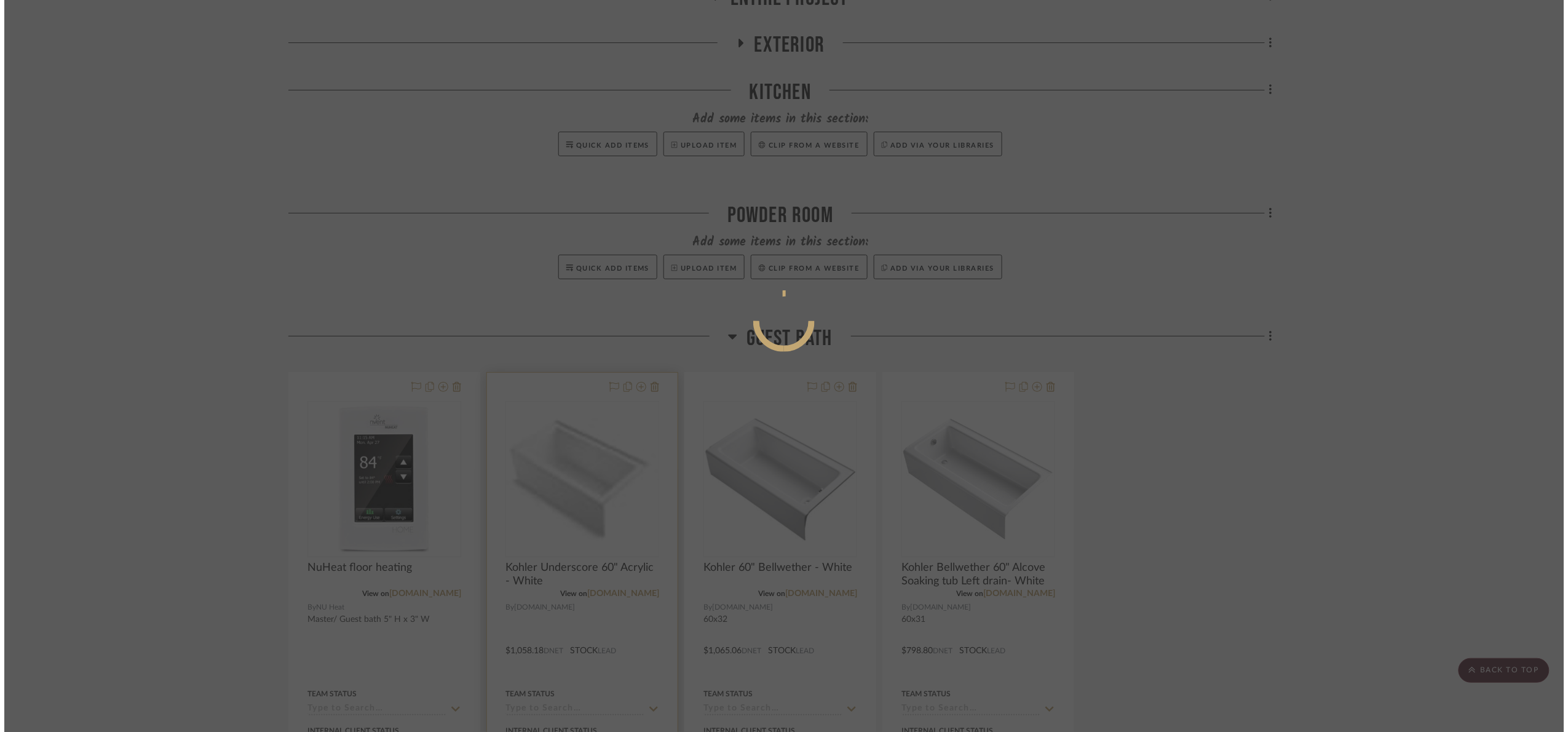
scroll to position [0, 0]
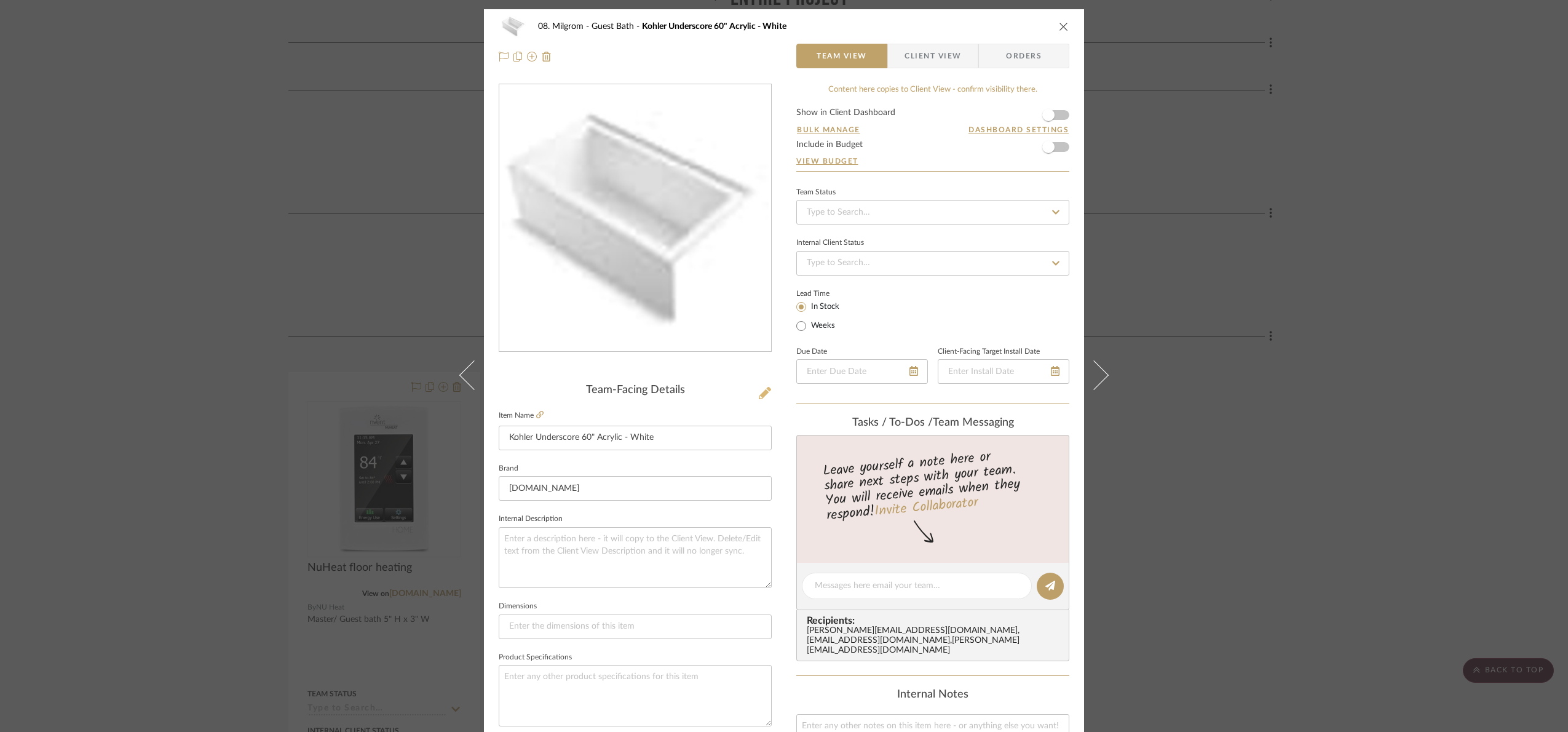
click at [762, 392] on icon at bounding box center [764, 393] width 12 height 12
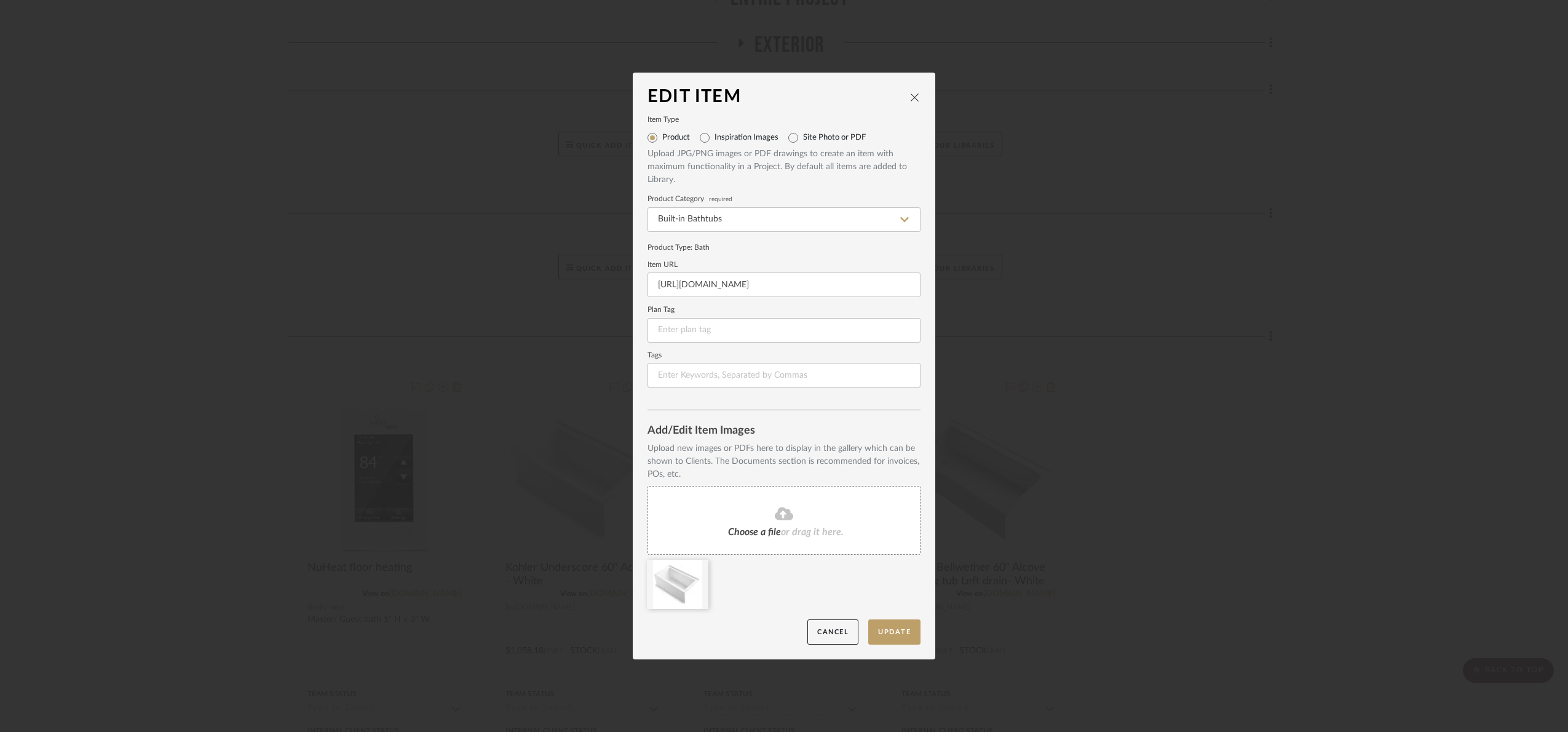
click at [805, 526] on div "Choose a file or drag it here." at bounding box center [784, 520] width 273 height 69
click at [695, 569] on icon at bounding box center [699, 567] width 8 height 10
click at [896, 628] on button "Update" at bounding box center [894, 631] width 53 height 25
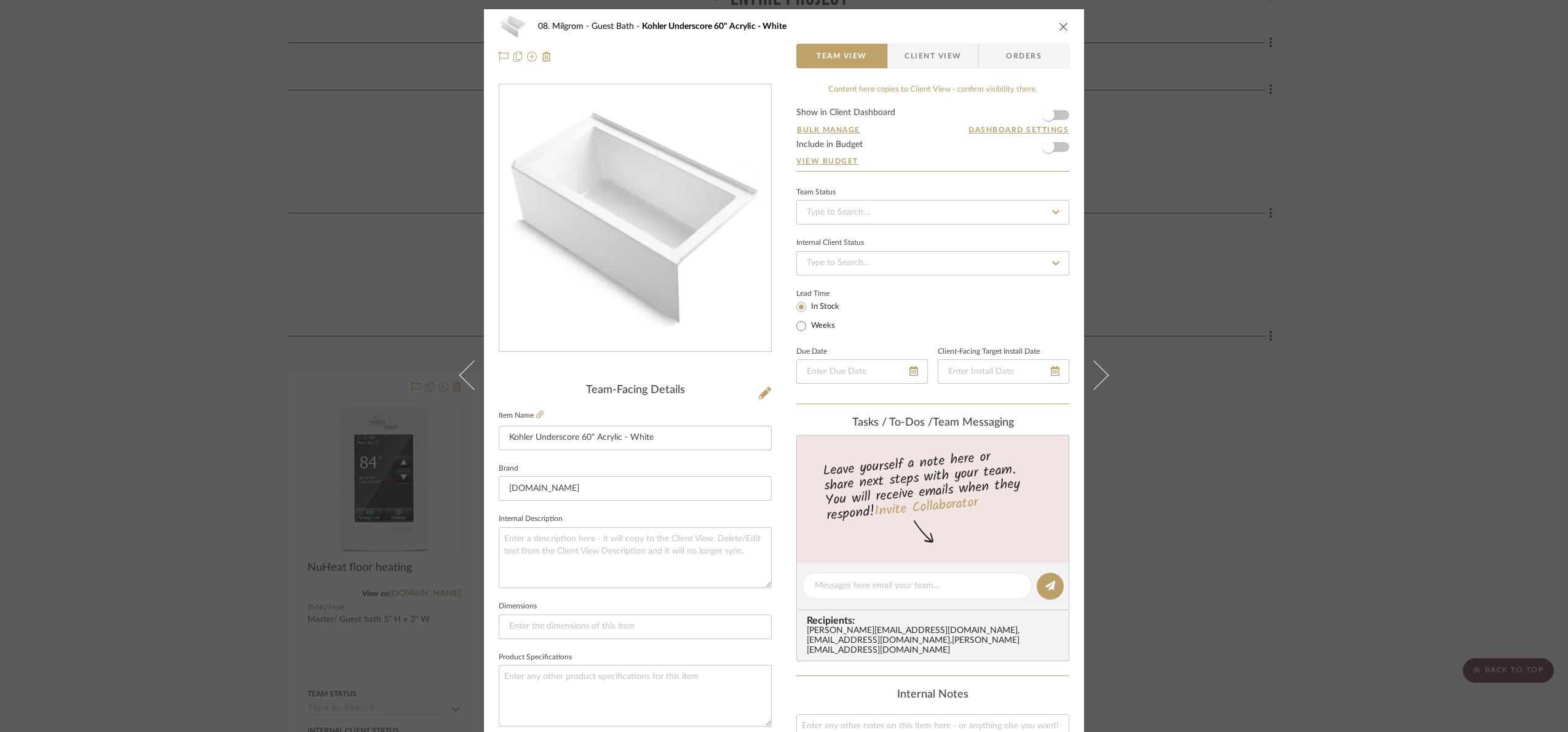
click at [1349, 355] on div "08. Milgrom Guest Bath Kohler Underscore 60" Acrylic - White Team View Client V…" at bounding box center [784, 366] width 1568 height 732
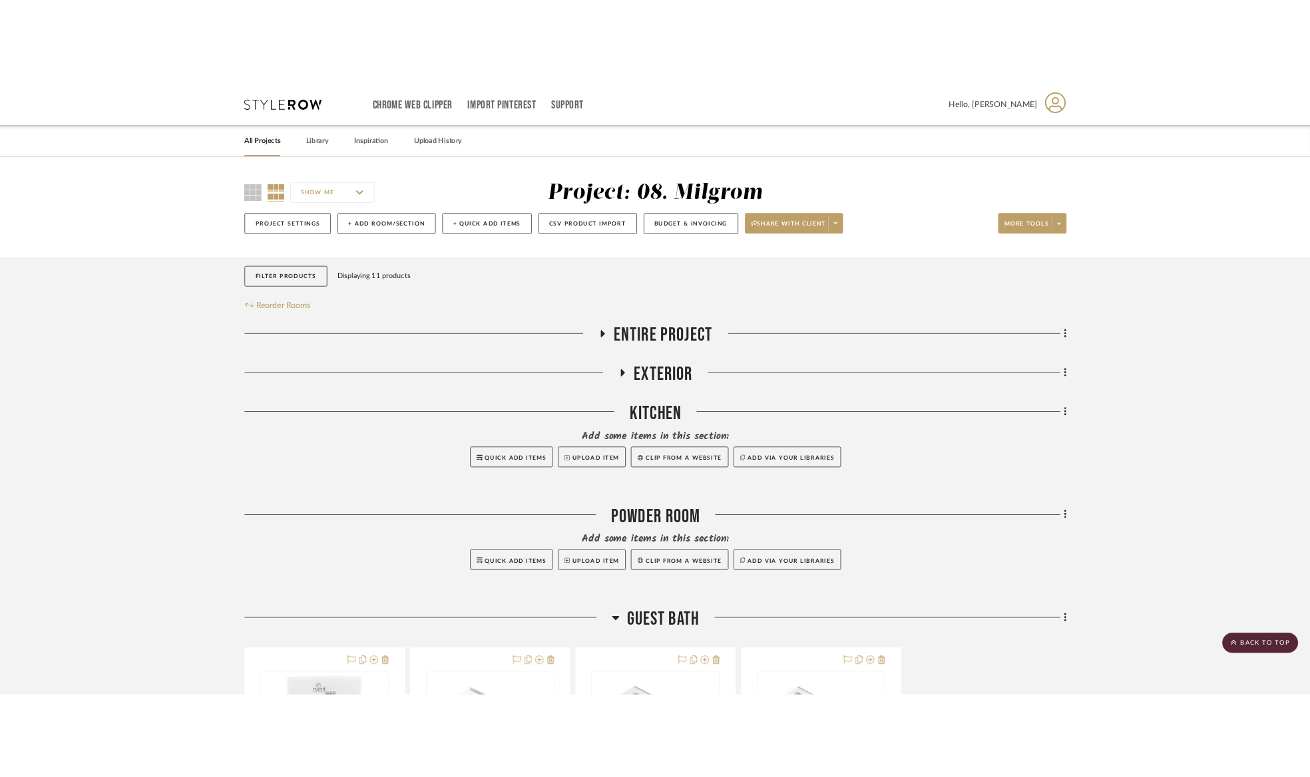
scroll to position [328, 0]
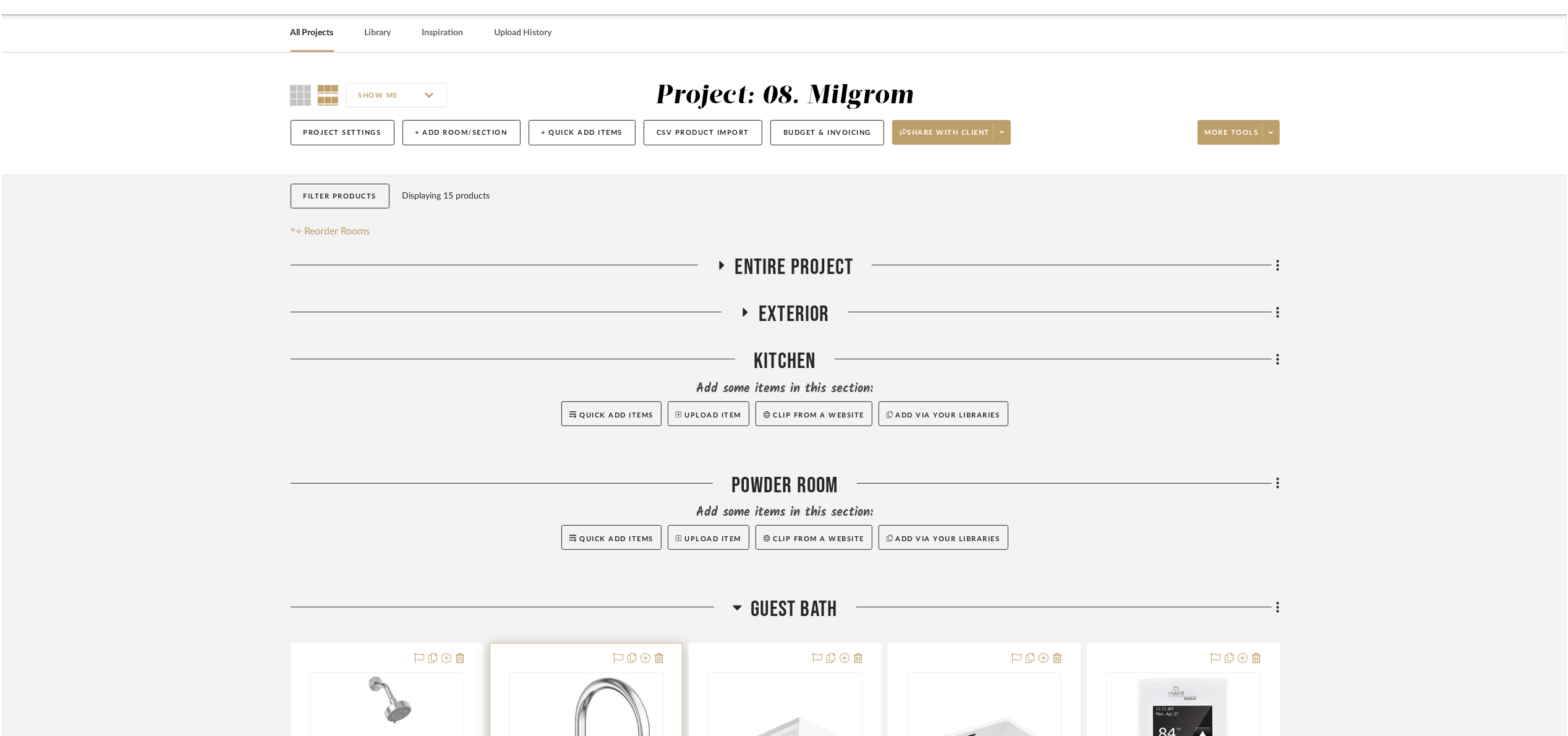
scroll to position [557, 0]
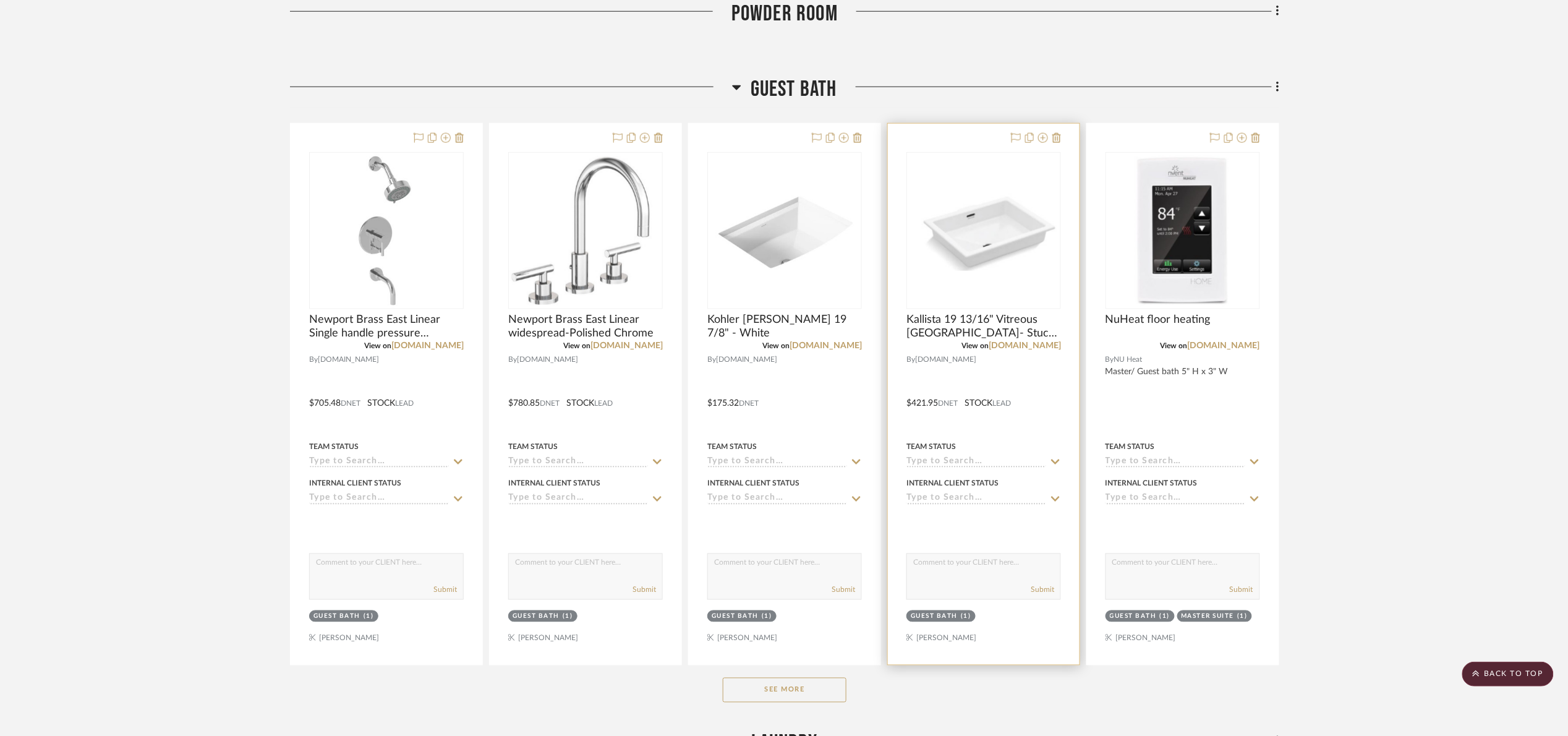
drag, startPoint x: 808, startPoint y: 689, endPoint x: 905, endPoint y: 593, distance: 136.5
click at [815, 685] on button "See More" at bounding box center [784, 690] width 124 height 25
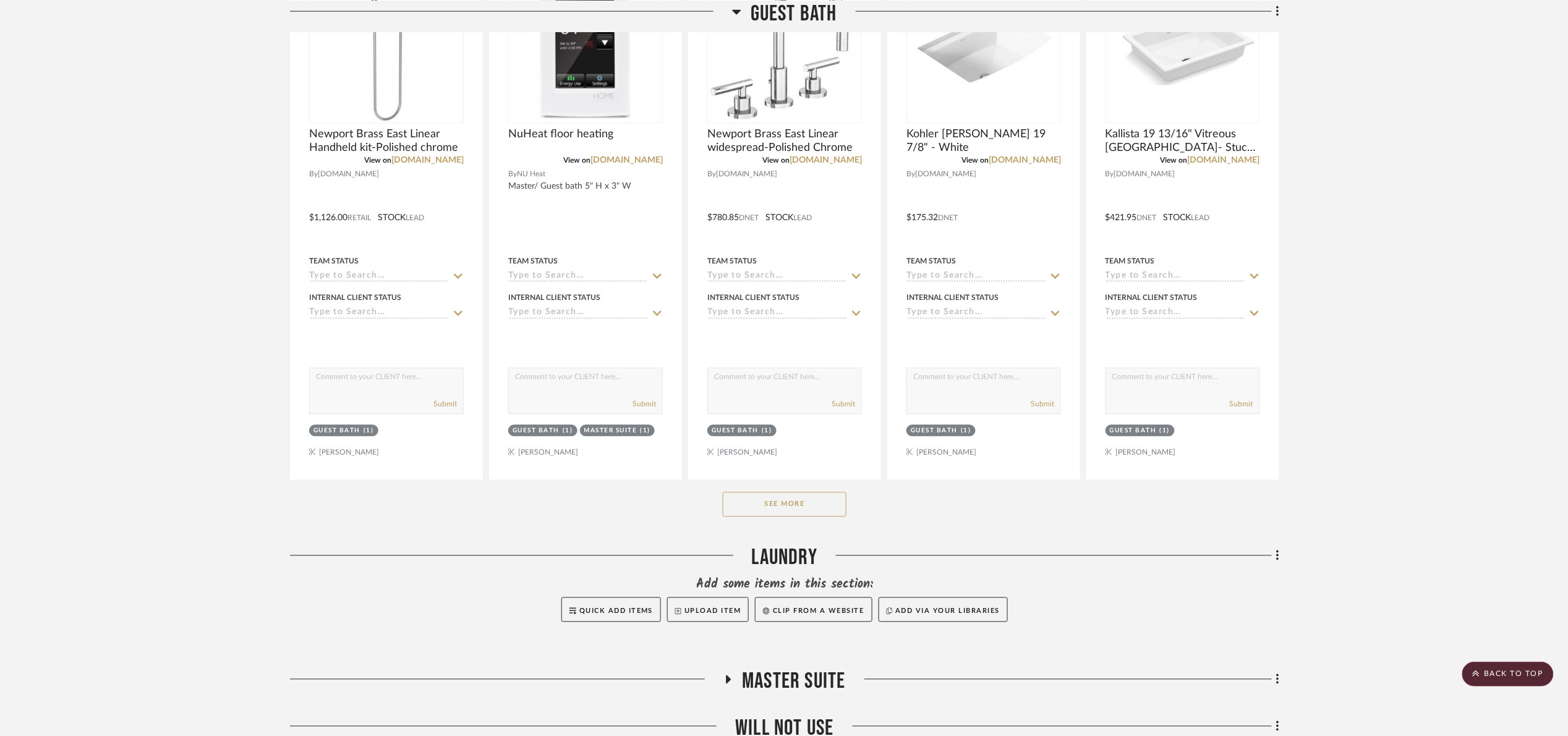
click at [753, 515] on button "See More" at bounding box center [784, 505] width 124 height 25
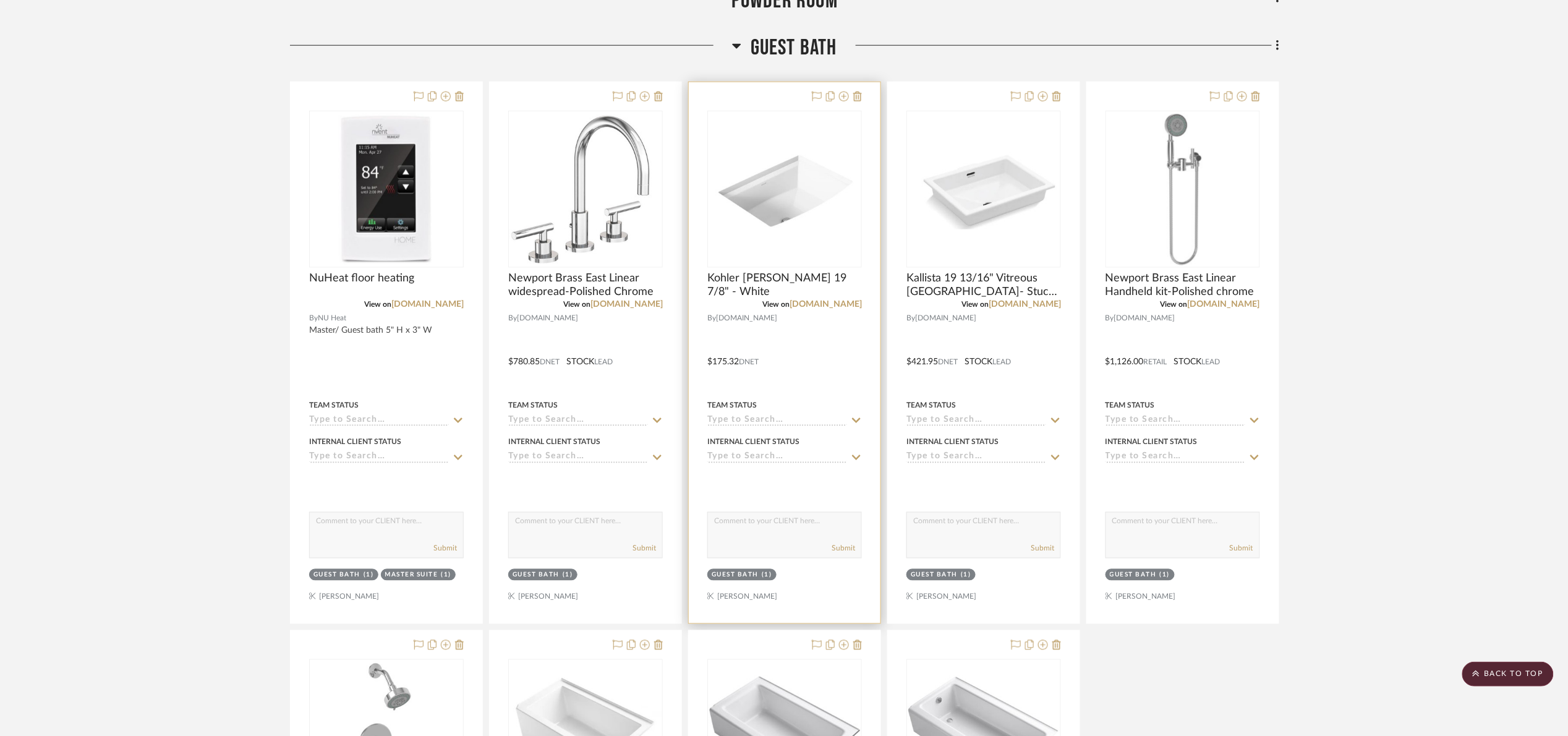
scroll to position [557, 0]
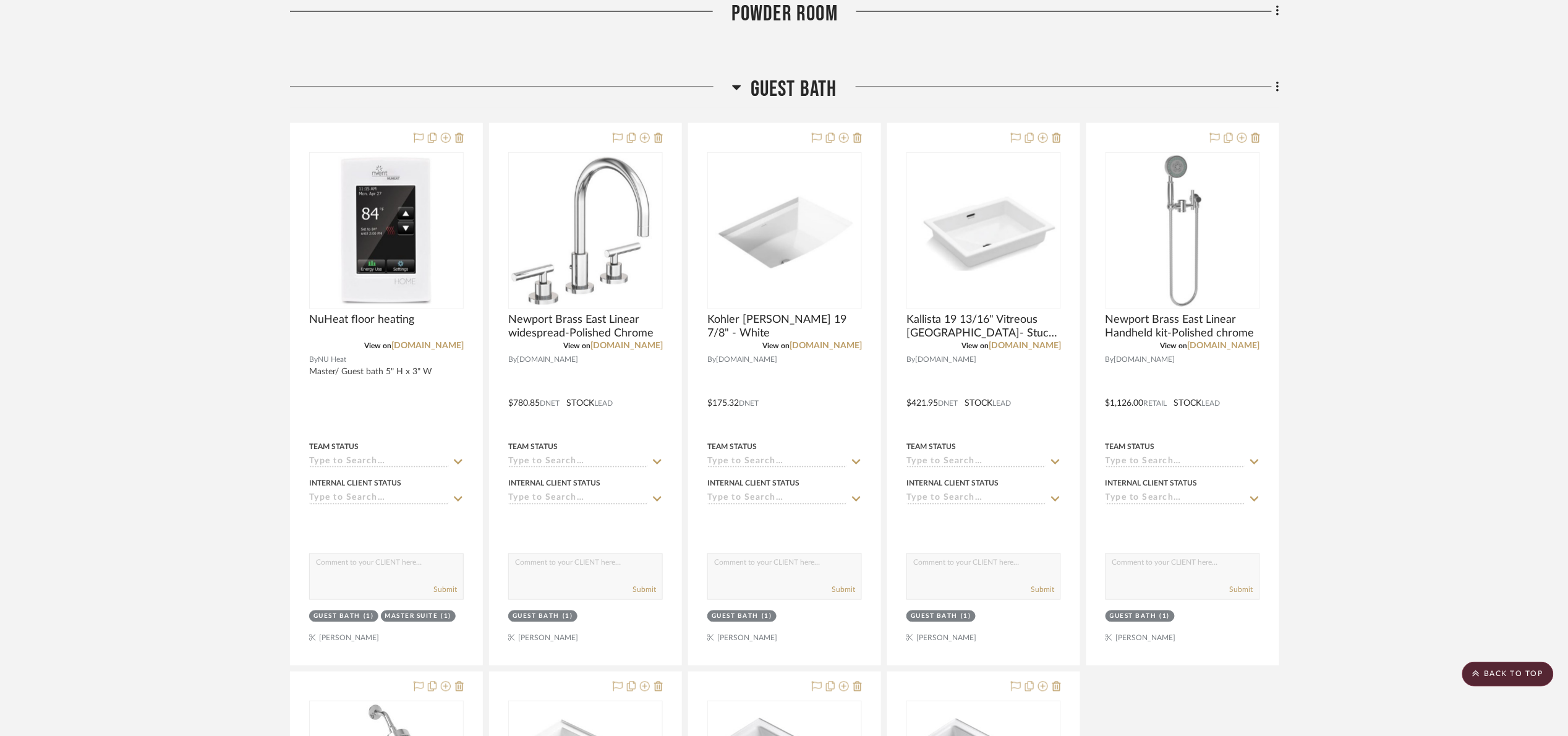
click at [798, 95] on span "Guest Bath" at bounding box center [793, 89] width 86 height 27
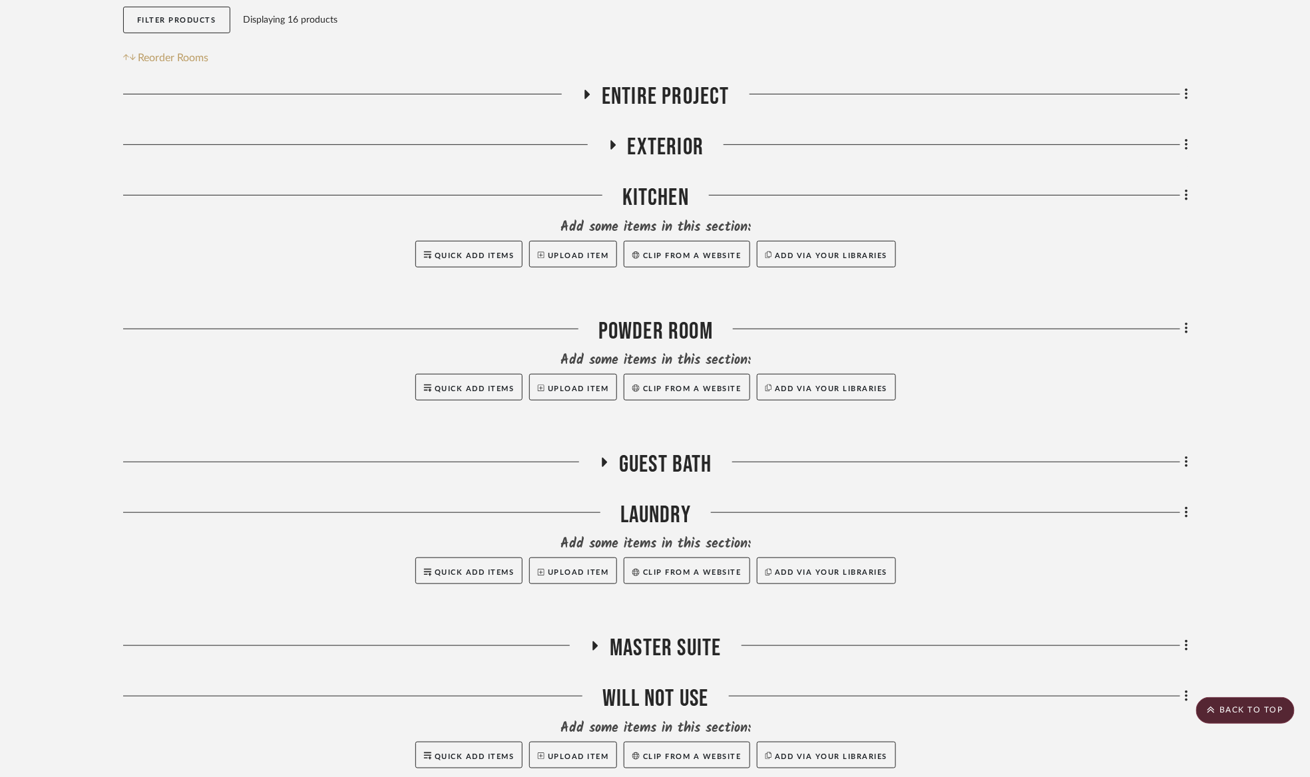
scroll to position [0, 0]
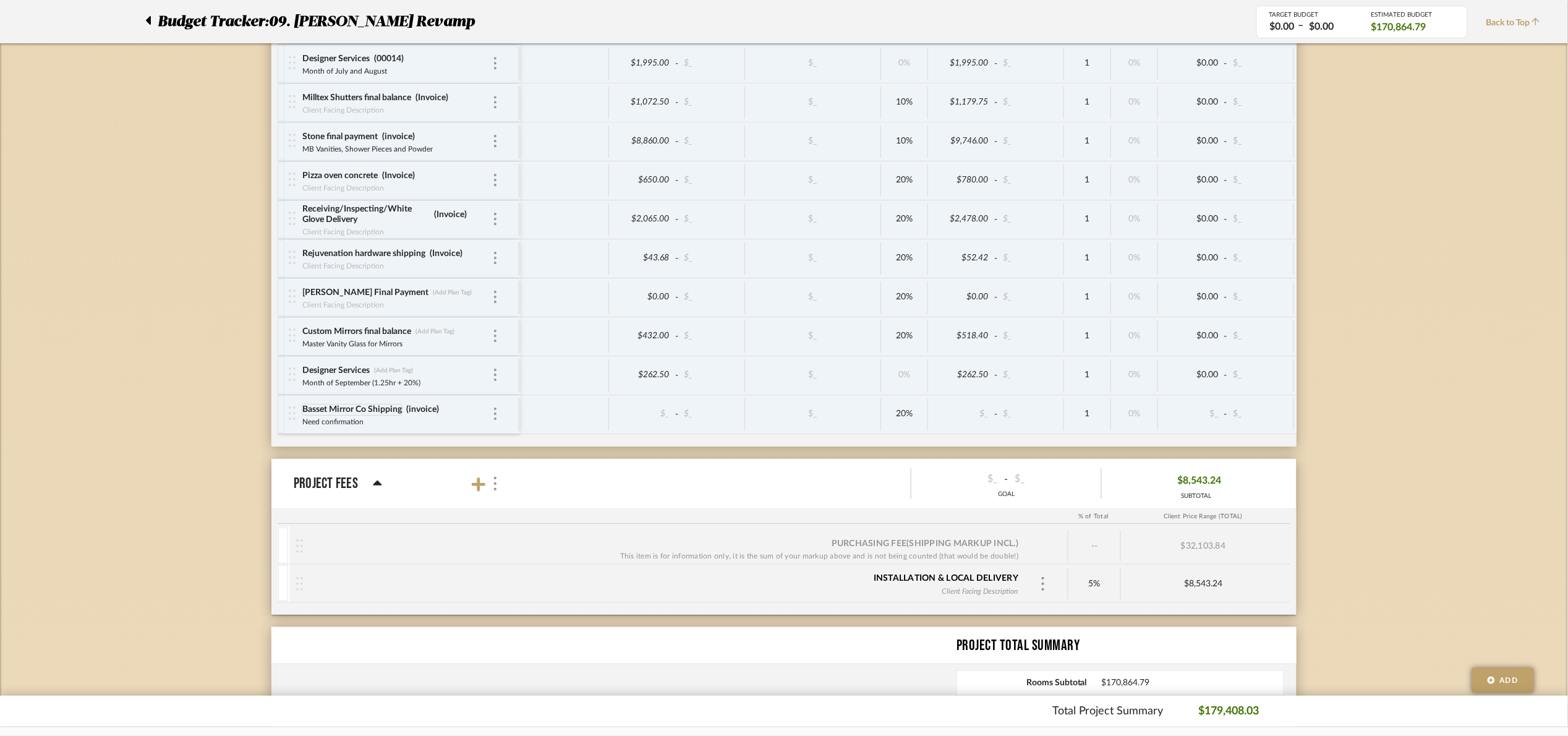
scroll to position [4471, 0]
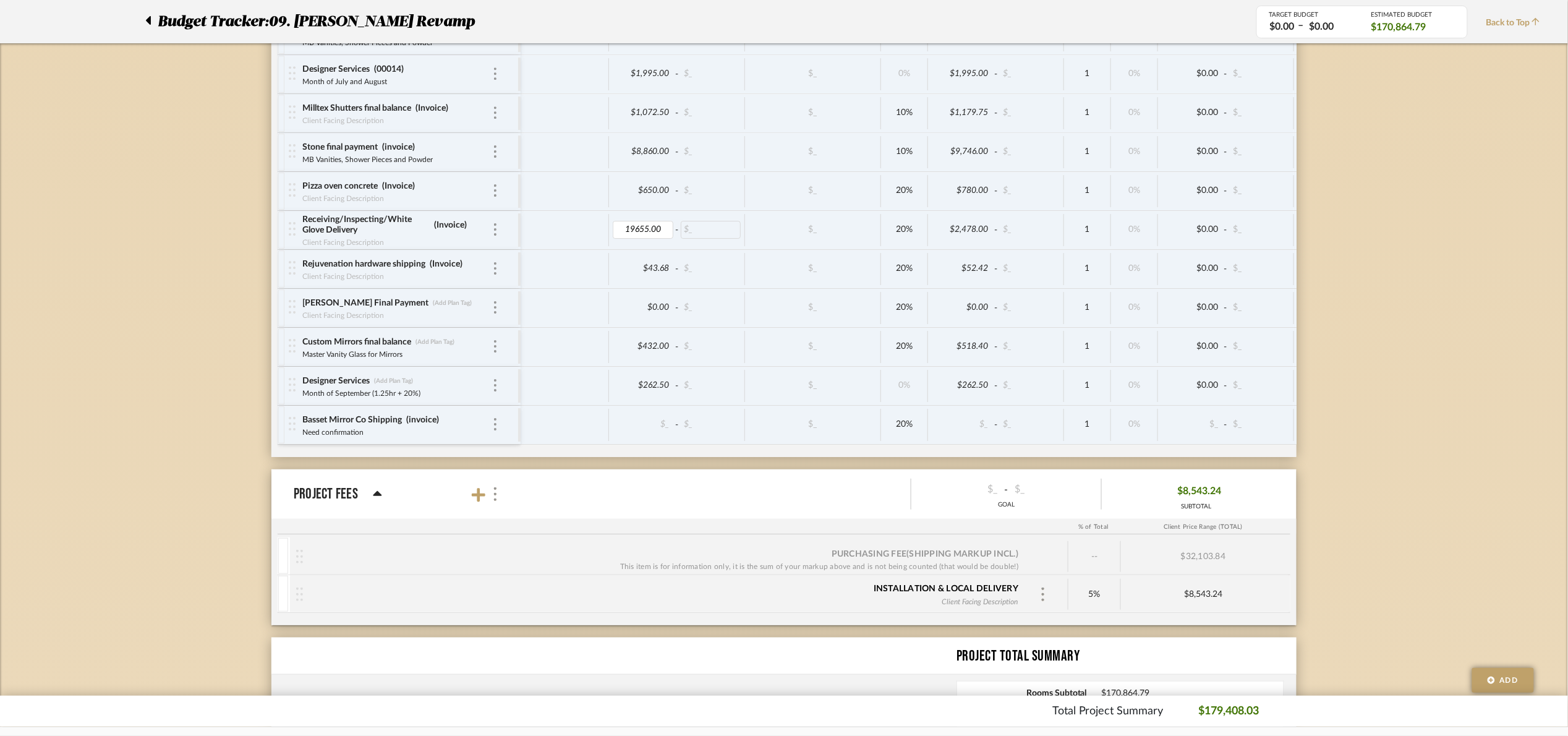
type input "1965.00"
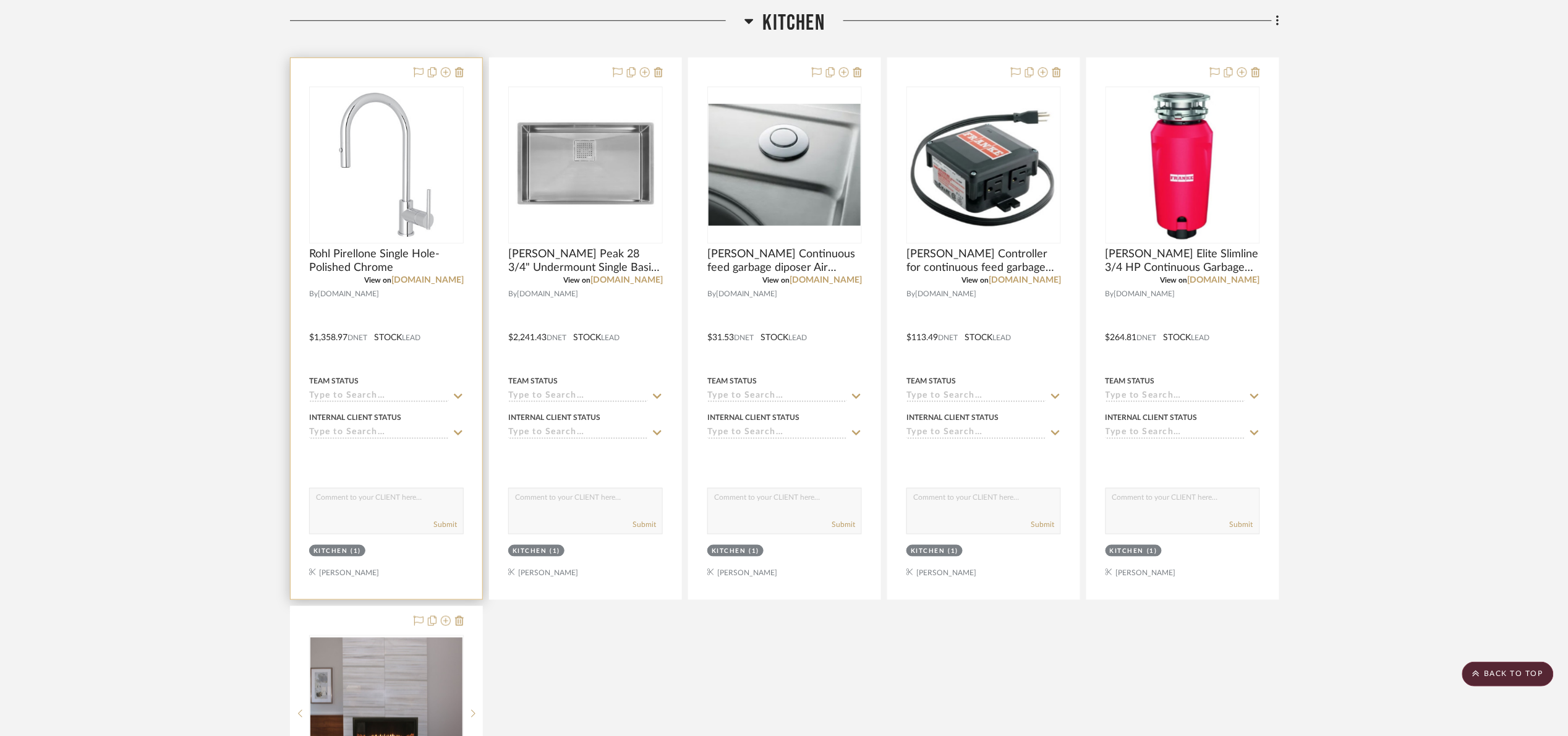
scroll to position [371, 0]
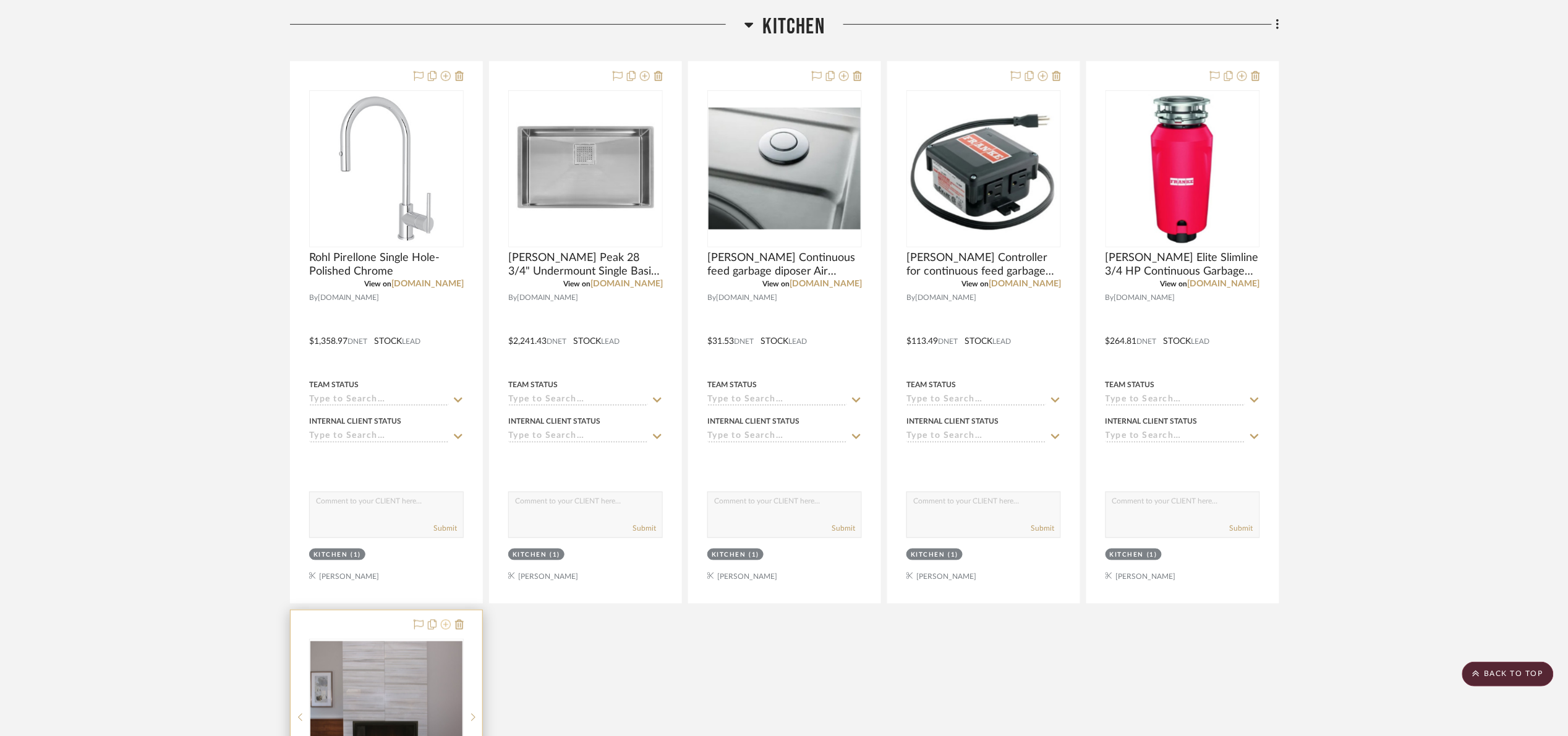
click at [449, 626] on icon at bounding box center [446, 624] width 10 height 10
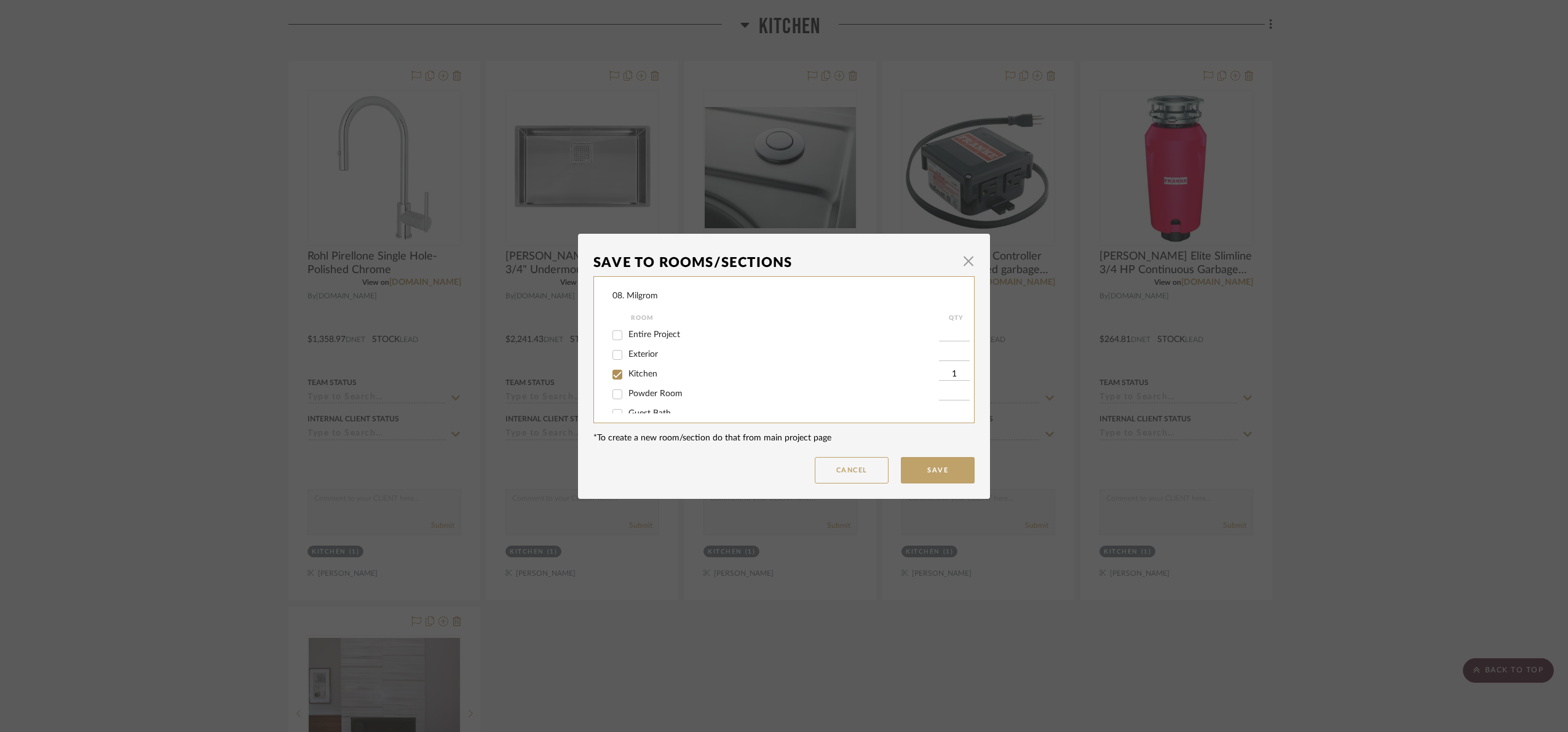
drag, startPoint x: 662, startPoint y: 332, endPoint x: 651, endPoint y: 345, distance: 17.0
click at [662, 332] on span "Entire Project" at bounding box center [654, 334] width 52 height 8
click at [627, 332] on input "Entire Project" at bounding box center [617, 335] width 19 height 19
checkbox input "true"
type input "1"
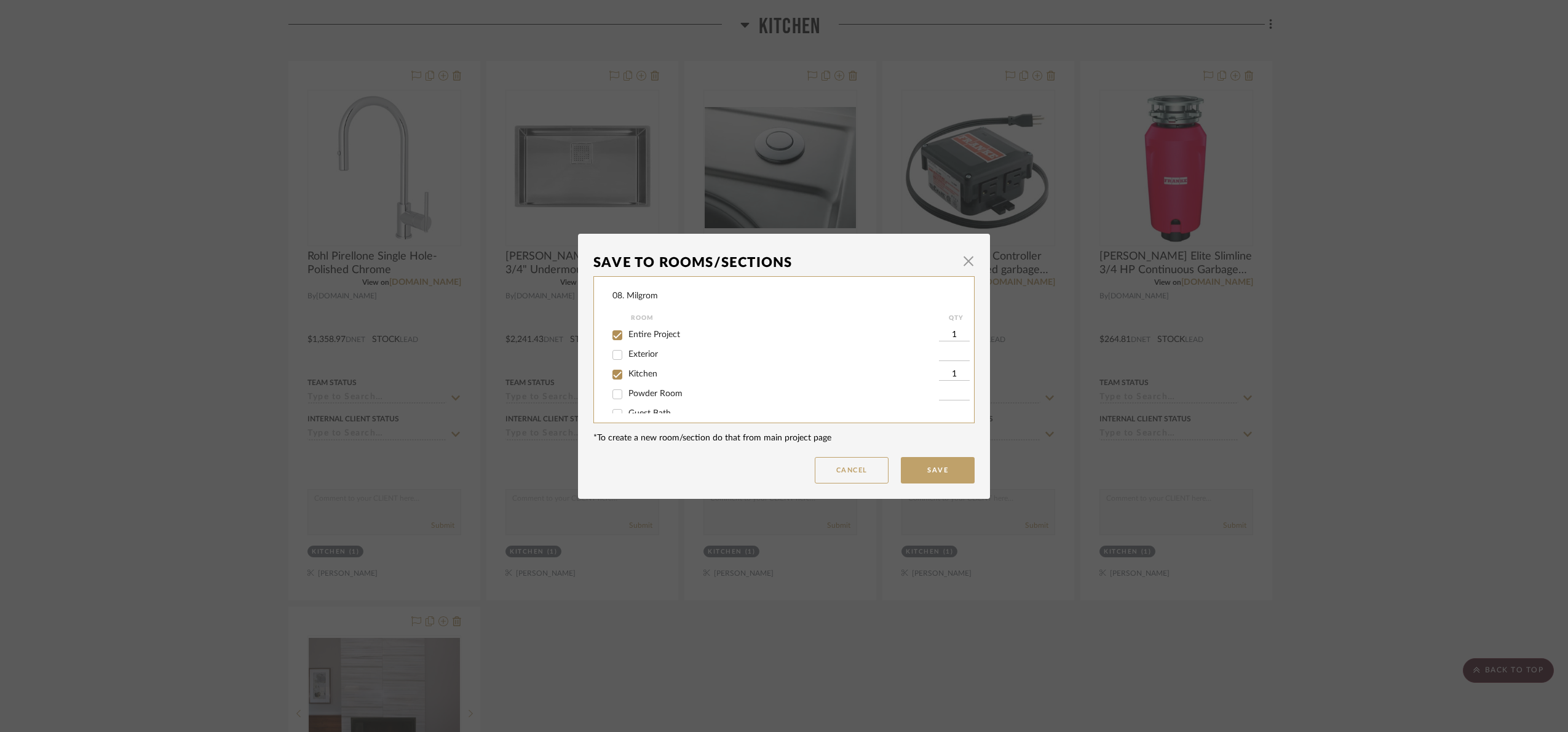
click at [634, 378] on span "Kitchen" at bounding box center [642, 373] width 29 height 8
click at [627, 378] on input "Kitchen" at bounding box center [617, 374] width 19 height 19
checkbox input "false"
click at [949, 474] on button "Save" at bounding box center [938, 470] width 74 height 27
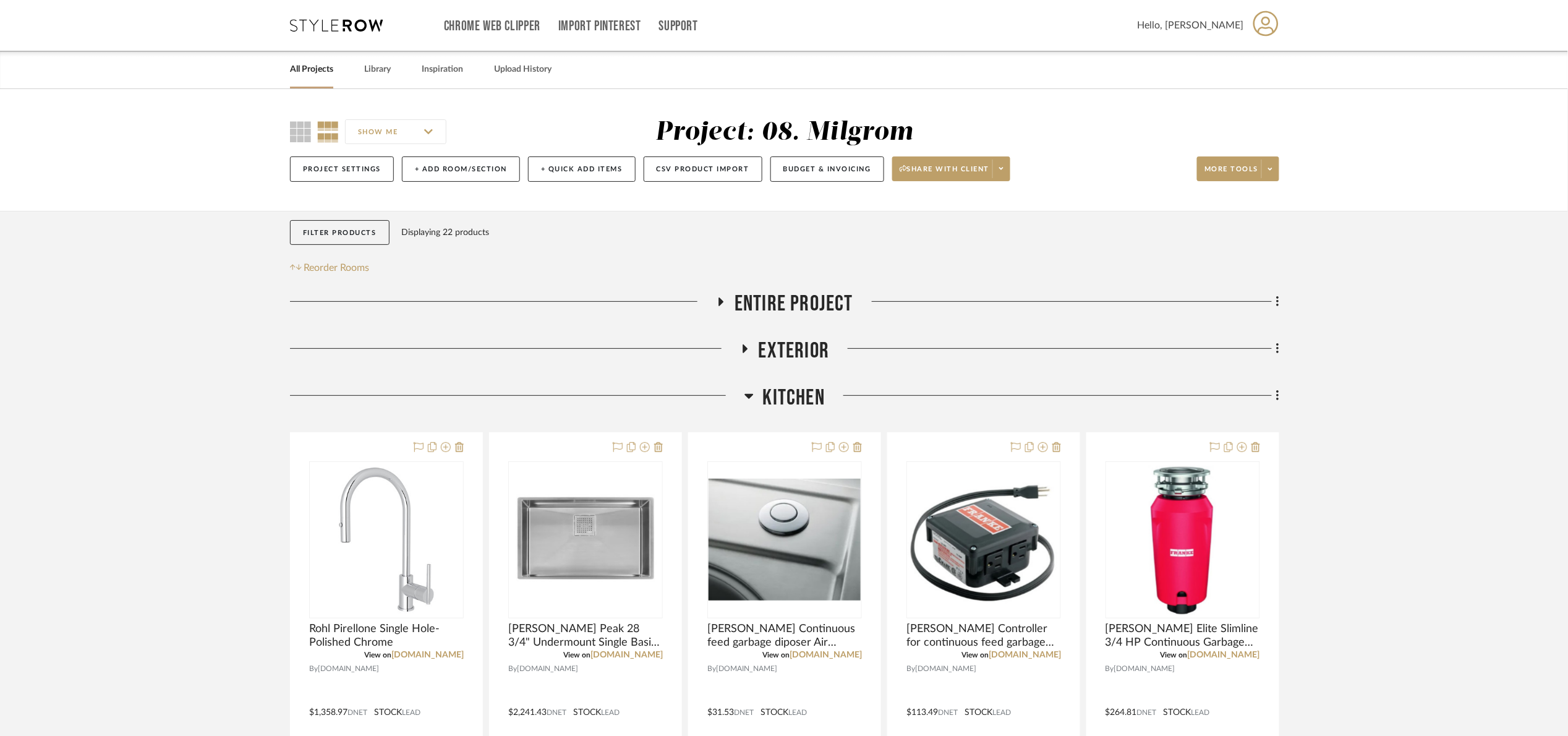
click at [800, 395] on span "Kitchen" at bounding box center [793, 398] width 62 height 27
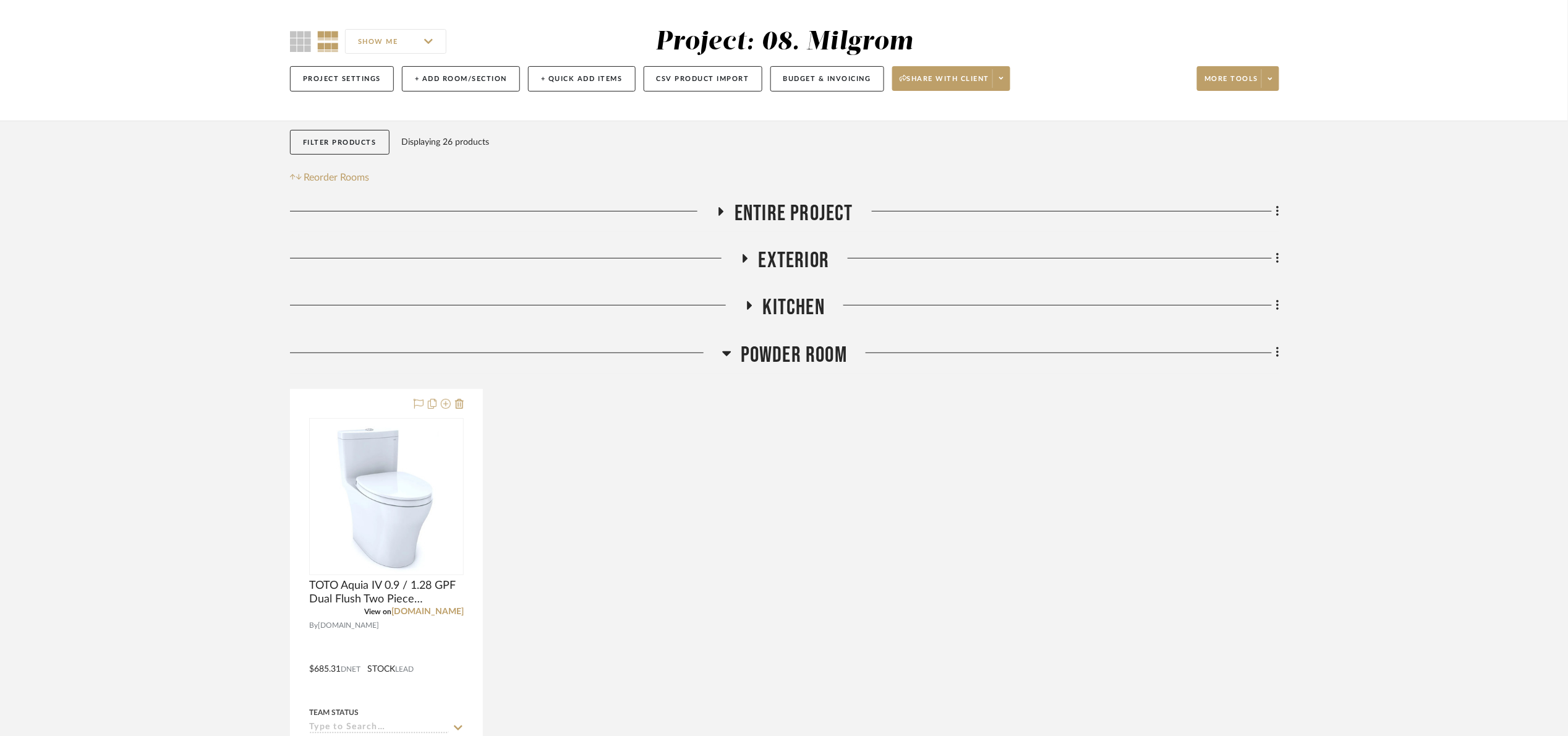
scroll to position [93, 0]
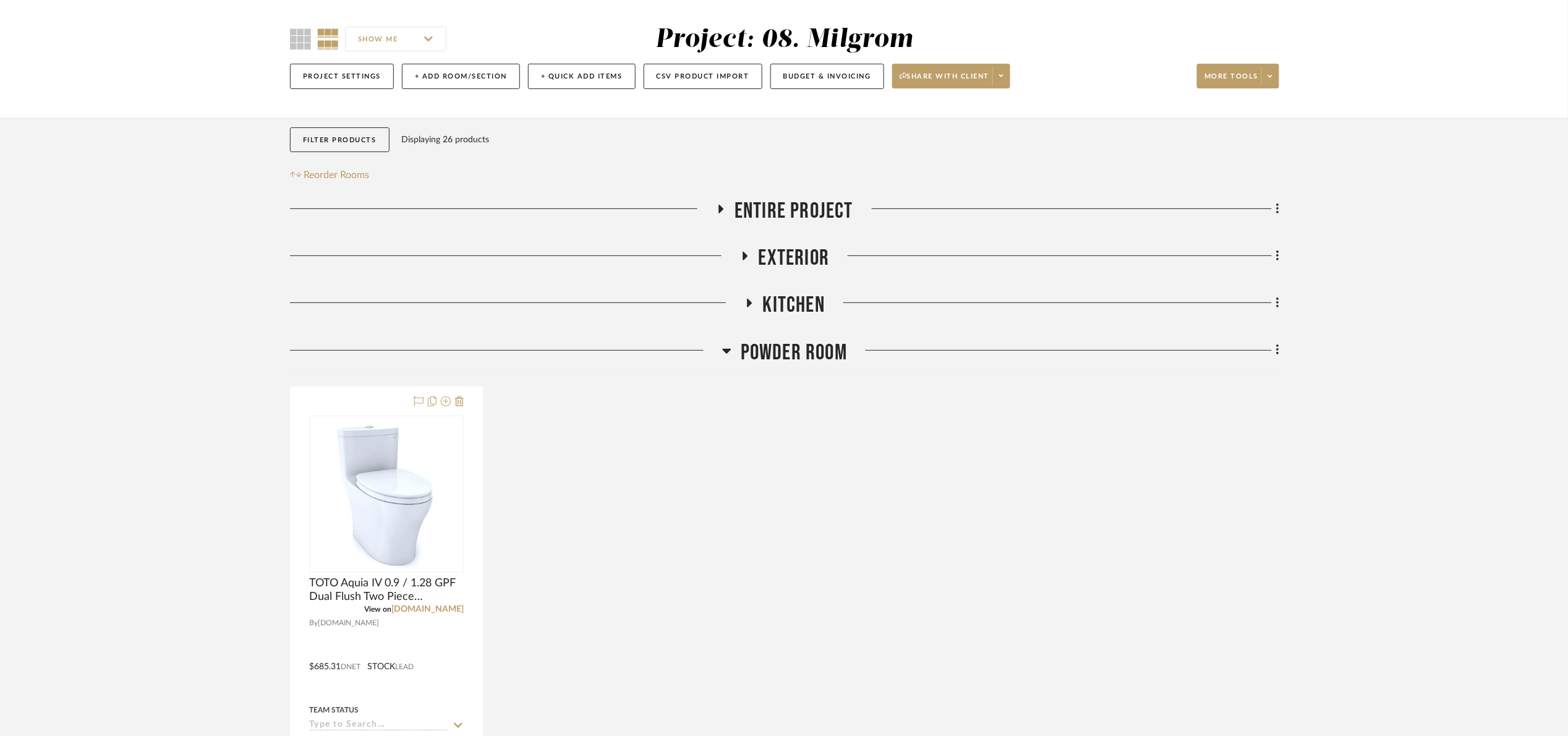
click at [805, 359] on span "Powder Room" at bounding box center [793, 352] width 106 height 27
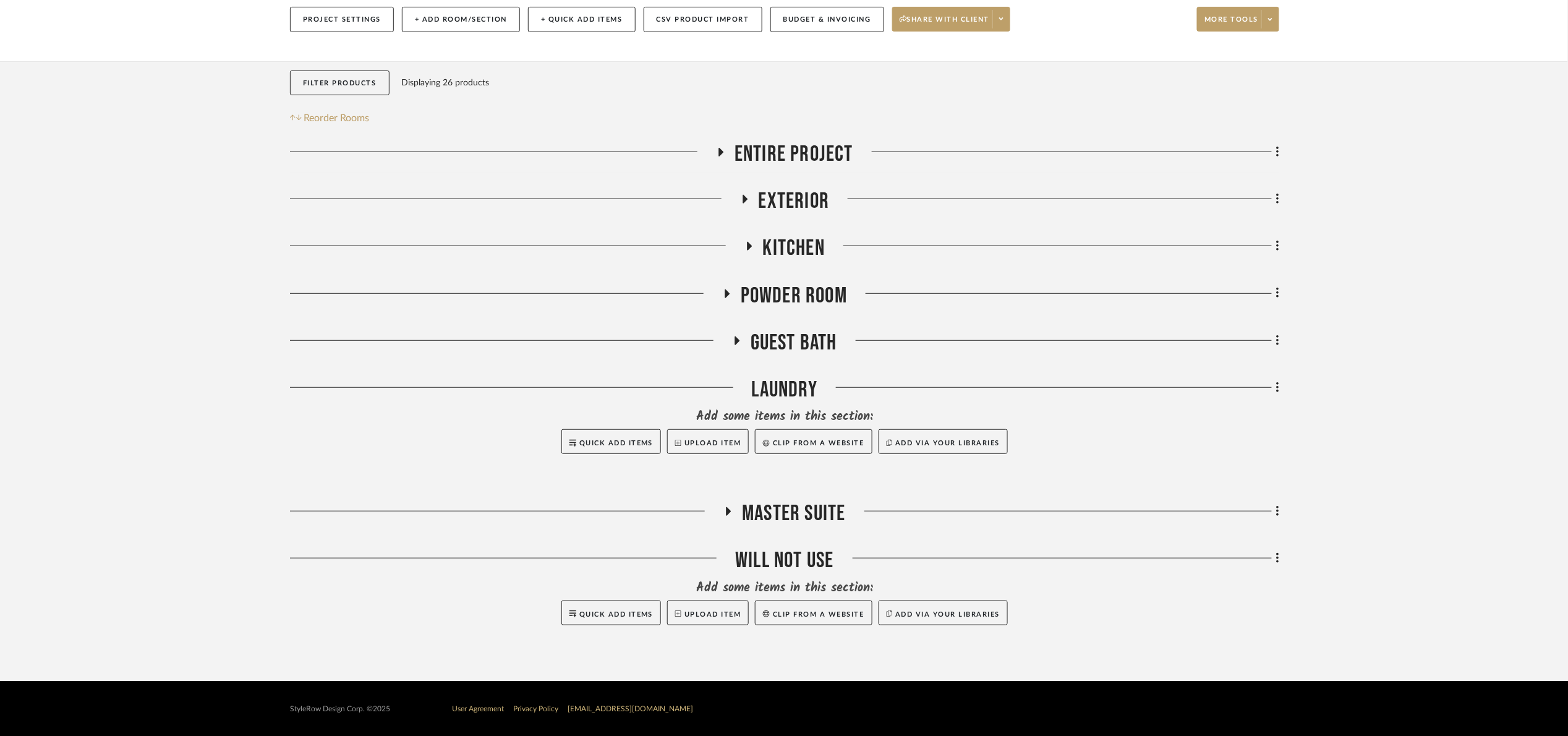
scroll to position [151, 0]
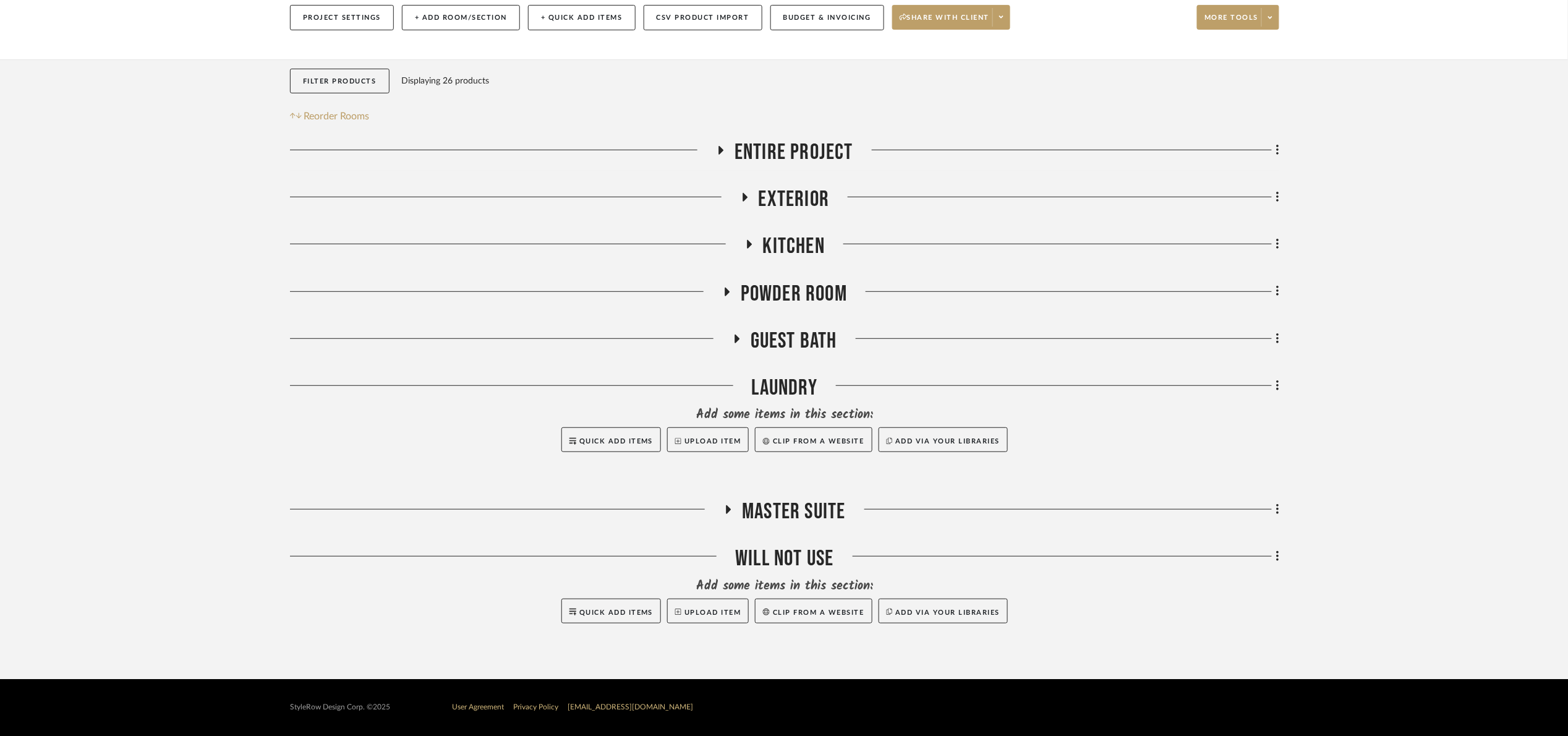
drag, startPoint x: 798, startPoint y: 506, endPoint x: 927, endPoint y: 463, distance: 136.0
click at [801, 506] on span "Master Suite" at bounding box center [793, 511] width 103 height 27
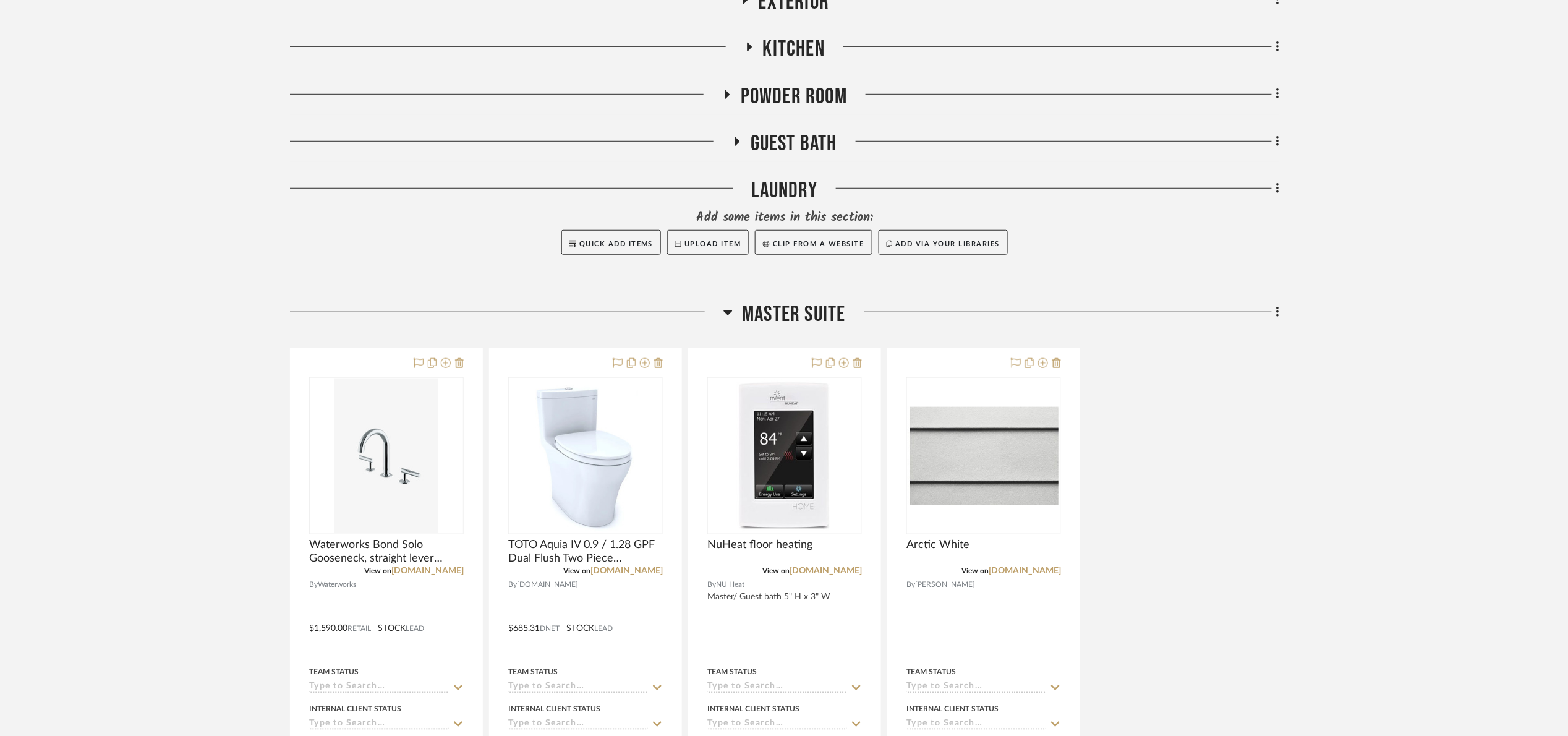
scroll to position [430, 0]
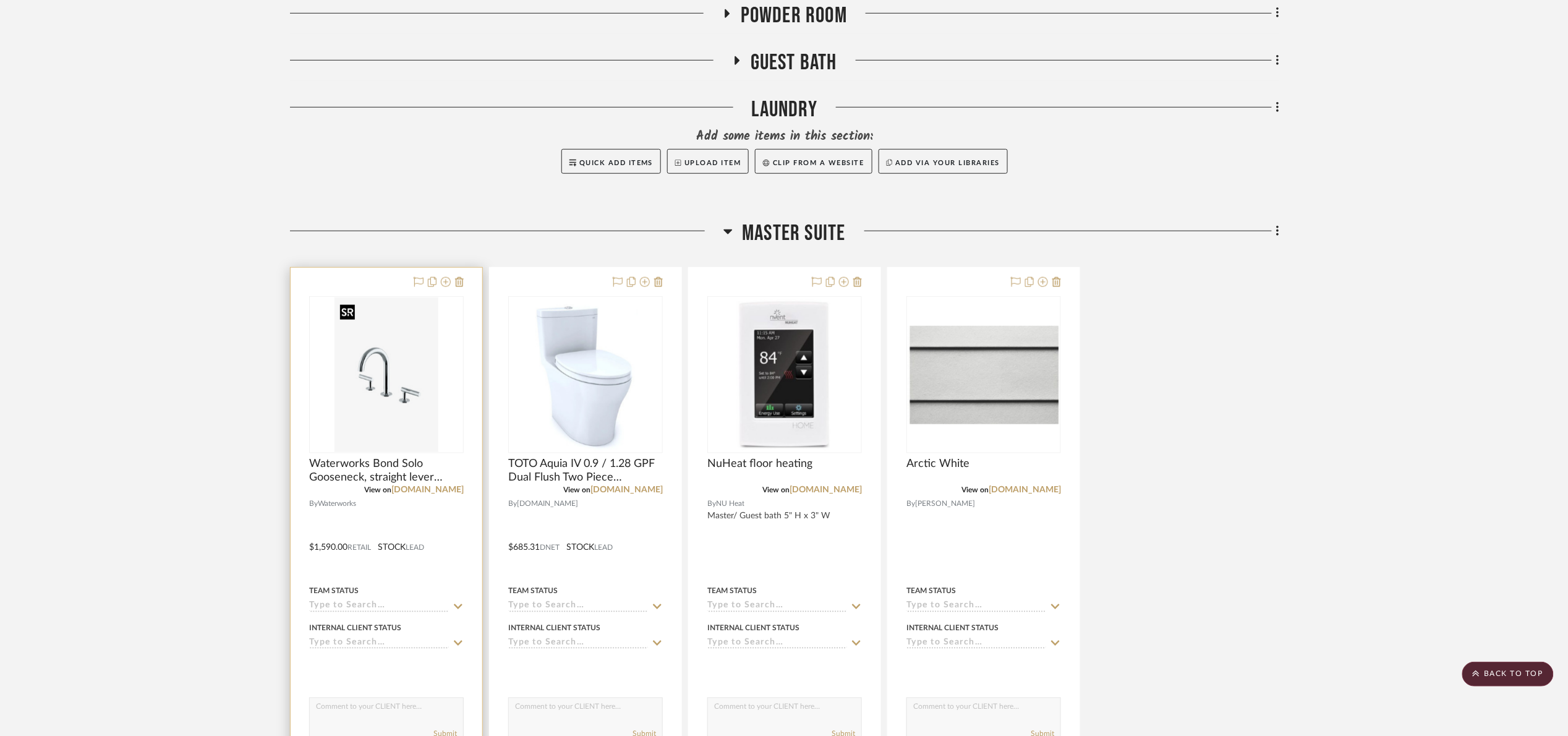
click at [0, 0] on img at bounding box center [0, 0] width 0 height 0
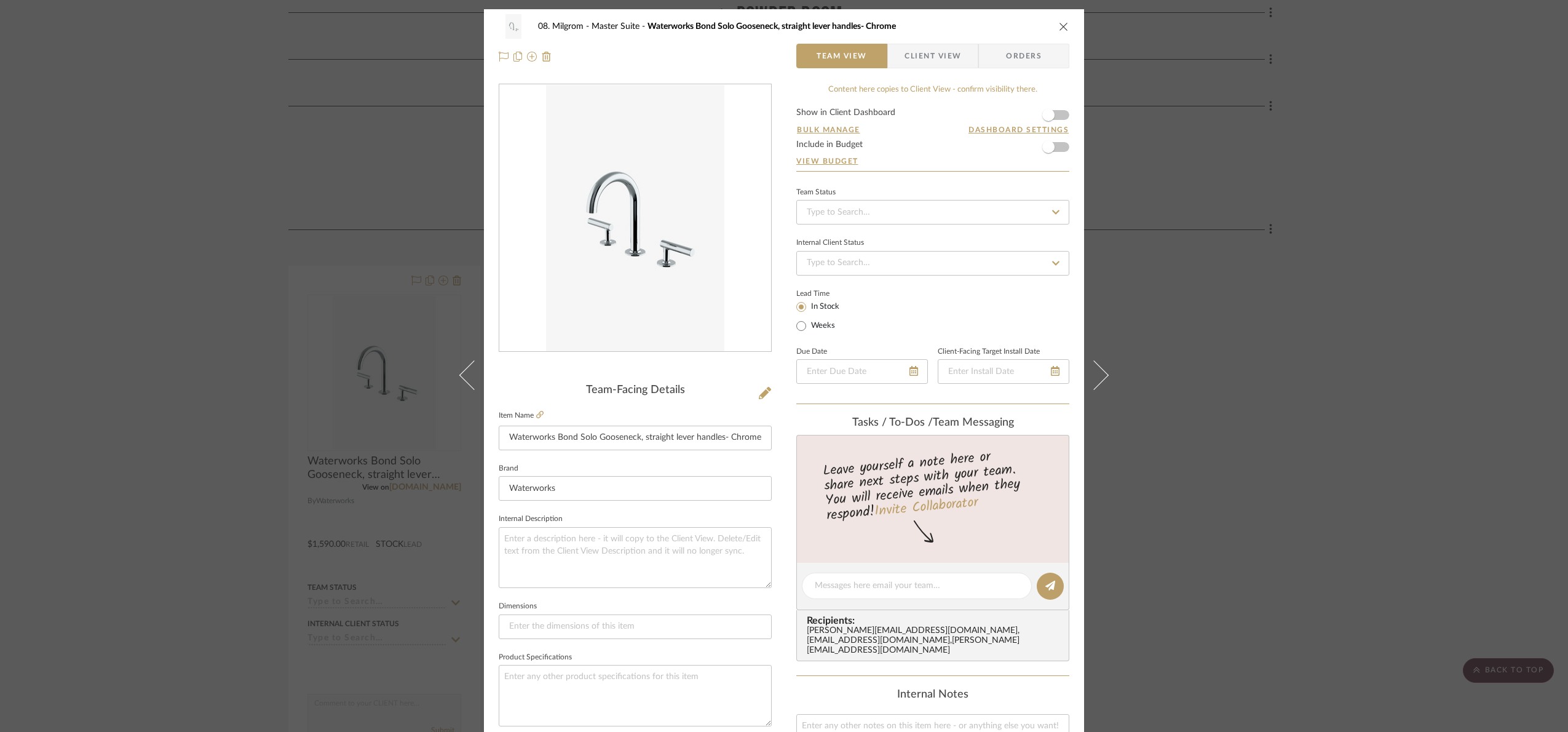
click at [644, 167] on img "0" at bounding box center [635, 218] width 177 height 267
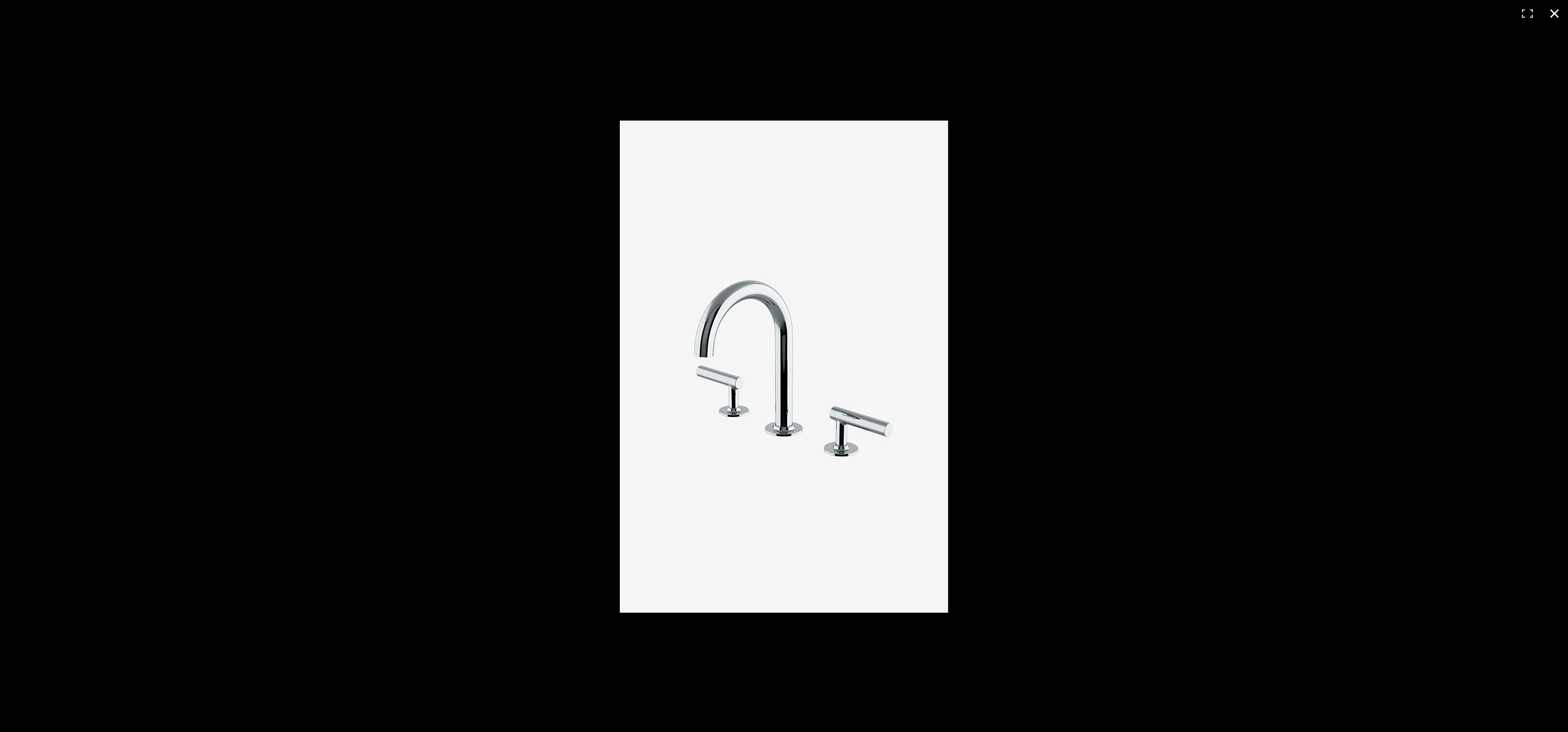
click at [1212, 424] on div at bounding box center [1188, 385] width 1137 height 531
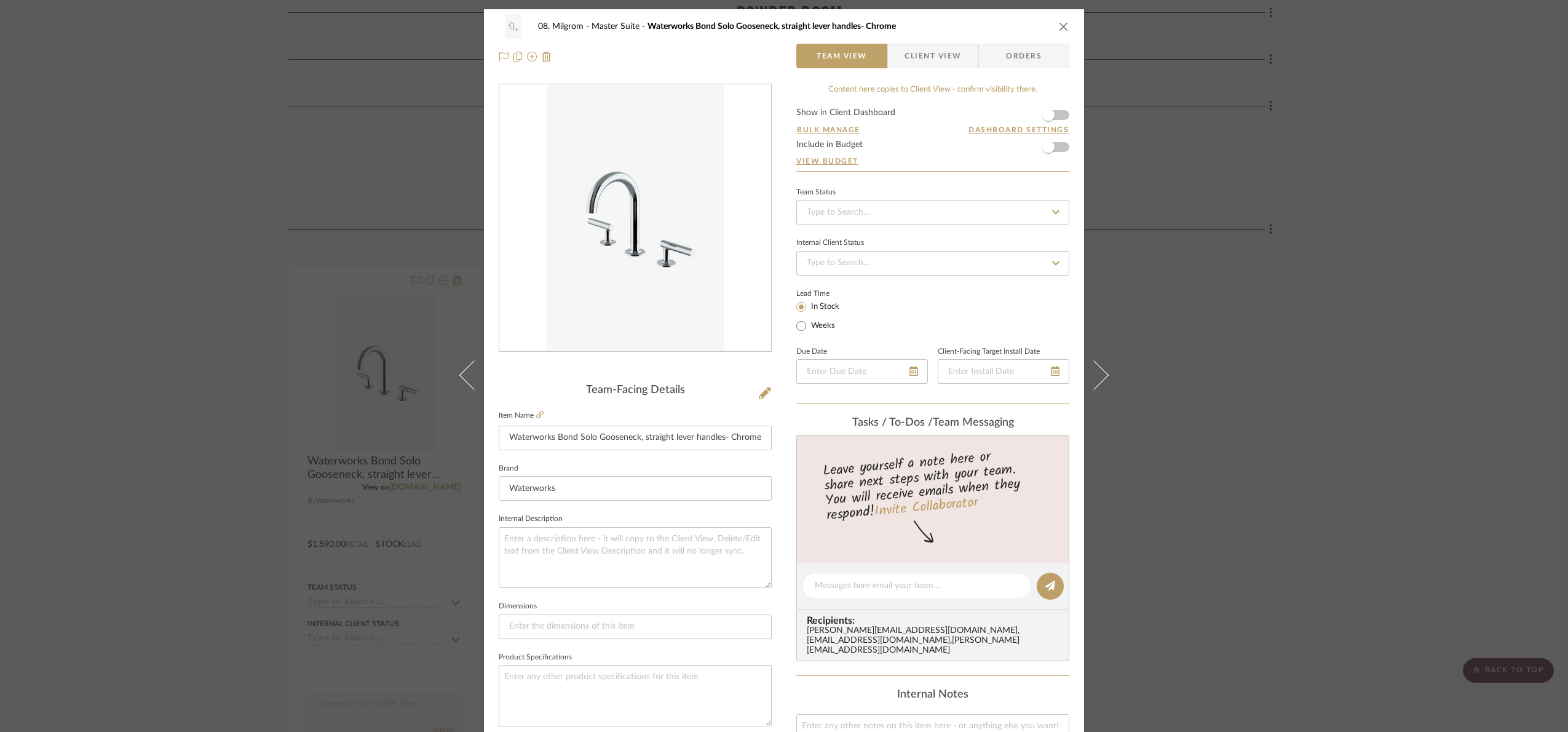
click at [1218, 320] on div "08. Milgrom Master Suite Waterworks Bond Solo Gooseneck, straight lever handles…" at bounding box center [784, 366] width 1568 height 732
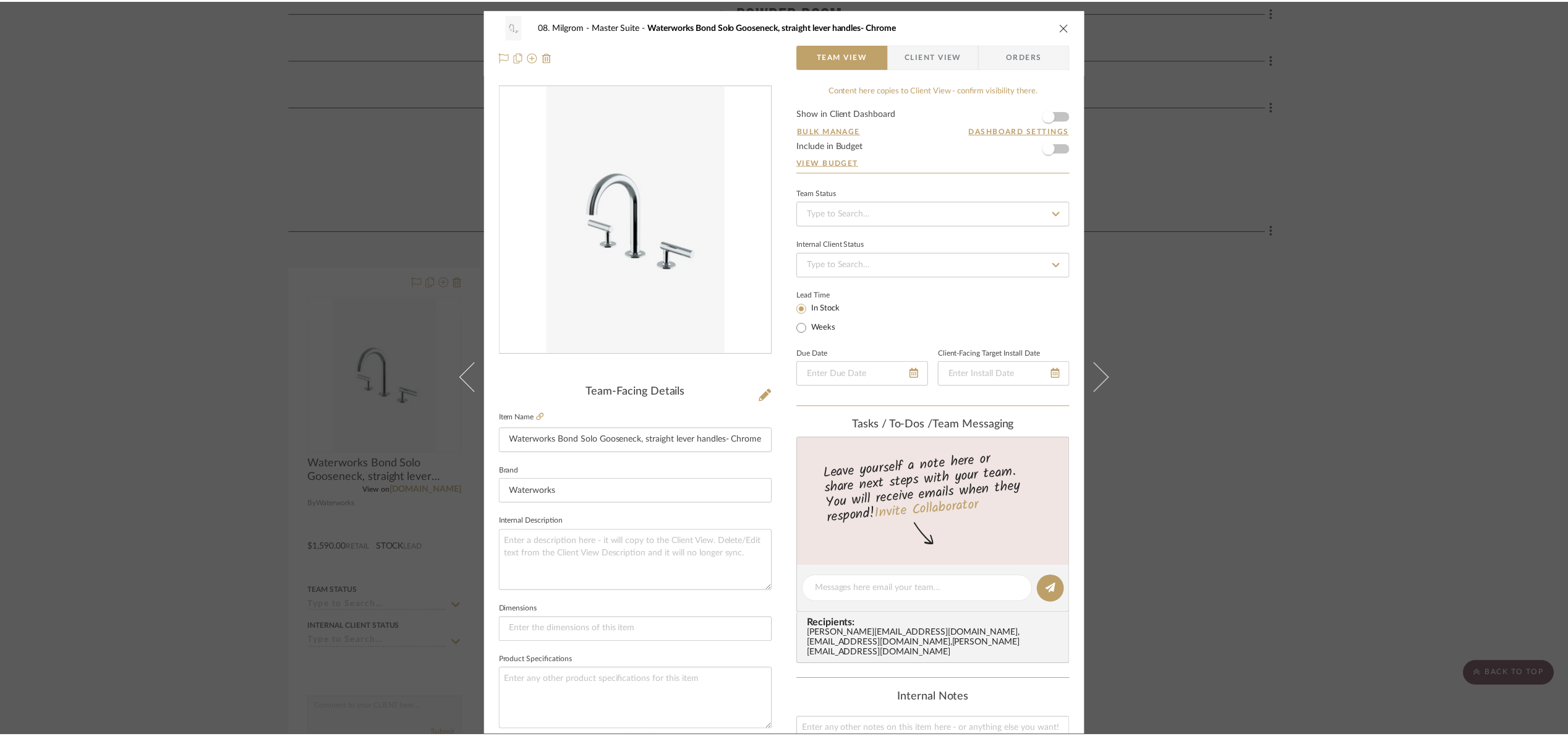
scroll to position [430, 0]
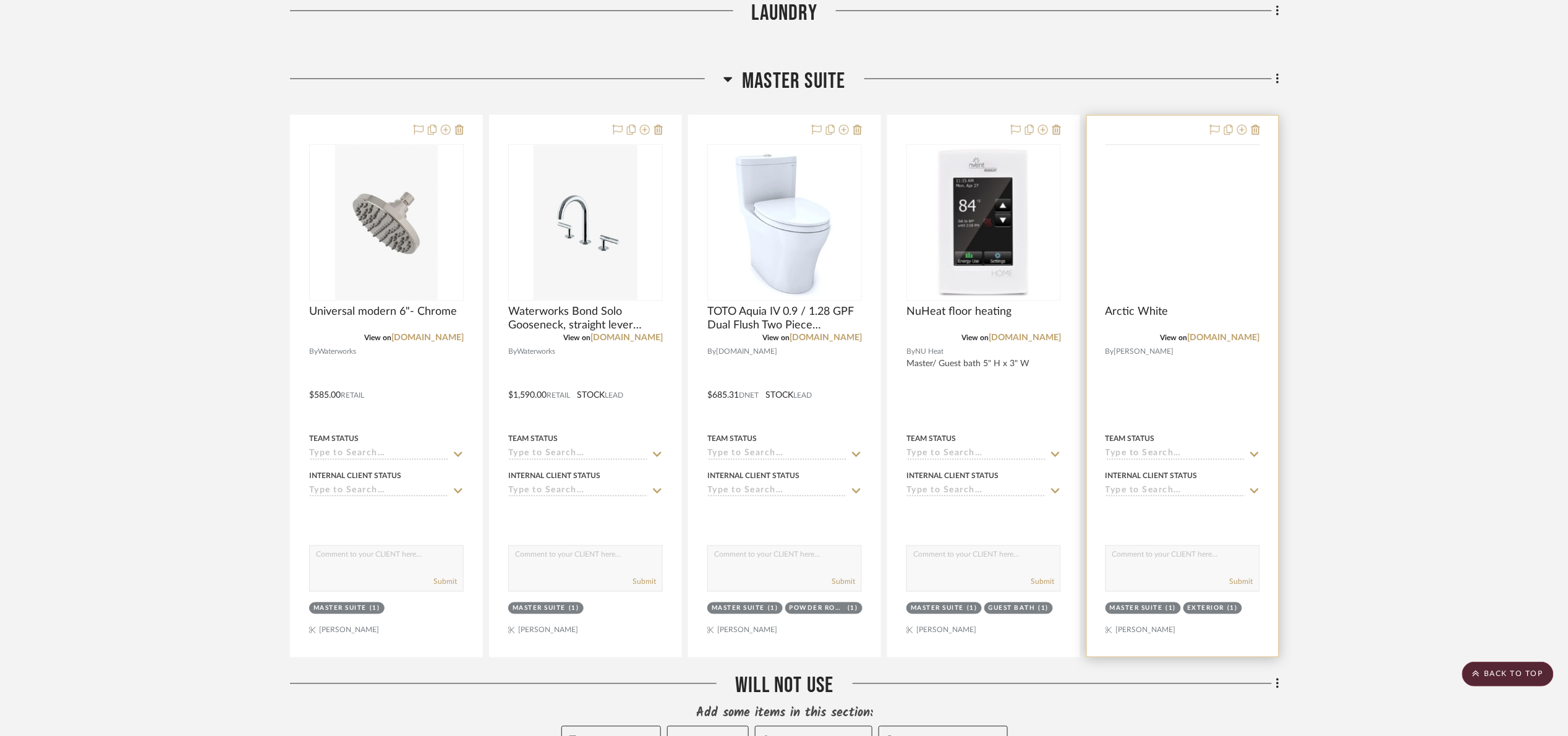
scroll to position [522, 0]
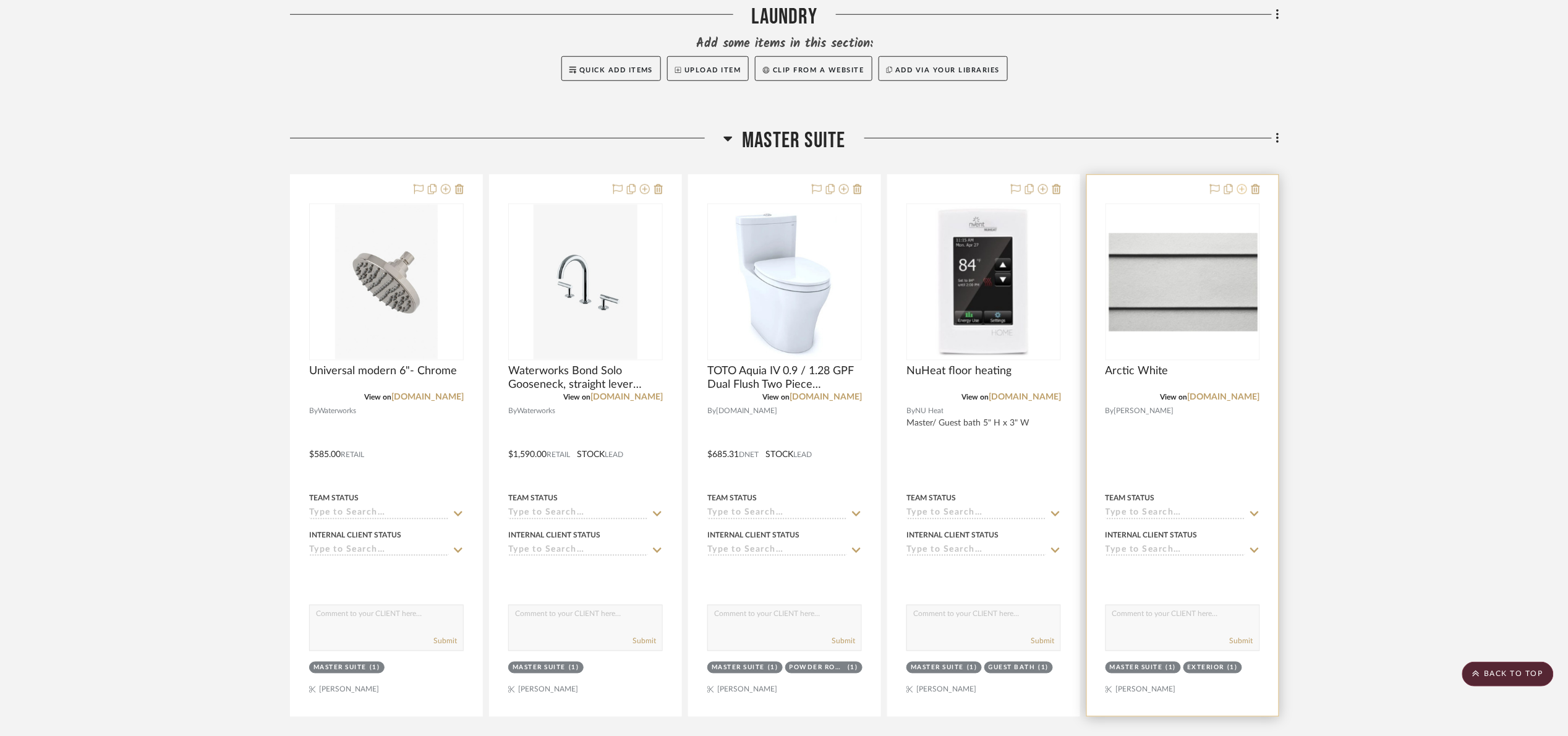
click at [1245, 189] on icon at bounding box center [1242, 189] width 10 height 10
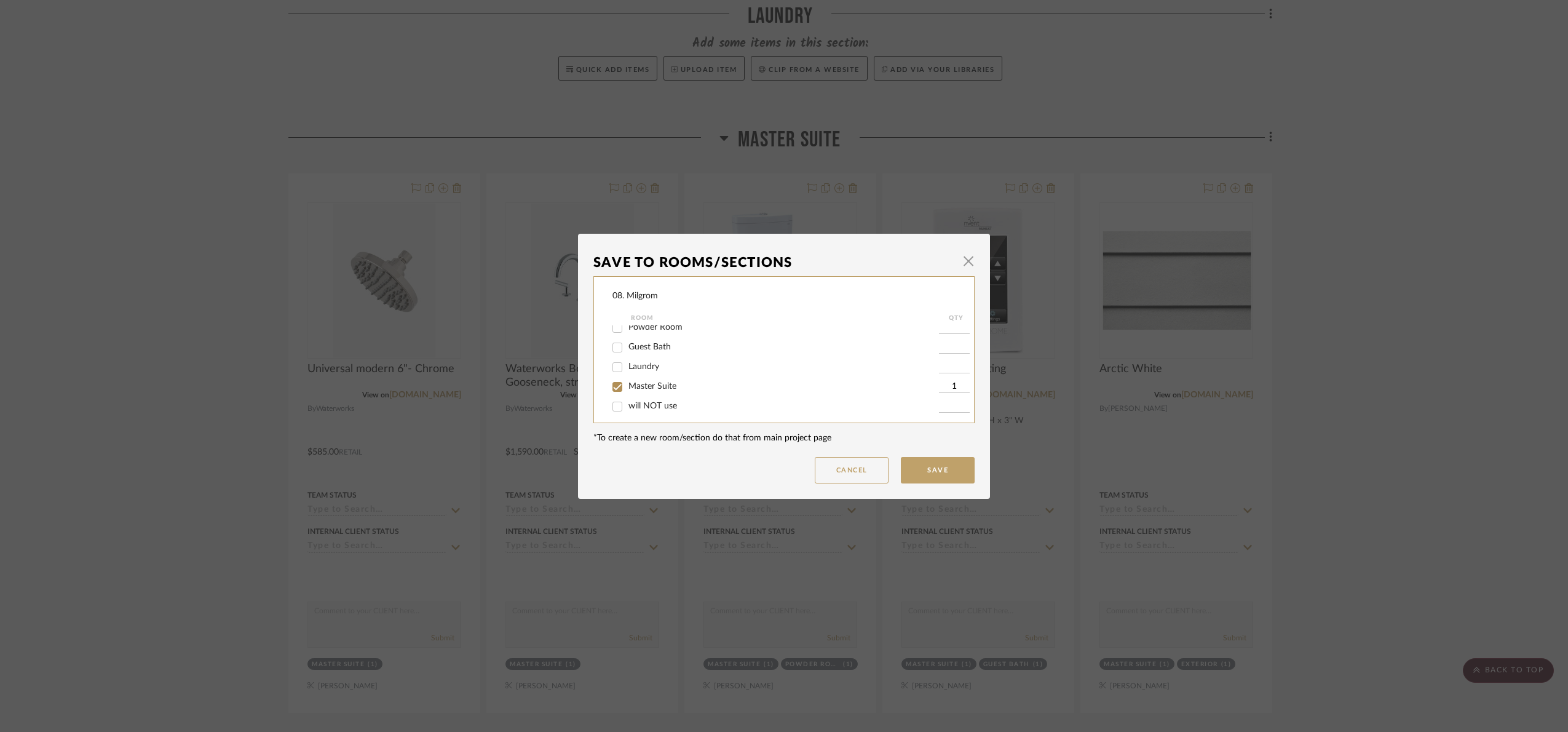
scroll to position [73, 0]
click at [644, 374] on div "Master Suite" at bounding box center [775, 380] width 326 height 19
drag, startPoint x: 644, startPoint y: 374, endPoint x: 641, endPoint y: 382, distance: 8.5
click at [644, 374] on div "Master Suite" at bounding box center [775, 380] width 326 height 19
click at [636, 382] on span "Master Suite" at bounding box center [652, 380] width 48 height 8
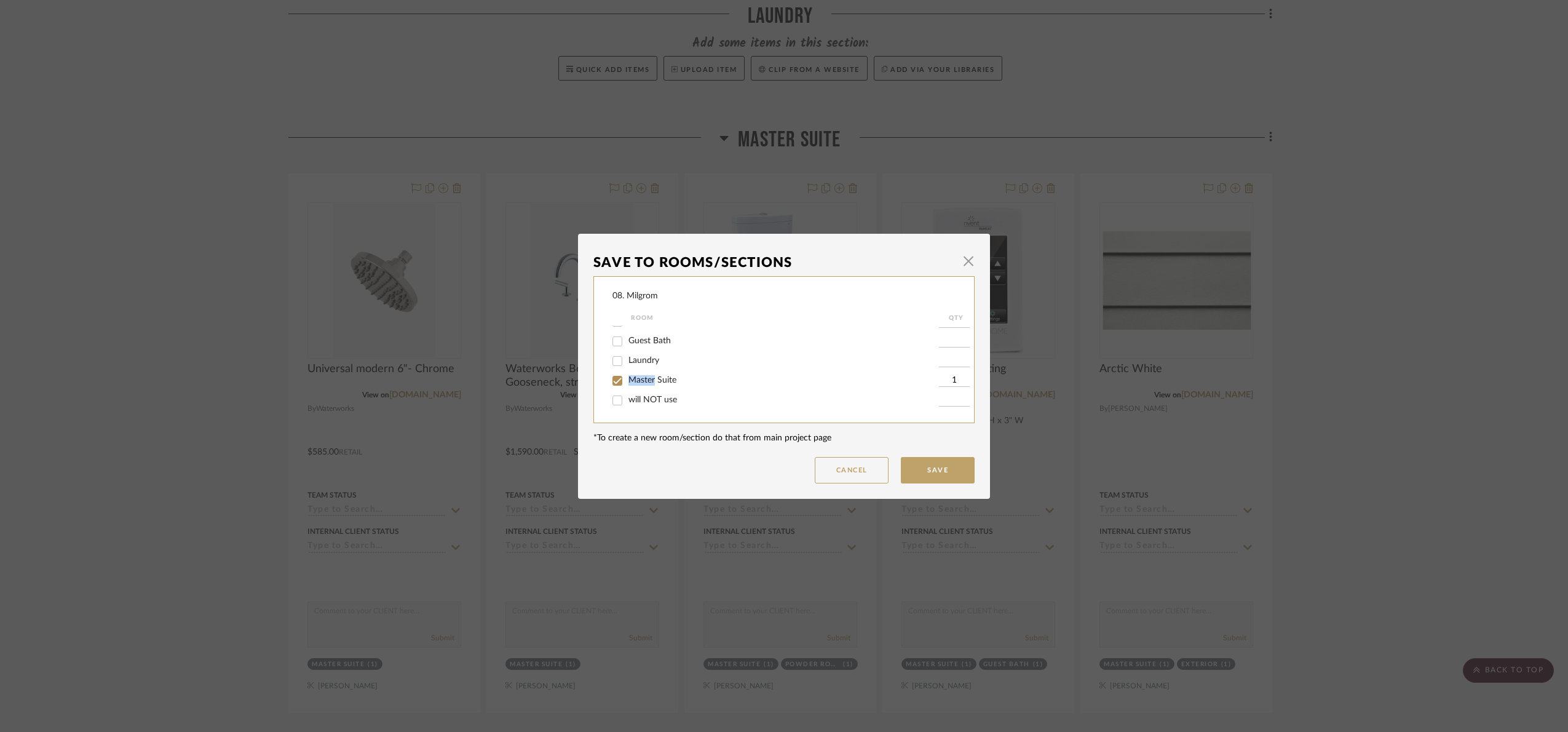
click at [627, 382] on input "Master Suite" at bounding box center [617, 380] width 19 height 19
checkbox input "false"
click at [918, 474] on button "Save" at bounding box center [938, 470] width 74 height 27
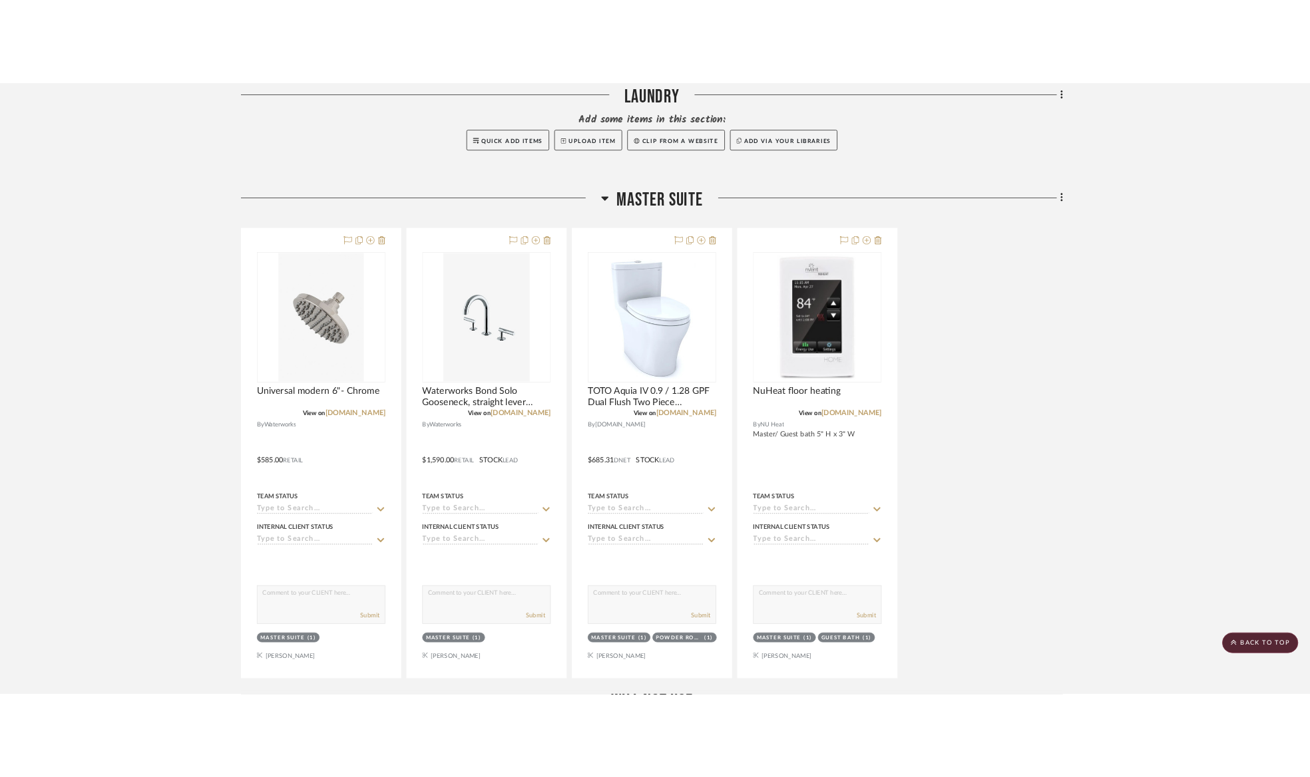
scroll to position [562, 0]
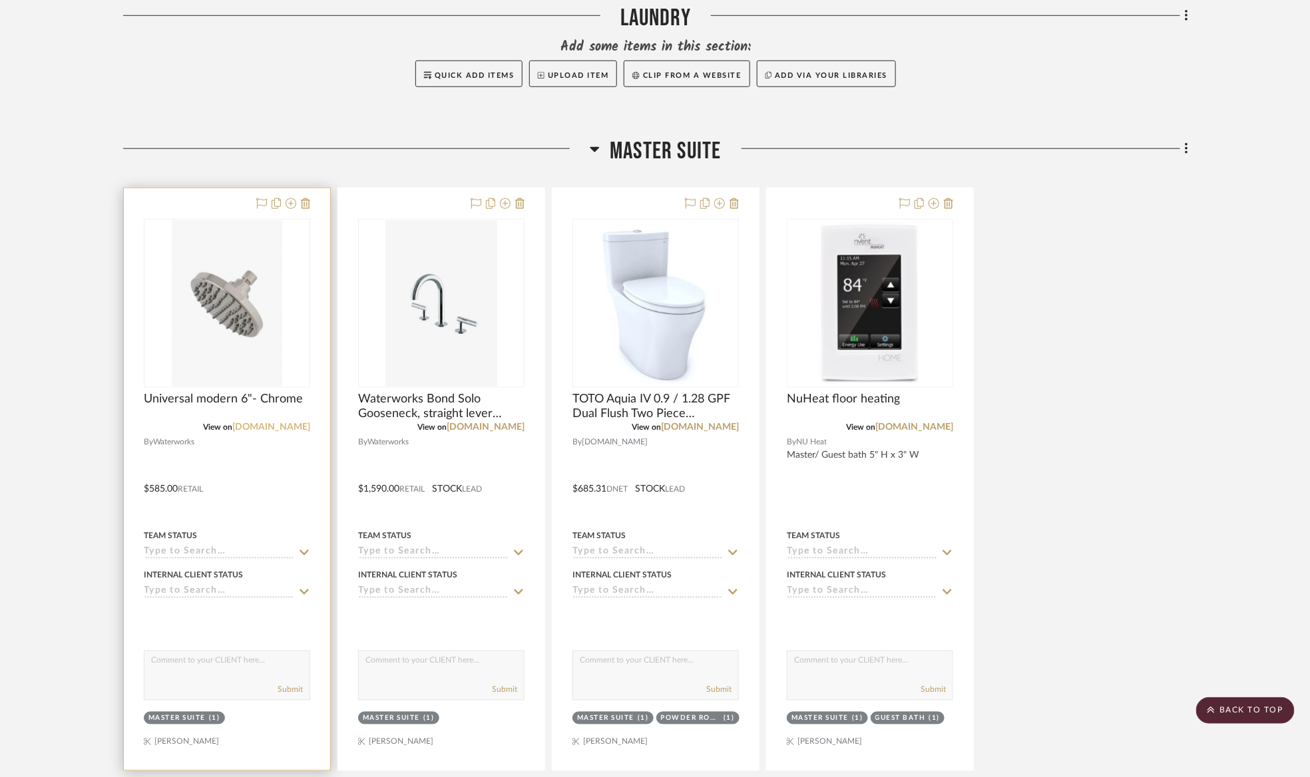
click at [305, 426] on link "[DOMAIN_NAME]" at bounding box center [271, 427] width 78 height 9
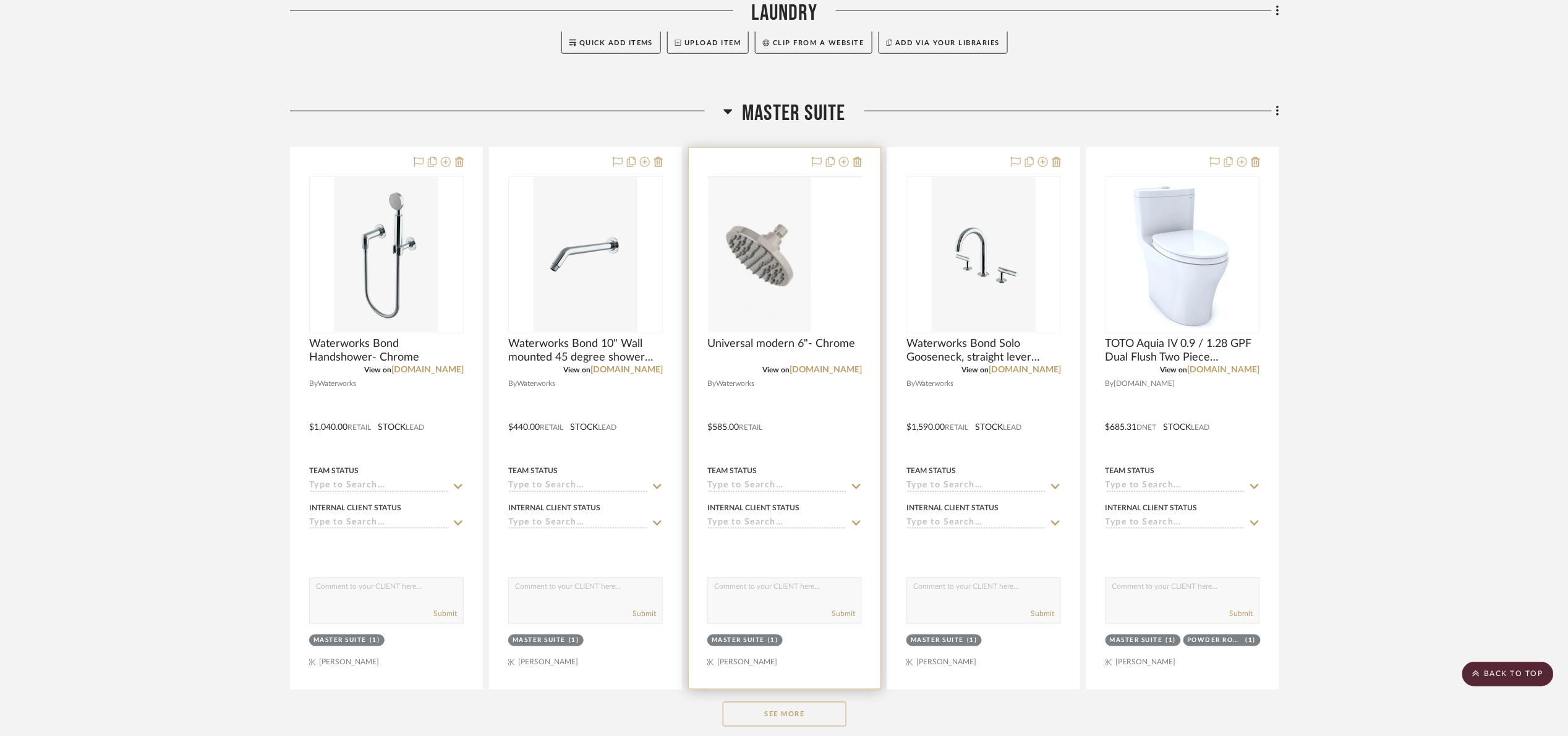
scroll to position [650, 0]
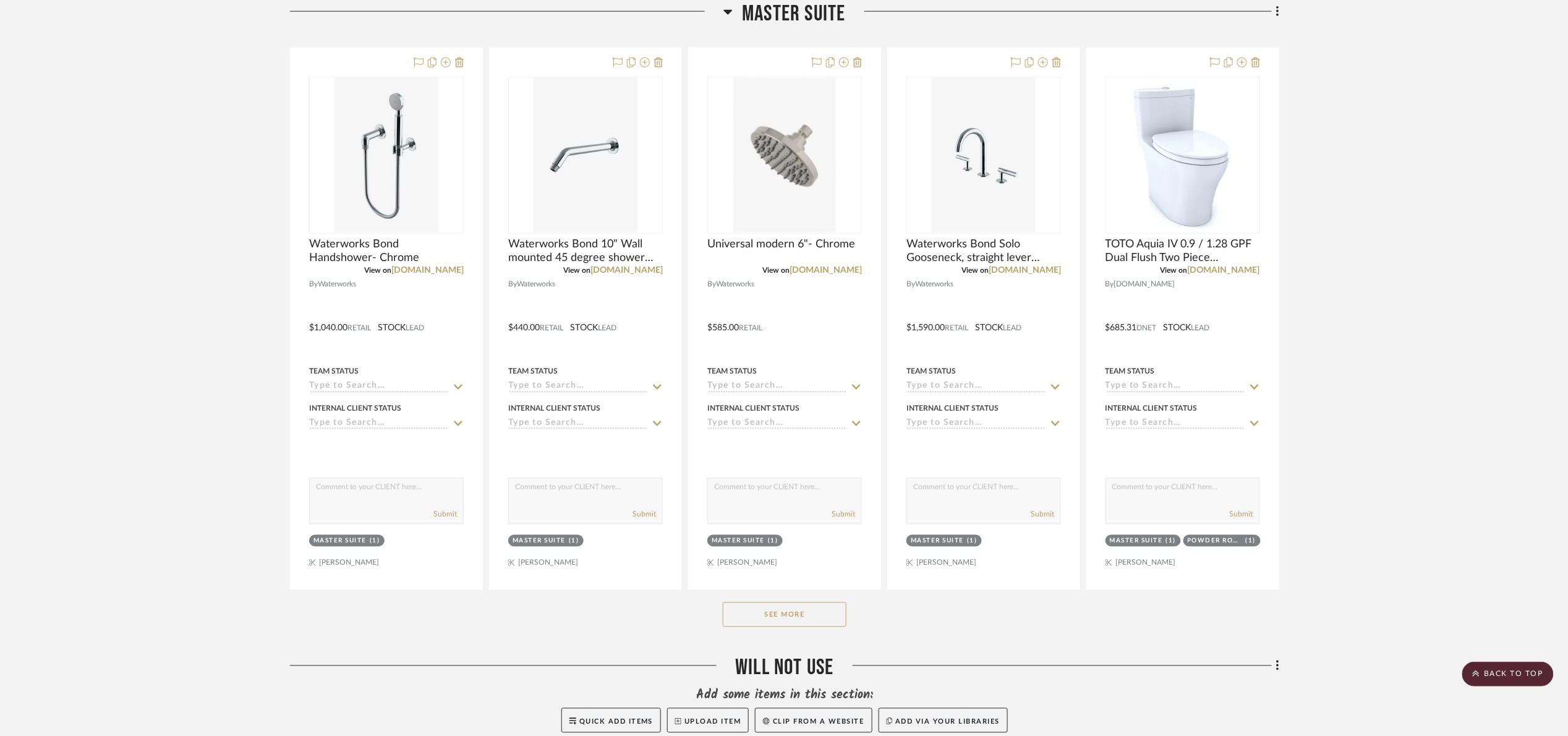
click at [777, 626] on button "See More" at bounding box center [784, 614] width 124 height 25
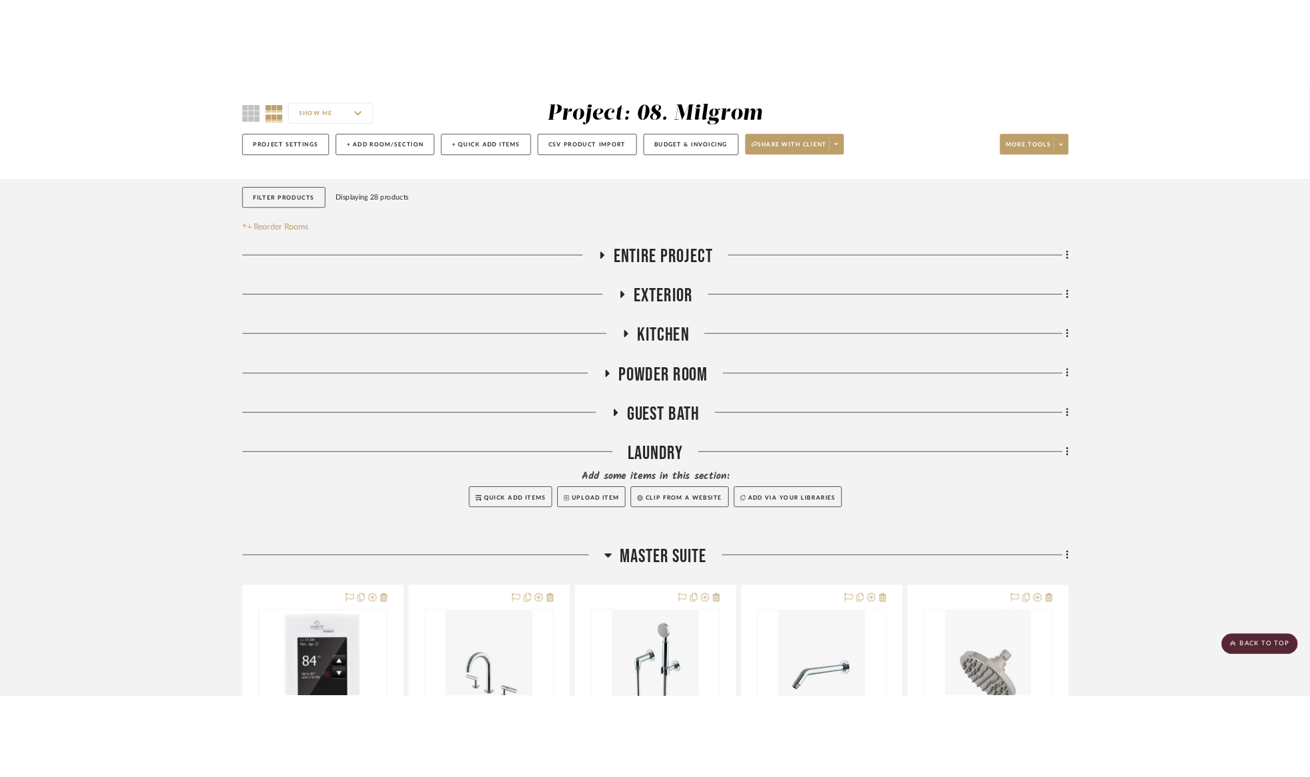
scroll to position [100, 0]
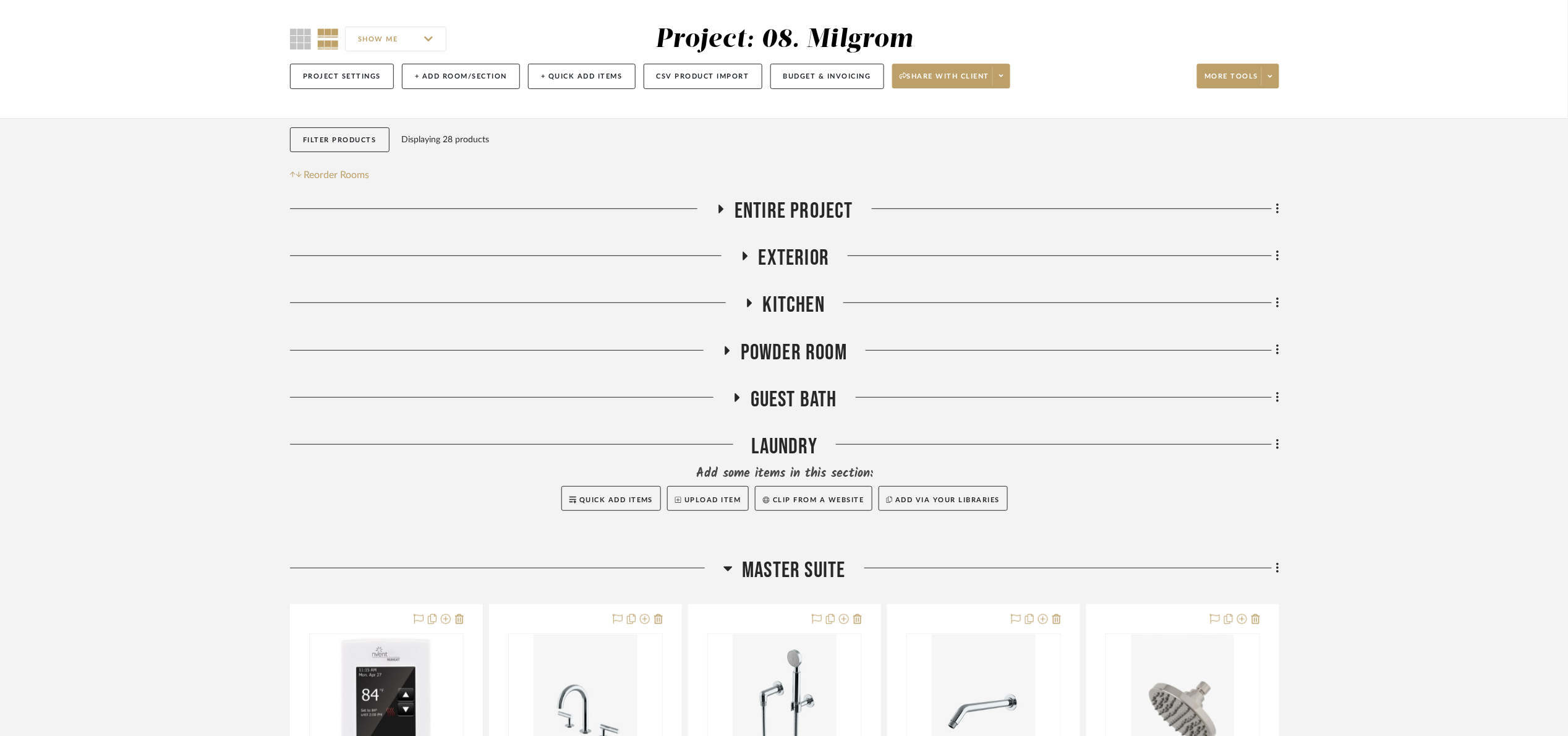
click at [814, 356] on span "Powder Room" at bounding box center [793, 352] width 106 height 27
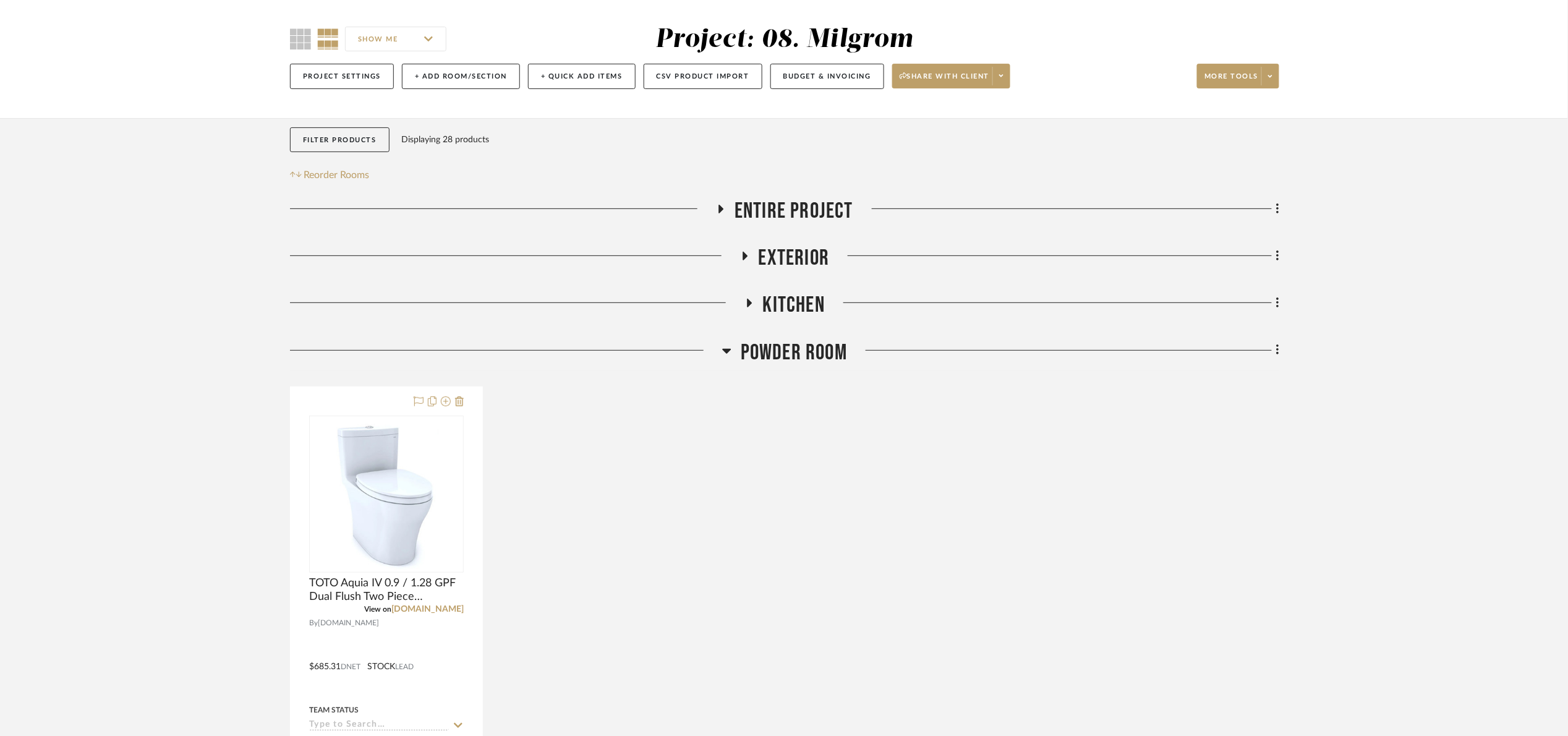
click at [814, 356] on span "Powder Room" at bounding box center [793, 352] width 106 height 27
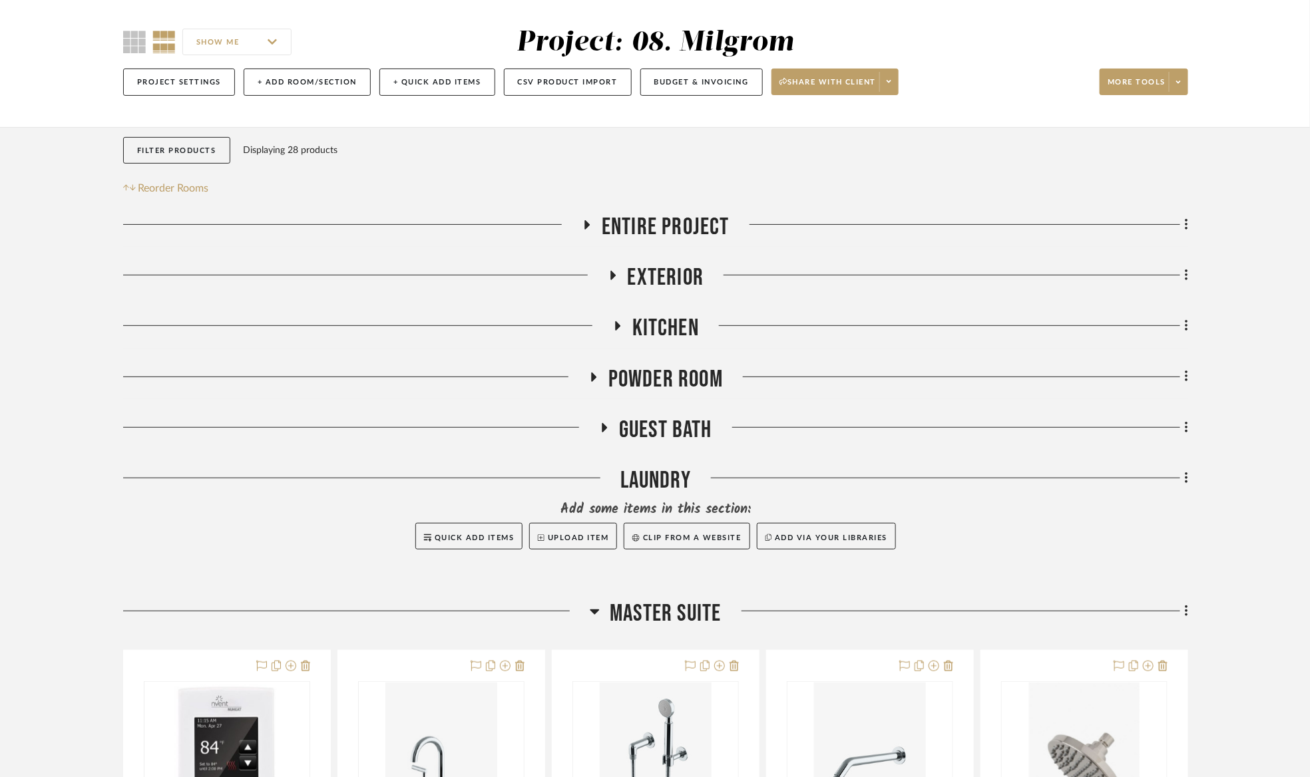
click at [672, 384] on span "Powder Room" at bounding box center [665, 379] width 114 height 29
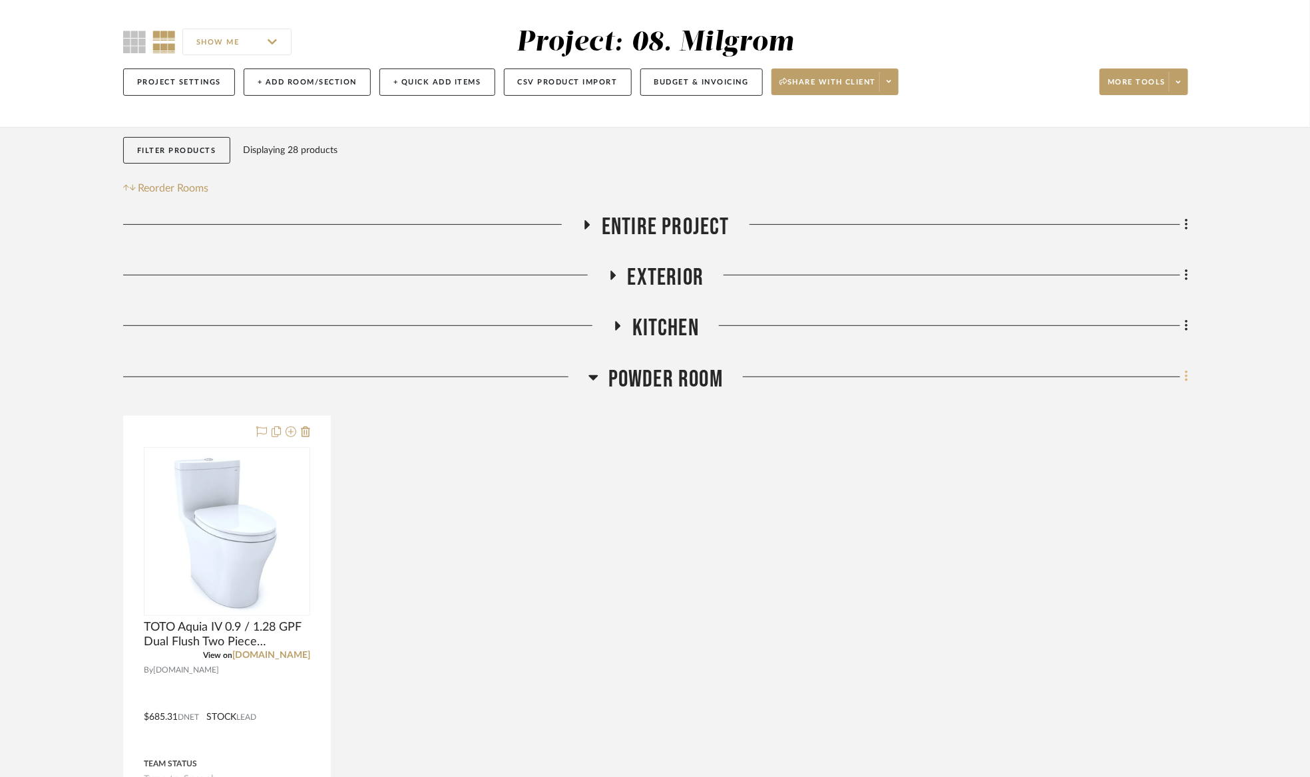
click at [1181, 369] on fa-icon at bounding box center [1184, 378] width 9 height 22
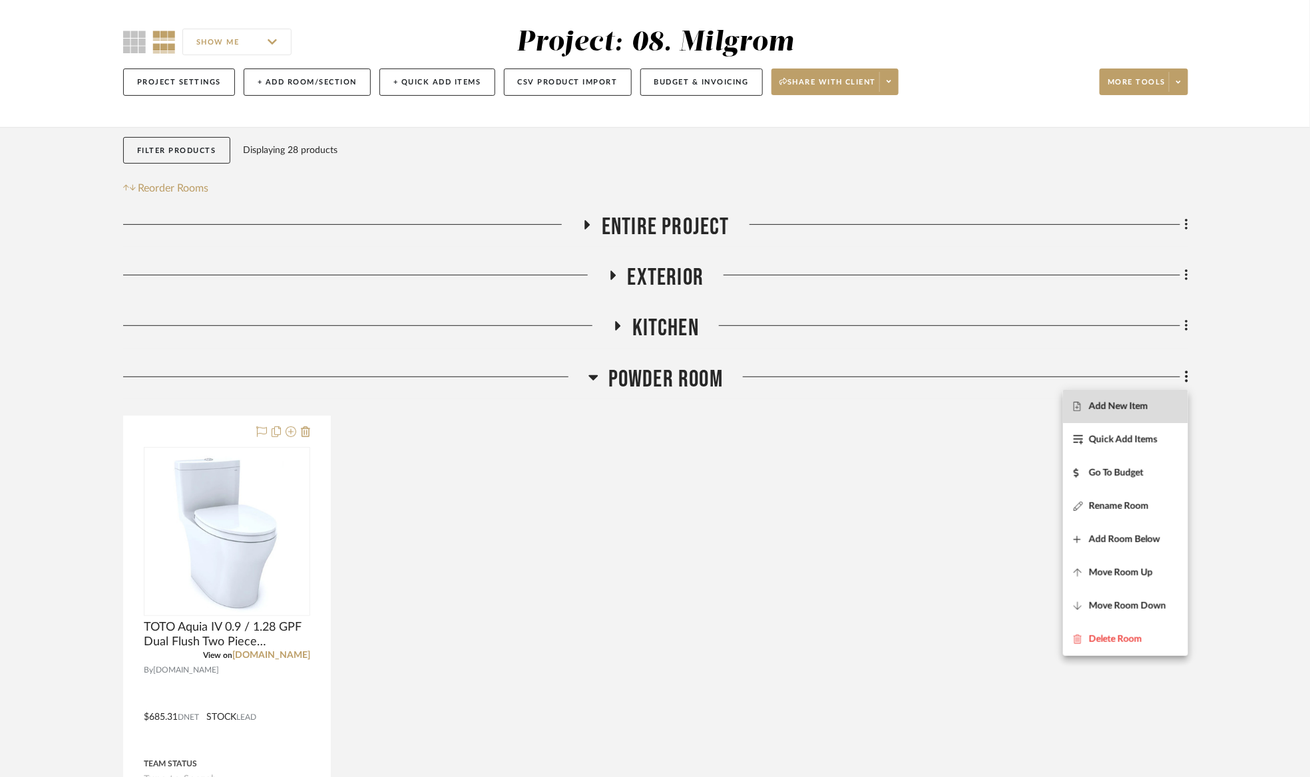
click at [1121, 393] on button "Add New Item" at bounding box center [1125, 406] width 125 height 33
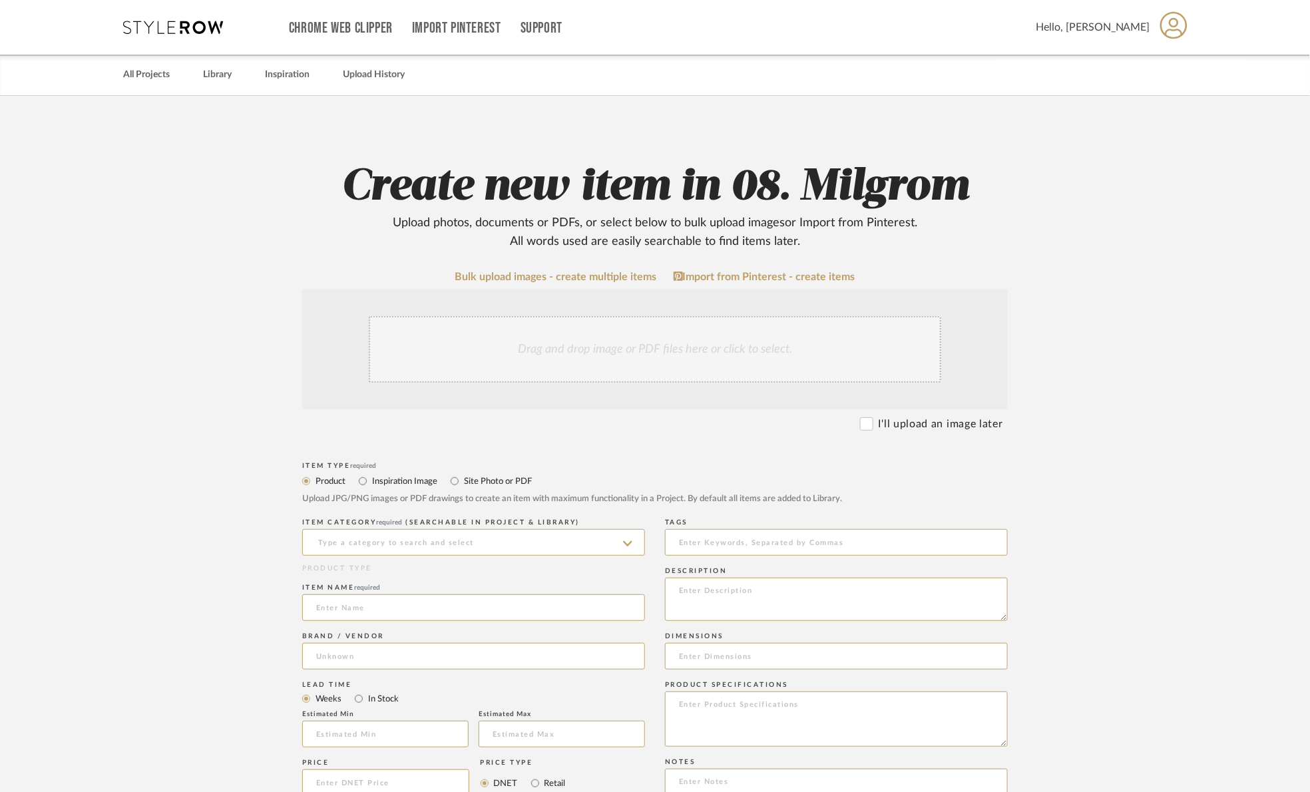
click at [678, 337] on div "Drag and drop image or PDF files here or click to select." at bounding box center [655, 349] width 572 height 67
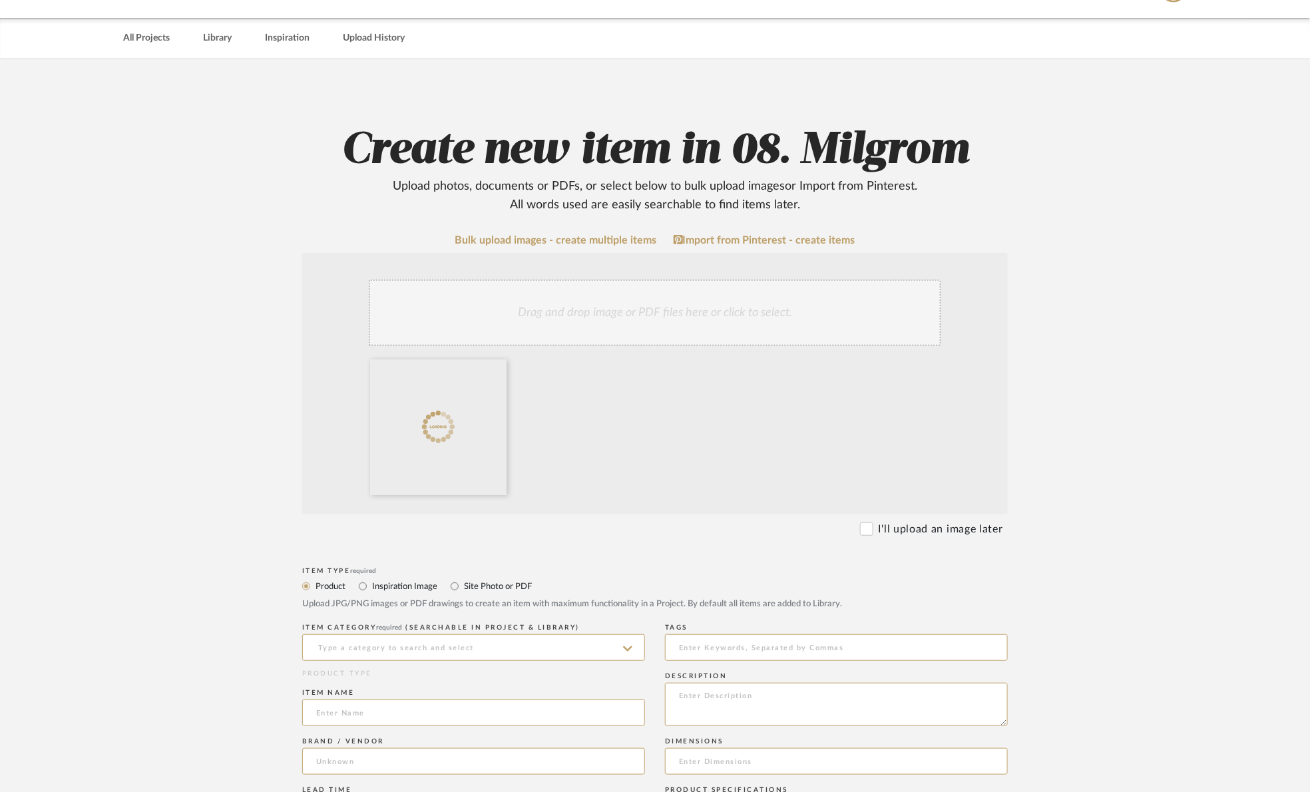
scroll to position [100, 0]
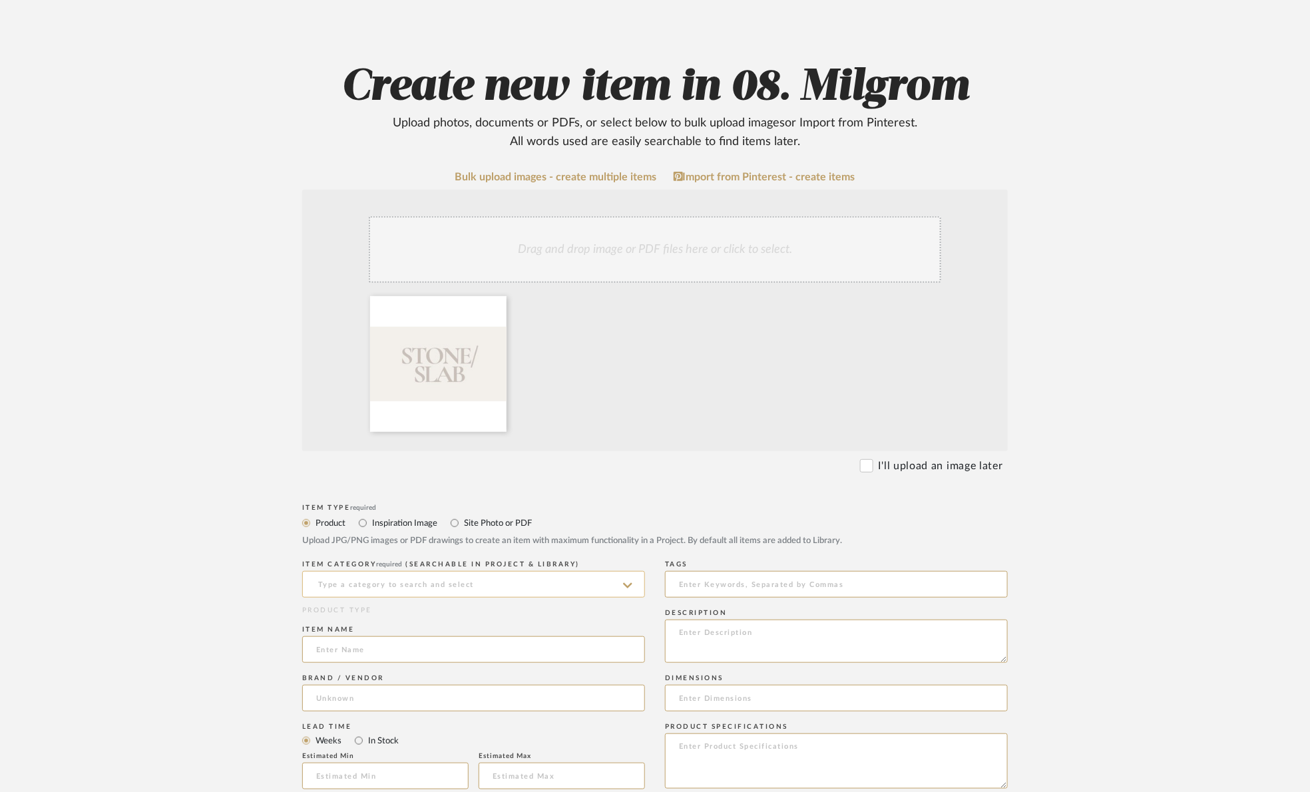
click at [389, 583] on input at bounding box center [473, 584] width 343 height 27
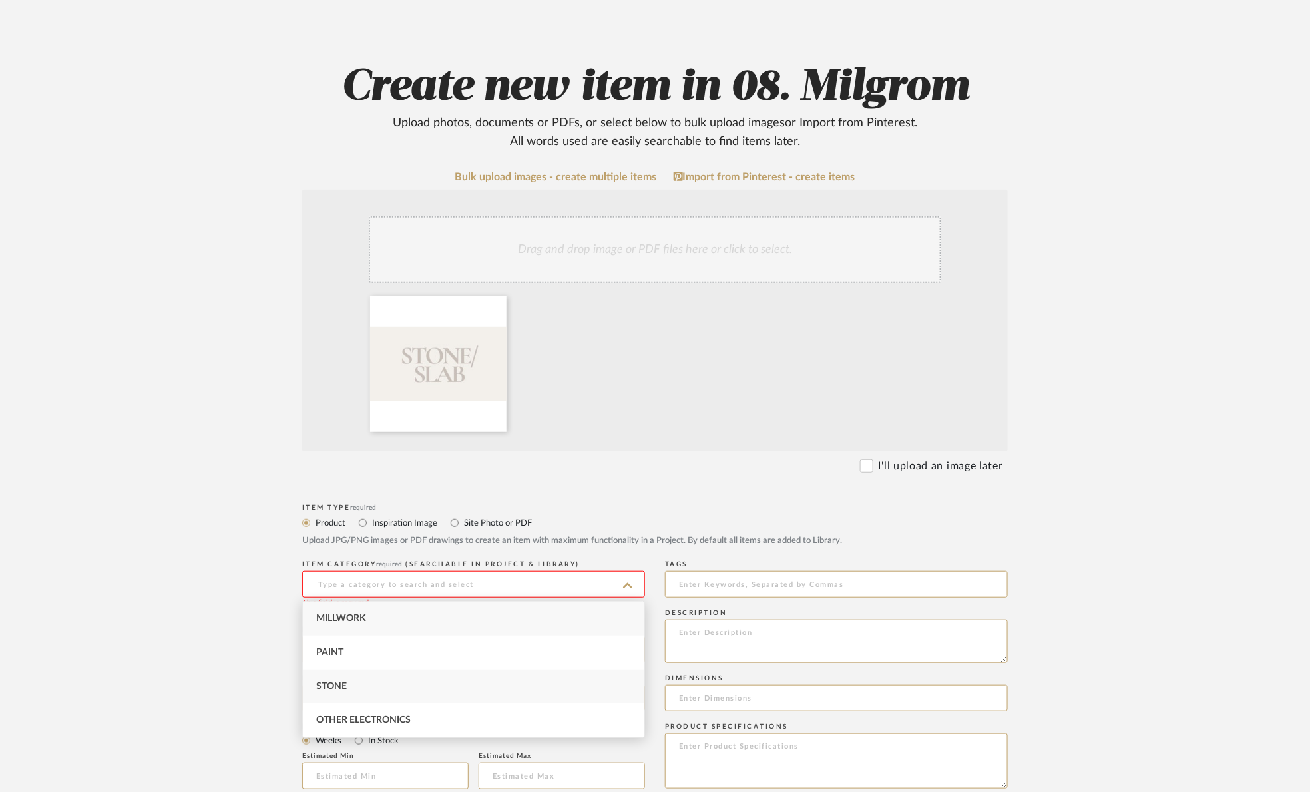
click at [375, 678] on div "Stone" at bounding box center [473, 687] width 341 height 34
type input "Stone"
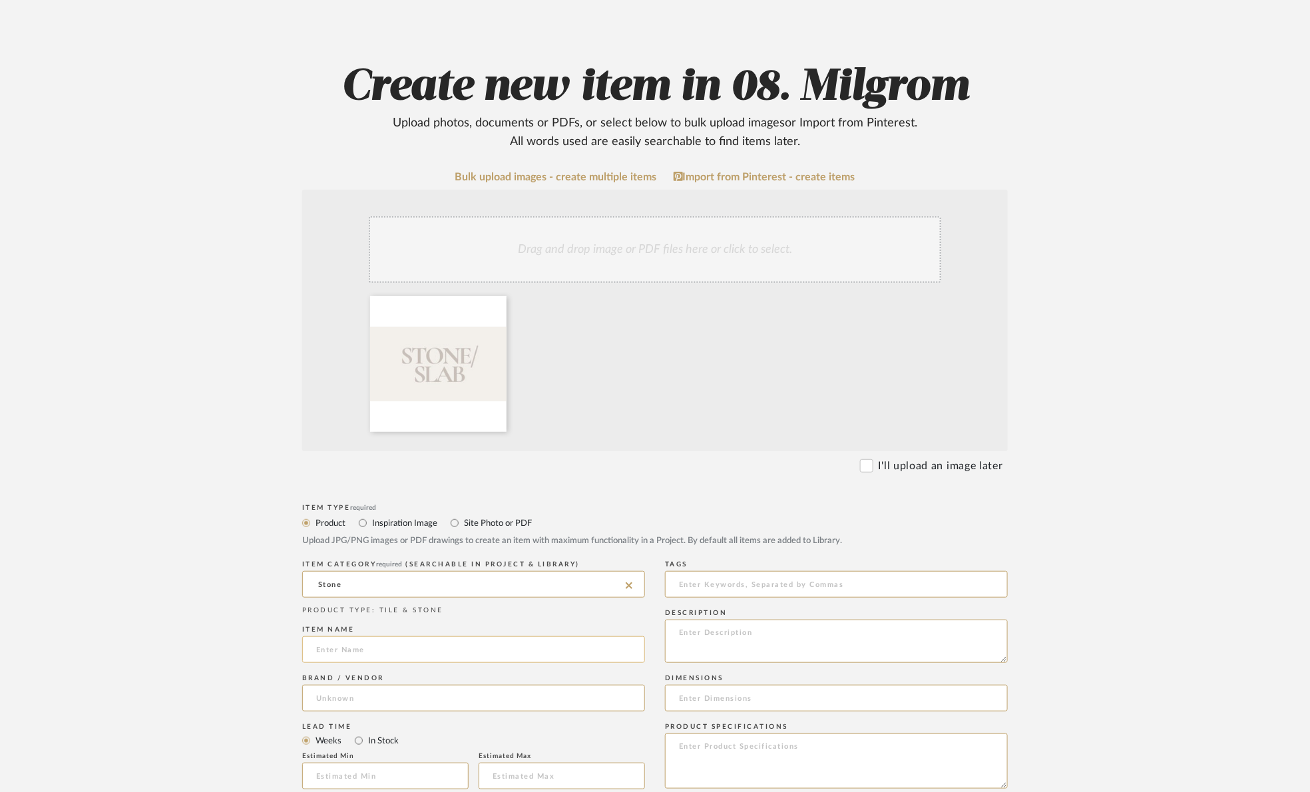
click at [379, 656] on input at bounding box center [473, 649] width 343 height 27
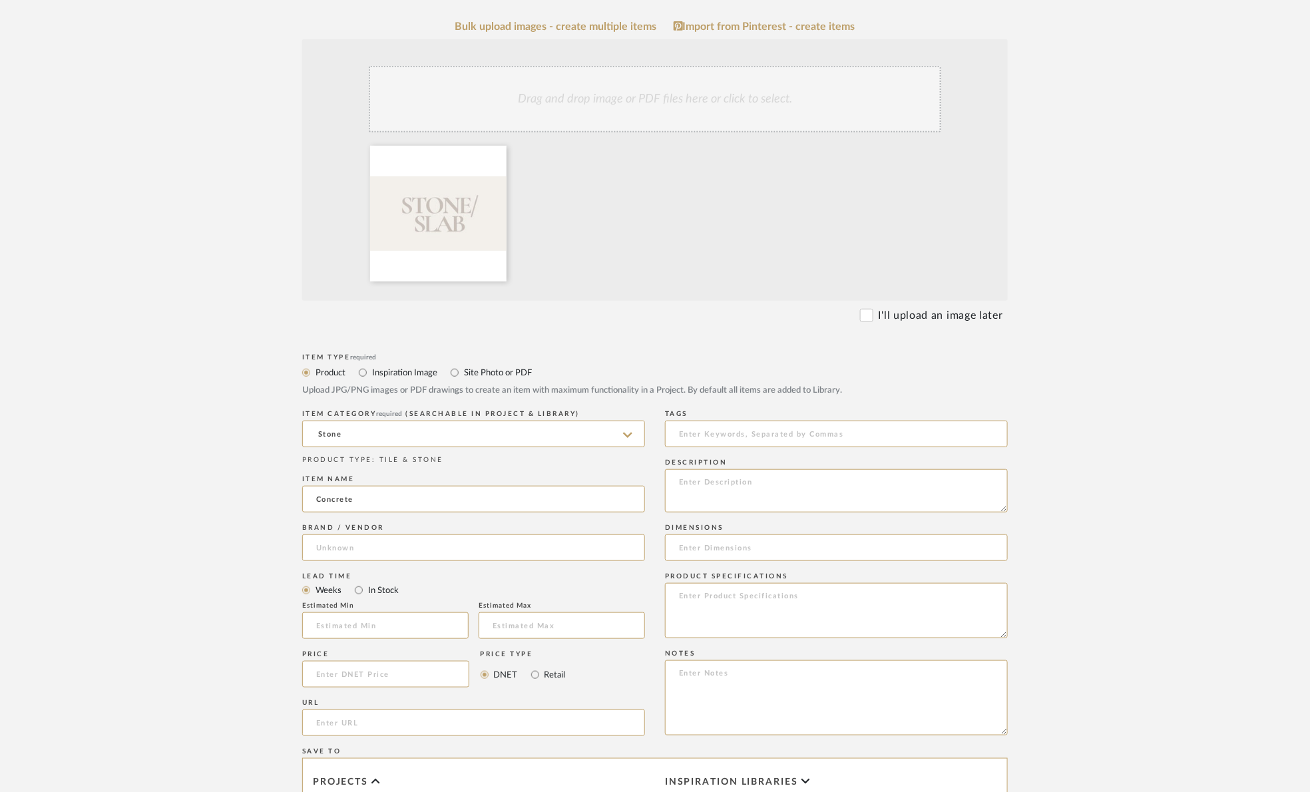
scroll to position [399, 0]
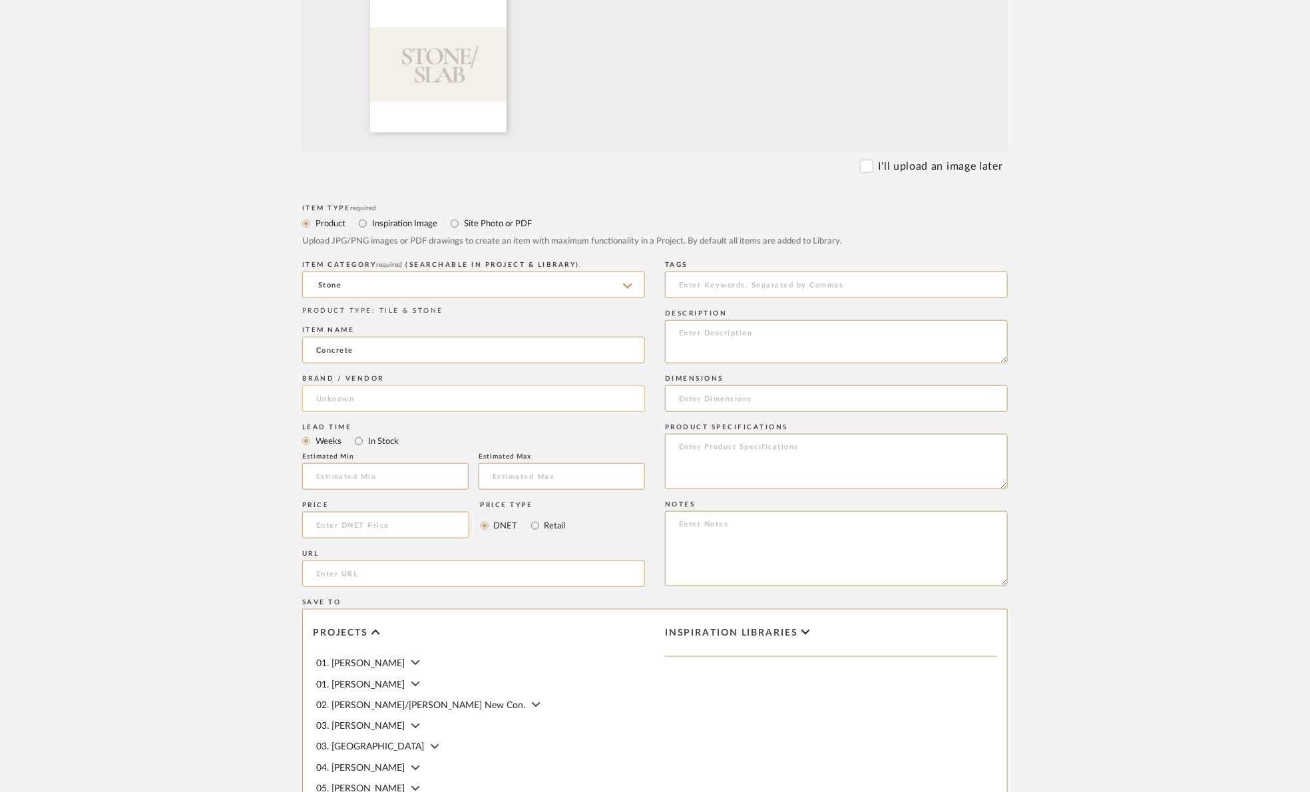
type input "Concrete"
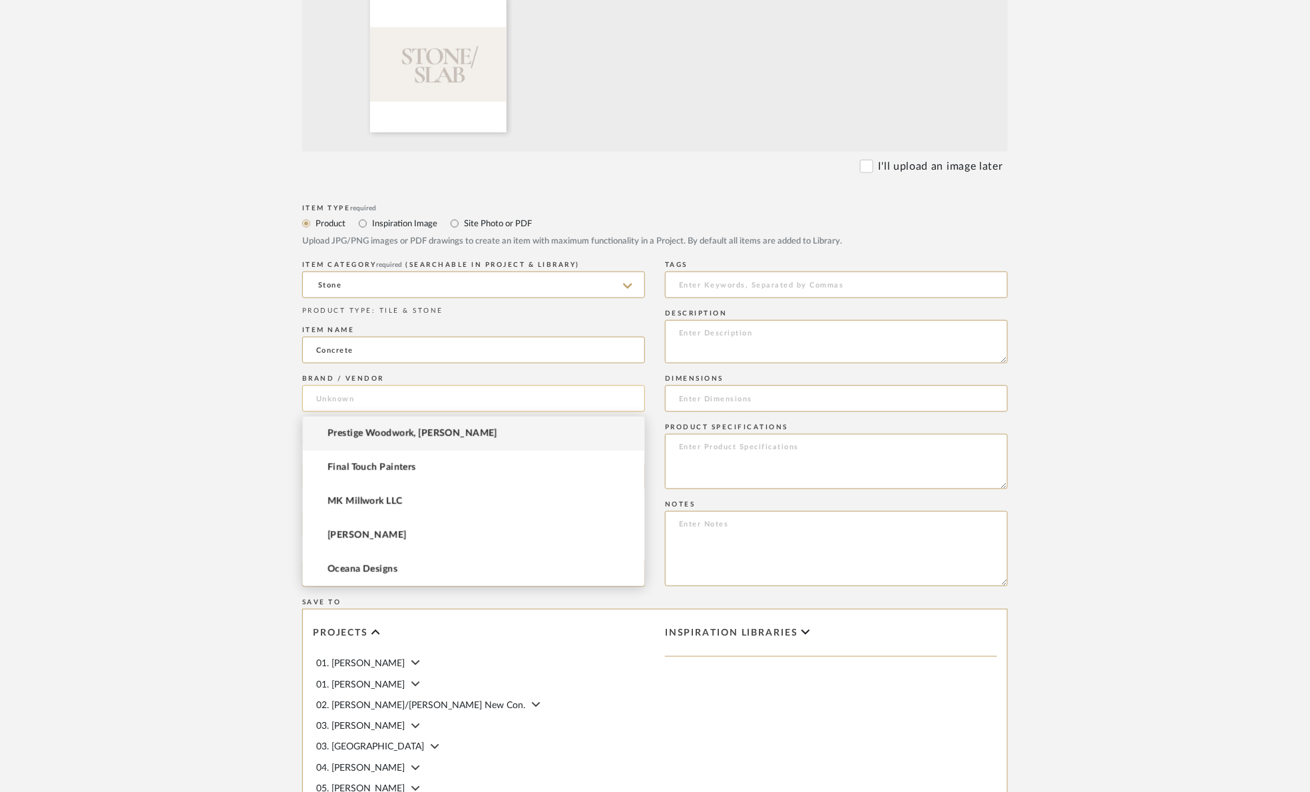
click at [365, 399] on input at bounding box center [473, 398] width 343 height 27
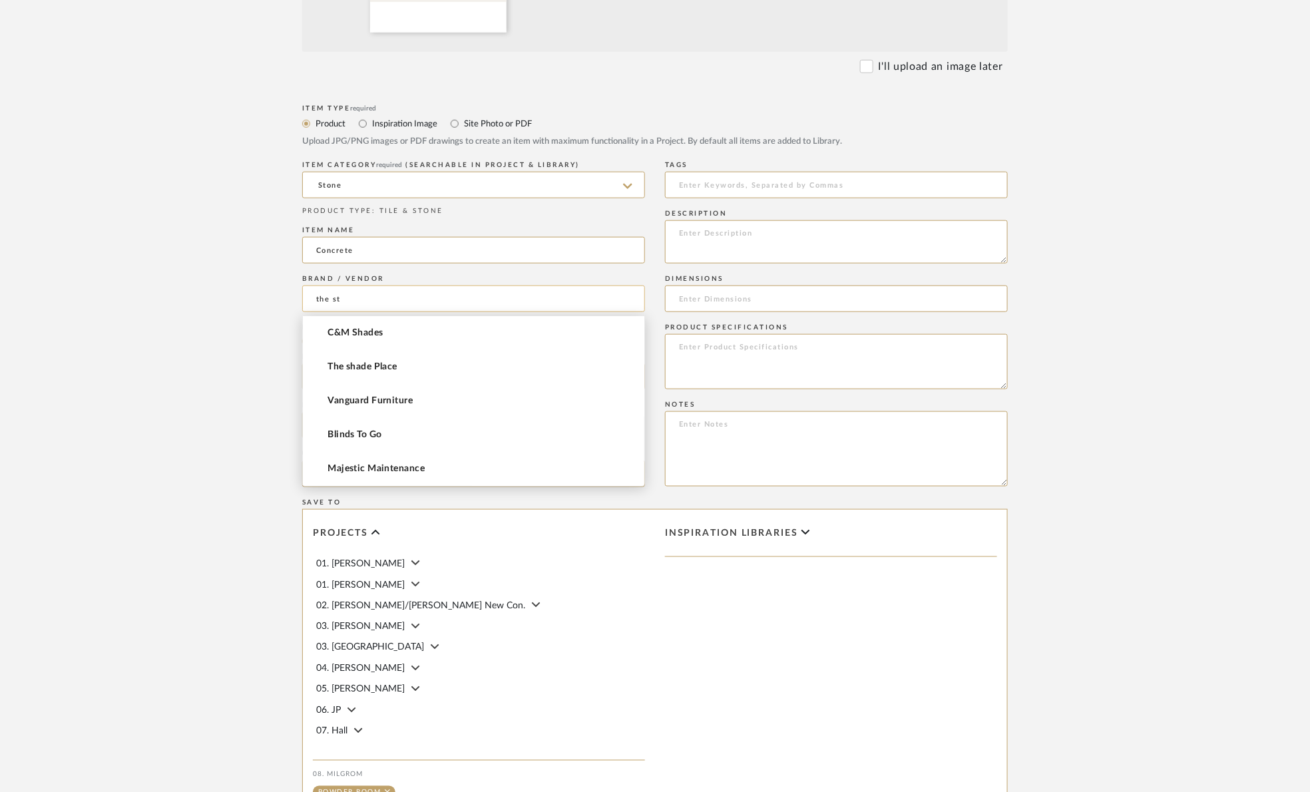
scroll to position [34, 0]
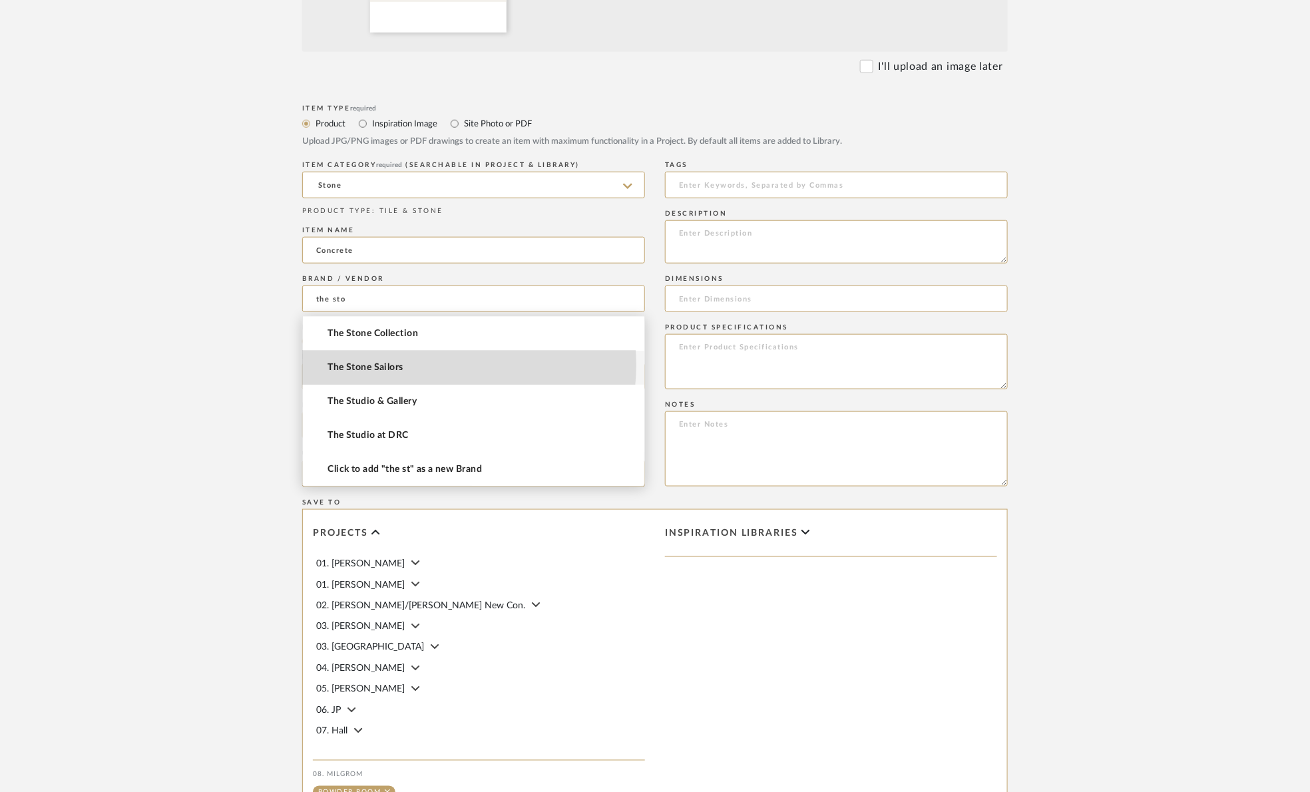
click at [445, 365] on mat-option "The Stone Sailors" at bounding box center [473, 368] width 341 height 34
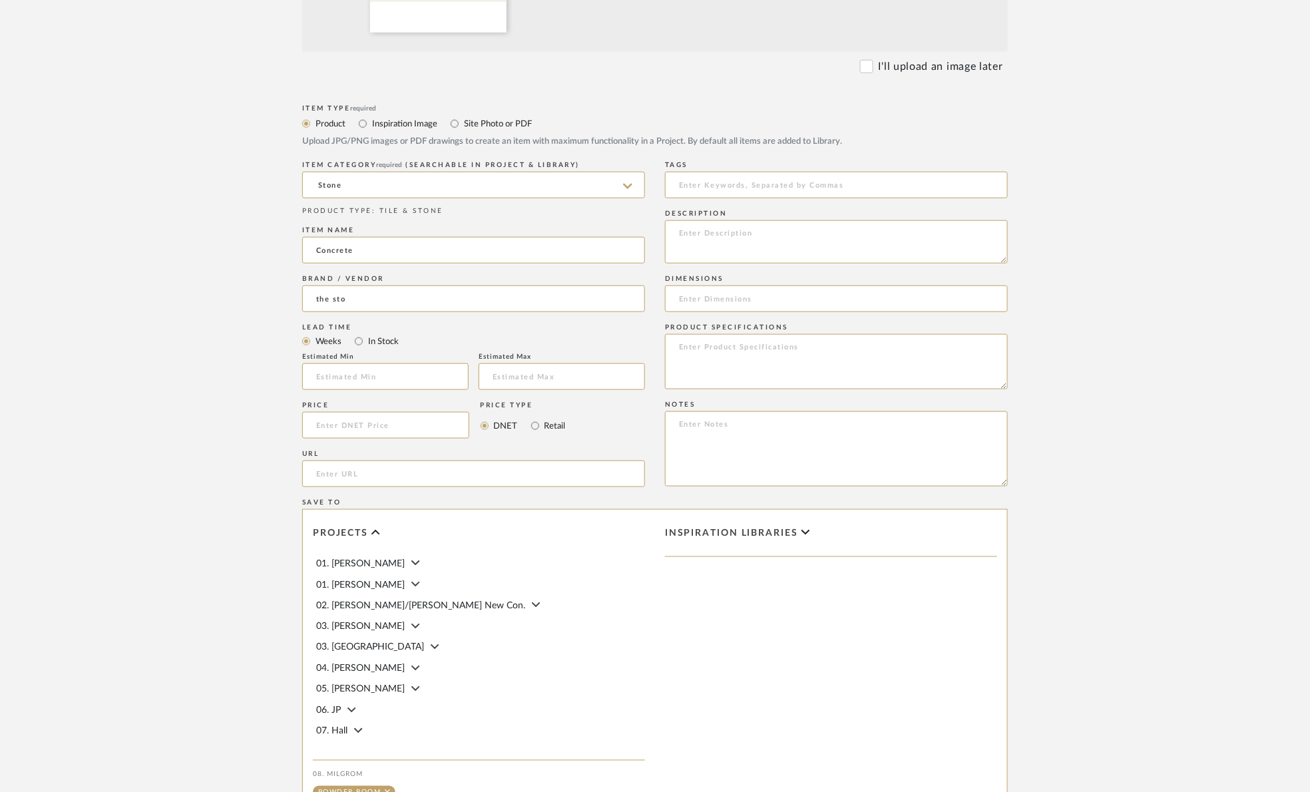
type input "The Stone Sailors"
click at [373, 342] on label "In Stock" at bounding box center [383, 341] width 32 height 15
click at [367, 342] on input "In Stock" at bounding box center [359, 341] width 16 height 16
radio input "true"
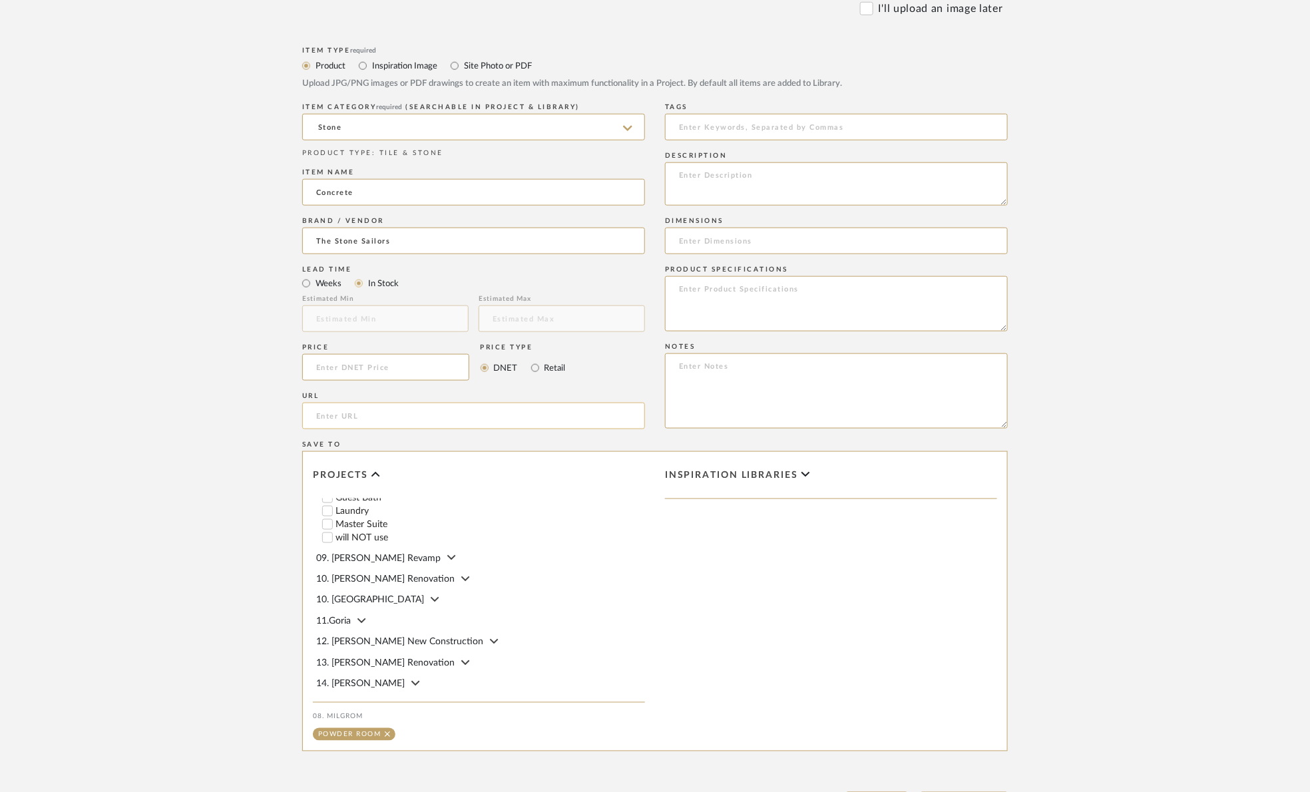
scroll to position [681, 0]
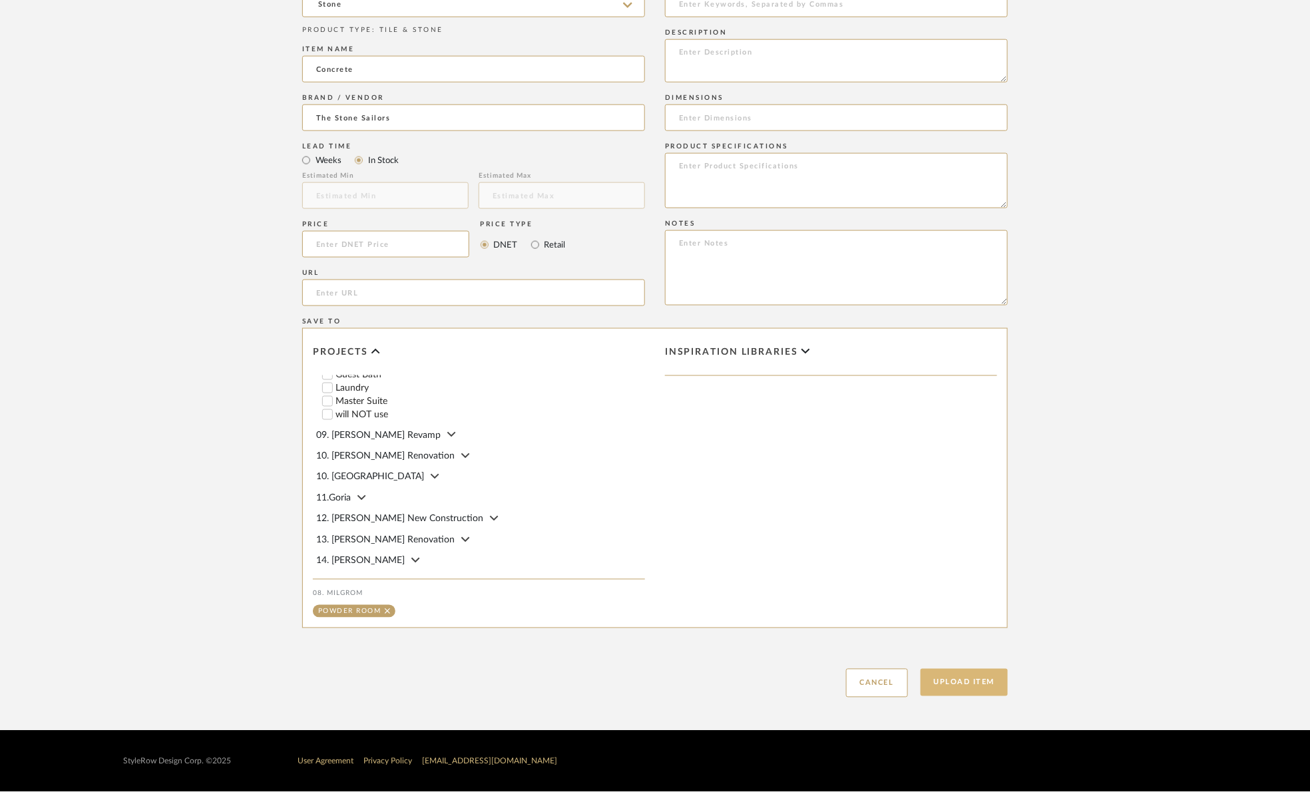
click at [983, 683] on button "Upload Item" at bounding box center [964, 682] width 88 height 27
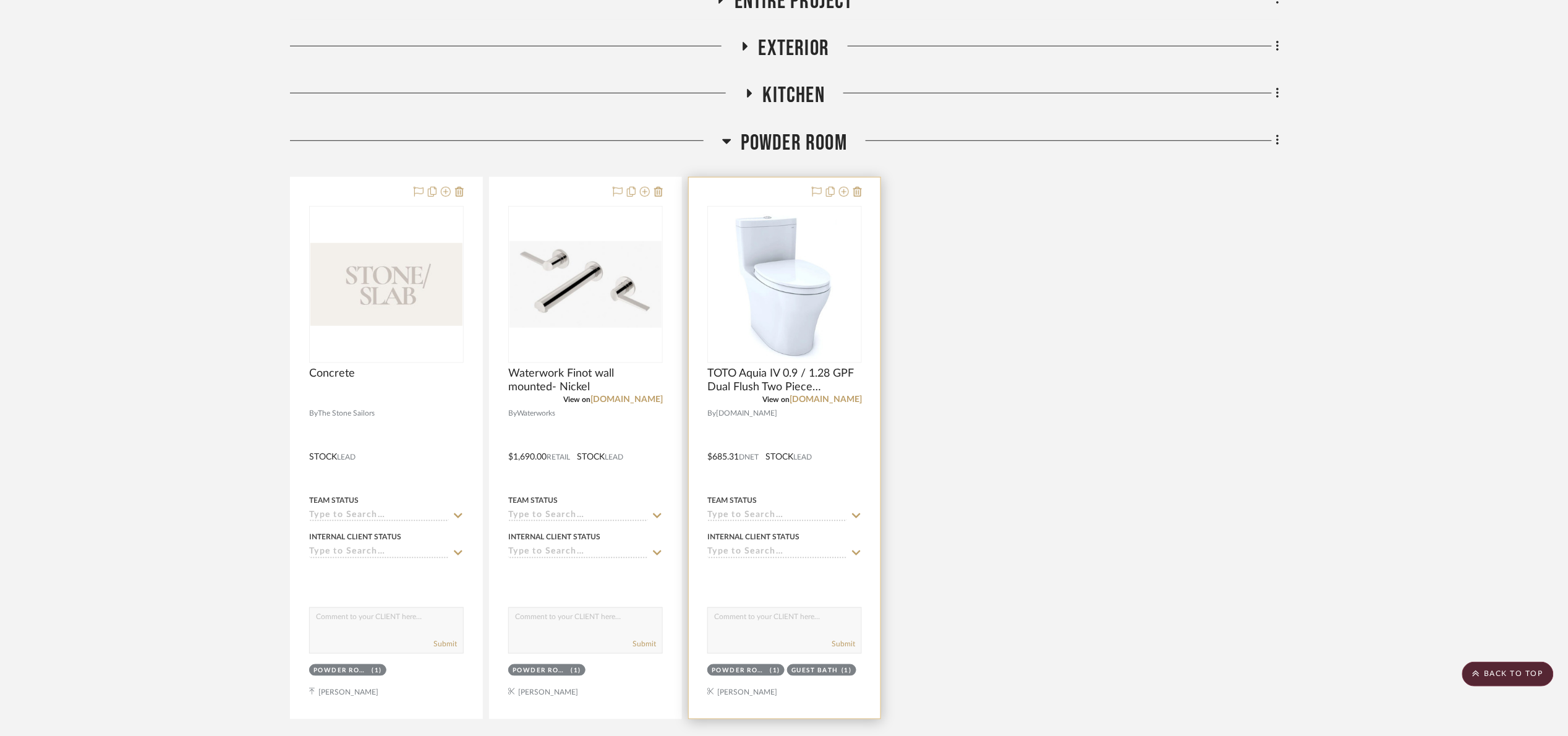
scroll to position [247, 0]
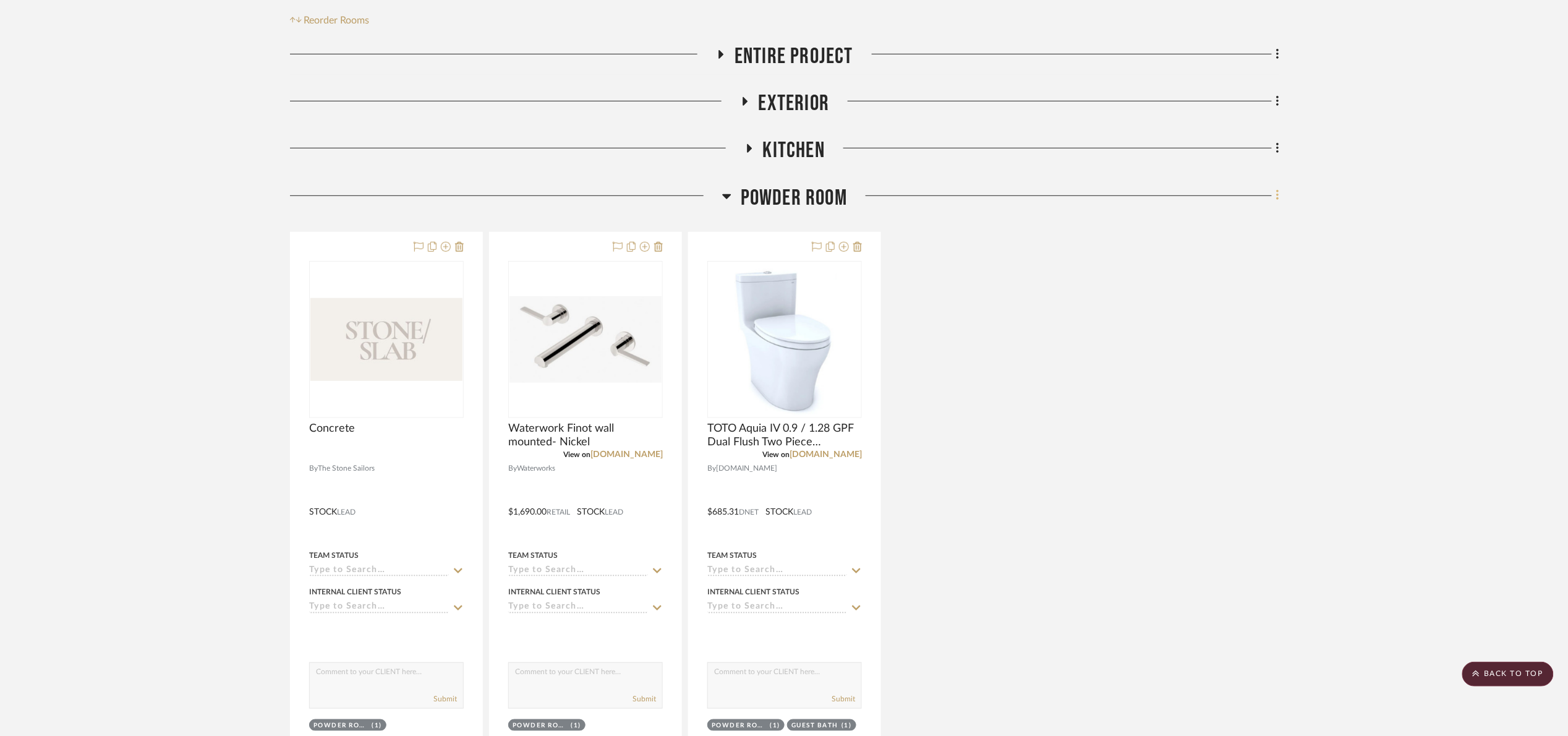
click at [1224, 199] on icon at bounding box center [1278, 195] width 4 height 14
click at [1224, 223] on span "Add New Item" at bounding box center [1222, 222] width 97 height 10
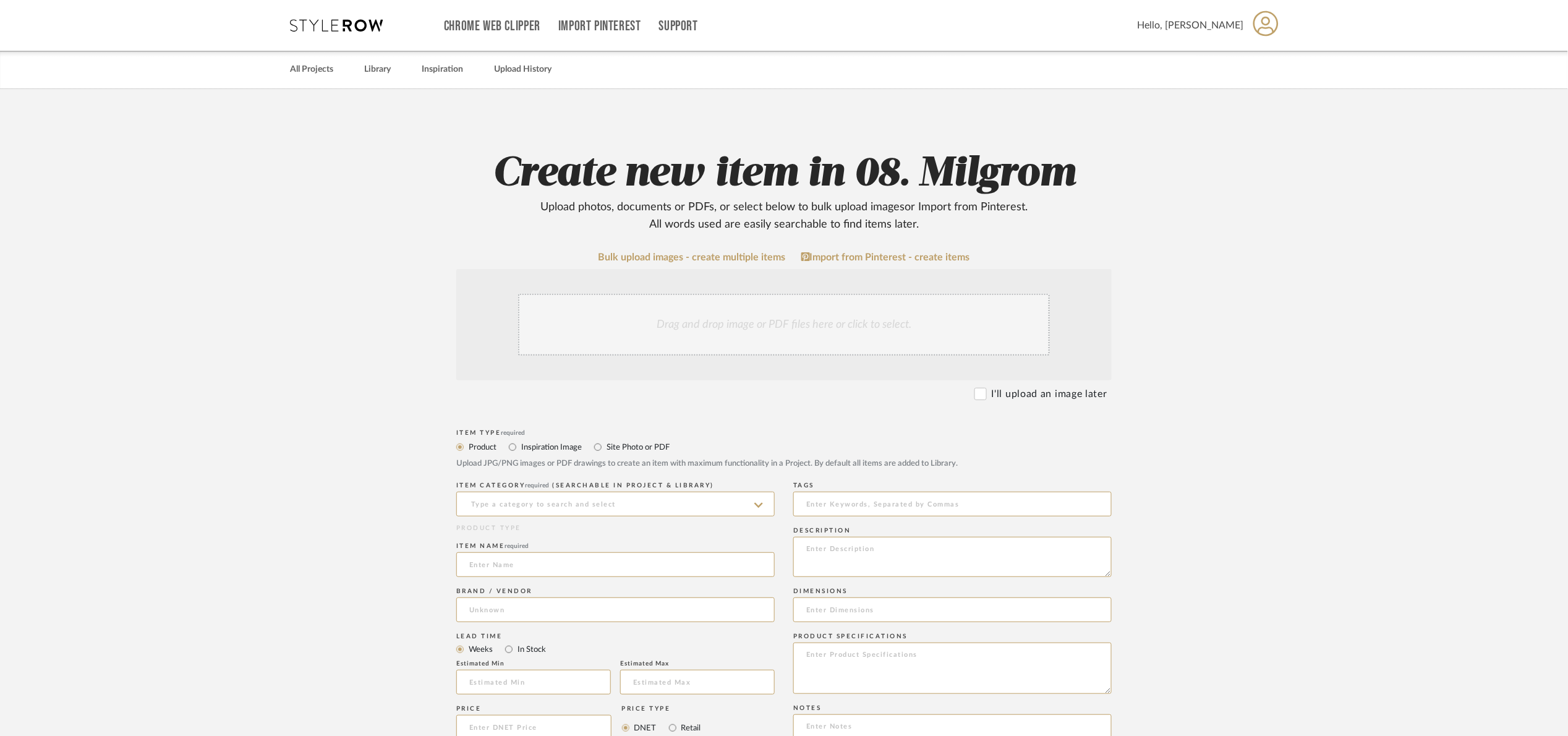
click at [735, 328] on div "Drag and drop image or PDF files here or click to select." at bounding box center [784, 324] width 531 height 62
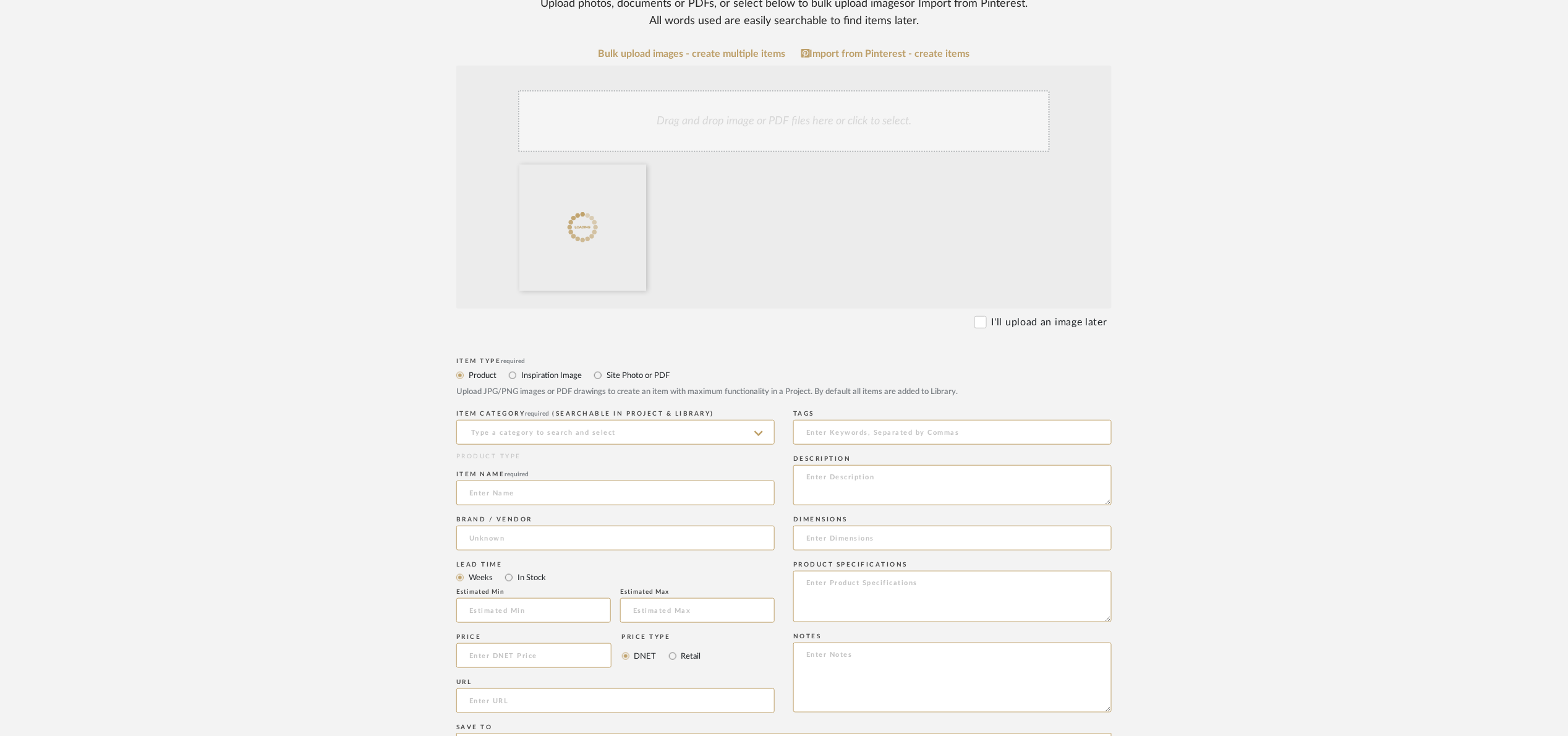
scroll to position [278, 0]
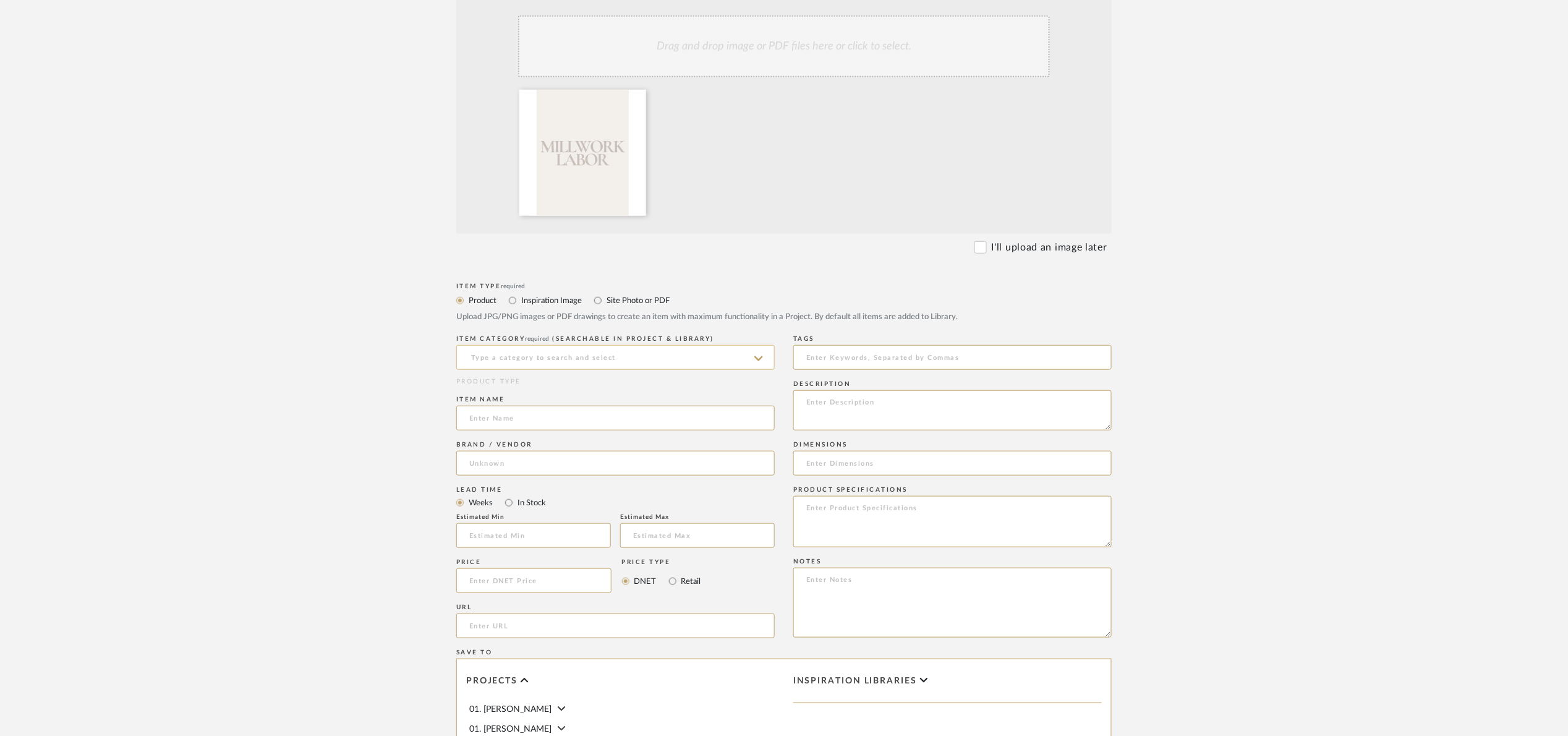
click at [495, 363] on input at bounding box center [615, 357] width 319 height 25
click at [519, 418] on div "Millwork" at bounding box center [615, 421] width 317 height 32
type input "Millwork"
click at [509, 428] on input at bounding box center [615, 418] width 319 height 25
type input "Custom vanity"
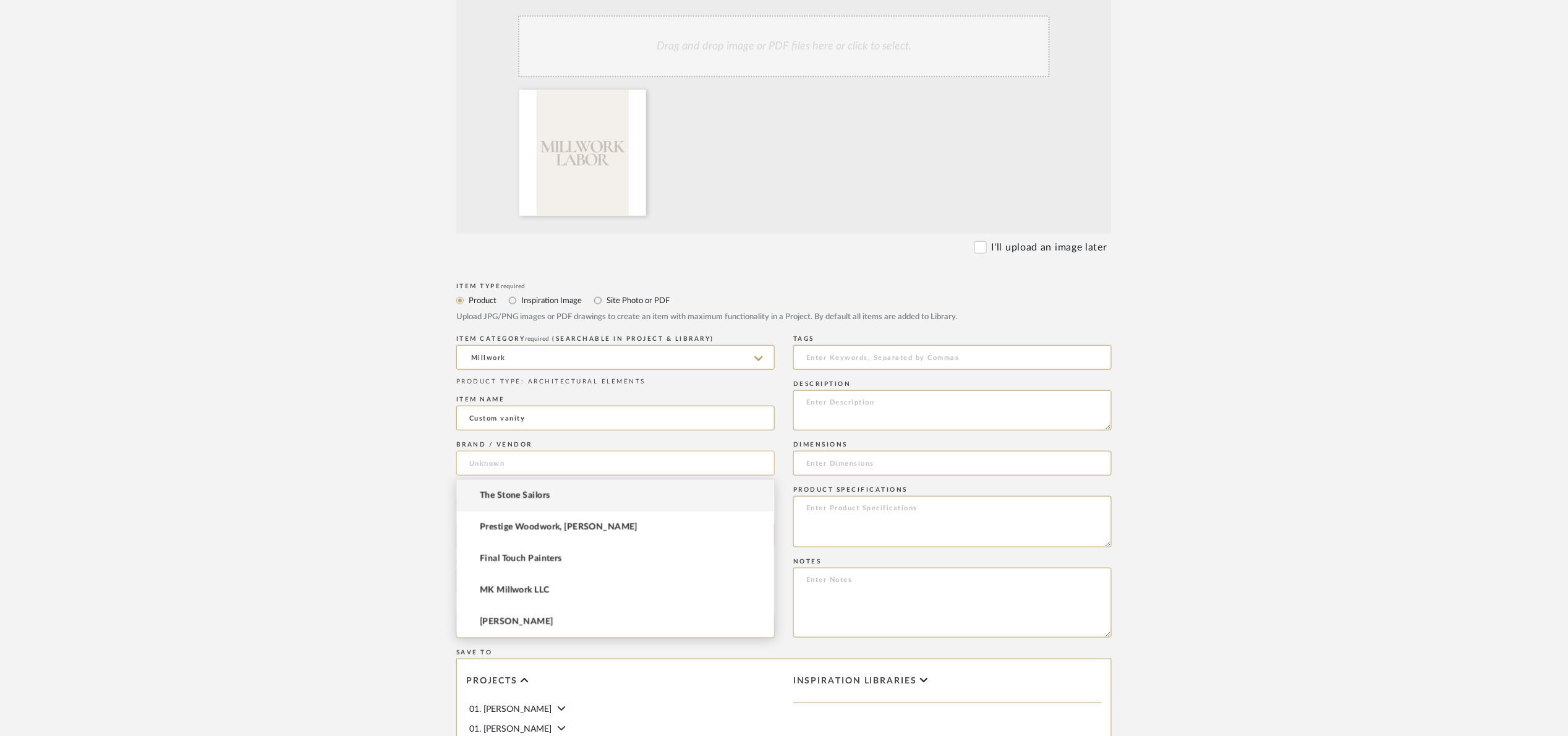
click at [528, 462] on input at bounding box center [615, 463] width 319 height 25
click at [572, 522] on span "Prestige Woodwork, [PERSON_NAME]" at bounding box center [558, 527] width 158 height 10
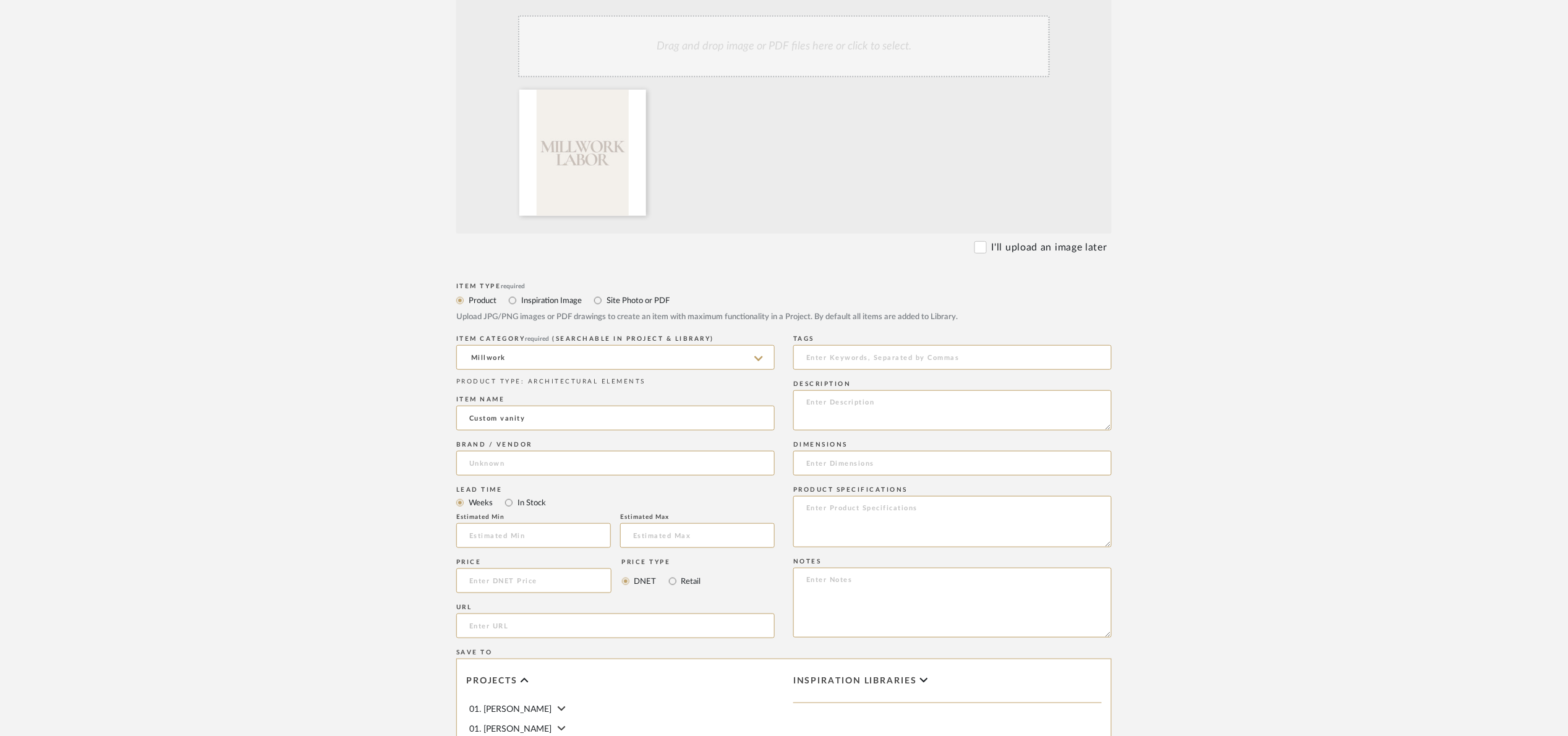
type input "Prestige Woodwork, [PERSON_NAME]"
click at [873, 403] on textarea at bounding box center [952, 410] width 319 height 40
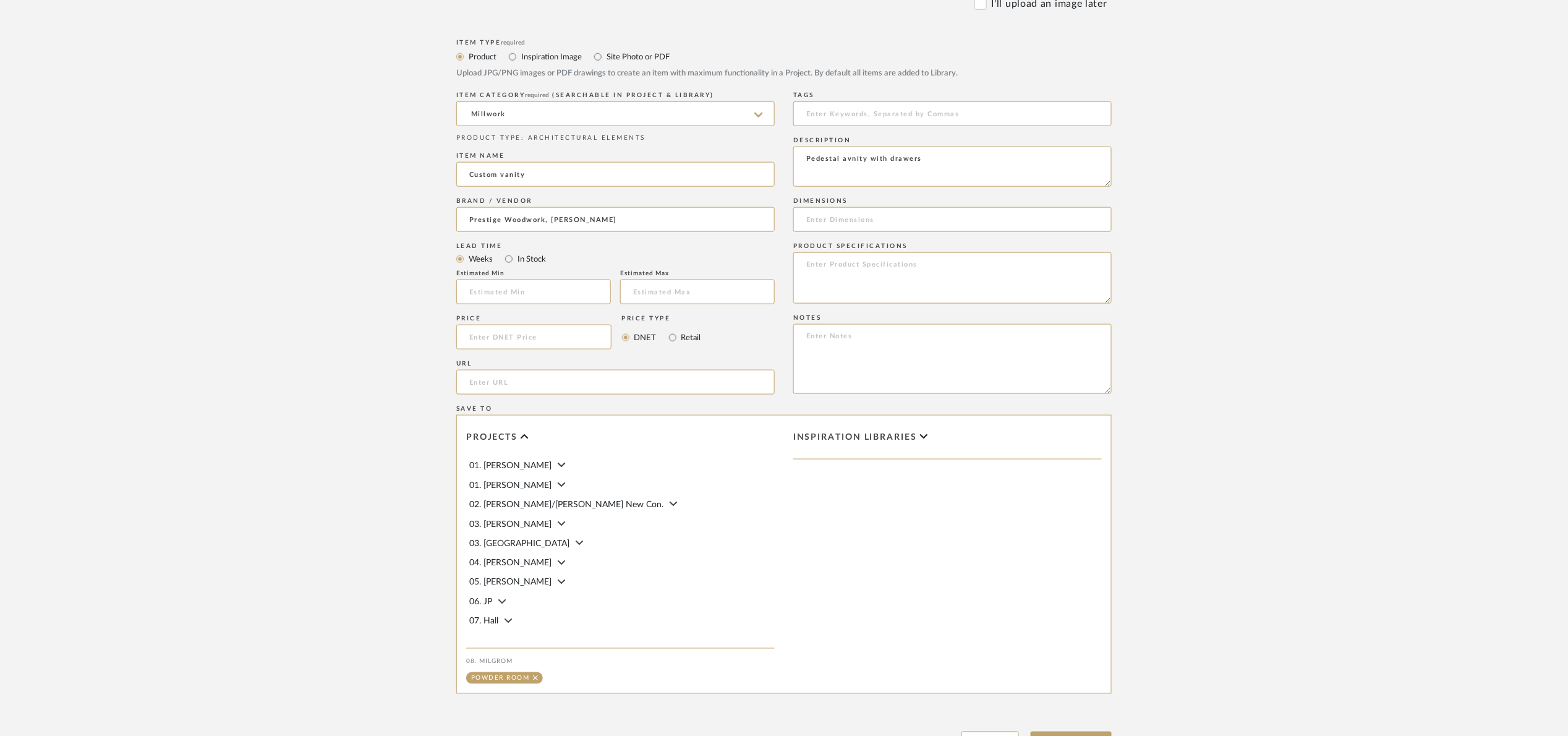
scroll to position [557, 0]
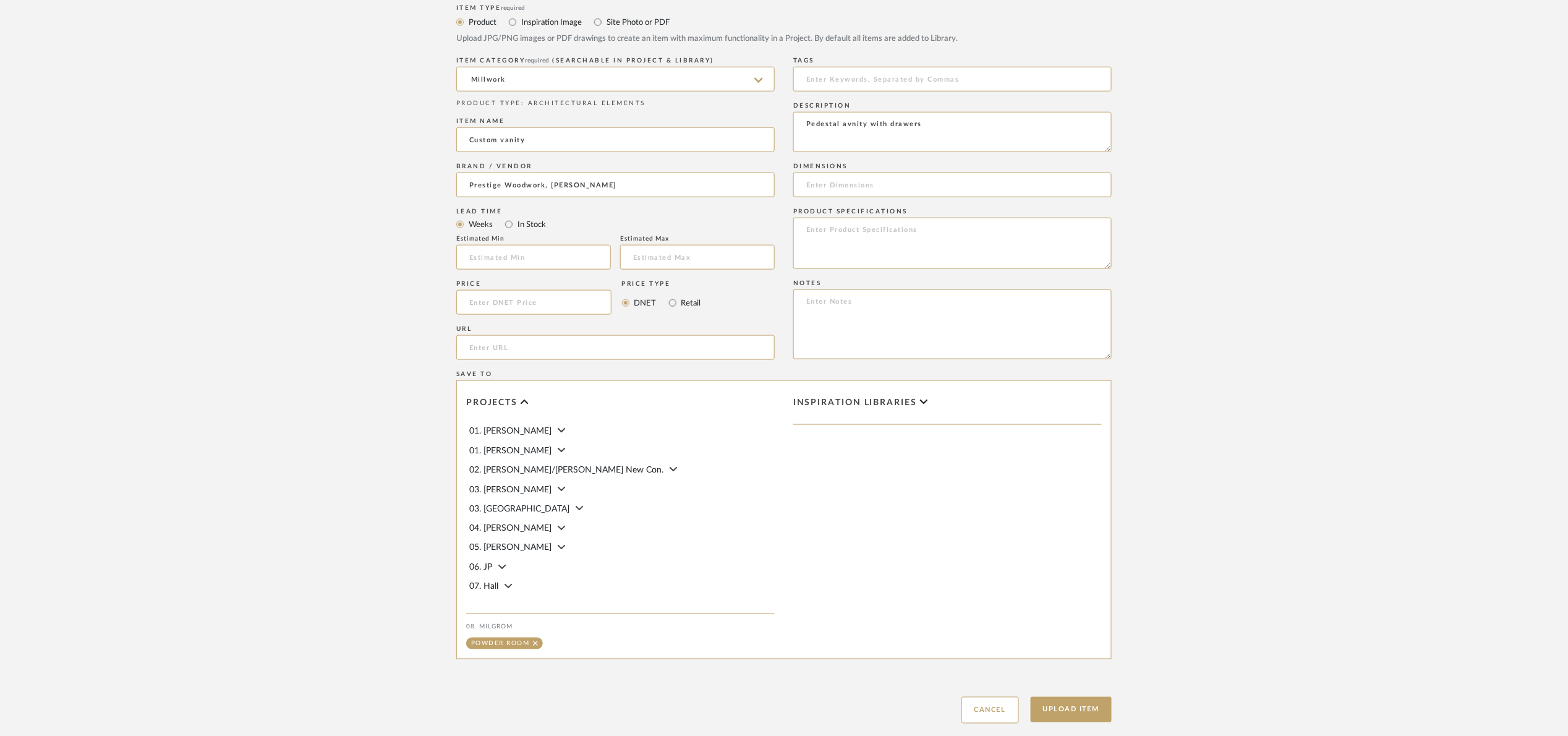
type textarea "Pedestal avnity with drawers"
click at [529, 226] on label "In Stock" at bounding box center [531, 224] width 30 height 14
click at [516, 226] on input "In Stock" at bounding box center [509, 225] width 15 height 15
radio input "true"
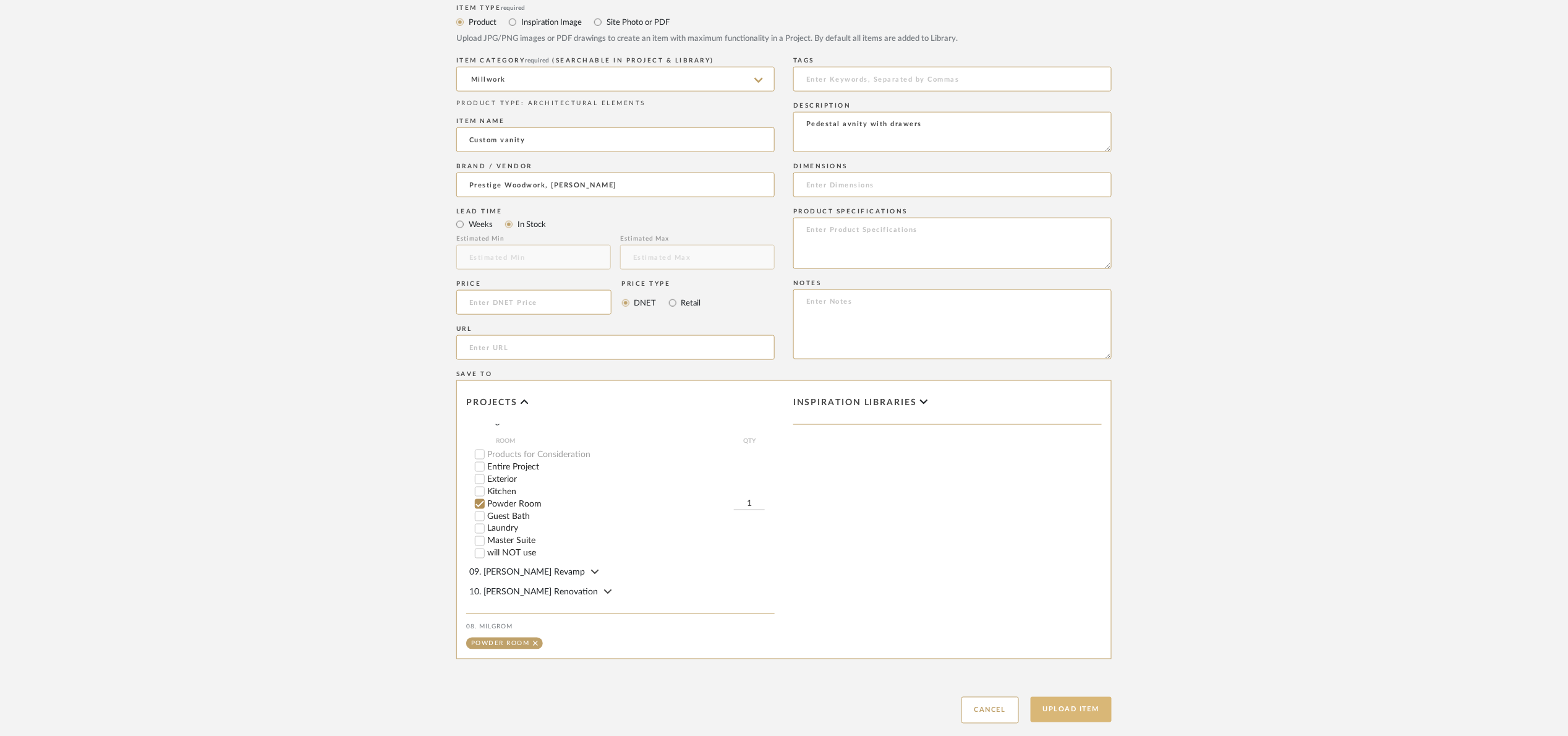
click at [1064, 708] on button "Upload Item" at bounding box center [1071, 709] width 82 height 25
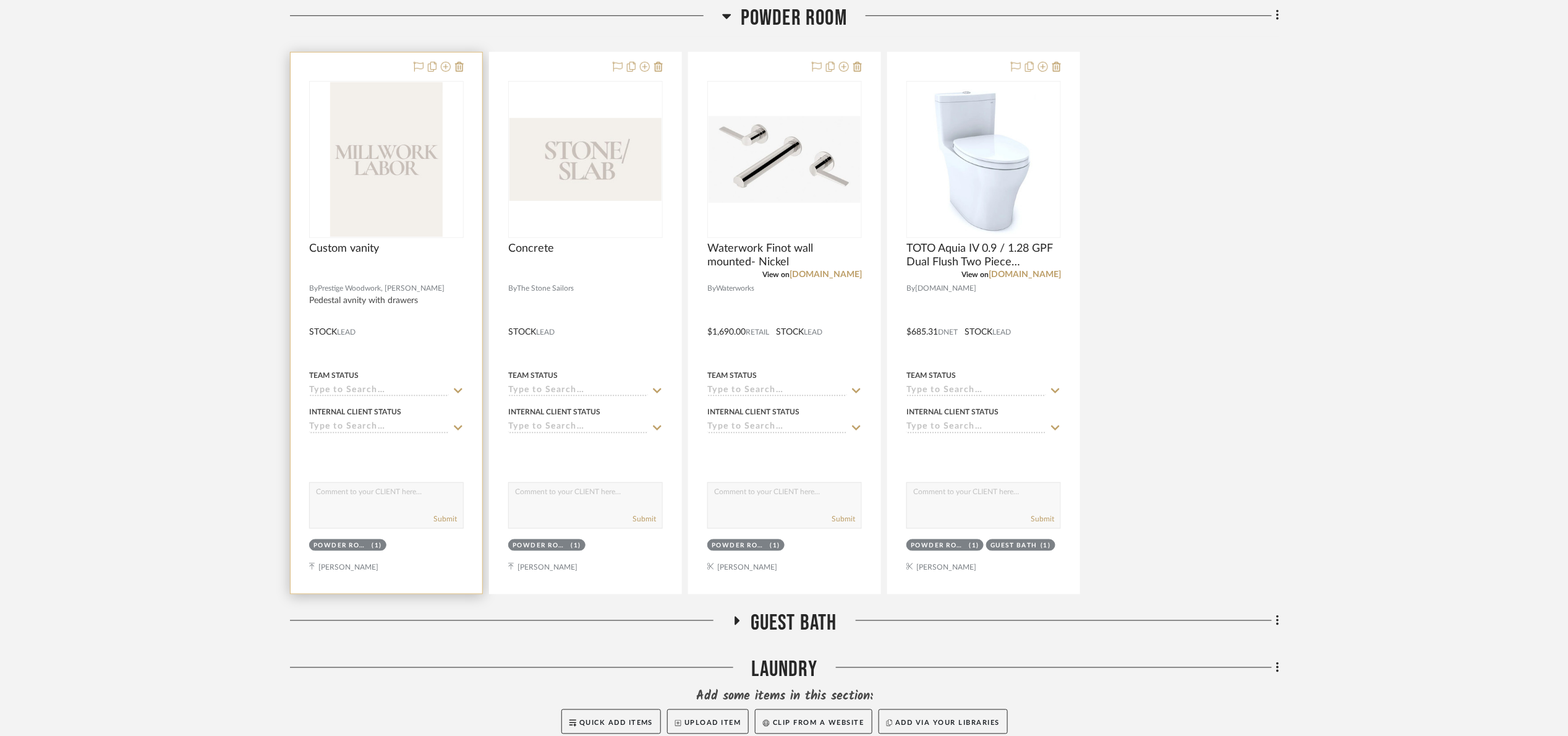
scroll to position [433, 0]
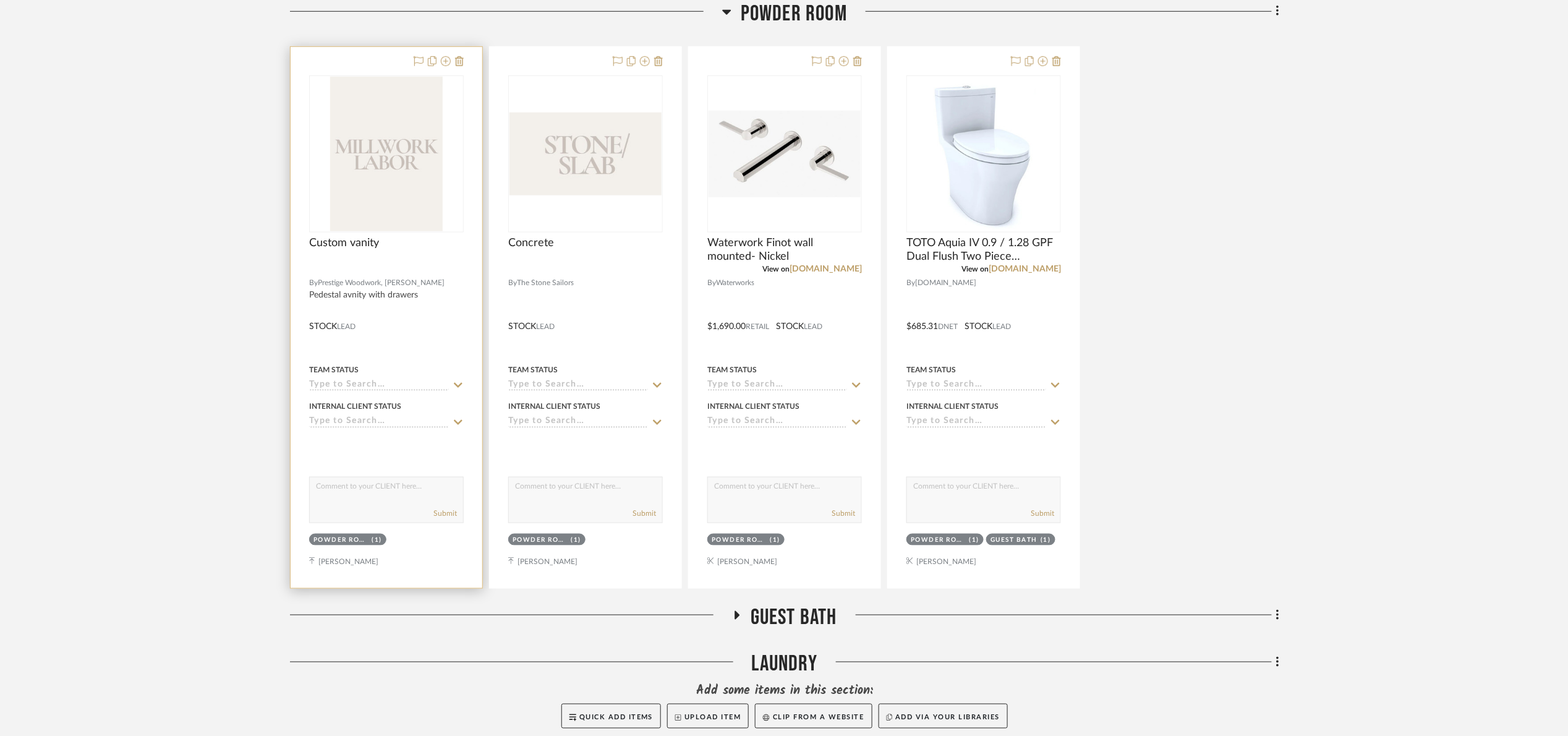
click at [412, 247] on div "Custom vanity" at bounding box center [386, 249] width 154 height 27
click at [0, 0] on img at bounding box center [0, 0] width 0 height 0
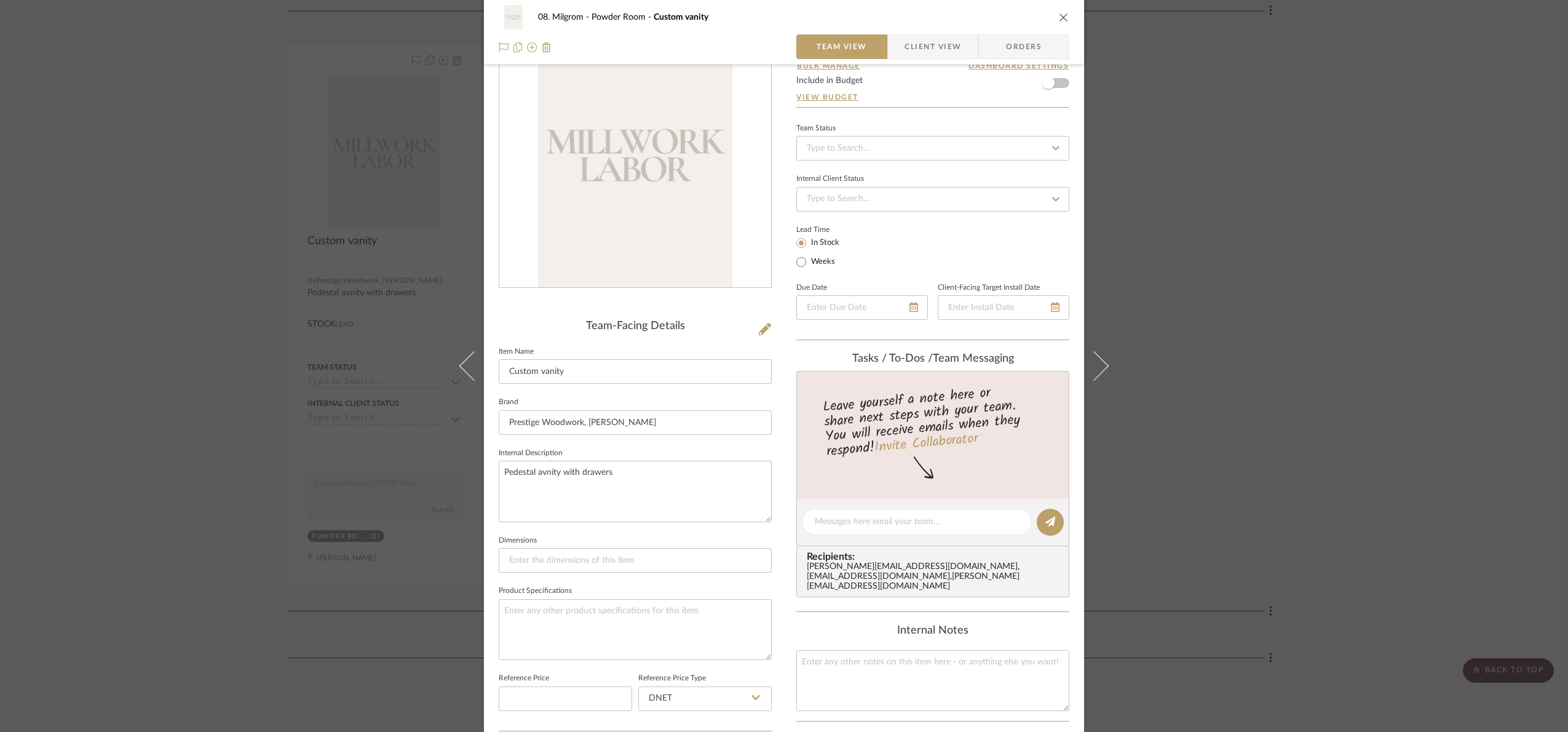
scroll to position [369, 0]
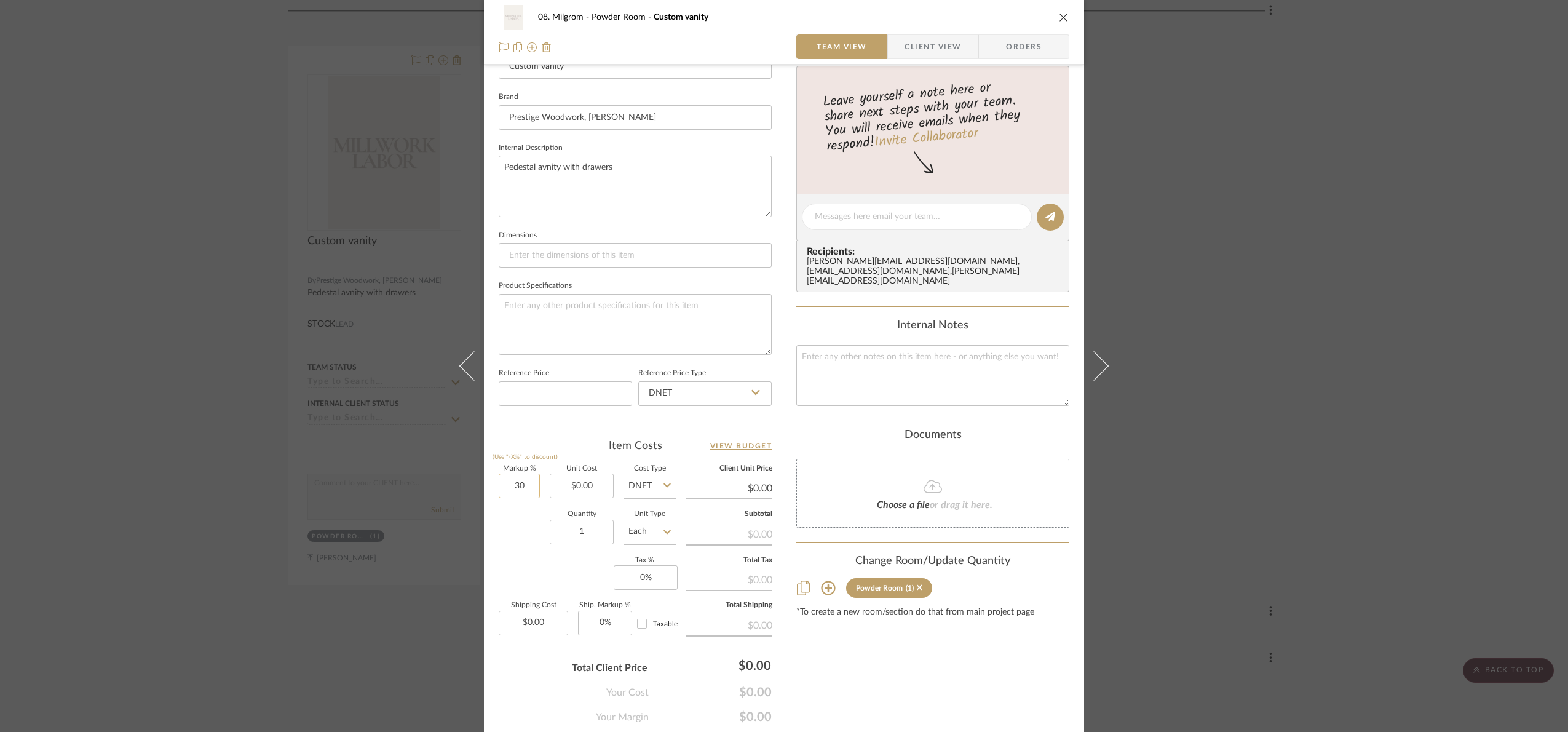
click at [520, 494] on input "30" at bounding box center [519, 485] width 42 height 25
type input "20%"
click at [527, 525] on div "Quantity 1 Unit Type Each" at bounding box center [588, 532] width 177 height 43
drag, startPoint x: 1477, startPoint y: 458, endPoint x: 766, endPoint y: 287, distance: 731.3
click at [1218, 448] on div "08. Milgrom Powder Room Custom vanity Team View Client View Orders Team-Facing …" at bounding box center [784, 366] width 1568 height 732
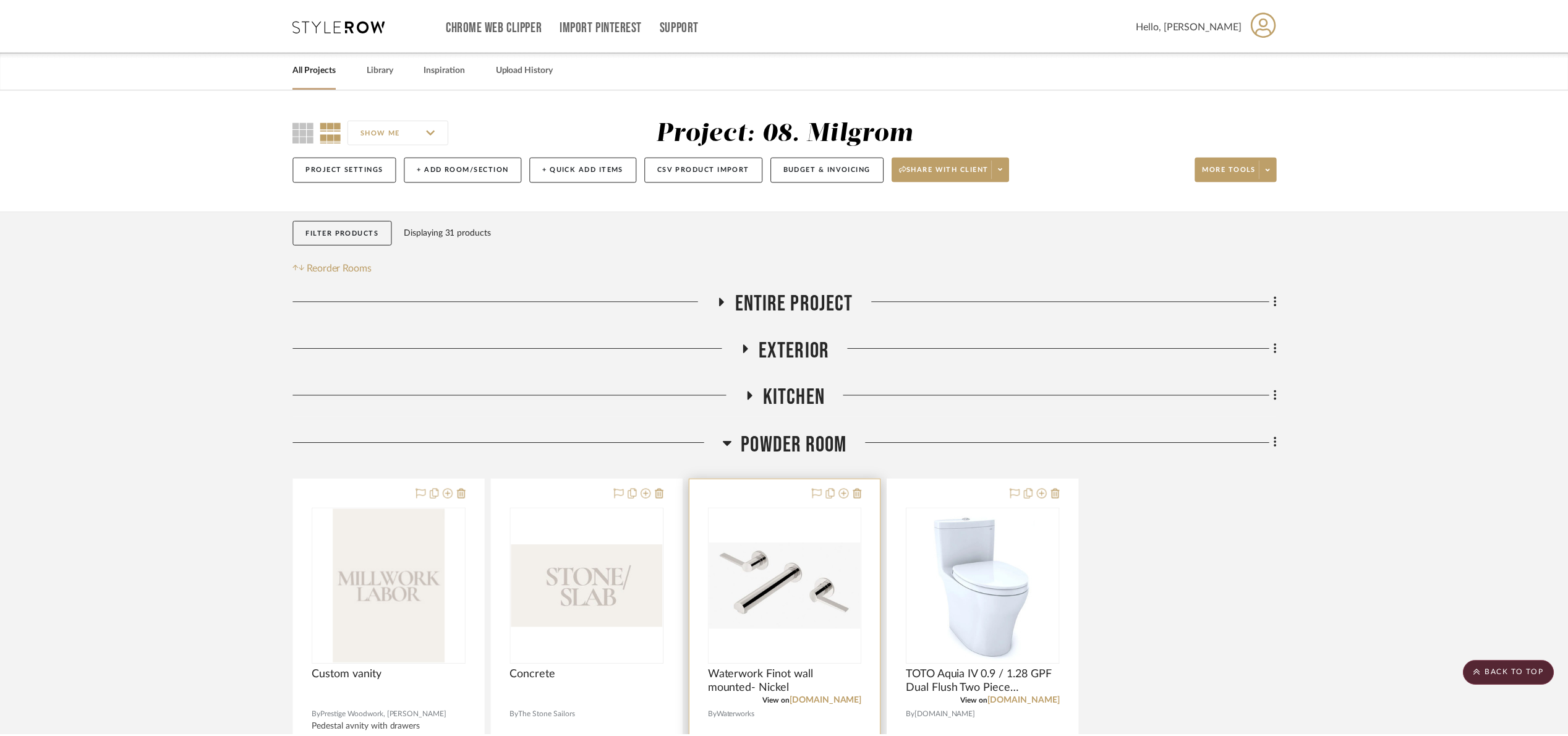
scroll to position [433, 0]
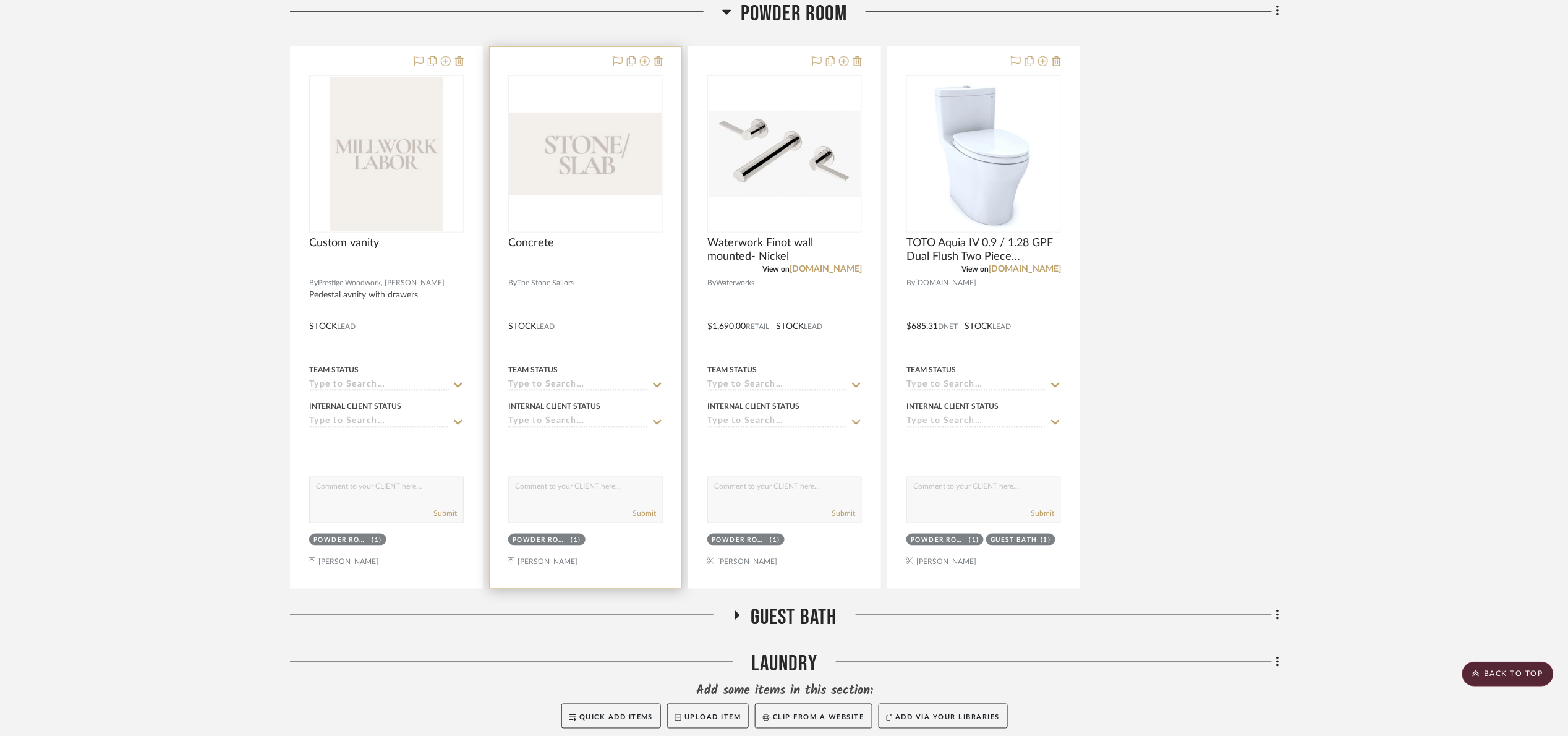
click at [0, 0] on img at bounding box center [0, 0] width 0 height 0
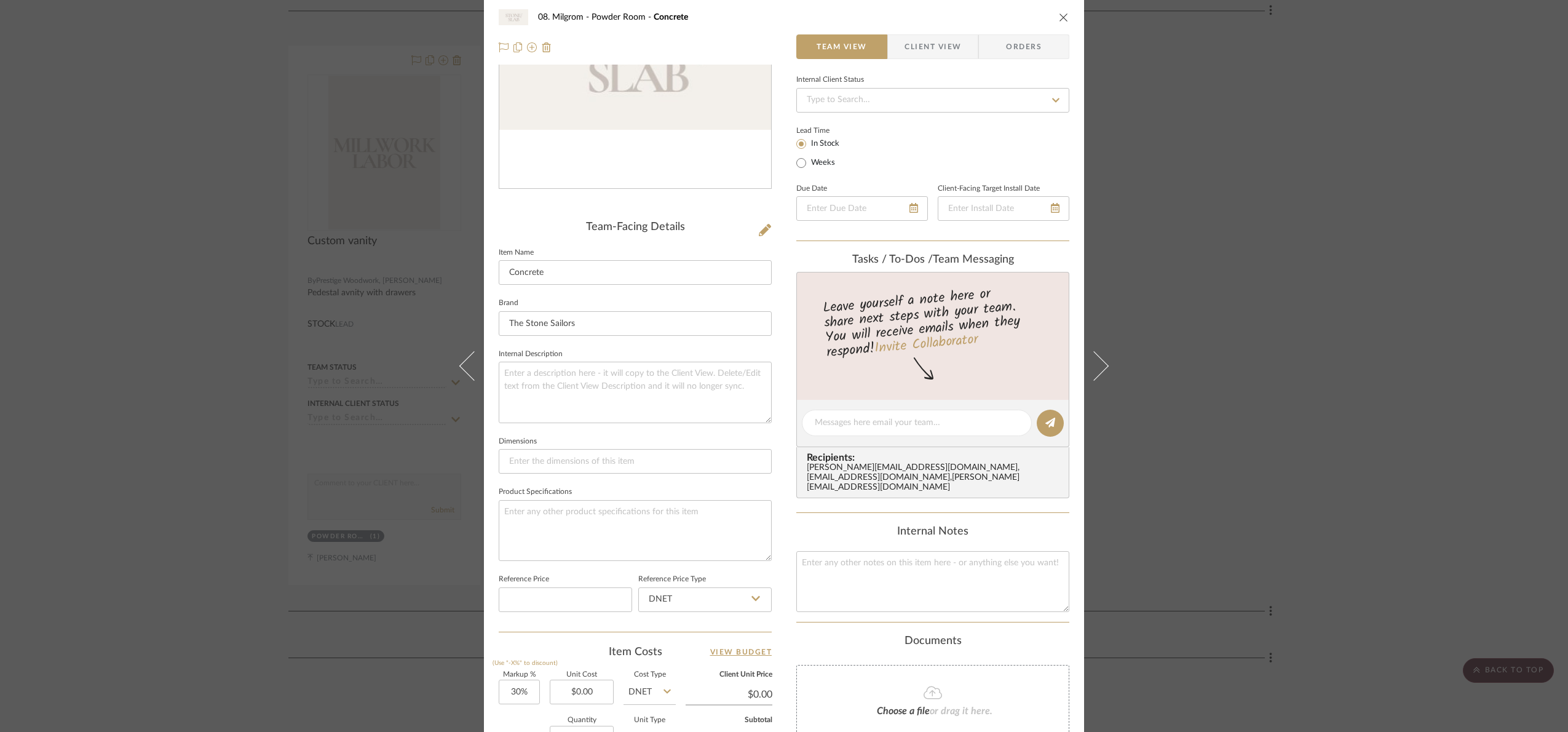
scroll to position [412, 0]
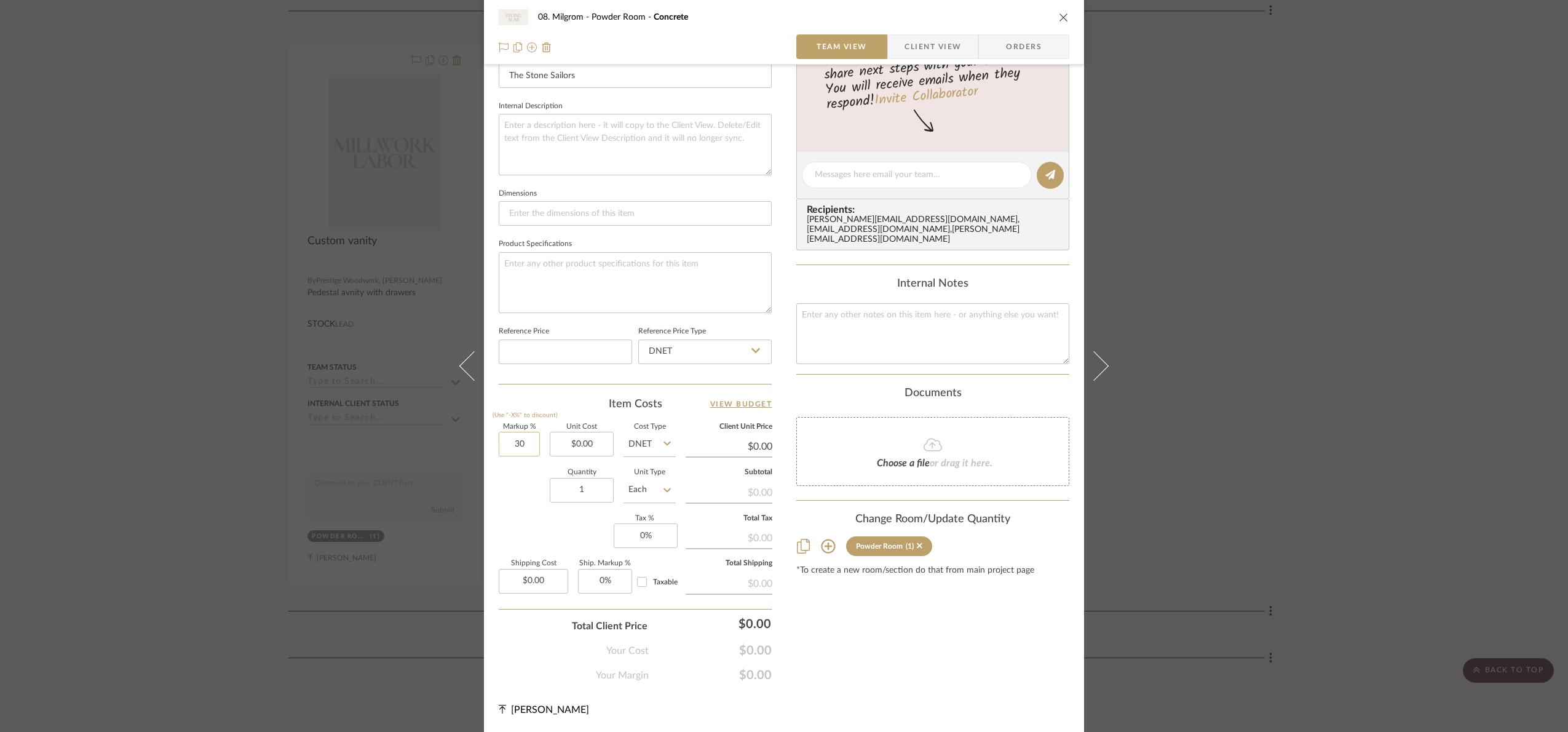
click at [521, 452] on input "30" at bounding box center [519, 444] width 42 height 25
type input "10%"
click at [520, 502] on div "Quantity 1 Unit Type Each" at bounding box center [588, 491] width 177 height 43
drag, startPoint x: 1369, startPoint y: 384, endPoint x: 1325, endPoint y: 352, distance: 54.4
click at [1218, 384] on div "08. Milgrom Powder Room Concrete Team View Client View Orders Team-Facing Detai…" at bounding box center [784, 366] width 1568 height 732
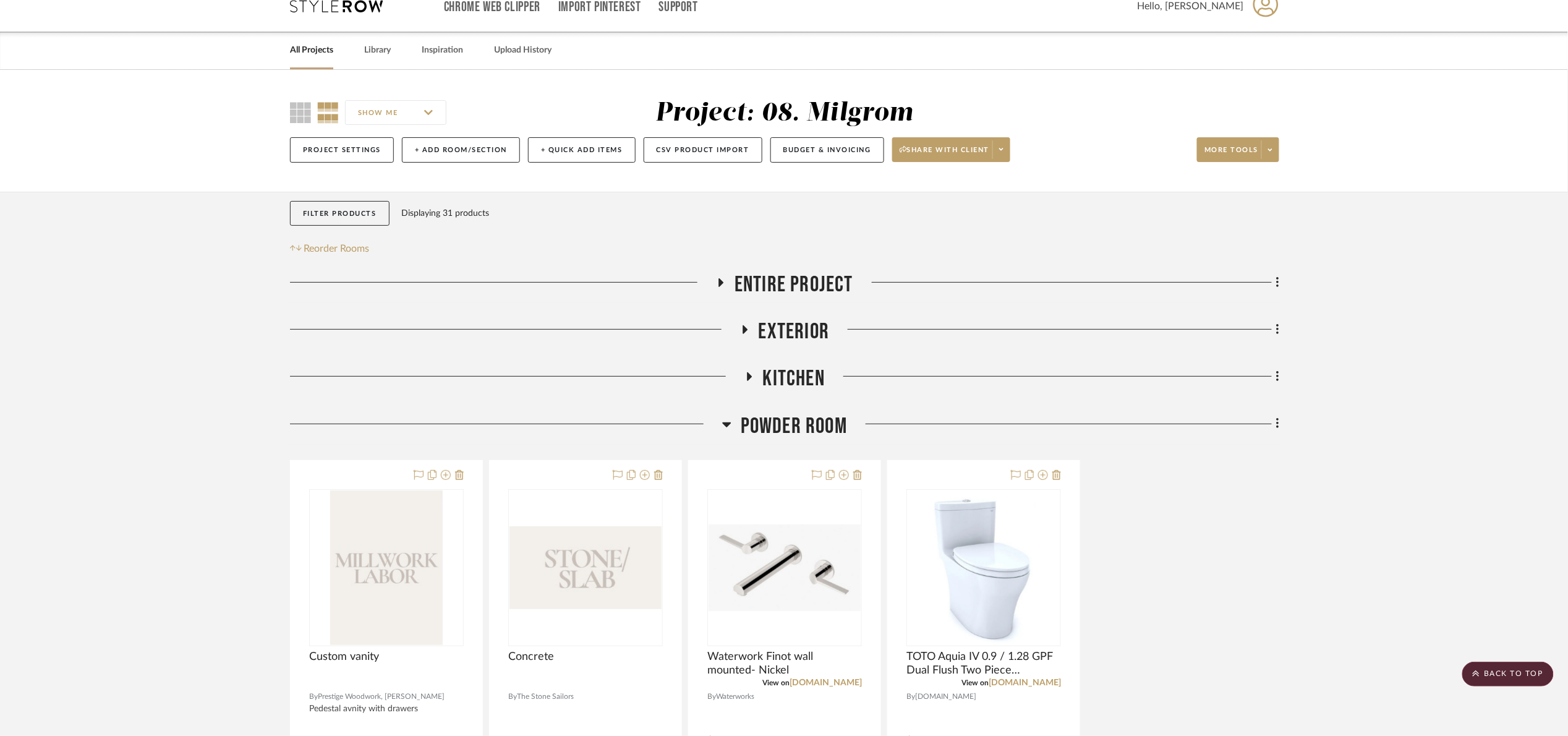
scroll to position [0, 0]
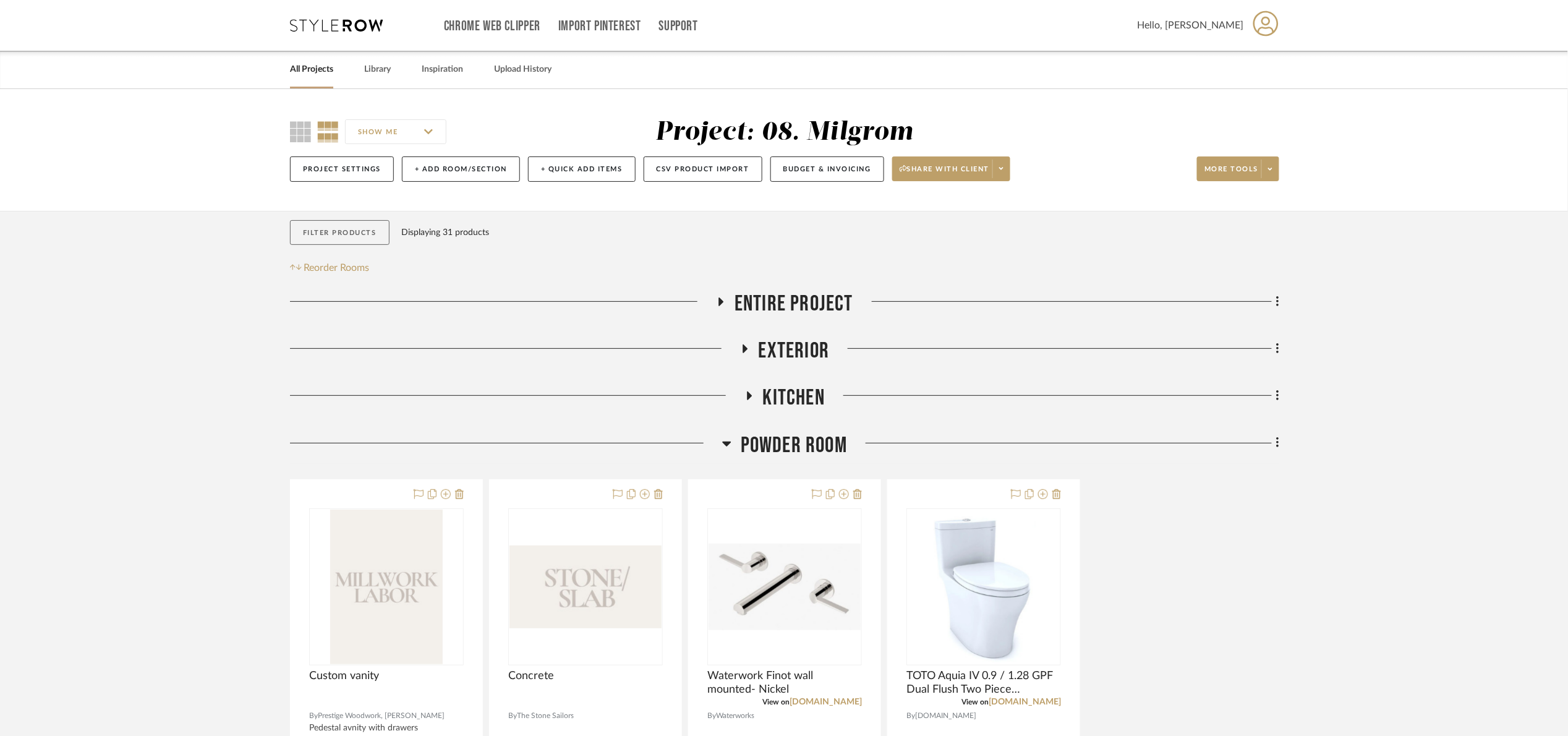
click at [366, 240] on button "Filter Products" at bounding box center [339, 232] width 99 height 25
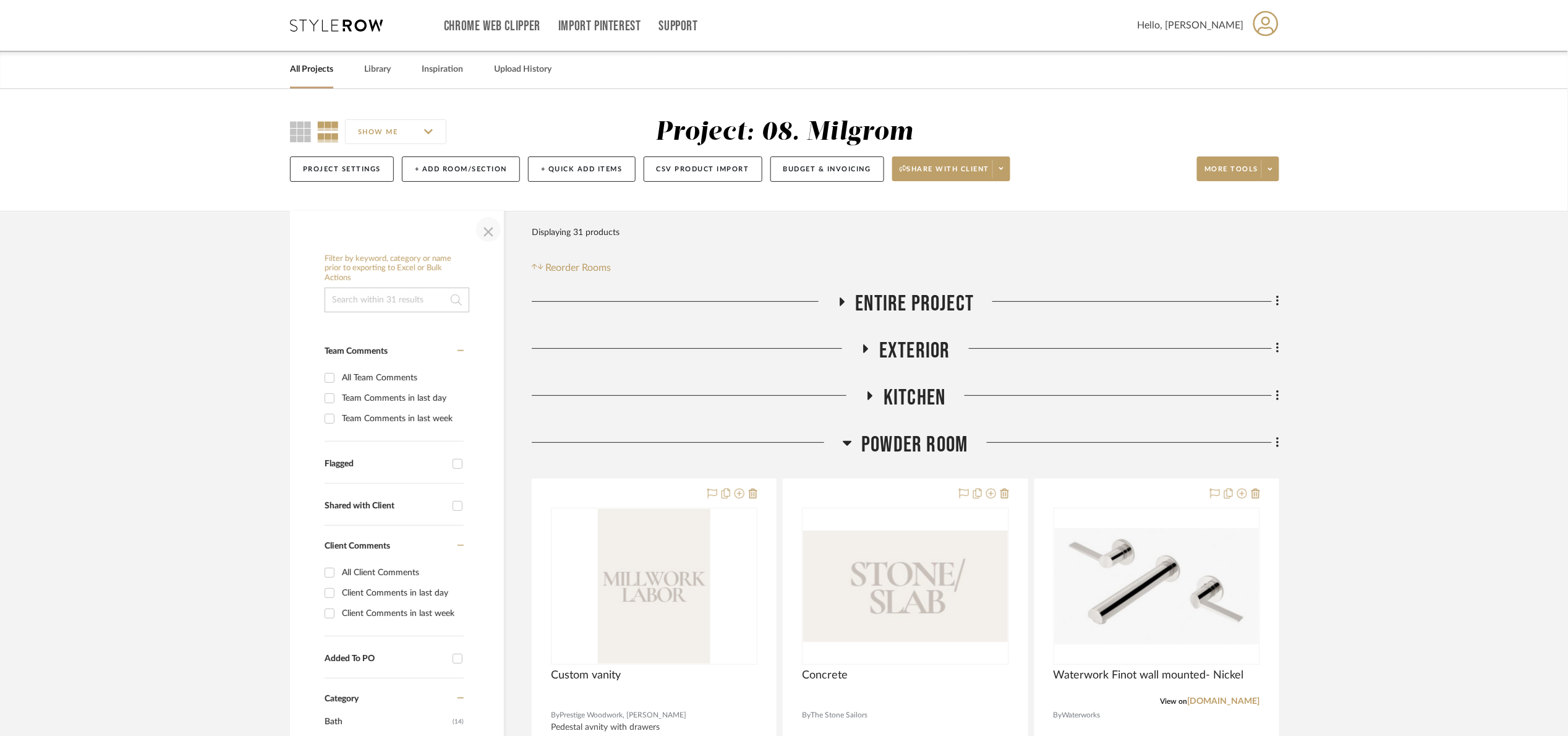
click at [490, 239] on span "button" at bounding box center [489, 230] width 30 height 30
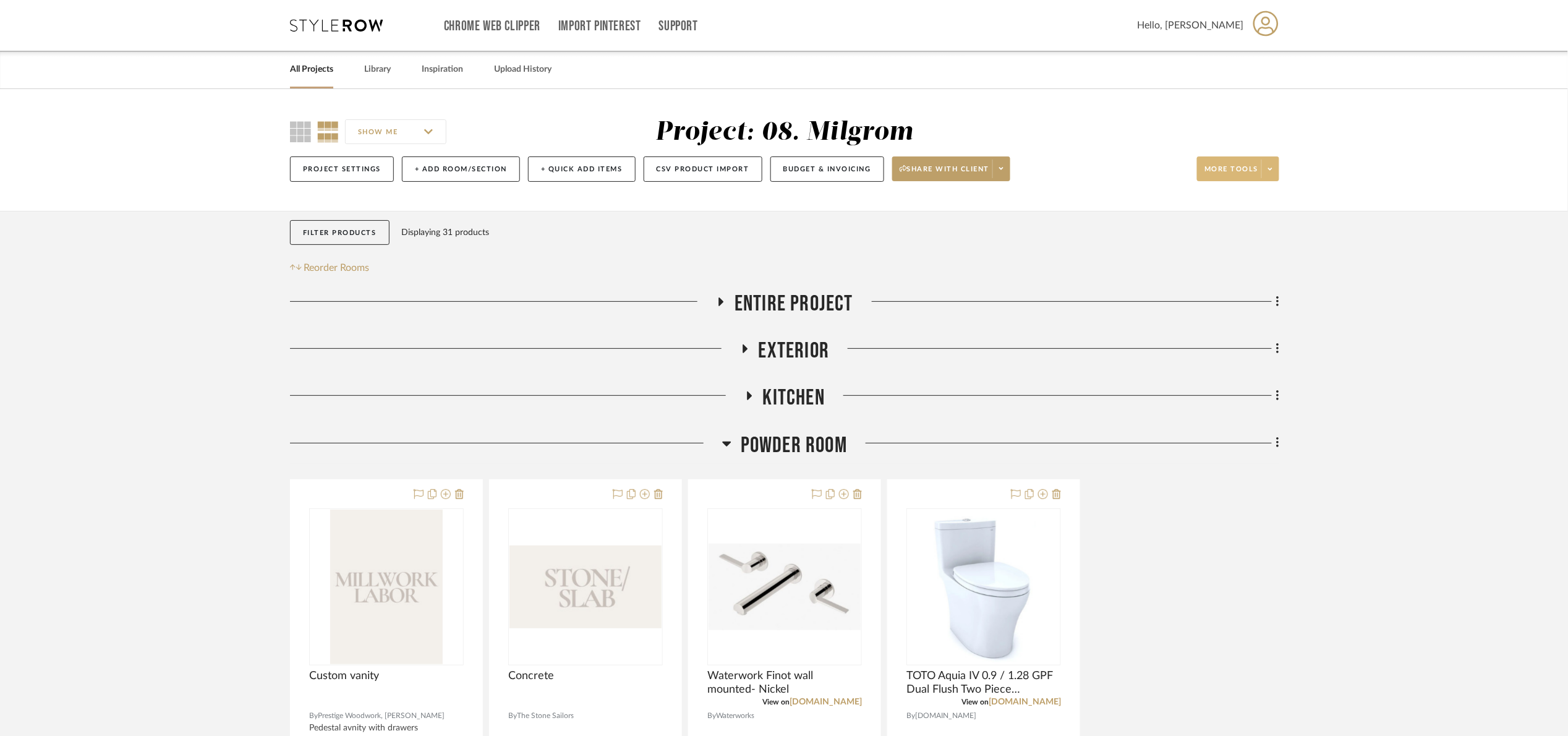
click at [1224, 167] on span at bounding box center [1270, 169] width 18 height 19
click at [953, 227] on div at bounding box center [784, 368] width 1568 height 736
click at [1224, 175] on span "More tools" at bounding box center [1231, 174] width 54 height 19
click at [795, 427] on div at bounding box center [784, 368] width 1568 height 736
click at [777, 440] on span "Powder Room" at bounding box center [793, 445] width 106 height 27
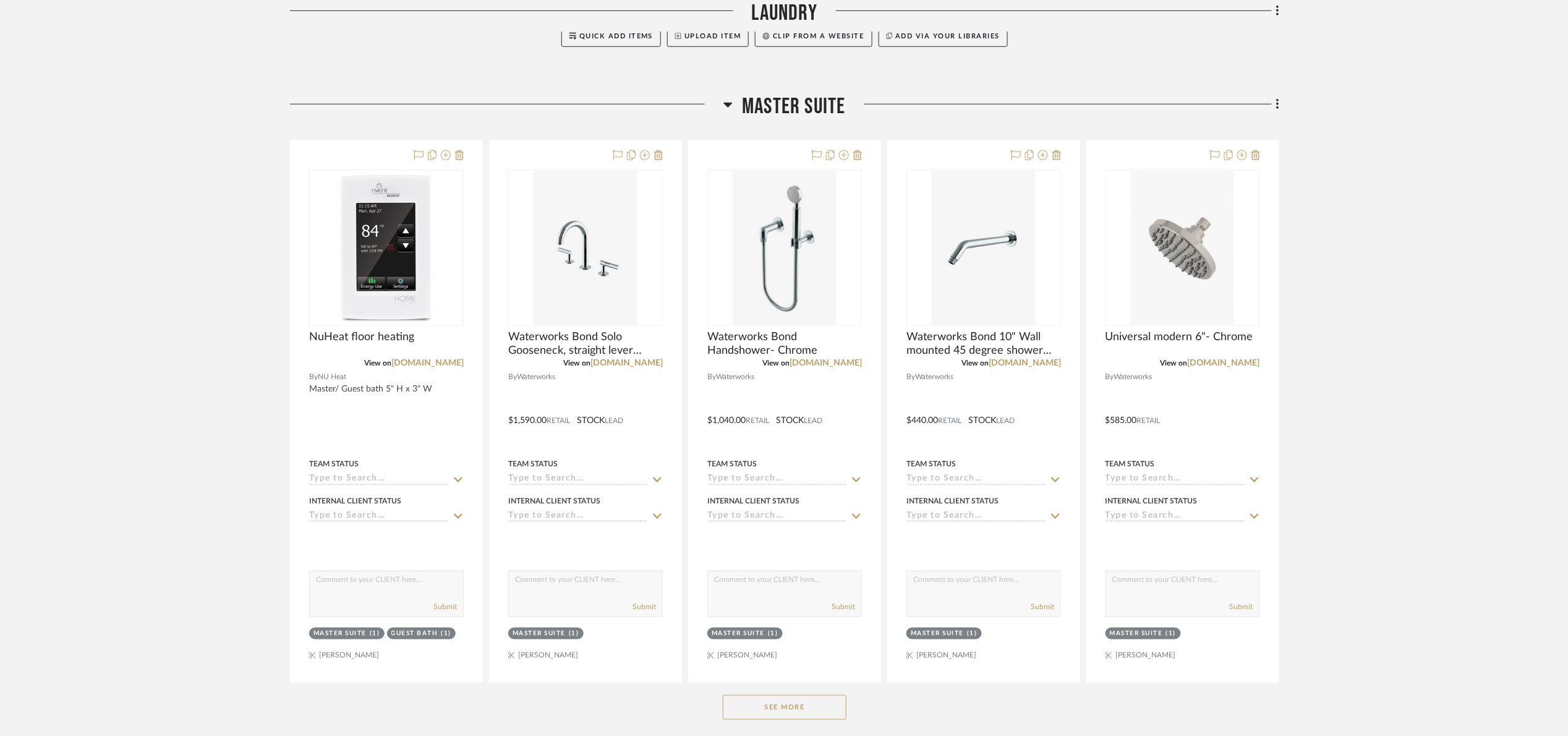
click at [793, 101] on span "Master Suite" at bounding box center [793, 106] width 103 height 27
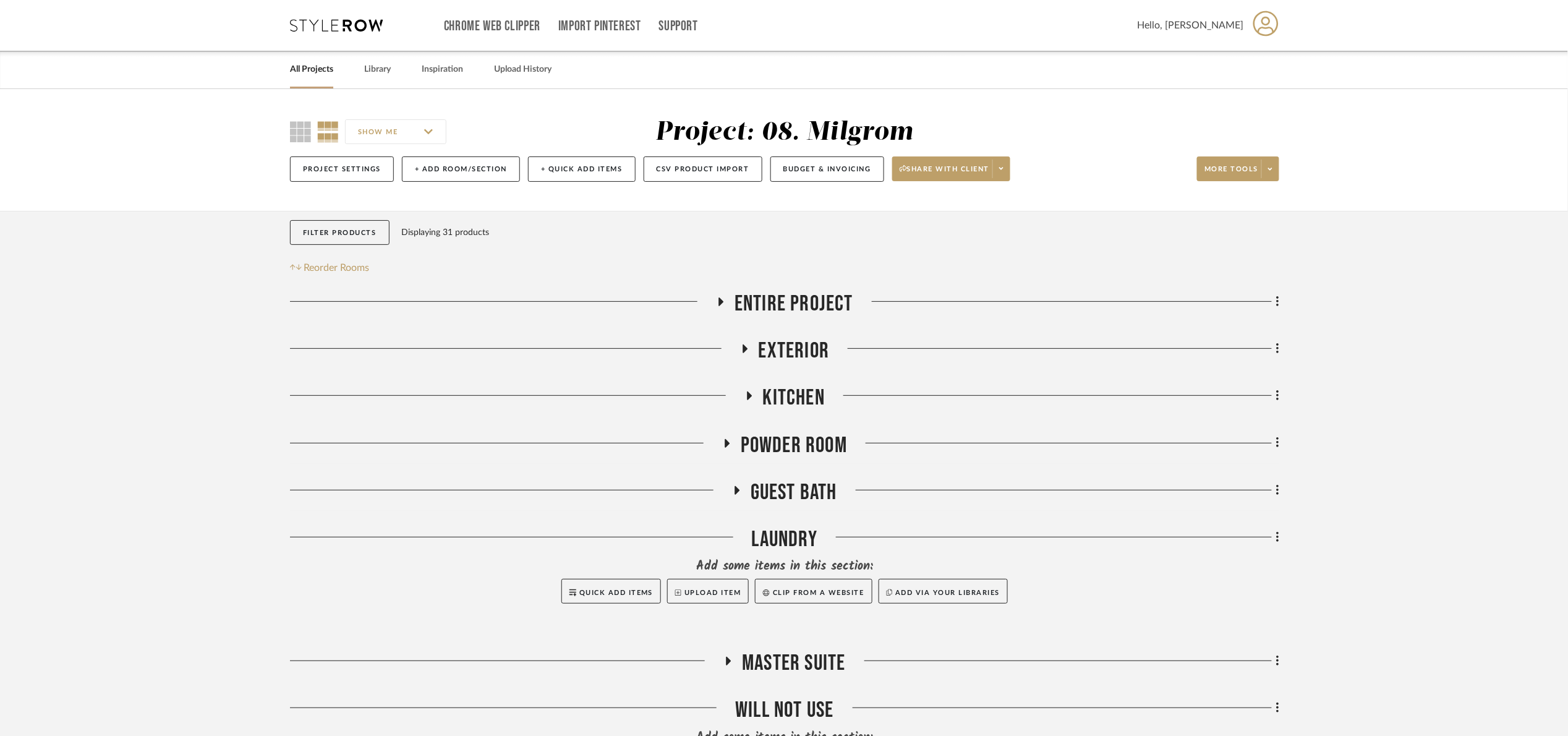
click at [405, 135] on input "SHOW ME" at bounding box center [395, 131] width 101 height 25
click at [511, 113] on div "SHOW ME Project: 08. Milgrom Project Settings + Add Room/Section + Quick Add It…" at bounding box center [784, 150] width 1568 height 122
click at [346, 164] on button "Project Settings" at bounding box center [342, 168] width 104 height 25
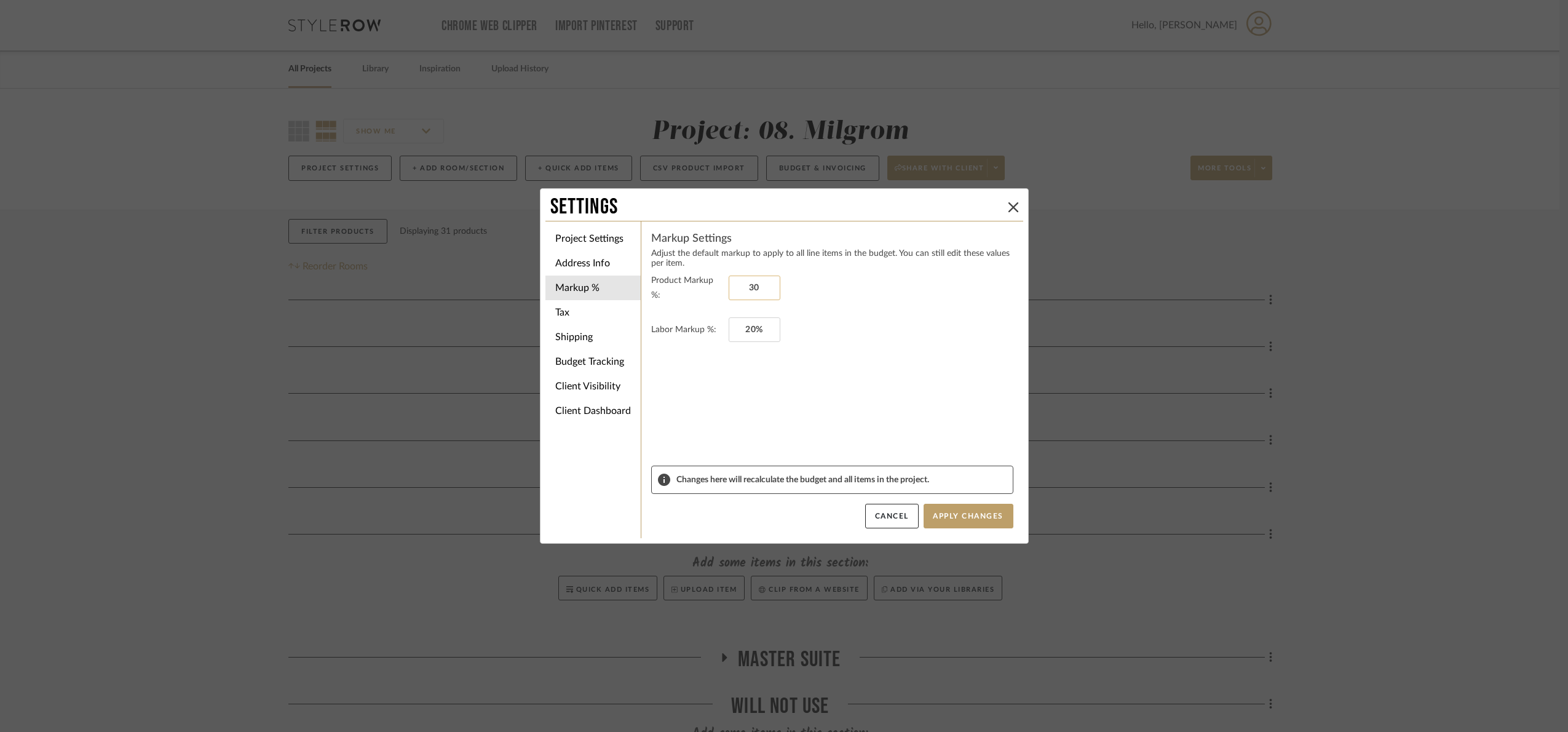
click at [767, 287] on input "30" at bounding box center [755, 287] width 52 height 25
type input "0%"
click at [863, 433] on form "Product Markup %: 0% Labor Markup %: 20%" at bounding box center [833, 370] width 362 height 192
click at [969, 514] on button "Apply Changes" at bounding box center [968, 516] width 90 height 25
click at [1218, 312] on div "Settings Project Settings Address Info Markup % Tax Shipping Budget Tracking Cl…" at bounding box center [784, 366] width 1568 height 732
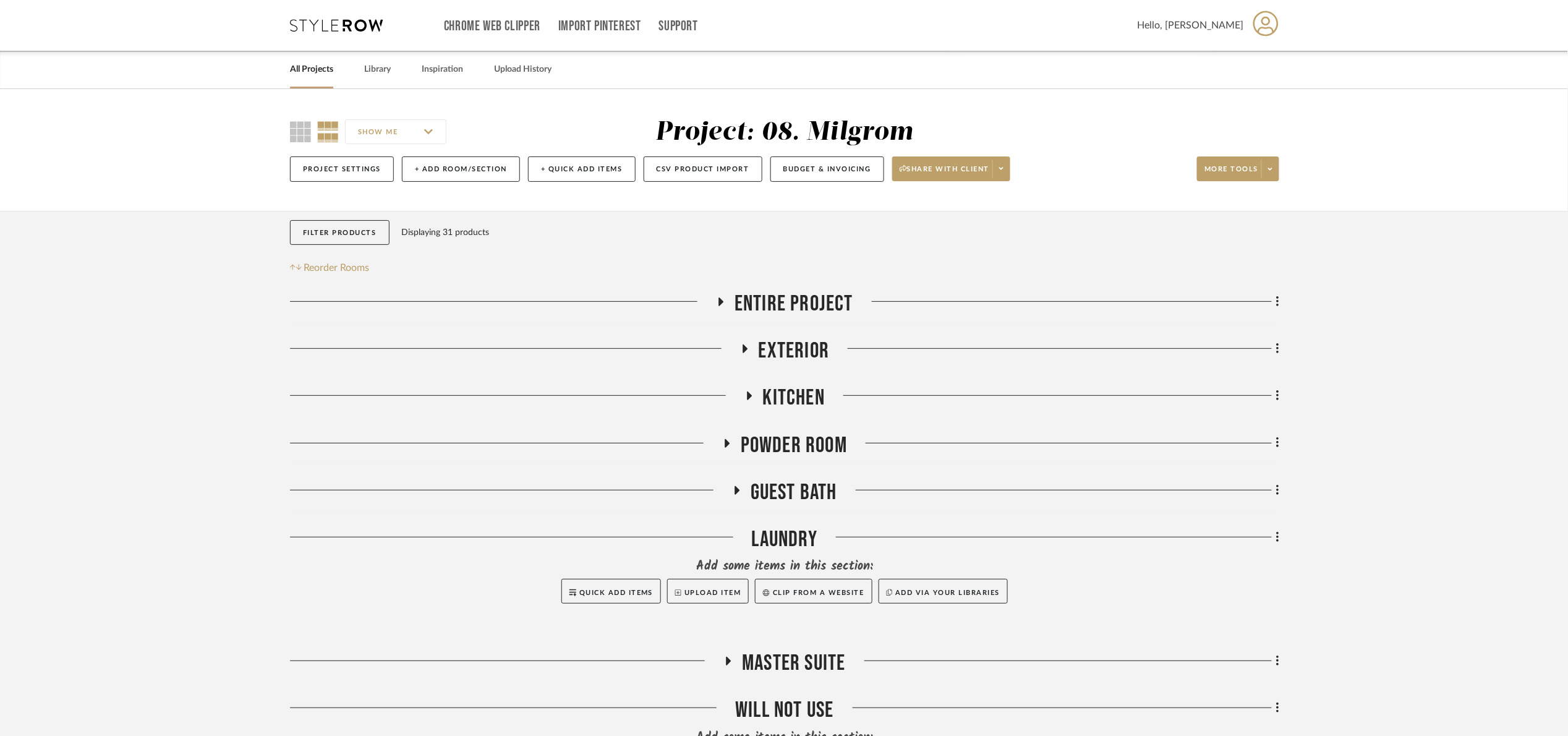
click at [807, 431] on div "Entire Project Exterior Kitchen Powder Room Guest Bath Laundry Add some items i…" at bounding box center [784, 548] width 989 height 515
click at [805, 444] on span "Powder Room" at bounding box center [793, 445] width 106 height 27
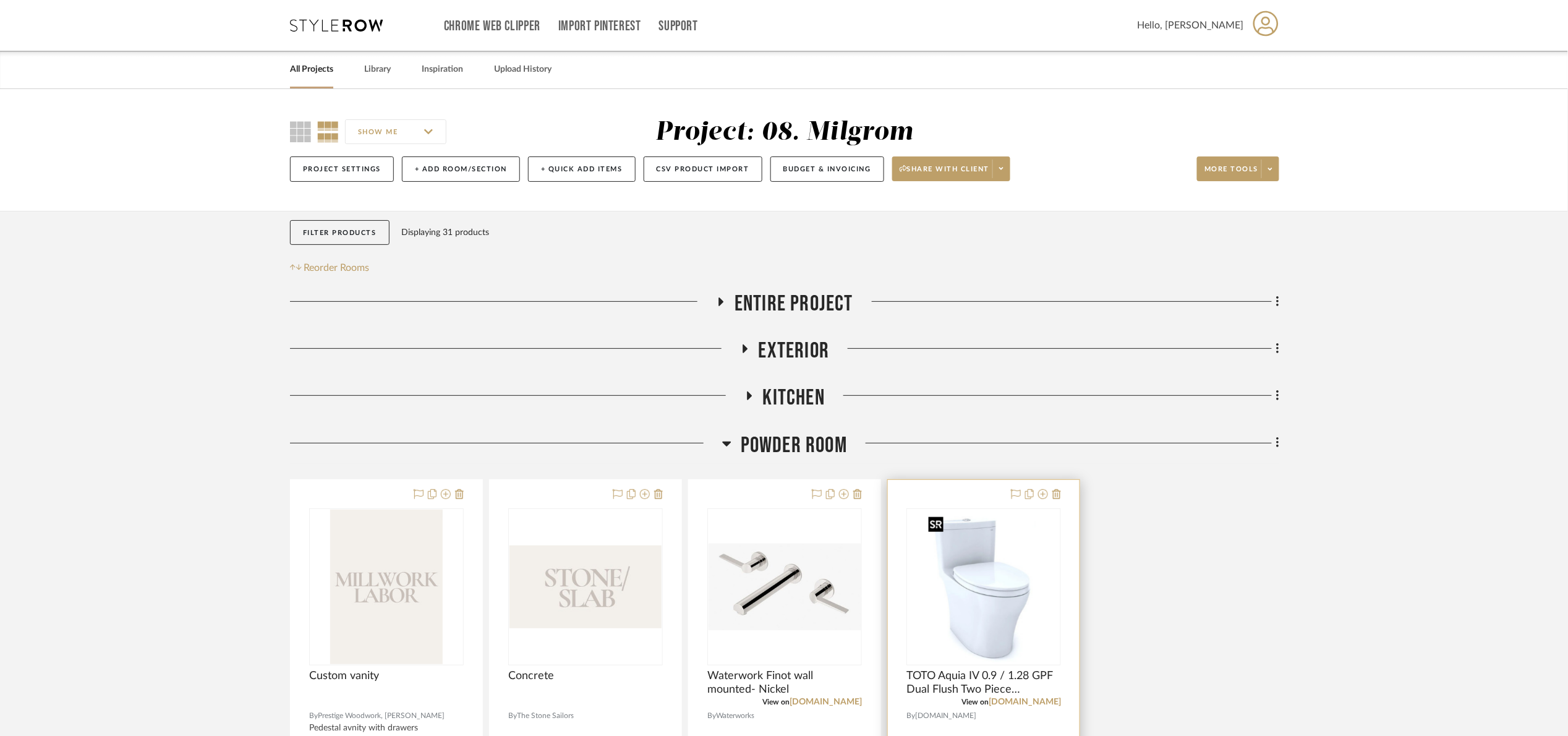
click at [0, 0] on img at bounding box center [0, 0] width 0 height 0
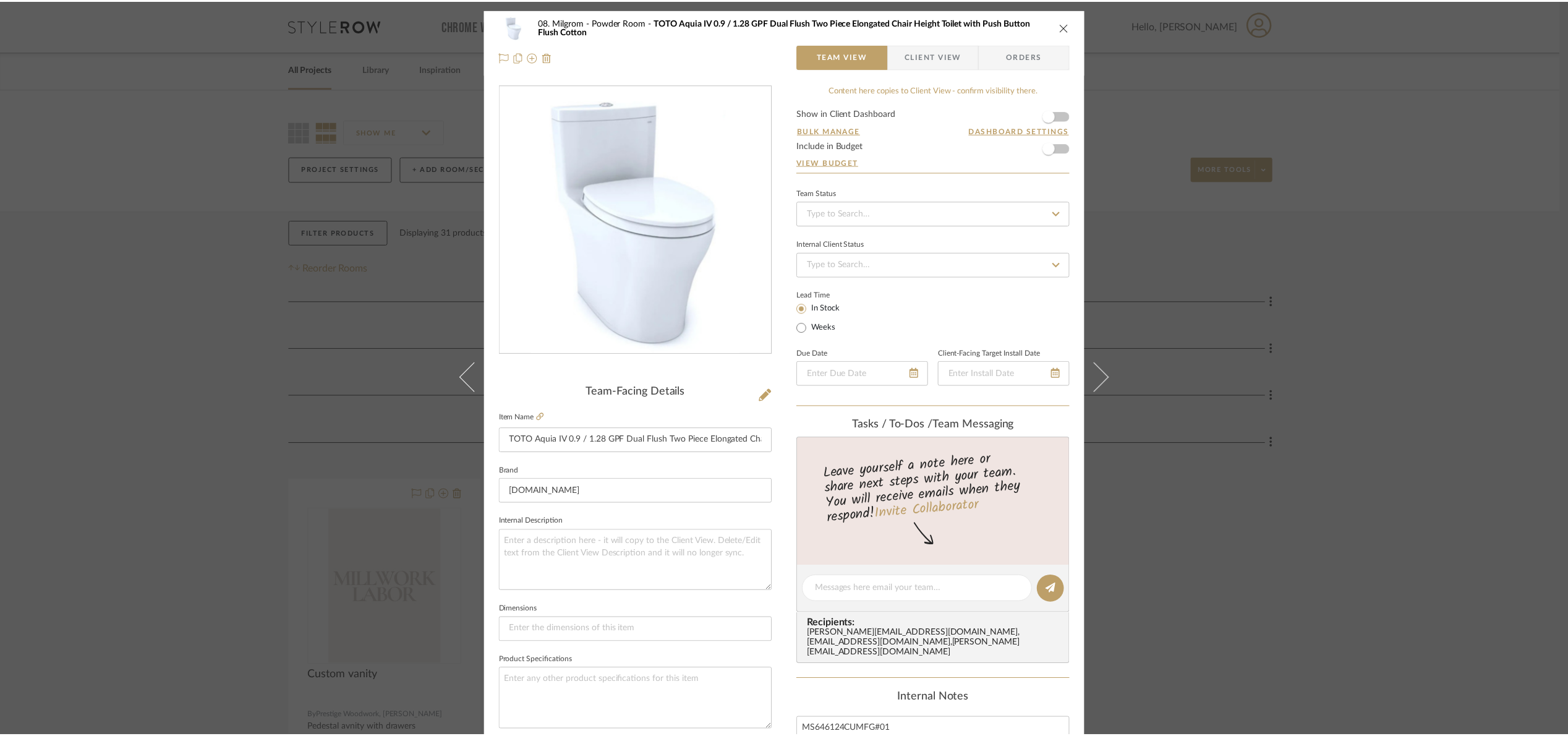
scroll to position [417, 0]
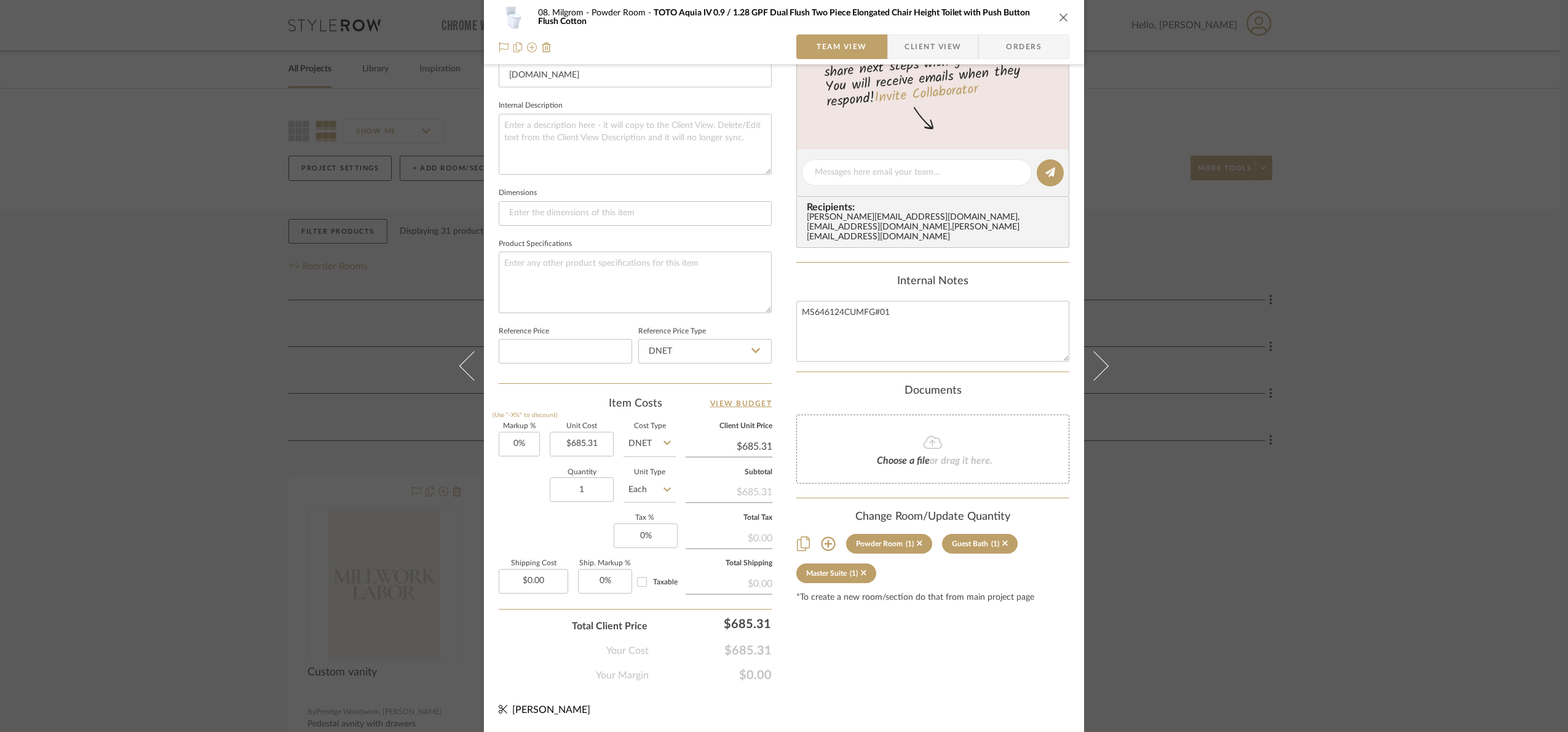
click at [1218, 586] on div "08. Milgrom Powder Room TOTO Aquia IV 0.9 / 1.28 GPF Dual Flush Two Piece Elong…" at bounding box center [784, 366] width 1568 height 732
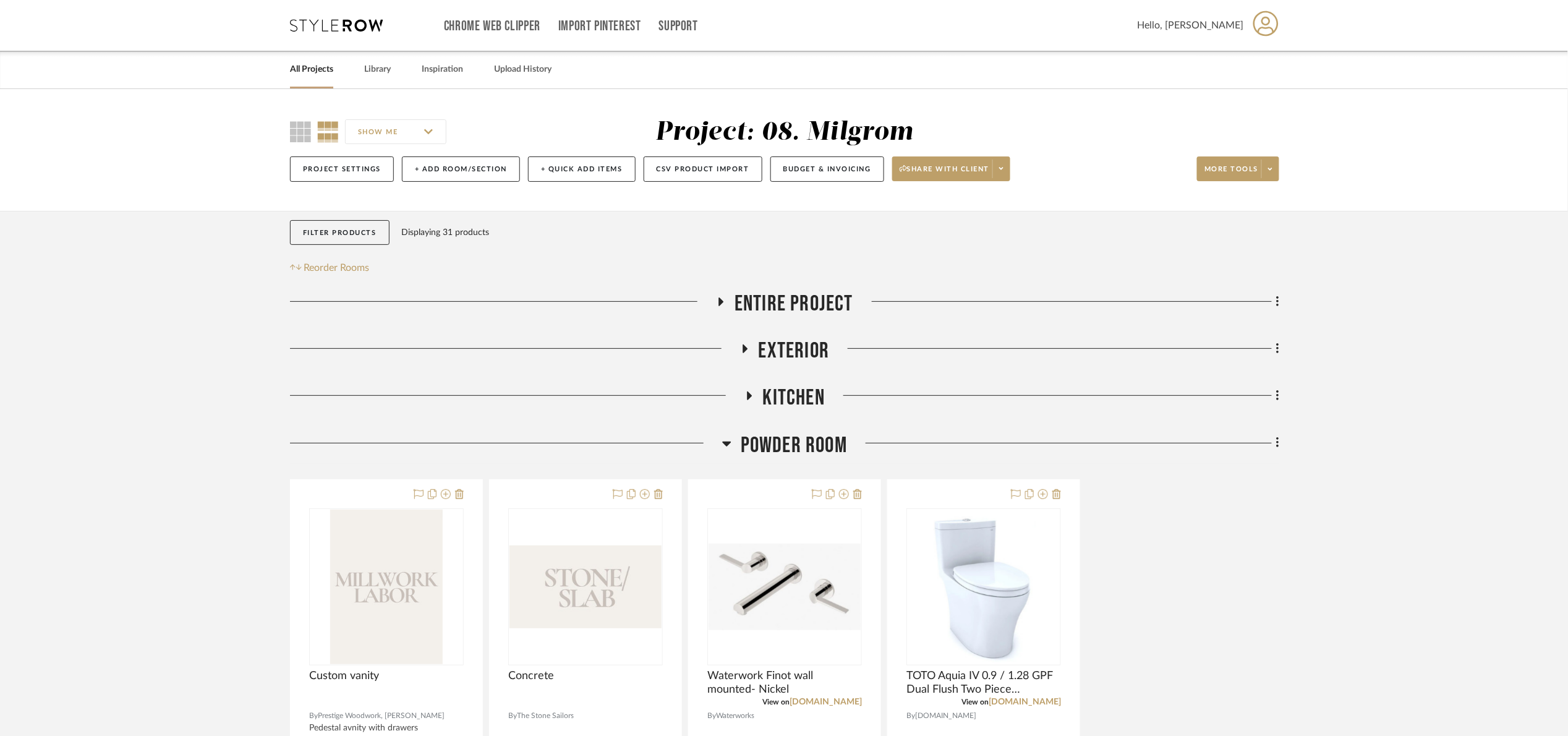
click at [779, 438] on span "Powder Room" at bounding box center [793, 445] width 106 height 27
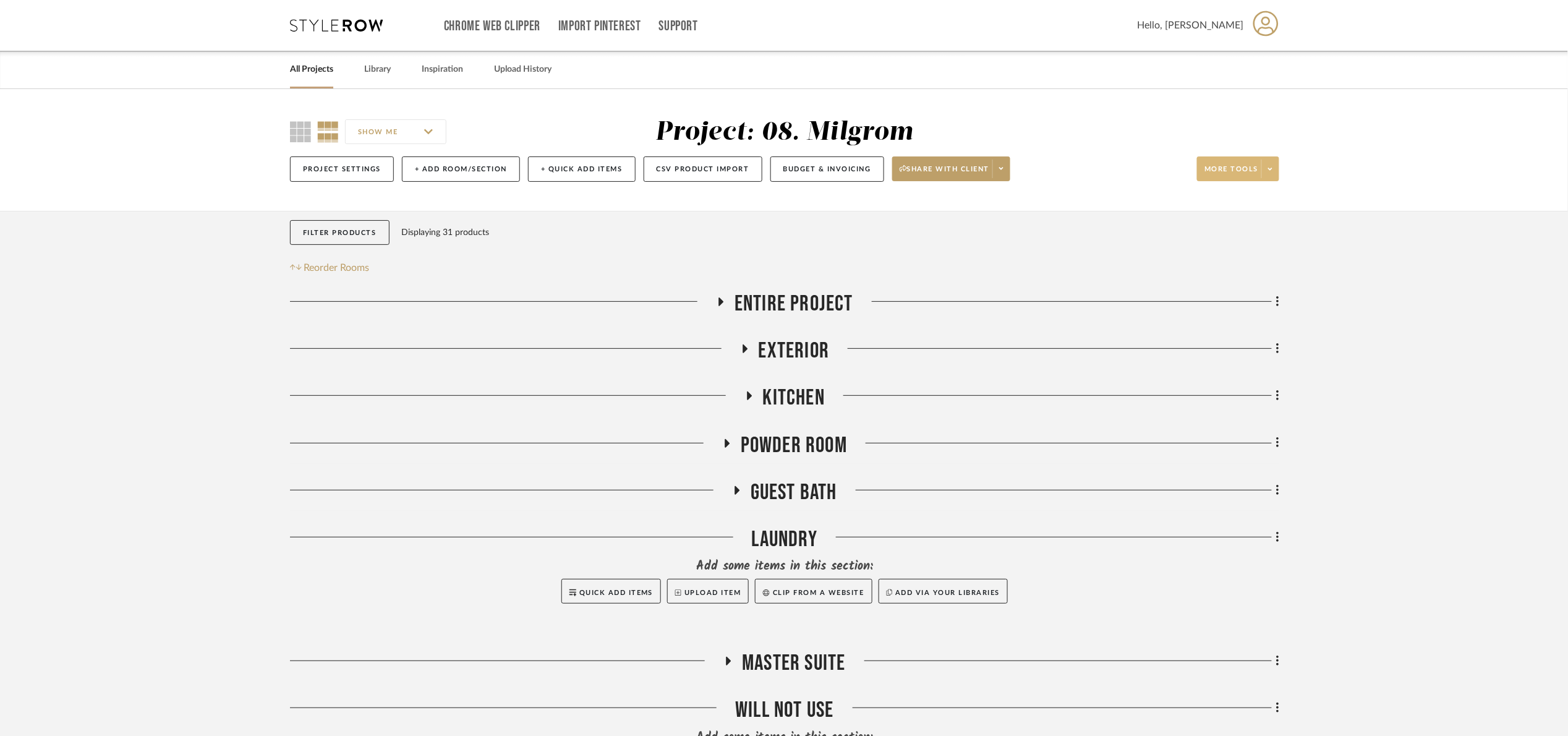
click at [1224, 166] on span "More tools" at bounding box center [1231, 174] width 54 height 19
click at [1224, 234] on span "Project Comments" at bounding box center [1249, 234] width 80 height 10
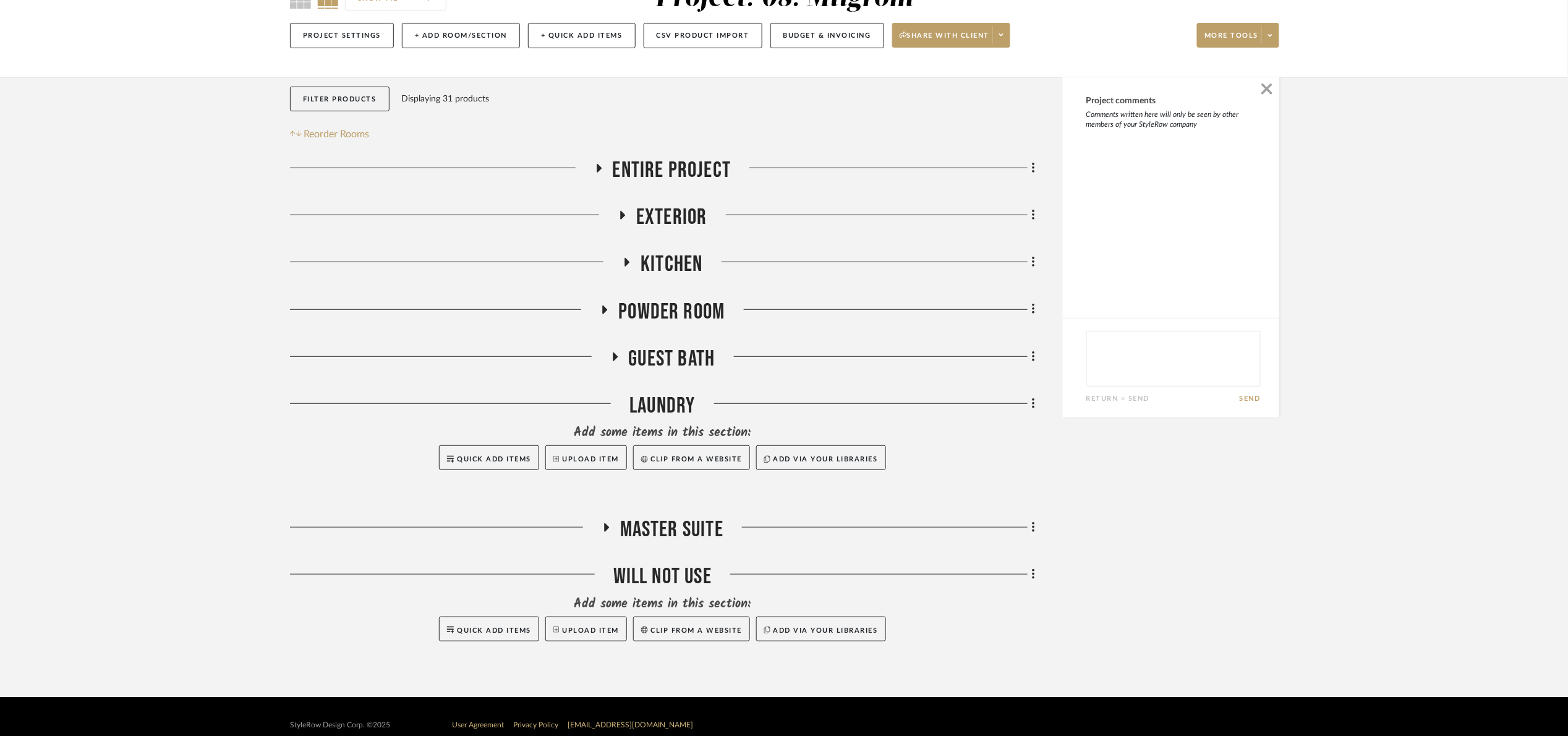
scroll to position [151, 0]
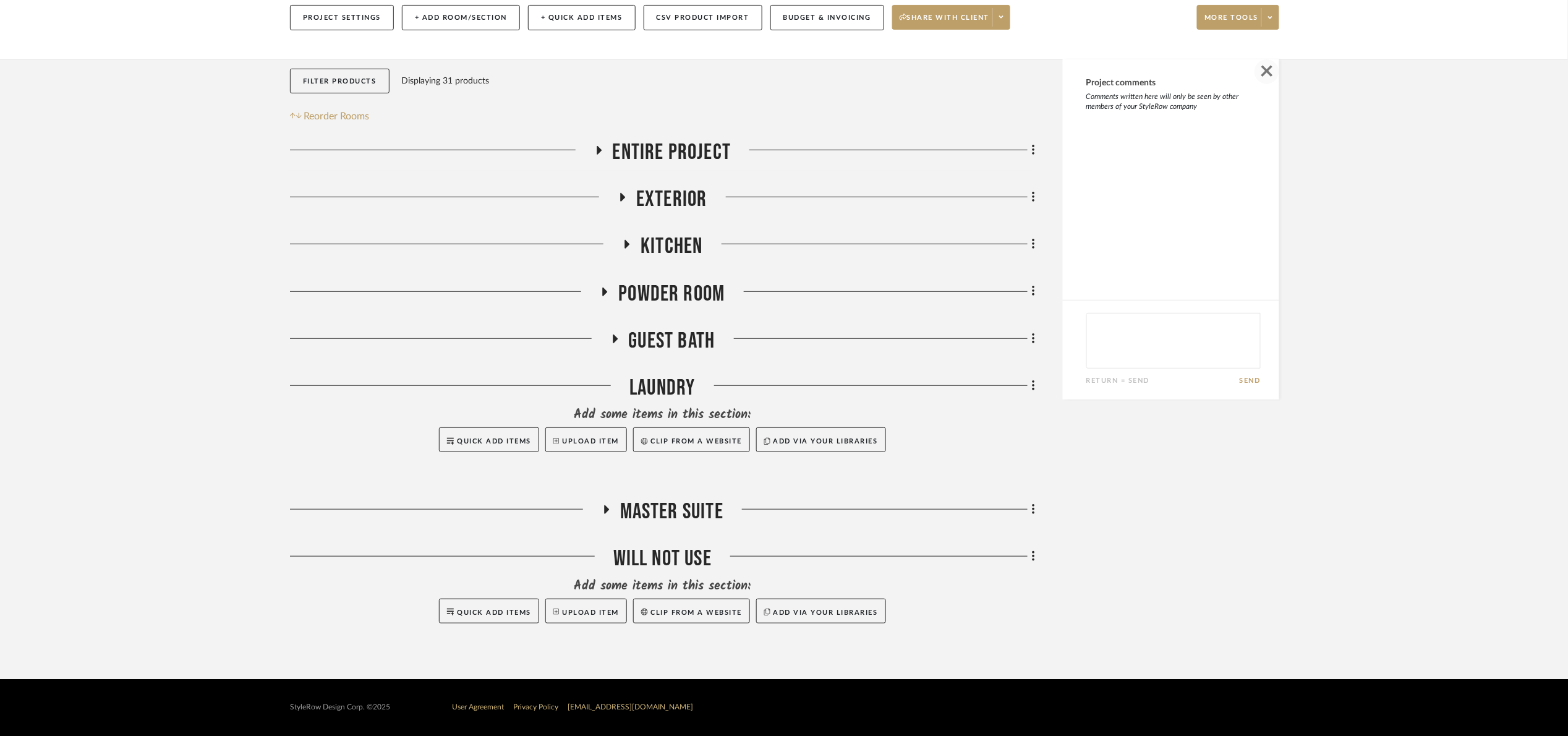
click at [1224, 62] on span "button" at bounding box center [1266, 72] width 25 height 25
